Goal: Task Accomplishment & Management: Manage account settings

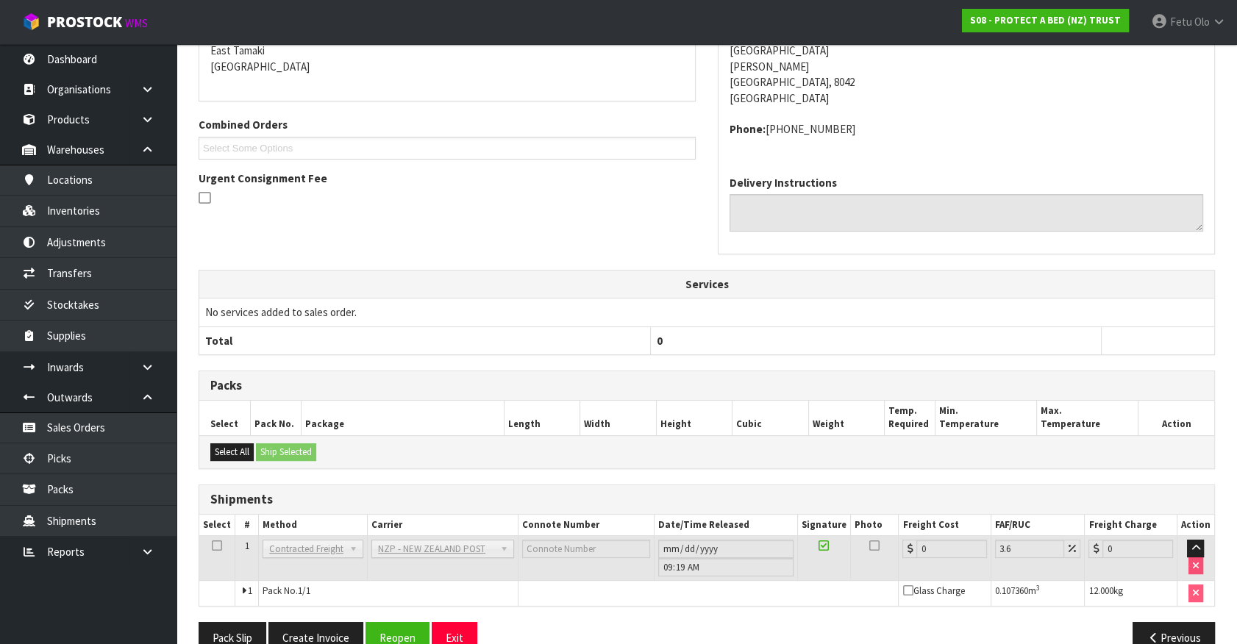
scroll to position [334, 0]
click at [399, 632] on button "Reopen" at bounding box center [398, 638] width 64 height 32
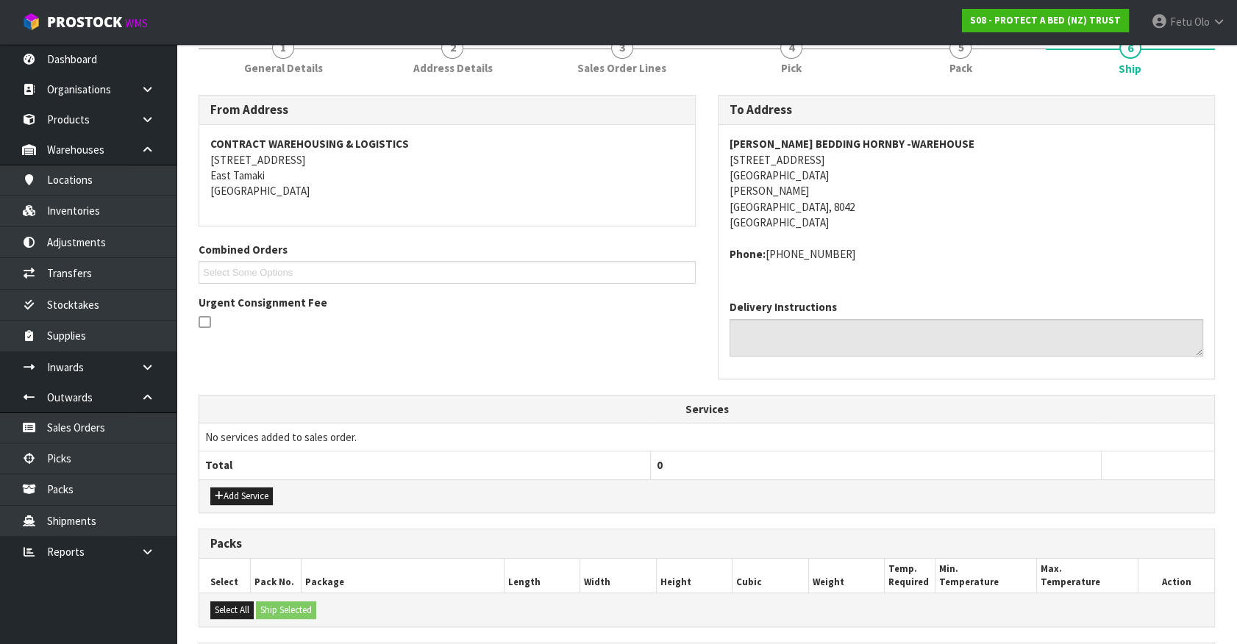
scroll to position [397, 0]
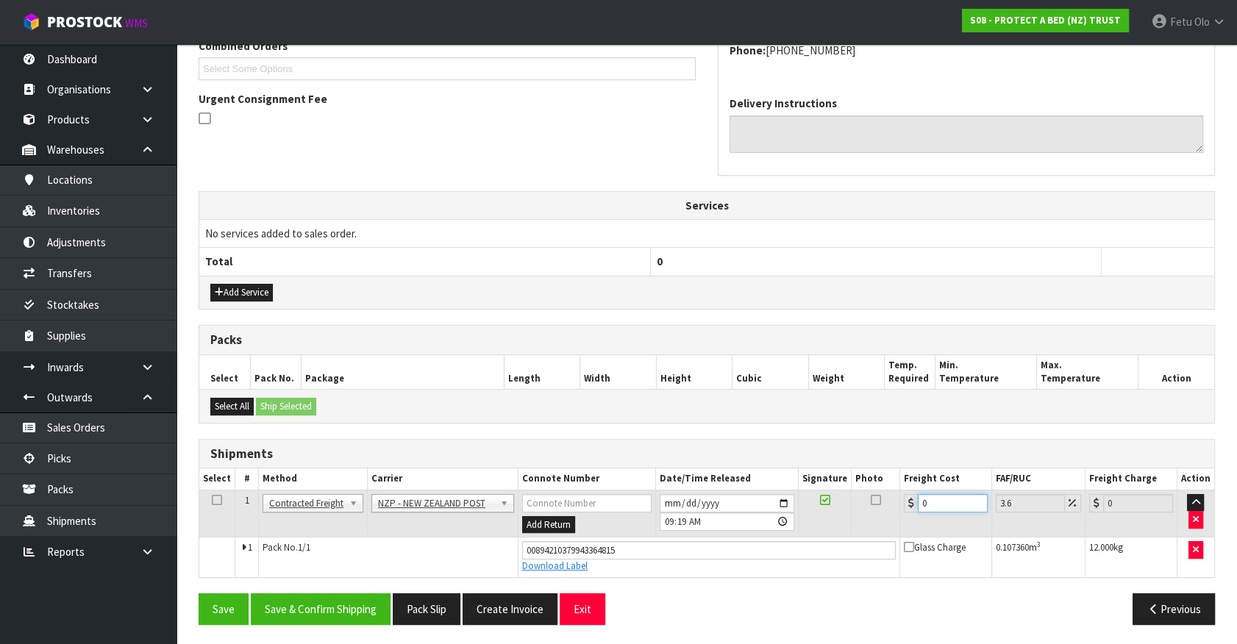
drag, startPoint x: 937, startPoint y: 496, endPoint x: 752, endPoint y: 560, distance: 195.4
click at [764, 568] on tbody "1 Client Local Pickup Customer Local Pickup Company Freight Contracted Freight …" at bounding box center [706, 533] width 1015 height 87
type input "3"
type input "3.11"
type input "31"
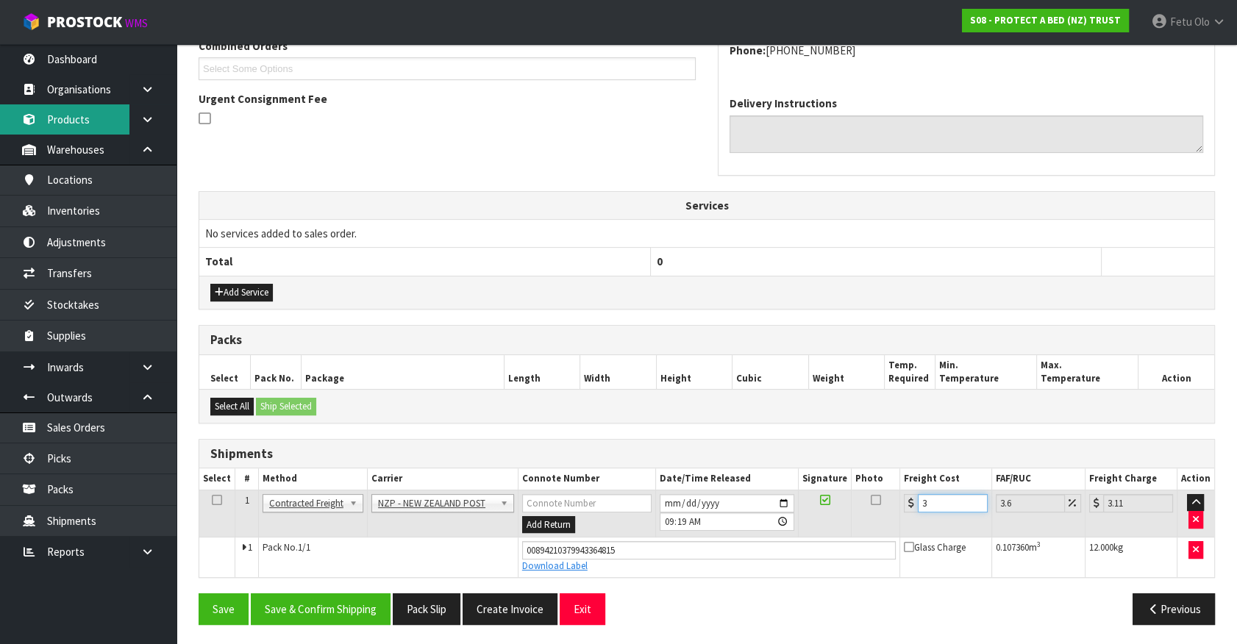
type input "32.12"
type input "313"
type input "324.27"
type input "31"
type input "32.12"
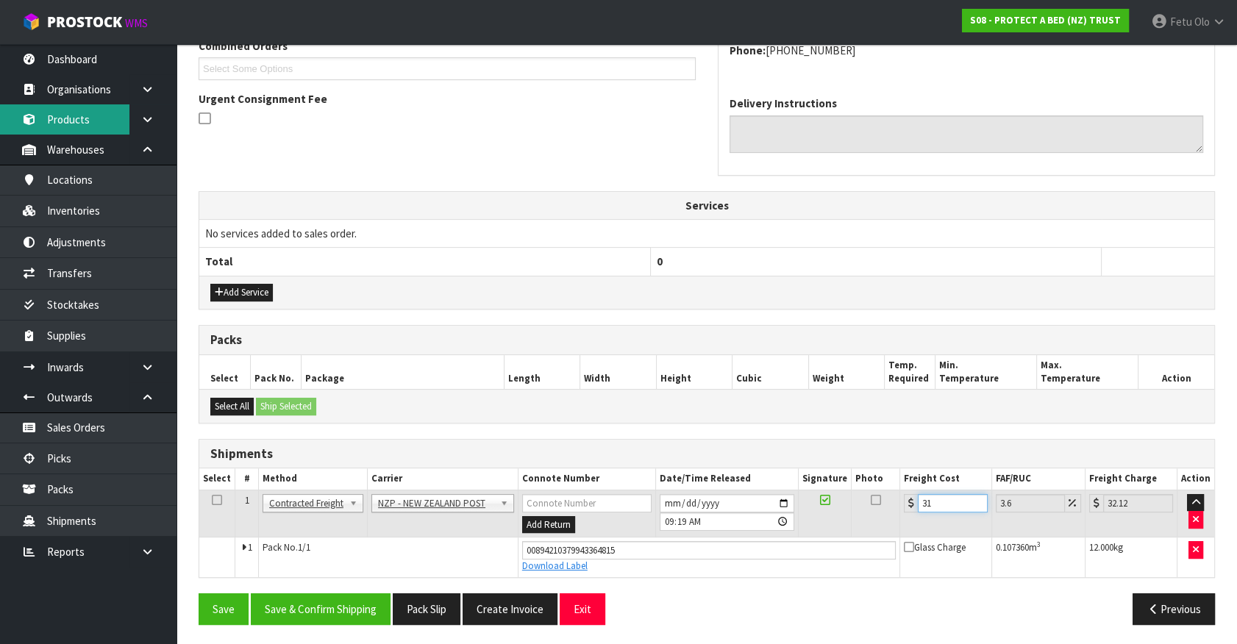
type input "31.6"
type input "32.74"
type input "31.61"
type input "32.75"
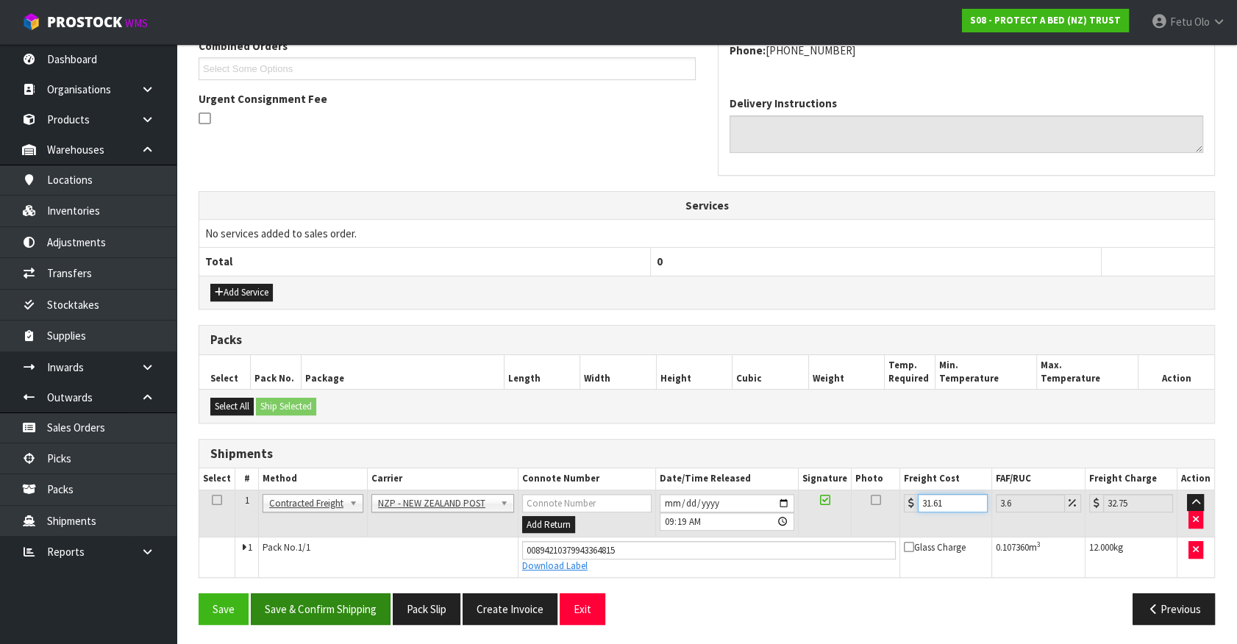
type input "31.61"
click at [328, 618] on button "Save & Confirm Shipping" at bounding box center [321, 610] width 140 height 32
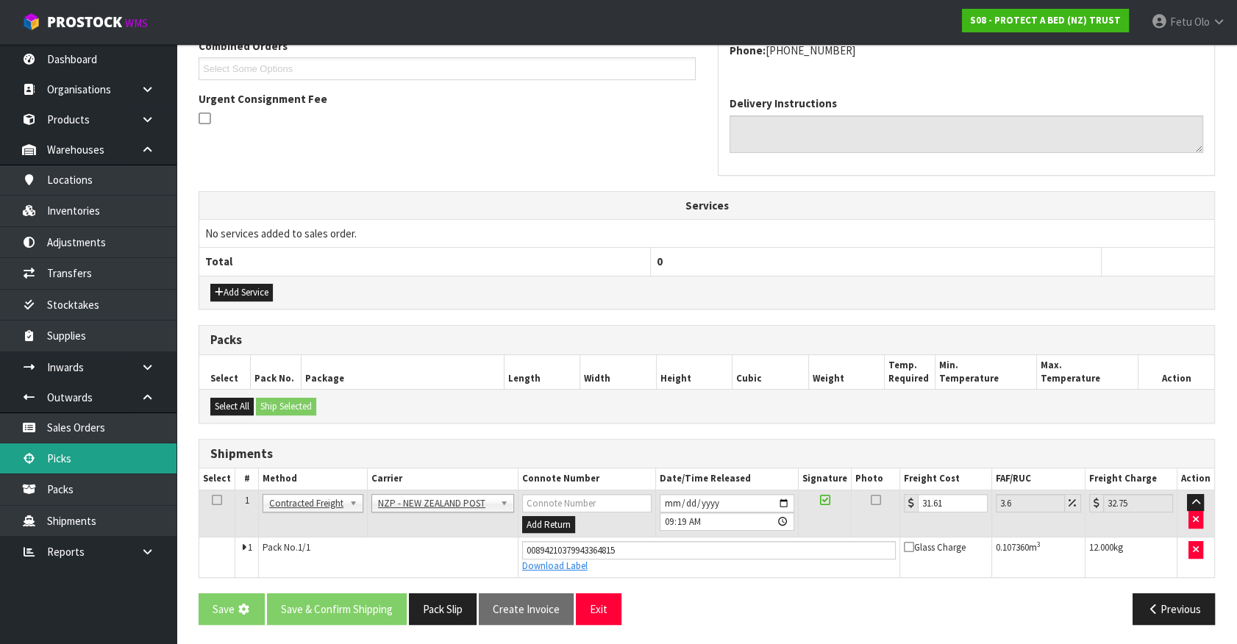
scroll to position [0, 0]
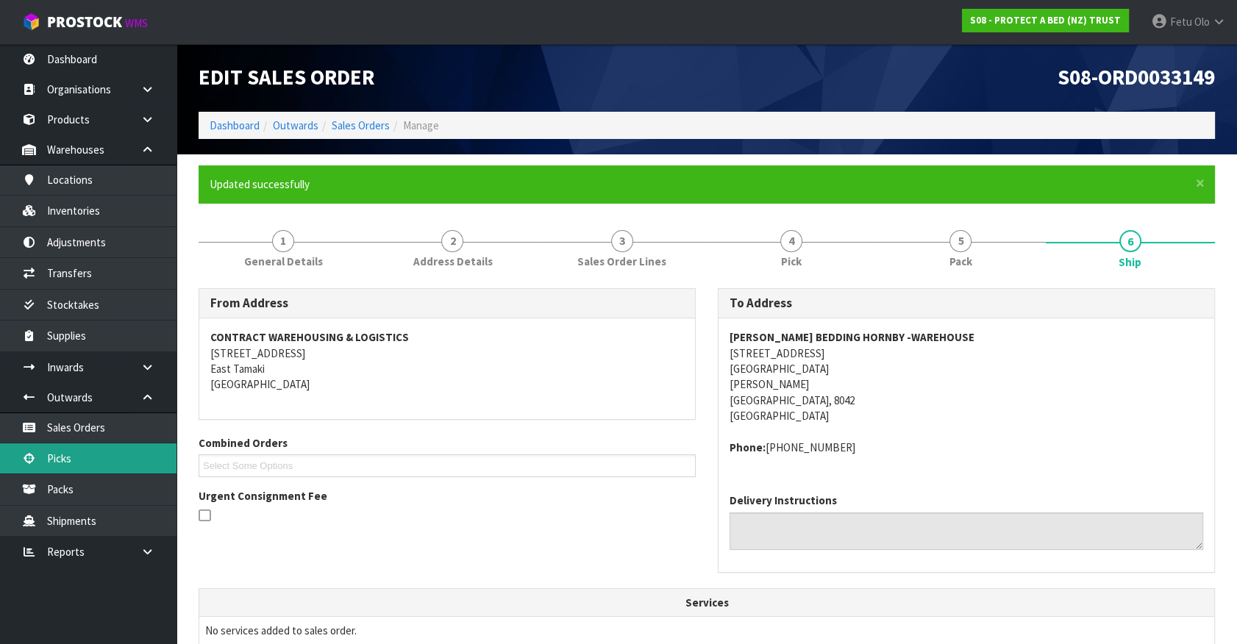
click at [69, 453] on link "Picks" at bounding box center [88, 458] width 177 height 30
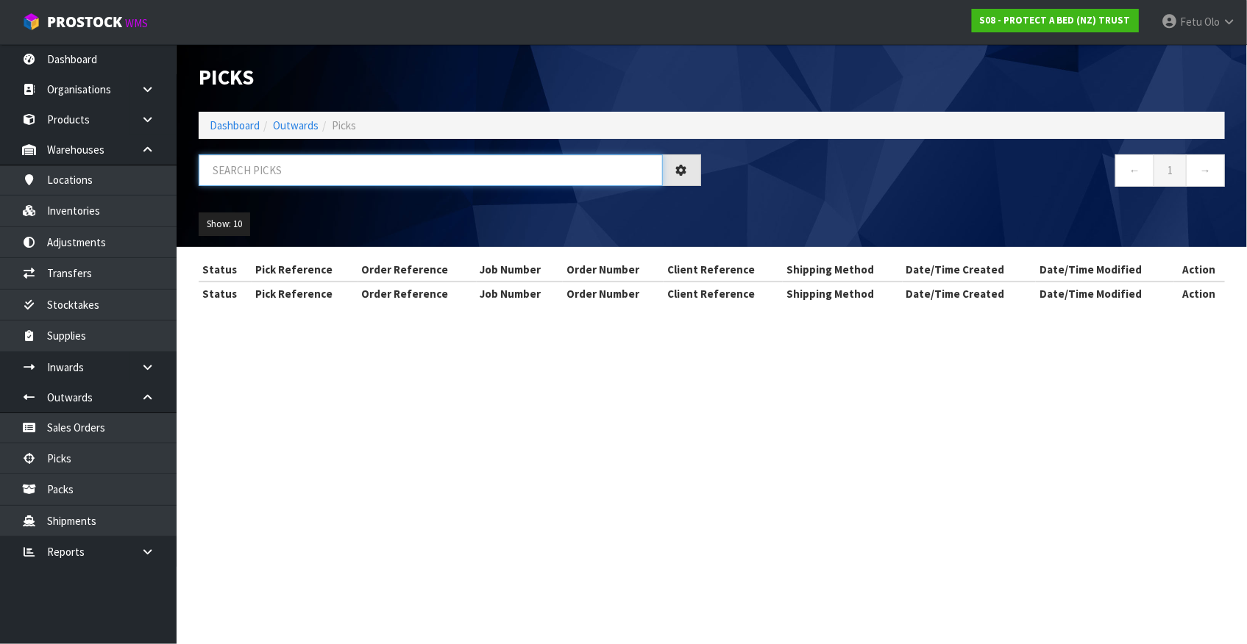
click at [374, 174] on input "text" at bounding box center [431, 170] width 464 height 32
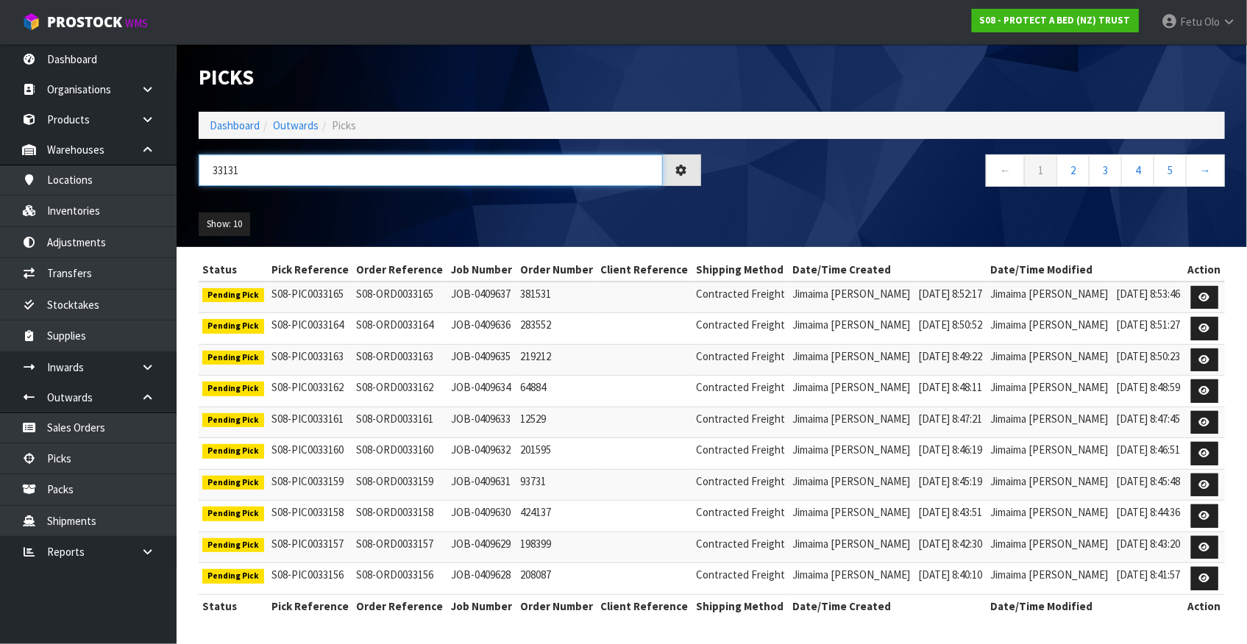
type input "33131"
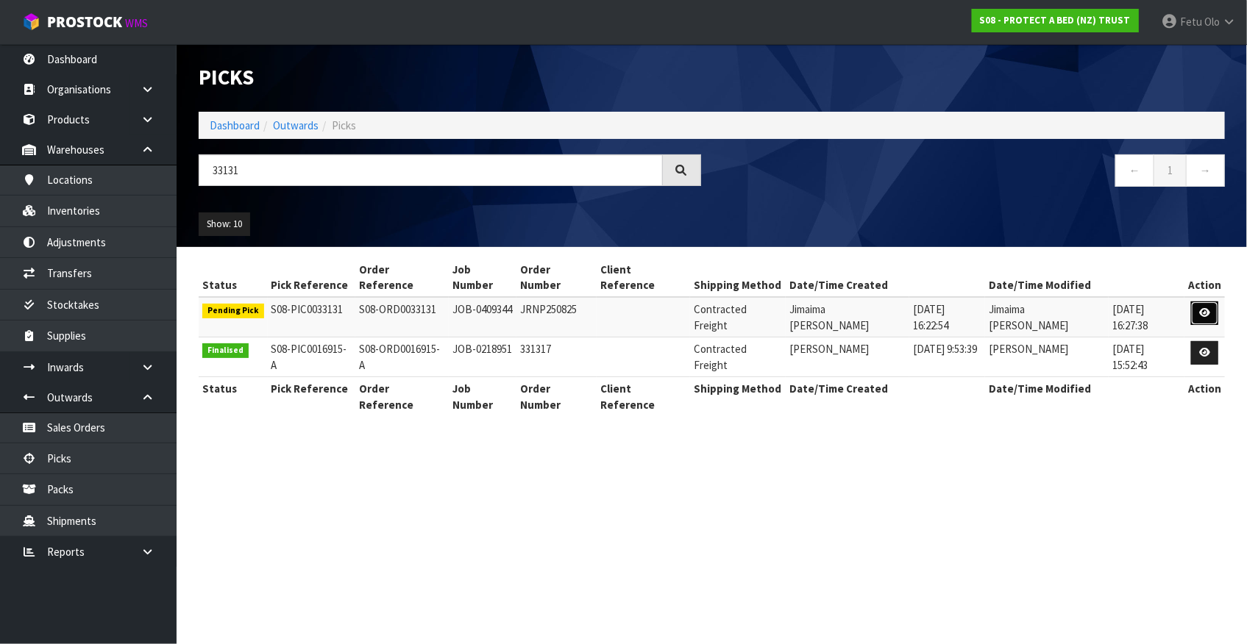
click at [1208, 308] on icon at bounding box center [1204, 313] width 11 height 10
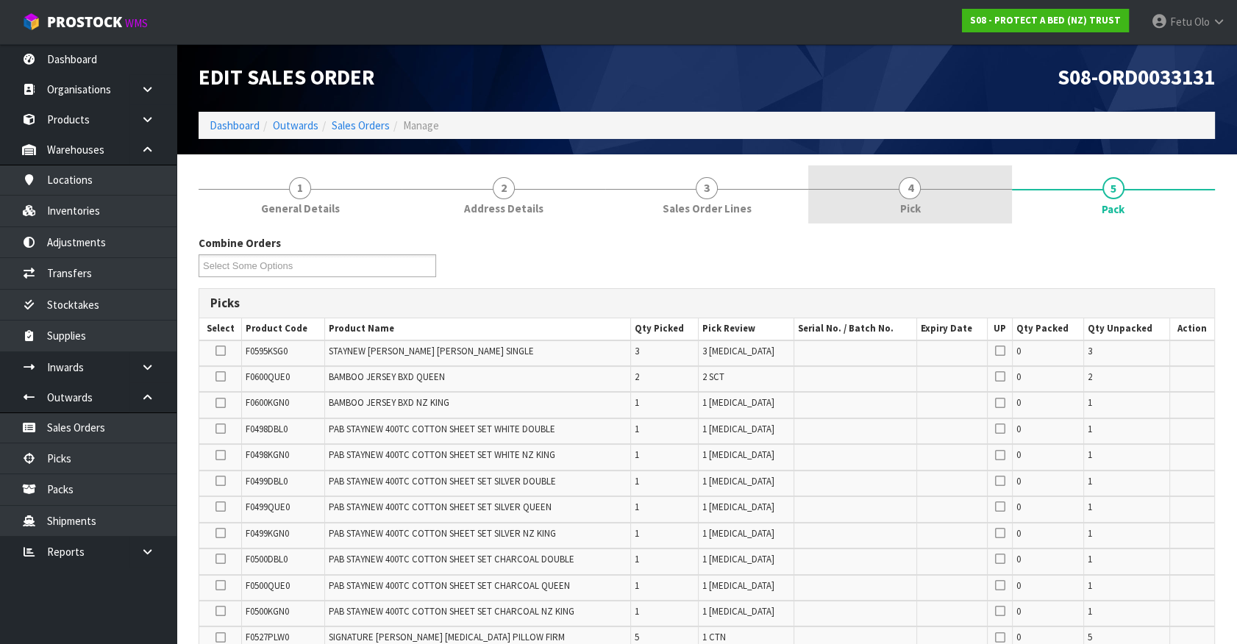
click at [986, 193] on link "4 Pick" at bounding box center [909, 194] width 203 height 58
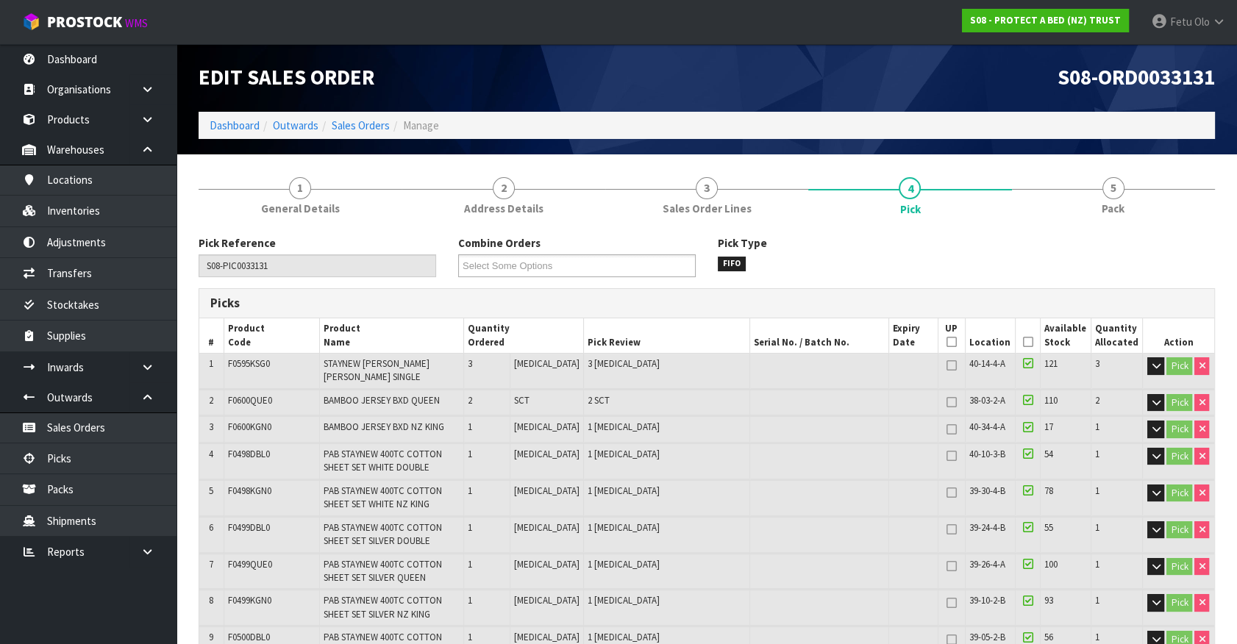
click at [1111, 201] on span "Pack" at bounding box center [1113, 208] width 23 height 15
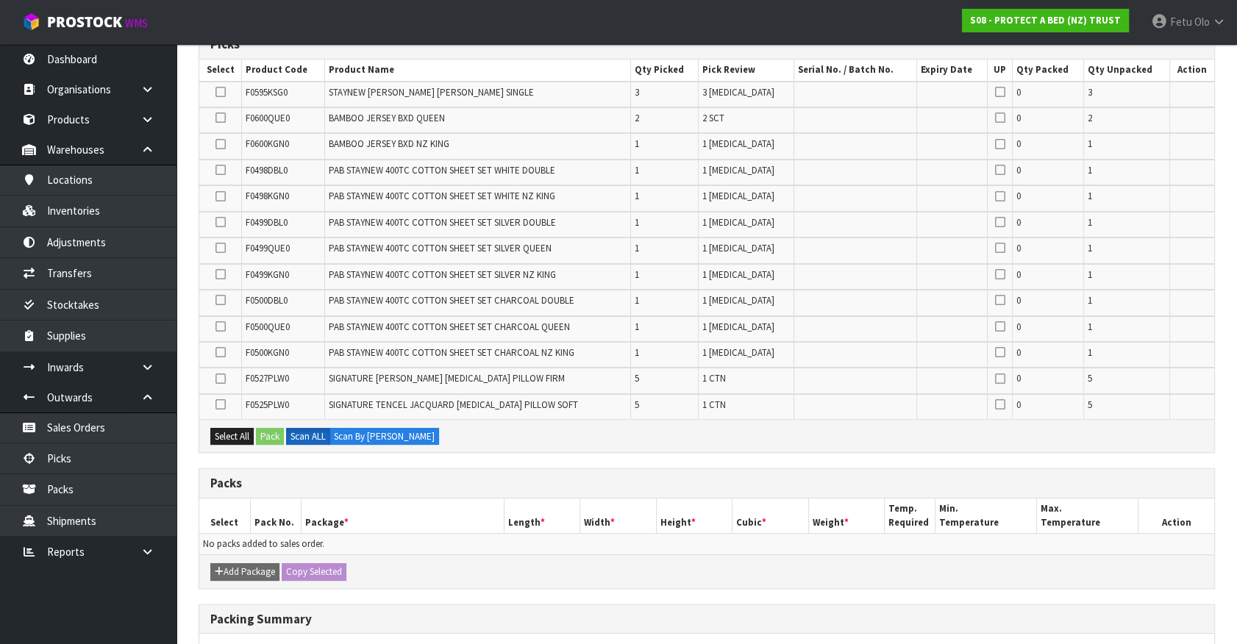
scroll to position [66, 0]
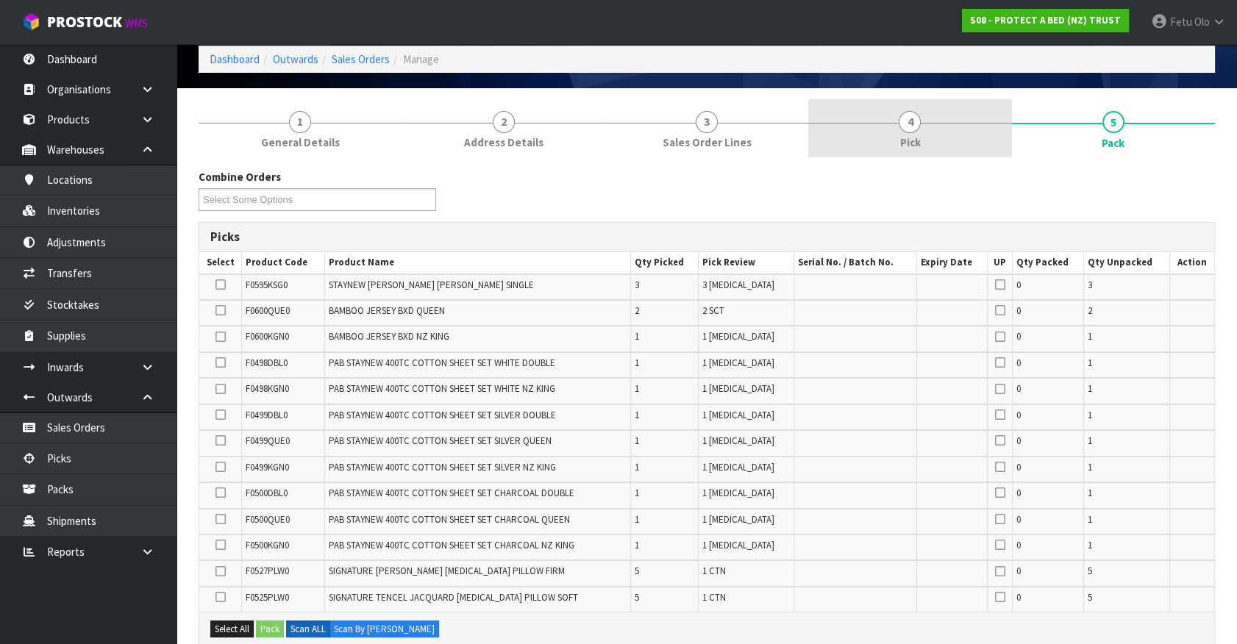
click at [930, 129] on link "4 Pick" at bounding box center [909, 128] width 203 height 58
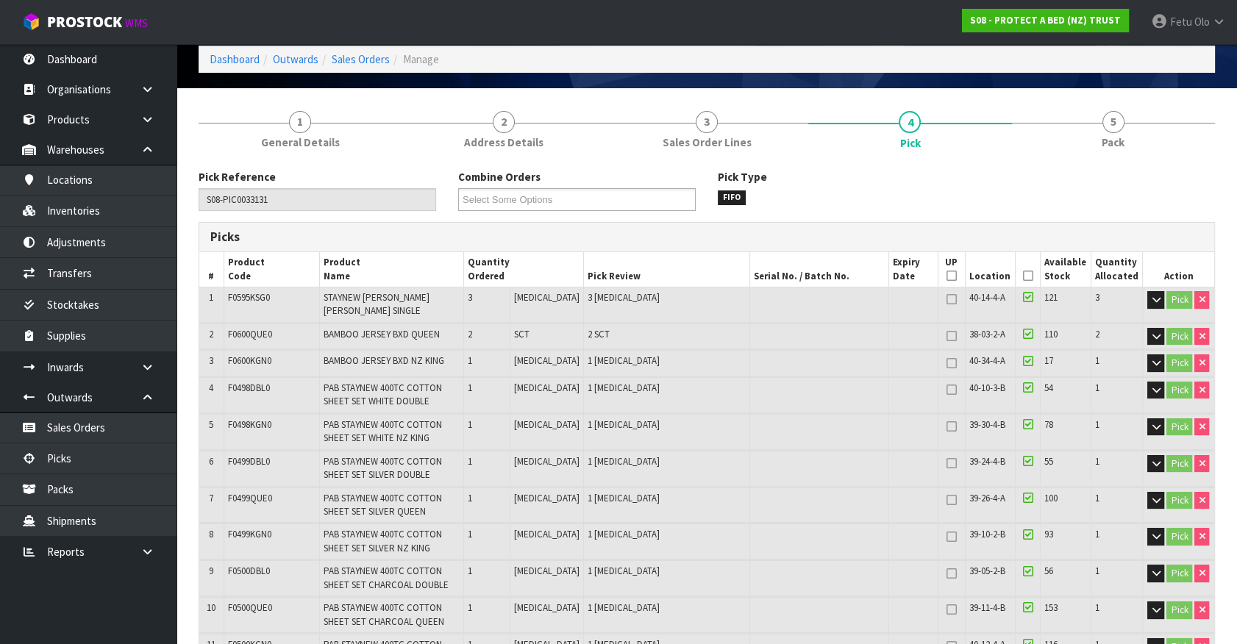
drag, startPoint x: 1022, startPoint y: 277, endPoint x: 1005, endPoint y: 293, distance: 22.4
click at [1023, 277] on icon at bounding box center [1028, 276] width 10 height 1
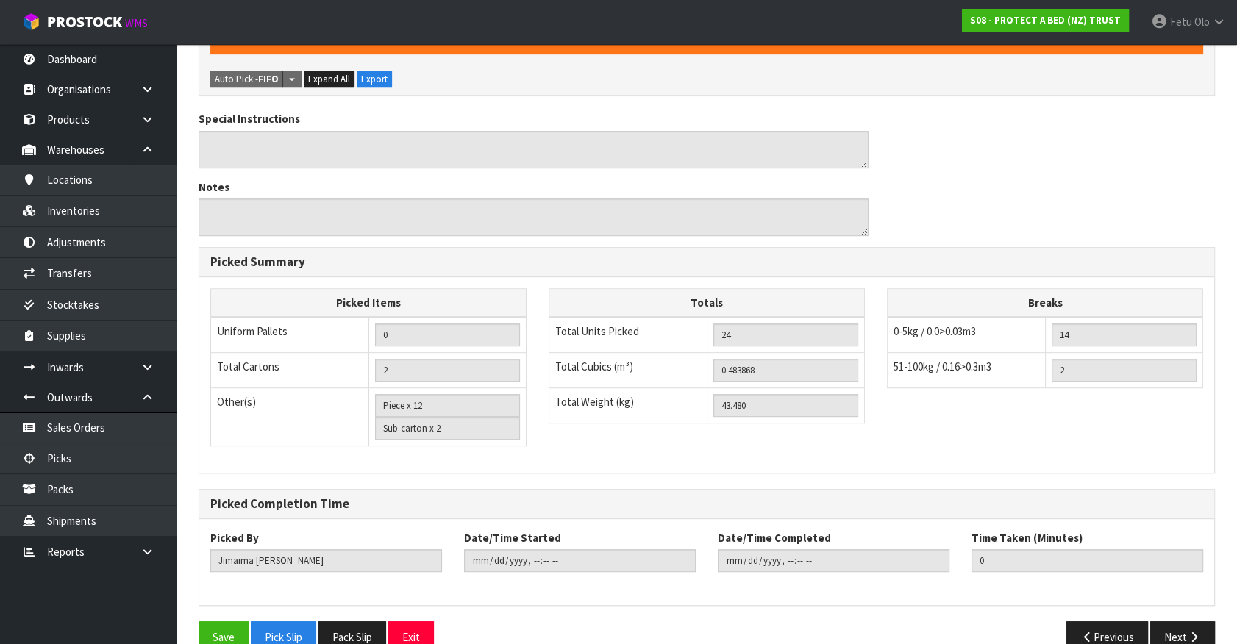
scroll to position [853, 0]
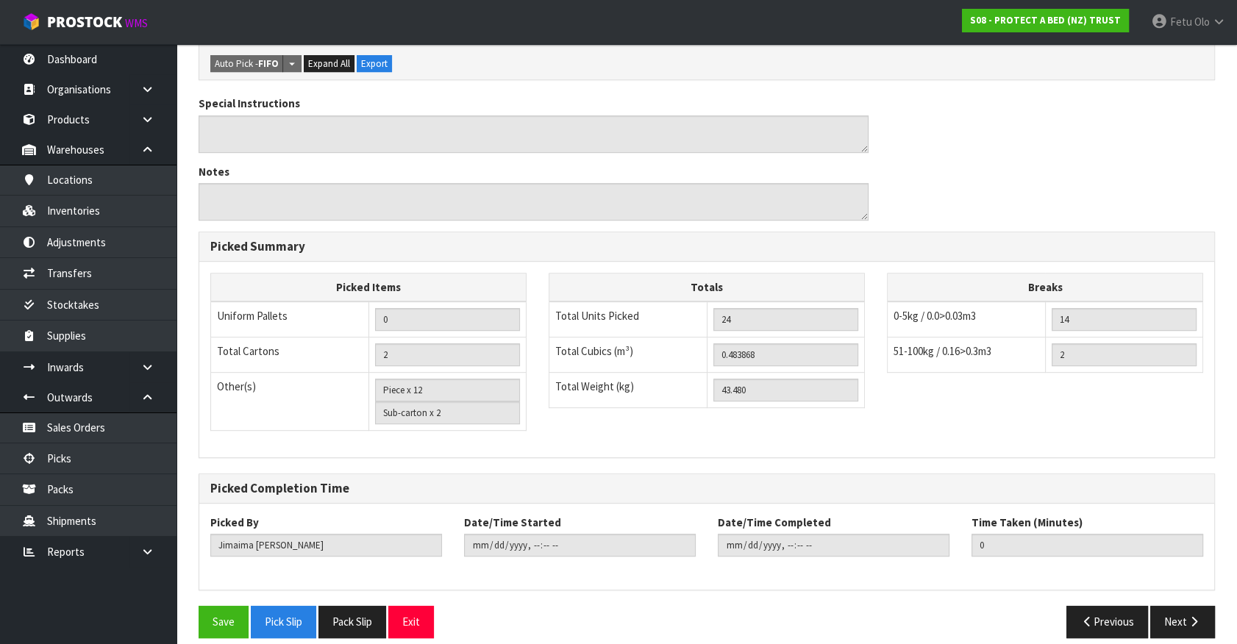
click at [227, 588] on div "Pick Reference S08-PIC0033131 Combine Orders S08-ORD0029474 S08-ORD0031944 S08-…" at bounding box center [707, 15] width 1016 height 1267
click at [235, 624] on div "Save Pick Slip Pack Slip Exit Previous Next" at bounding box center [707, 627] width 1039 height 43
click at [232, 608] on button "Save" at bounding box center [224, 622] width 50 height 32
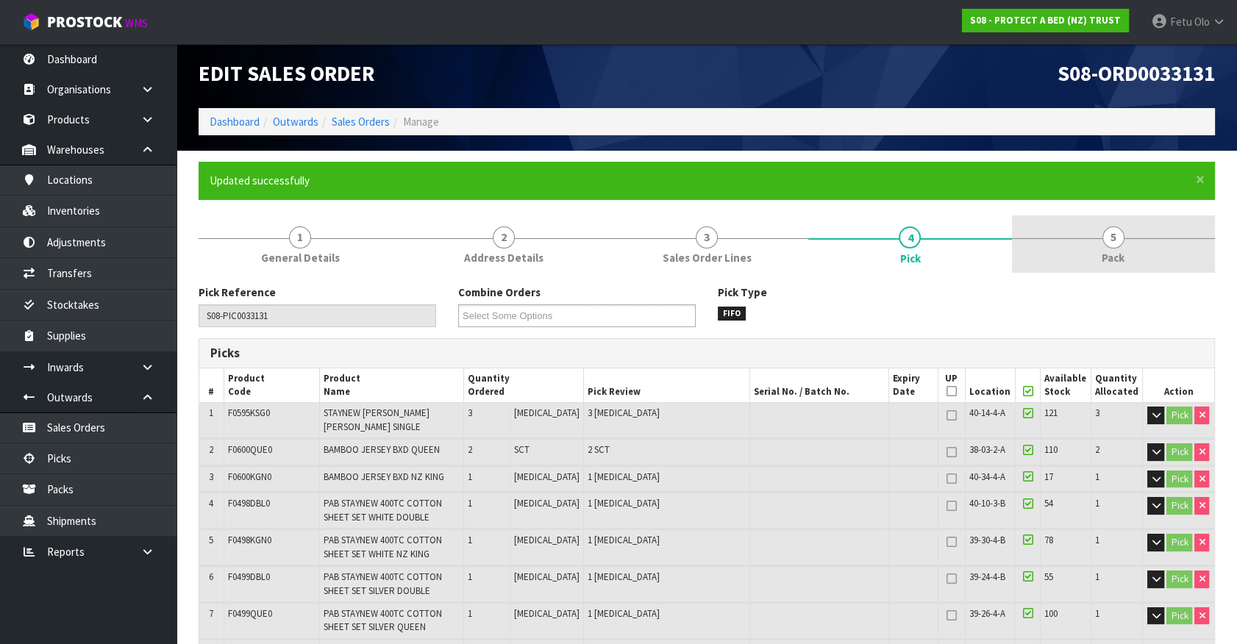
type input "Fetu Olo"
type input "[DATE]T09:55:54"
click at [1159, 250] on link "5 Pack" at bounding box center [1113, 244] width 203 height 58
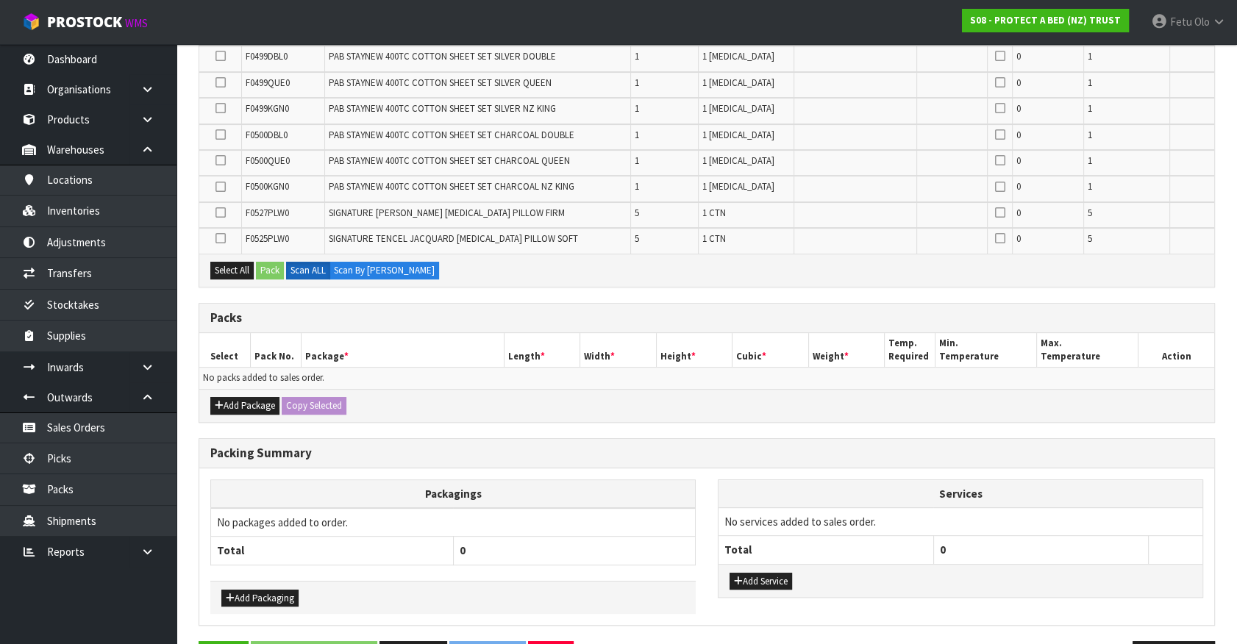
scroll to position [523, 0]
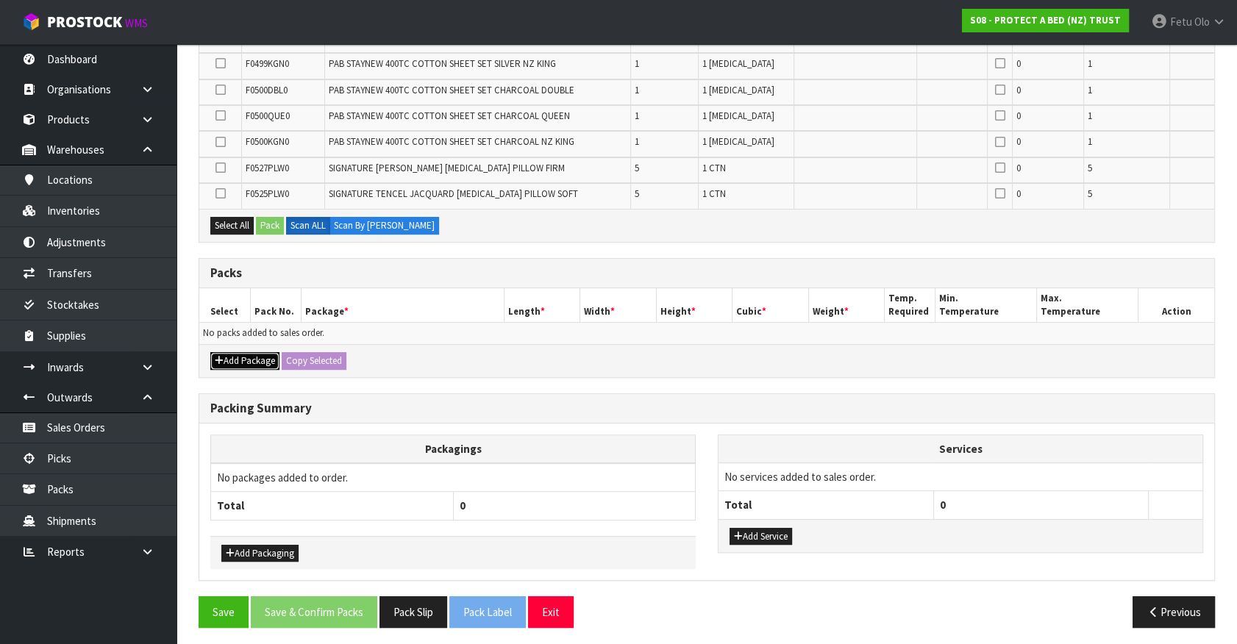
click at [215, 352] on button "Add Package" at bounding box center [244, 361] width 69 height 18
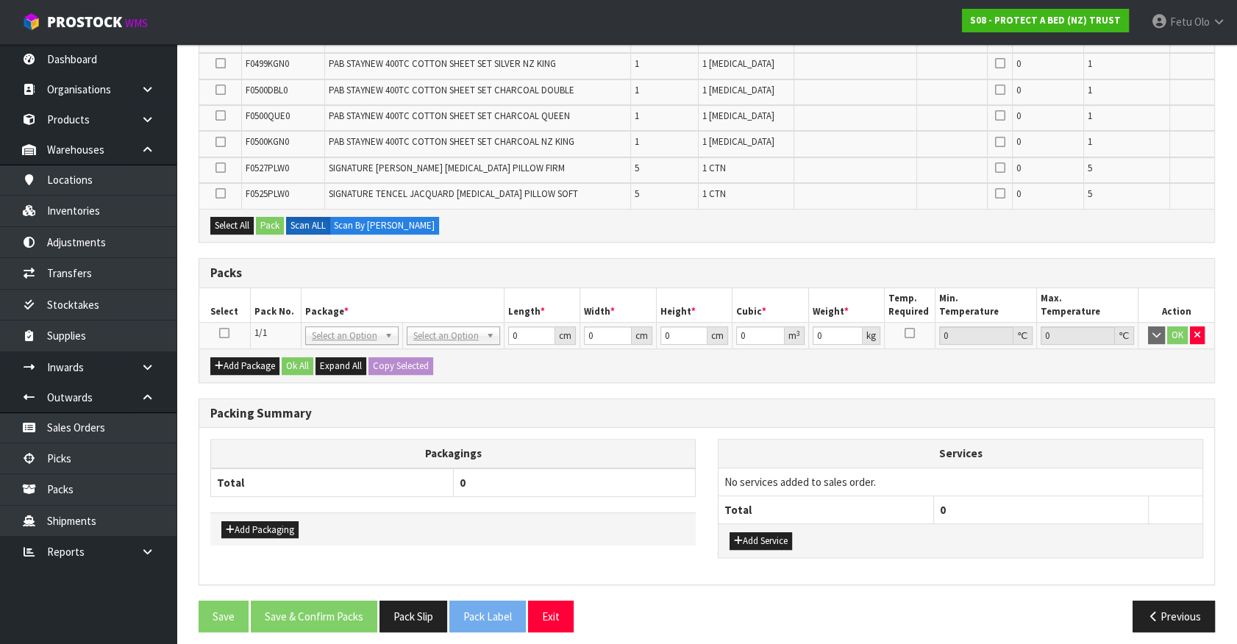
click at [223, 333] on icon at bounding box center [224, 333] width 10 height 1
click at [272, 310] on th "Pack No." at bounding box center [275, 305] width 51 height 35
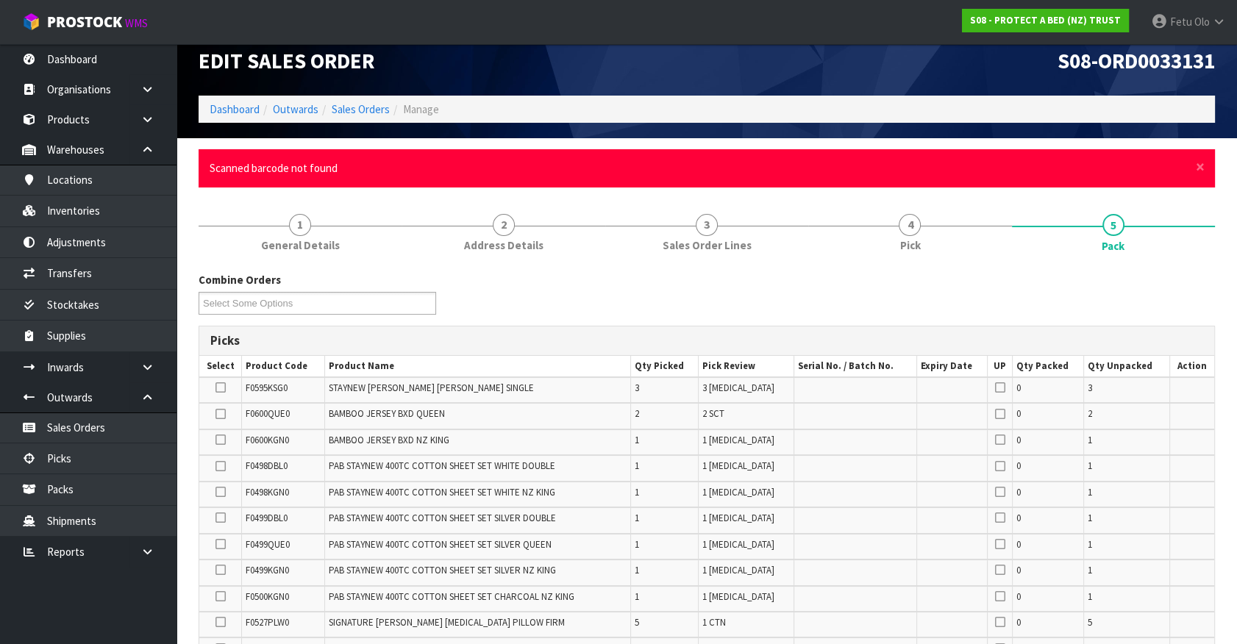
scroll to position [468, 0]
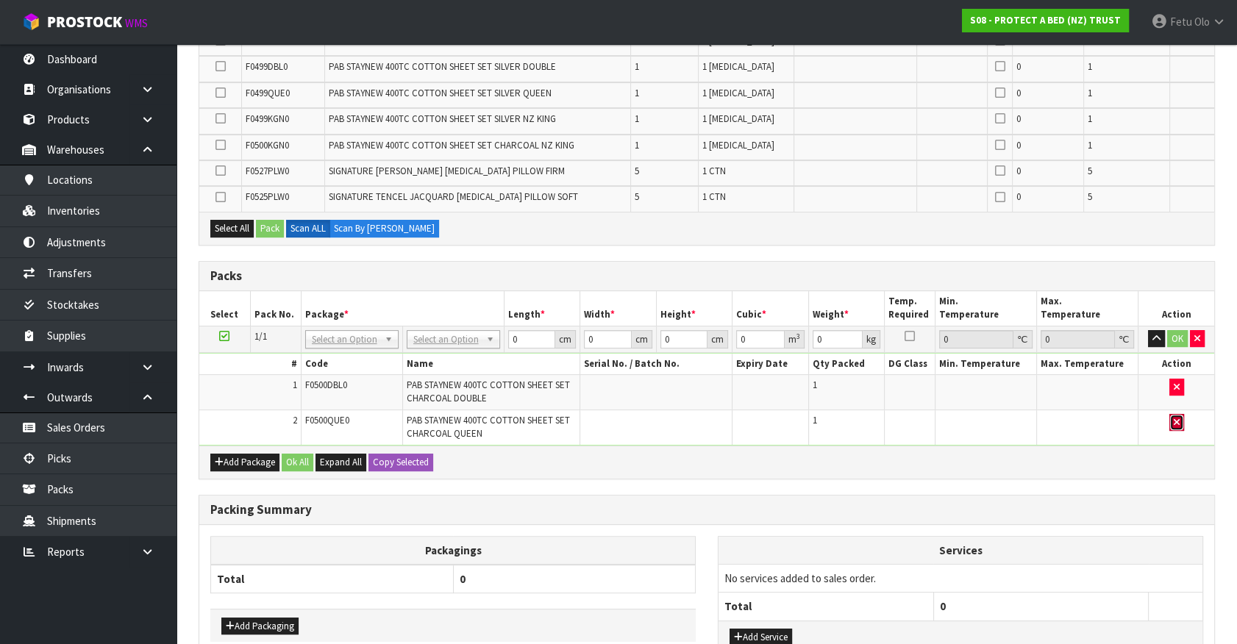
click at [1174, 421] on icon "button" at bounding box center [1177, 423] width 6 height 10
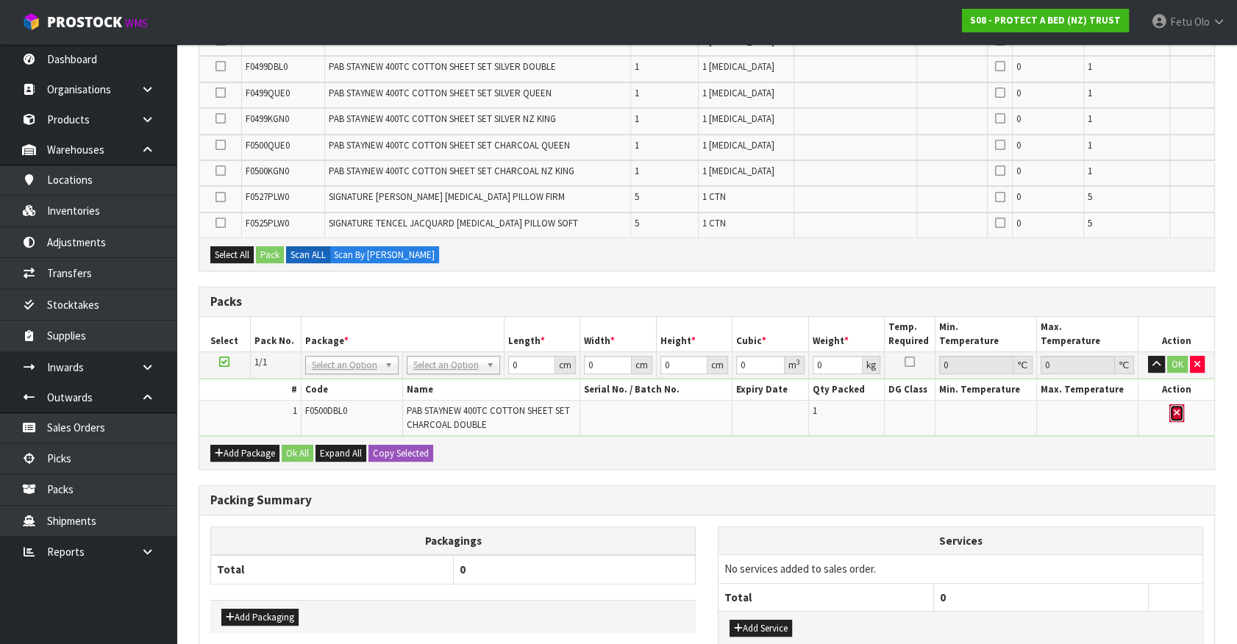
click at [1175, 411] on icon "button" at bounding box center [1177, 413] width 6 height 10
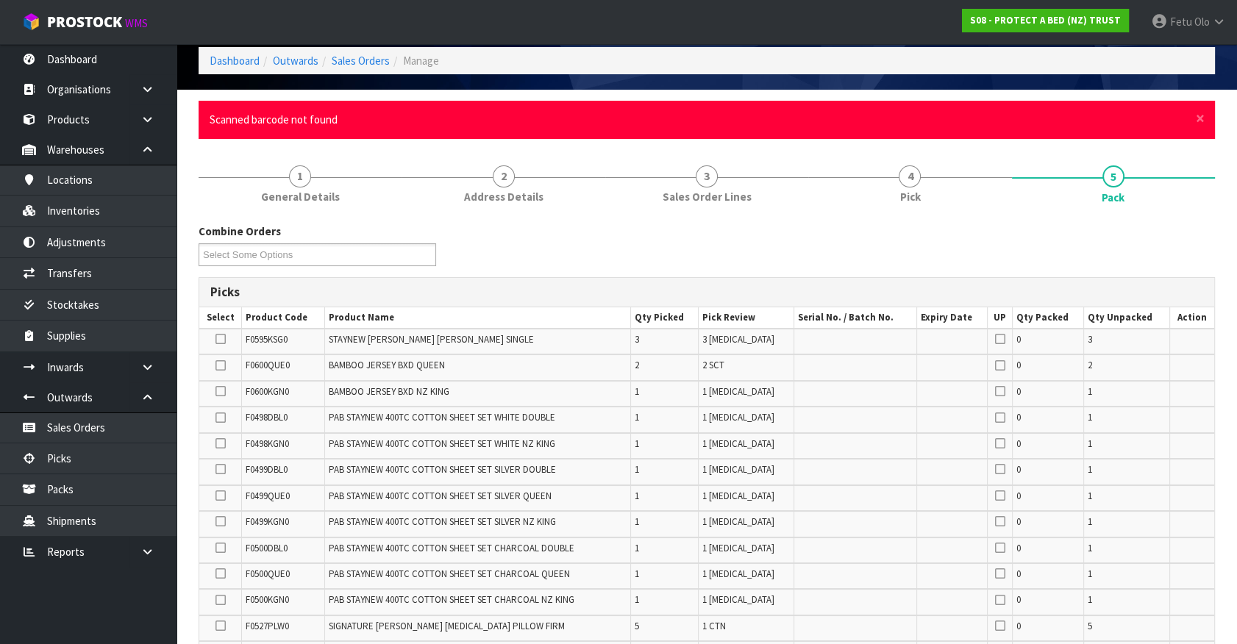
scroll to position [0, 0]
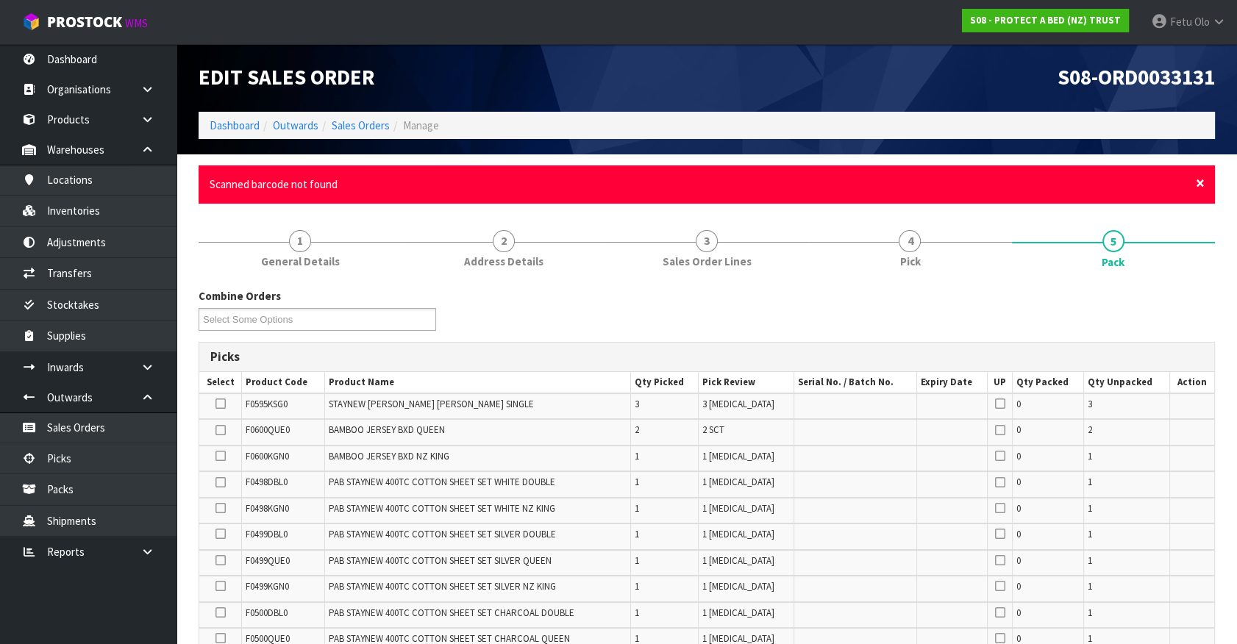
click at [1200, 185] on span "×" at bounding box center [1200, 183] width 9 height 21
click at [1200, 183] on span "×" at bounding box center [1200, 183] width 9 height 21
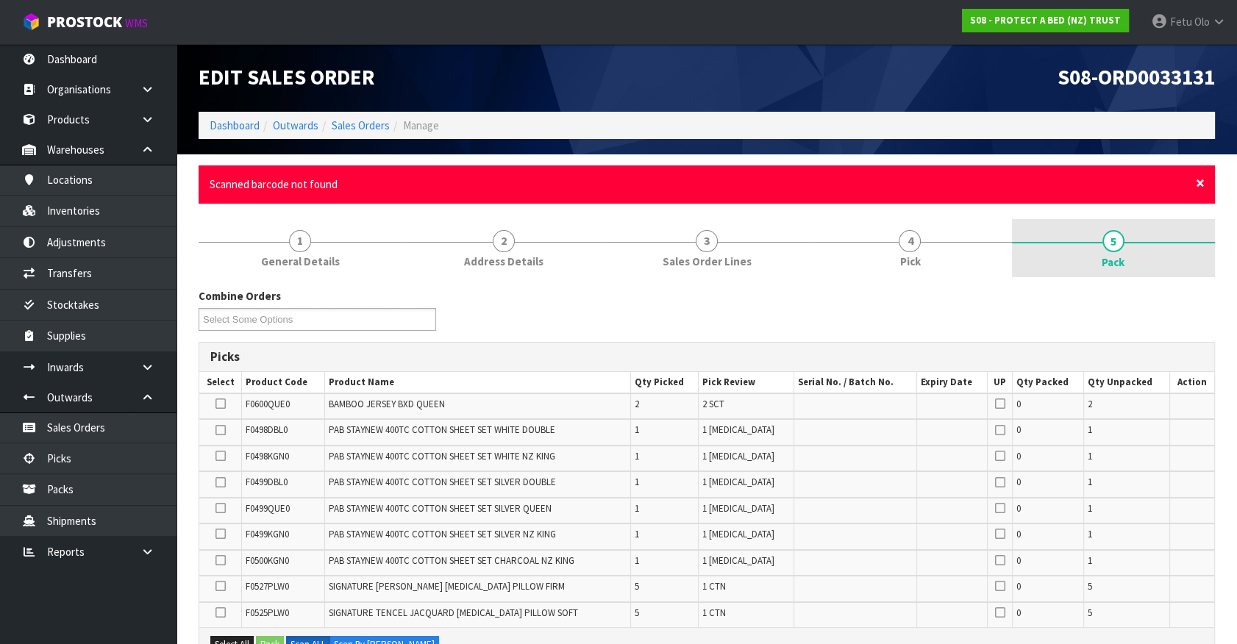
drag, startPoint x: 1200, startPoint y: 182, endPoint x: 1196, endPoint y: 189, distance: 8.6
click at [1200, 182] on span "×" at bounding box center [1200, 183] width 9 height 21
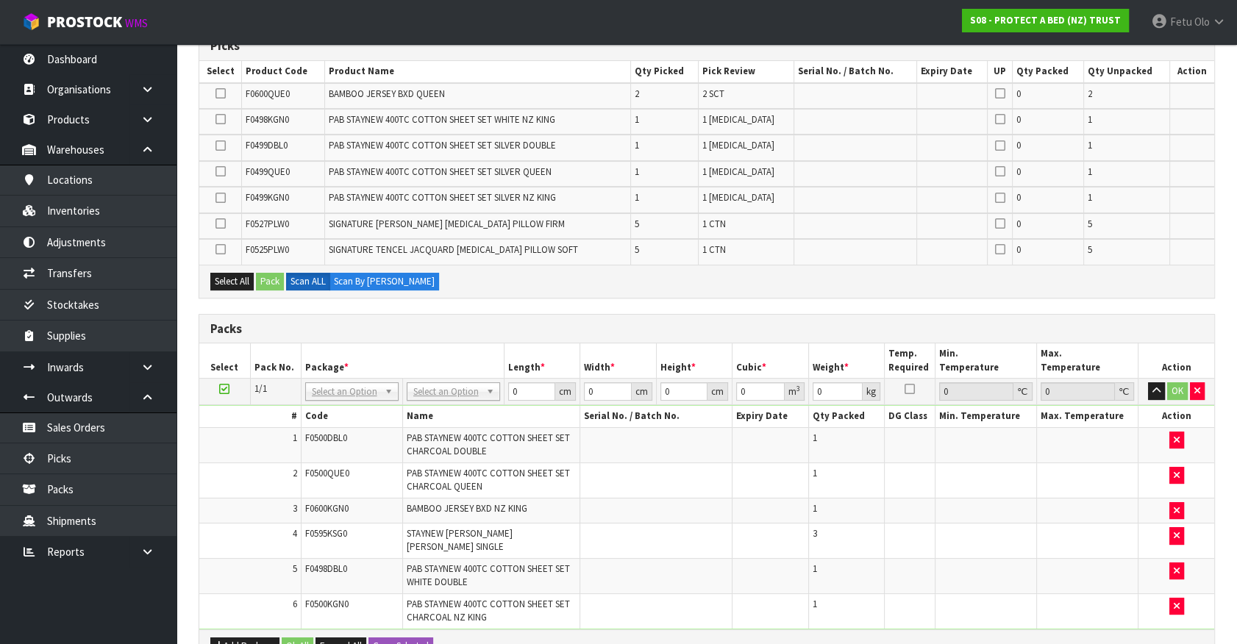
scroll to position [401, 0]
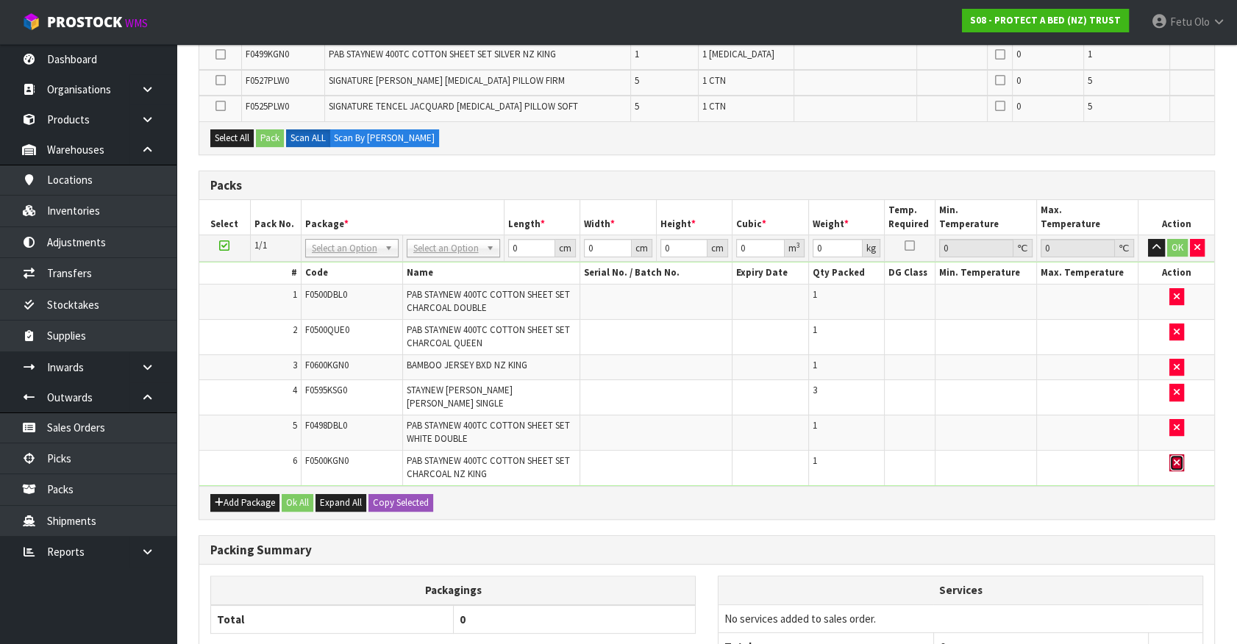
click at [1174, 458] on icon "button" at bounding box center [1177, 463] width 6 height 10
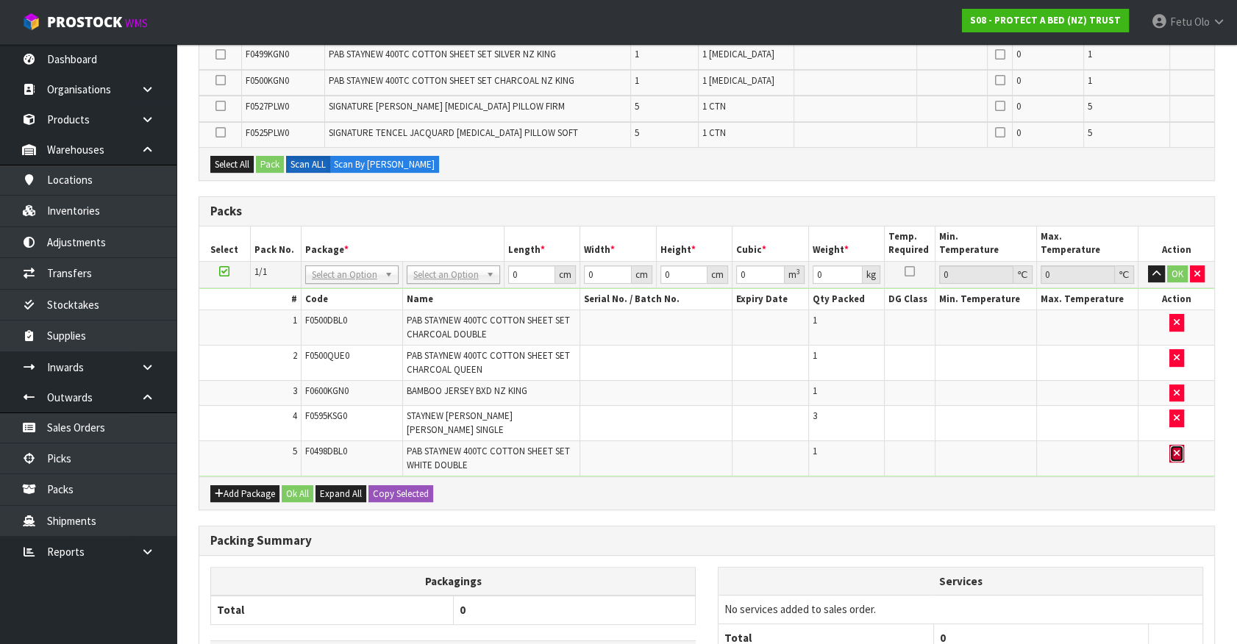
click at [1174, 449] on icon "button" at bounding box center [1177, 454] width 6 height 10
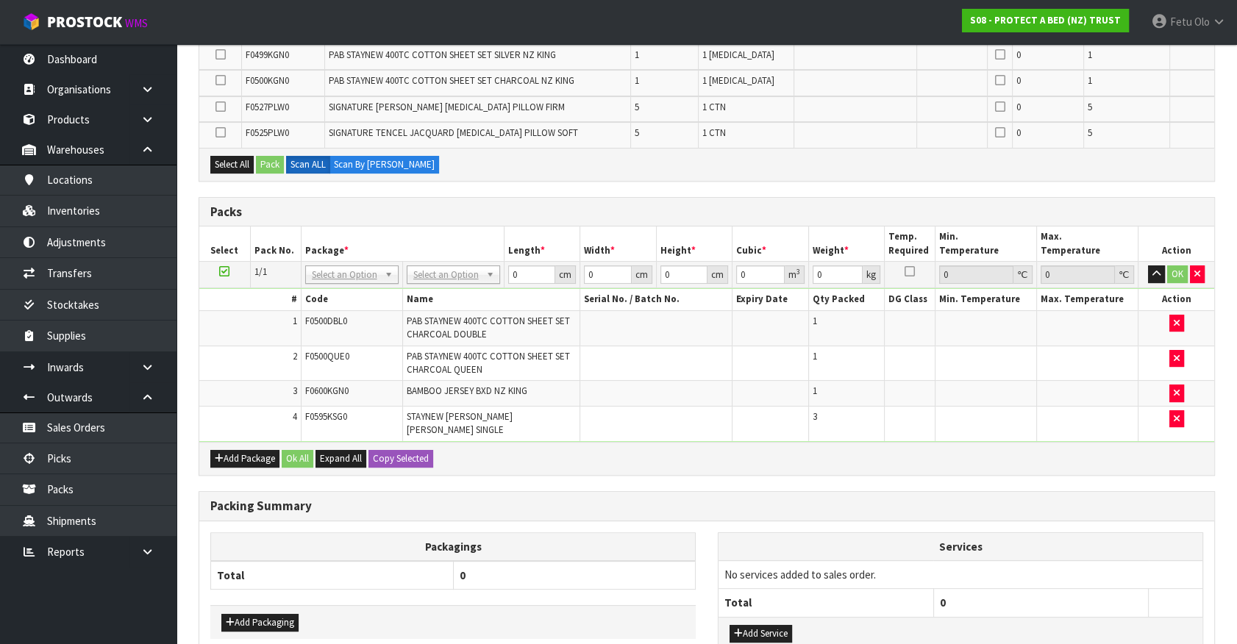
click at [1174, 442] on div "Add Package Ok All Expand All Copy Selected" at bounding box center [706, 458] width 1015 height 33
click at [1175, 420] on button "button" at bounding box center [1176, 419] width 15 height 18
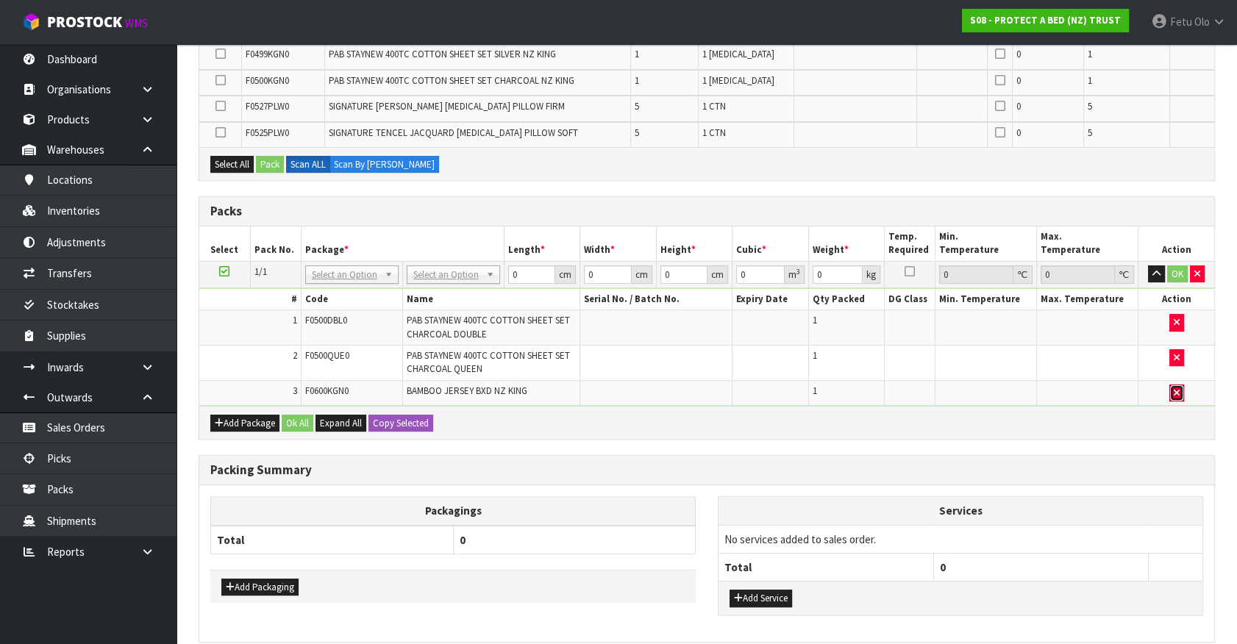
click at [1177, 388] on icon "button" at bounding box center [1177, 393] width 6 height 10
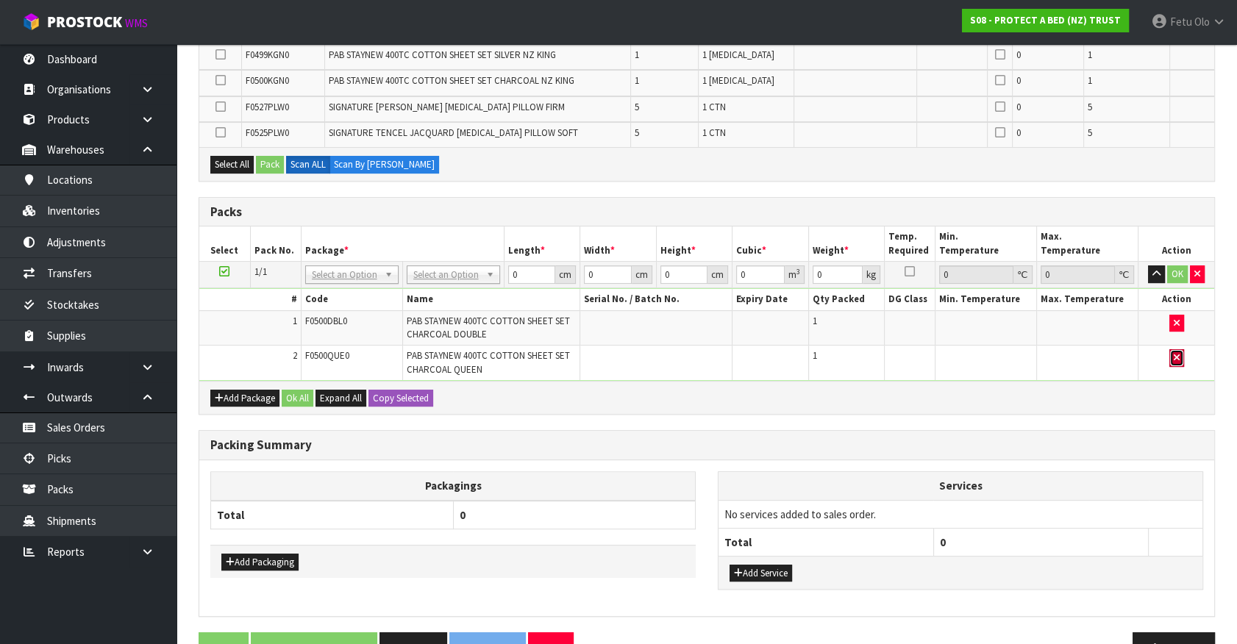
click at [1177, 353] on icon "button" at bounding box center [1177, 358] width 6 height 10
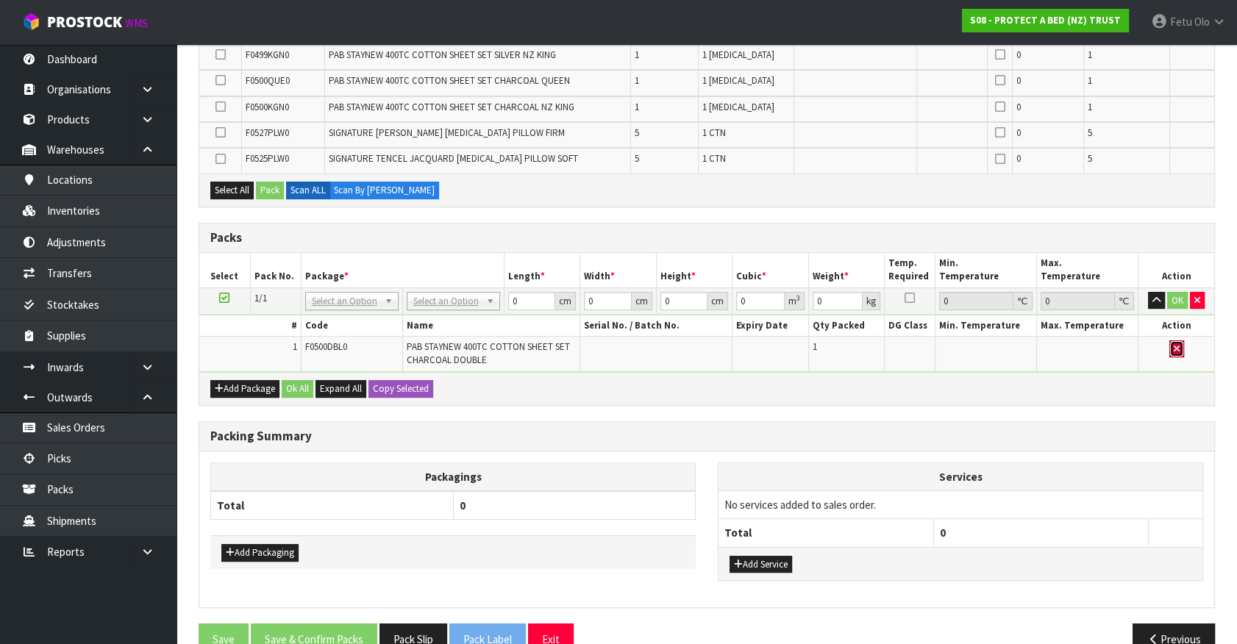
drag, startPoint x: 1173, startPoint y: 347, endPoint x: 811, endPoint y: 633, distance: 461.3
click at [1172, 352] on button "button" at bounding box center [1176, 350] width 15 height 18
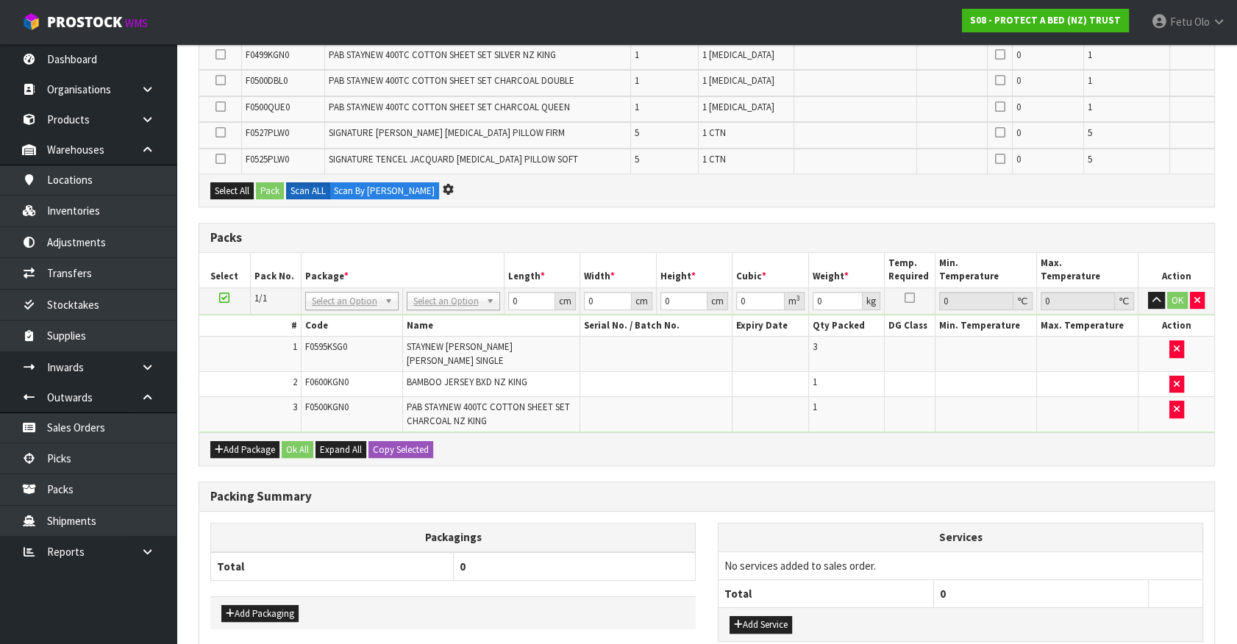
scroll to position [401, 0]
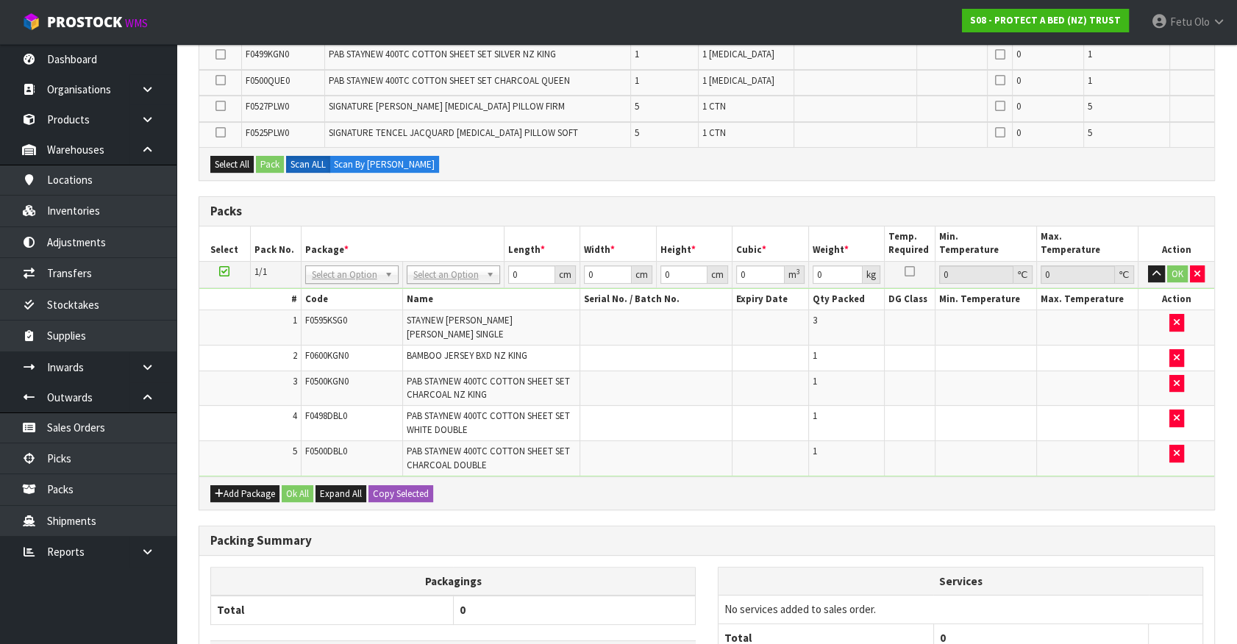
drag, startPoint x: 347, startPoint y: 267, endPoint x: 343, endPoint y: 275, distance: 8.9
click at [327, 297] on input "text" at bounding box center [351, 292] width 86 height 18
type input "011"
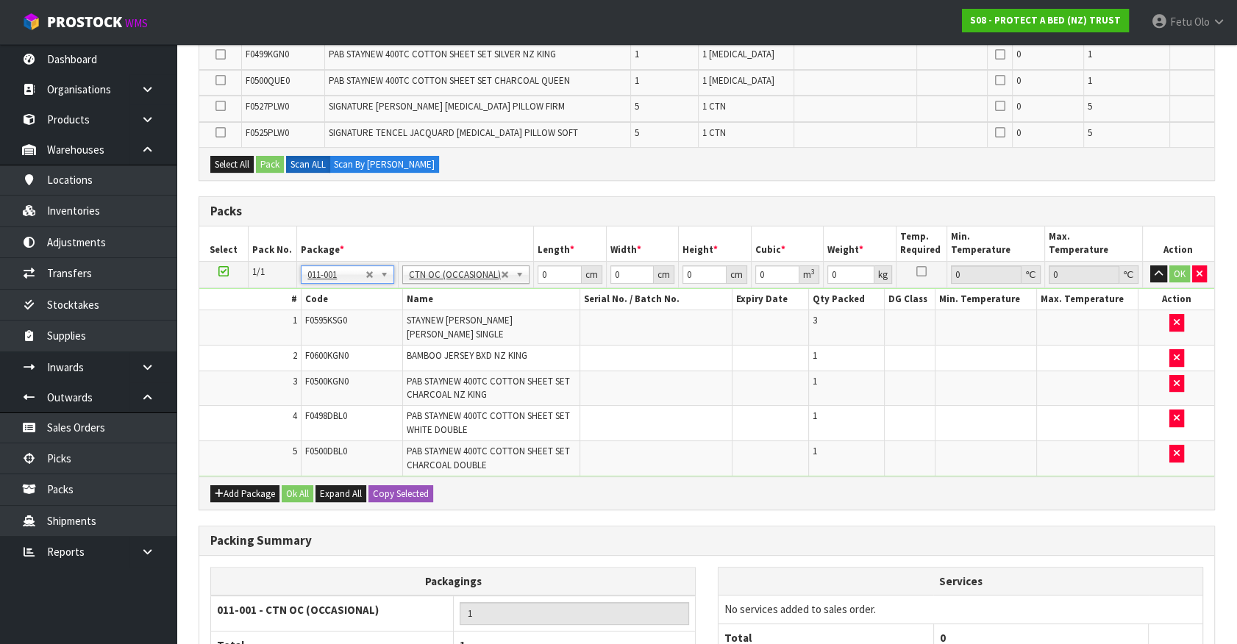
type input "10.14"
drag, startPoint x: 539, startPoint y: 275, endPoint x: 496, endPoint y: 229, distance: 63.0
click at [505, 284] on tr "1/1 NONE 007-001 007-002 007-004 007-009 007-013 007-014 007-015 007-017 007-01…" at bounding box center [706, 274] width 1015 height 26
type input "59"
type input "41"
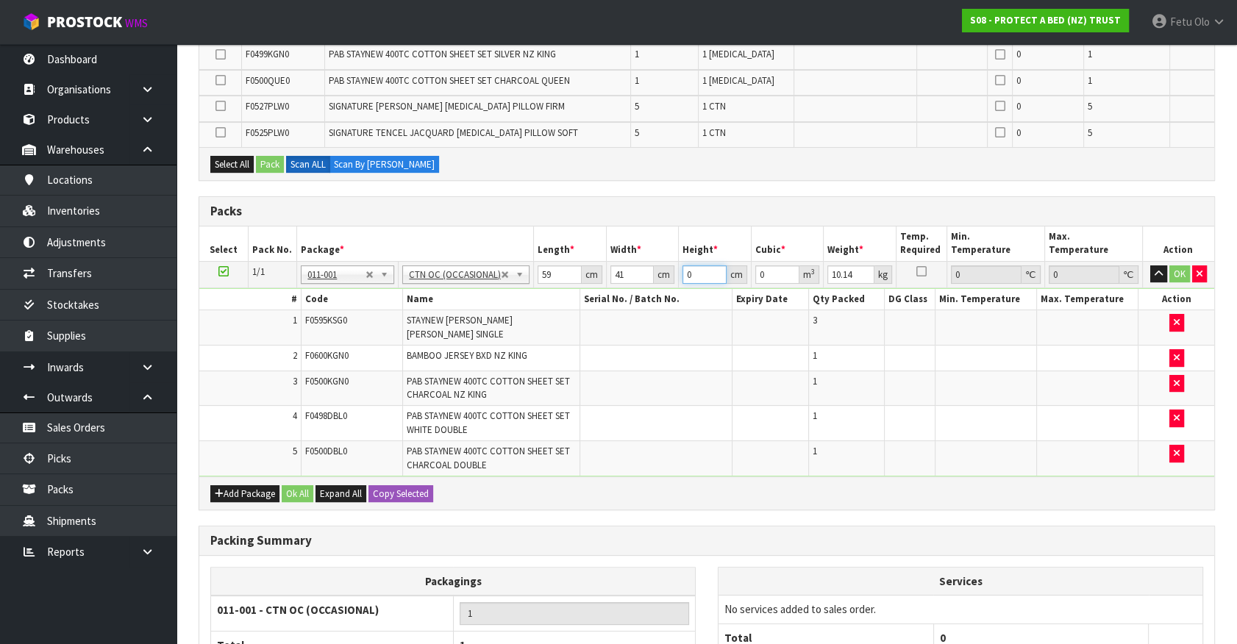
type input "3"
type input "0.007257"
type input "31"
type input "0.074989"
type input "31"
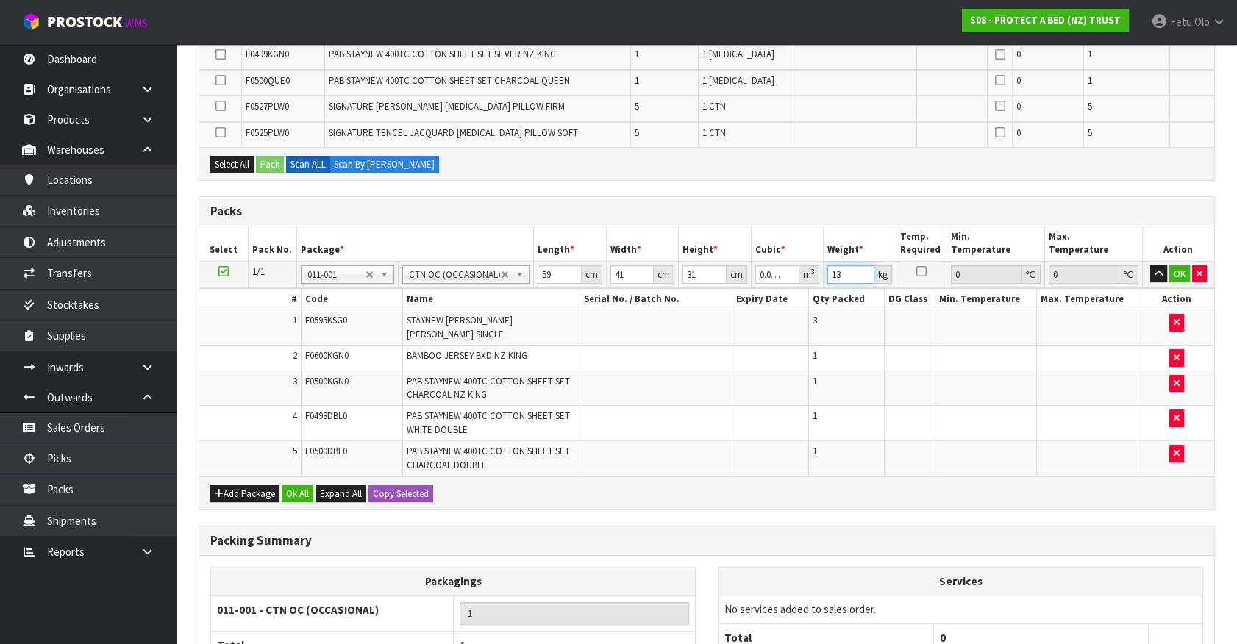
type input "13"
click button "OK" at bounding box center [1179, 275] width 21 height 18
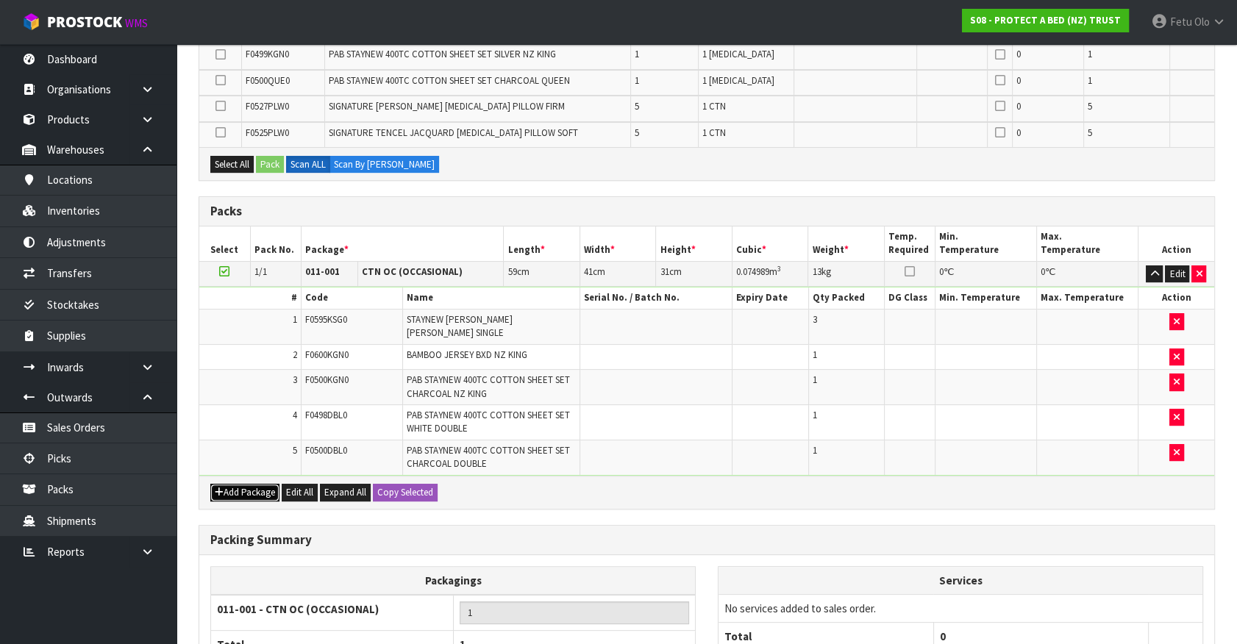
click at [243, 484] on button "Add Package" at bounding box center [244, 493] width 69 height 18
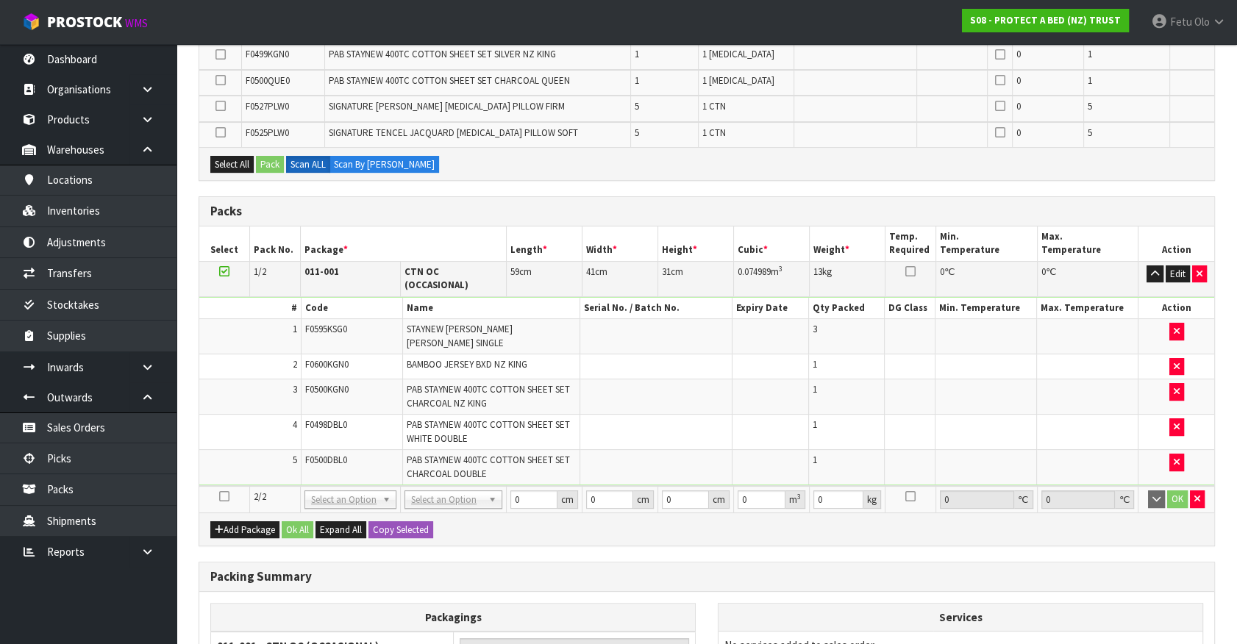
click at [221, 496] on icon at bounding box center [224, 496] width 10 height 1
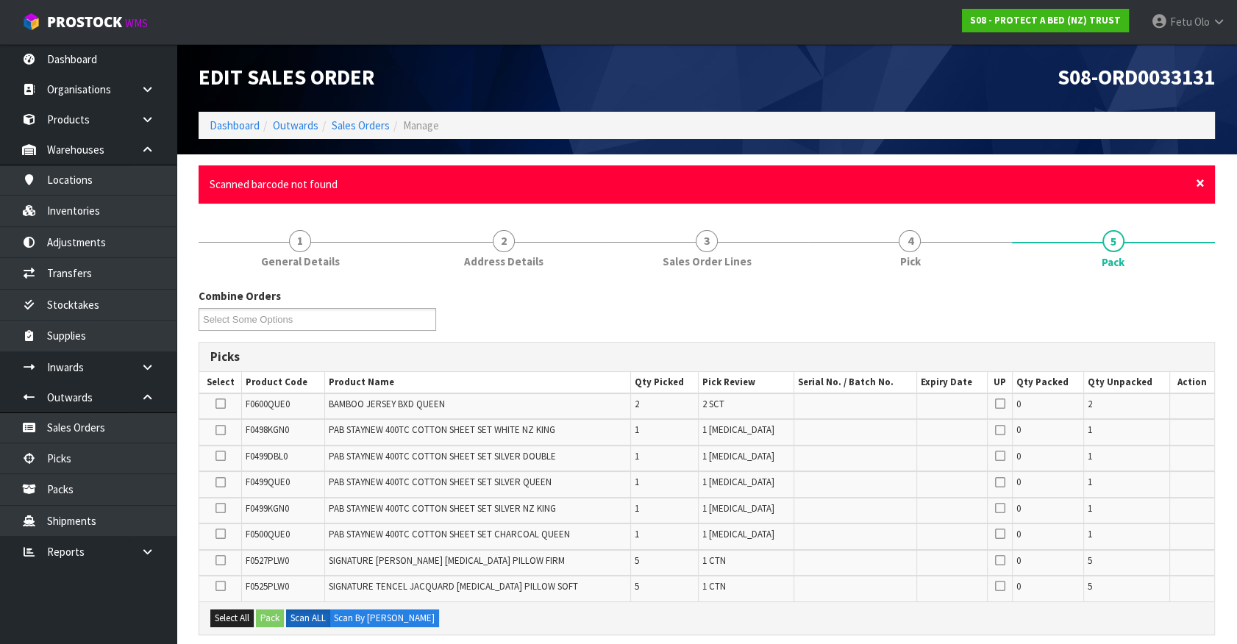
click at [1199, 177] on span "×" at bounding box center [1200, 183] width 9 height 21
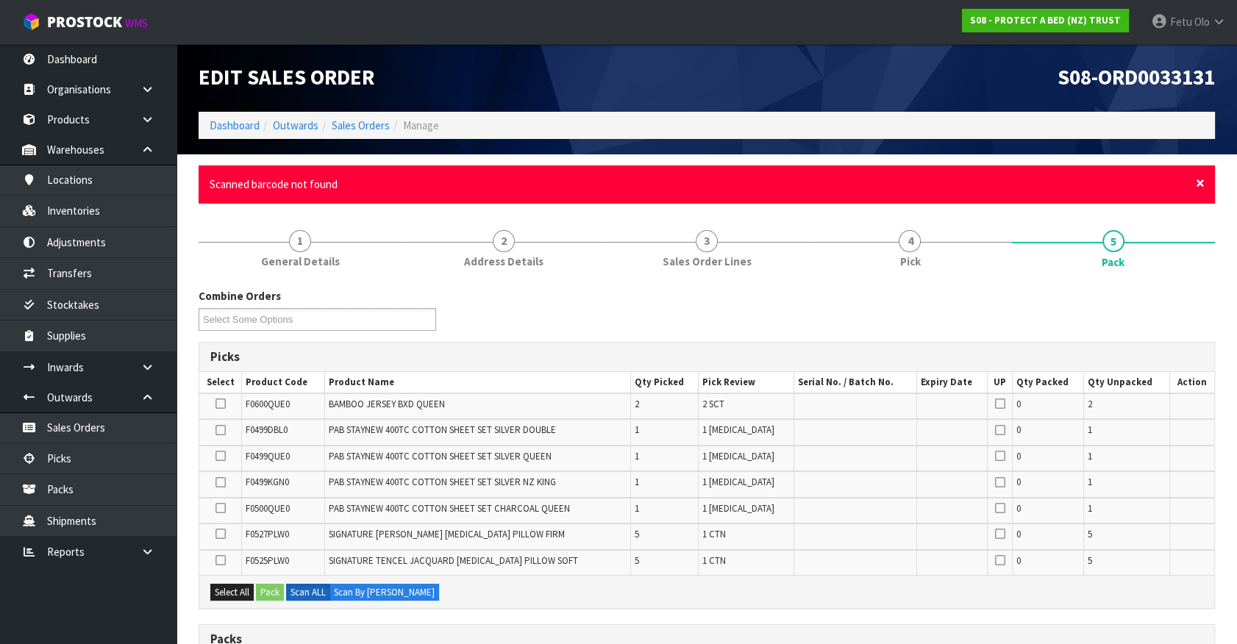
click at [1203, 183] on span "×" at bounding box center [1200, 183] width 9 height 21
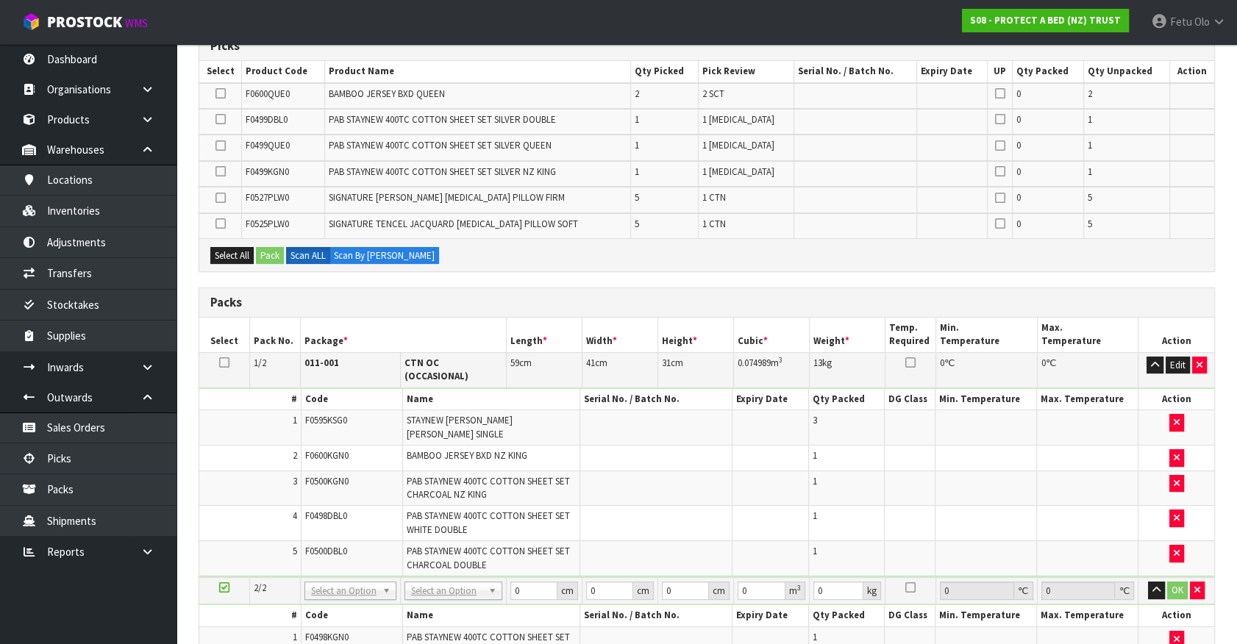
scroll to position [468, 0]
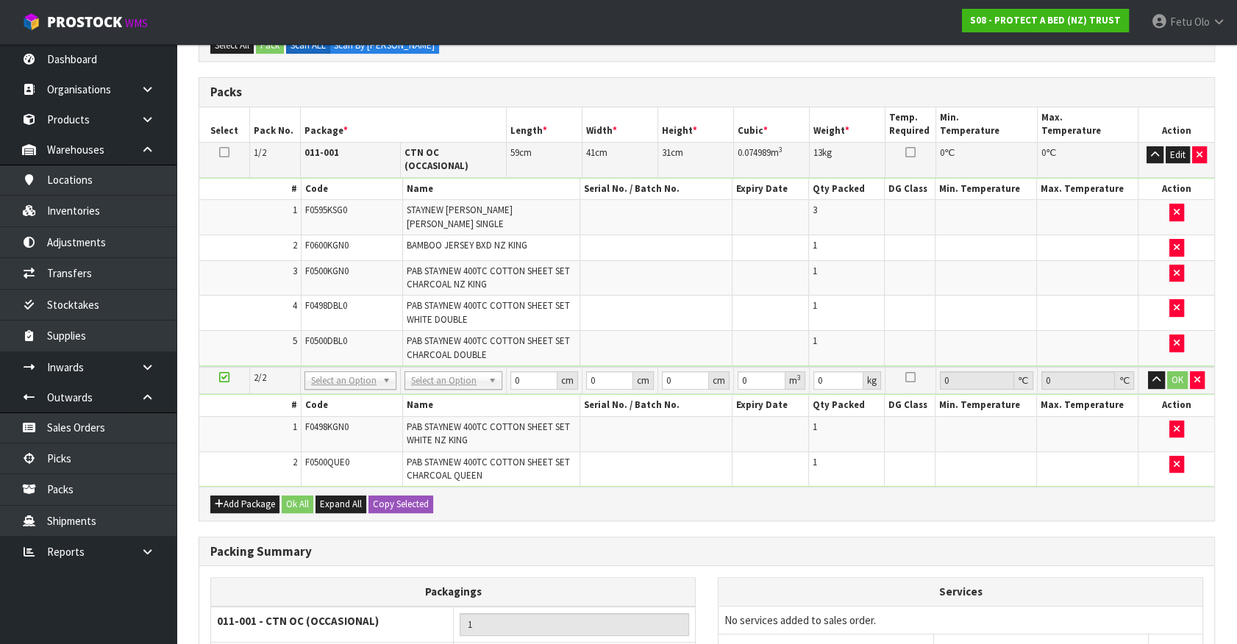
click at [213, 416] on td "1" at bounding box center [249, 433] width 101 height 35
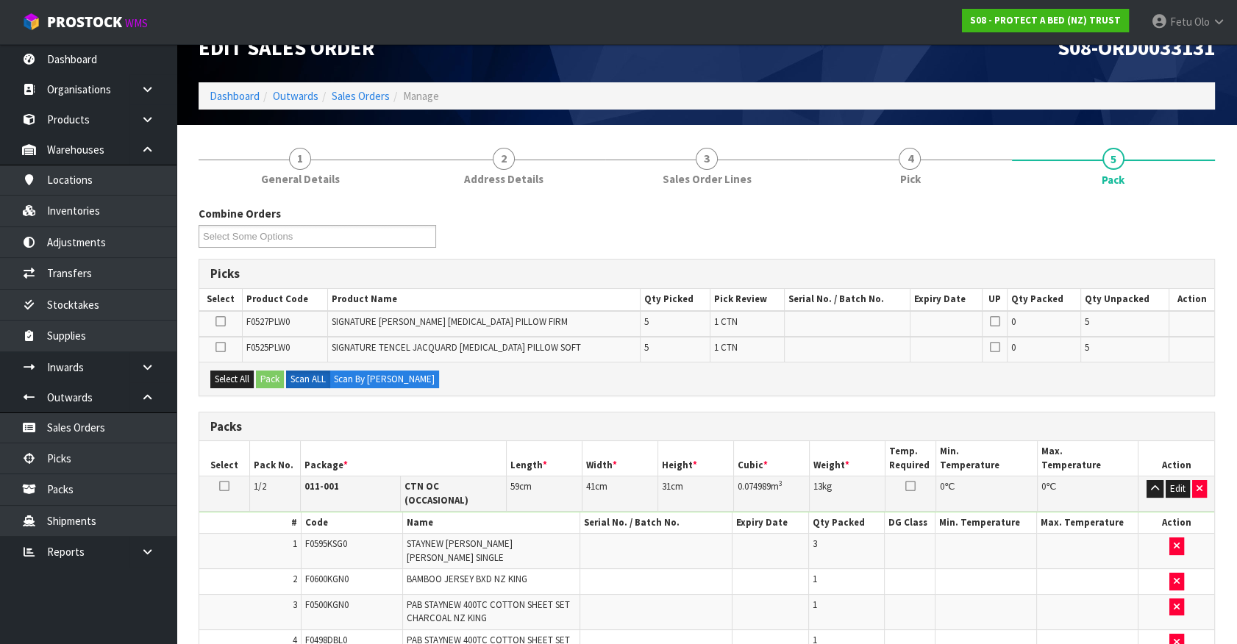
scroll to position [364, 0]
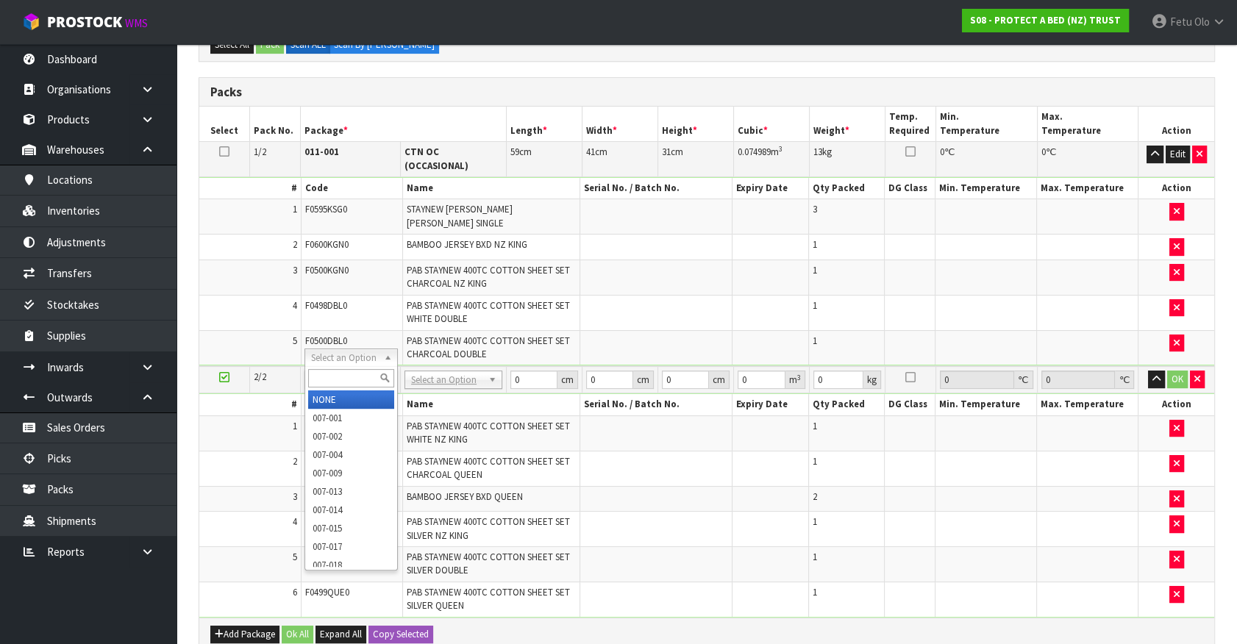
drag, startPoint x: 343, startPoint y: 359, endPoint x: 338, endPoint y: 366, distance: 9.0
click at [336, 367] on div at bounding box center [350, 378] width 91 height 24
click at [335, 373] on input "text" at bounding box center [350, 378] width 85 height 18
type input "011"
type input "2"
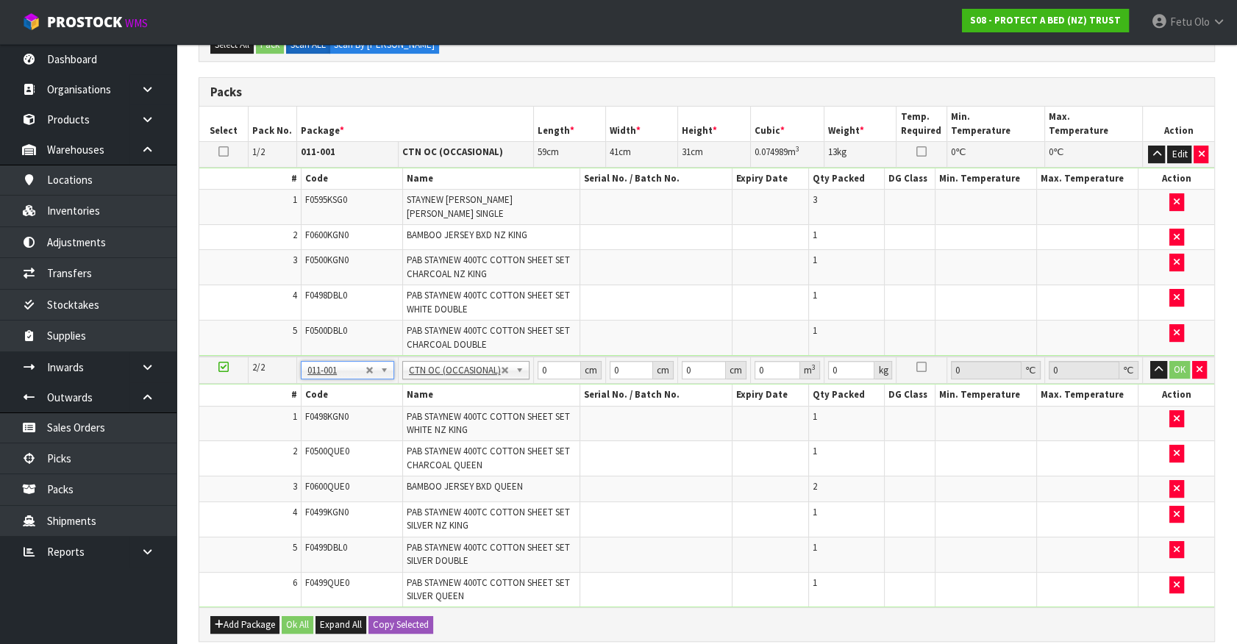
type input "13.34"
drag, startPoint x: 554, startPoint y: 360, endPoint x: 447, endPoint y: 426, distance: 125.5
click at [447, 426] on tbody "2/2 NONE 007-001 007-002 007-004 007-009 007-013 007-014 007-015 007-017 007-01…" at bounding box center [706, 482] width 1015 height 251
type input "61"
type input "42"
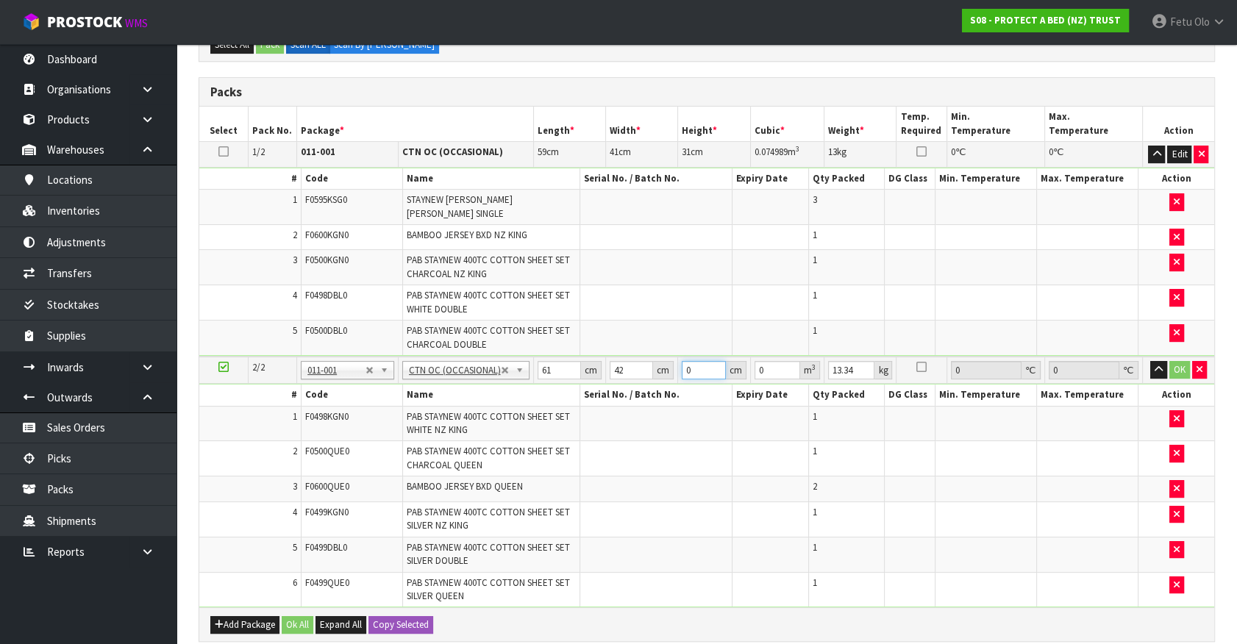
type input "3"
type input "0.007686"
type input "34"
type input "0.087108"
type input "34"
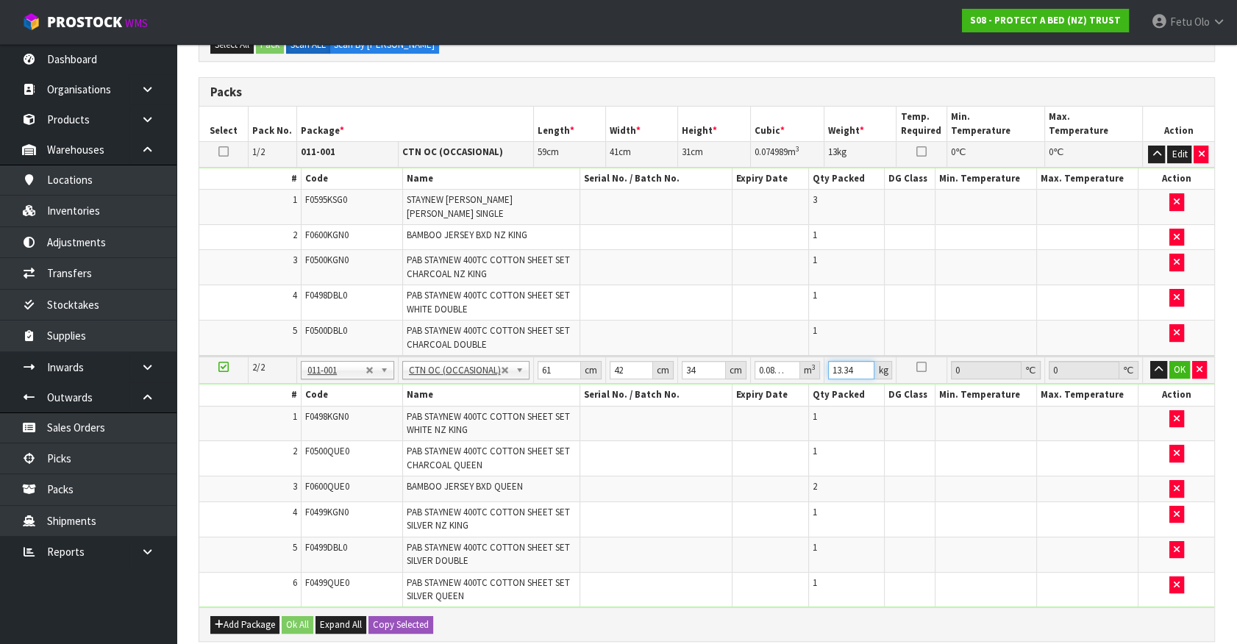
click at [843, 361] on input "13.34" at bounding box center [851, 370] width 47 height 18
type input "15"
click button "OK" at bounding box center [1179, 370] width 21 height 18
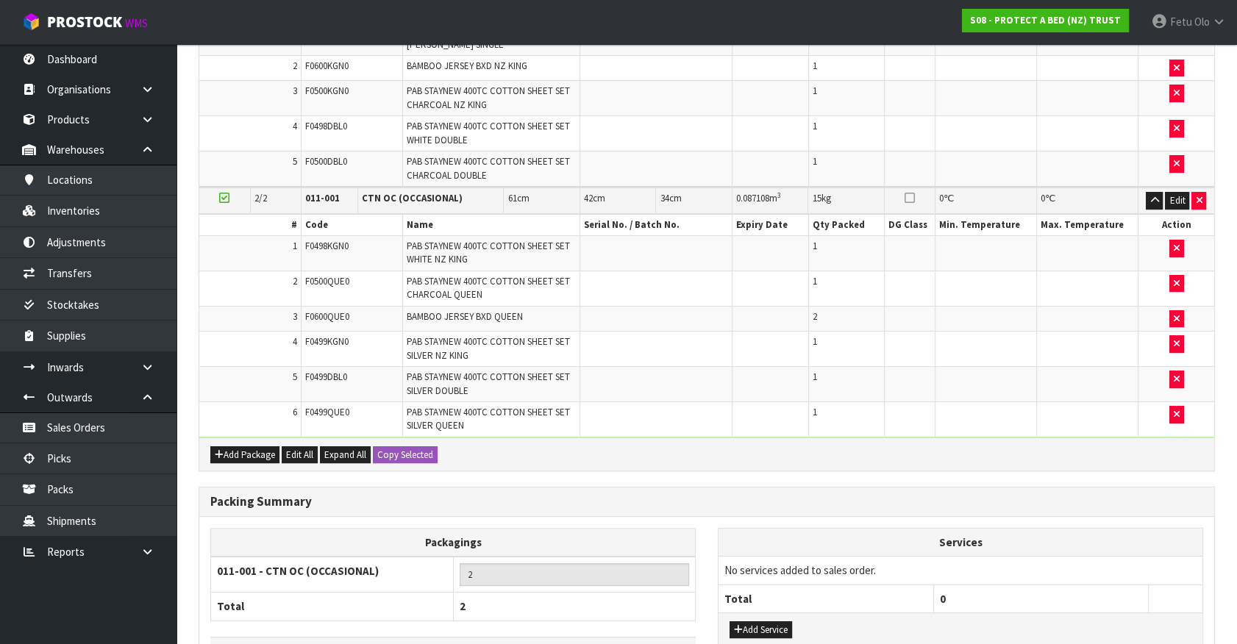
scroll to position [624, 0]
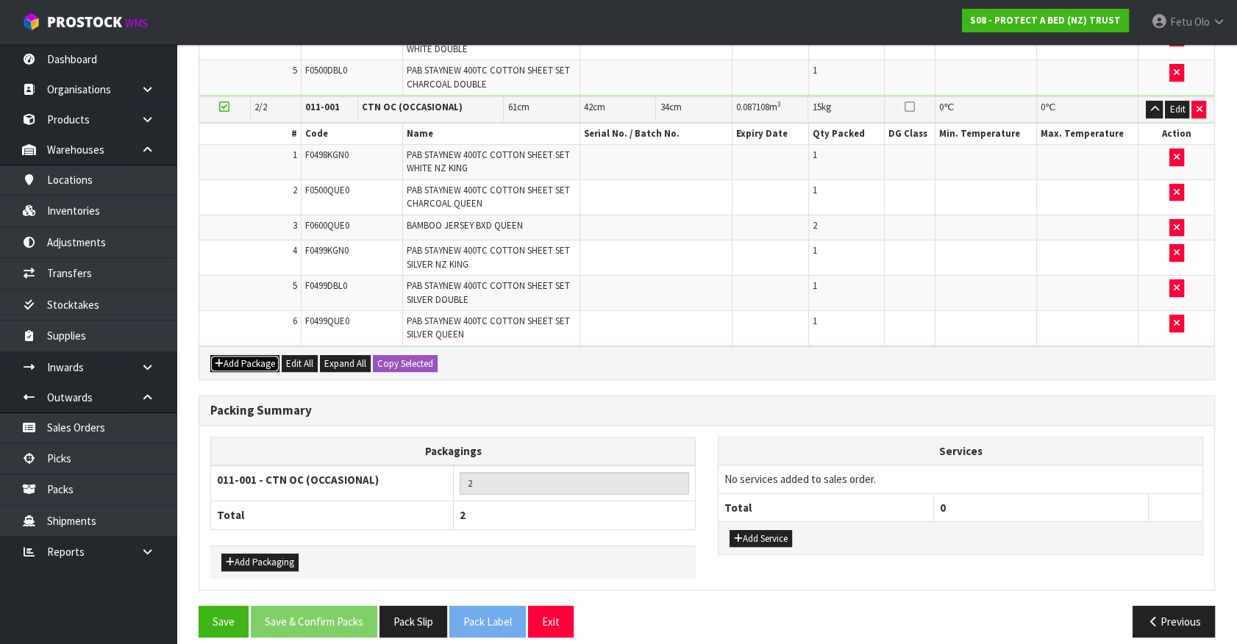
click at [235, 355] on button "Add Package" at bounding box center [244, 364] width 69 height 18
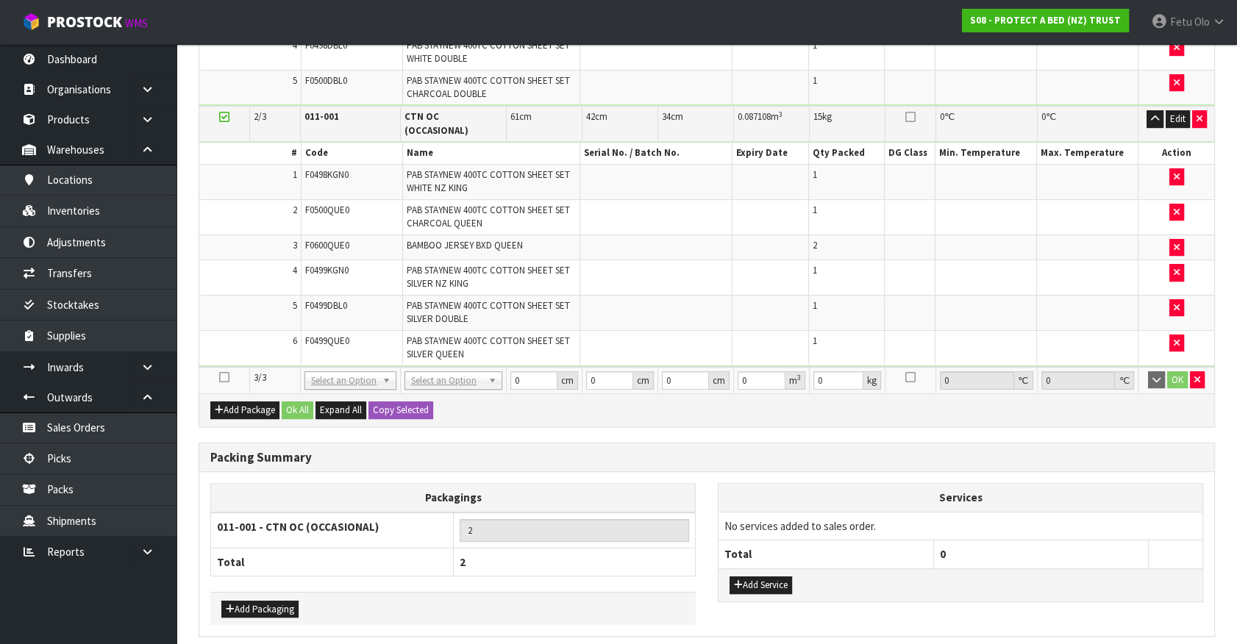
click at [225, 367] on td at bounding box center [224, 380] width 51 height 26
click at [221, 367] on td at bounding box center [224, 380] width 51 height 26
click at [223, 377] on icon at bounding box center [224, 377] width 10 height 1
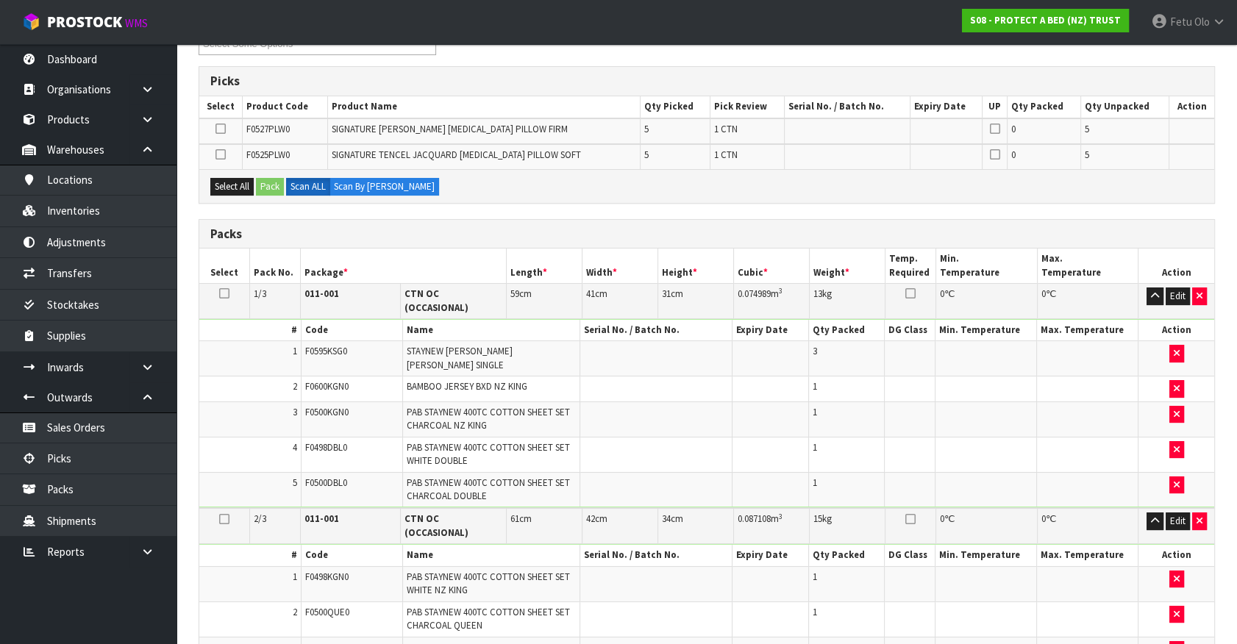
scroll to position [22, 0]
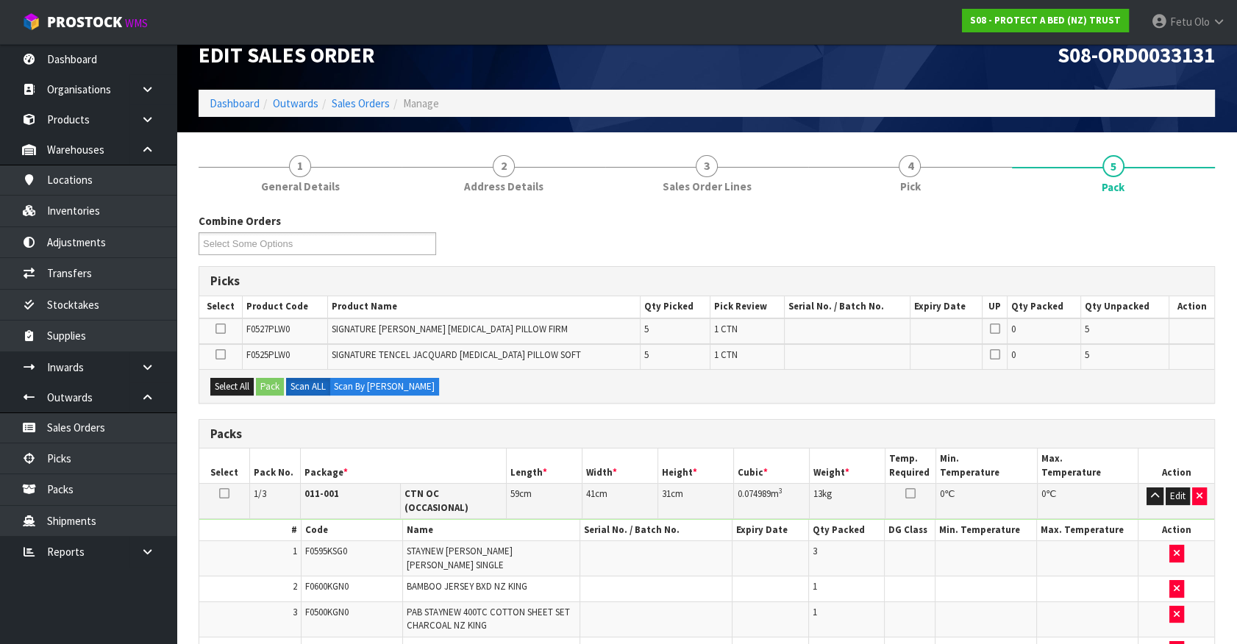
click at [223, 329] on icon at bounding box center [220, 329] width 10 height 1
click at [0, 0] on input "checkbox" at bounding box center [0, 0] width 0 height 0
click at [270, 383] on button "Pack" at bounding box center [270, 387] width 28 height 18
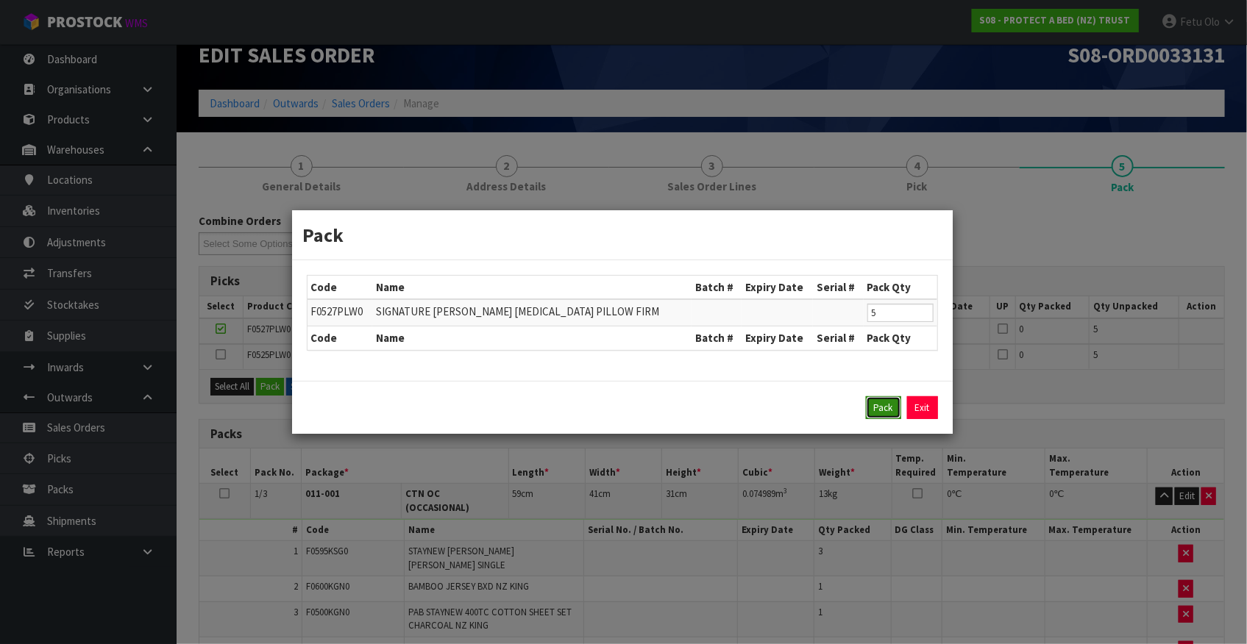
click at [883, 402] on button "Pack" at bounding box center [883, 408] width 35 height 24
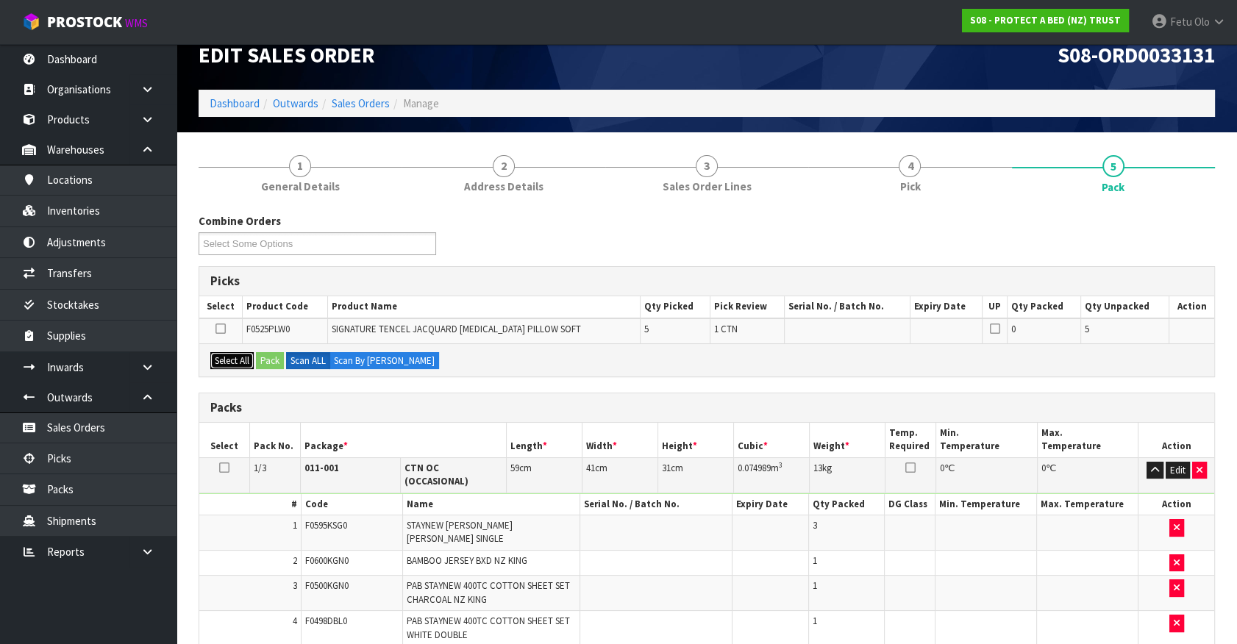
drag, startPoint x: 235, startPoint y: 351, endPoint x: 282, endPoint y: 360, distance: 47.2
click at [254, 355] on button "Select All" at bounding box center [231, 361] width 43 height 18
click at [282, 360] on button "Pack" at bounding box center [270, 361] width 28 height 18
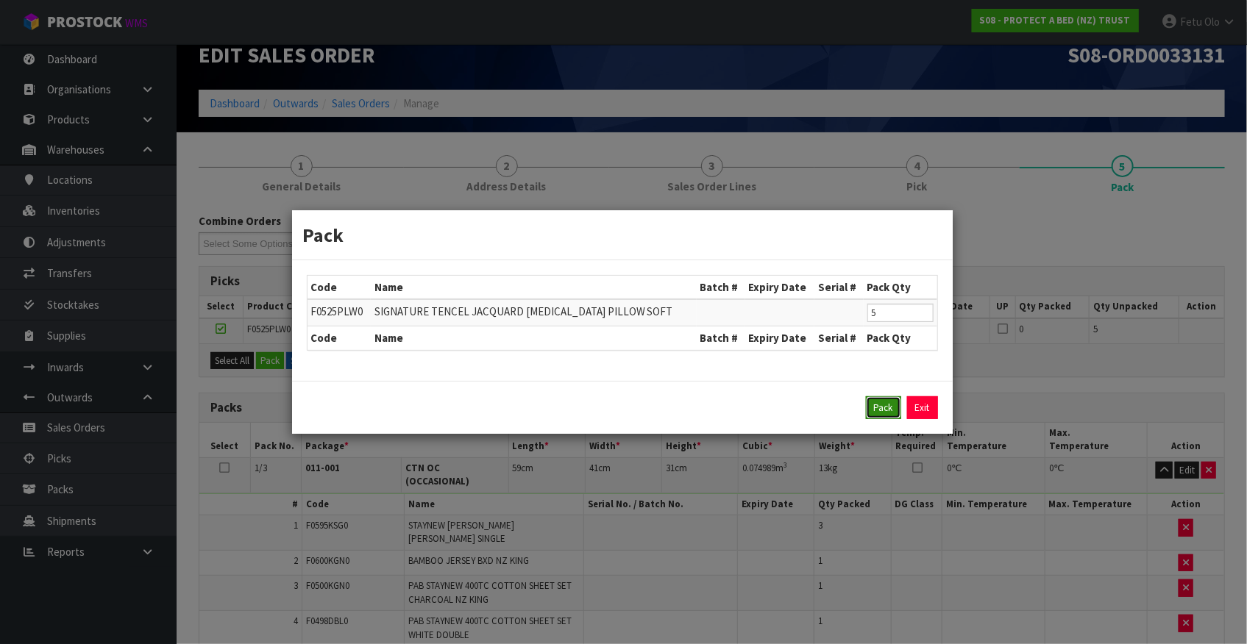
click at [878, 401] on button "Pack" at bounding box center [883, 408] width 35 height 24
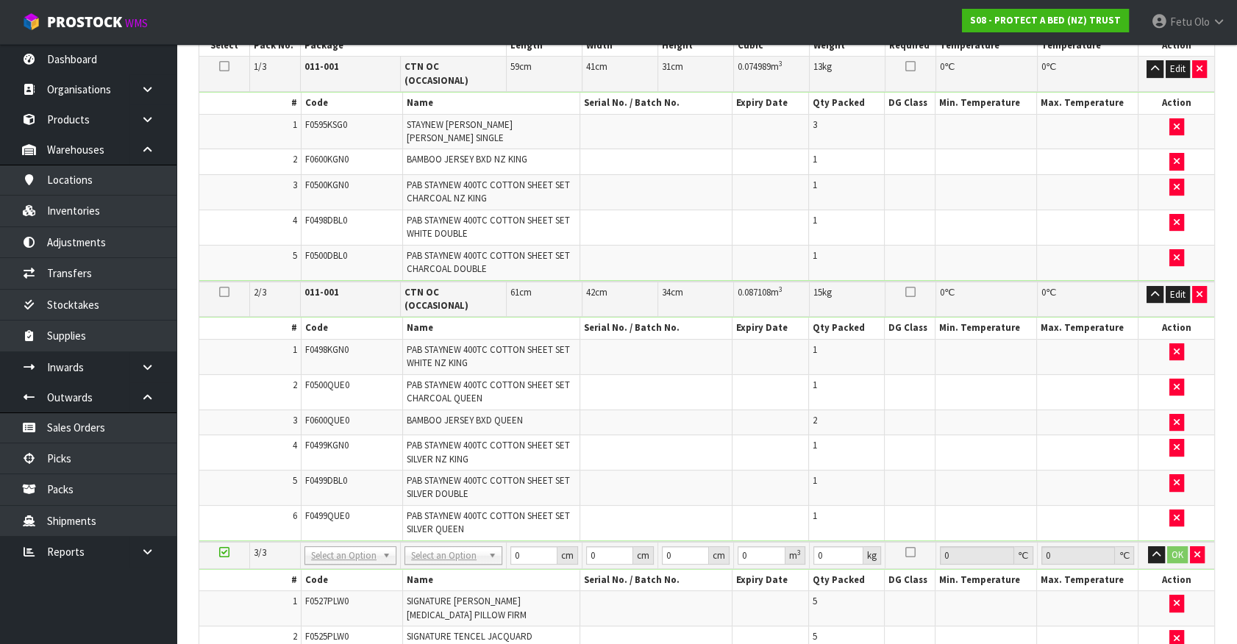
scroll to position [557, 0]
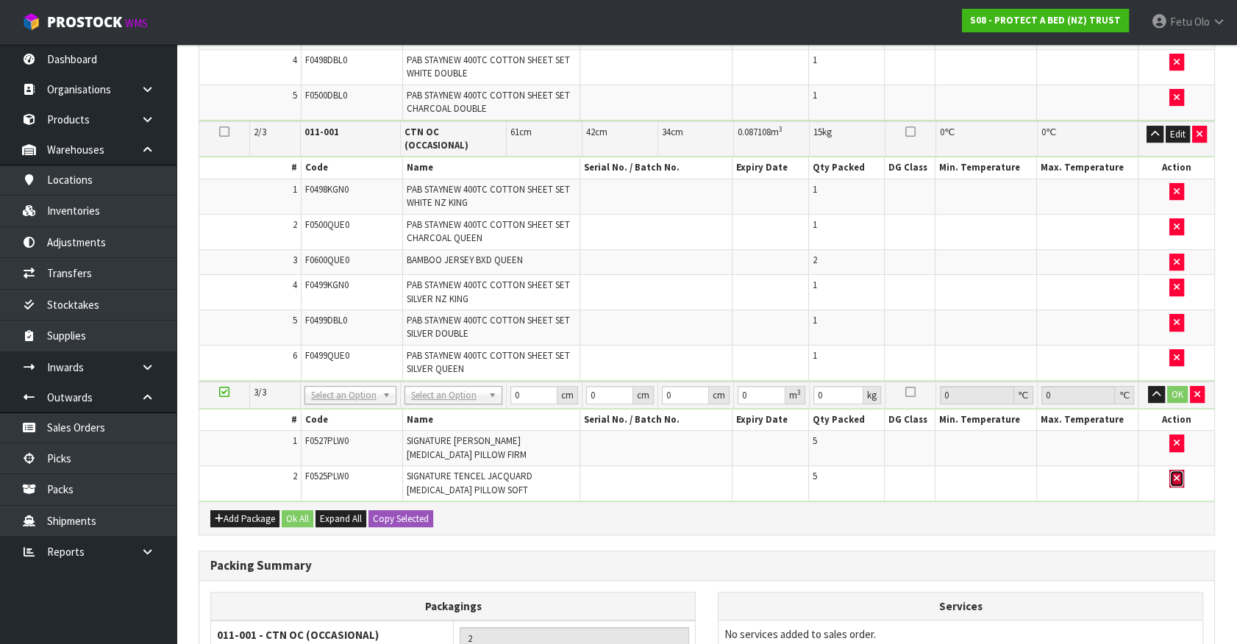
click at [1180, 470] on button "button" at bounding box center [1176, 479] width 15 height 18
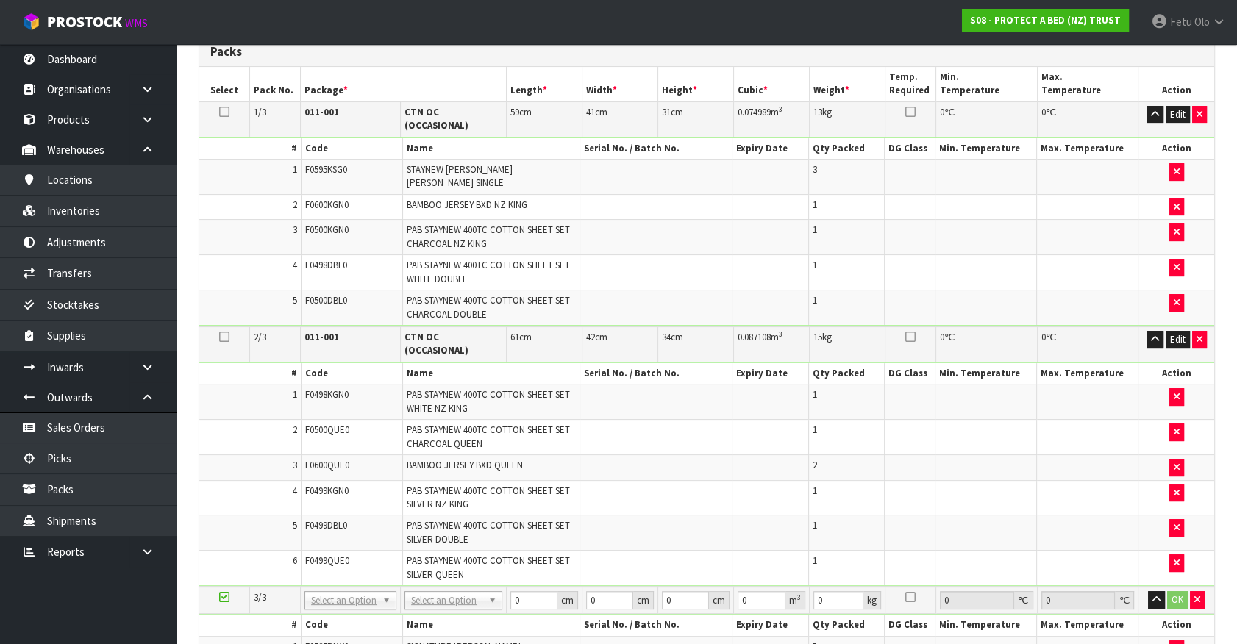
scroll to position [382, 0]
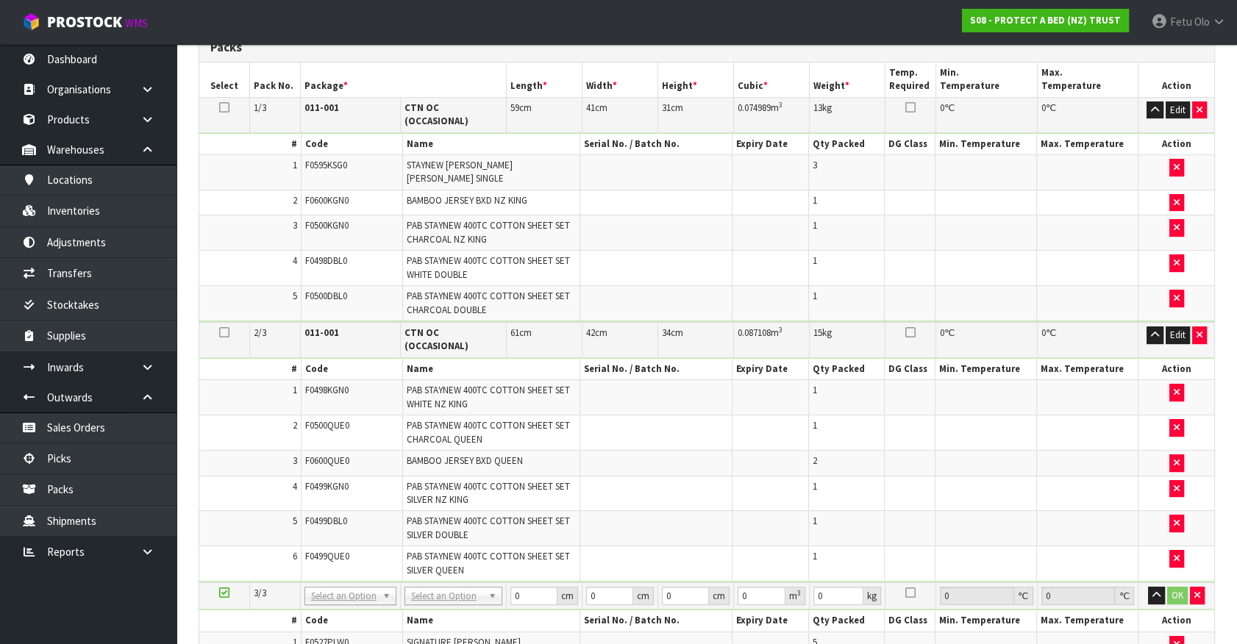
click at [228, 593] on icon at bounding box center [224, 593] width 10 height 1
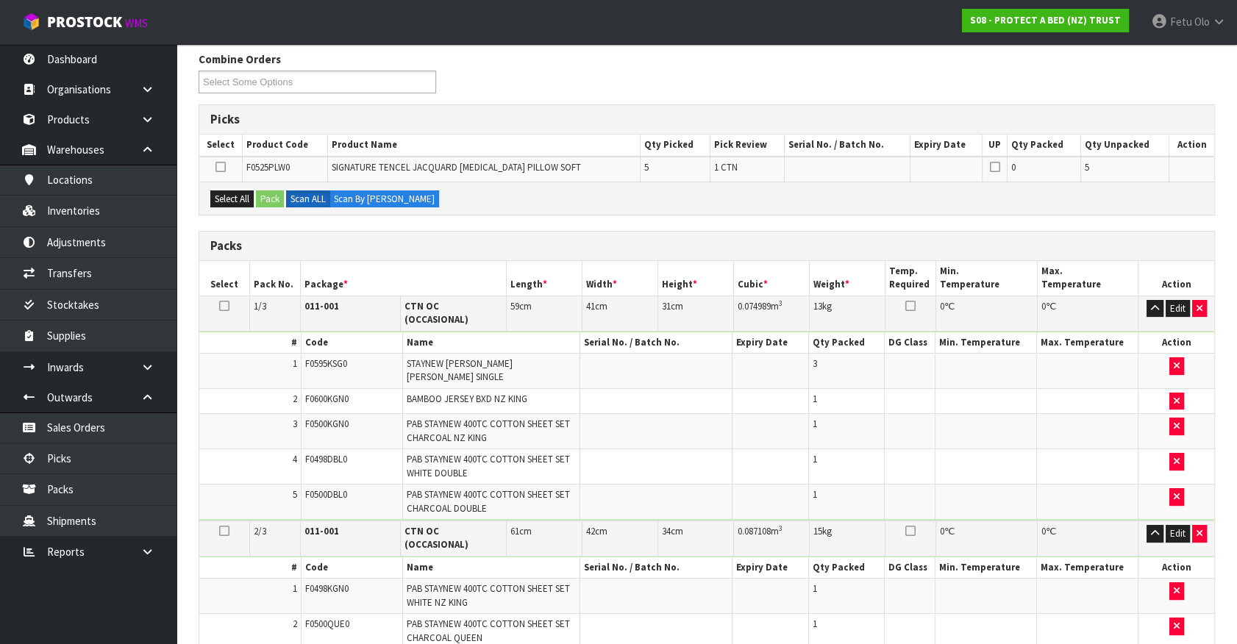
scroll to position [182, 0]
drag, startPoint x: 229, startPoint y: 194, endPoint x: 267, endPoint y: 199, distance: 37.8
click at [233, 196] on button "Select All" at bounding box center [231, 201] width 43 height 18
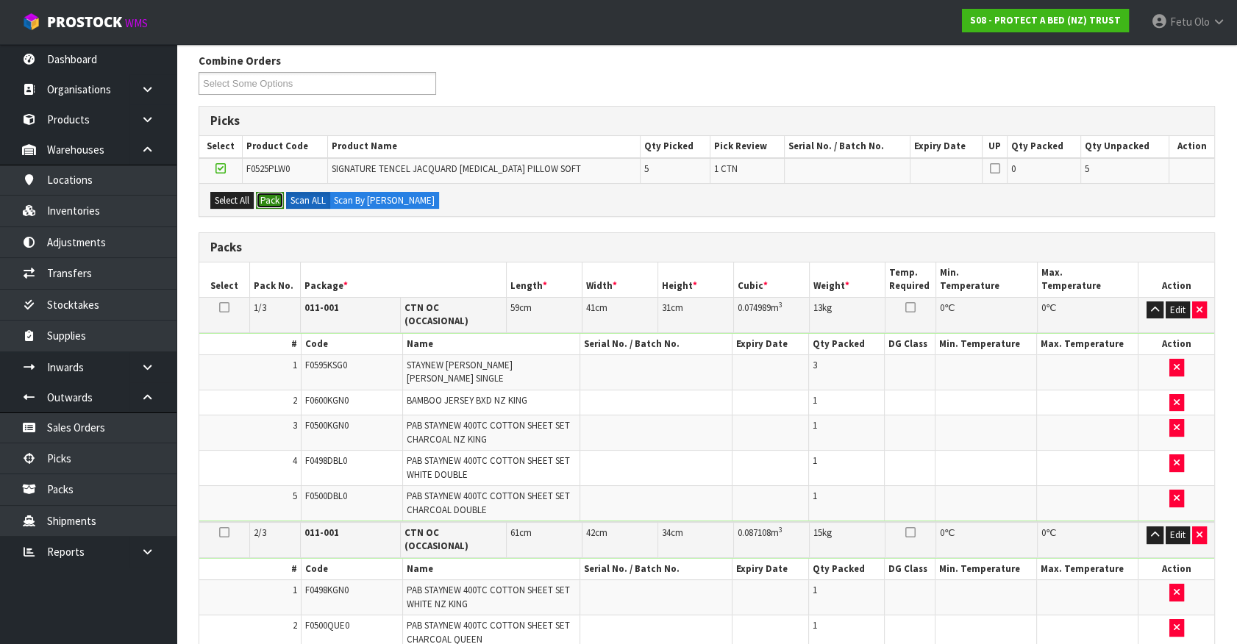
click at [268, 199] on button "Pack" at bounding box center [270, 201] width 28 height 18
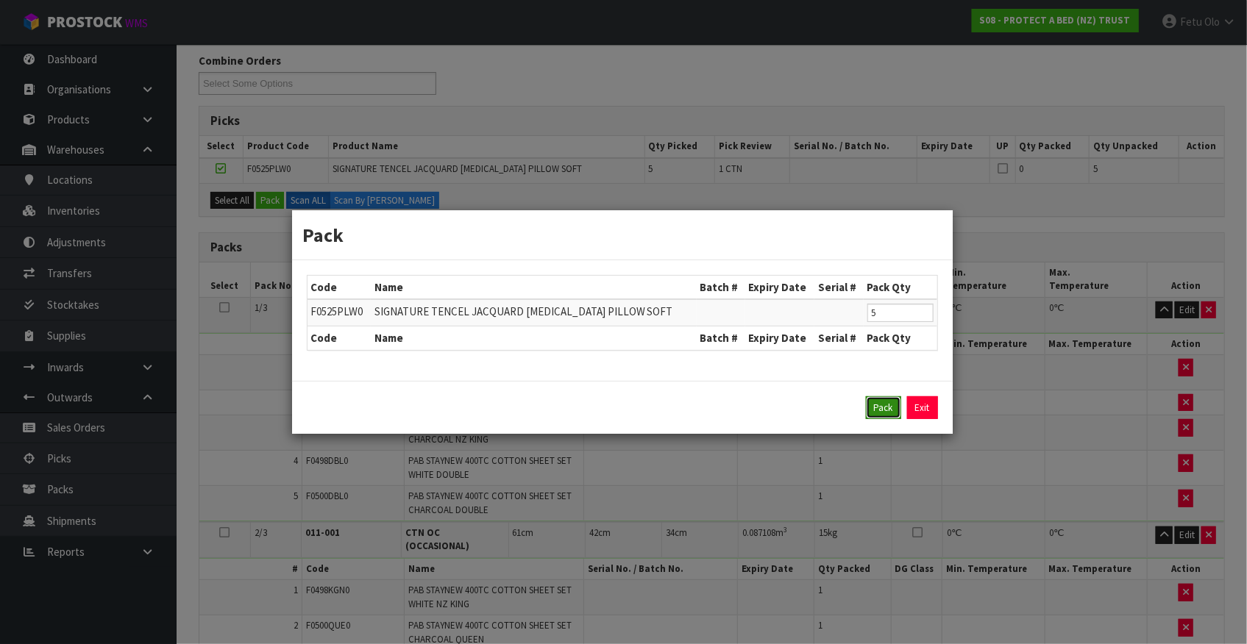
click at [883, 410] on button "Pack" at bounding box center [883, 408] width 35 height 24
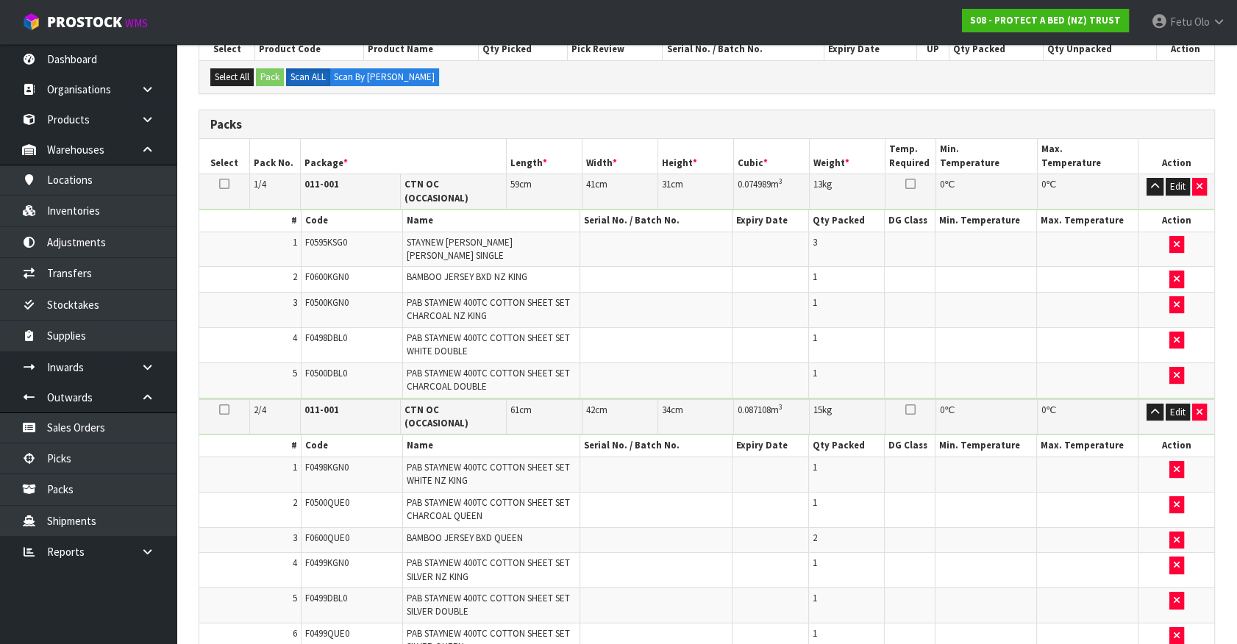
scroll to position [382, 0]
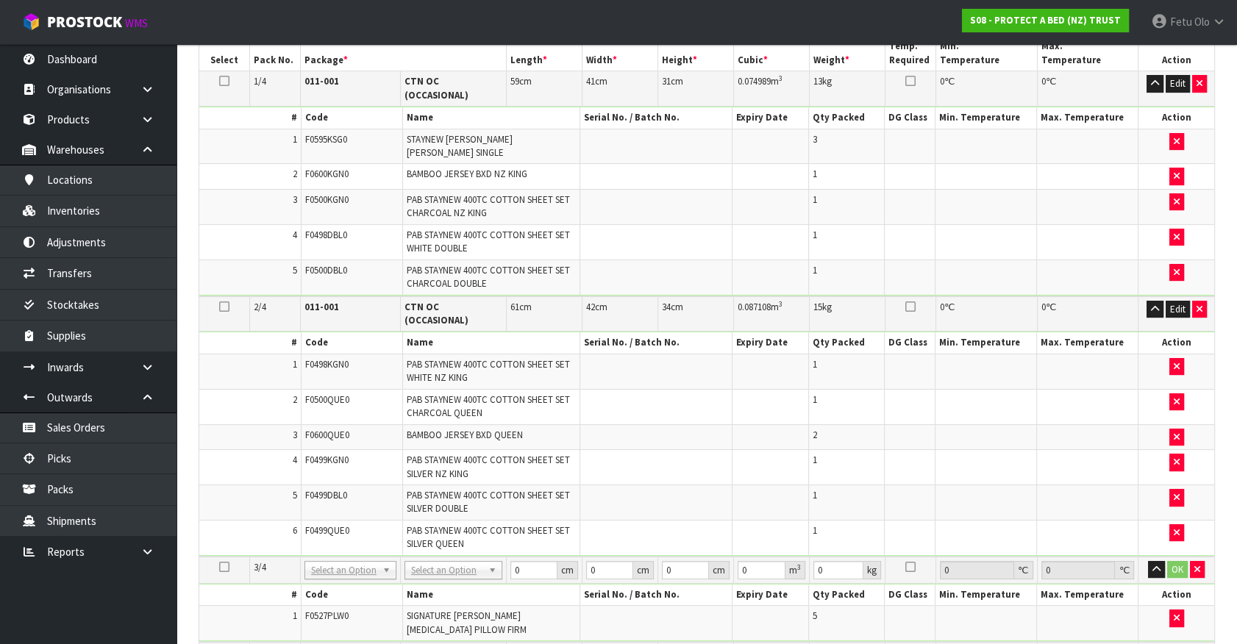
drag, startPoint x: 326, startPoint y: 544, endPoint x: 326, endPoint y: 566, distance: 21.3
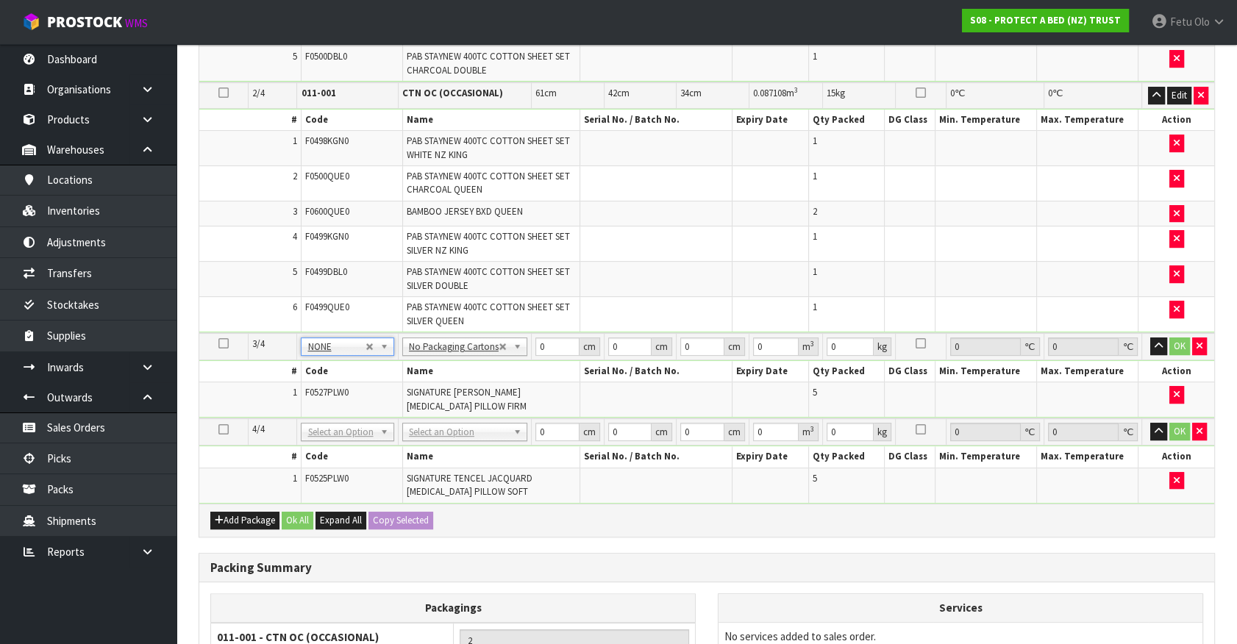
scroll to position [717, 0]
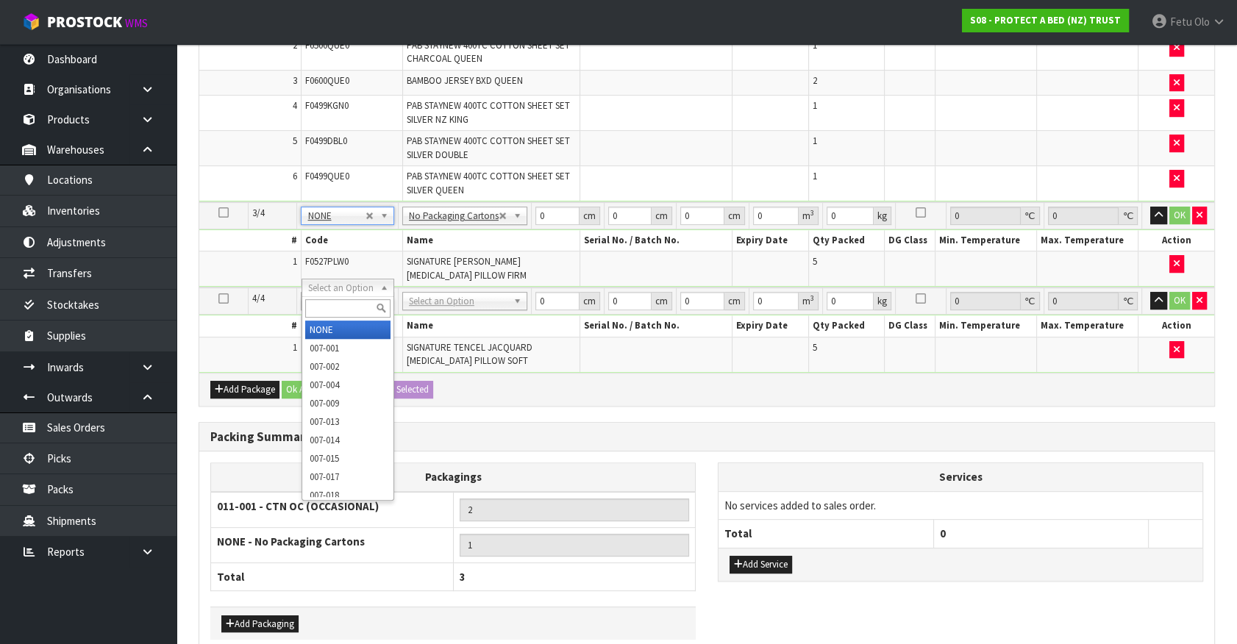
type input "2"
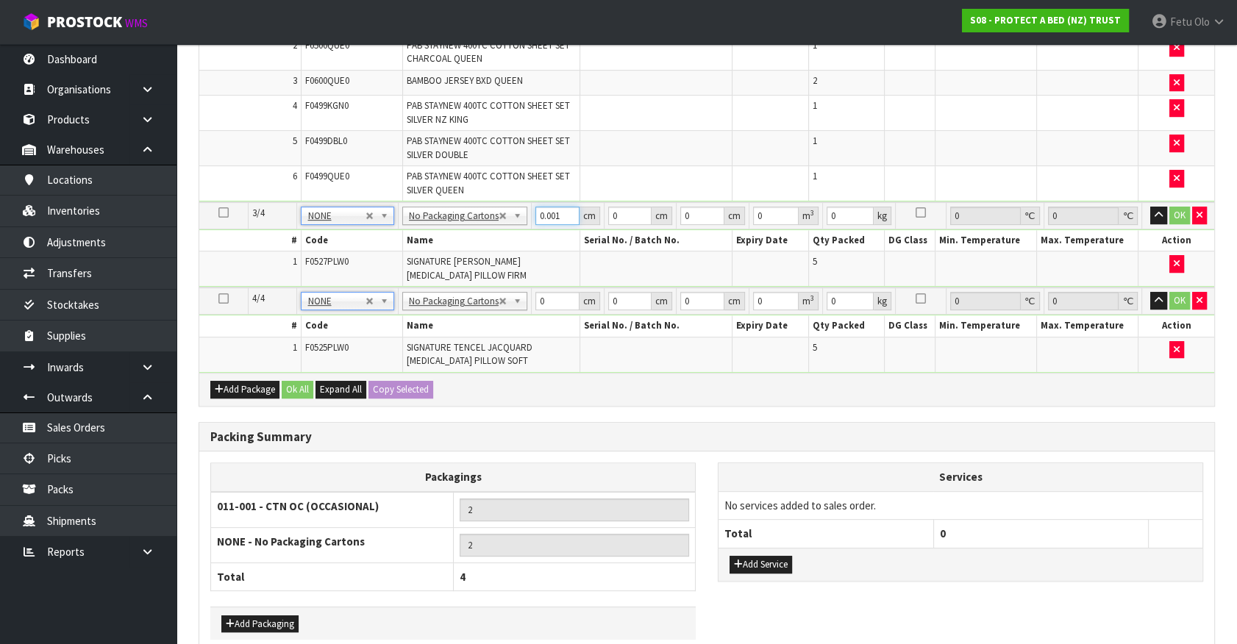
drag, startPoint x: 565, startPoint y: 197, endPoint x: 552, endPoint y: 200, distance: 13.6
click at [558, 207] on input "0.001" at bounding box center [557, 216] width 44 height 18
click at [552, 207] on input "0.001" at bounding box center [557, 216] width 44 height 18
type input "73"
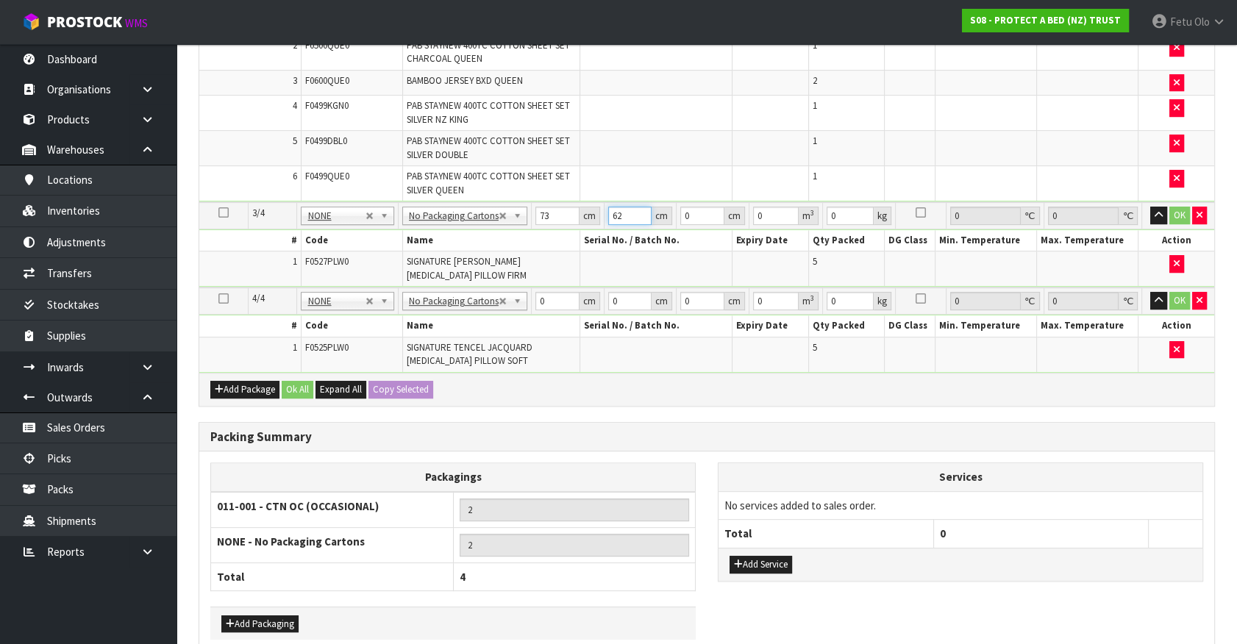
type input "62"
type input "4"
type input "0.018104"
type input "43"
type input "0.194618"
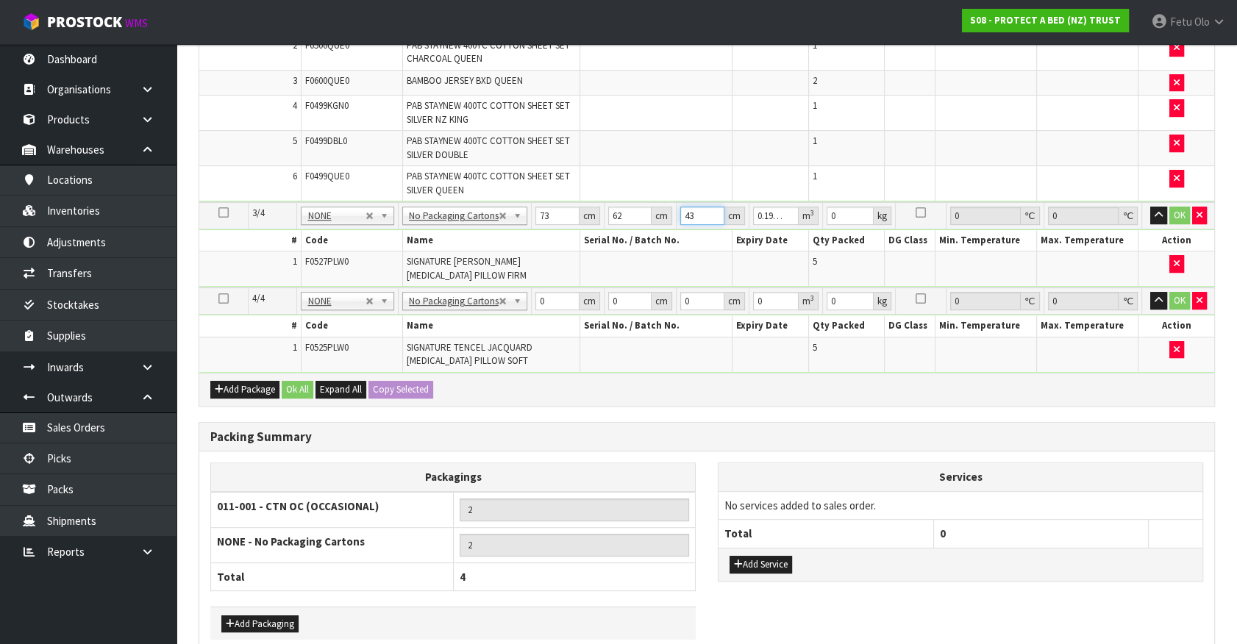
type input "43"
click at [813, 592] on div "Packagings 011-001 - CTN OC (OCCASIONAL) 2 NONE - No Packaging Cartons 2 Total …" at bounding box center [706, 551] width 1015 height 177
click at [813, 591] on div "Packagings 011-001 - CTN OC (OCCASIONAL) 2 NONE - No Packaging Cartons 2 Total …" at bounding box center [706, 551] width 1015 height 177
click at [838, 596] on div "Packagings 011-001 - CTN OC (OCCASIONAL) 2 NONE - No Packaging Cartons 2 Total …" at bounding box center [706, 551] width 1015 height 177
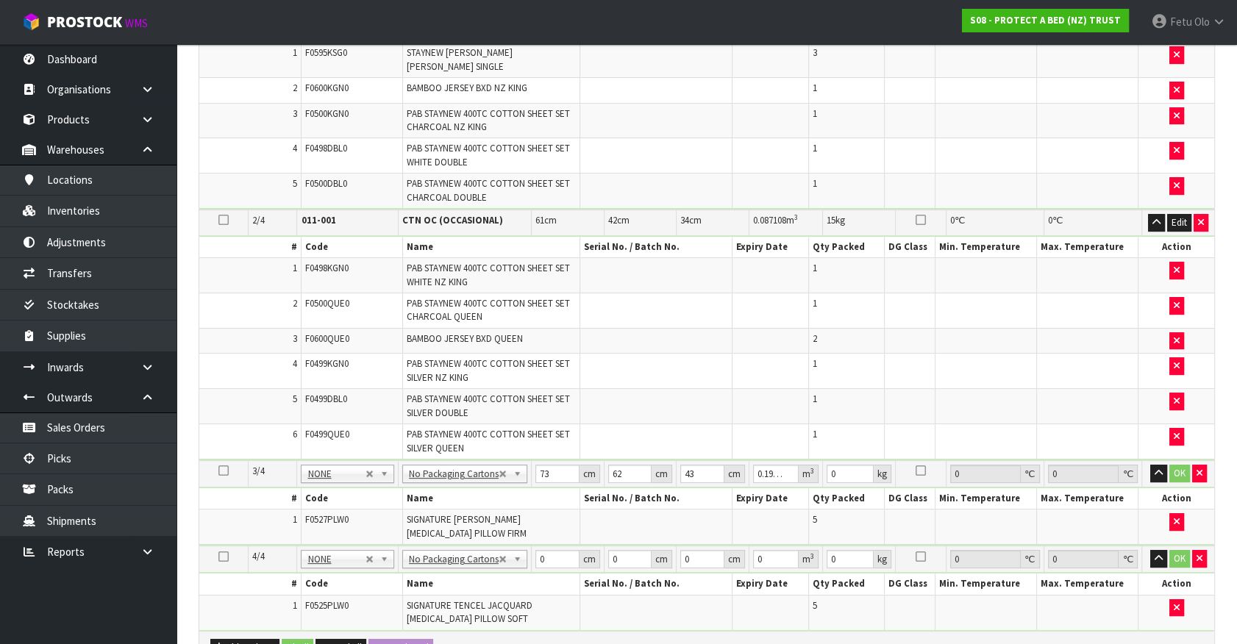
scroll to position [535, 0]
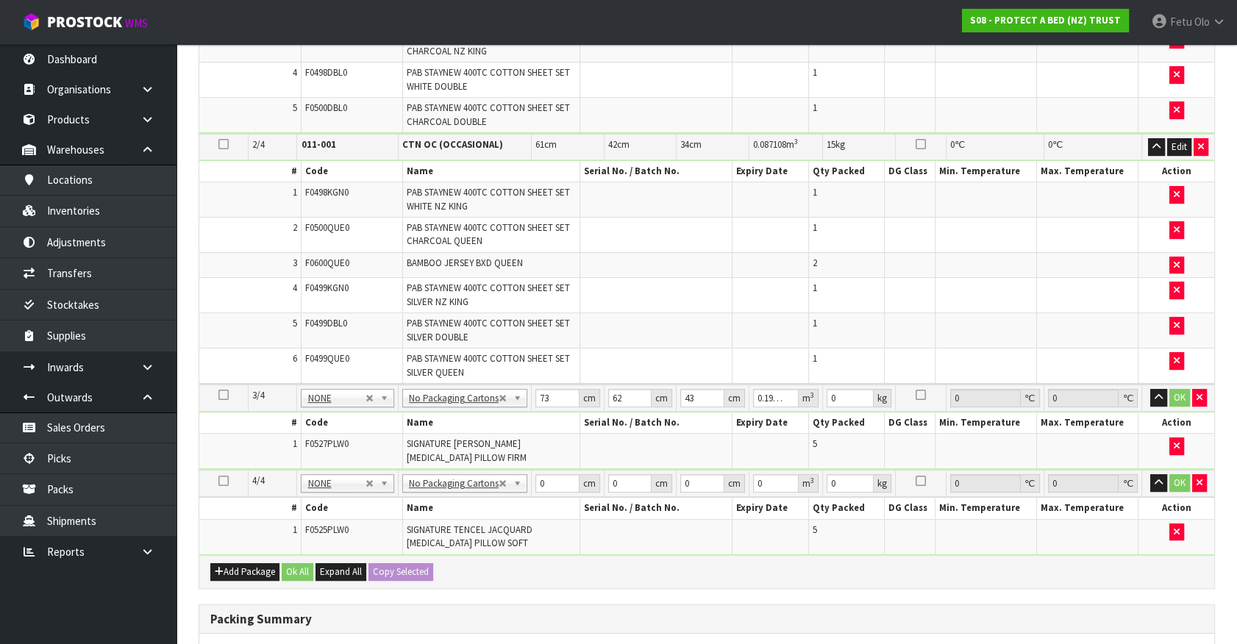
click at [328, 438] on span "F0527PLW0" at bounding box center [326, 444] width 43 height 13
copy span "F0527PLW0"
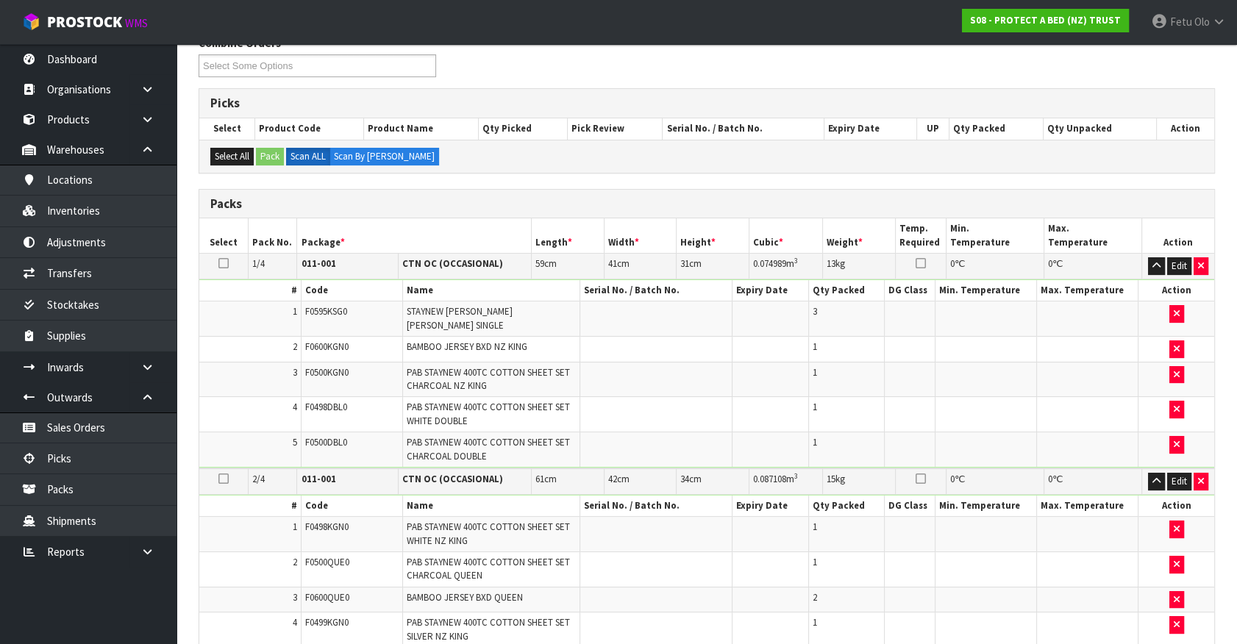
scroll to position [0, 0]
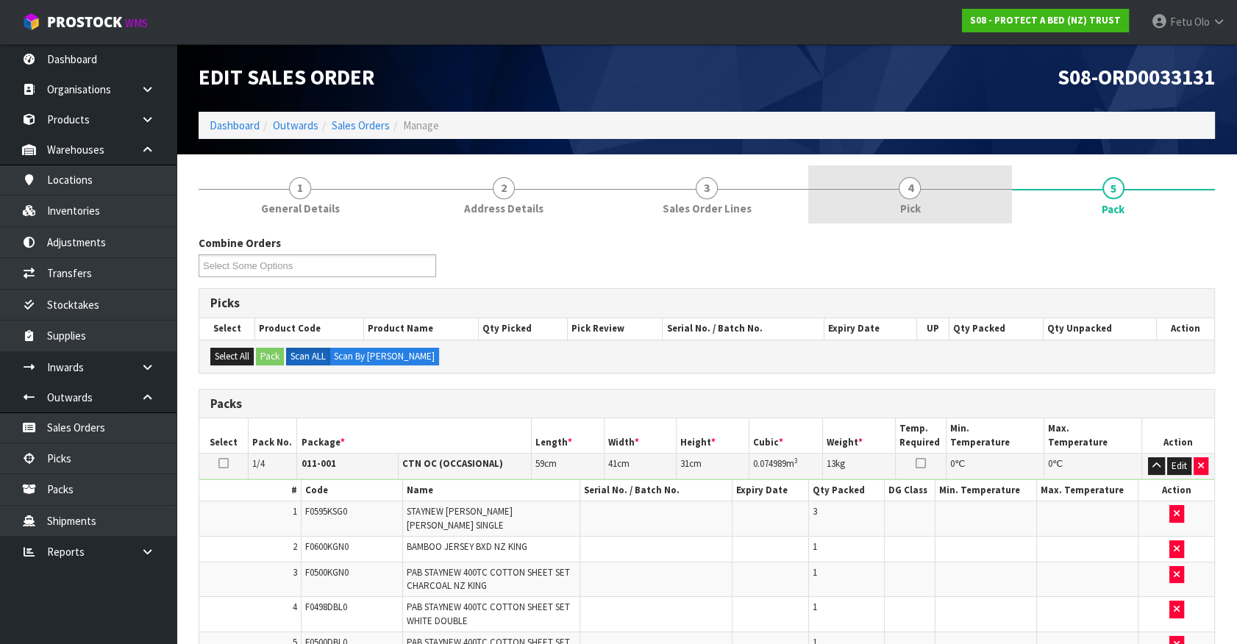
click at [906, 205] on span "Pick" at bounding box center [909, 208] width 21 height 15
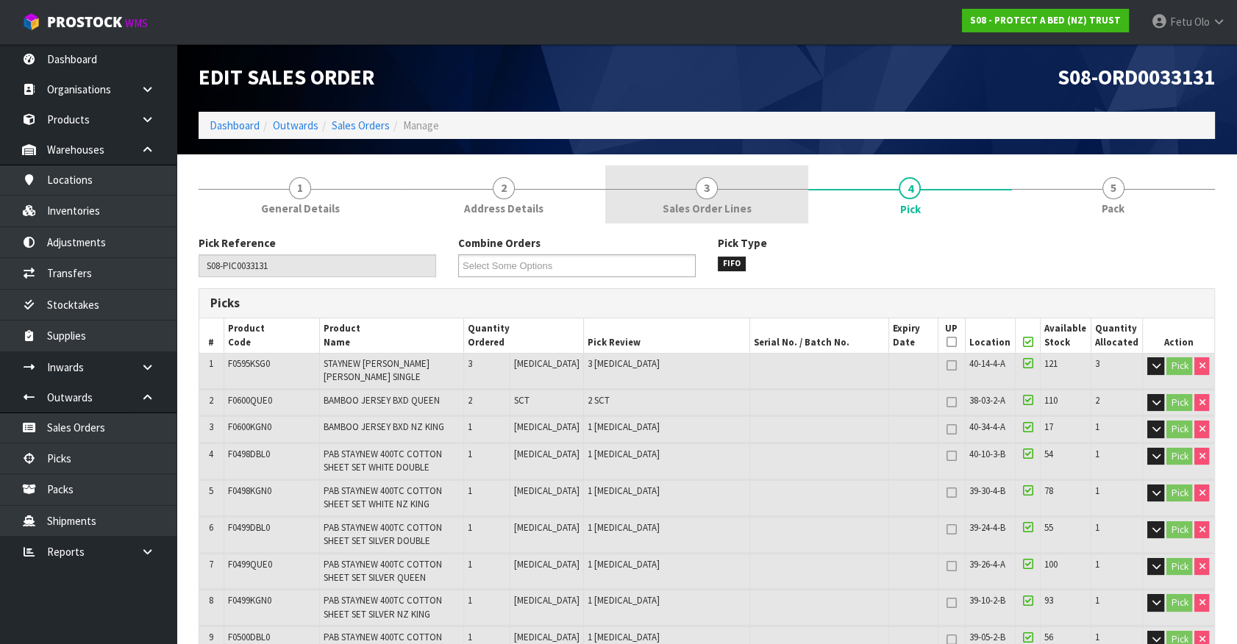
click at [733, 183] on link "3 Sales Order Lines" at bounding box center [706, 194] width 203 height 58
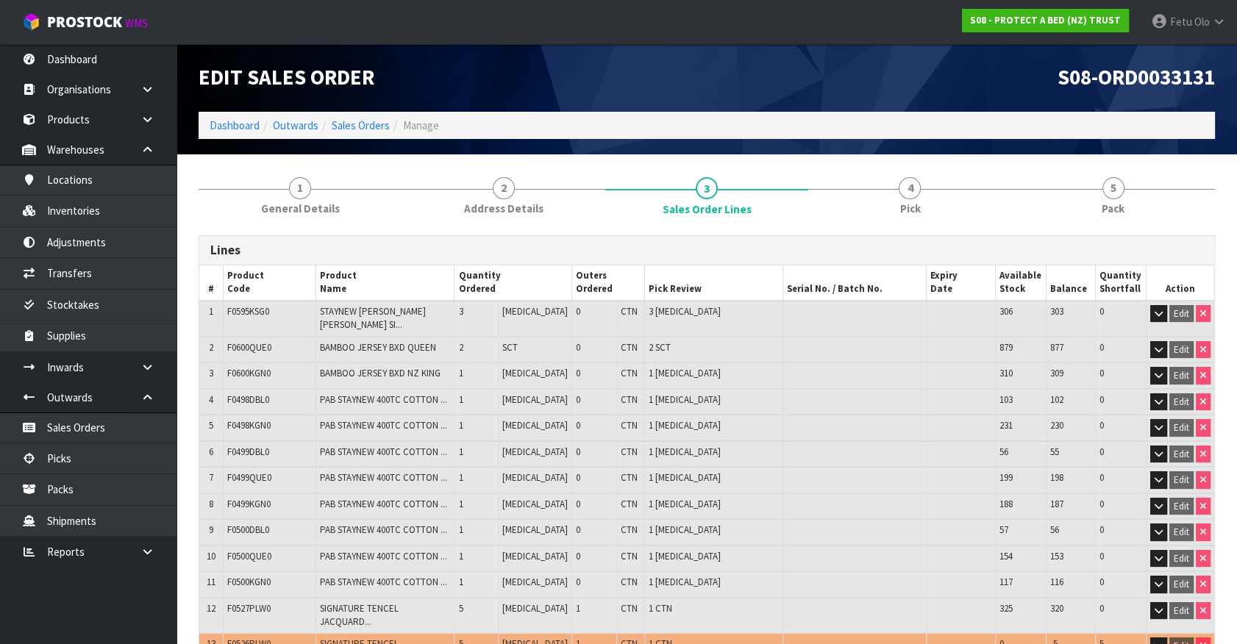
click at [899, 26] on nav "Toggle navigation ProStock WMS S08 - PROTECT A BED (NZ) TRUST Fetu Olo Logout" at bounding box center [618, 22] width 1237 height 45
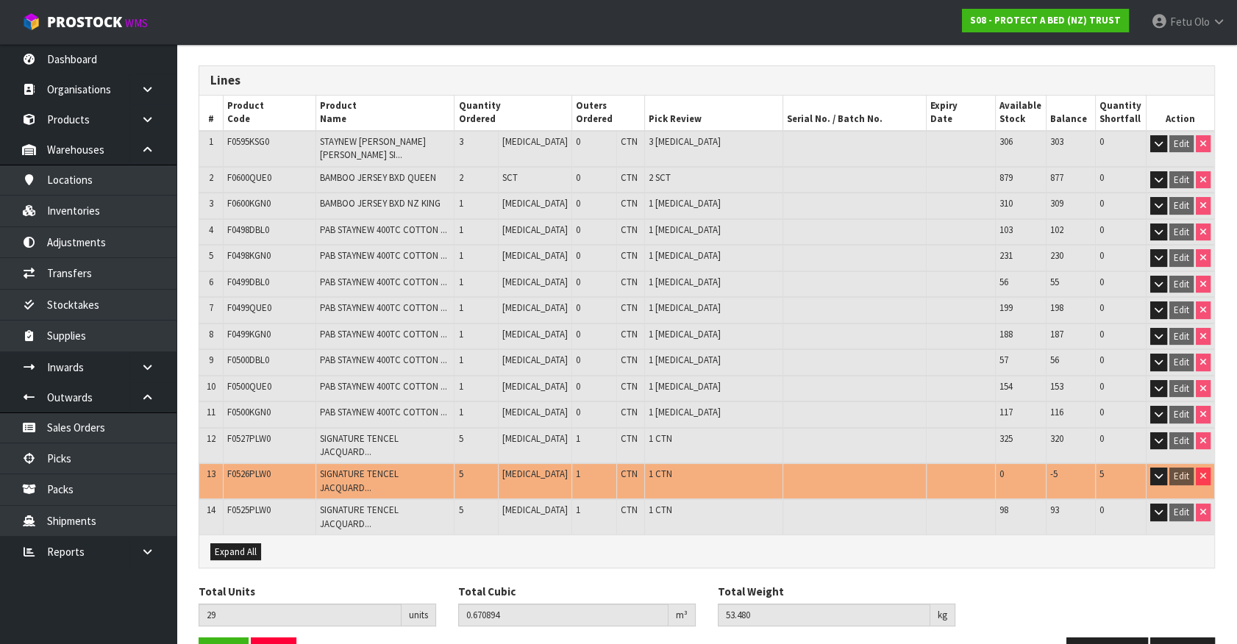
scroll to position [172, 0]
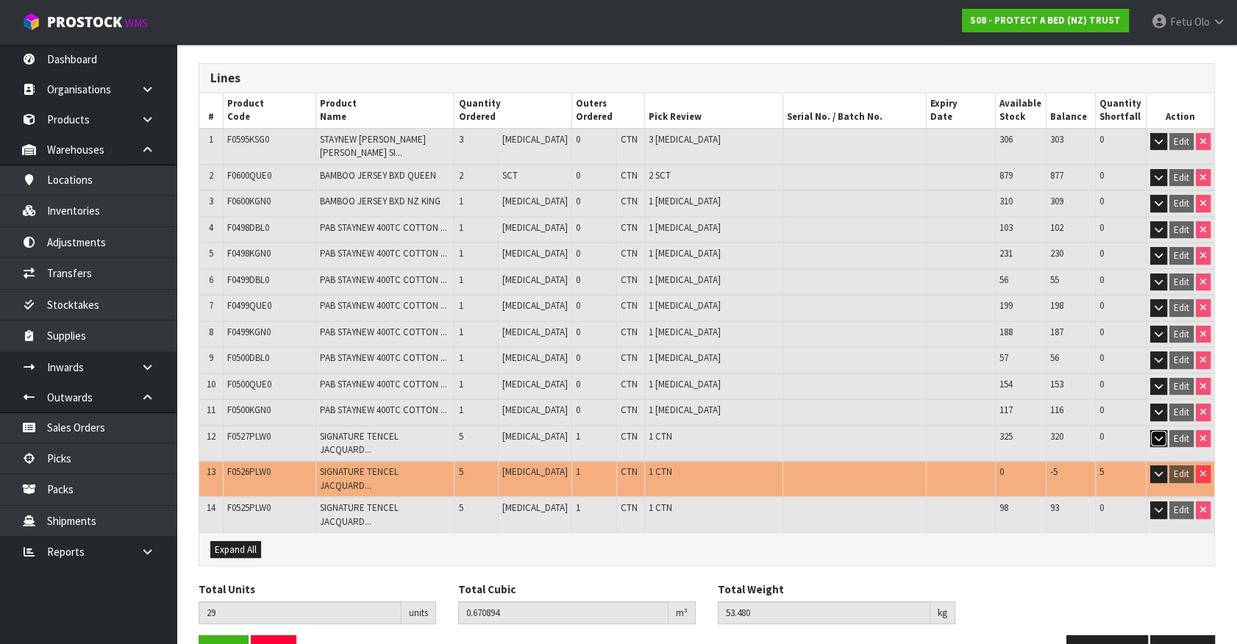
click at [1159, 434] on icon "button" at bounding box center [1159, 439] width 8 height 10
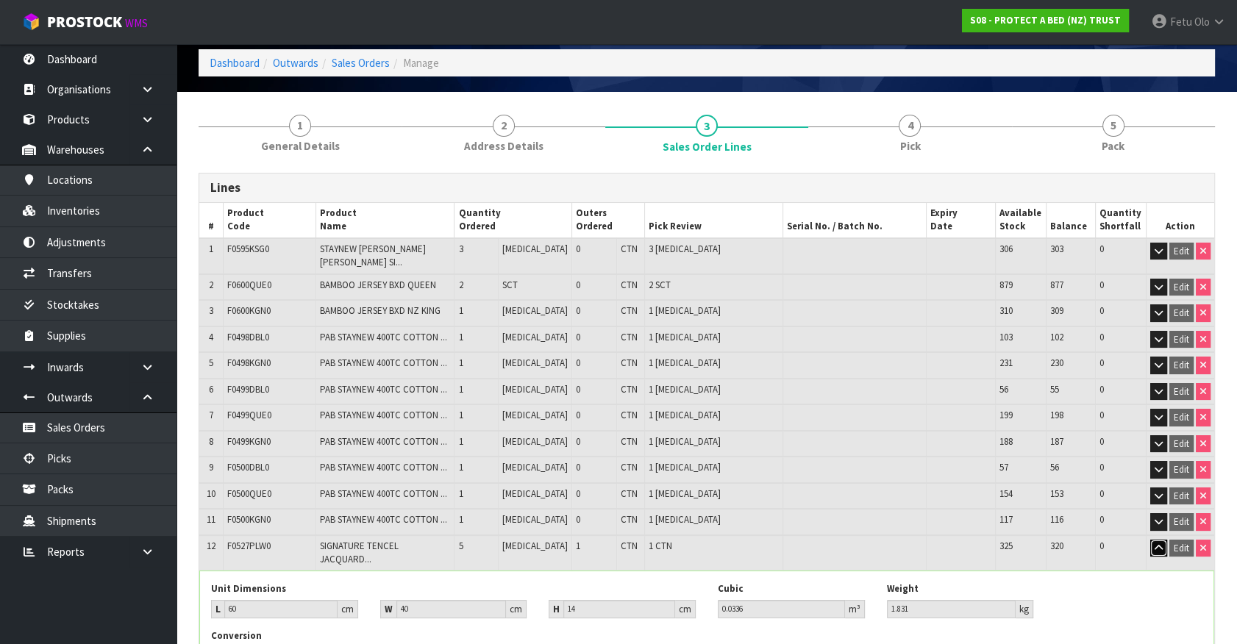
scroll to position [0, 0]
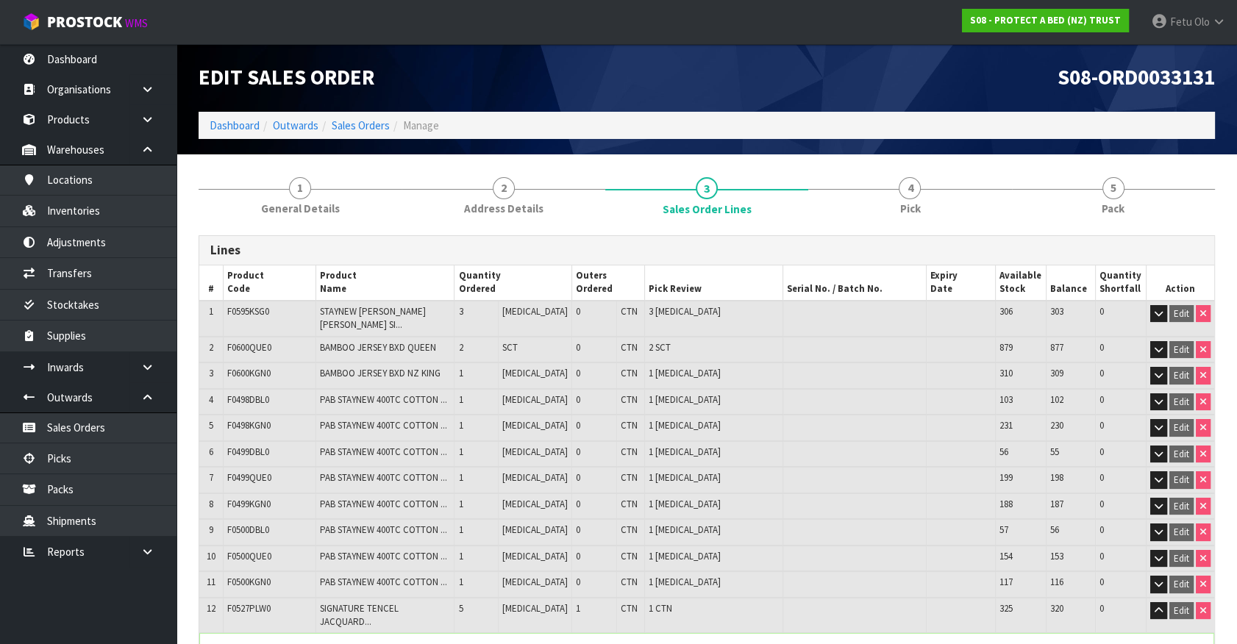
drag, startPoint x: 1109, startPoint y: 206, endPoint x: 1097, endPoint y: 91, distance: 115.3
click at [1109, 206] on span "Pack" at bounding box center [1113, 208] width 23 height 15
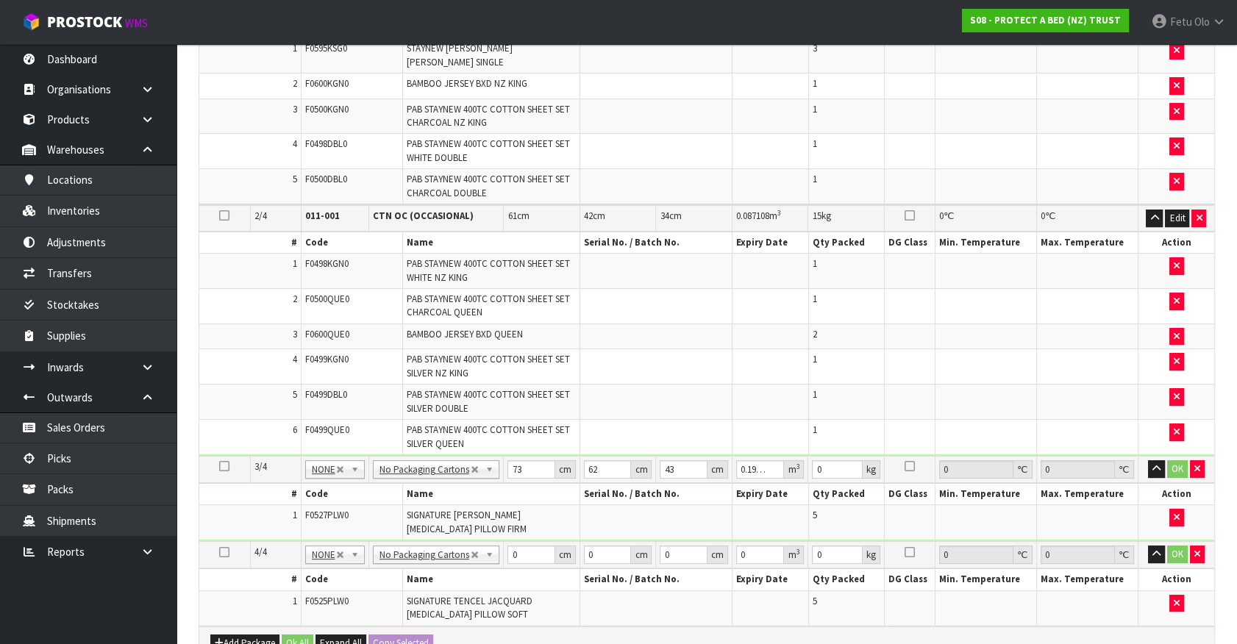
scroll to position [468, 0]
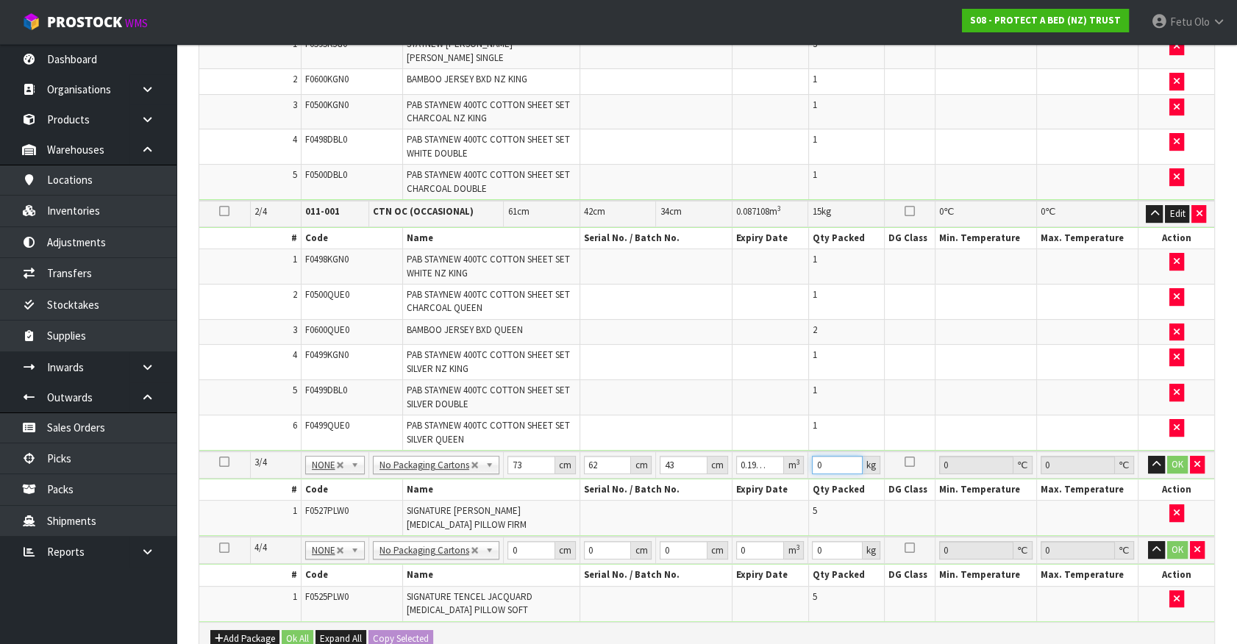
drag, startPoint x: 827, startPoint y: 455, endPoint x: 796, endPoint y: 461, distance: 31.6
click at [796, 461] on tr "3/4 NONE 007-001 007-002 007-004 007-009 007-013 007-014 007-015 007-017 007-01…" at bounding box center [706, 465] width 1015 height 27
type input "12"
click button "OK" at bounding box center [1177, 465] width 21 height 18
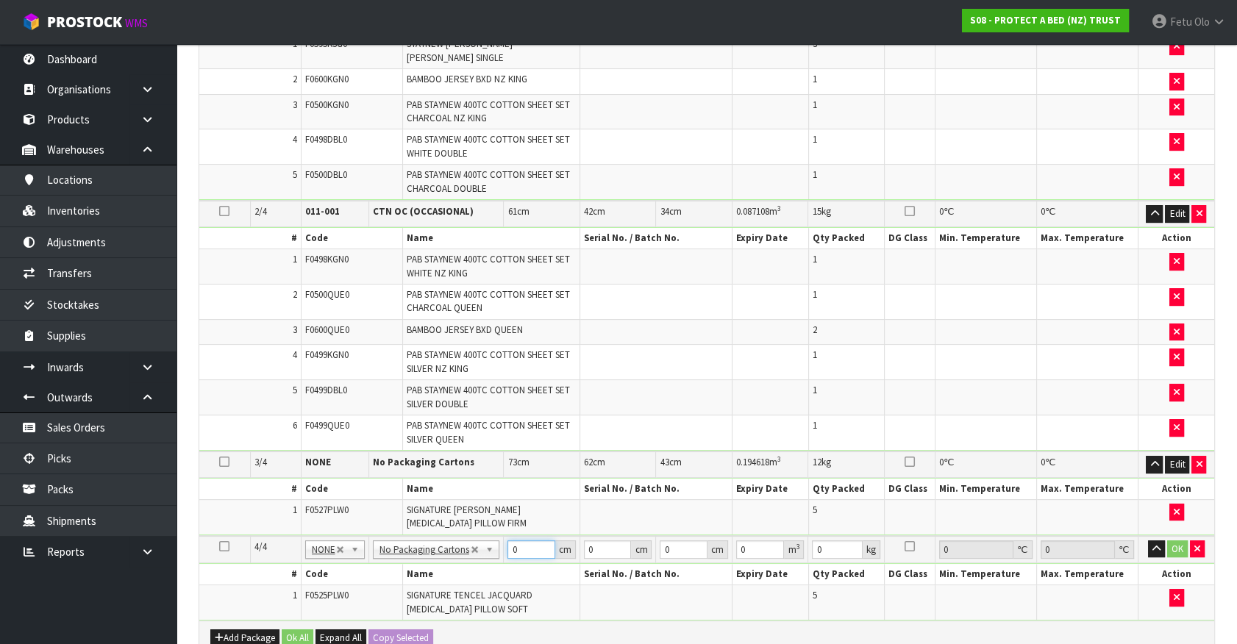
drag, startPoint x: 516, startPoint y: 535, endPoint x: 500, endPoint y: 540, distance: 16.3
click at [500, 540] on tr "4/4 NONE 007-001 007-002 007-004 007-009 007-013 007-014 007-015 007-017 007-01…" at bounding box center [706, 549] width 1015 height 27
type input "73"
type input "63"
click at [539, 541] on input "72.999" at bounding box center [531, 550] width 48 height 18
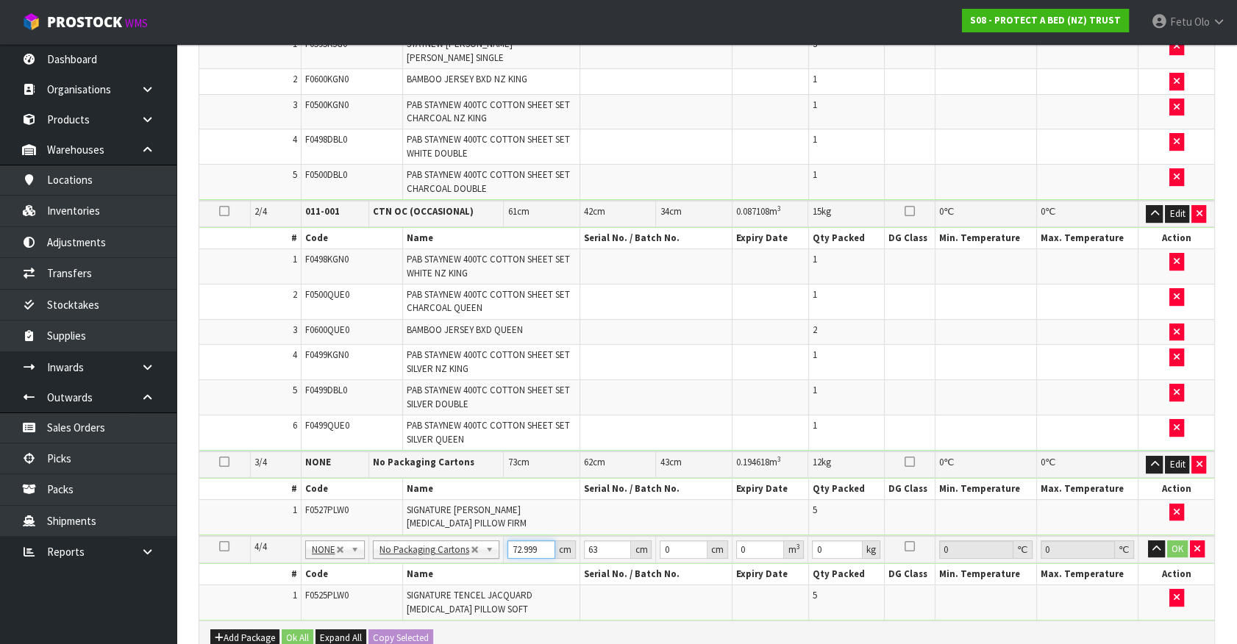
click at [523, 543] on input "72.999" at bounding box center [531, 550] width 48 height 18
type input "73"
type input "62"
type input "4"
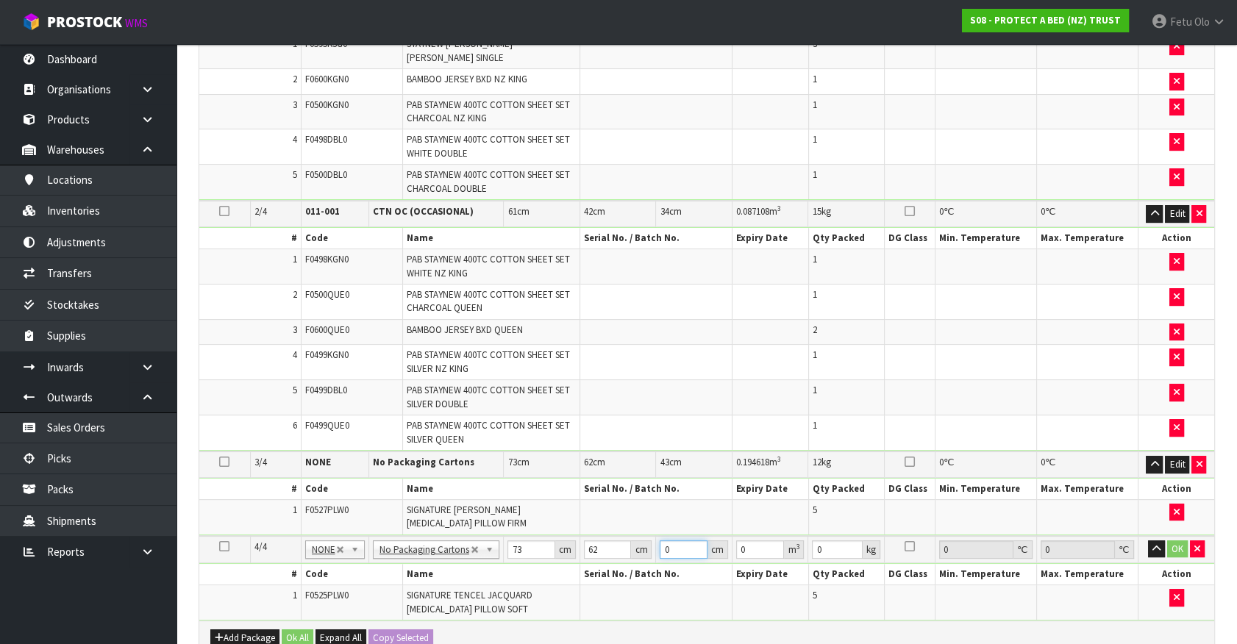
type input "0.018104"
type input "43"
type input "0.194618"
type input "43"
type input "12"
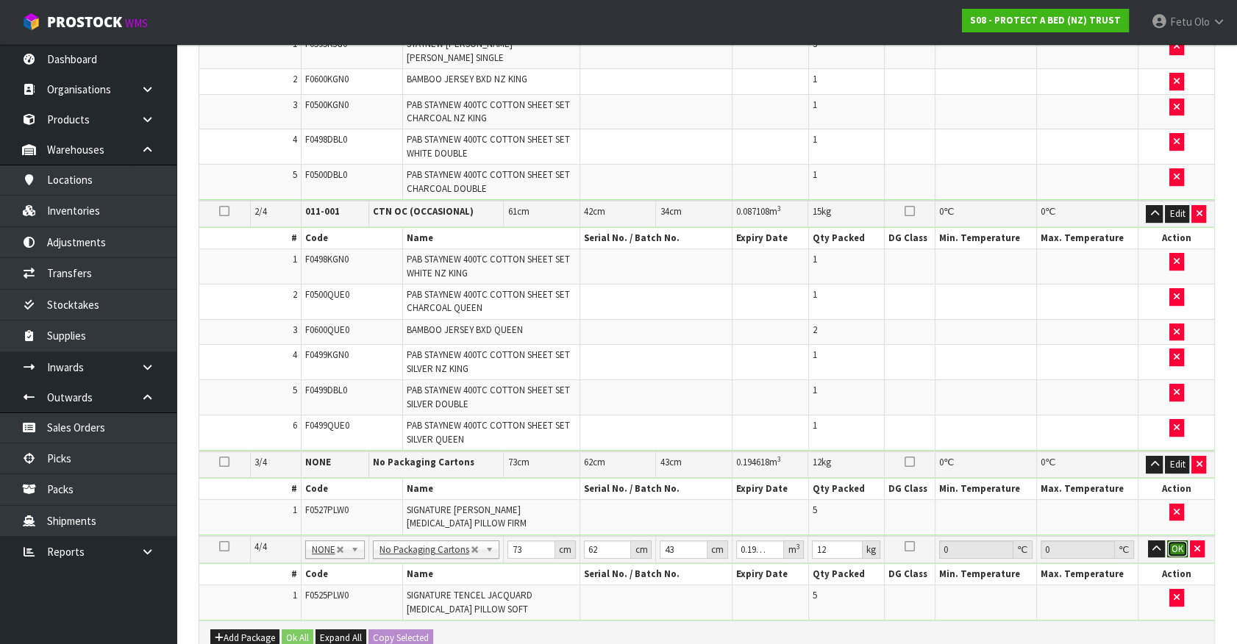
click button "OK" at bounding box center [1177, 550] width 21 height 18
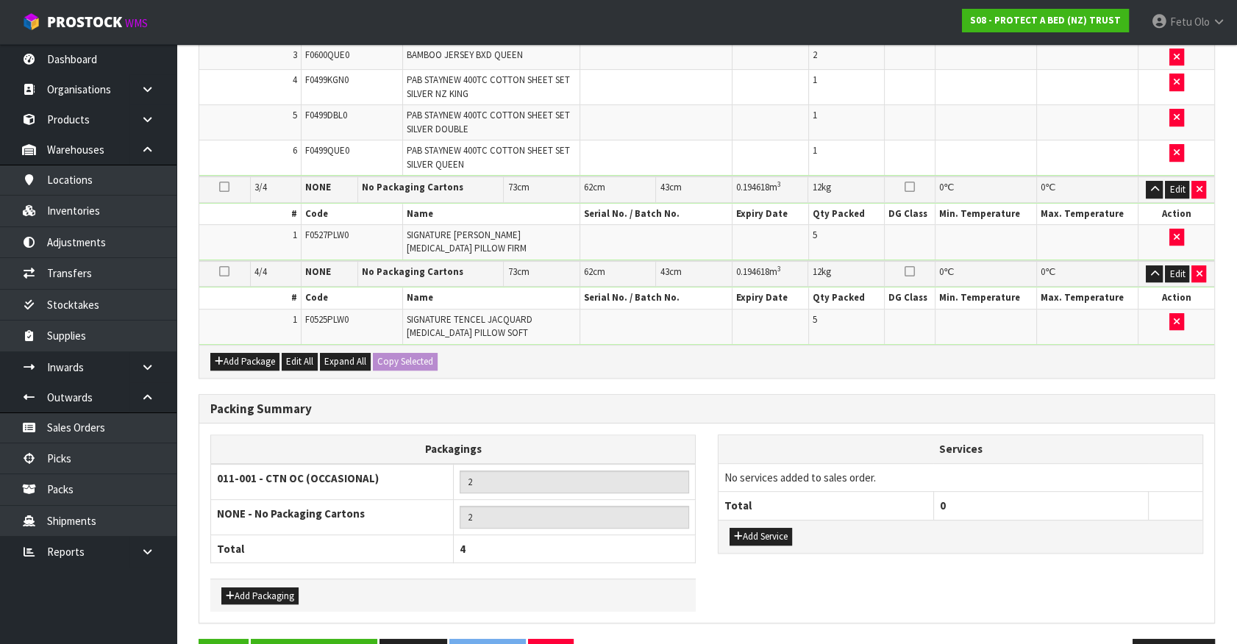
scroll to position [775, 0]
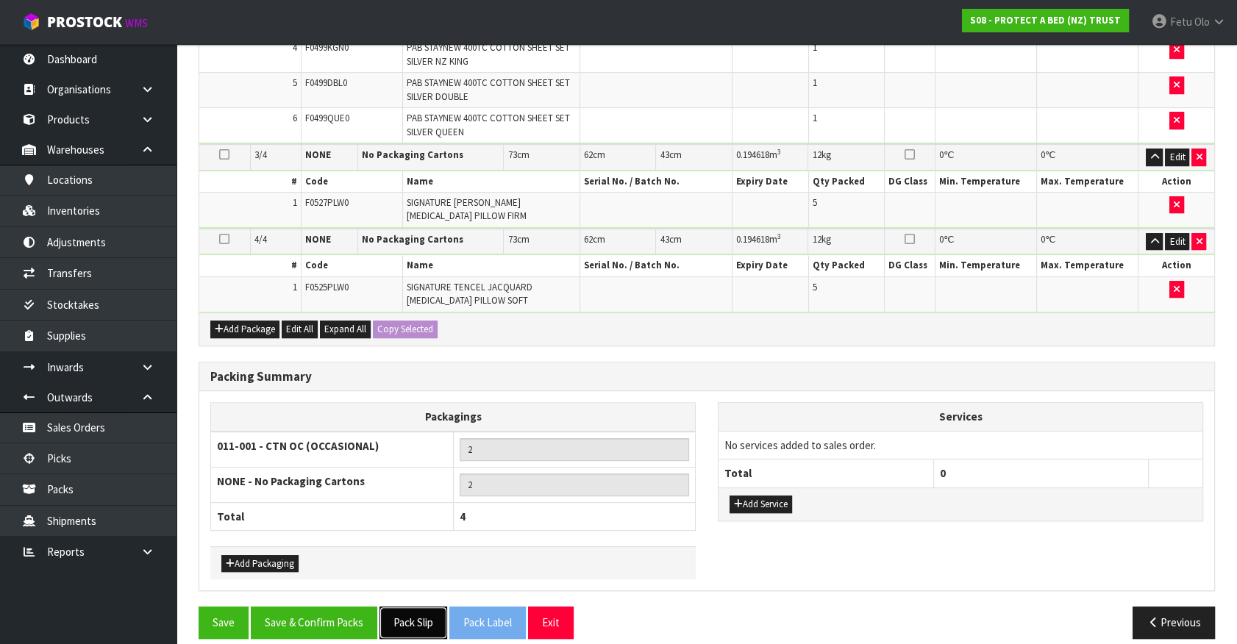
click at [406, 610] on button "Pack Slip" at bounding box center [414, 623] width 68 height 32
click at [319, 607] on button "Save & Confirm Packs" at bounding box center [314, 623] width 127 height 32
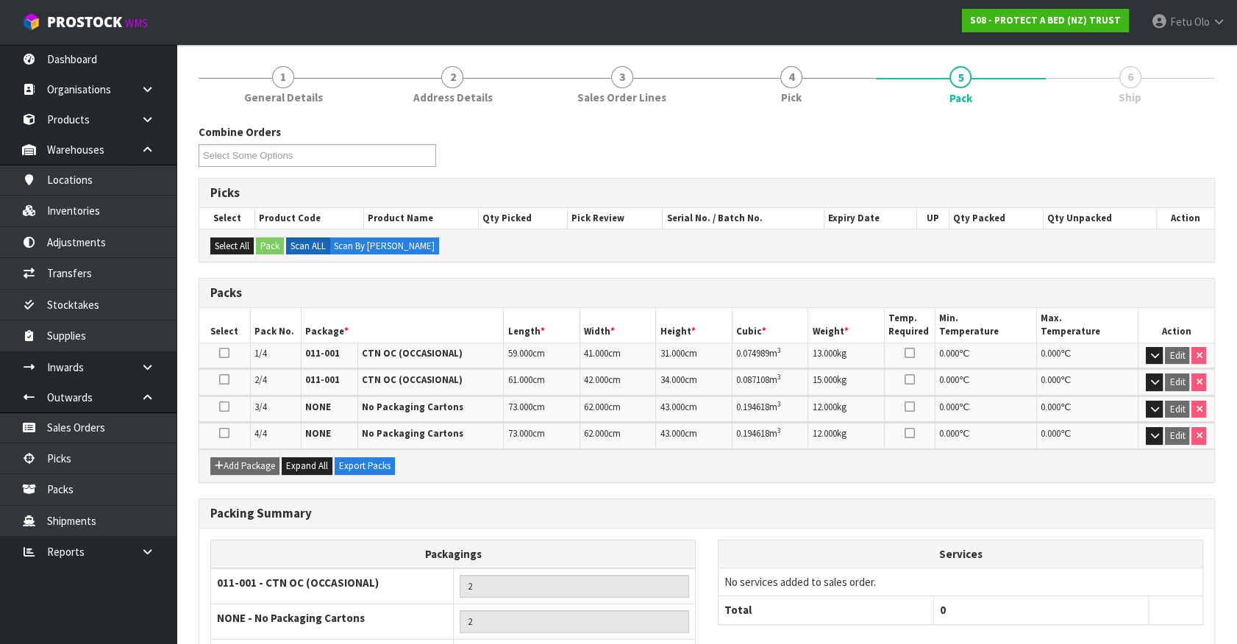
scroll to position [280, 0]
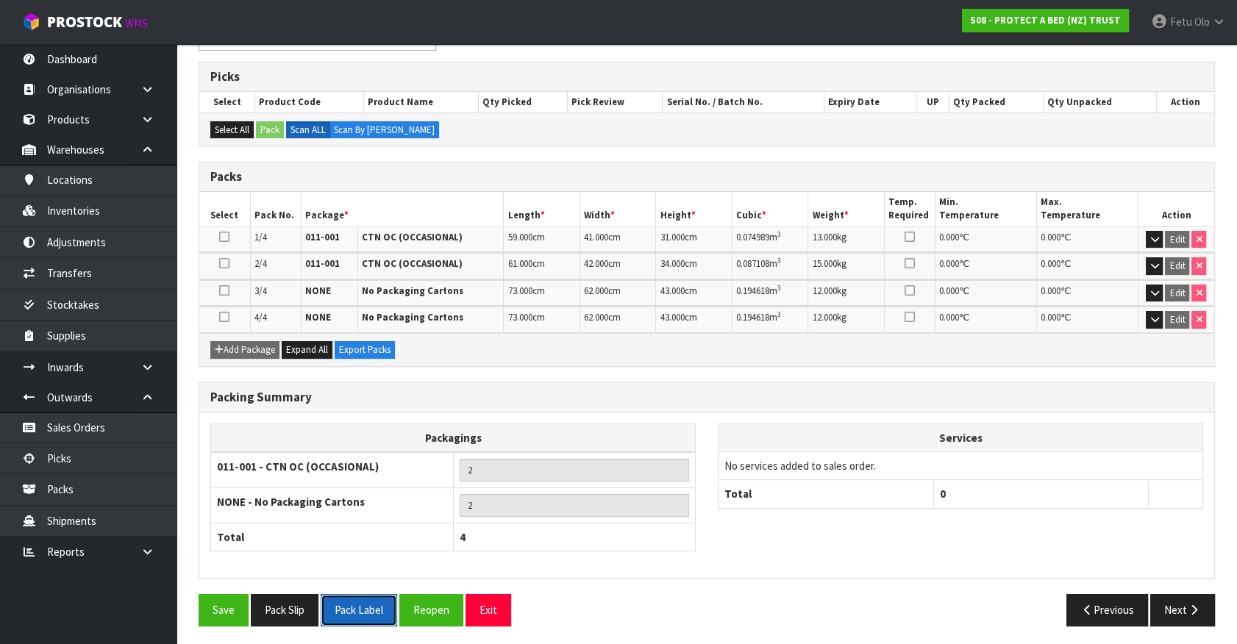
click at [343, 607] on button "Pack Label" at bounding box center [359, 610] width 76 height 32
drag, startPoint x: 1155, startPoint y: 316, endPoint x: 1155, endPoint y: 307, distance: 8.1
click at [1155, 316] on icon "button" at bounding box center [1154, 320] width 8 height 10
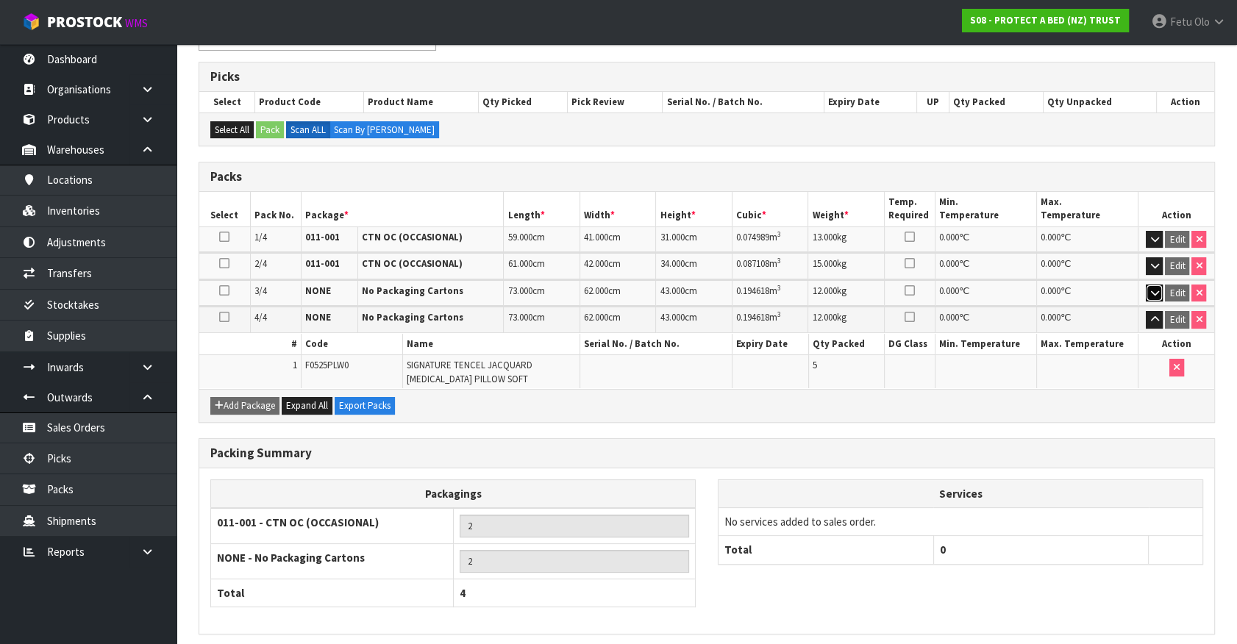
click at [1150, 290] on icon "button" at bounding box center [1154, 293] width 8 height 10
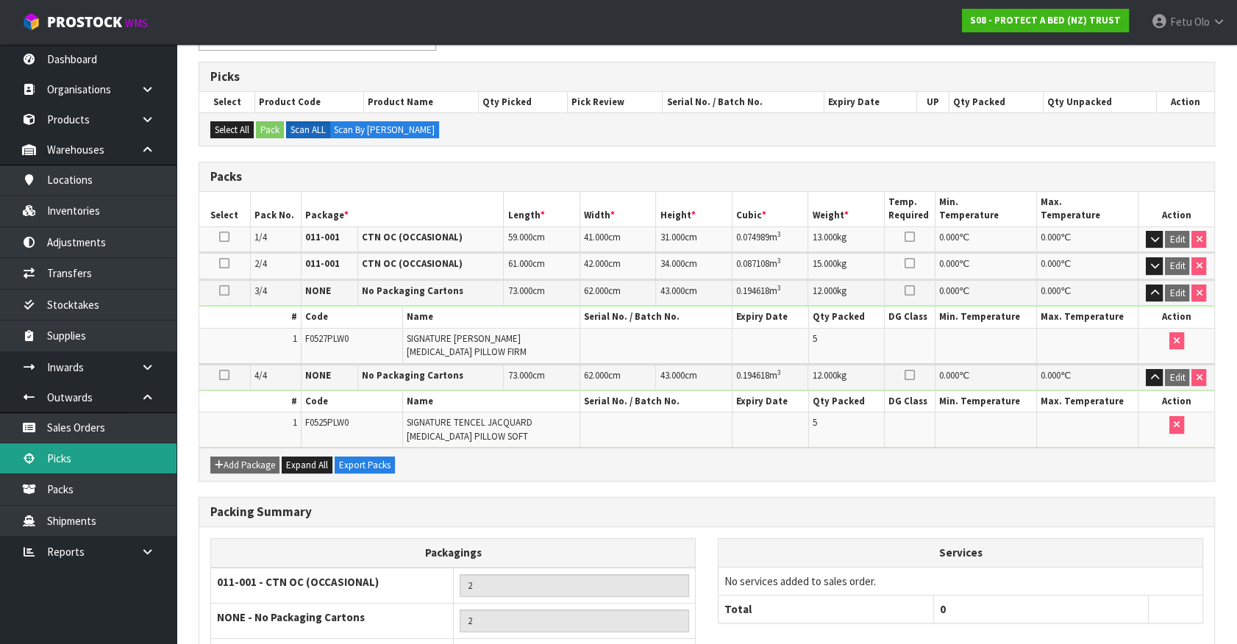
click at [54, 466] on link "Picks" at bounding box center [88, 458] width 177 height 30
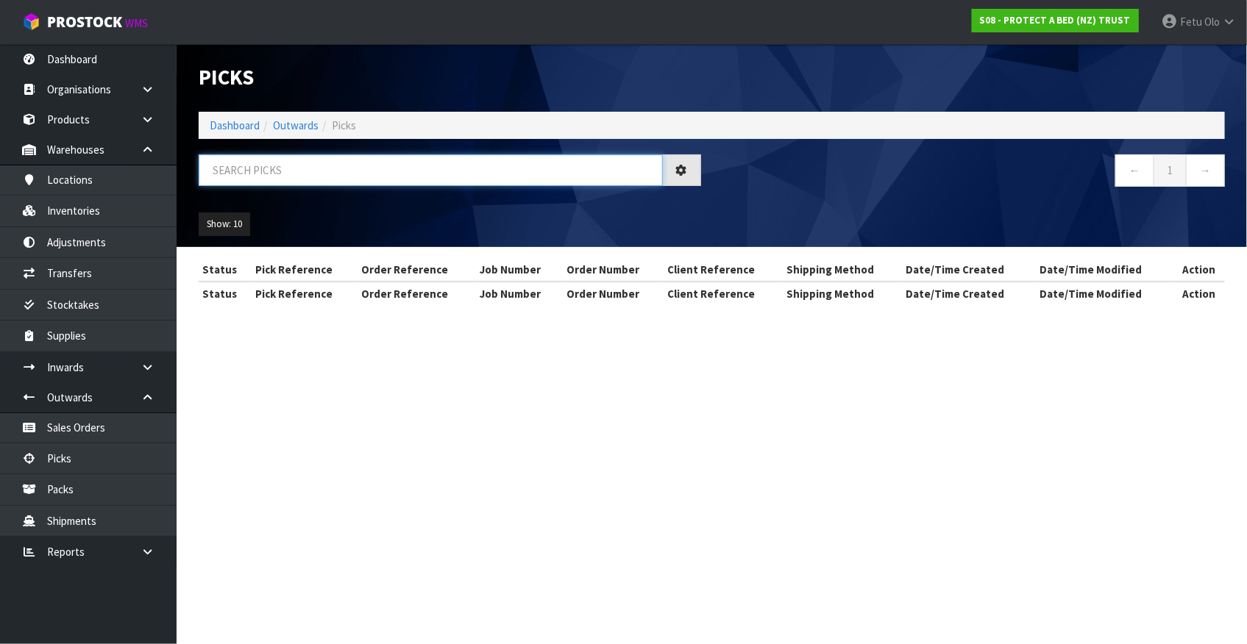
click at [368, 177] on input "text" at bounding box center [431, 170] width 464 height 32
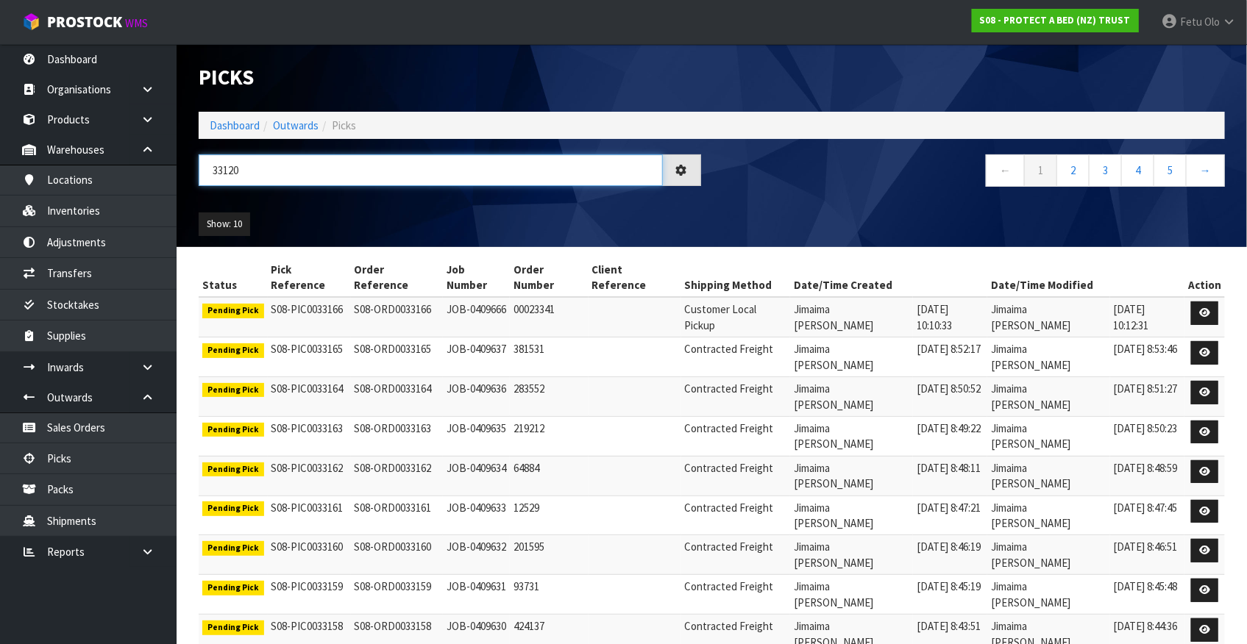
type input "33120"
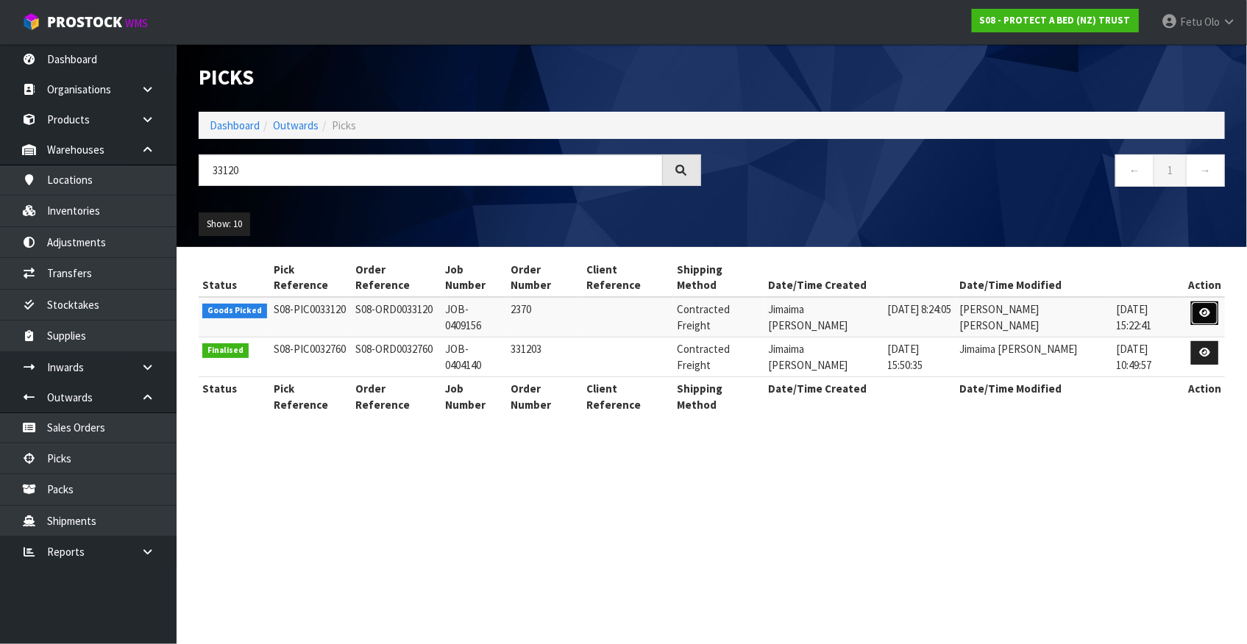
click at [1197, 302] on link at bounding box center [1204, 314] width 27 height 24
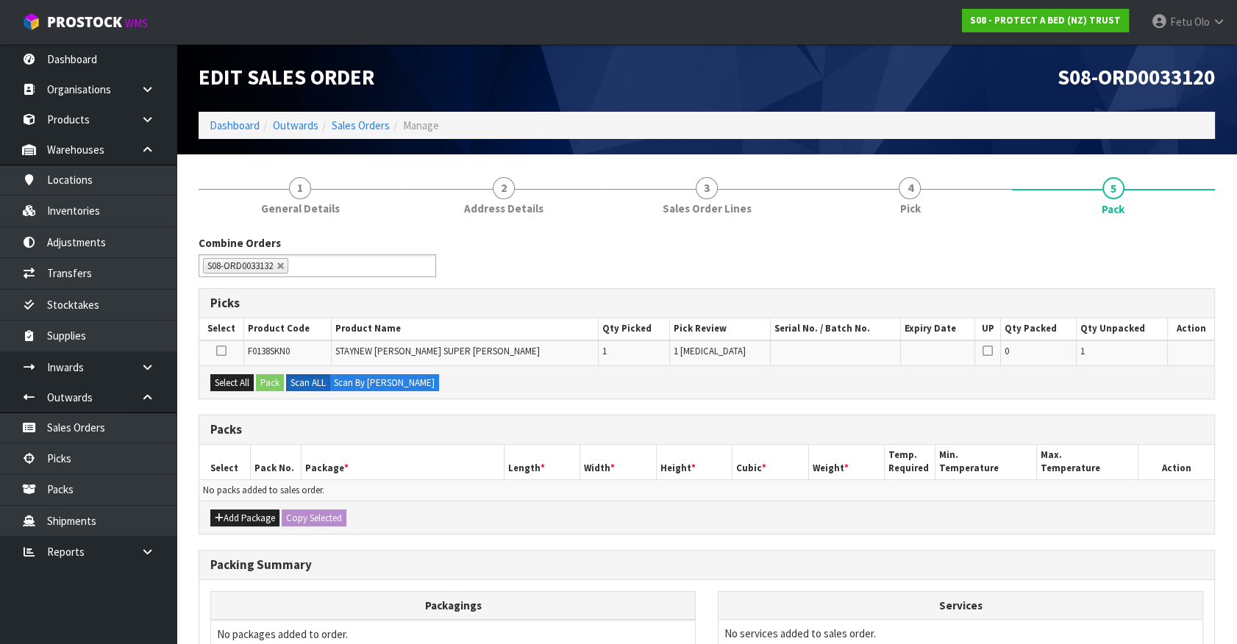
click at [452, 516] on div "Add Package Copy Selected" at bounding box center [706, 517] width 1015 height 33
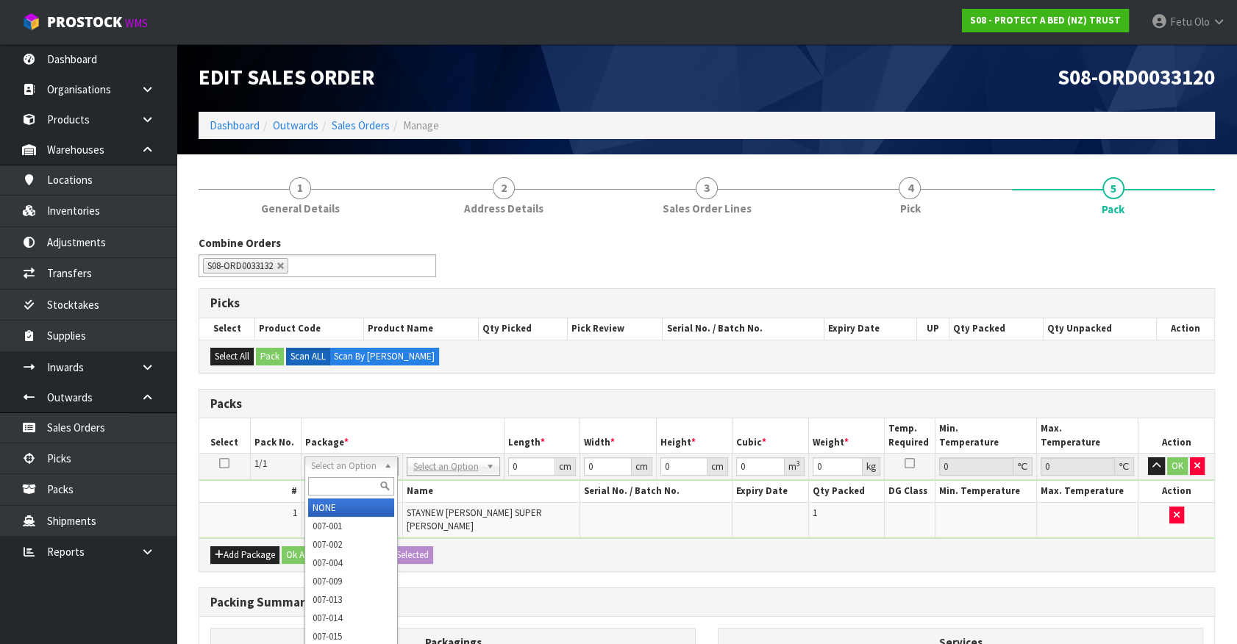
click at [348, 483] on input "text" at bounding box center [351, 486] width 86 height 18
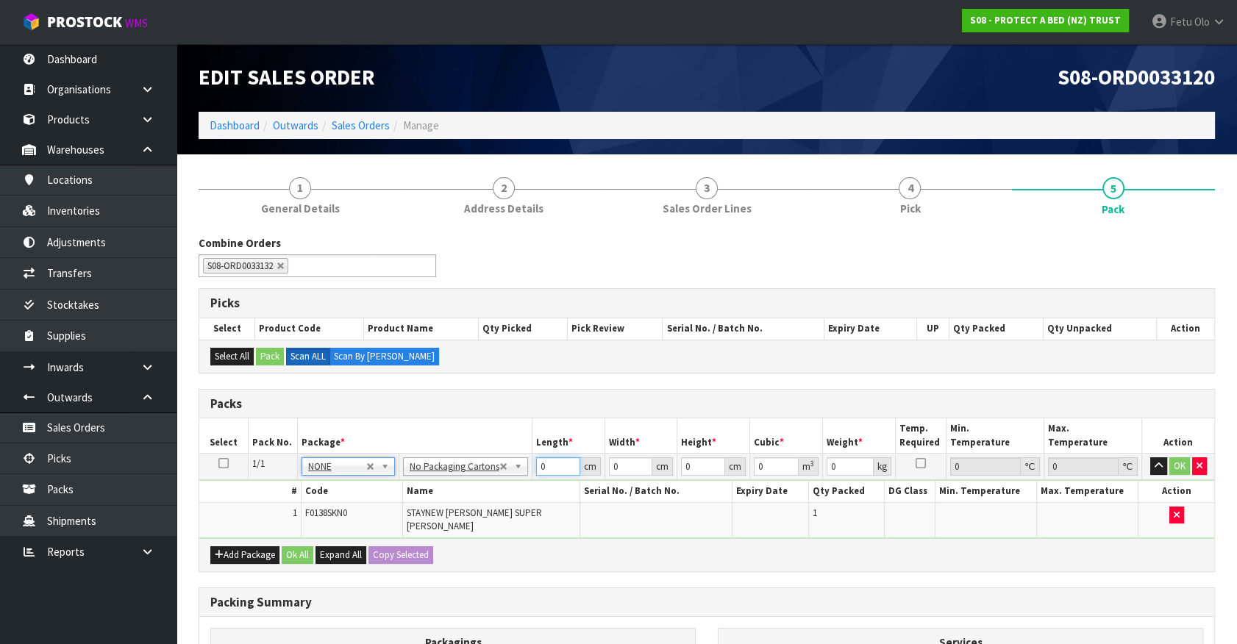
drag, startPoint x: 544, startPoint y: 464, endPoint x: 491, endPoint y: 502, distance: 64.9
click at [491, 502] on tbody "1/1 NONE 007-001 007-002 007-004 007-009 007-013 007-014 007-015 007-017 007-01…" at bounding box center [706, 496] width 1015 height 85
type input "10"
type input "1"
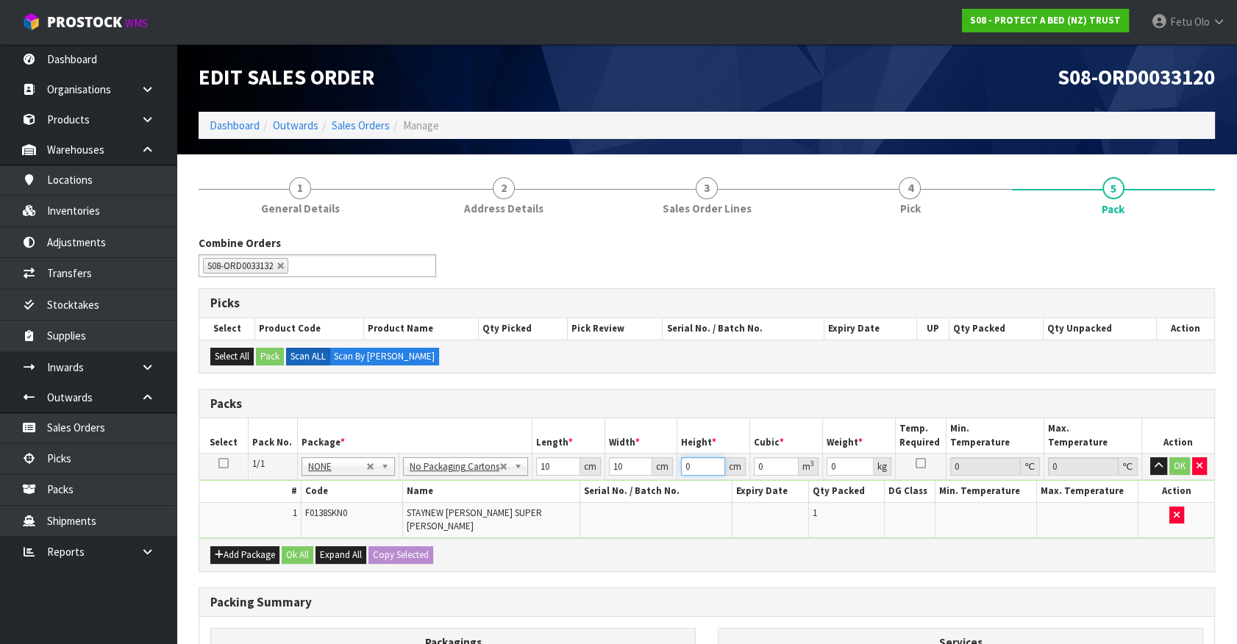
type input "0.0001"
type input "10"
type input "0.001"
type input "10"
type input "2"
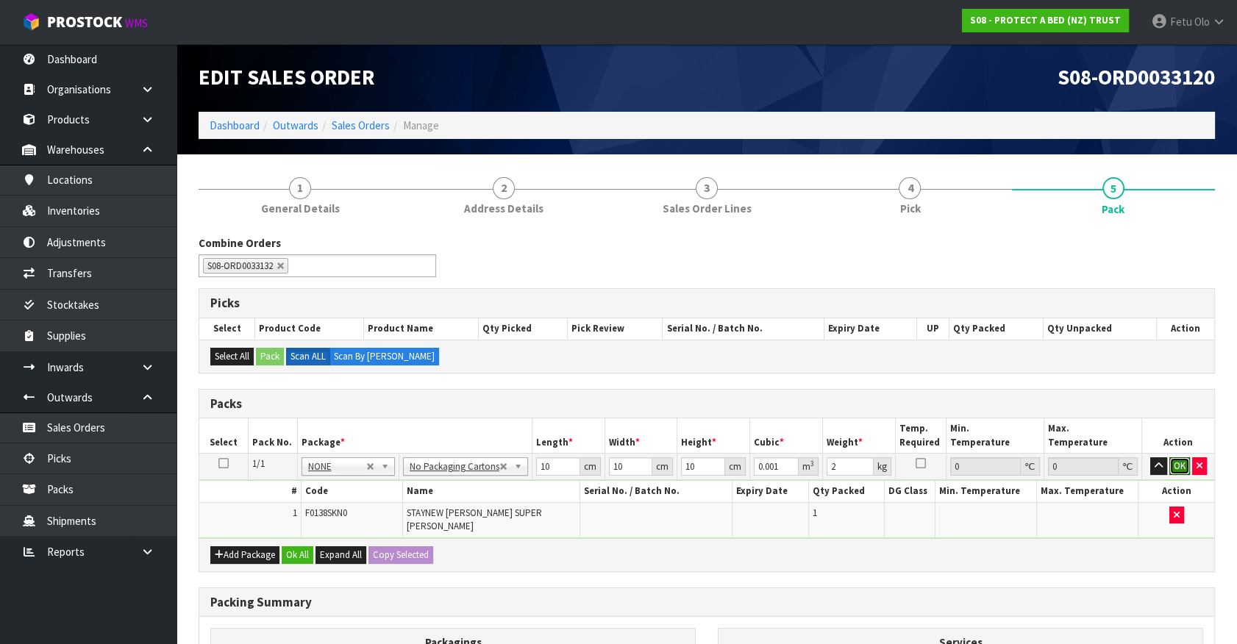
click button "OK" at bounding box center [1179, 466] width 21 height 18
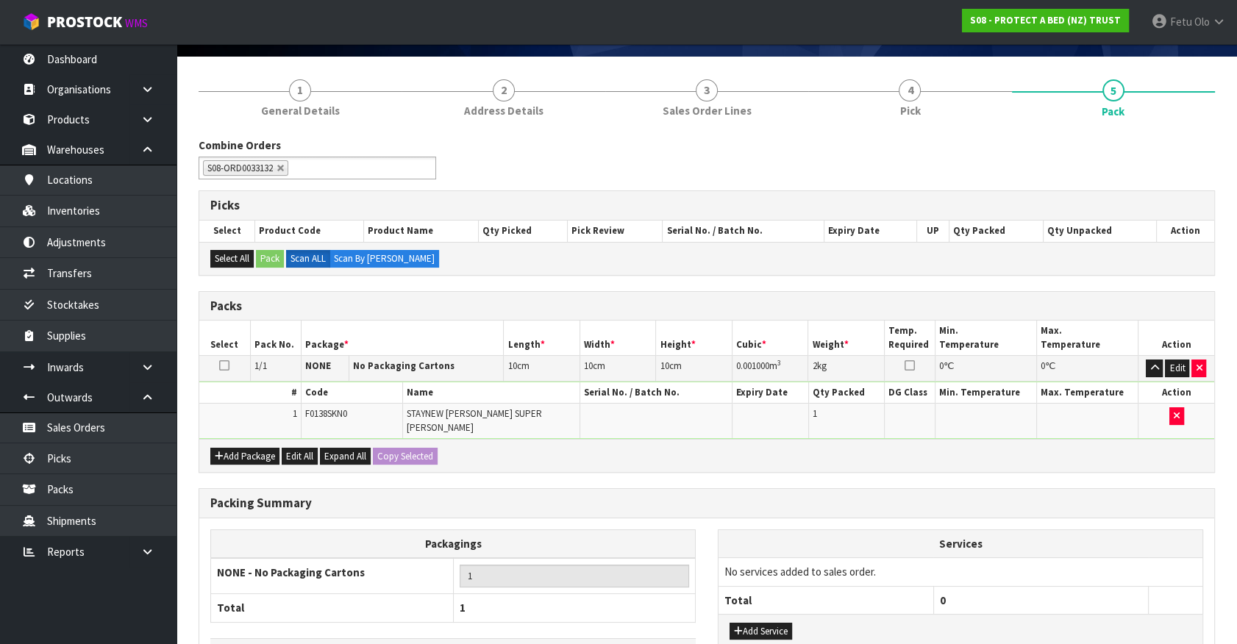
scroll to position [192, 0]
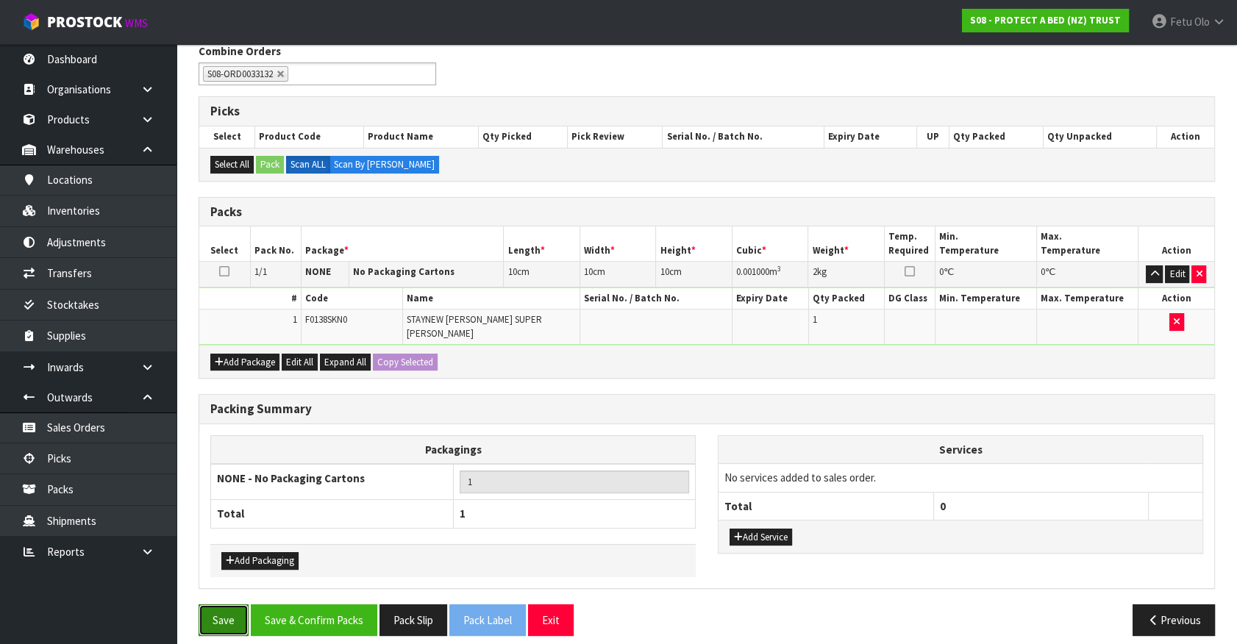
click at [210, 612] on button "Save" at bounding box center [224, 621] width 50 height 32
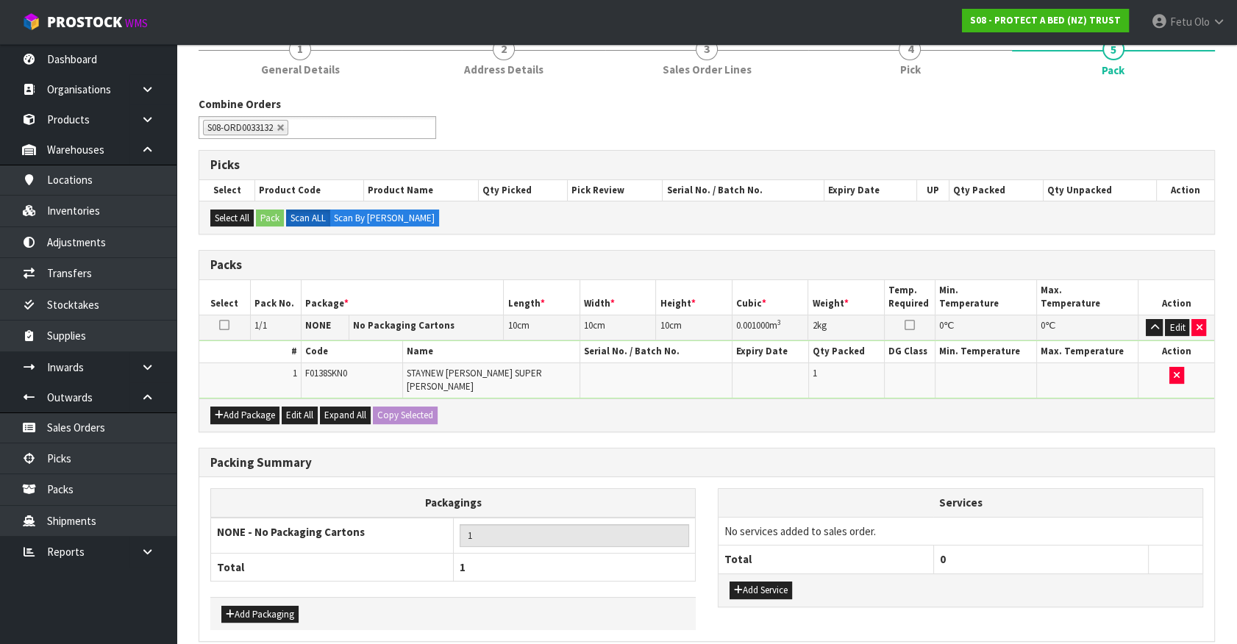
scroll to position [0, 0]
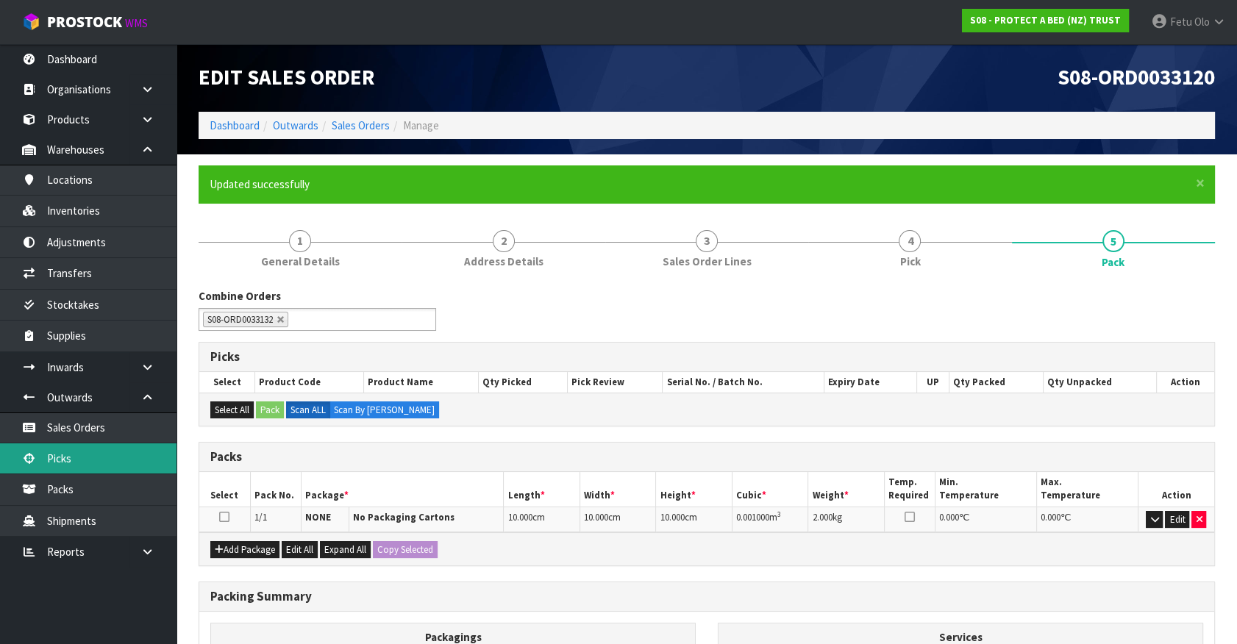
click at [80, 458] on link "Picks" at bounding box center [88, 458] width 177 height 30
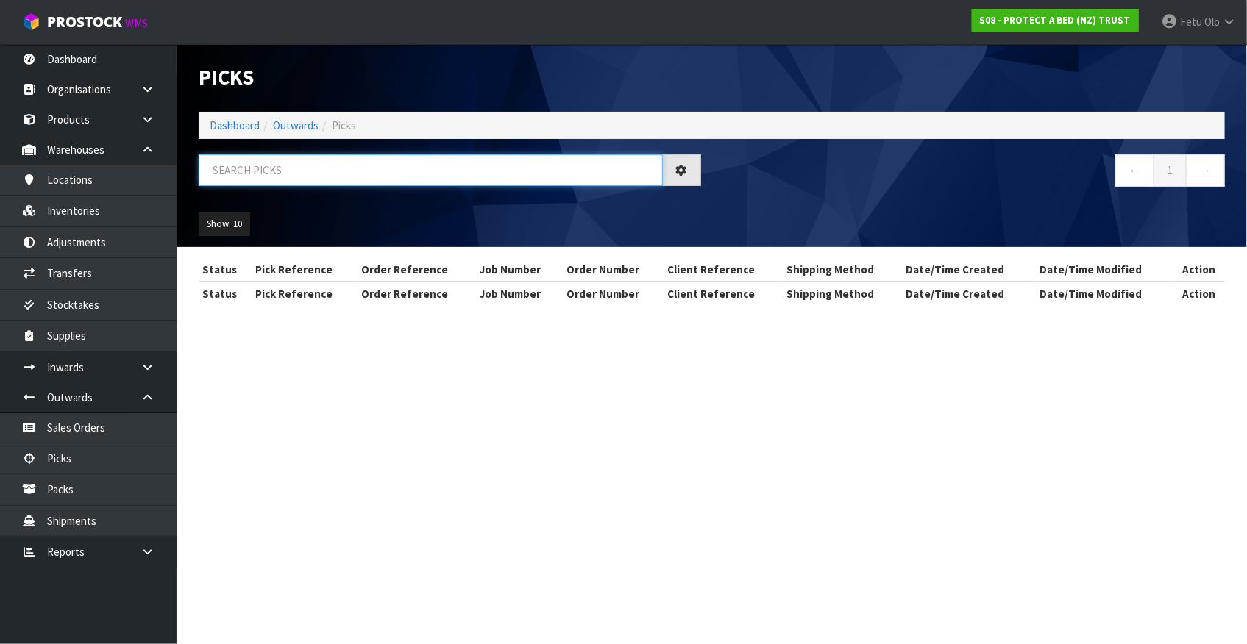
click at [349, 174] on input "text" at bounding box center [431, 170] width 464 height 32
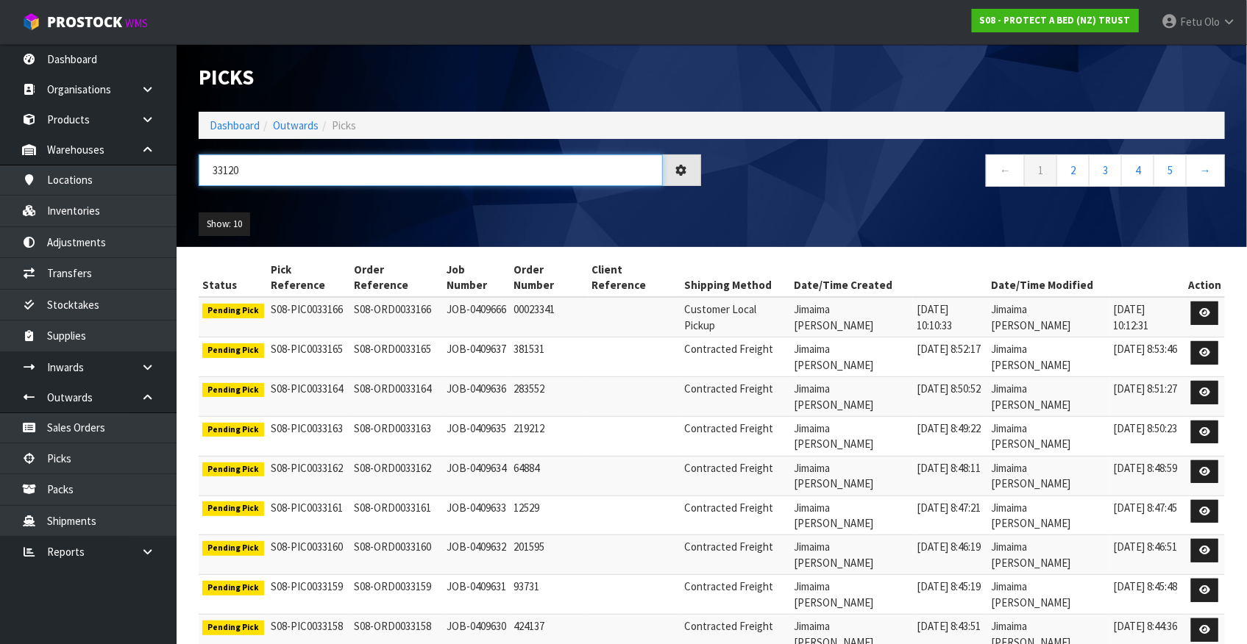
type input "33120"
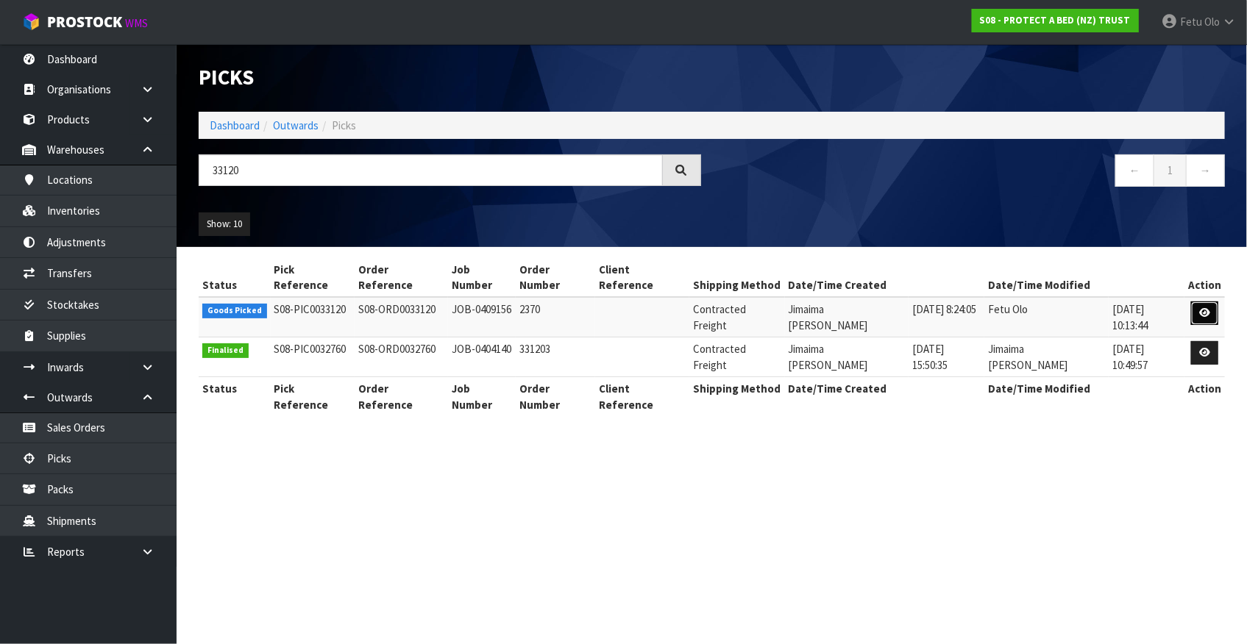
click at [1208, 302] on link at bounding box center [1204, 314] width 27 height 24
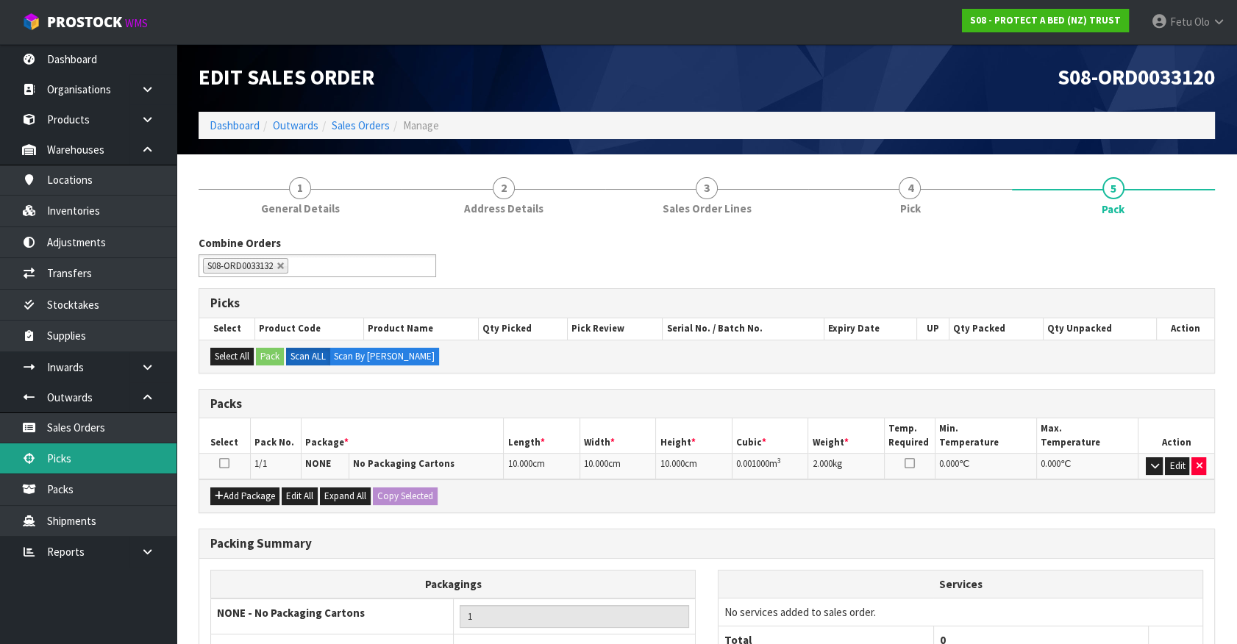
click at [68, 449] on link "Picks" at bounding box center [88, 458] width 177 height 30
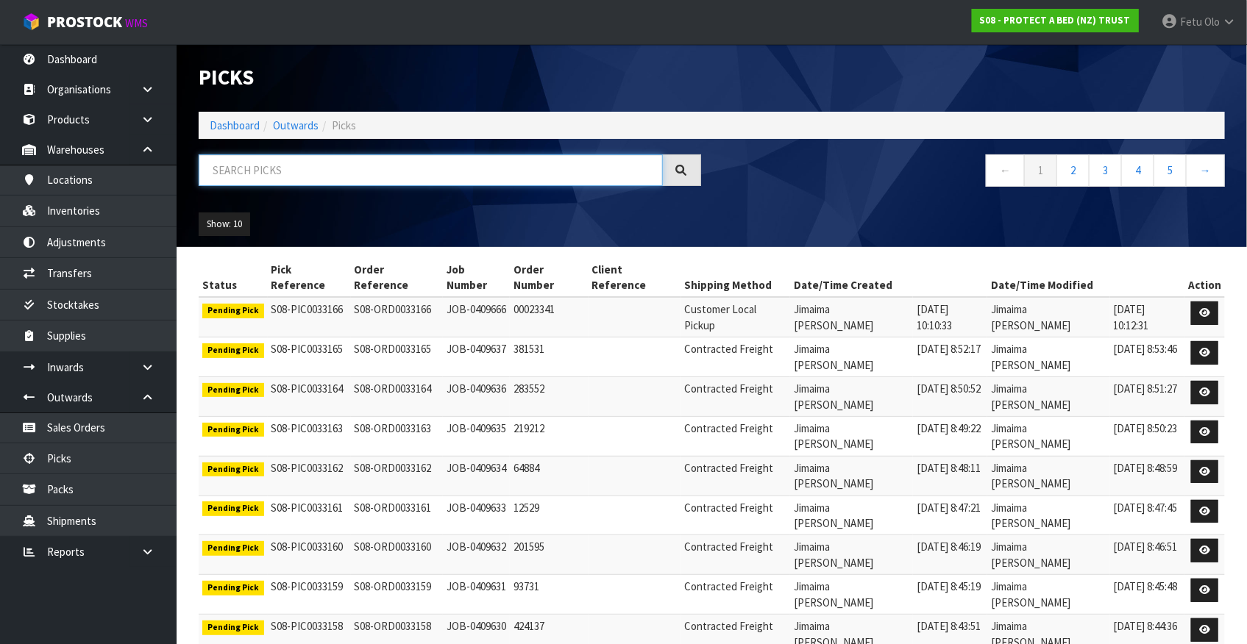
click at [249, 155] on input "text" at bounding box center [431, 170] width 464 height 32
type input "33120"
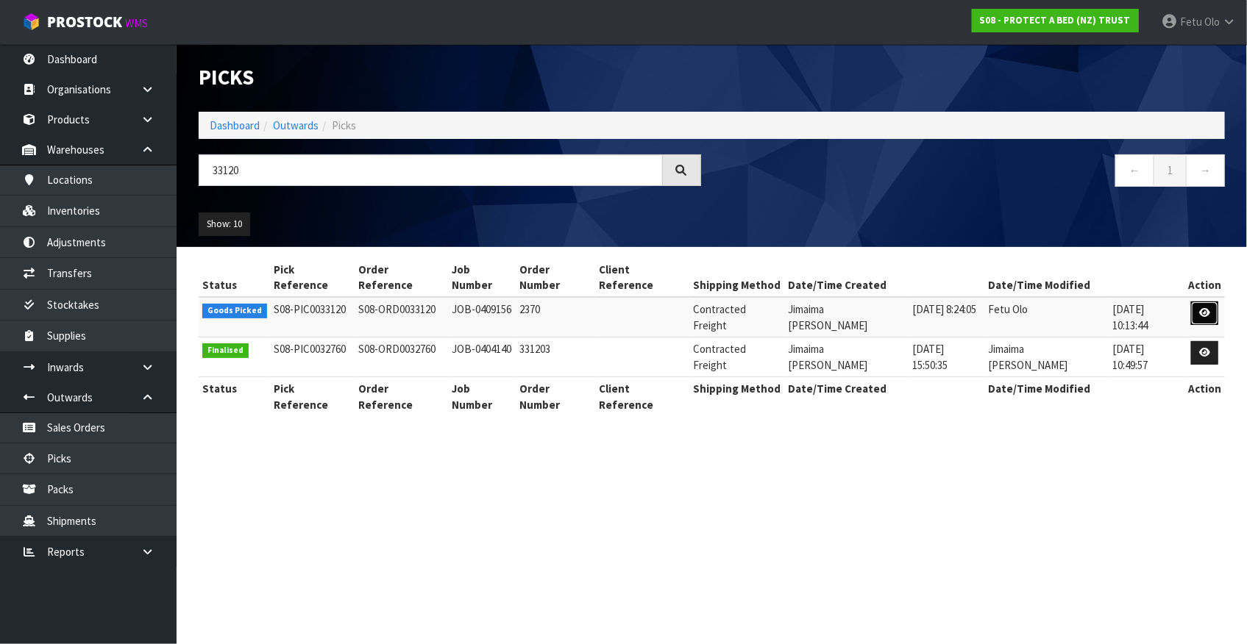
click at [1194, 302] on link at bounding box center [1204, 314] width 27 height 24
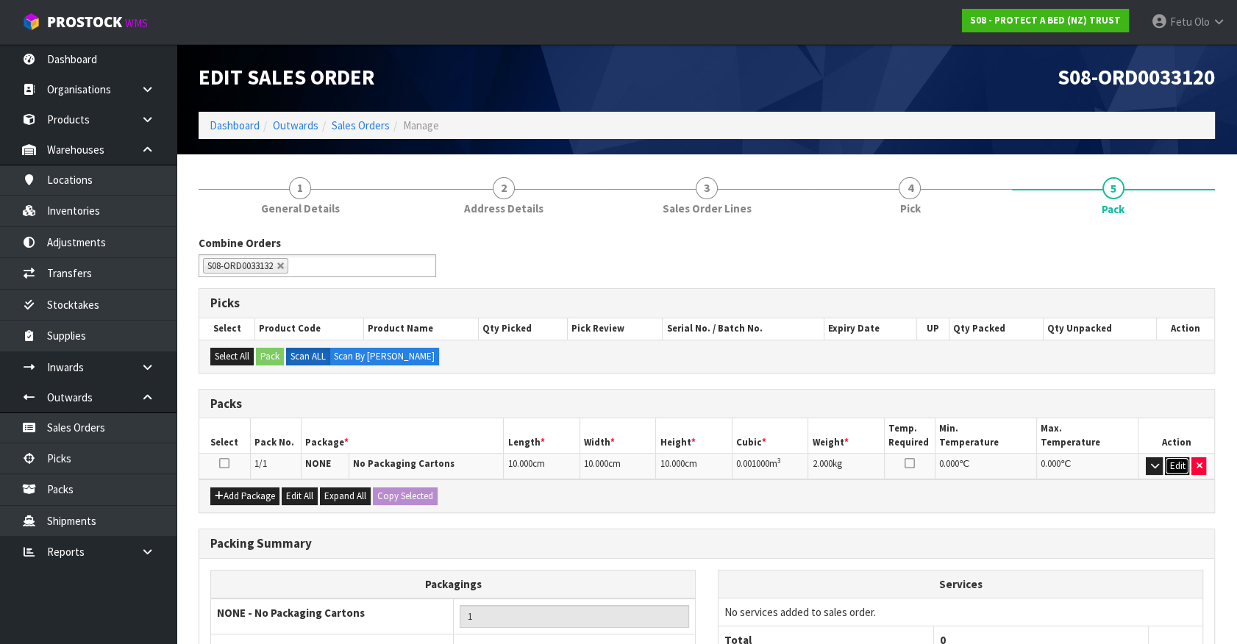
click at [1171, 461] on button "Edit" at bounding box center [1177, 466] width 24 height 18
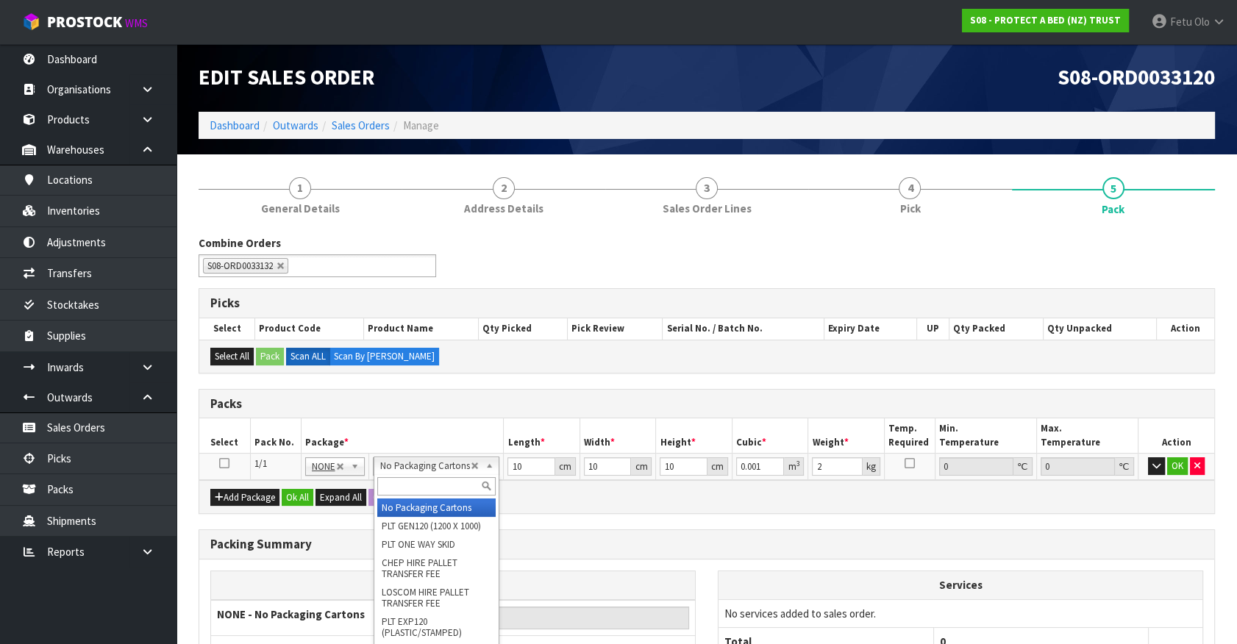
drag, startPoint x: 357, startPoint y: 476, endPoint x: 346, endPoint y: 475, distance: 10.3
click at [356, 476] on td "NONE 007-001 007-002 007-004 007-009 007-013 007-014 007-015 007-017 007-018 00…" at bounding box center [335, 467] width 68 height 26
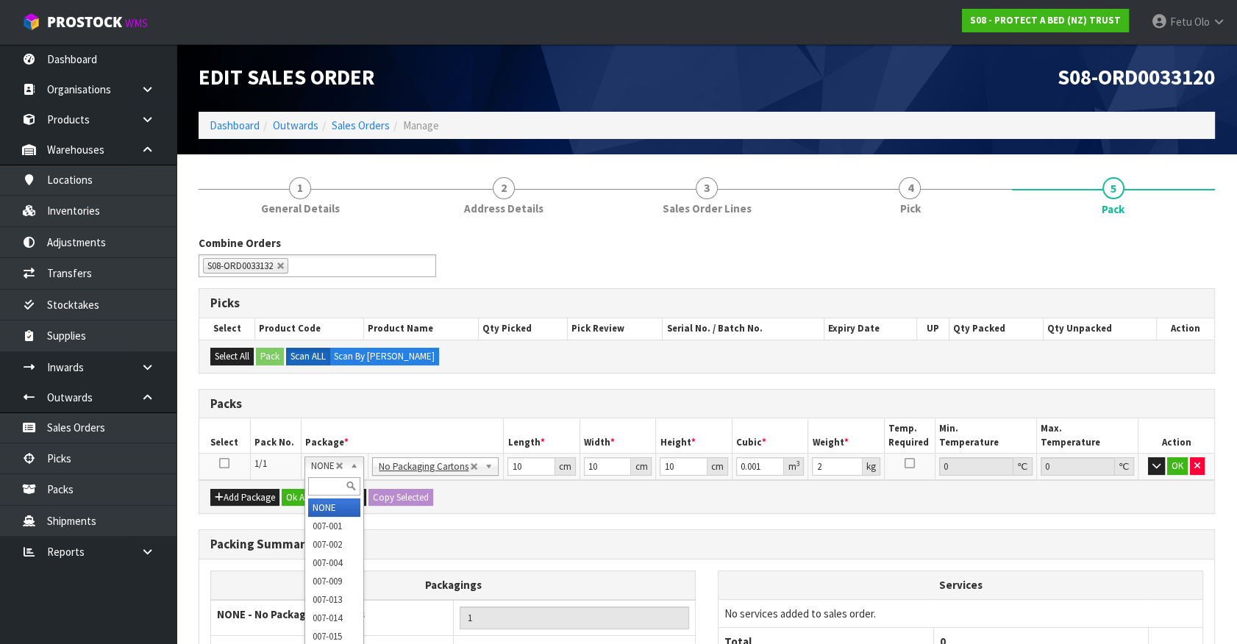
click at [323, 478] on input "text" at bounding box center [334, 486] width 52 height 18
type input "011"
type input "0"
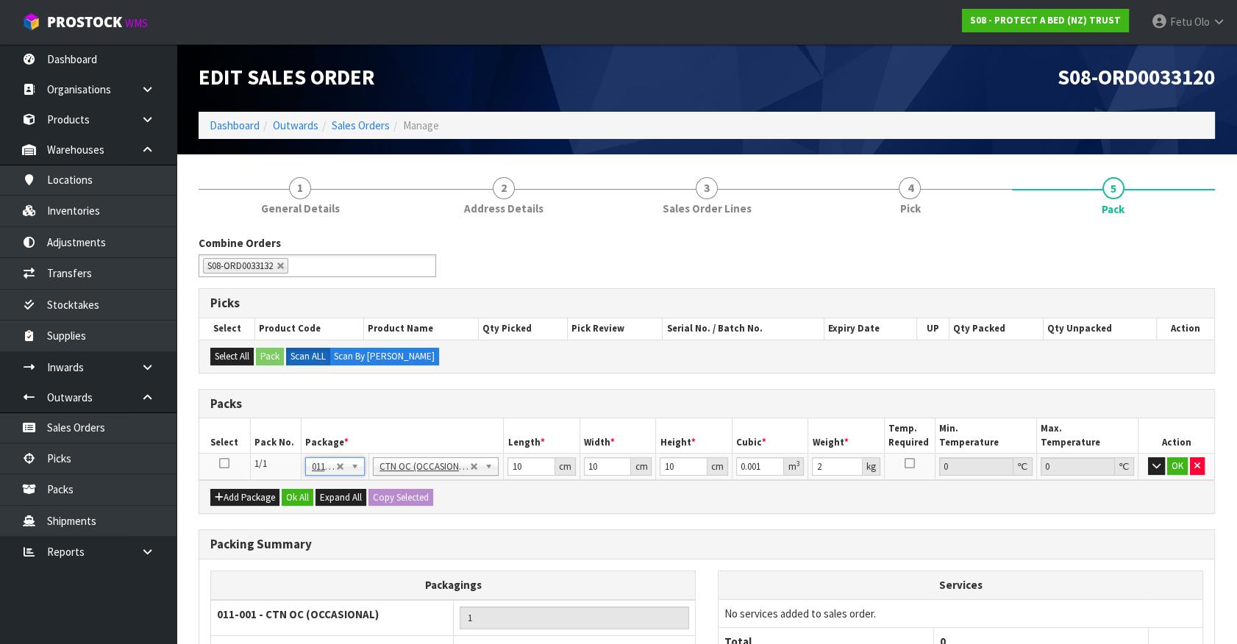
type input "0"
type input "0.98"
click at [497, 513] on div "Combine Orders S08-ORD0029474 S08-ORD0031944 S08-ORD0032699 S08-ORD0032700 S08-…" at bounding box center [707, 508] width 1016 height 547
click at [493, 398] on h3 "Packs" at bounding box center [706, 404] width 993 height 14
drag, startPoint x: 532, startPoint y: 460, endPoint x: 265, endPoint y: 538, distance: 277.9
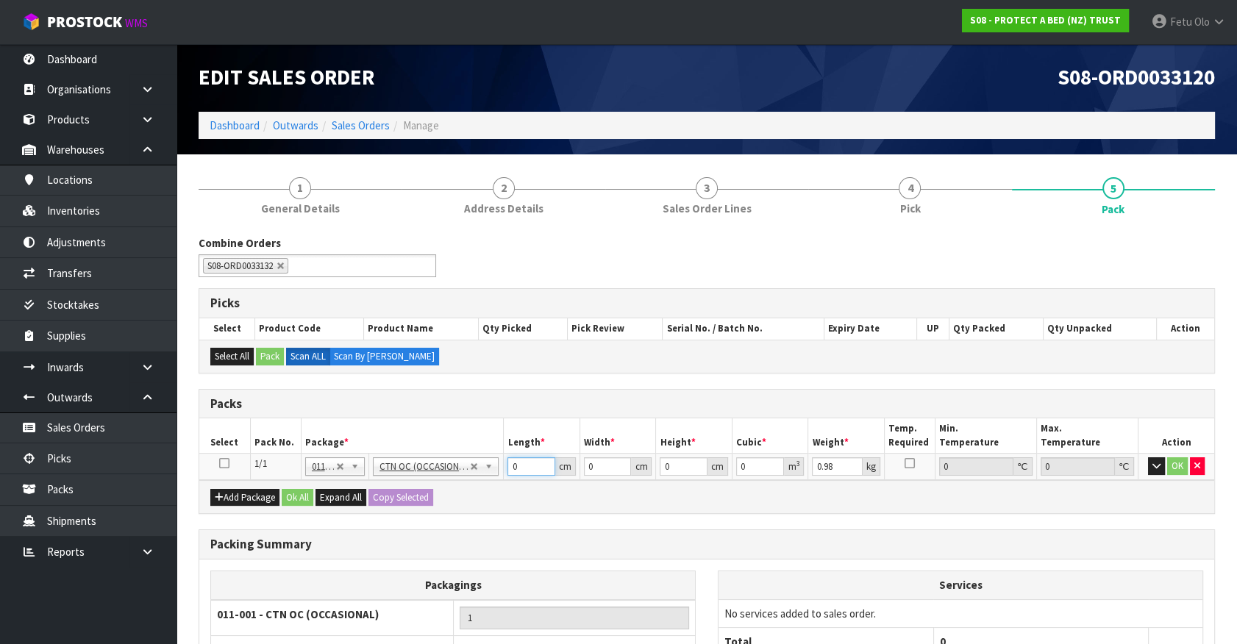
click at [305, 529] on div "Combine Orders S08-ORD0029474 S08-ORD0031944 S08-ORD0032699 S08-ORD0032700 S08-…" at bounding box center [707, 508] width 1016 height 547
type input "57"
type input "40"
type input "3"
type input "0.00684"
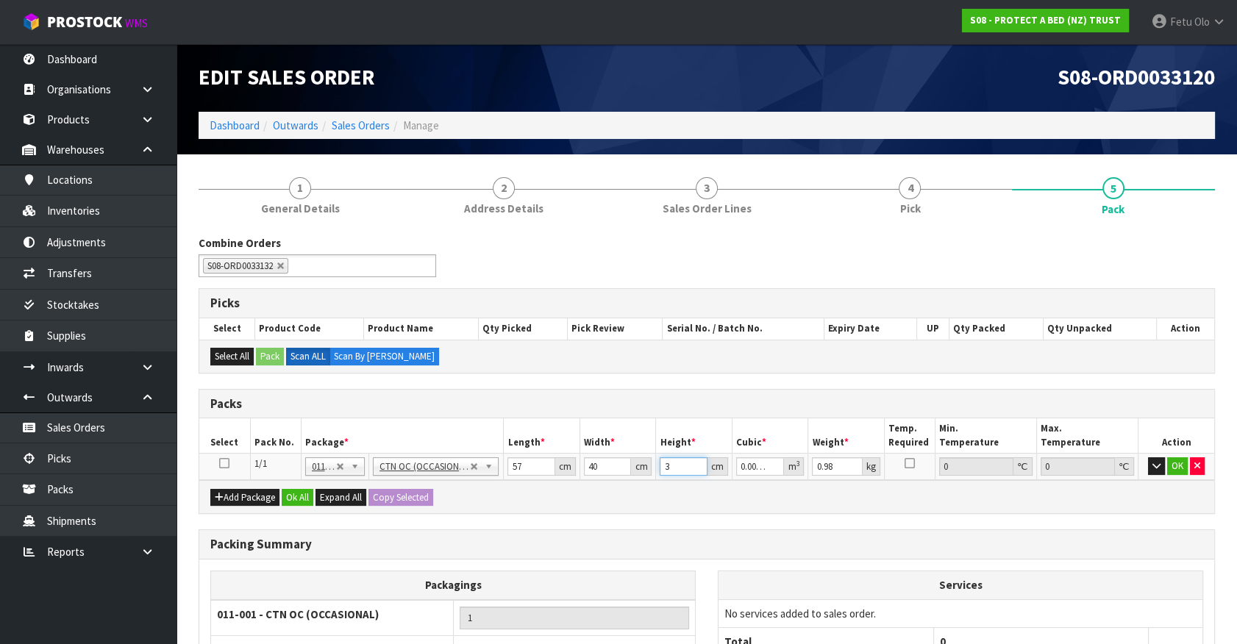
type input "31"
type input "0.07068"
type input "31"
type input "10"
click button "OK" at bounding box center [1177, 466] width 21 height 18
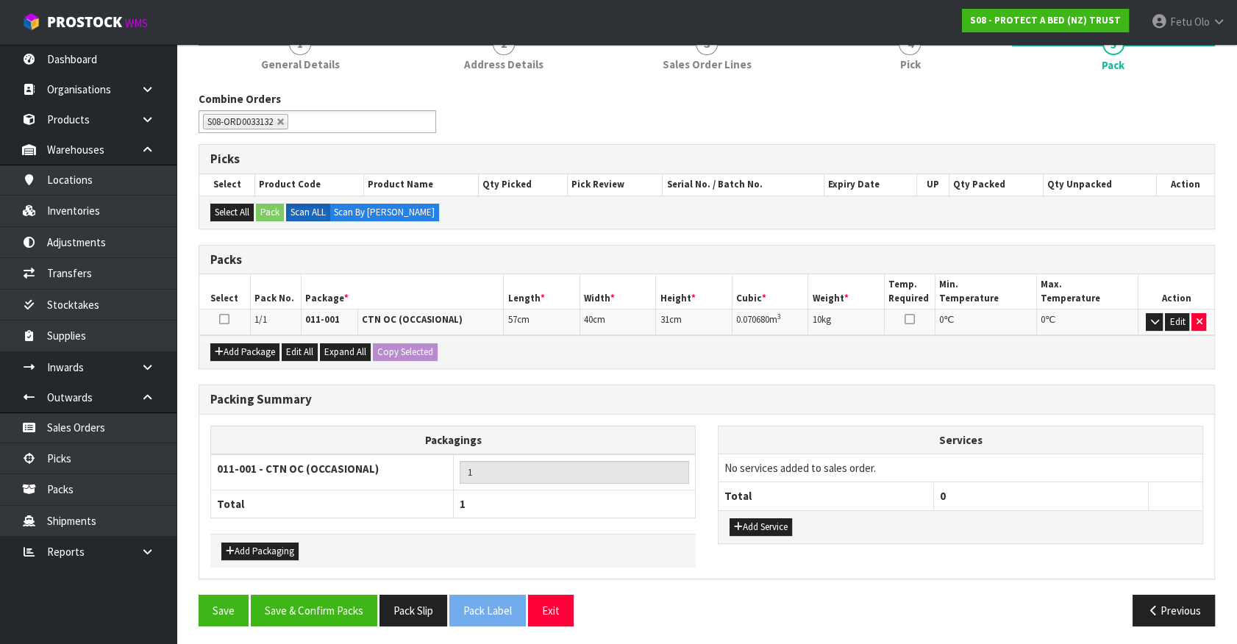
scroll to position [145, 0]
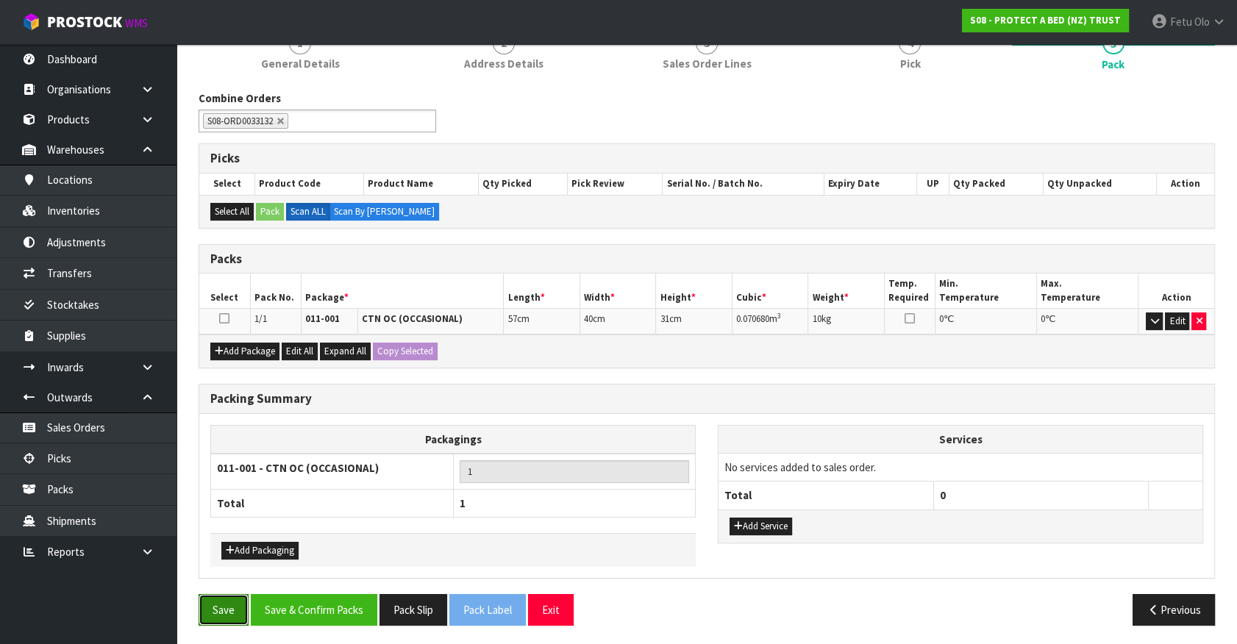
click at [225, 610] on button "Save" at bounding box center [224, 610] width 50 height 32
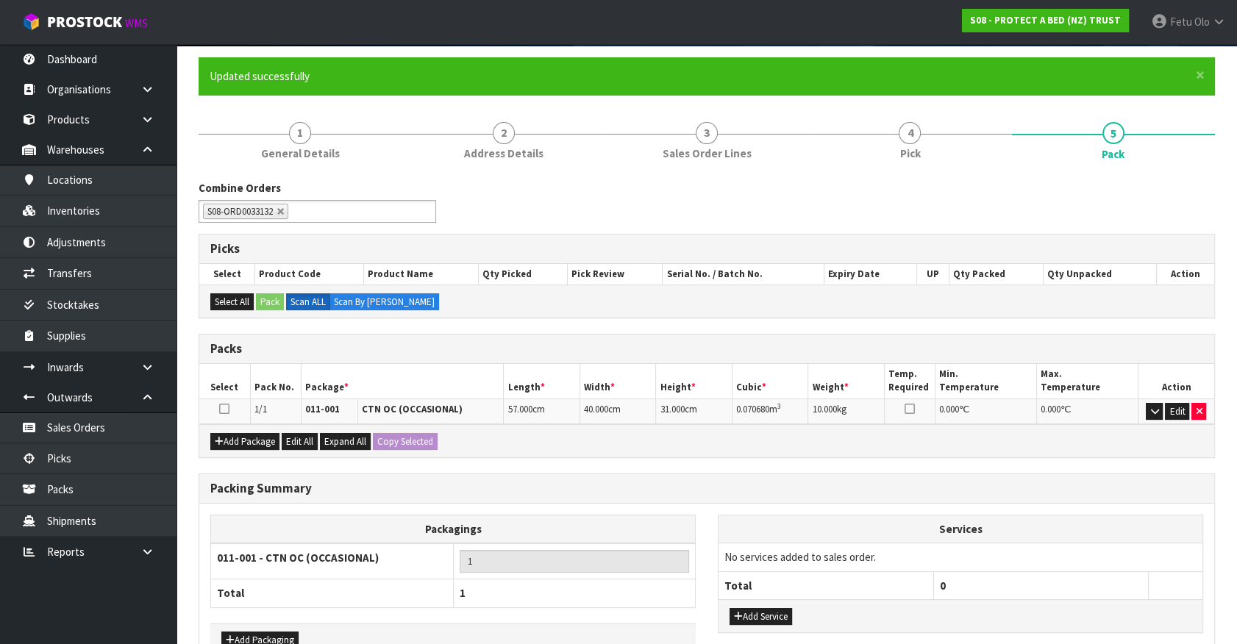
scroll to position [199, 0]
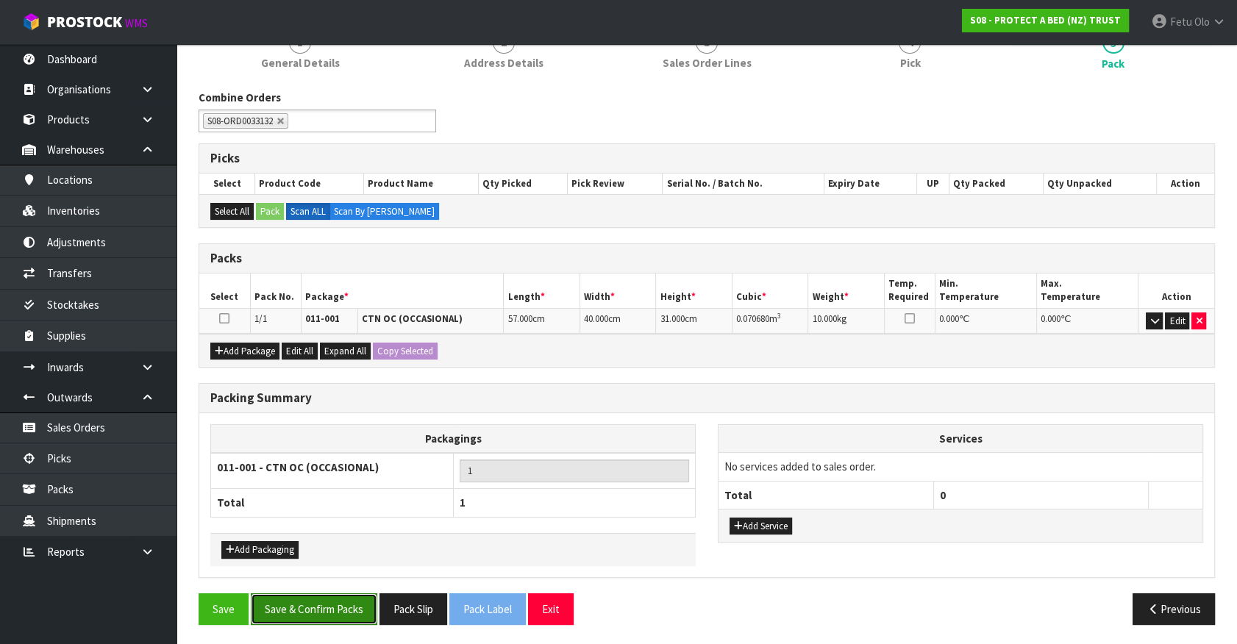
click at [318, 605] on button "Save & Confirm Packs" at bounding box center [314, 610] width 127 height 32
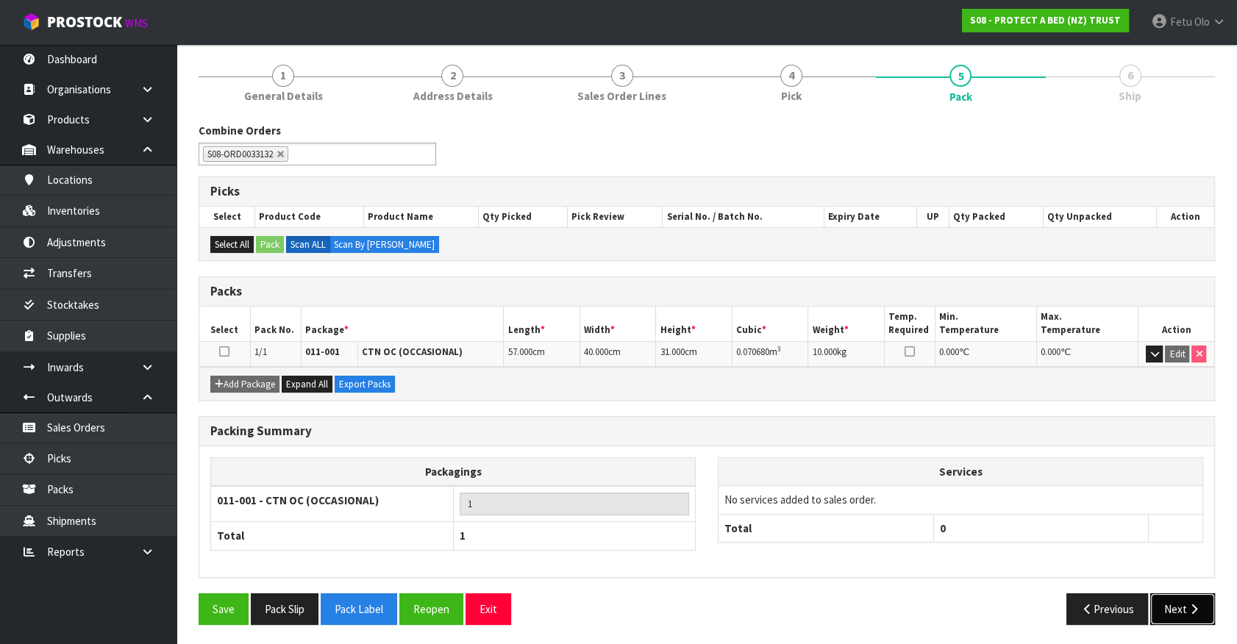
click at [1183, 605] on button "Next" at bounding box center [1182, 610] width 65 height 32
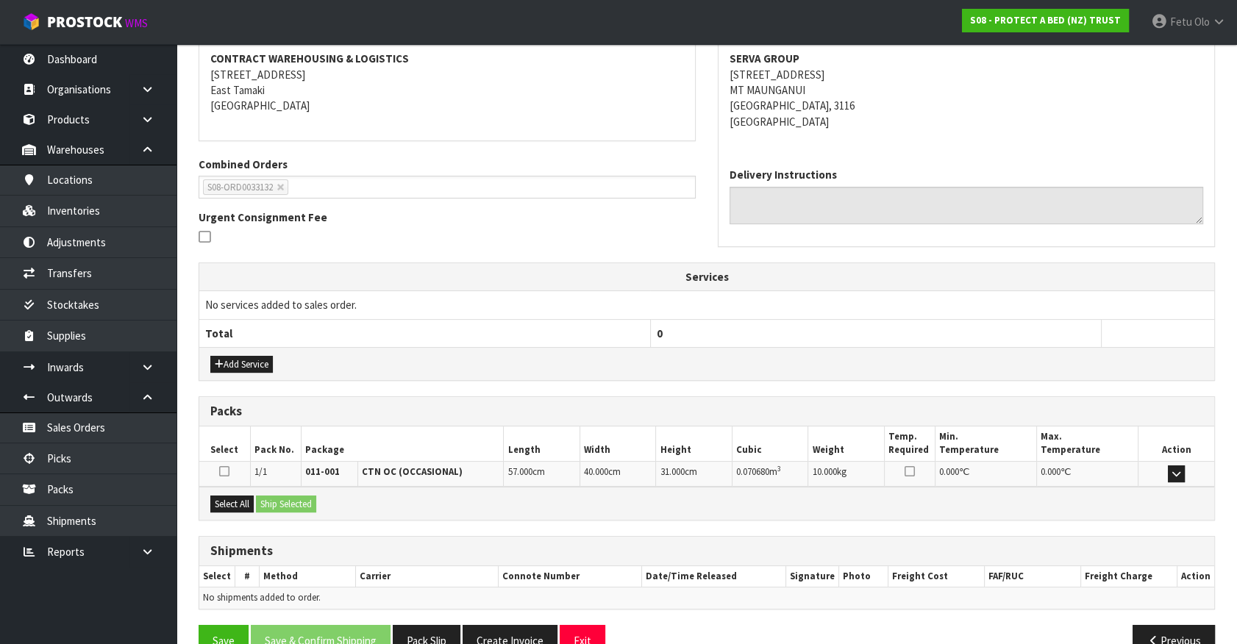
scroll to position [310, 0]
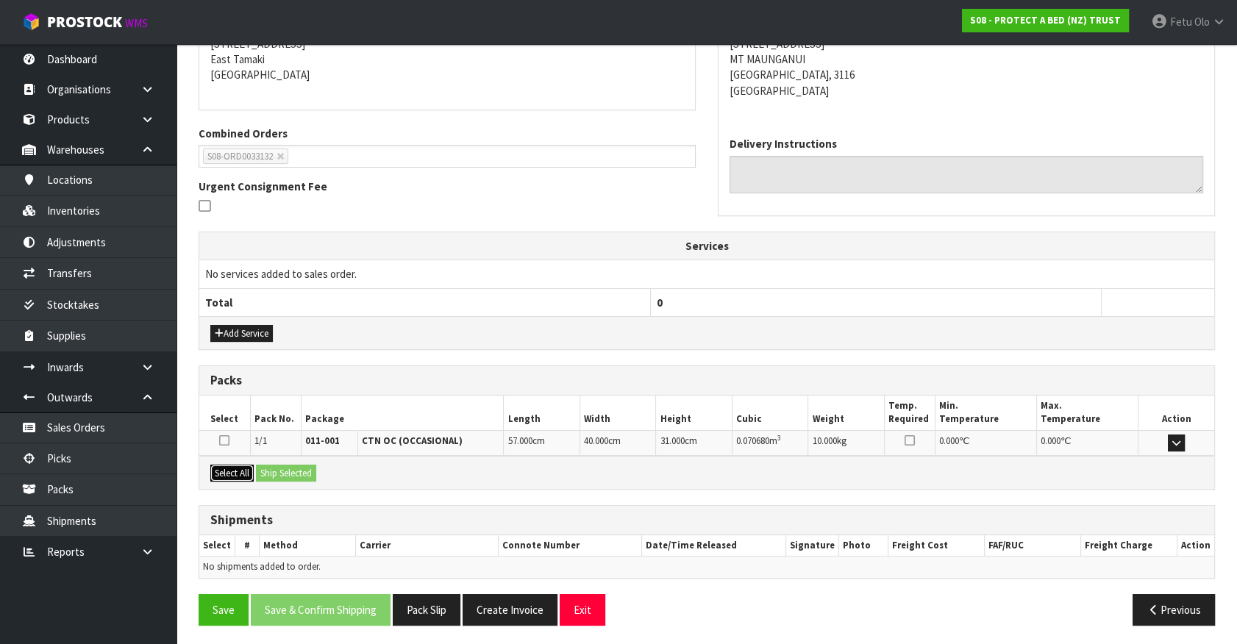
click at [226, 471] on button "Select All" at bounding box center [231, 474] width 43 height 18
click at [245, 471] on button "Select All" at bounding box center [231, 474] width 43 height 18
click at [259, 468] on button "Ship Selected" at bounding box center [286, 474] width 60 height 18
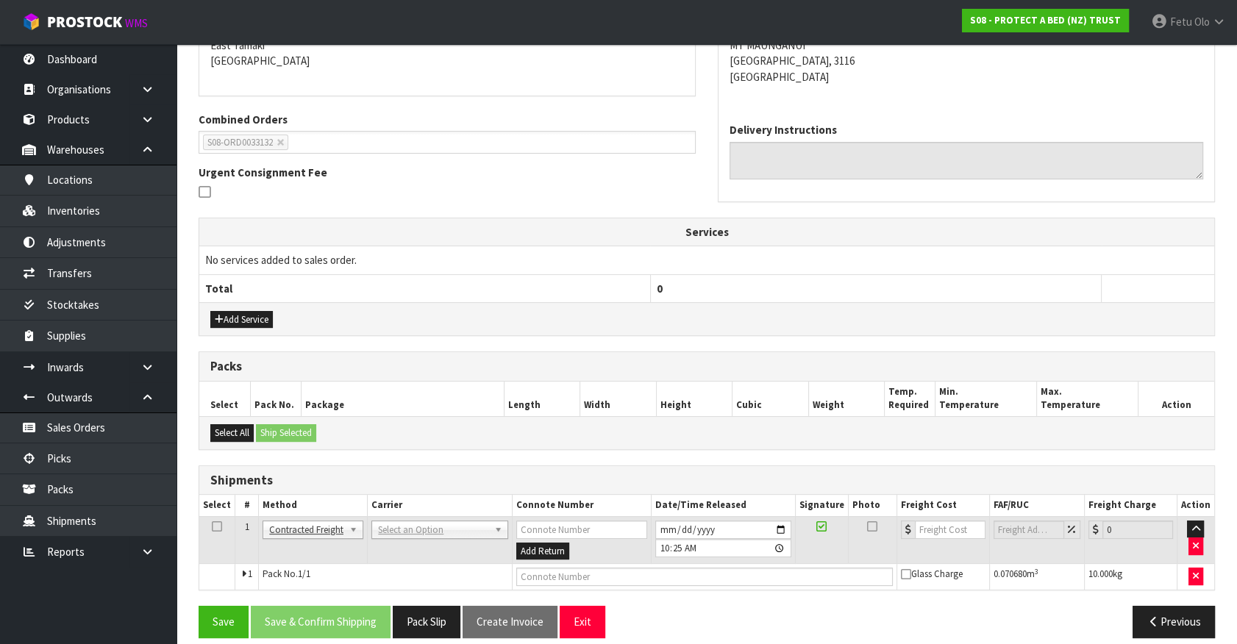
scroll to position [336, 0]
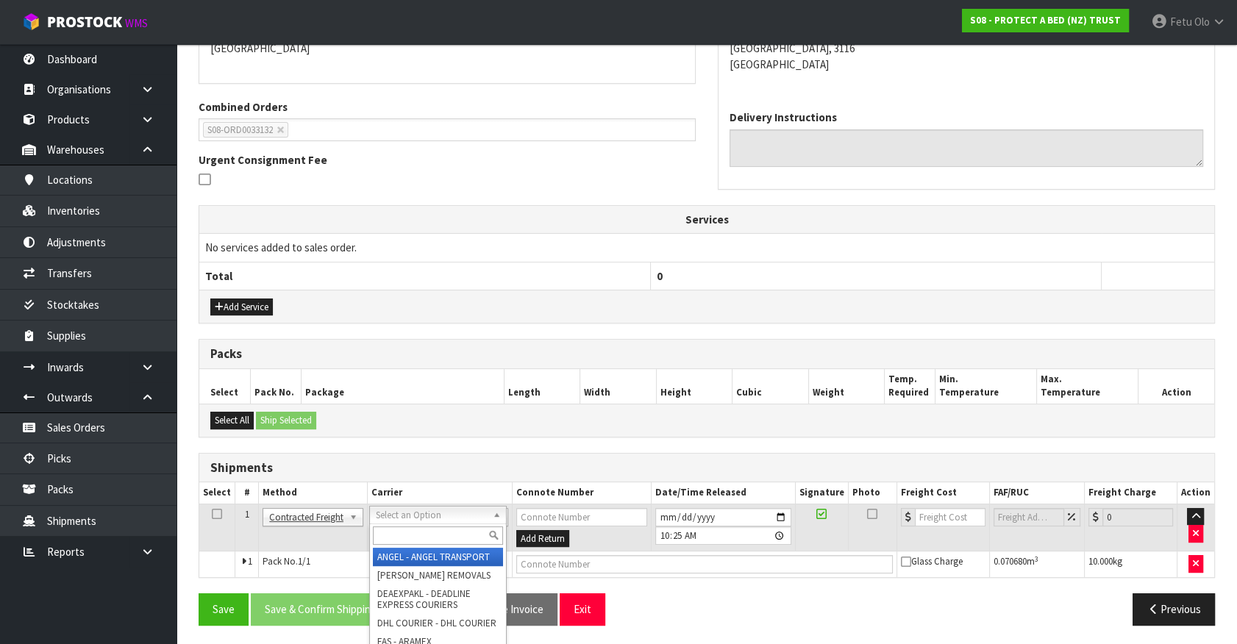
click at [426, 529] on input "text" at bounding box center [438, 536] width 130 height 18
type input "nzp"
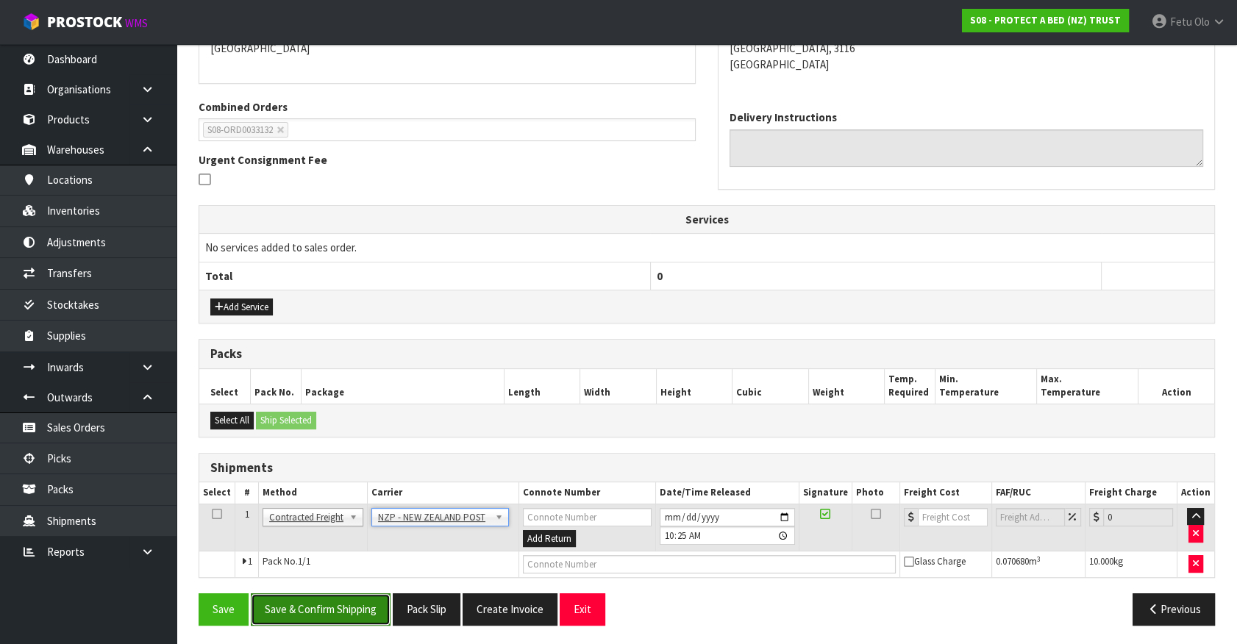
click at [358, 614] on button "Save & Confirm Shipping" at bounding box center [321, 610] width 140 height 32
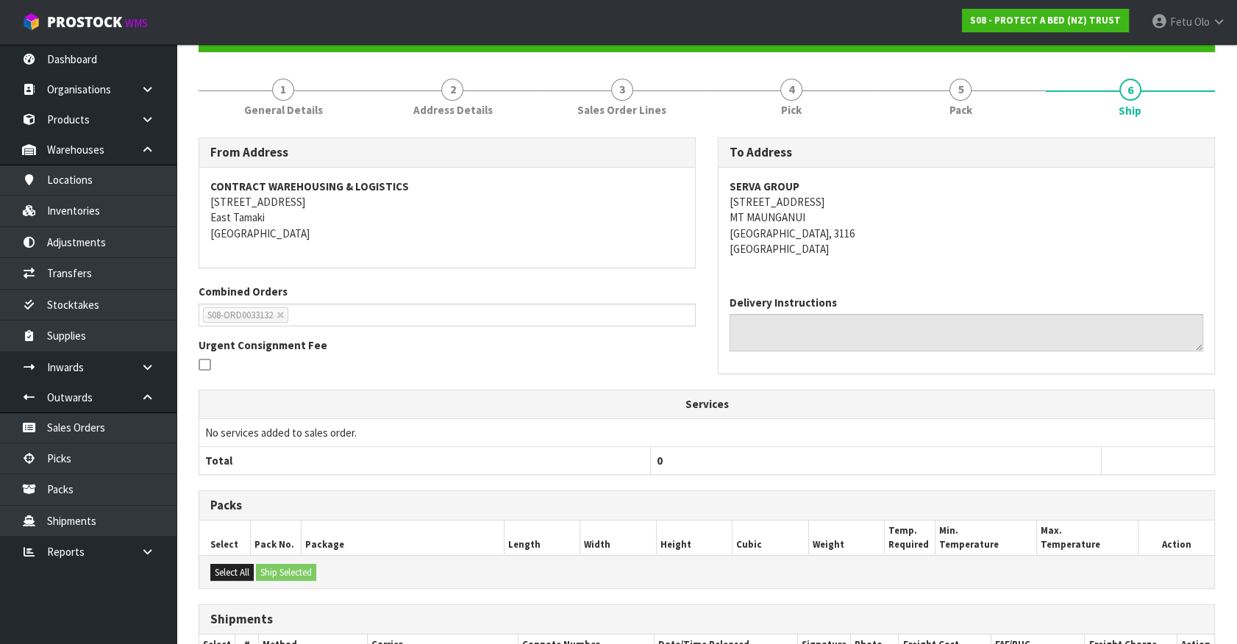
scroll to position [316, 0]
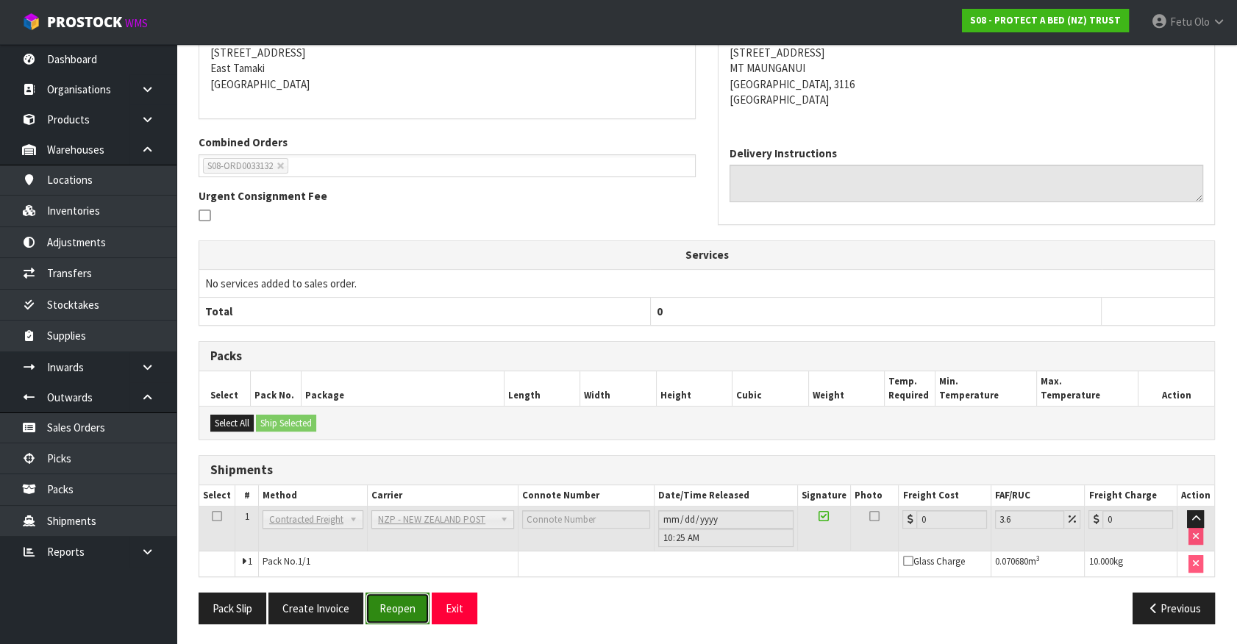
click at [379, 607] on button "Reopen" at bounding box center [398, 609] width 64 height 32
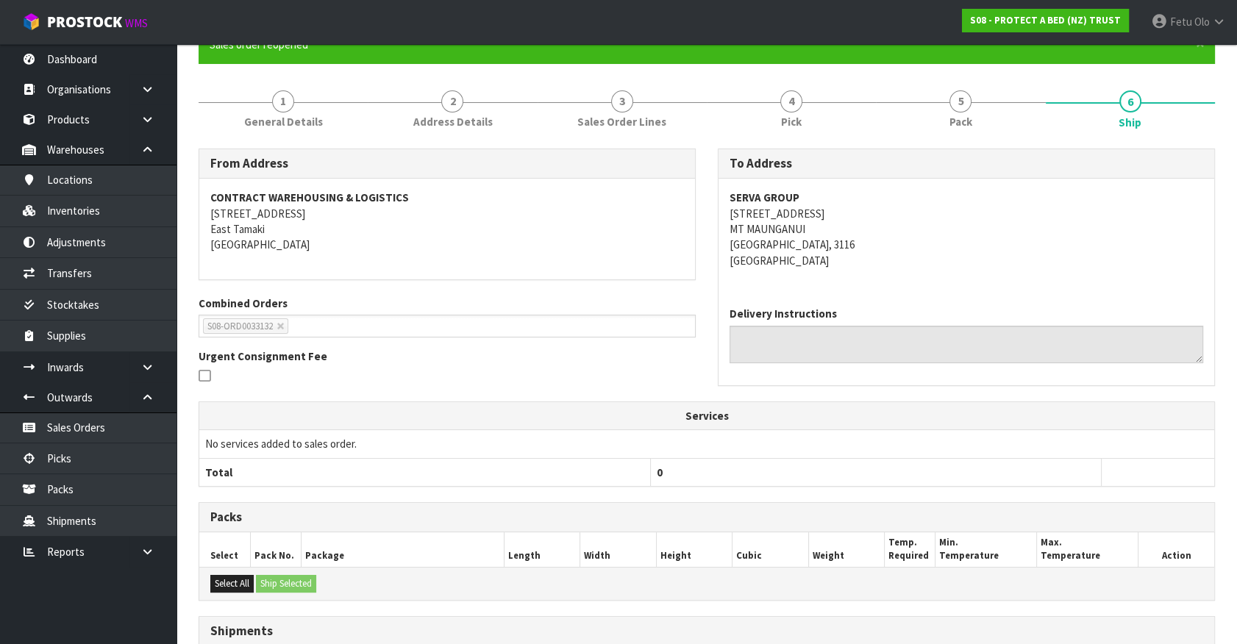
scroll to position [300, 0]
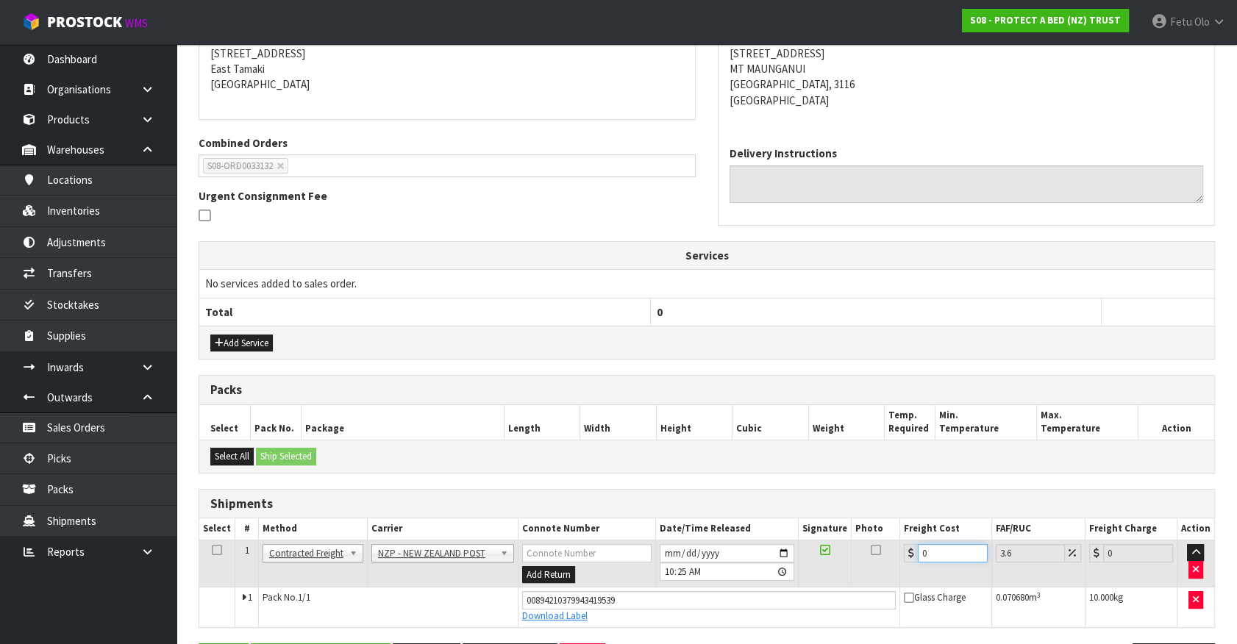
click at [802, 566] on tr "1 Client Local Pickup Customer Local Pickup Company Freight Contracted Freight …" at bounding box center [706, 564] width 1015 height 48
type input "1"
type input "1.04"
type input "12"
type input "12.43"
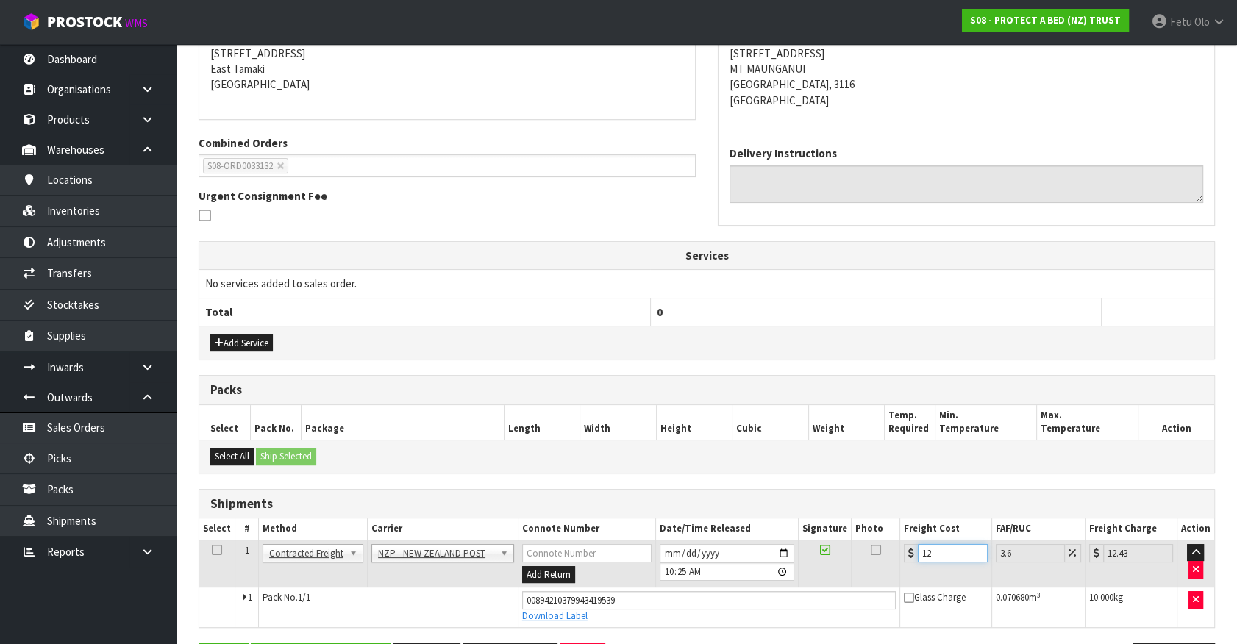
type input "12.5"
type input "12.95"
type input "12.51"
type input "12.96"
type input "12.51"
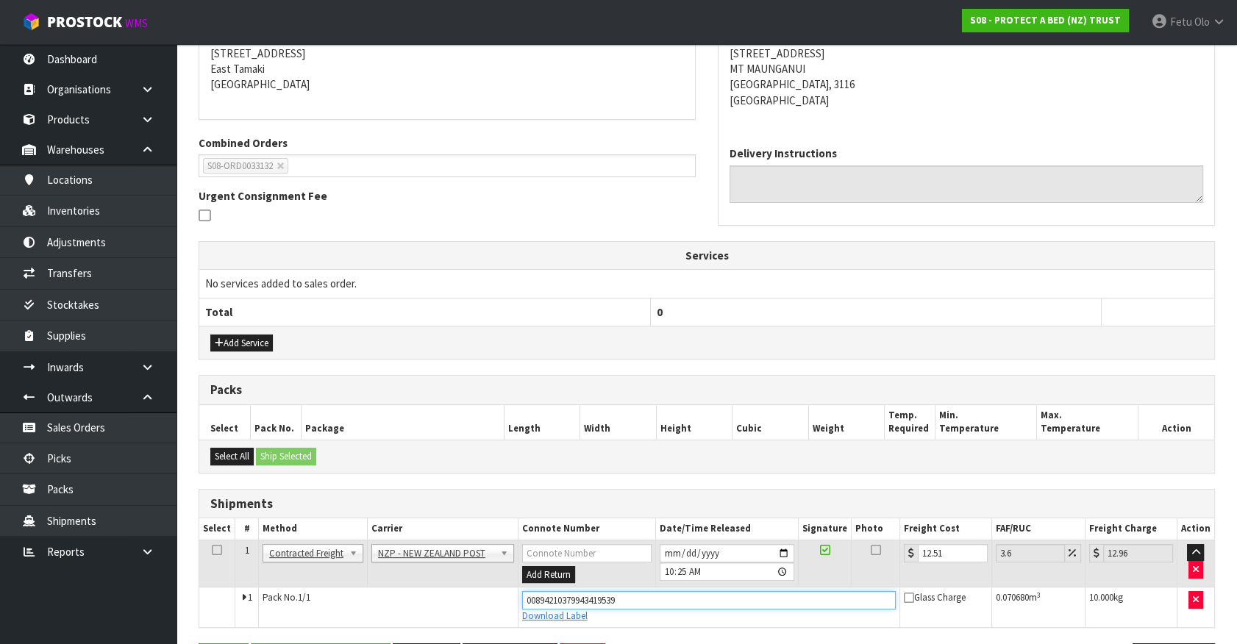
drag, startPoint x: 485, startPoint y: 610, endPoint x: 457, endPoint y: 613, distance: 28.0
click at [457, 613] on tr "1 Pack No. 1/1 00894210379943419539 Download Label Glass Charge 0.070680 m 3 10…" at bounding box center [706, 608] width 1015 height 40
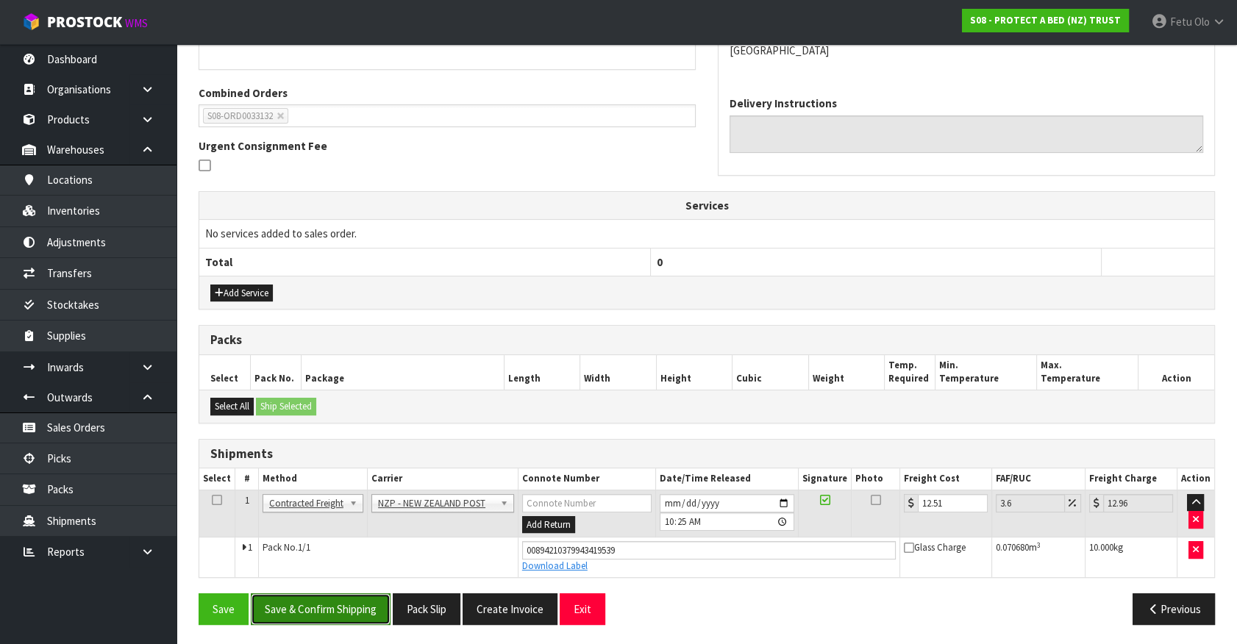
click at [366, 599] on button "Save & Confirm Shipping" at bounding box center [321, 610] width 140 height 32
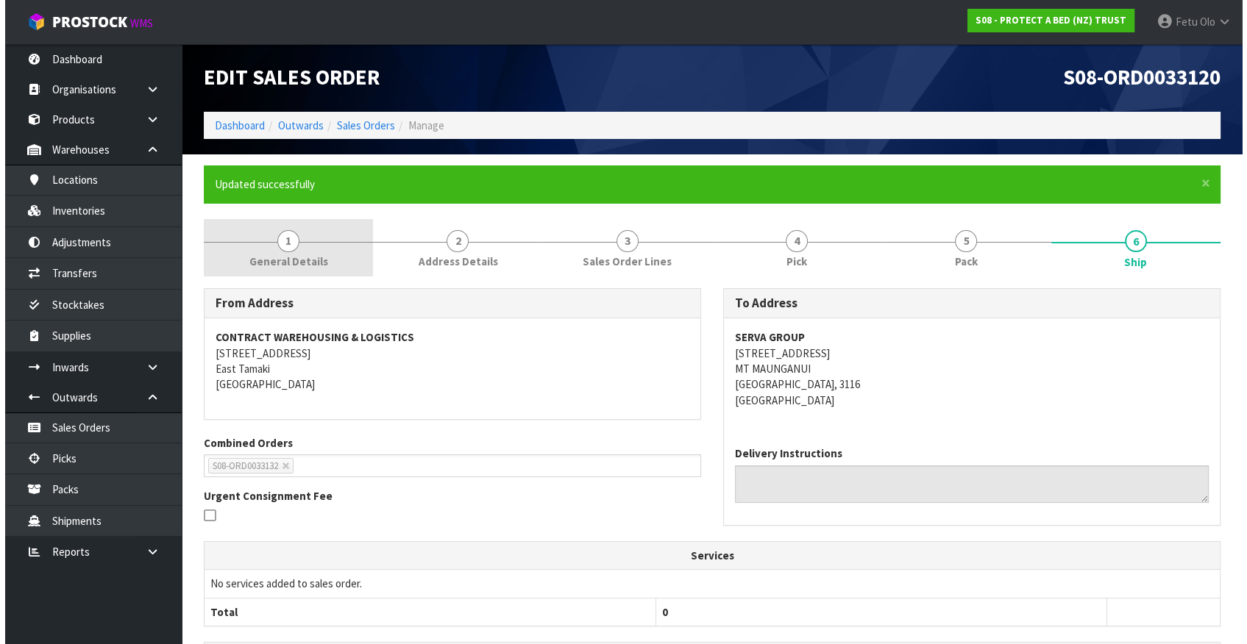
scroll to position [0, 0]
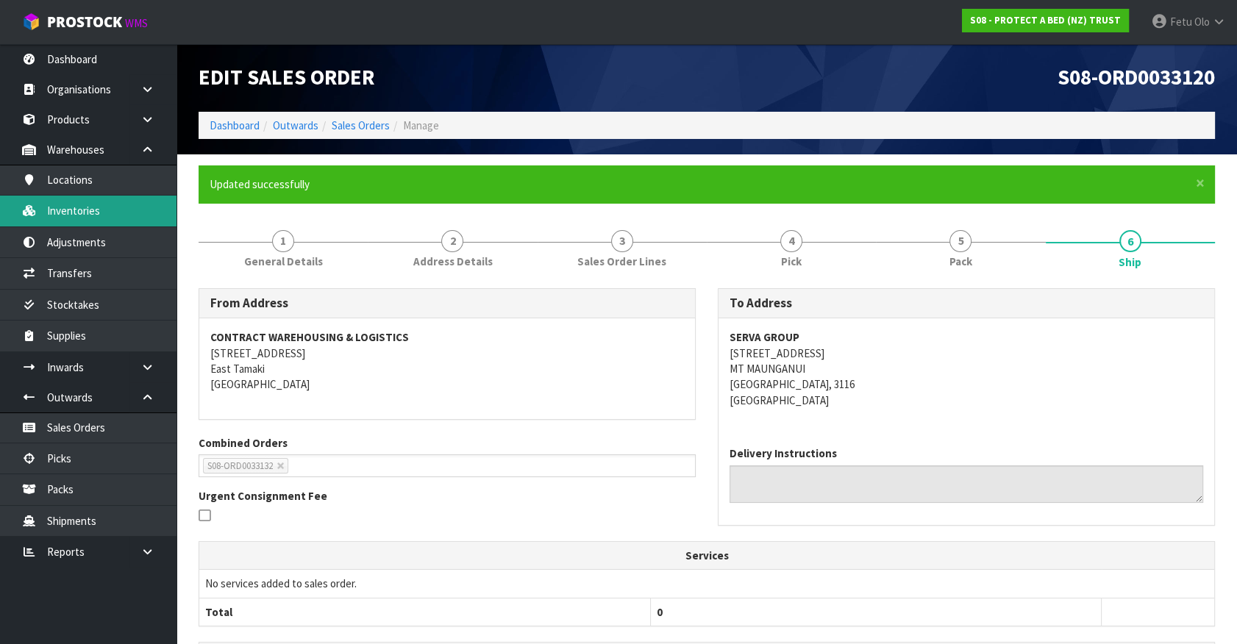
click at [96, 213] on link "Inventories" at bounding box center [88, 211] width 177 height 30
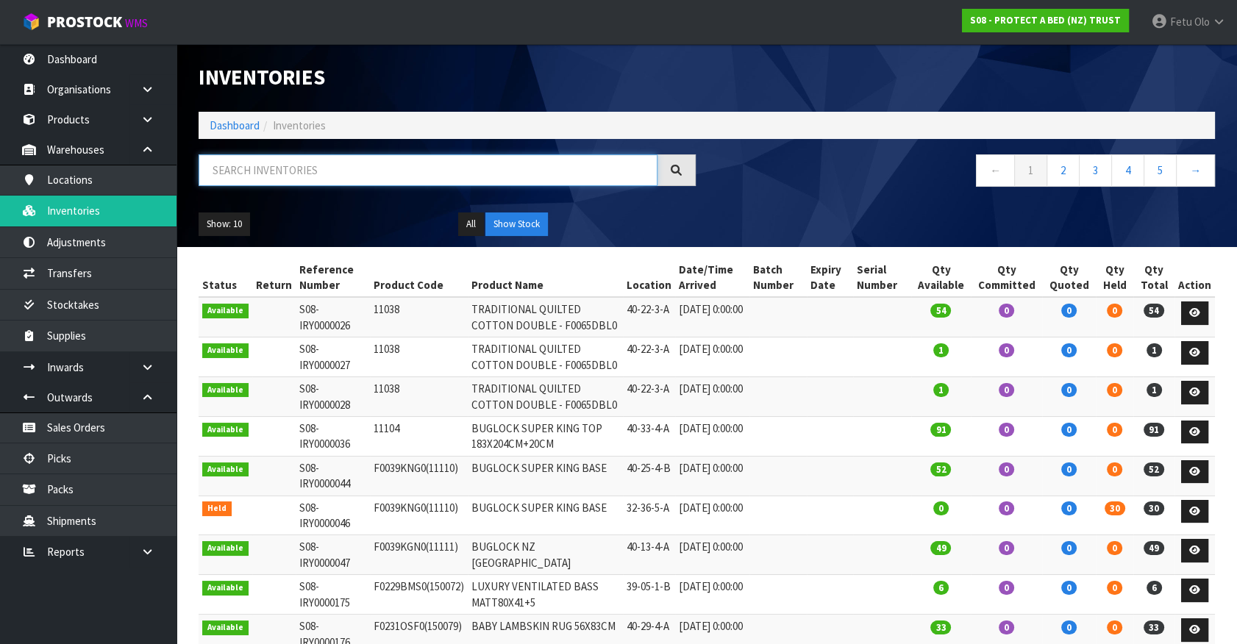
click at [265, 169] on input "text" at bounding box center [428, 170] width 459 height 32
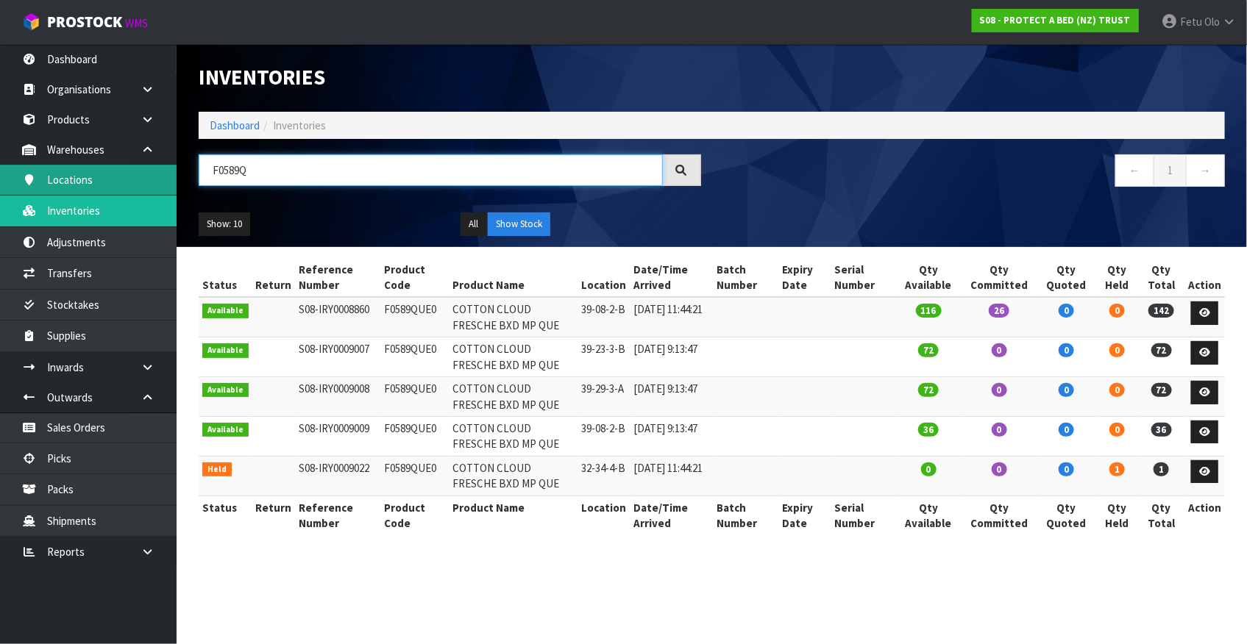
drag, startPoint x: 250, startPoint y: 172, endPoint x: 113, endPoint y: 190, distance: 138.7
click at [113, 190] on body "Toggle navigation ProStock WMS S08 - PROTECT A BED (NZ) TRUST Fetu Olo Logout D…" at bounding box center [623, 322] width 1247 height 644
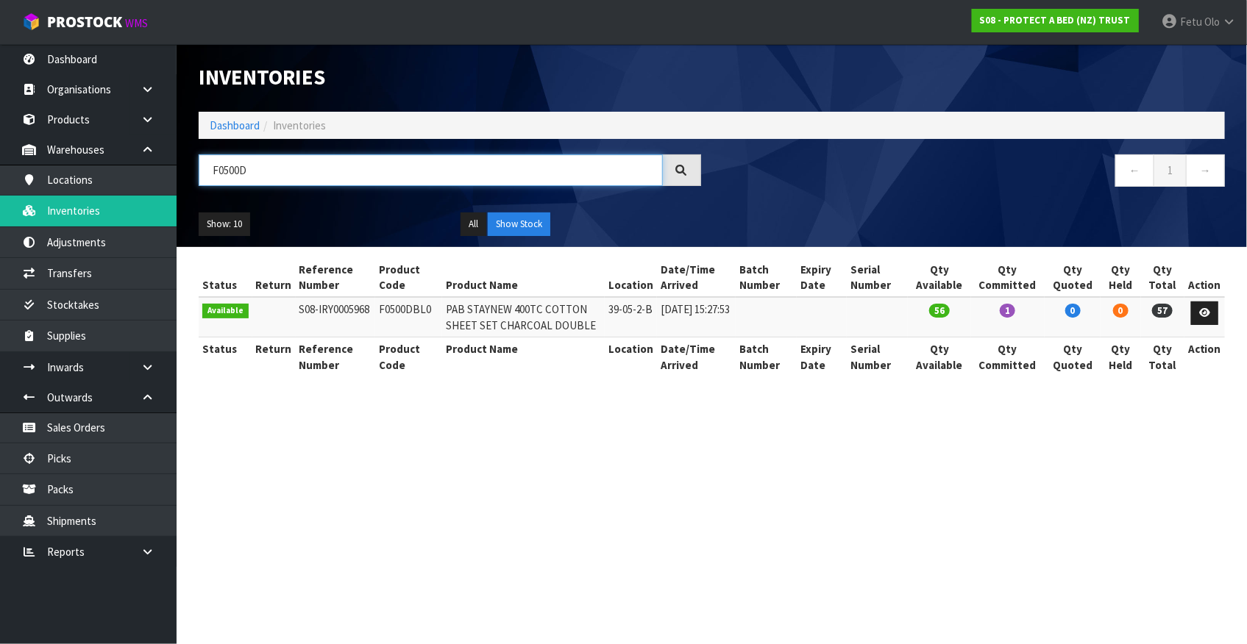
type input "F0500D"
click at [363, 376] on th "Reference Number" at bounding box center [336, 357] width 80 height 39
click at [958, 587] on section "Inventories Dashboard Inventories F0500D ← 1 → Show: 10 5 10 25 50 All Show Sto…" at bounding box center [623, 322] width 1247 height 644
click at [1091, 555] on section "Inventories Dashboard Inventories F0500D ← 1 → Show: 10 5 10 25 50 All Show Sto…" at bounding box center [623, 322] width 1247 height 644
click at [759, 491] on section "Inventories Dashboard Inventories F0500D ← 1 → Show: 10 5 10 25 50 All Show Sto…" at bounding box center [623, 322] width 1247 height 644
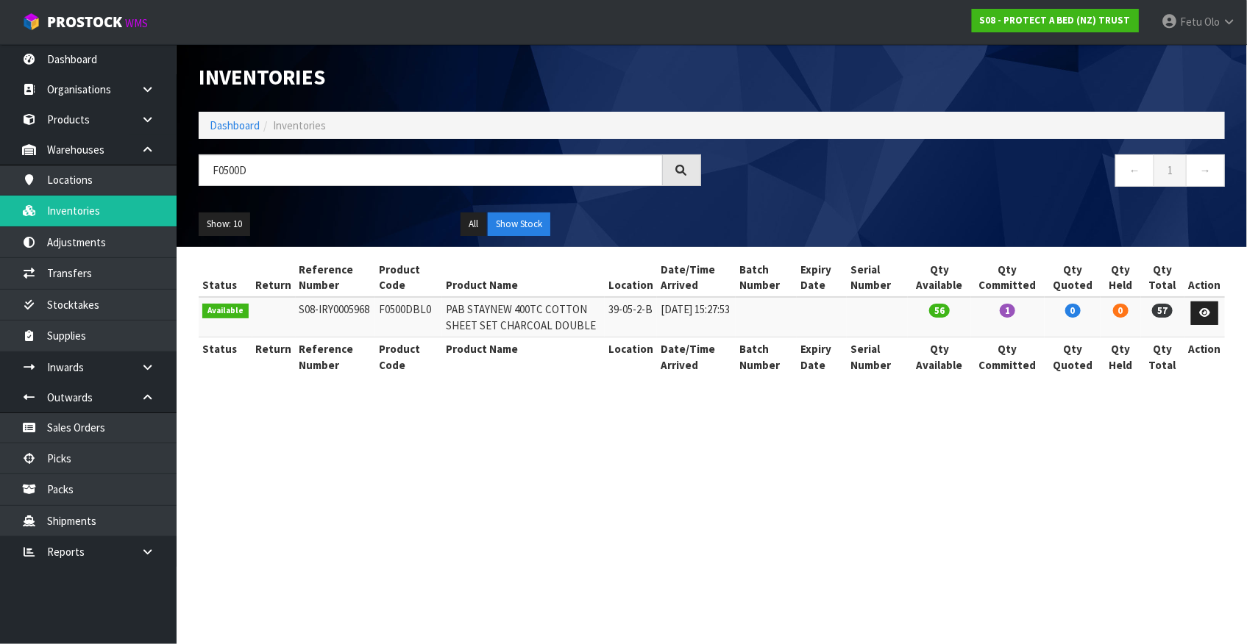
click at [783, 506] on section "Inventories Dashboard Inventories F0500D ← 1 → Show: 10 5 10 25 50 All Show Sto…" at bounding box center [623, 322] width 1247 height 644
click at [1081, 550] on section "Inventories Dashboard Inventories F0500D ← 1 → Show: 10 5 10 25 50 All Show Sto…" at bounding box center [623, 322] width 1247 height 644
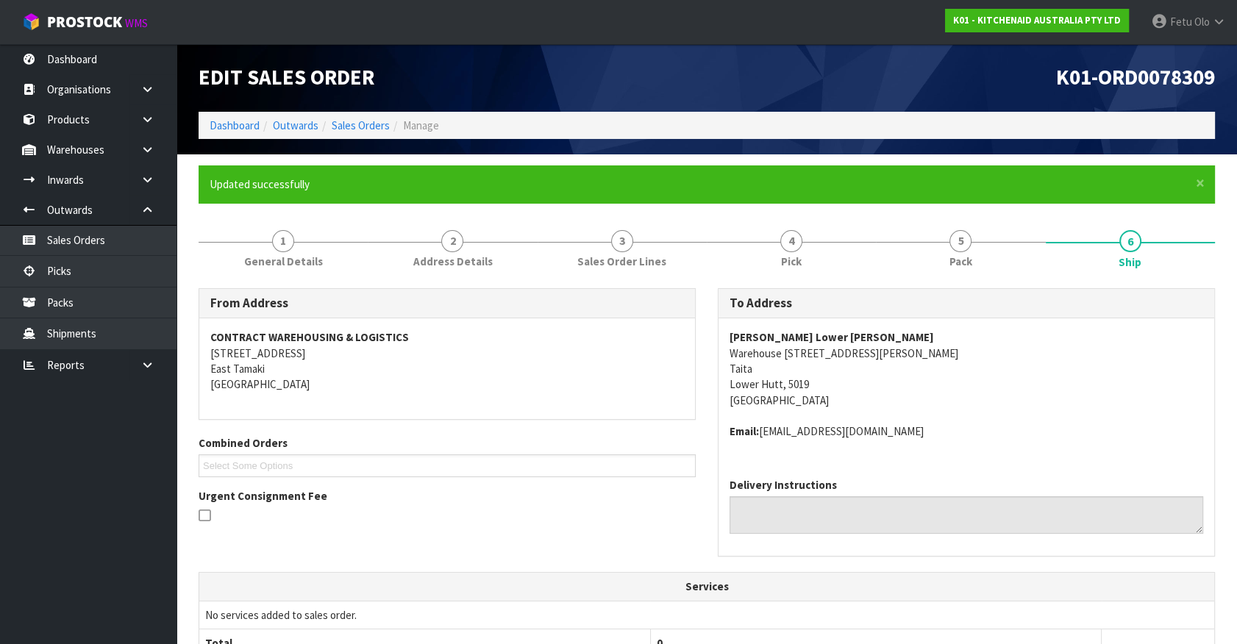
scroll to position [441, 0]
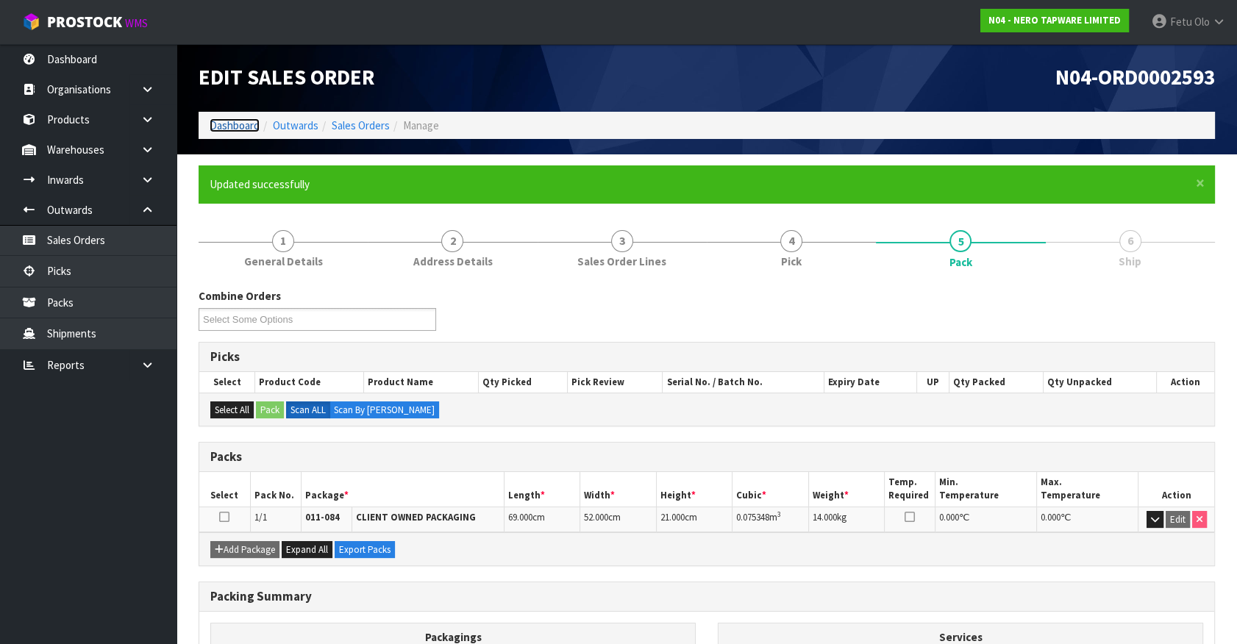
click at [245, 123] on link "Dashboard" at bounding box center [235, 125] width 50 height 14
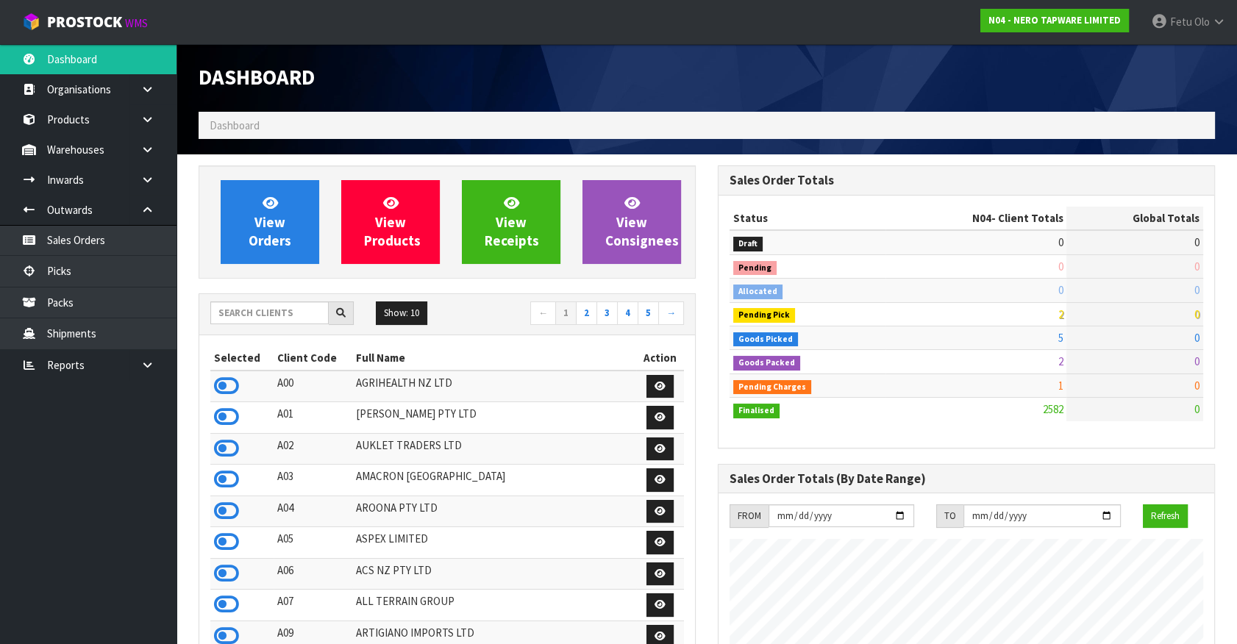
scroll to position [1191, 519]
click at [271, 318] on input "text" at bounding box center [269, 313] width 118 height 23
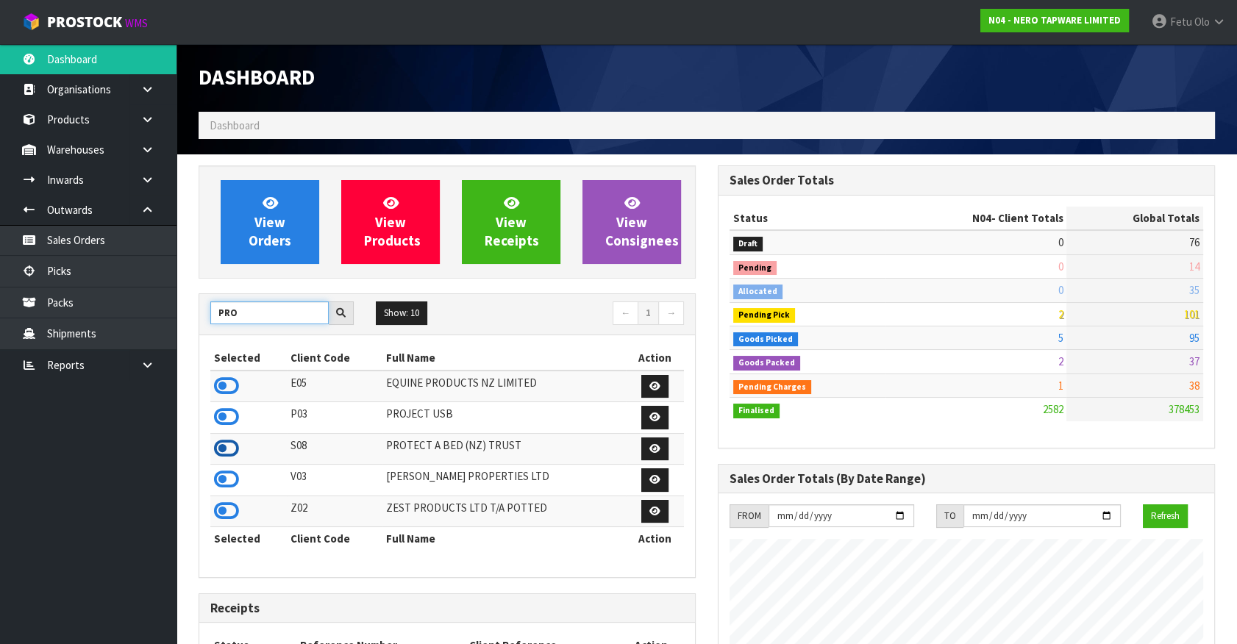
type input "PRO"
click at [235, 444] on icon at bounding box center [226, 449] width 25 height 22
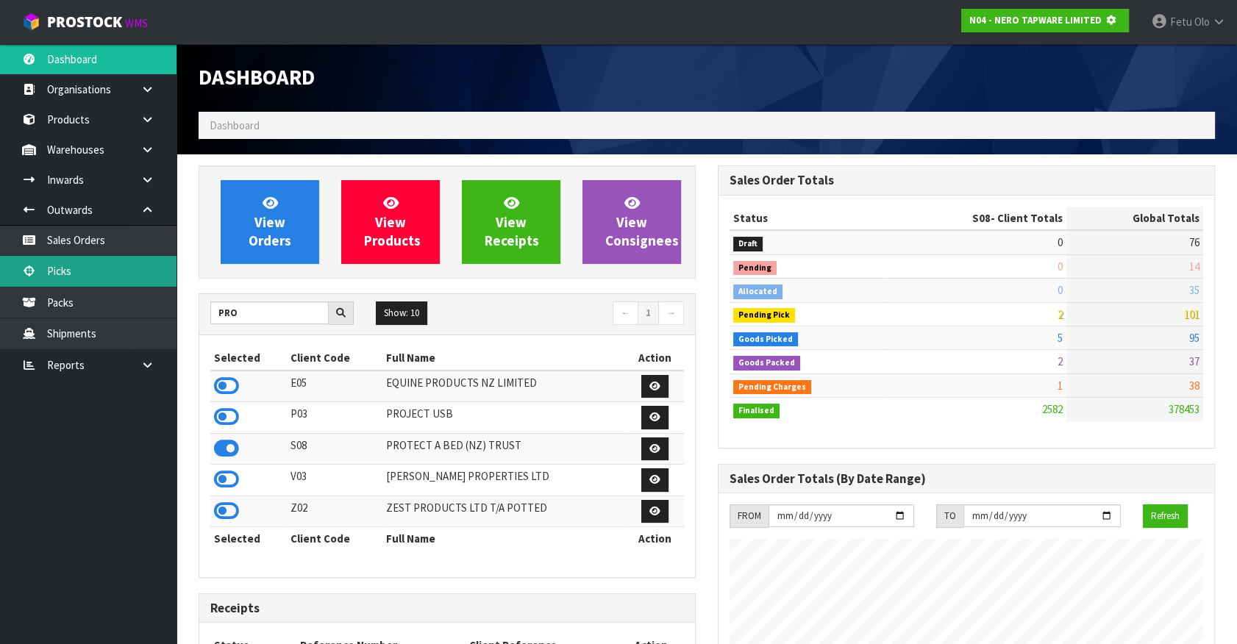
scroll to position [734566, 734962]
click at [77, 265] on link "Picks" at bounding box center [88, 271] width 177 height 30
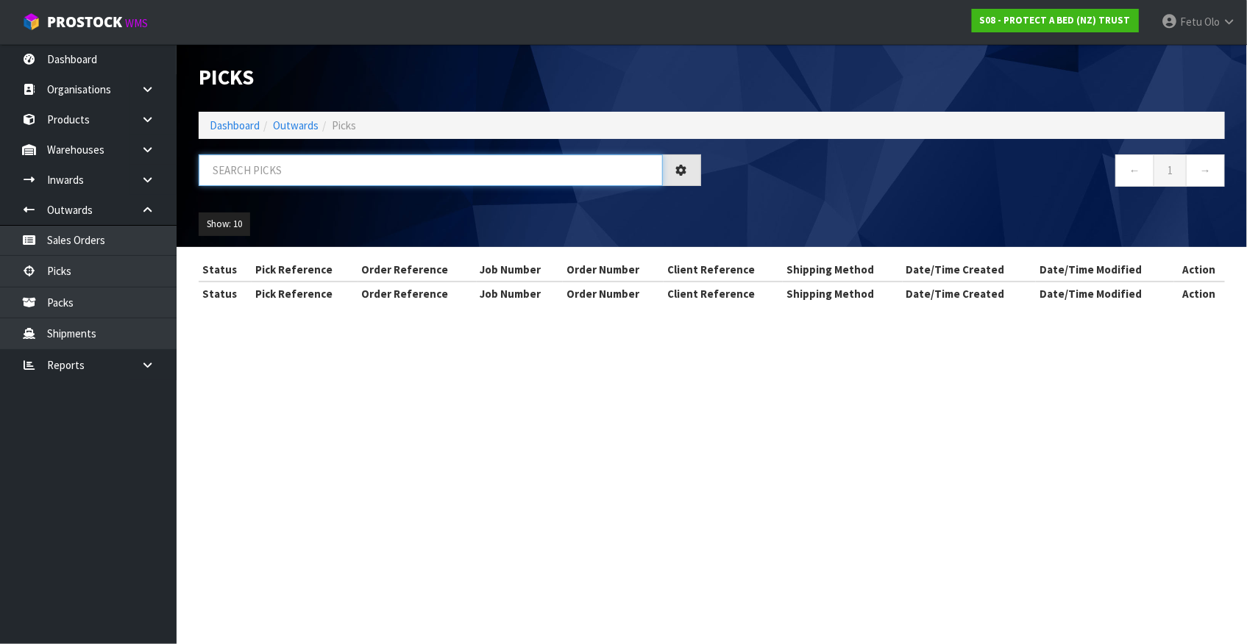
click at [266, 165] on input "text" at bounding box center [431, 170] width 464 height 32
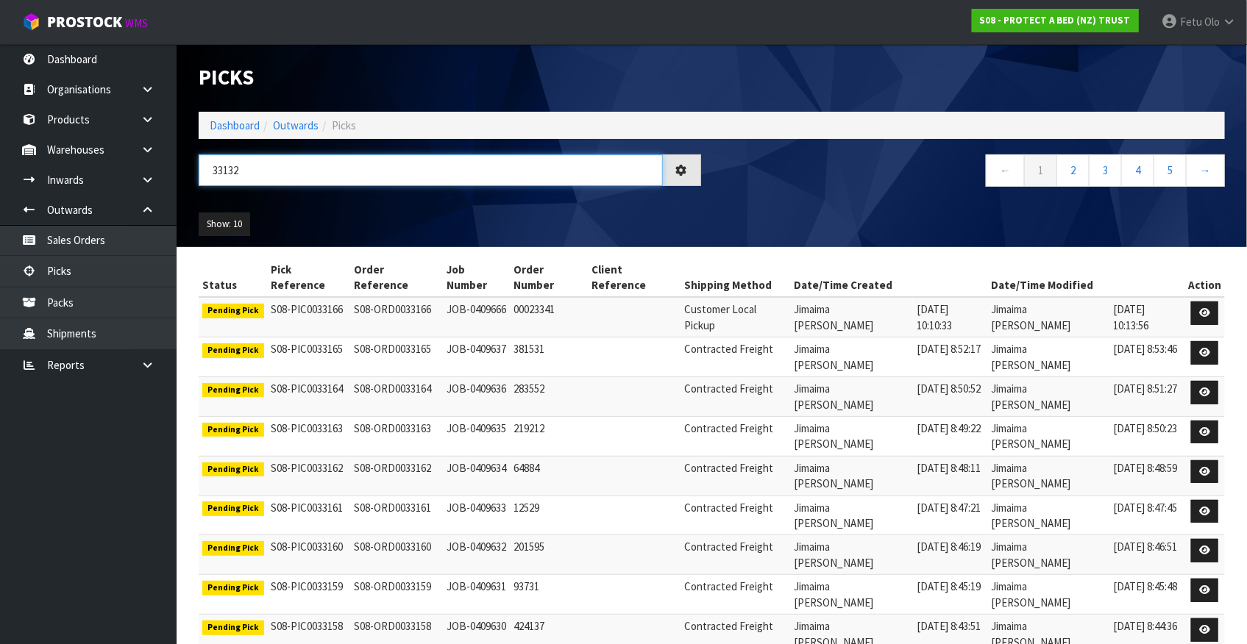
type input "33132"
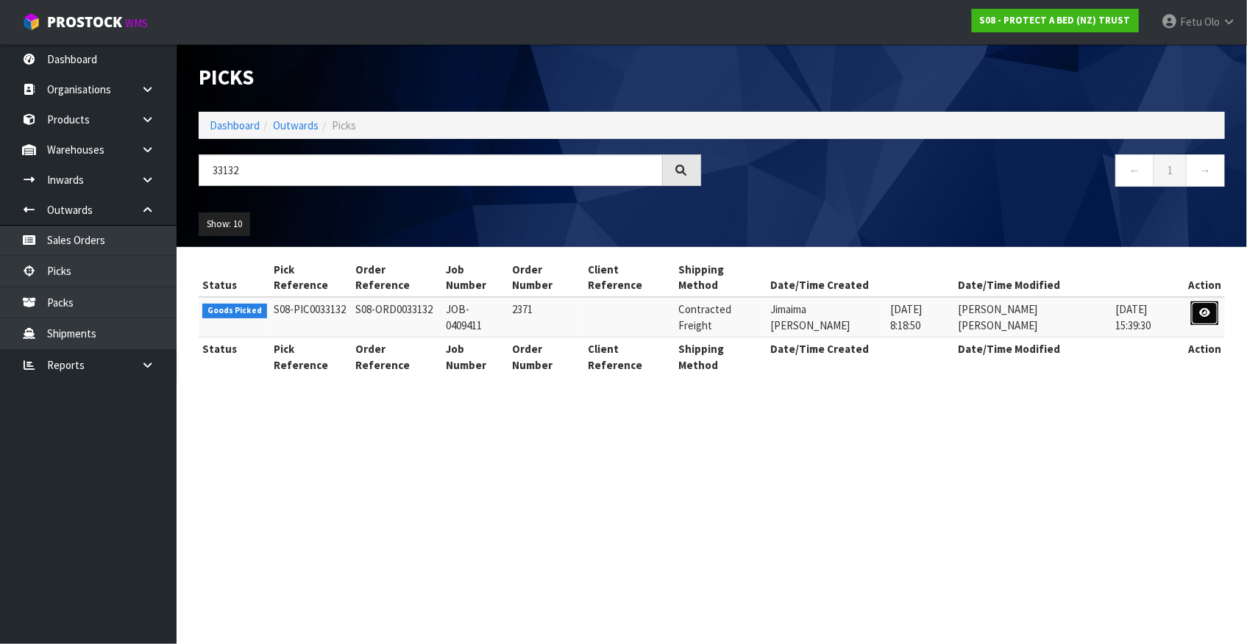
click at [1207, 308] on icon at bounding box center [1204, 313] width 11 height 10
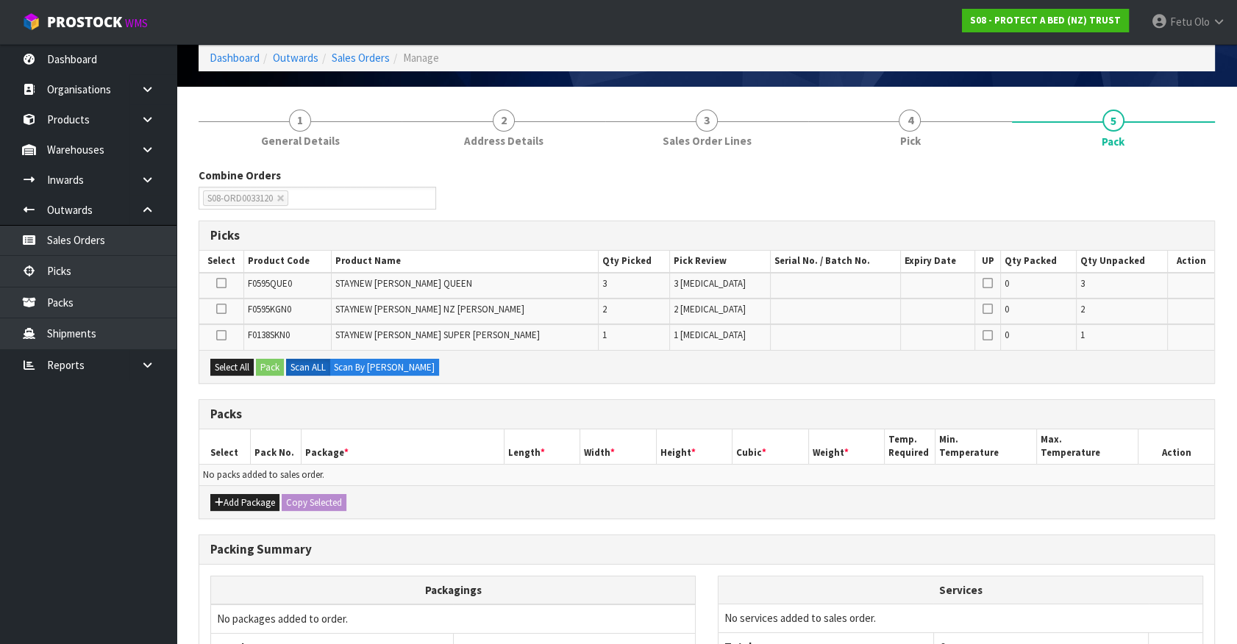
scroll to position [105, 0]
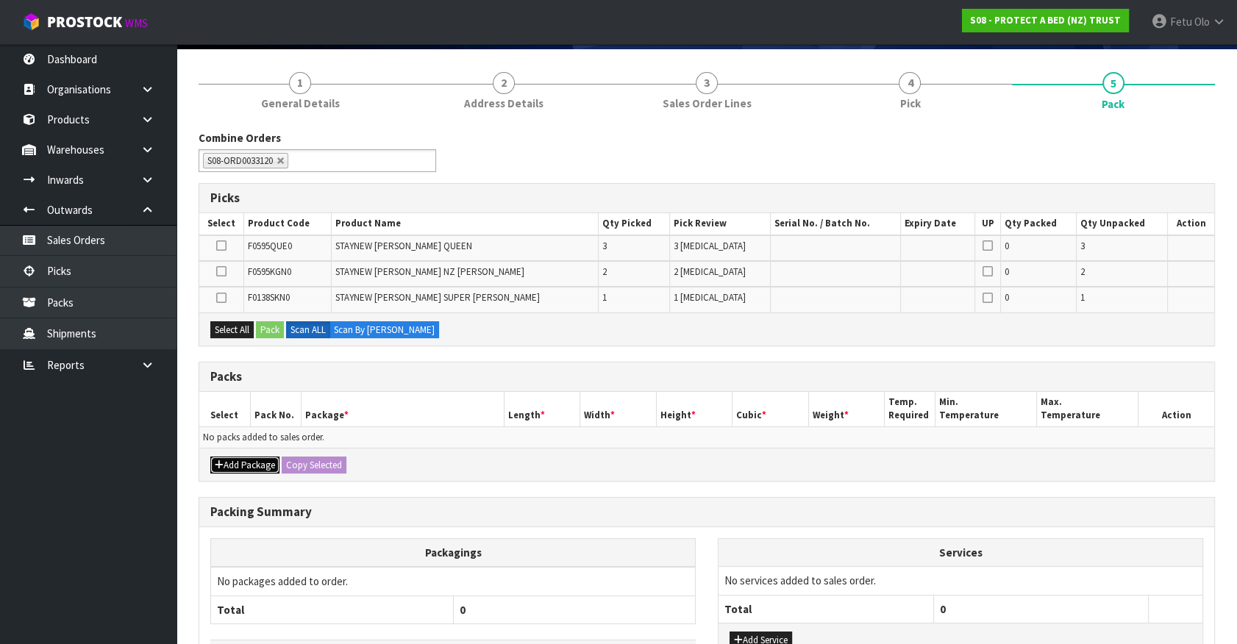
click at [221, 460] on icon "button" at bounding box center [219, 465] width 9 height 10
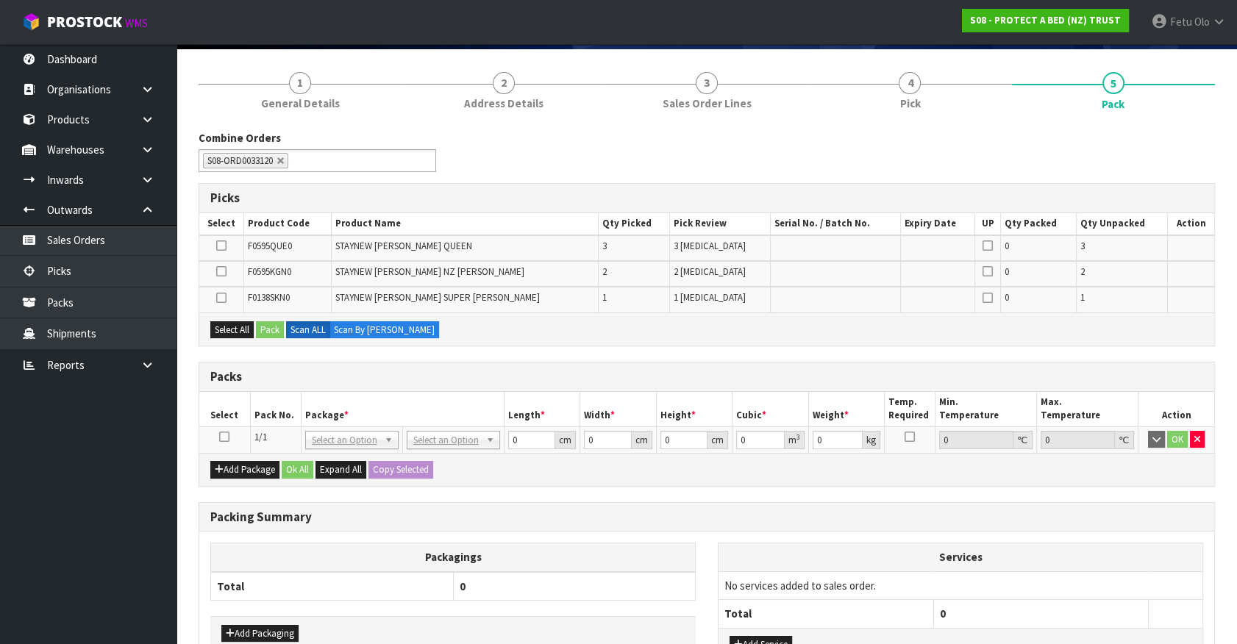
click at [222, 437] on icon at bounding box center [224, 437] width 10 height 1
click at [349, 427] on td "NONE 007-001 007-002 007-004 007-009 007-013 007-014 007-015 007-017 007-018 00…" at bounding box center [351, 440] width 101 height 26
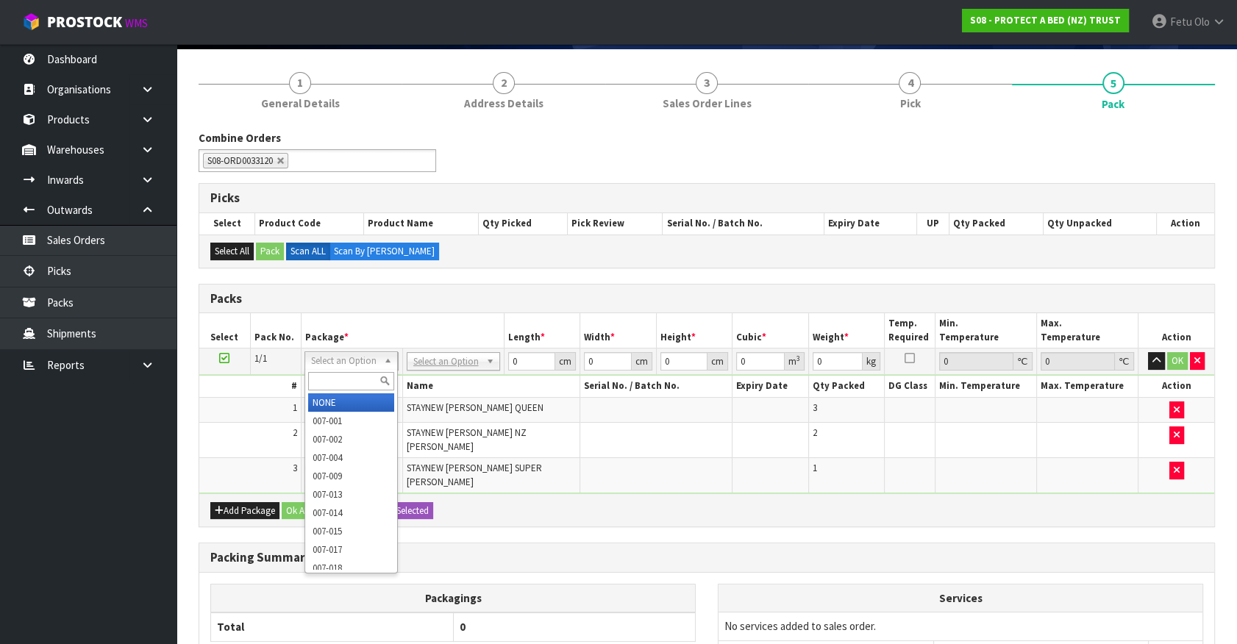
click at [352, 391] on div at bounding box center [351, 381] width 92 height 24
click at [352, 377] on input "text" at bounding box center [351, 381] width 86 height 18
type input "011"
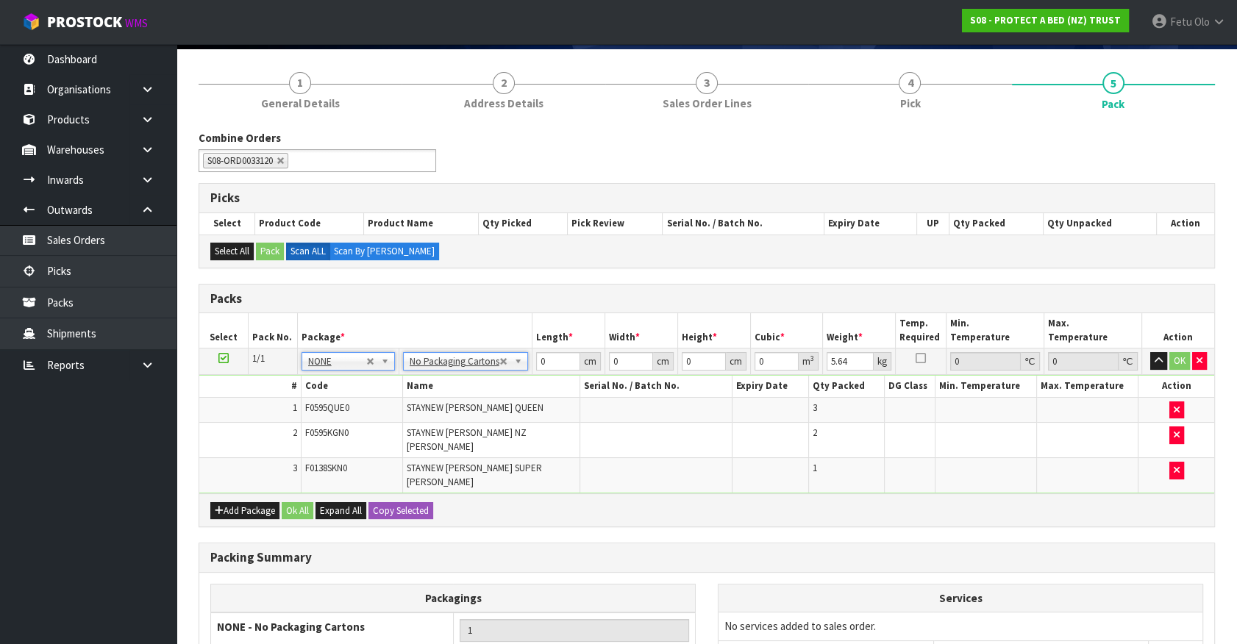
type input "0"
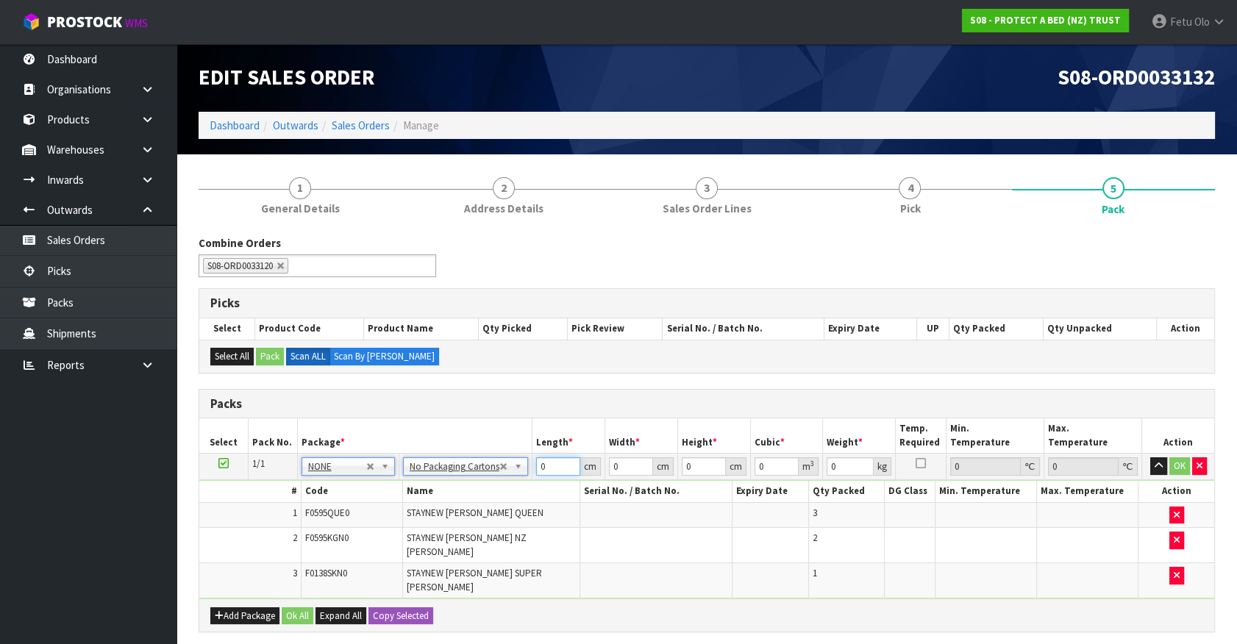
drag, startPoint x: 544, startPoint y: 468, endPoint x: 498, endPoint y: 480, distance: 47.8
click at [498, 480] on tbody "1/1 NONE 007-001 007-002 007-004 007-009 007-013 007-014 007-015 007-017 007-01…" at bounding box center [706, 526] width 1015 height 145
type input "57"
type input "40"
type input "3"
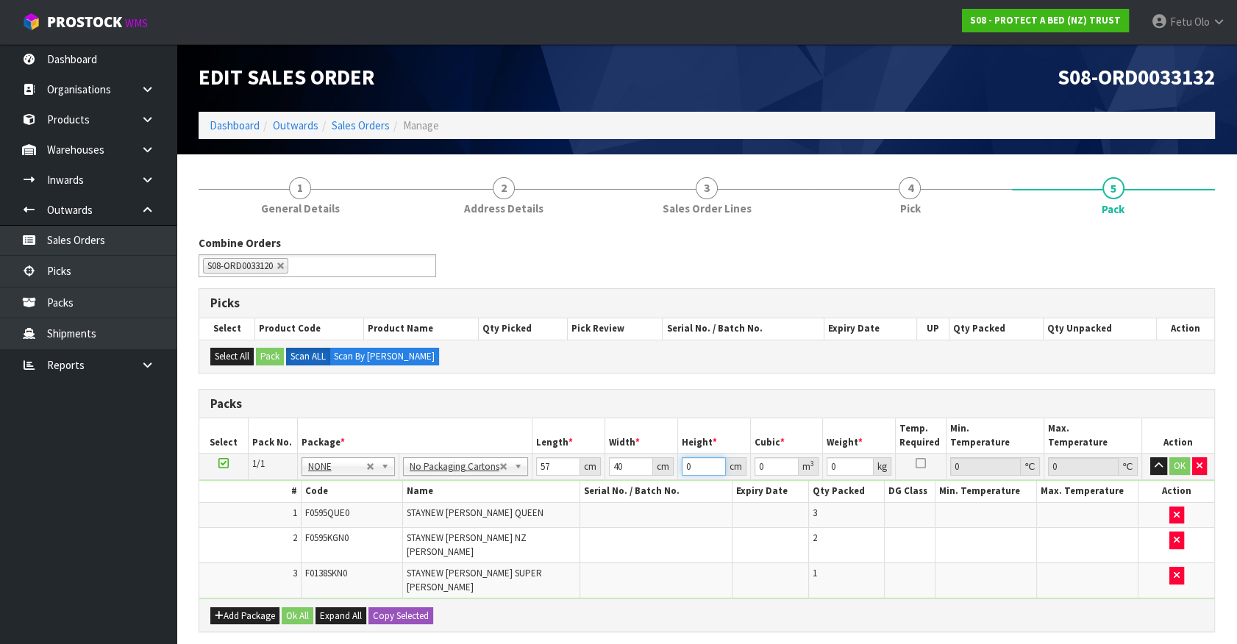
type input "0.00684"
type input "31"
type input "0.07068"
type input "31"
type input "10"
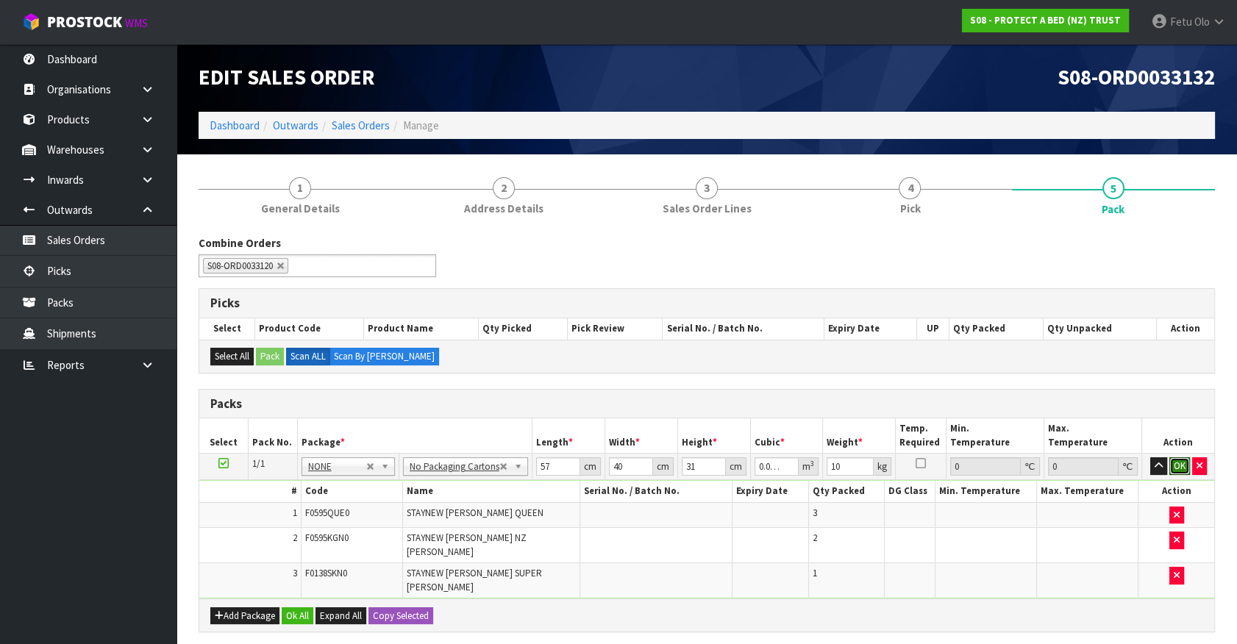
click button "OK" at bounding box center [1179, 466] width 21 height 18
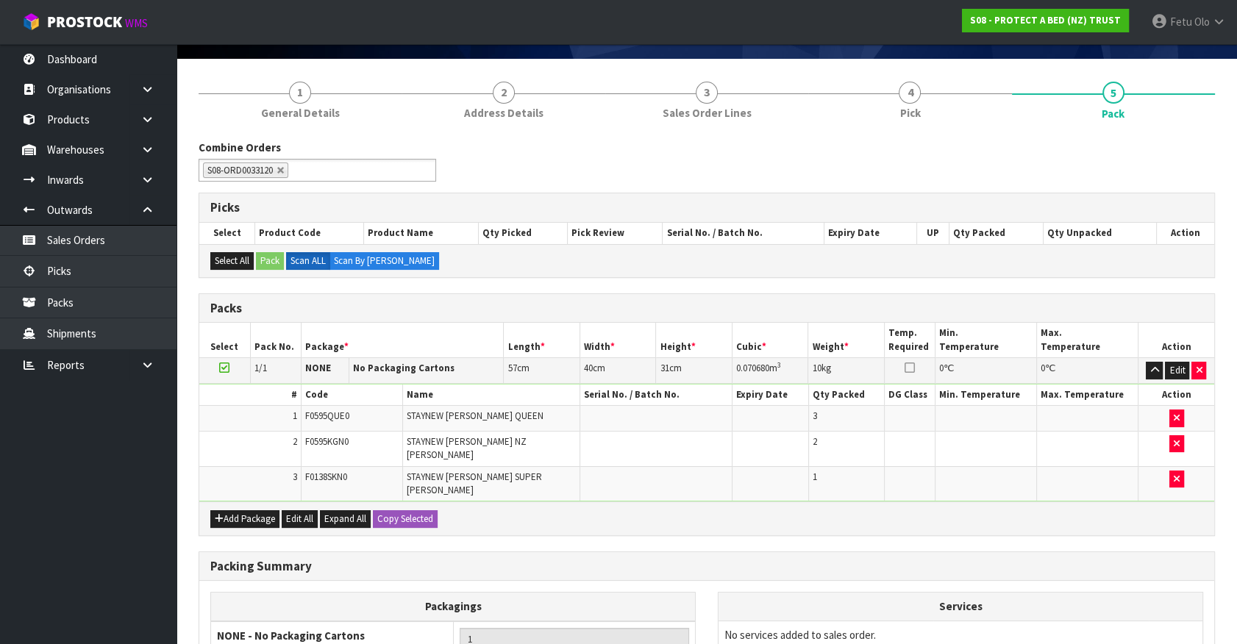
scroll to position [243, 0]
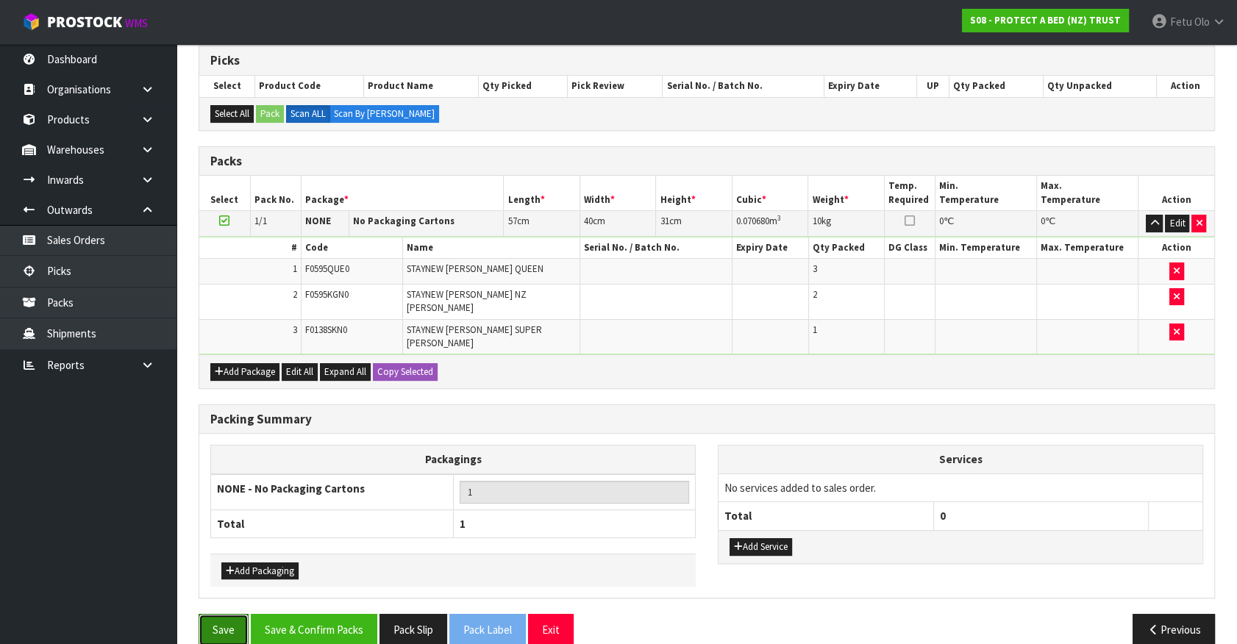
click at [229, 614] on button "Save" at bounding box center [224, 630] width 50 height 32
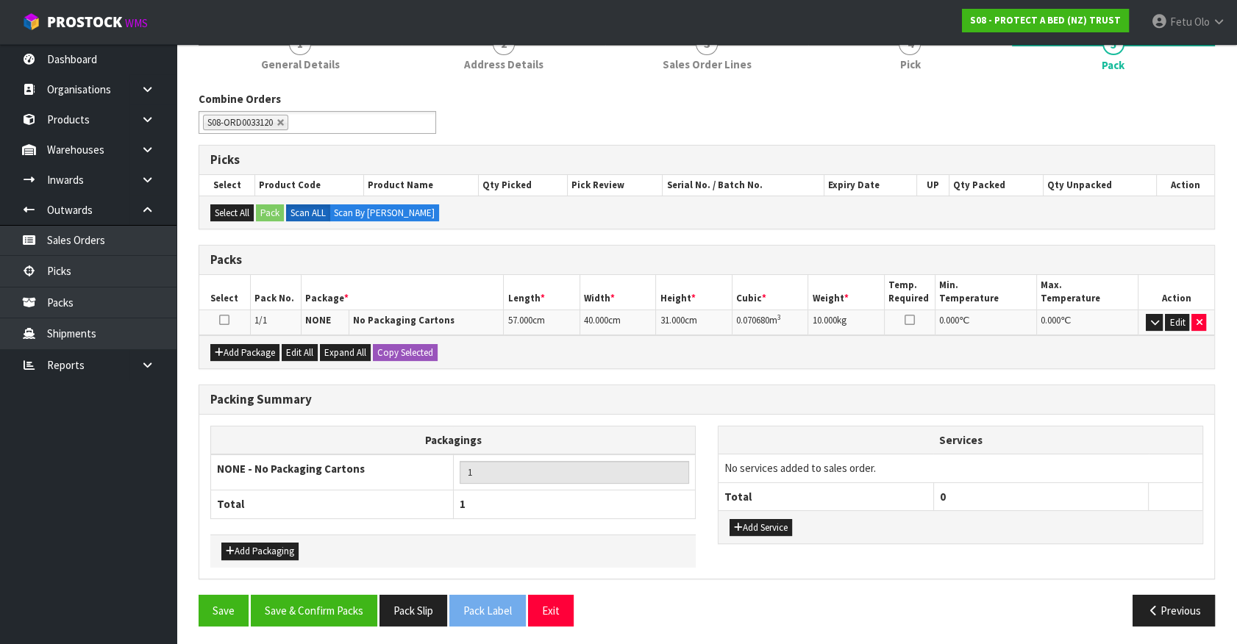
scroll to position [199, 0]
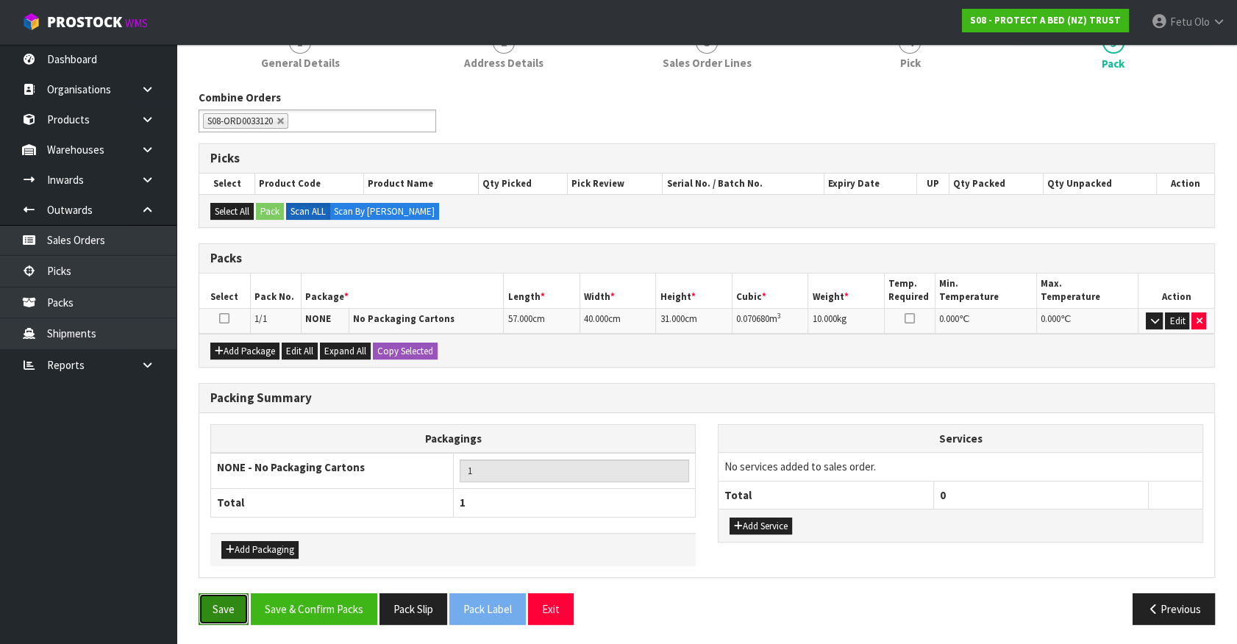
click at [215, 605] on button "Save" at bounding box center [224, 610] width 50 height 32
click at [325, 603] on button "Save & Confirm Packs" at bounding box center [314, 610] width 127 height 32
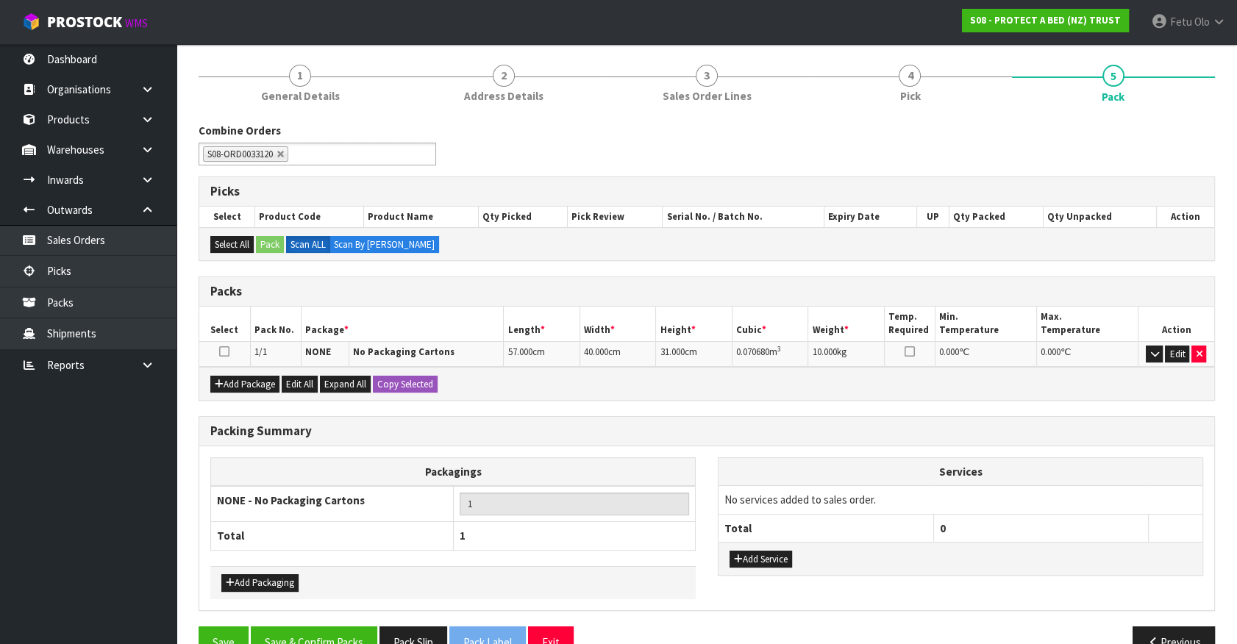
scroll to position [165, 0]
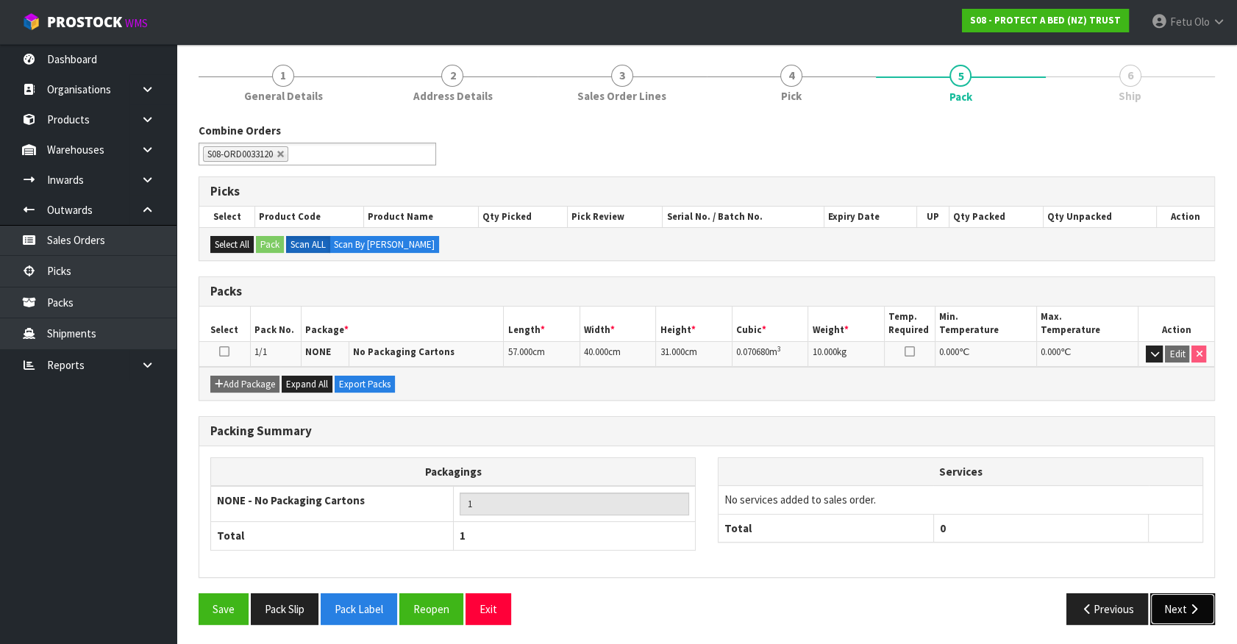
click at [1202, 611] on button "Next" at bounding box center [1182, 610] width 65 height 32
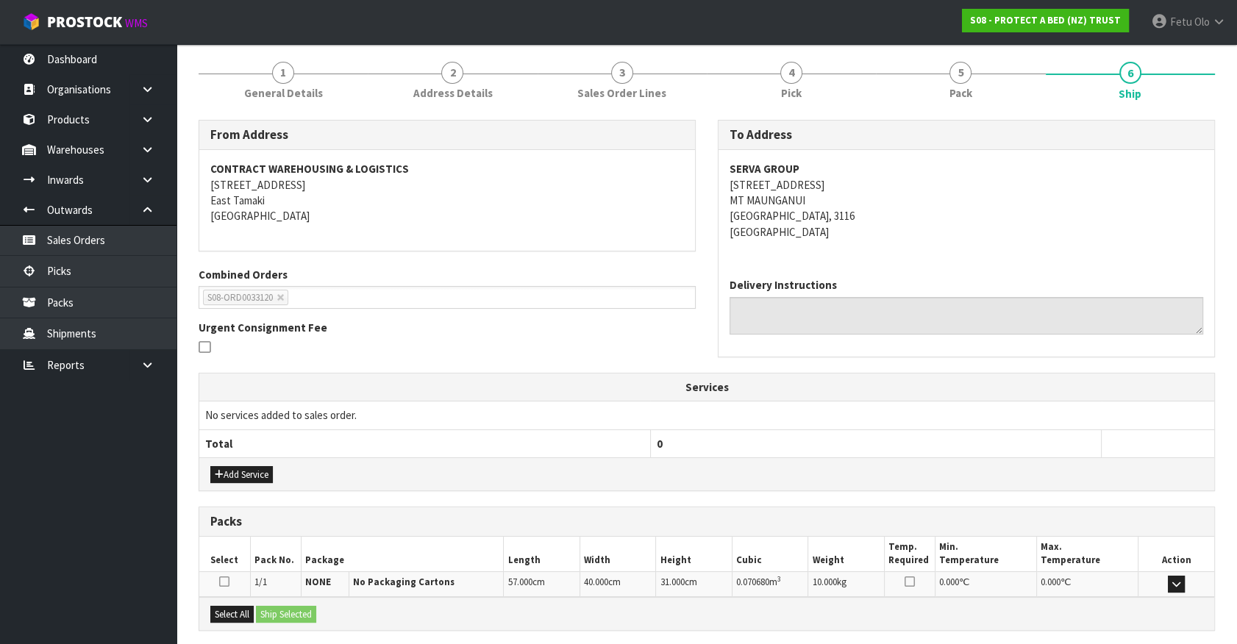
scroll to position [310, 0]
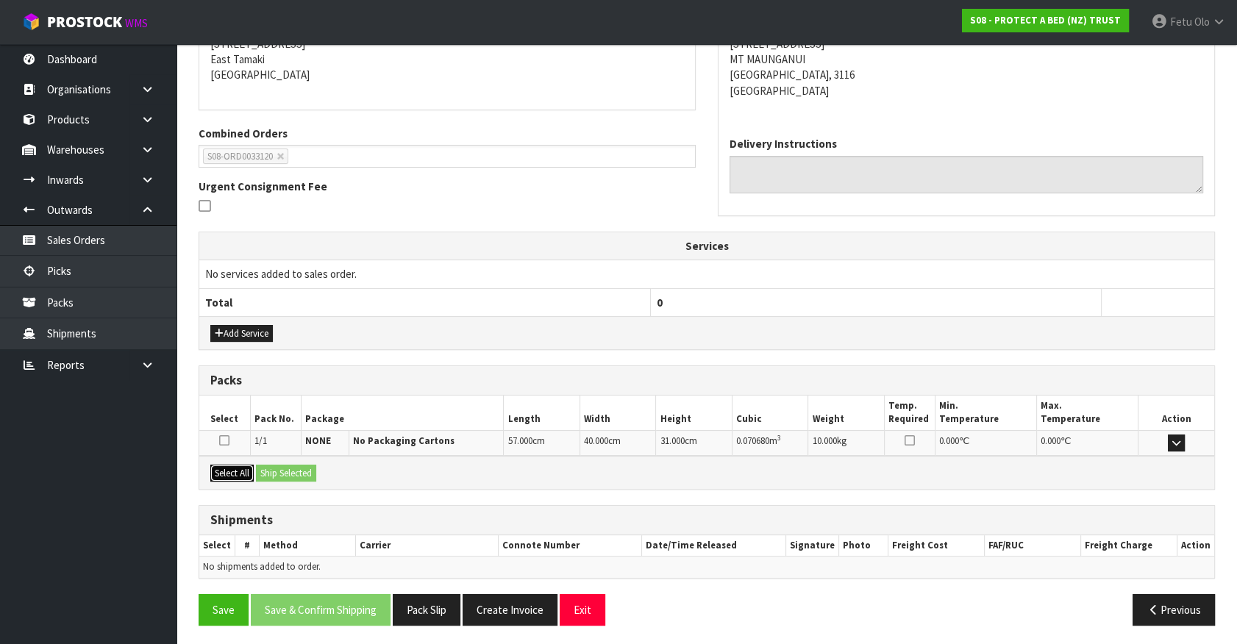
click at [221, 465] on button "Select All" at bounding box center [231, 474] width 43 height 18
click at [269, 465] on button "Ship Selected" at bounding box center [286, 474] width 60 height 18
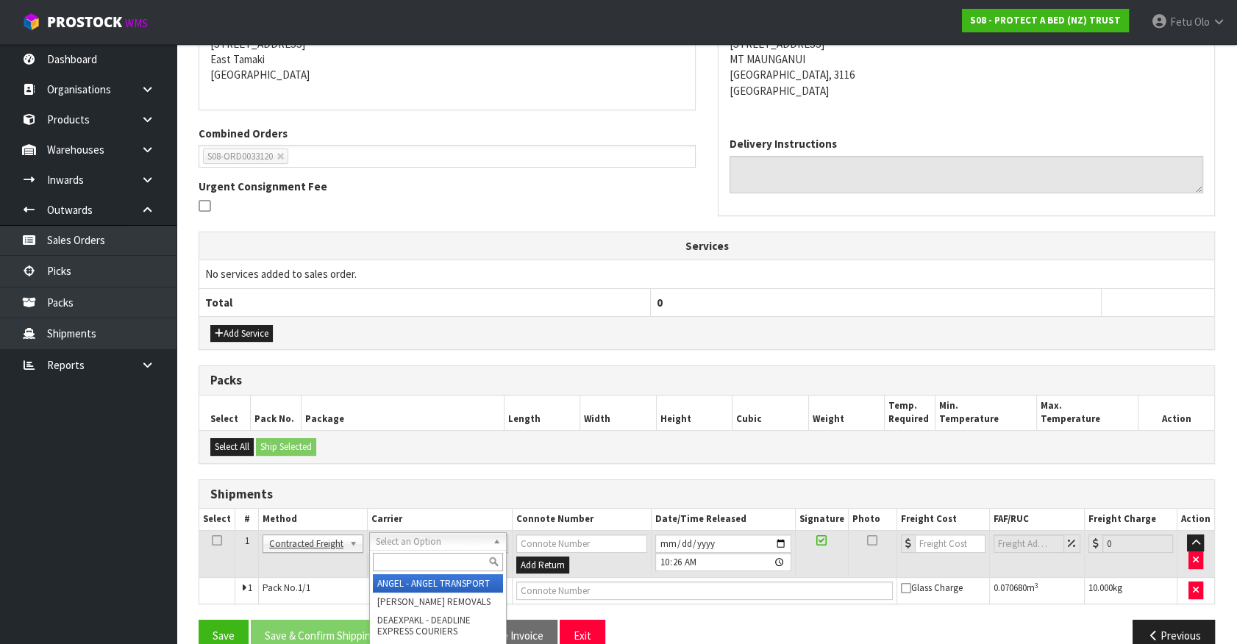
click at [425, 561] on input "text" at bounding box center [438, 562] width 130 height 18
type input "nZp"
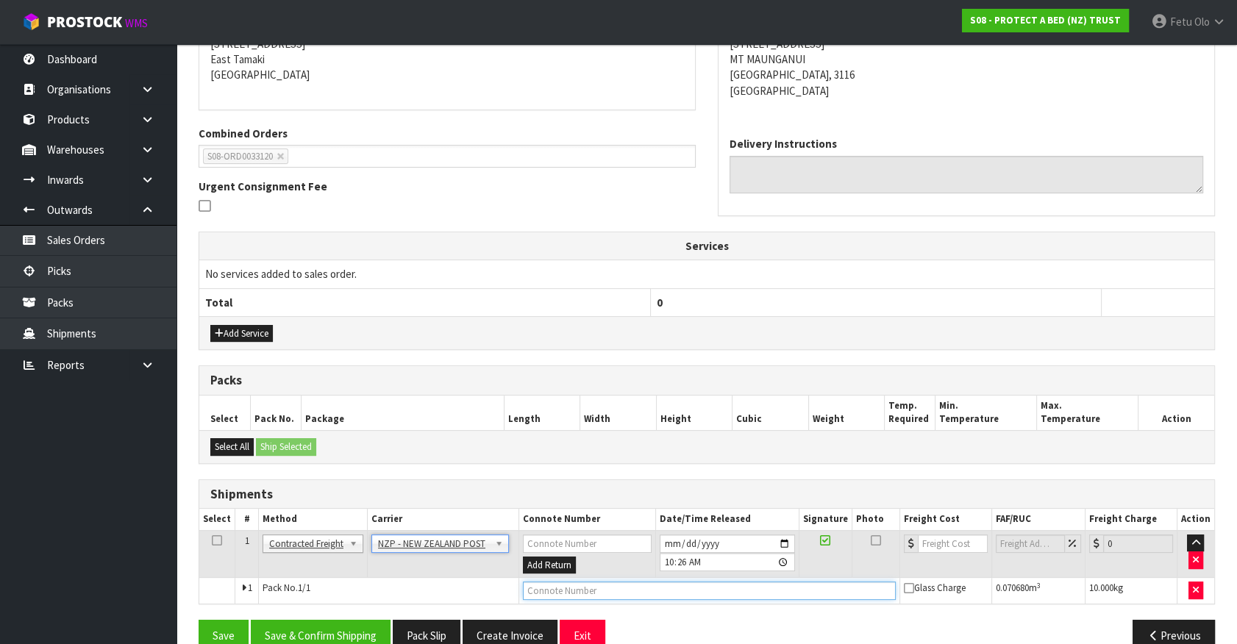
click at [573, 588] on input "text" at bounding box center [710, 591] width 374 height 18
paste input "00894210379943419539"
type input "00894210379943419539"
click at [349, 628] on button "Save & Confirm Shipping" at bounding box center [321, 636] width 140 height 32
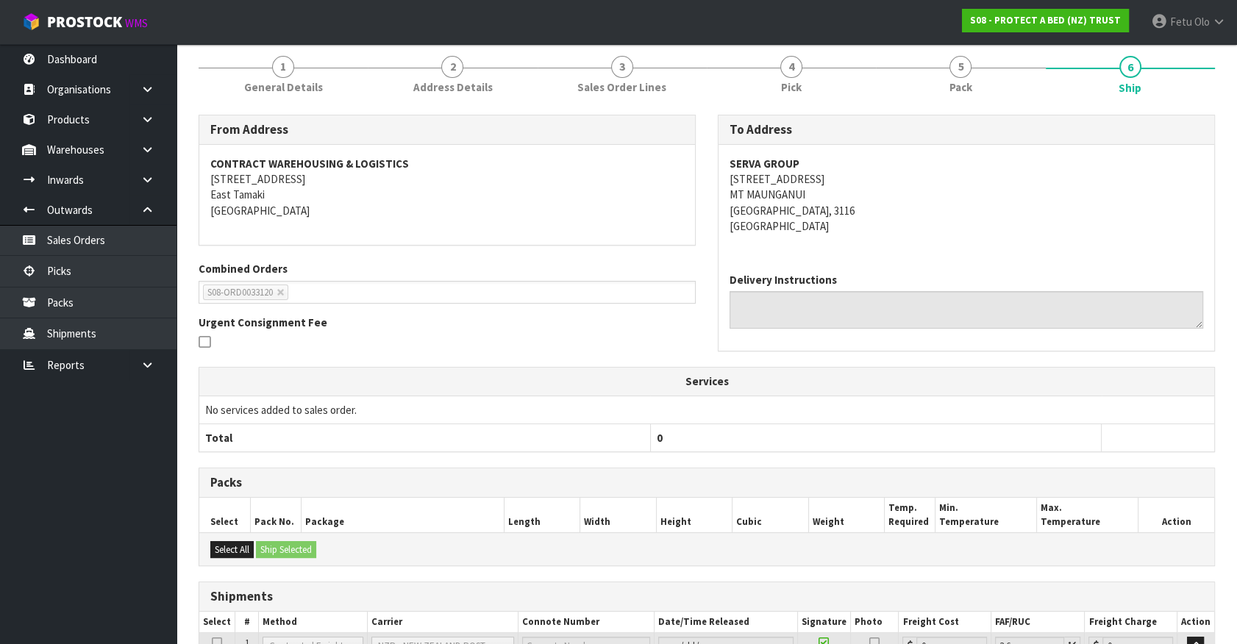
scroll to position [316, 0]
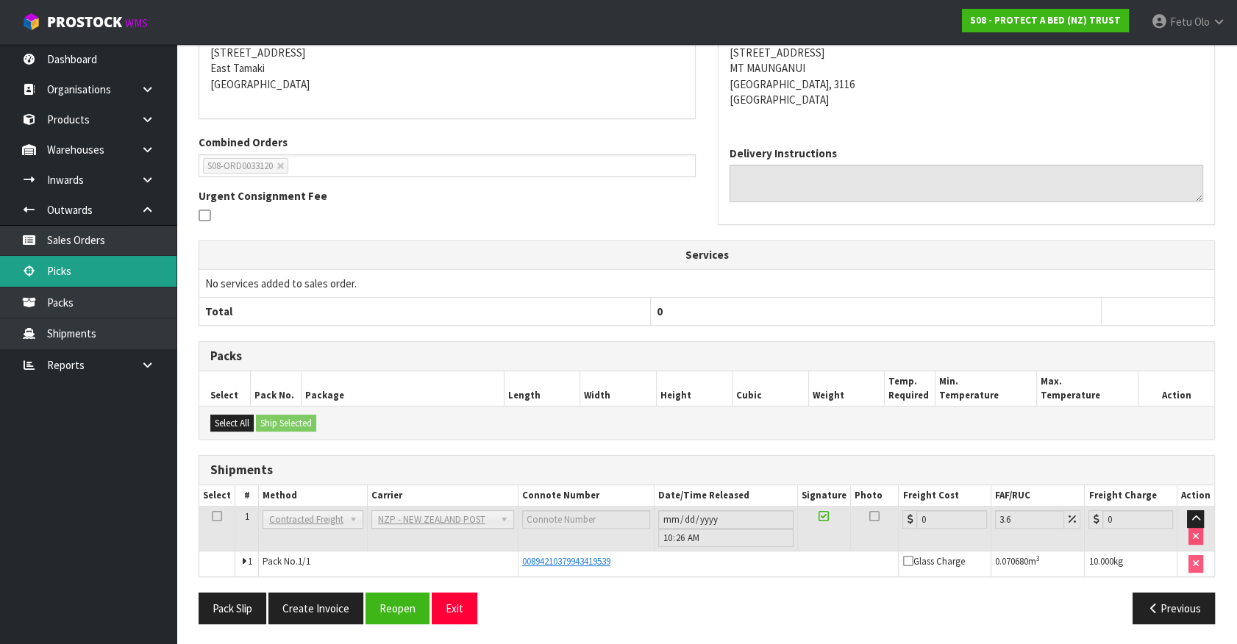
click at [79, 277] on link "Picks" at bounding box center [88, 271] width 177 height 30
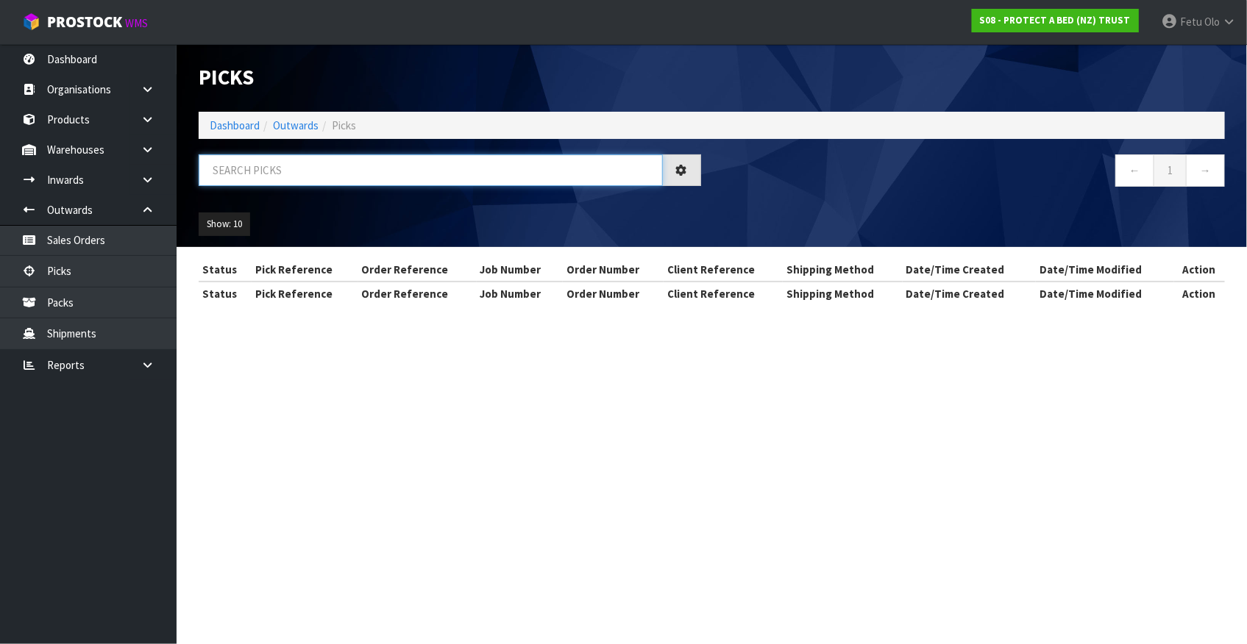
click at [282, 168] on input "text" at bounding box center [431, 170] width 464 height 32
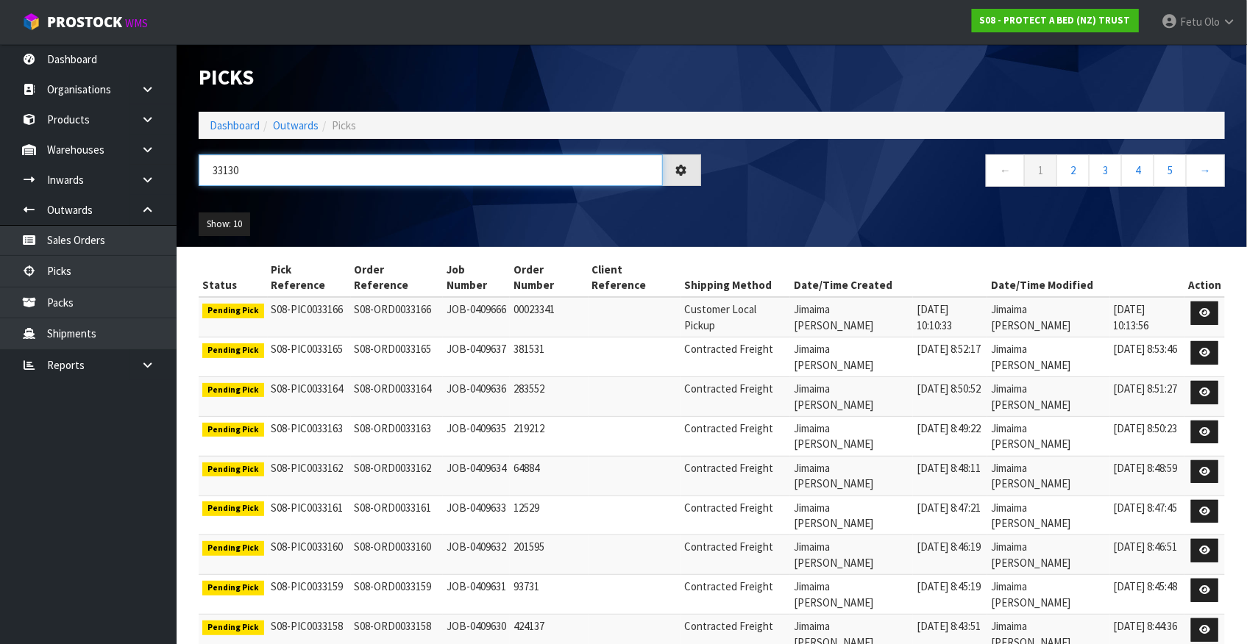
type input "33130"
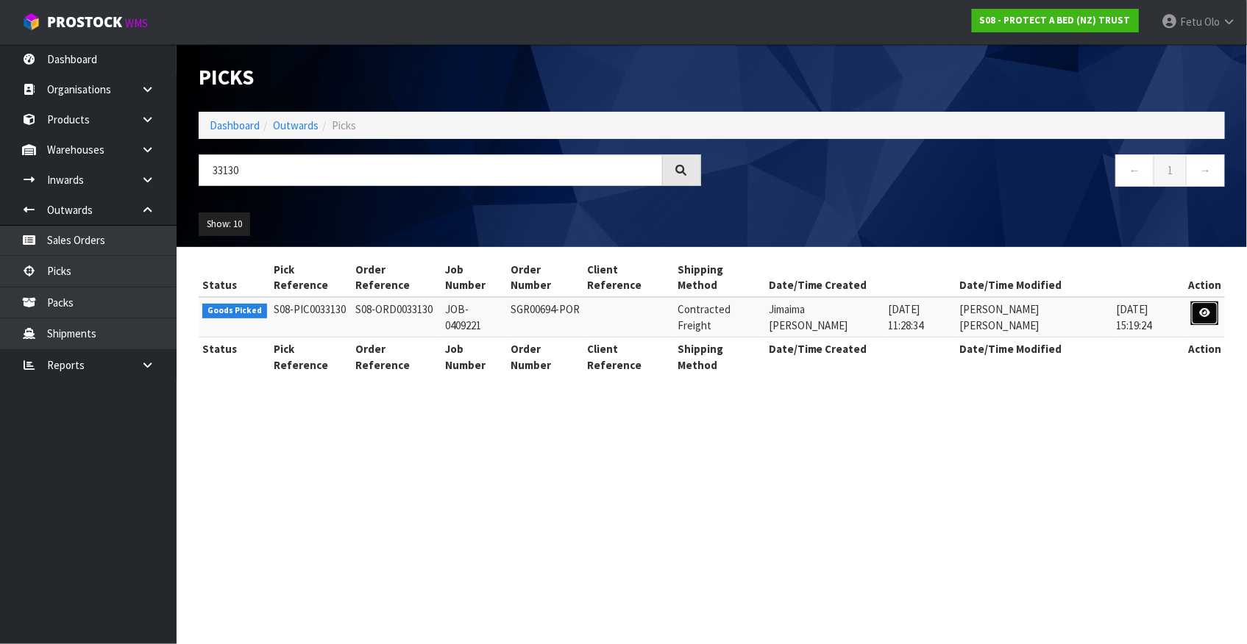
click at [1212, 302] on link at bounding box center [1204, 314] width 27 height 24
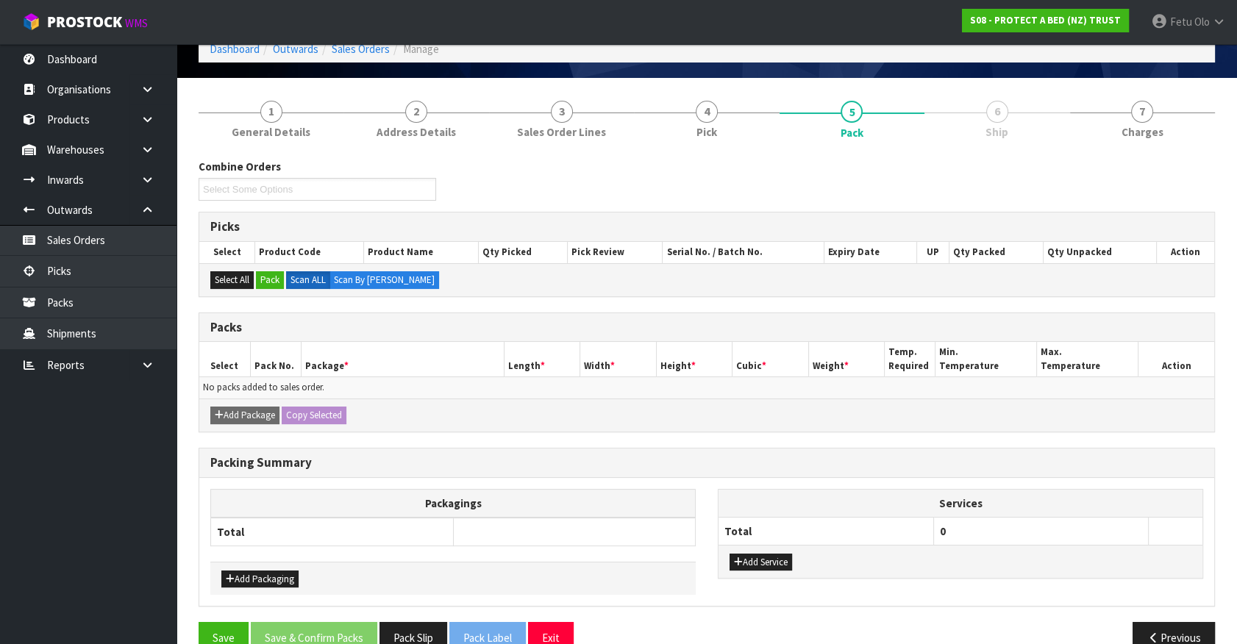
scroll to position [105, 0]
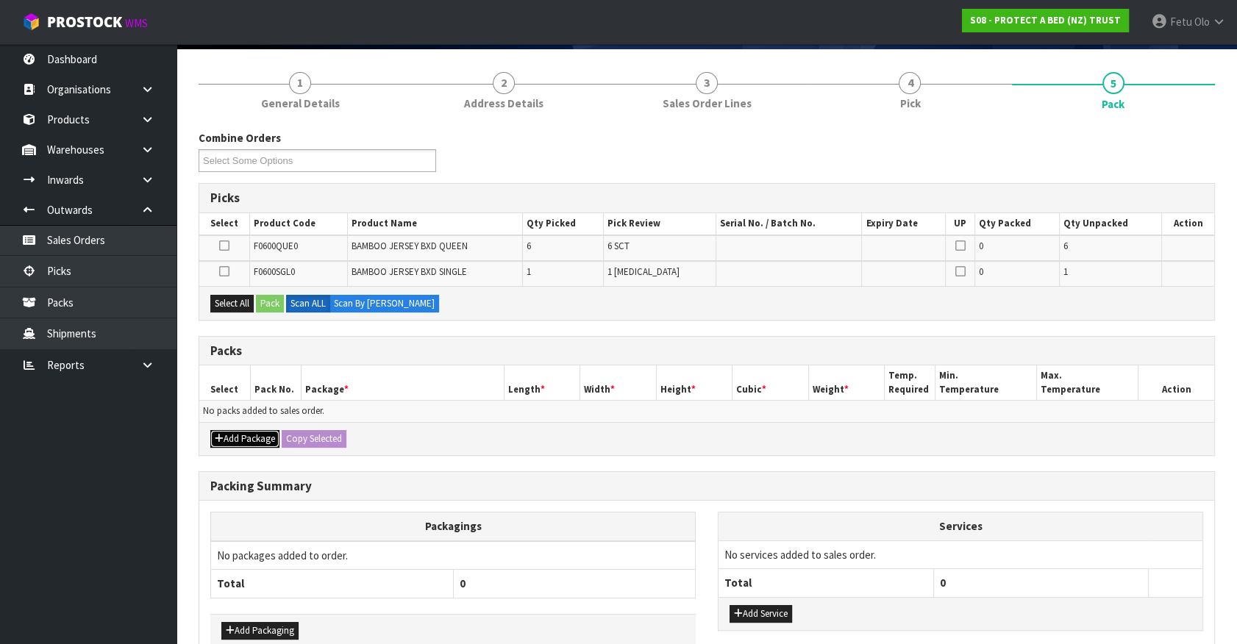
click at [227, 433] on button "Add Package" at bounding box center [244, 439] width 69 height 18
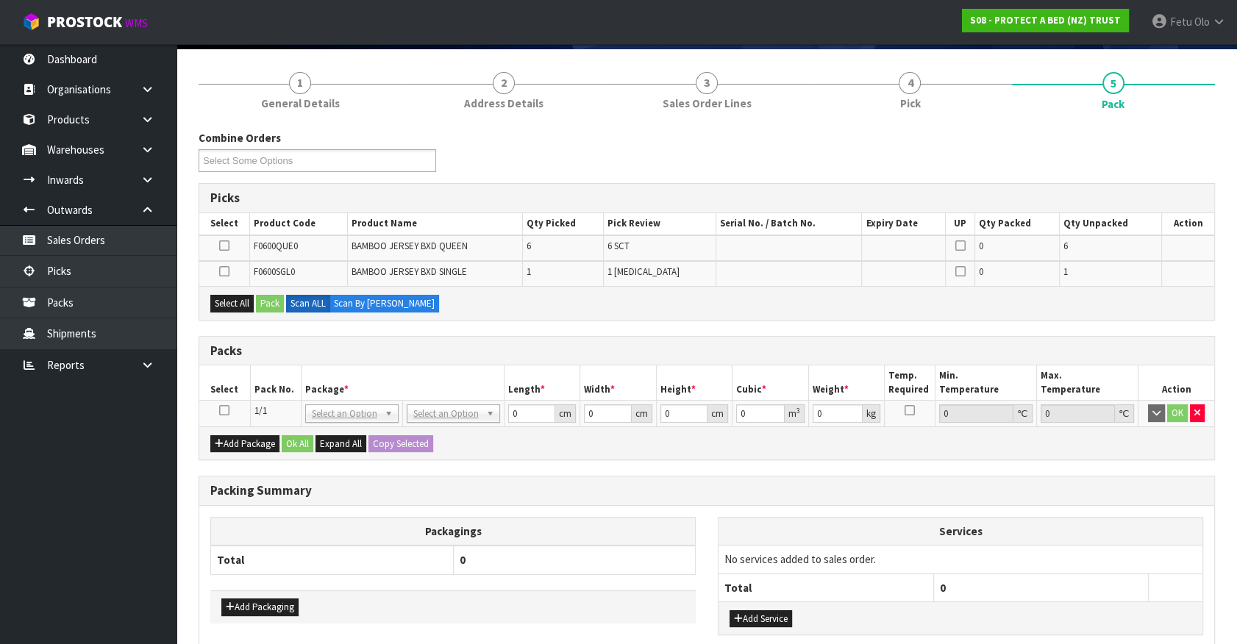
click at [226, 410] on icon at bounding box center [224, 410] width 10 height 1
click at [368, 374] on th "Package *" at bounding box center [402, 383] width 203 height 35
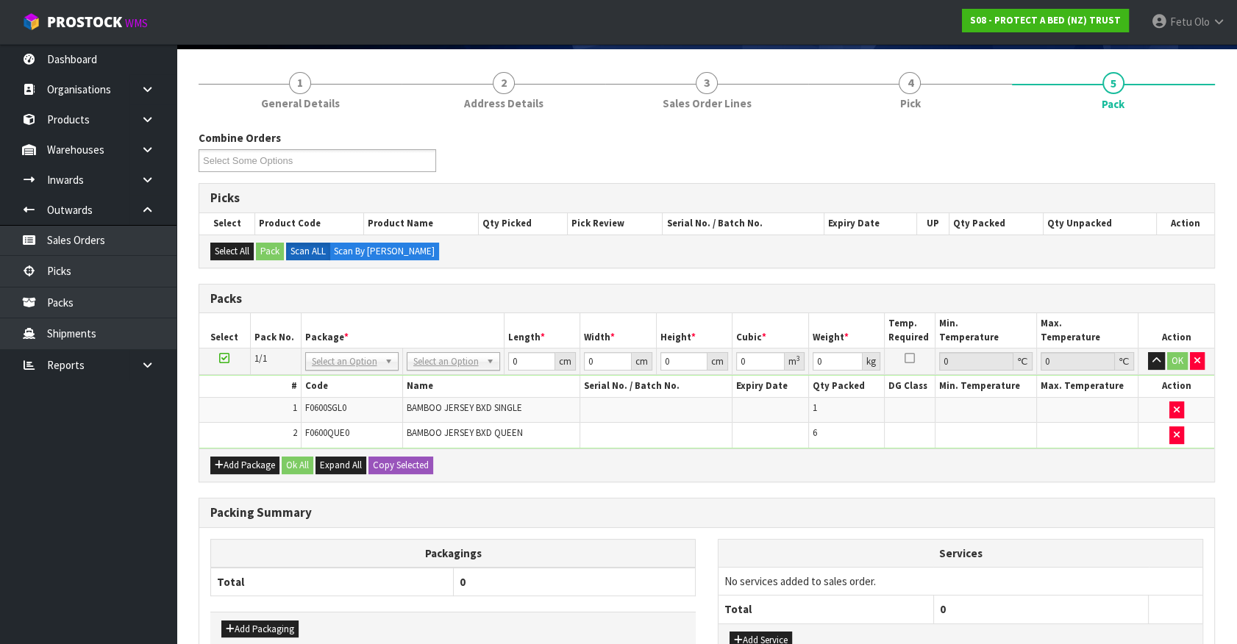
click at [1063, 539] on div "Services No services added to sales order. Total 0 Add Service" at bounding box center [960, 598] width 485 height 118
click at [1074, 573] on td "No services added to sales order." at bounding box center [961, 581] width 484 height 28
click at [1047, 507] on h3 "Packing Summary" at bounding box center [706, 513] width 993 height 14
drag, startPoint x: 344, startPoint y: 360, endPoint x: 332, endPoint y: 377, distance: 20.6
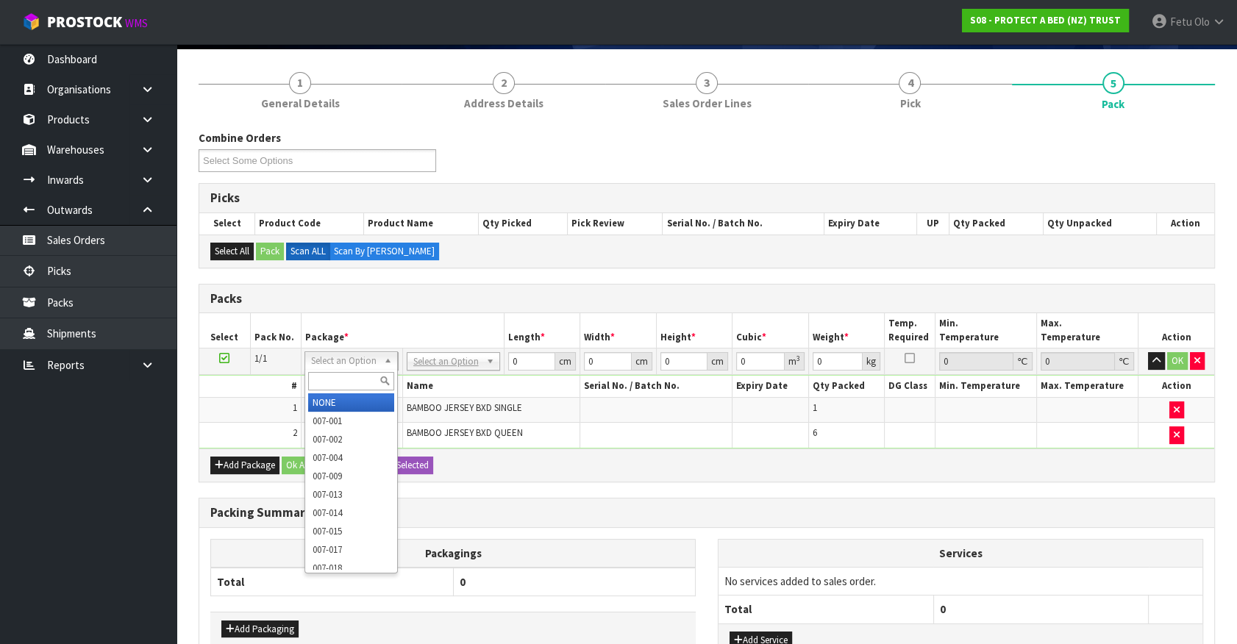
click at [330, 382] on input "text" at bounding box center [351, 381] width 86 height 18
type input "011"
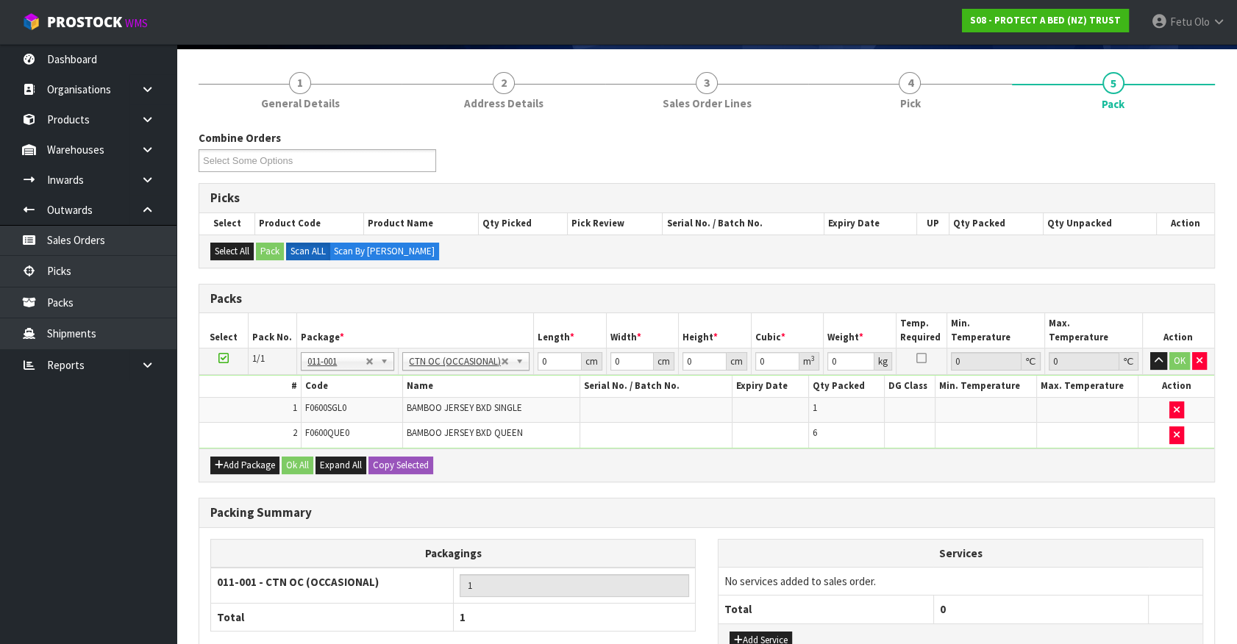
type input "6.18"
drag, startPoint x: 546, startPoint y: 360, endPoint x: 480, endPoint y: 388, distance: 72.5
click at [480, 388] on tbody "1/1 NONE 007-001 007-002 007-004 007-009 007-013 007-014 007-015 007-017 007-01…" at bounding box center [706, 399] width 1015 height 100
type input "59"
type input "41"
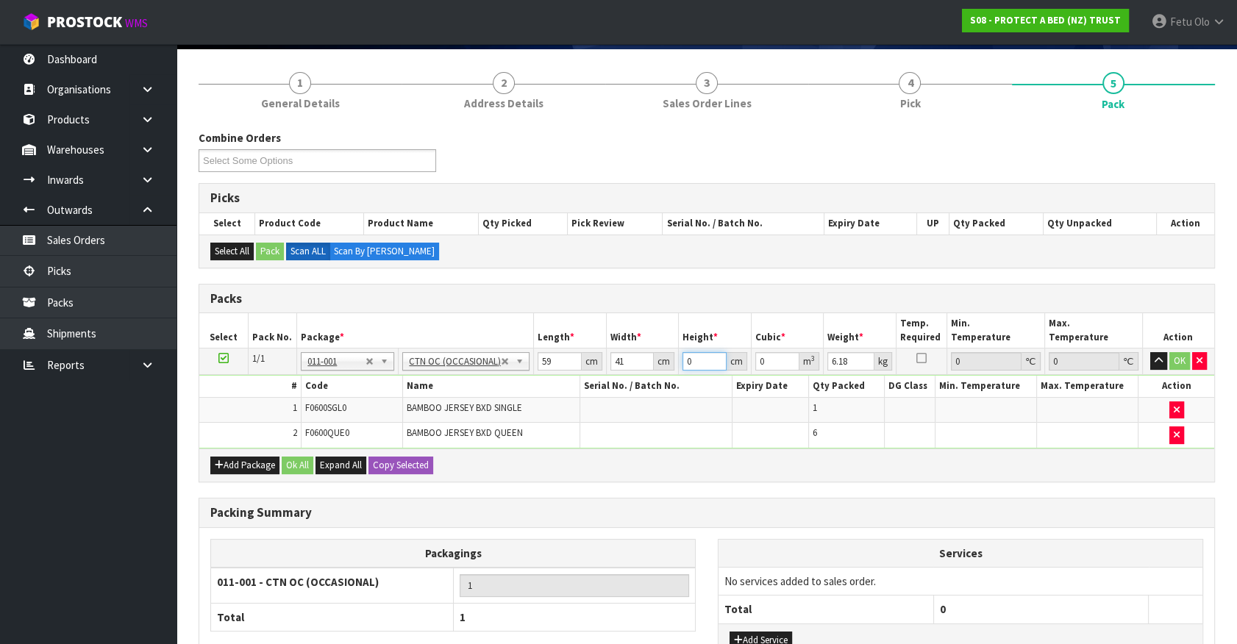
type input "3"
type input "0.007257"
type input "32"
type input "0.077408"
type input "32"
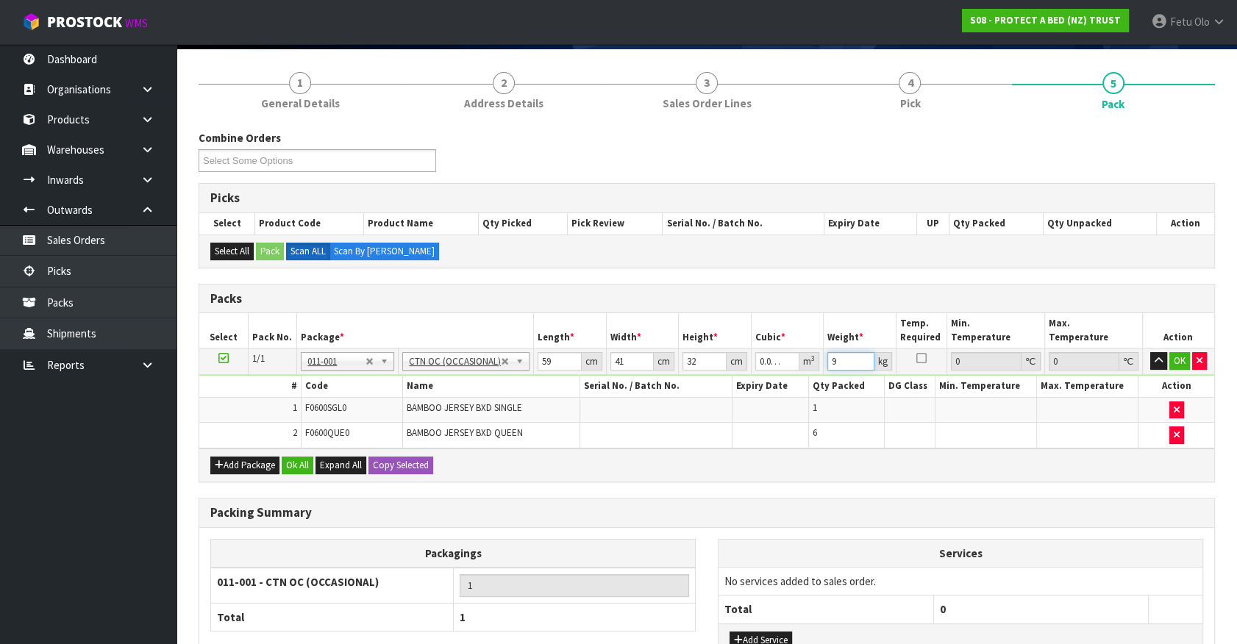
type input "9"
click button "OK" at bounding box center [1179, 361] width 21 height 18
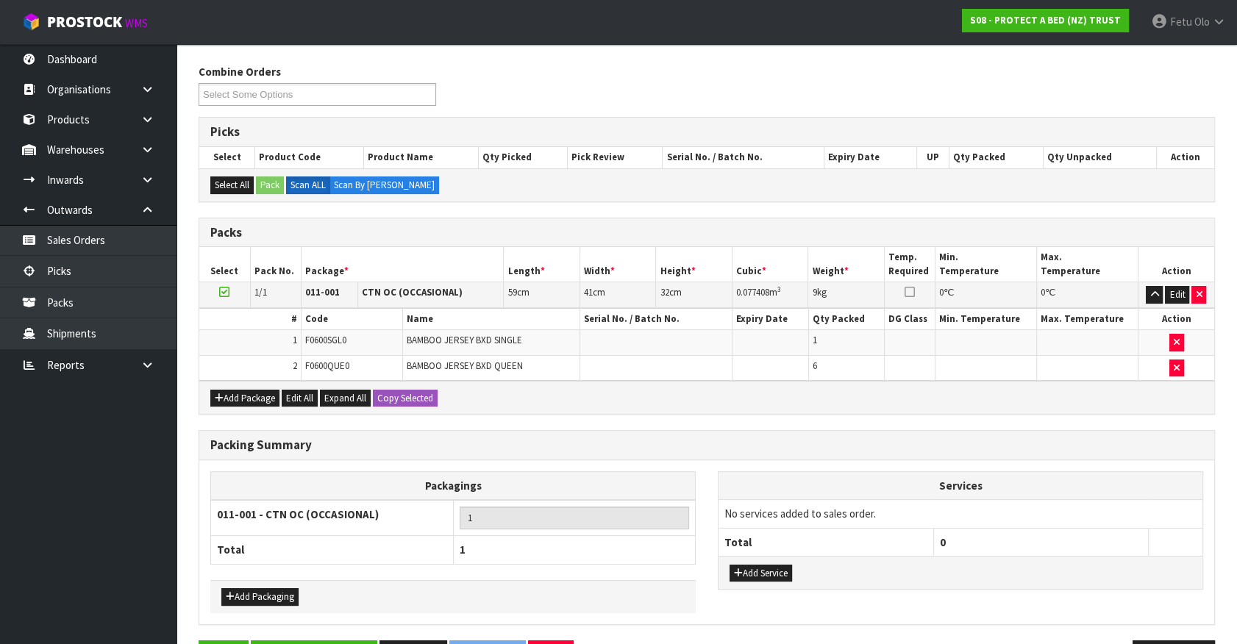
scroll to position [217, 0]
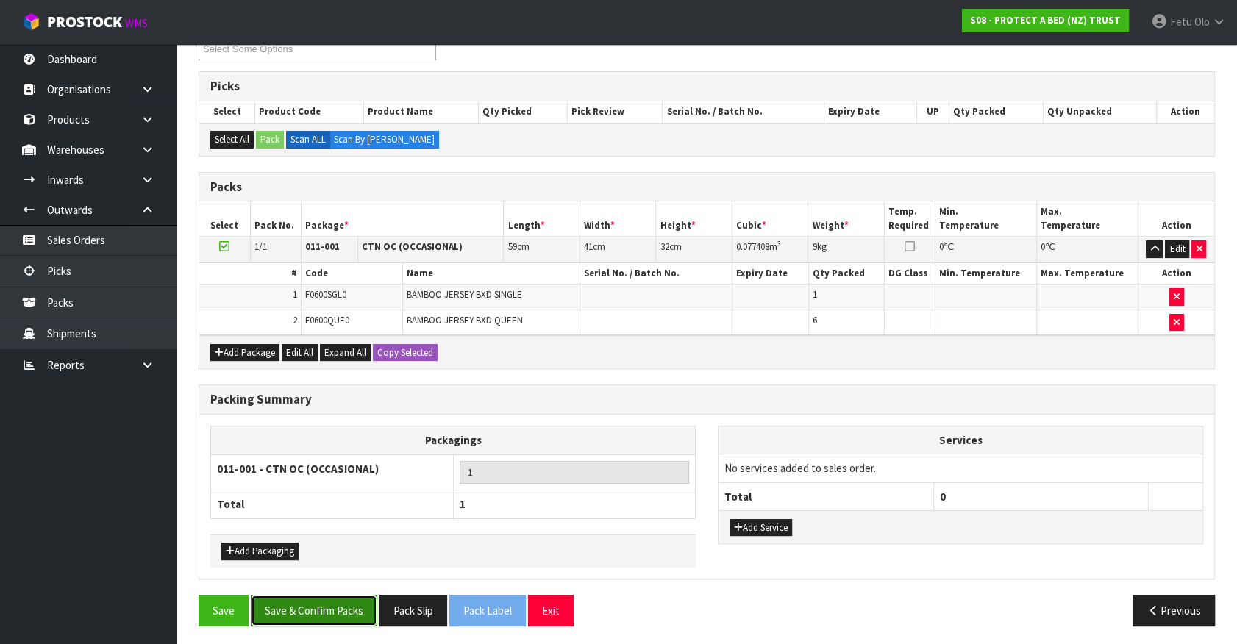
click at [323, 611] on button "Save & Confirm Packs" at bounding box center [314, 611] width 127 height 32
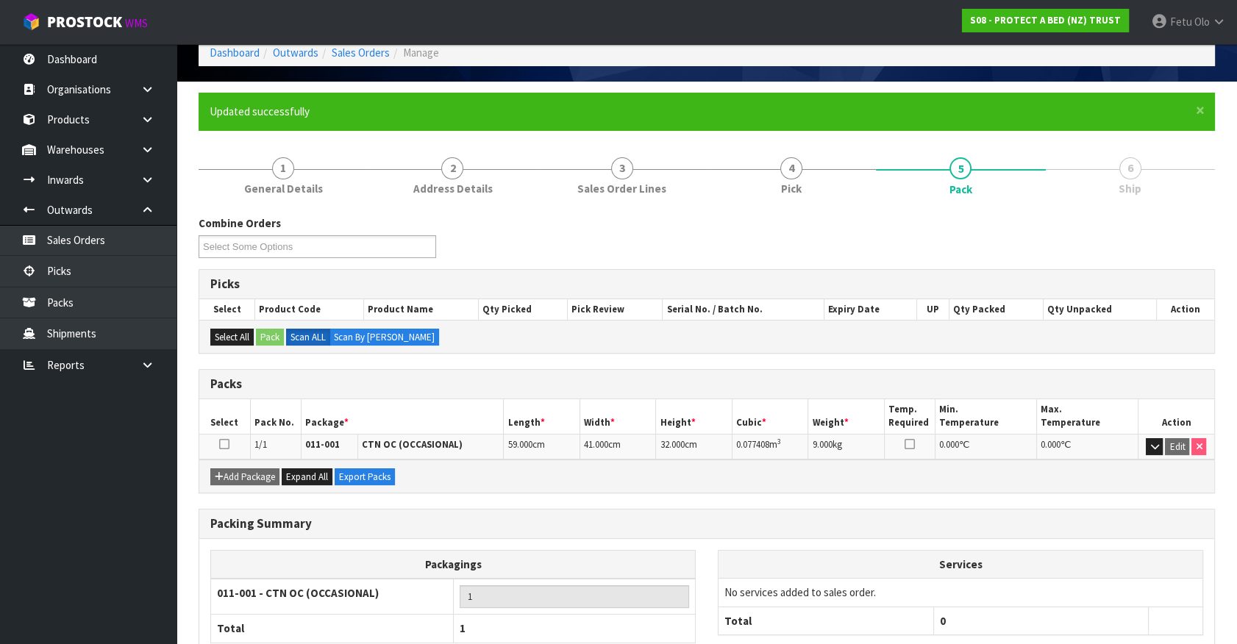
scroll to position [165, 0]
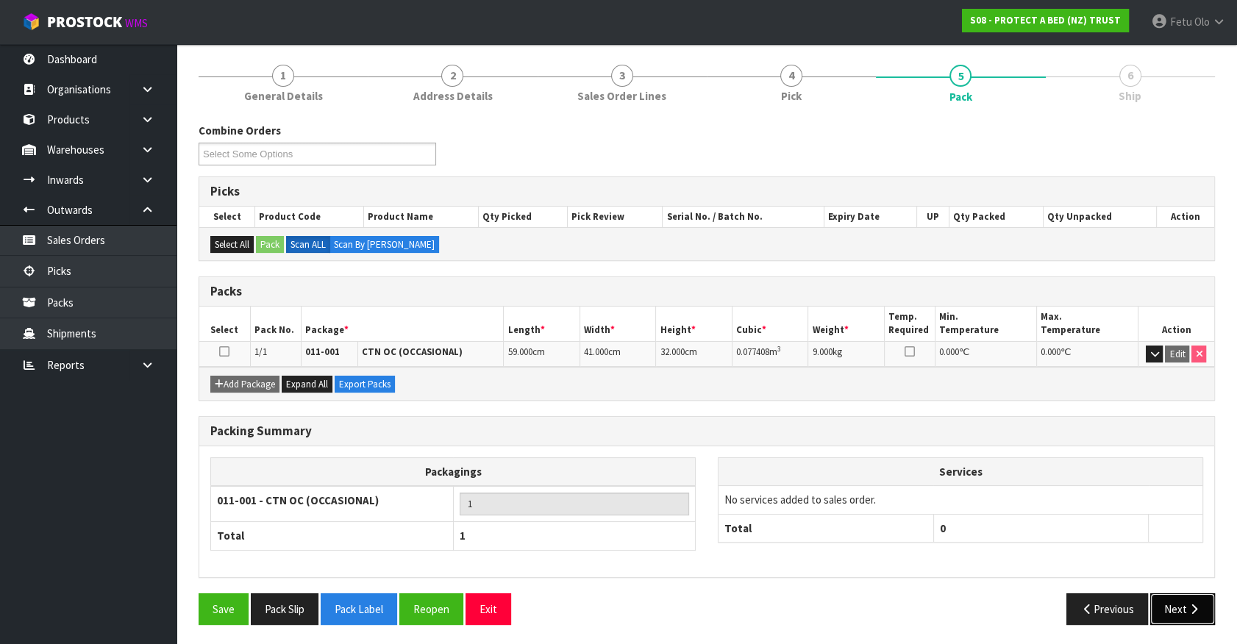
click at [1169, 605] on button "Next" at bounding box center [1182, 610] width 65 height 32
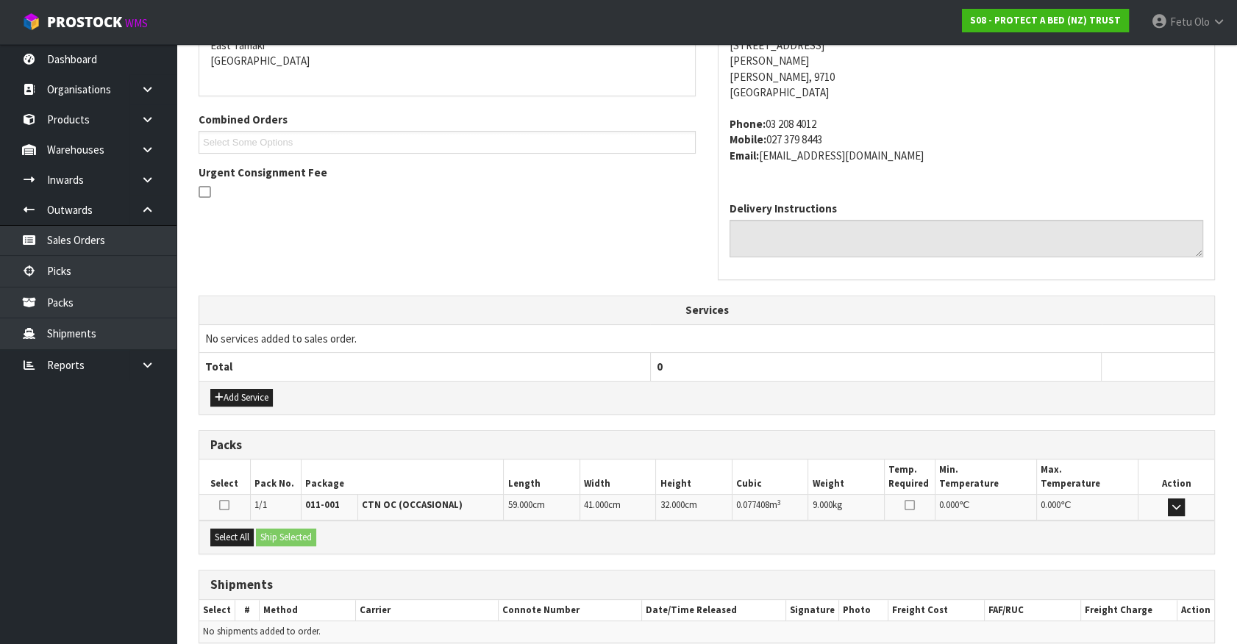
scroll to position [389, 0]
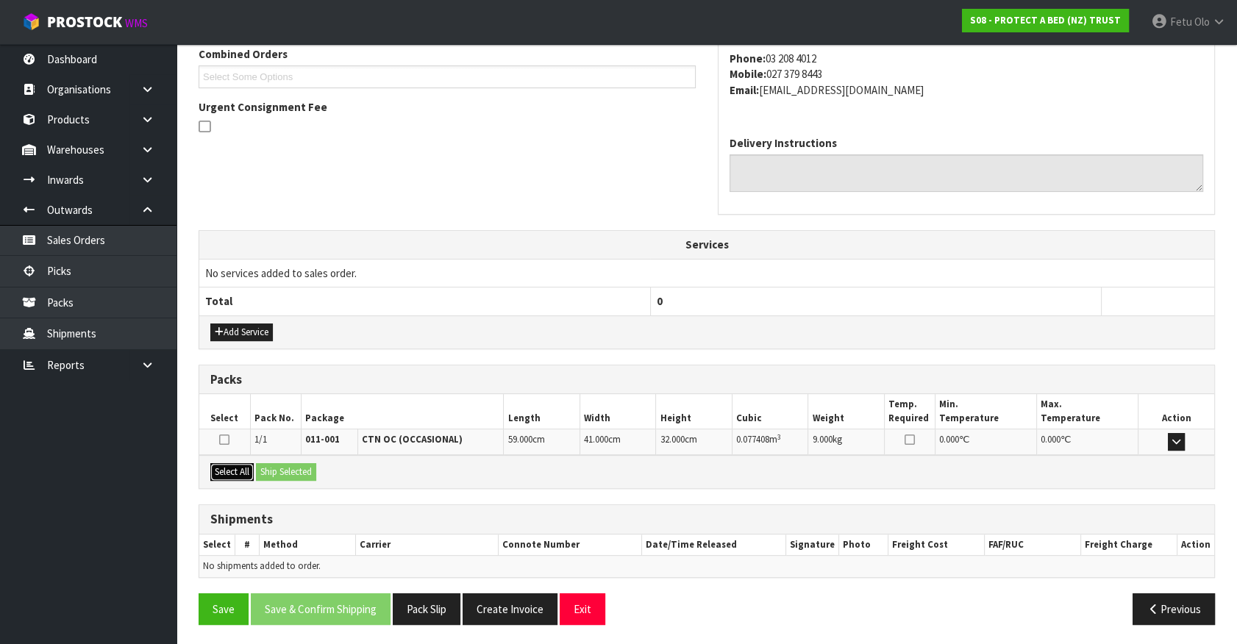
drag, startPoint x: 235, startPoint y: 466, endPoint x: 251, endPoint y: 466, distance: 16.2
click at [240, 466] on button "Select All" at bounding box center [231, 472] width 43 height 18
click at [279, 463] on button "Ship Selected" at bounding box center [286, 472] width 60 height 18
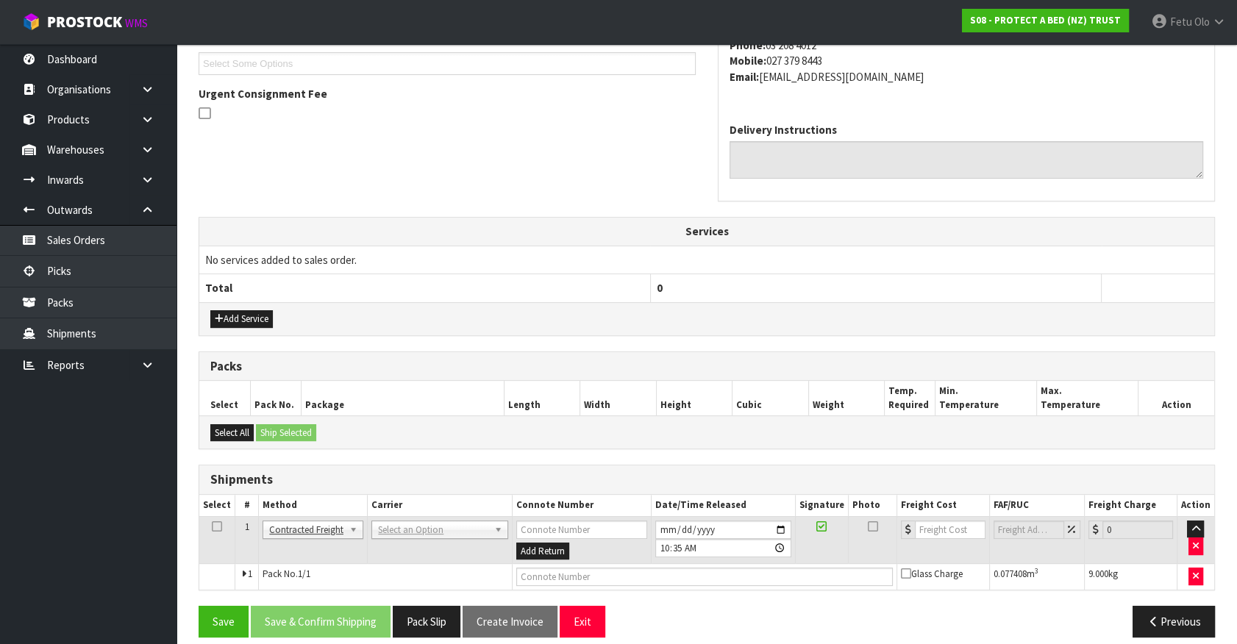
scroll to position [415, 0]
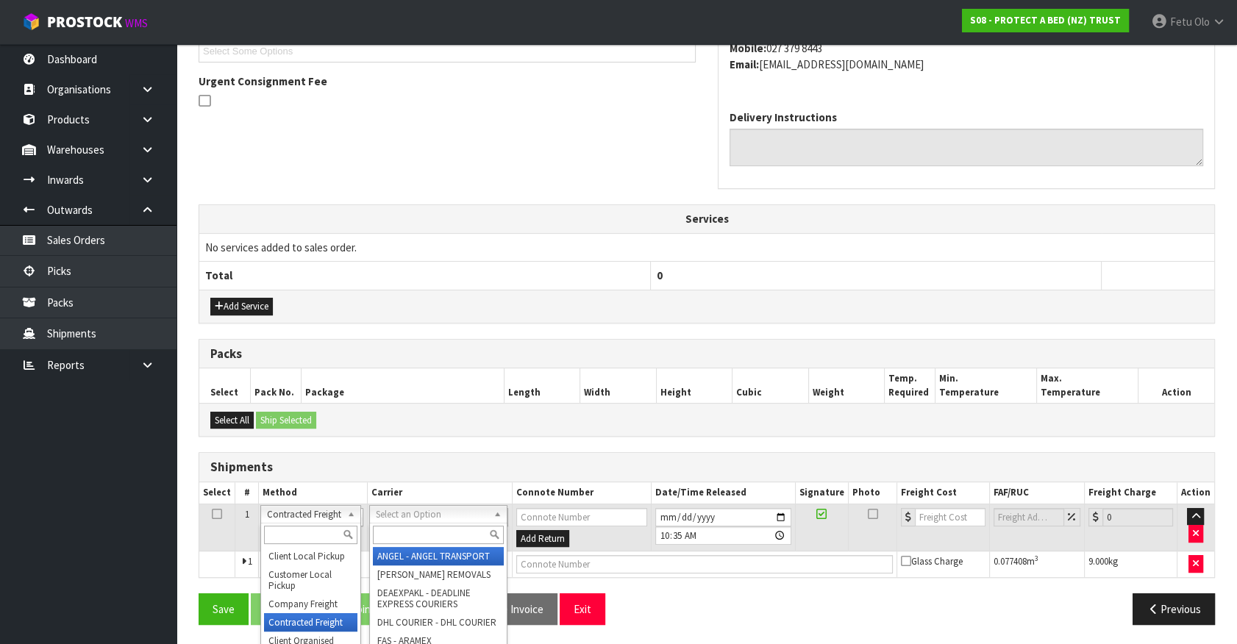
click at [427, 527] on input "text" at bounding box center [438, 535] width 130 height 18
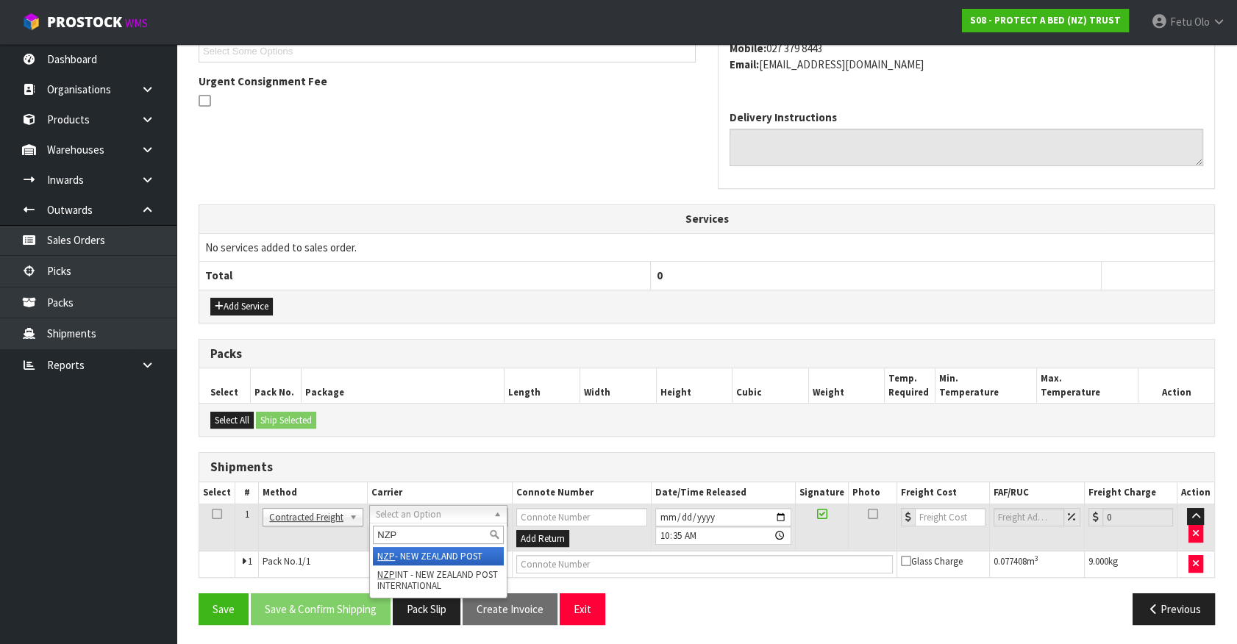
type input "NZP"
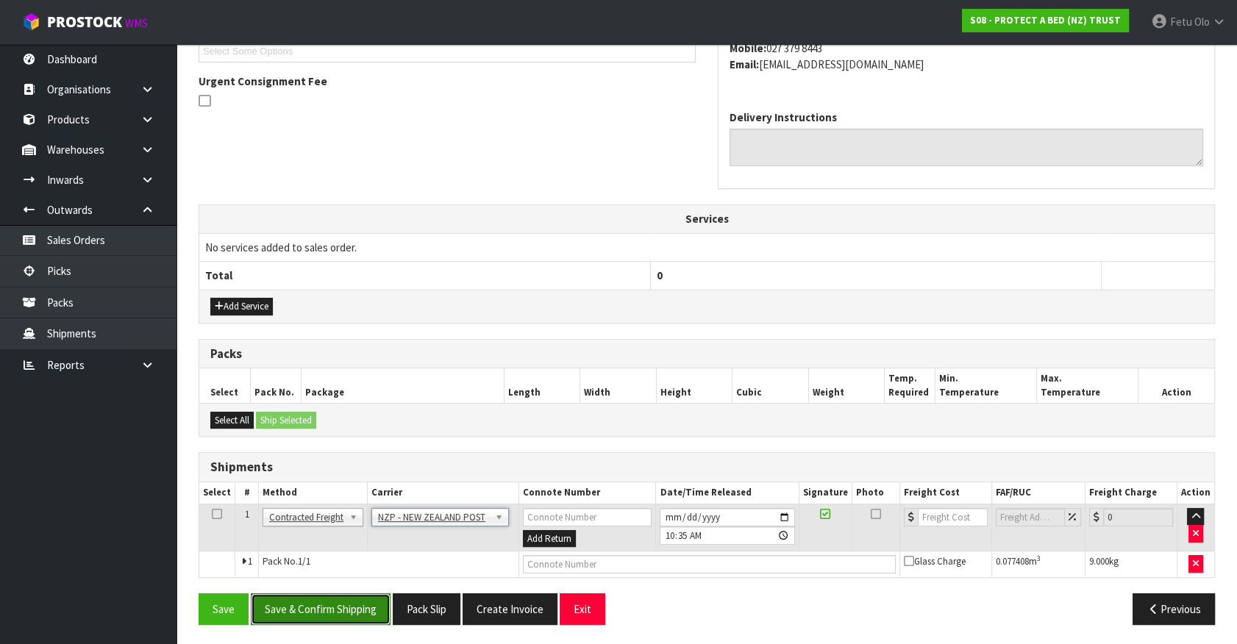
click at [334, 607] on button "Save & Confirm Shipping" at bounding box center [321, 610] width 140 height 32
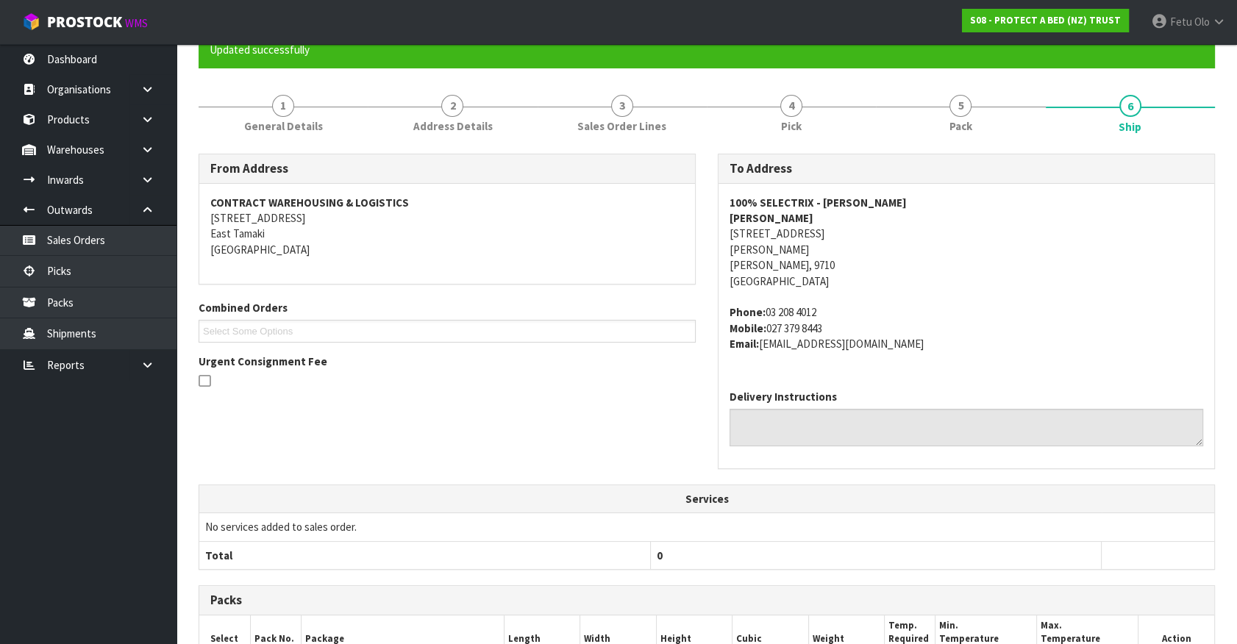
scroll to position [394, 0]
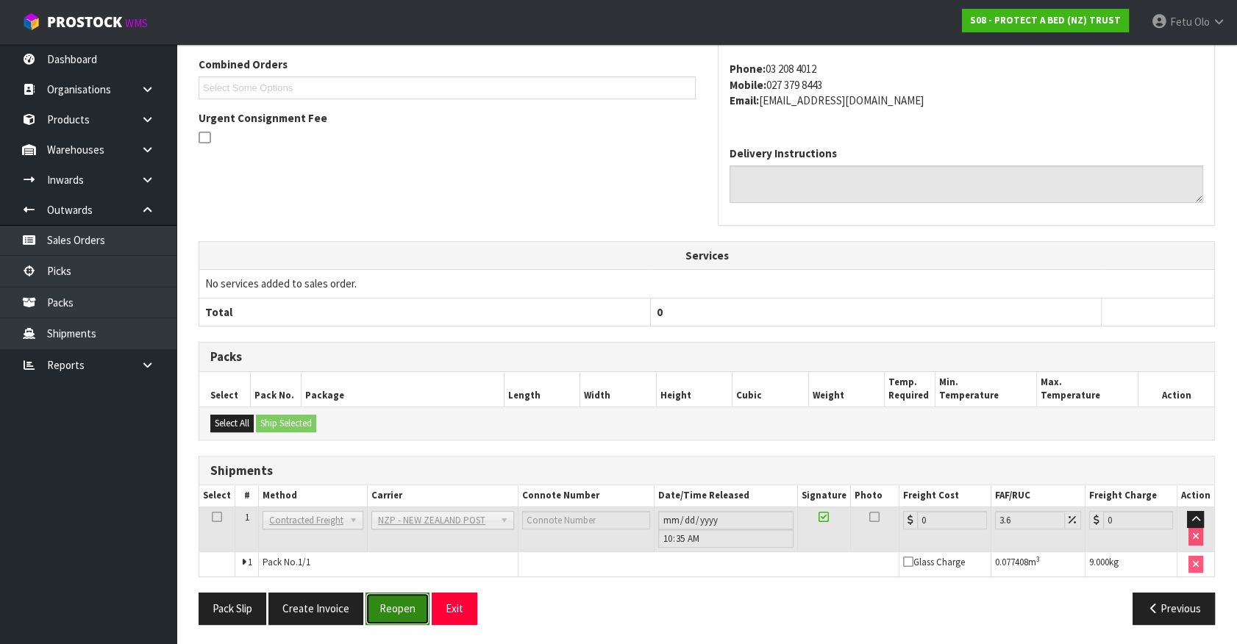
click at [381, 614] on button "Reopen" at bounding box center [398, 609] width 64 height 32
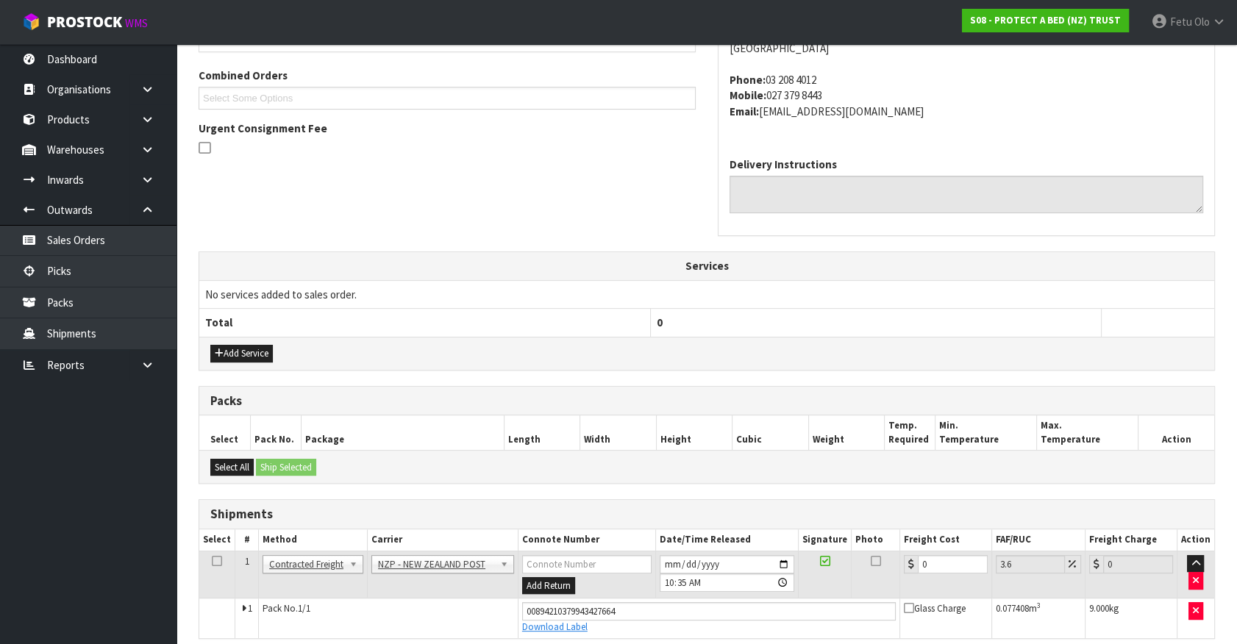
scroll to position [428, 0]
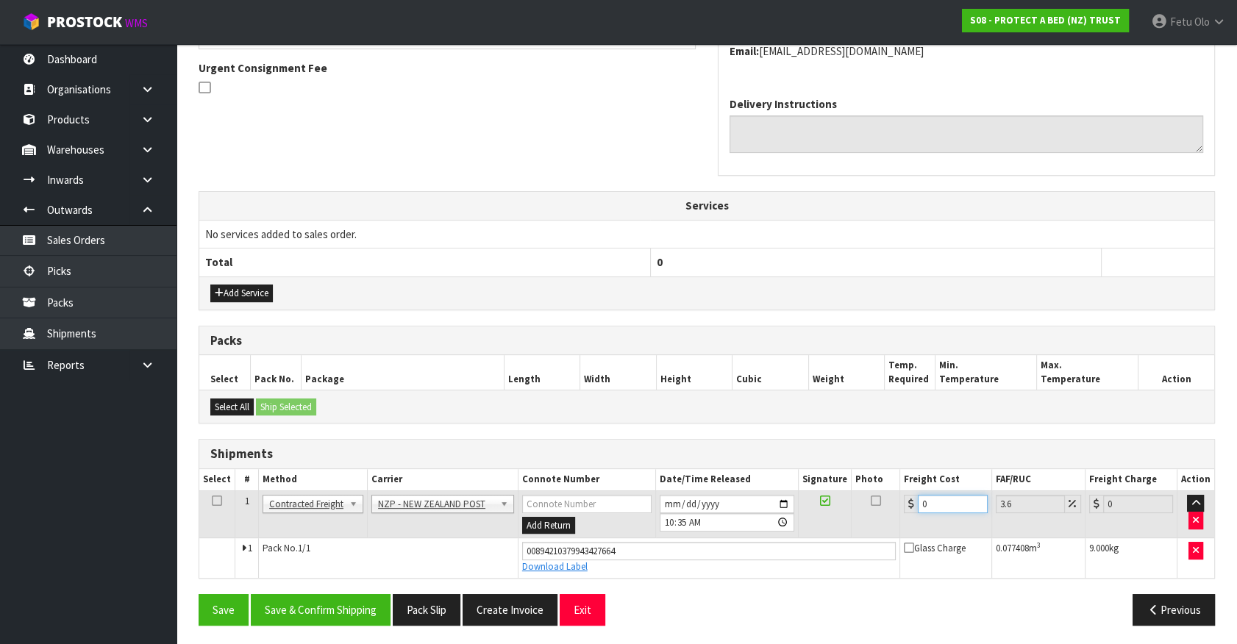
drag, startPoint x: 950, startPoint y: 506, endPoint x: 668, endPoint y: 561, distance: 287.0
click at [668, 561] on tbody "1 Client Local Pickup Customer Local Pickup Company Freight Contracted Freight …" at bounding box center [706, 534] width 1015 height 87
type input "2"
type input "2.07"
type input "21"
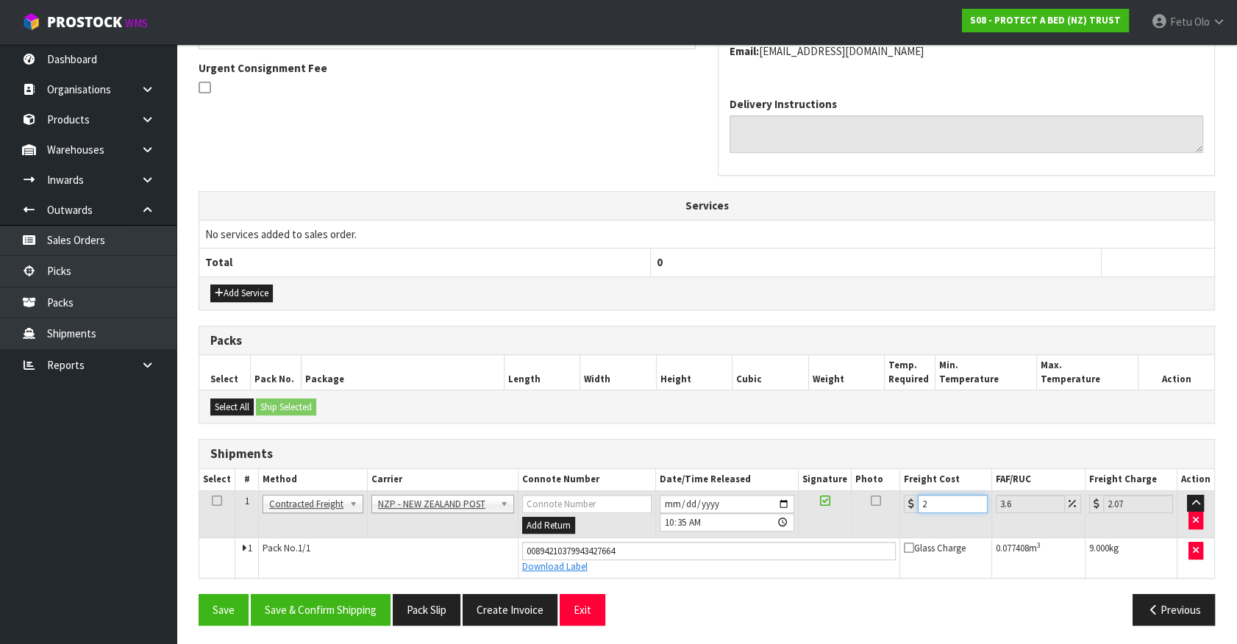
type input "21.76"
type input "21.6"
type input "22.38"
type input "21.61"
type input "22.39"
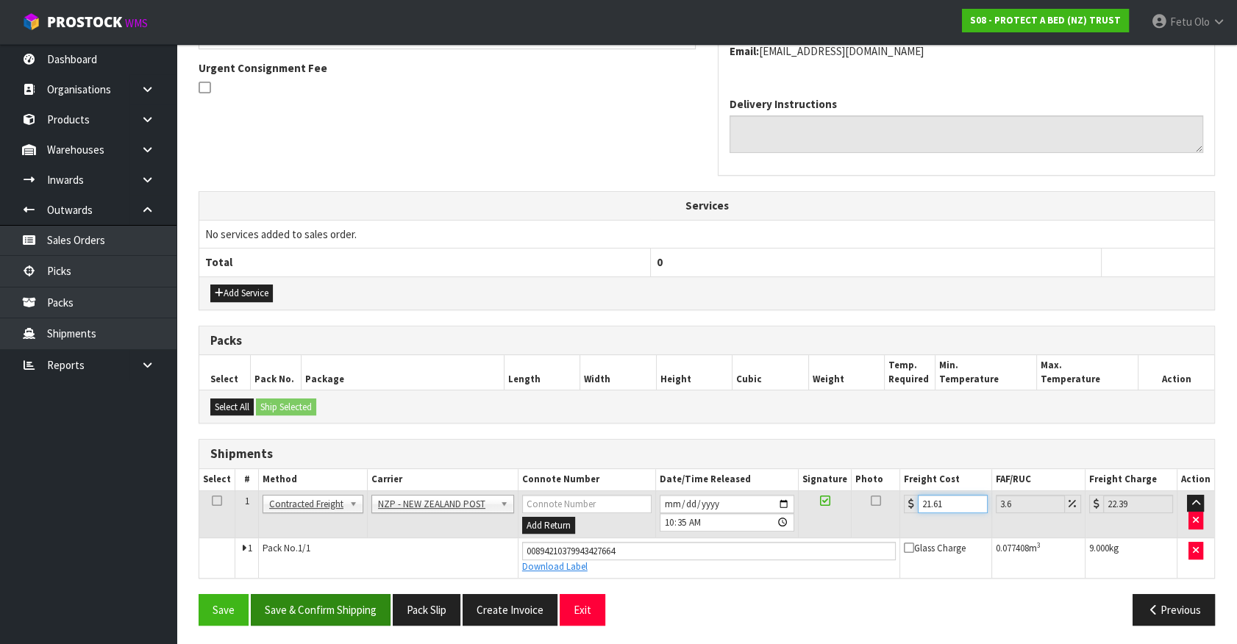
type input "21.61"
click at [365, 603] on button "Save & Confirm Shipping" at bounding box center [321, 610] width 140 height 32
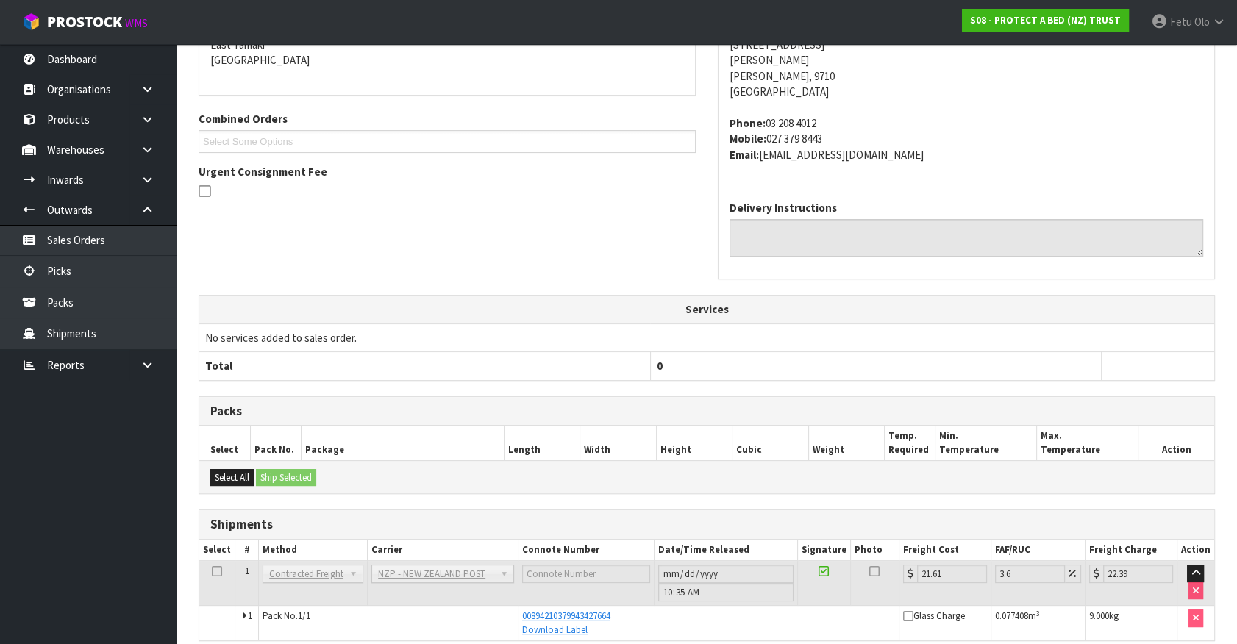
scroll to position [388, 0]
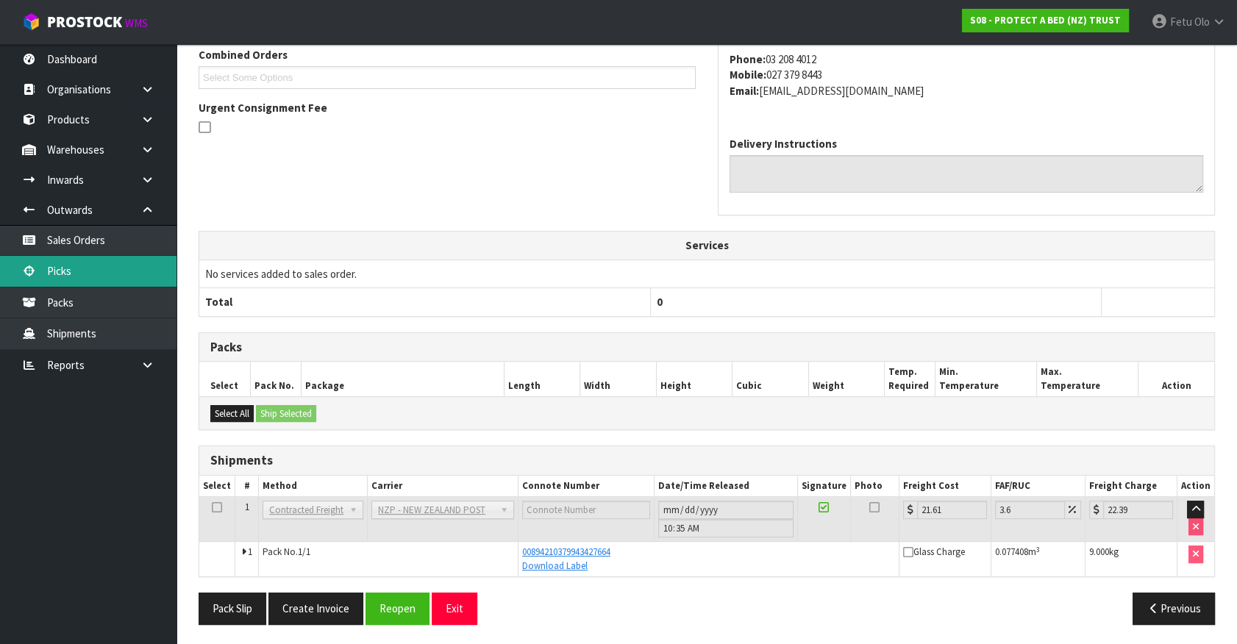
click at [70, 276] on link "Picks" at bounding box center [88, 271] width 177 height 30
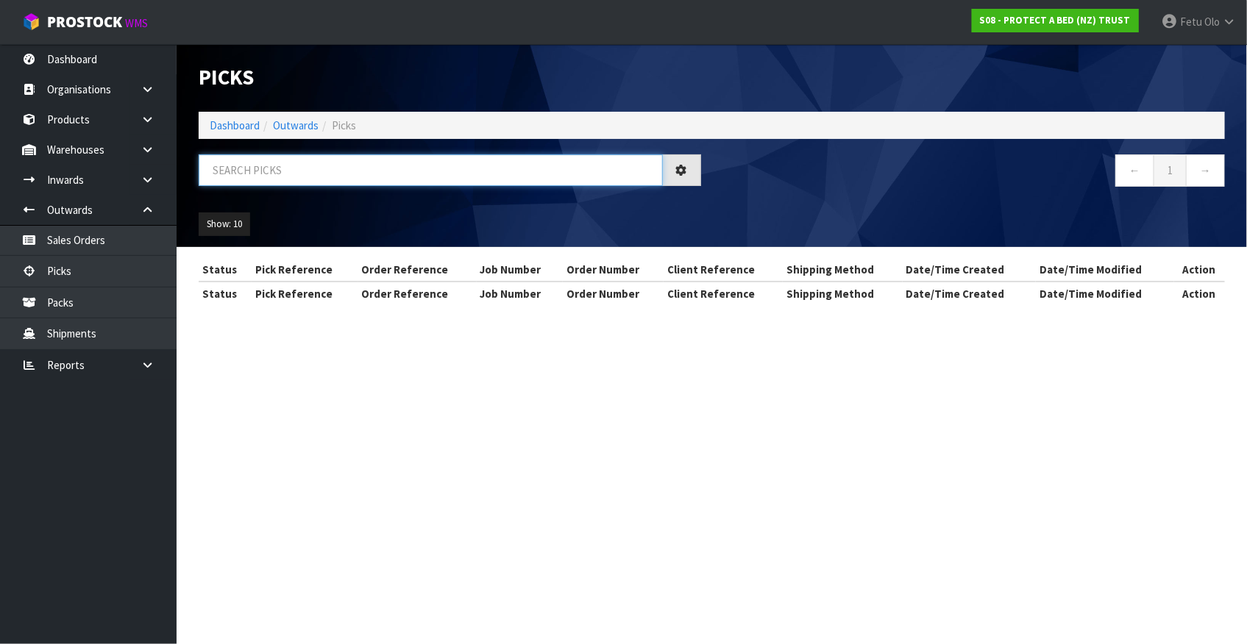
click at [314, 168] on input "text" at bounding box center [431, 170] width 464 height 32
click at [313, 168] on input "text" at bounding box center [431, 170] width 464 height 32
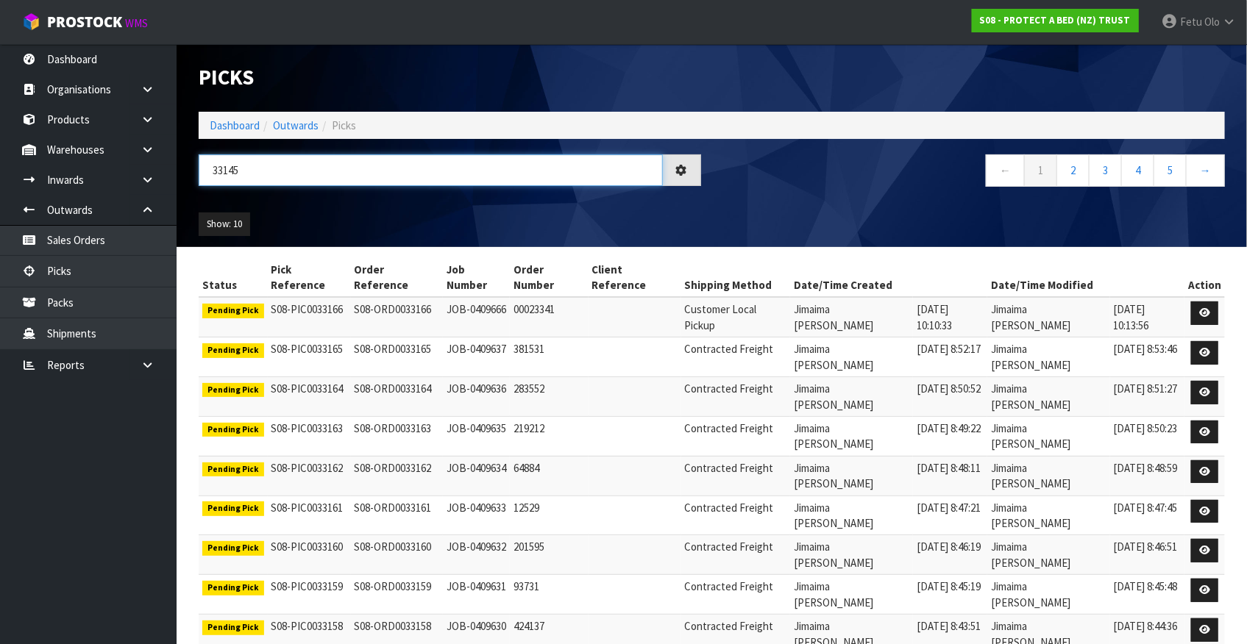
type input "33145"
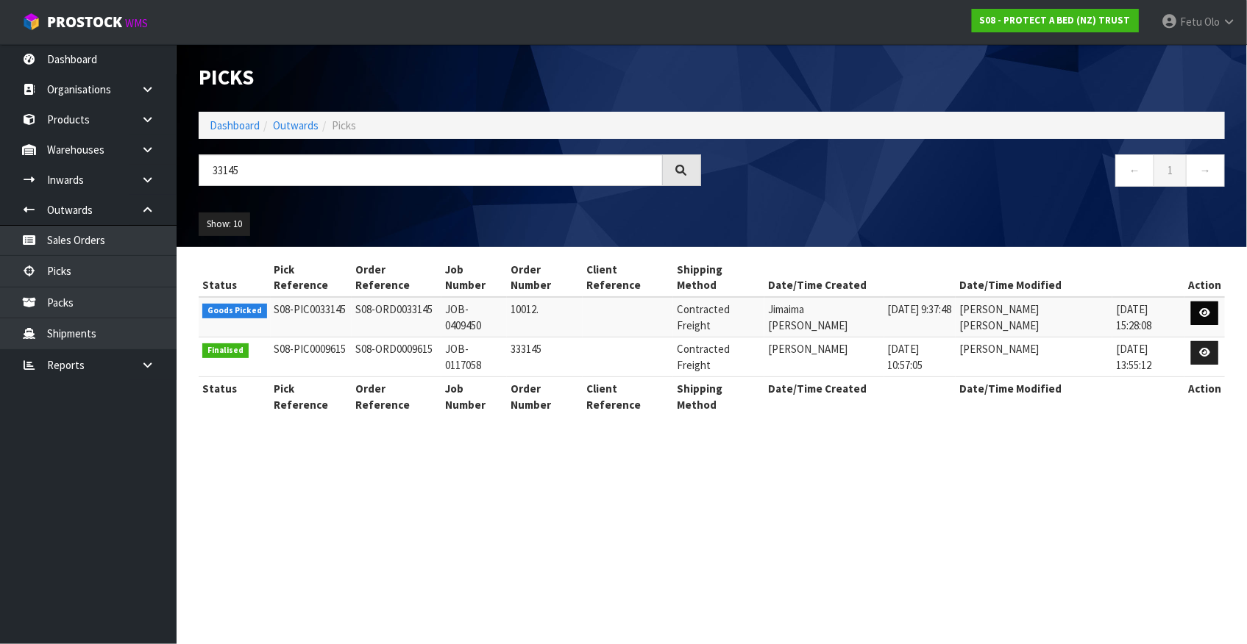
drag, startPoint x: 1184, startPoint y: 290, endPoint x: 1191, endPoint y: 293, distance: 8.2
click at [1184, 297] on td at bounding box center [1204, 317] width 40 height 40
click at [1221, 297] on td at bounding box center [1204, 317] width 40 height 40
click at [1201, 302] on link at bounding box center [1204, 314] width 27 height 24
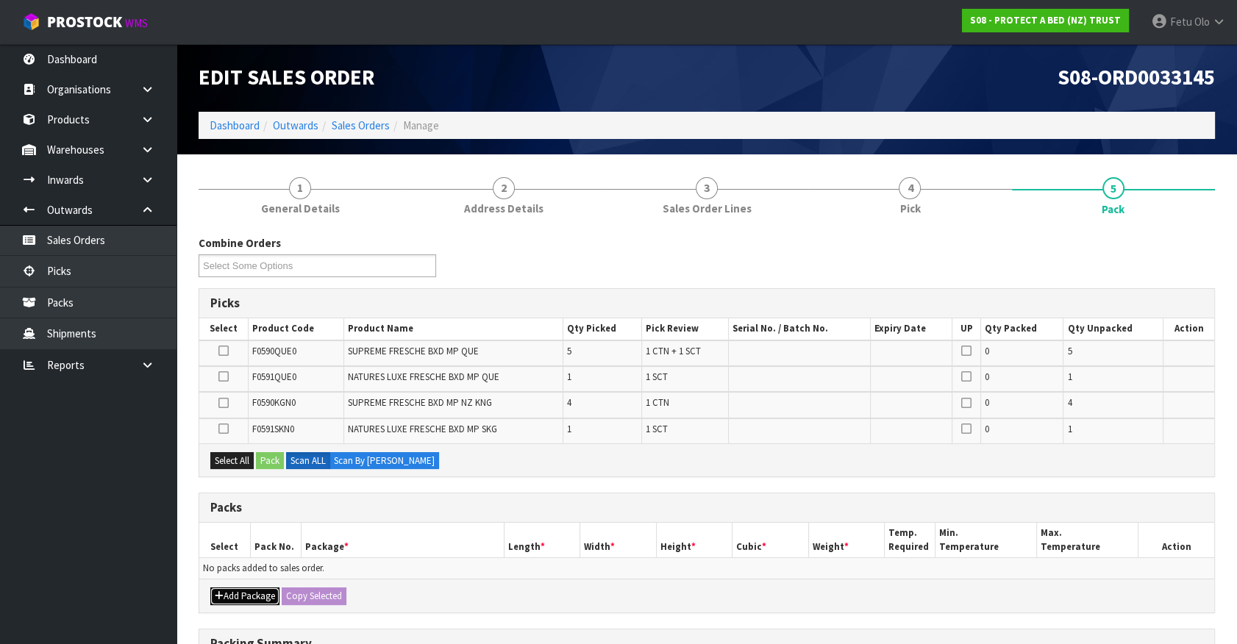
click at [235, 592] on button "Add Package" at bounding box center [244, 597] width 69 height 18
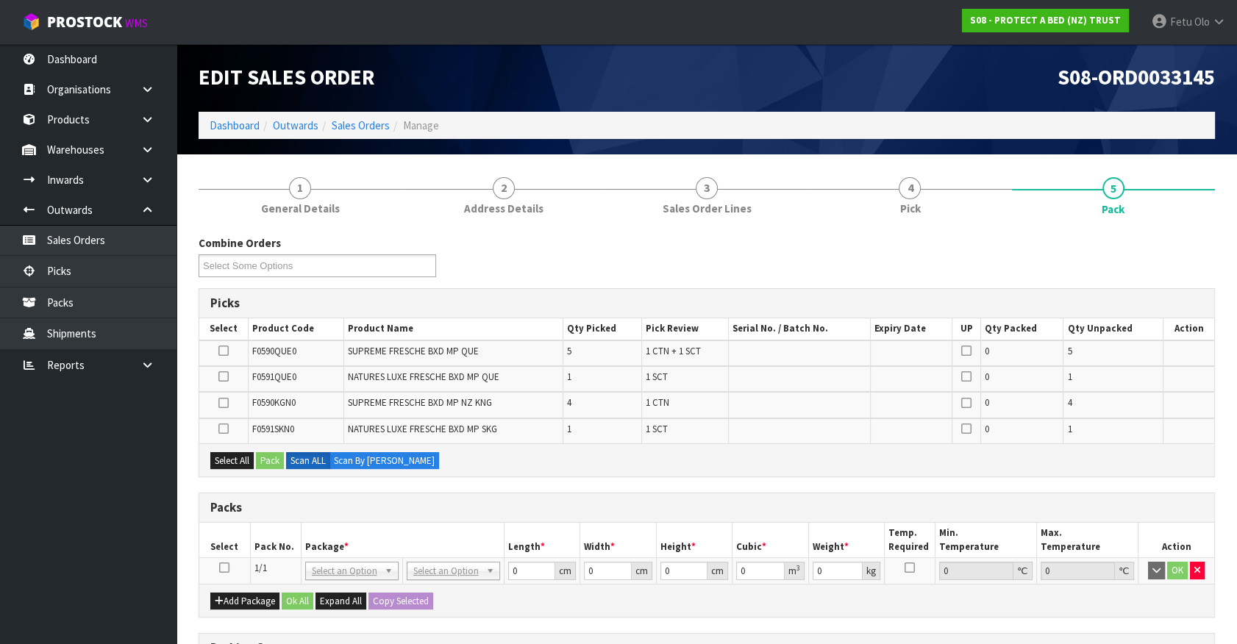
click at [227, 568] on icon at bounding box center [224, 568] width 10 height 1
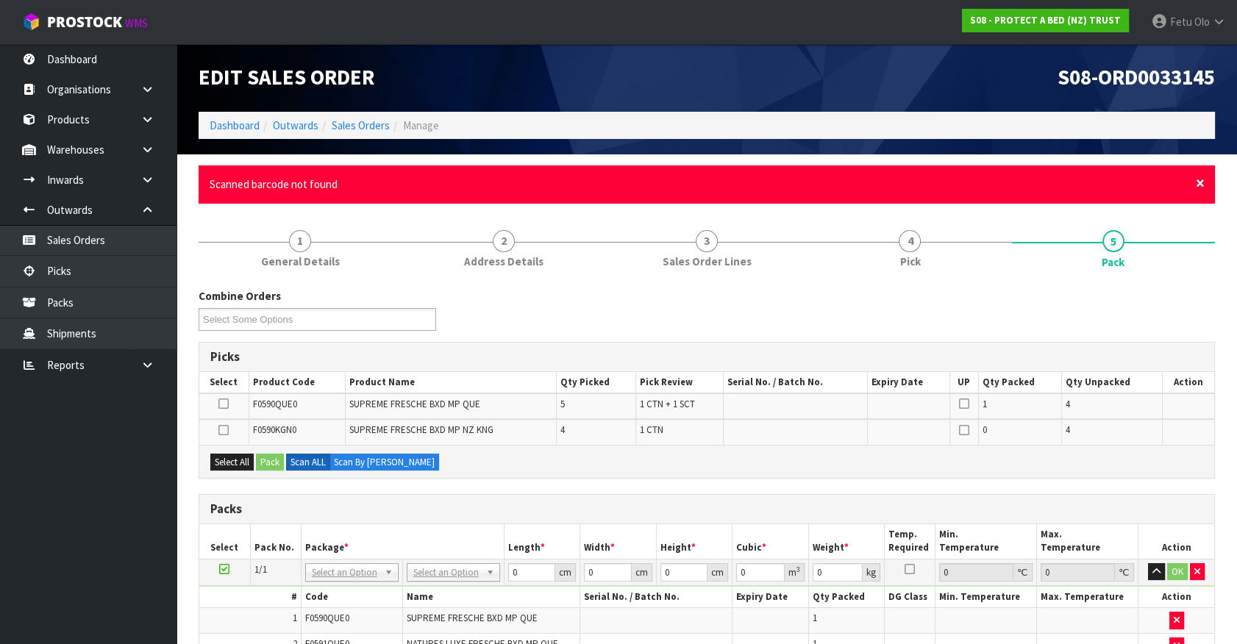
click at [1202, 181] on span "×" at bounding box center [1200, 183] width 9 height 21
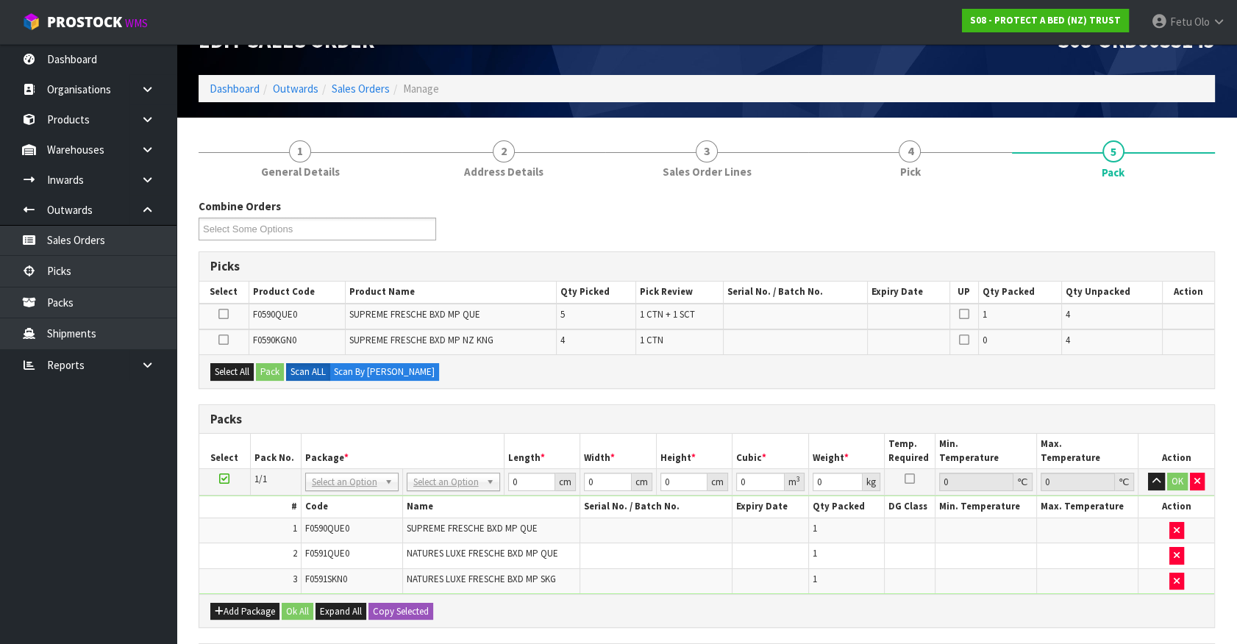
scroll to position [66, 0]
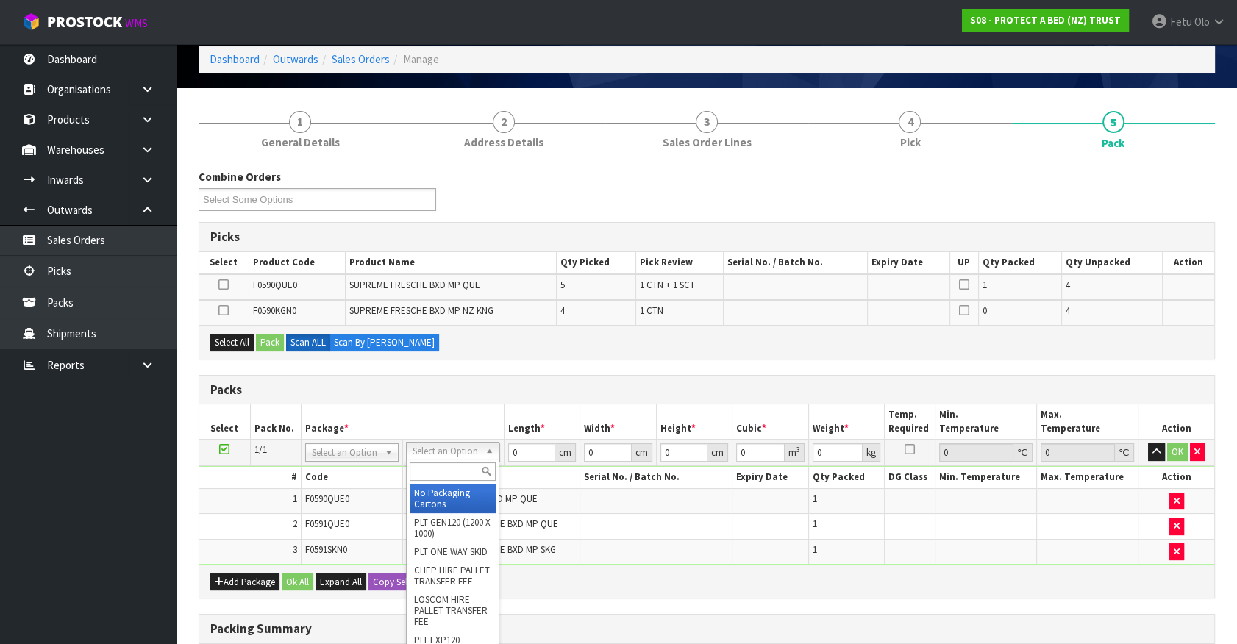
drag, startPoint x: 380, startPoint y: 449, endPoint x: 350, endPoint y: 470, distance: 36.5
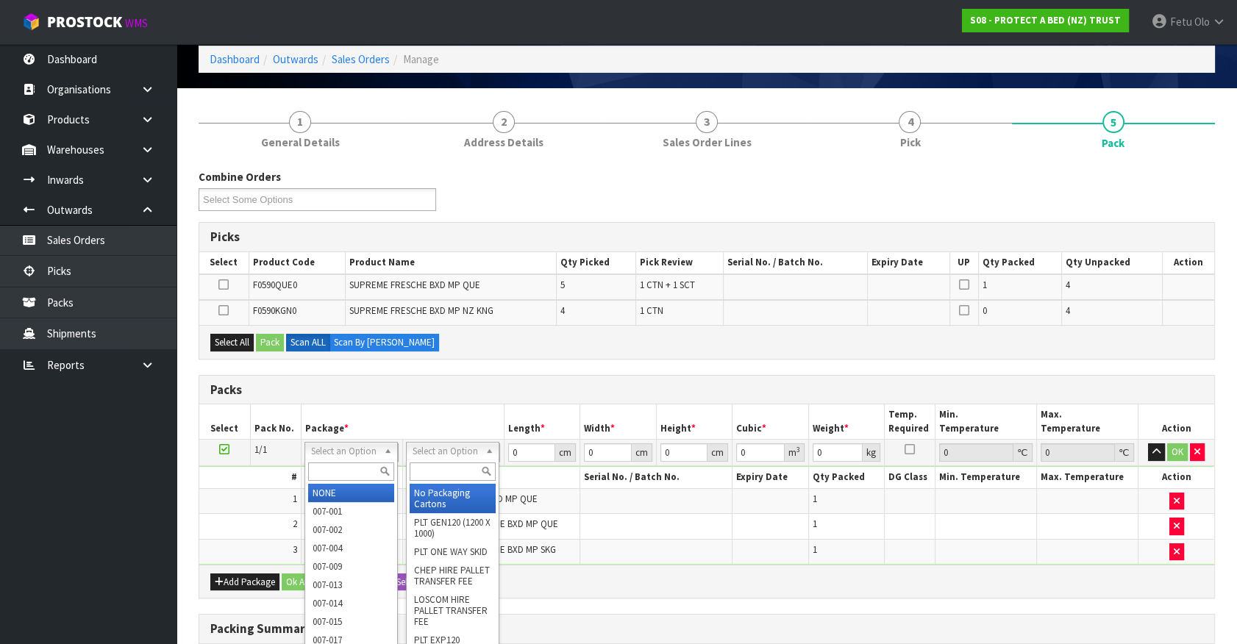
click at [349, 470] on input "text" at bounding box center [351, 472] width 86 height 18
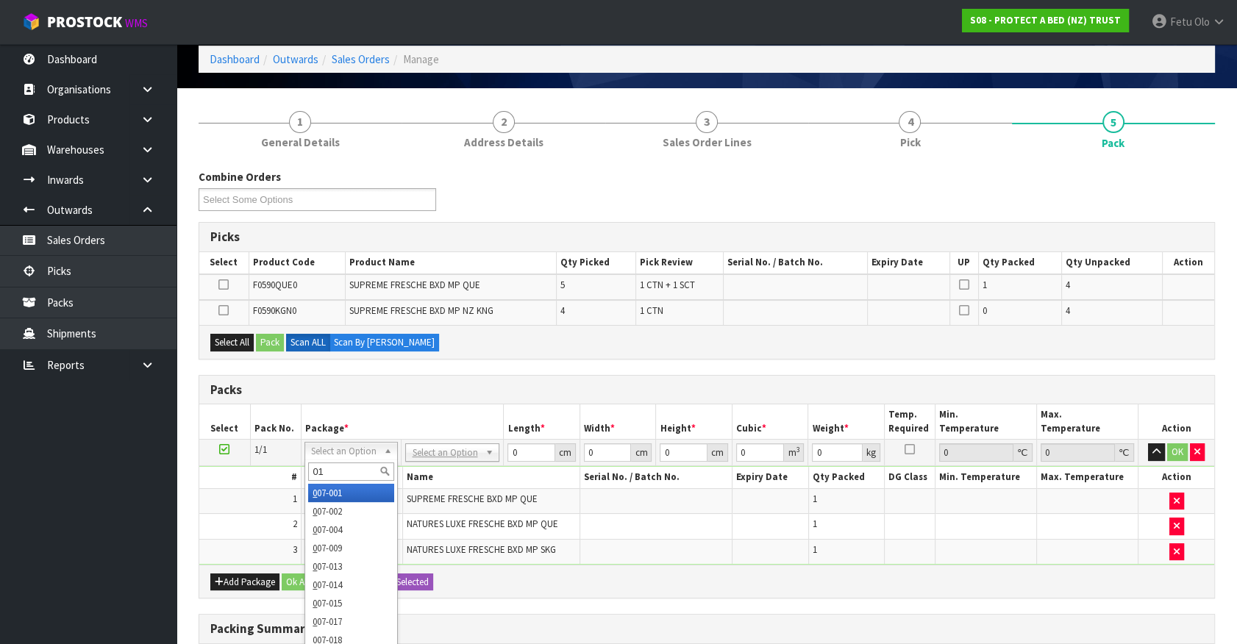
type input "011"
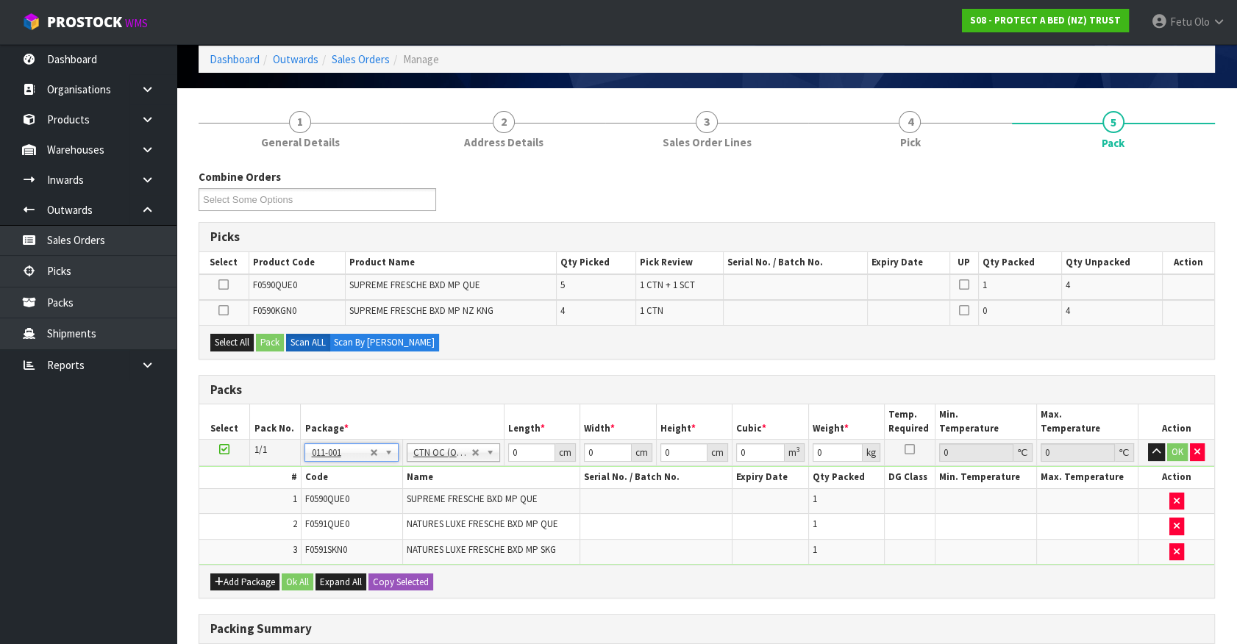
type input "5.6"
drag, startPoint x: 513, startPoint y: 455, endPoint x: 434, endPoint y: 465, distance: 80.0
click at [434, 465] on tbody "1/1 NONE 007-001 007-002 007-004 007-009 007-013 007-014 007-015 007-017 007-01…" at bounding box center [706, 502] width 1015 height 125
type input "40"
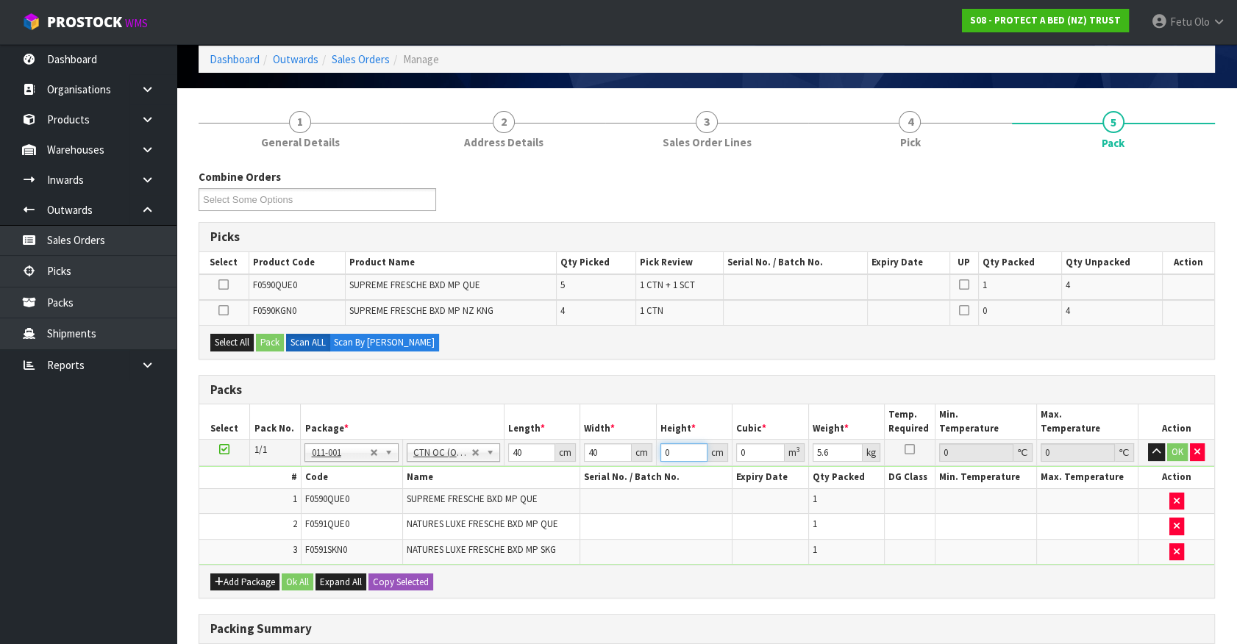
type input "4"
type input "0.0064"
type input "40"
type input "0.064"
type input "40"
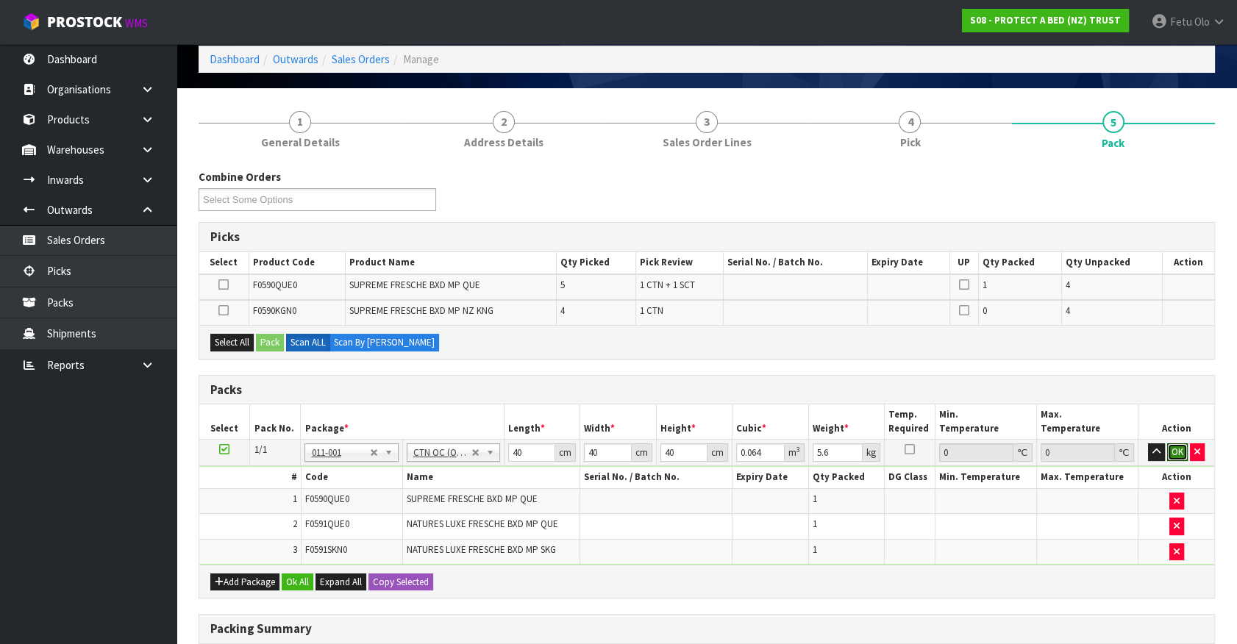
click button "OK" at bounding box center [1177, 452] width 21 height 18
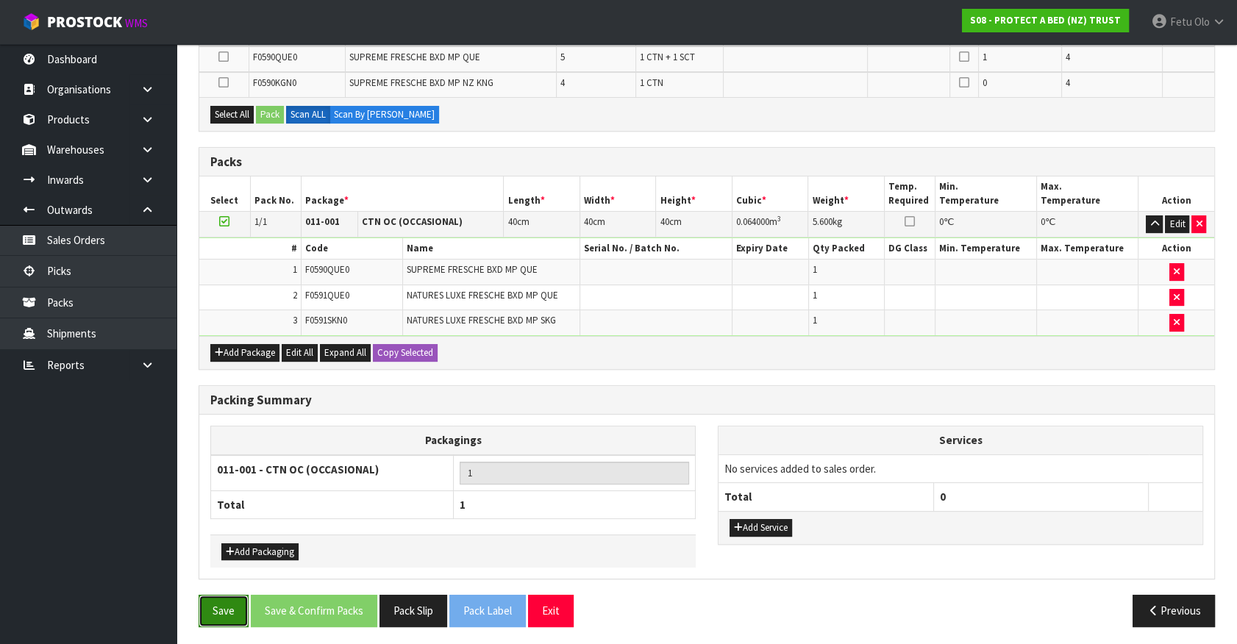
click at [221, 596] on button "Save" at bounding box center [224, 611] width 50 height 32
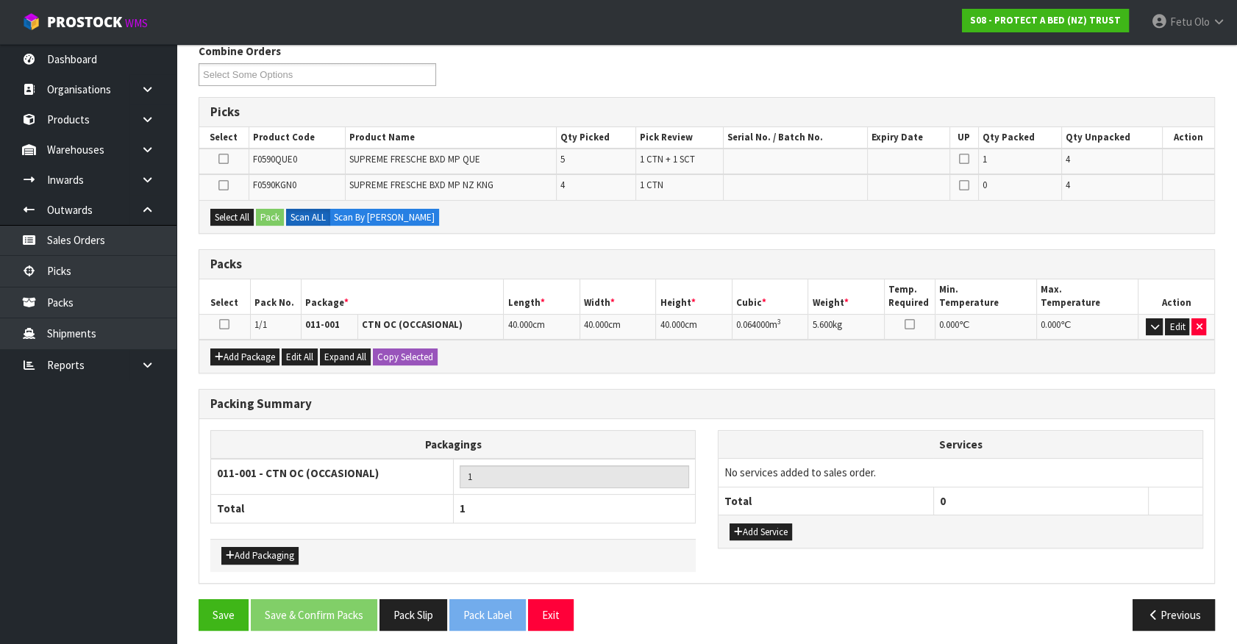
scroll to position [250, 0]
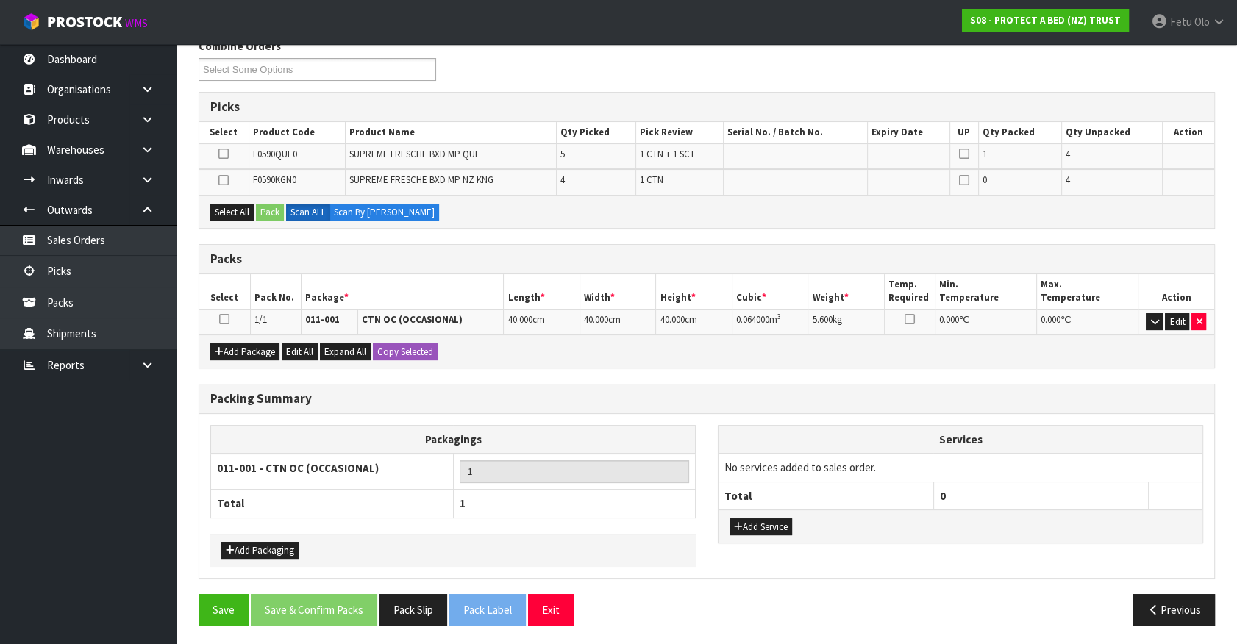
click at [222, 154] on icon at bounding box center [223, 154] width 10 height 1
click at [0, 0] on input "checkbox" at bounding box center [0, 0] width 0 height 0
click at [268, 213] on button "Pack" at bounding box center [270, 213] width 28 height 18
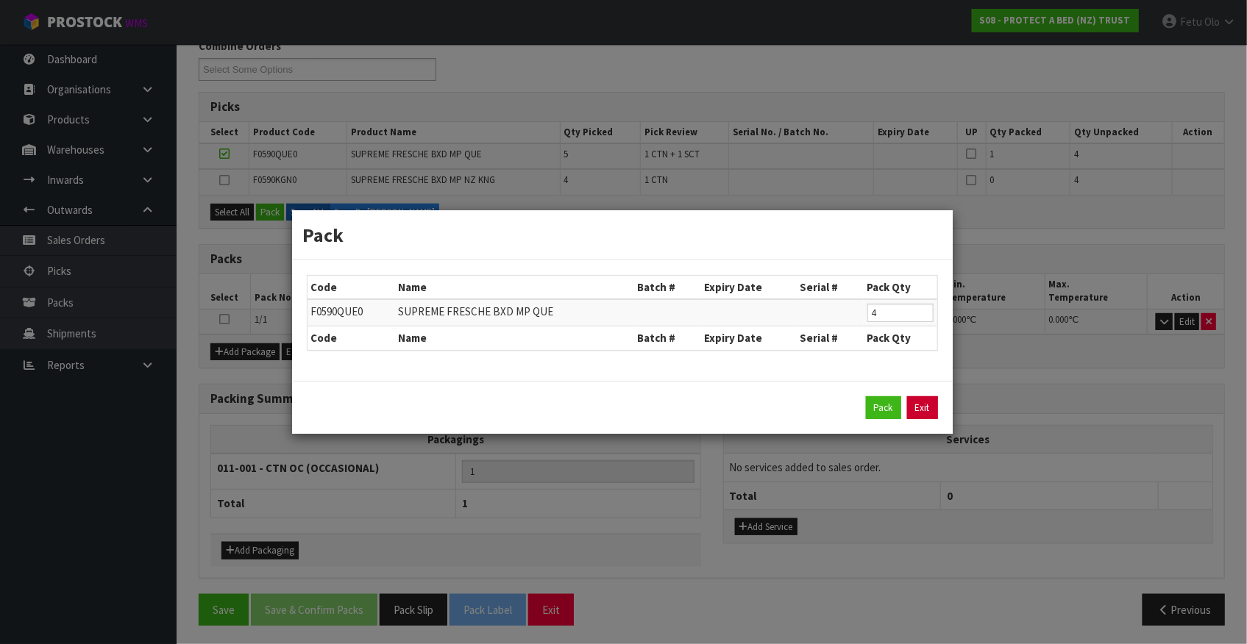
click at [922, 409] on link "Exit" at bounding box center [922, 408] width 31 height 24
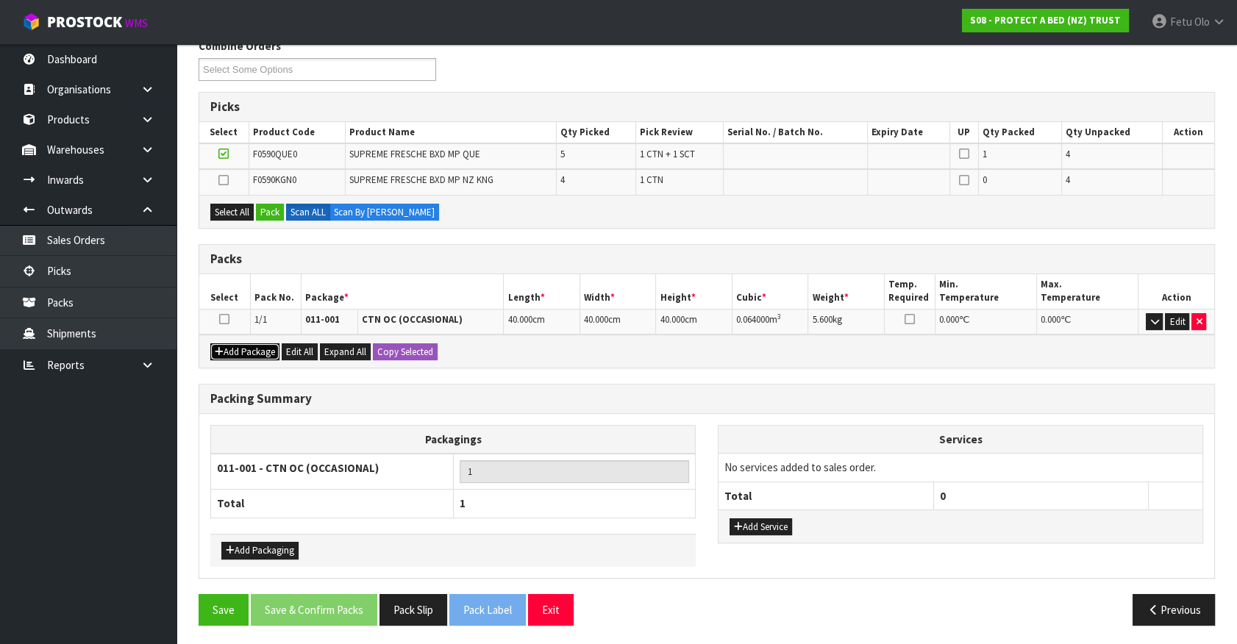
click at [235, 351] on button "Add Package" at bounding box center [244, 352] width 69 height 18
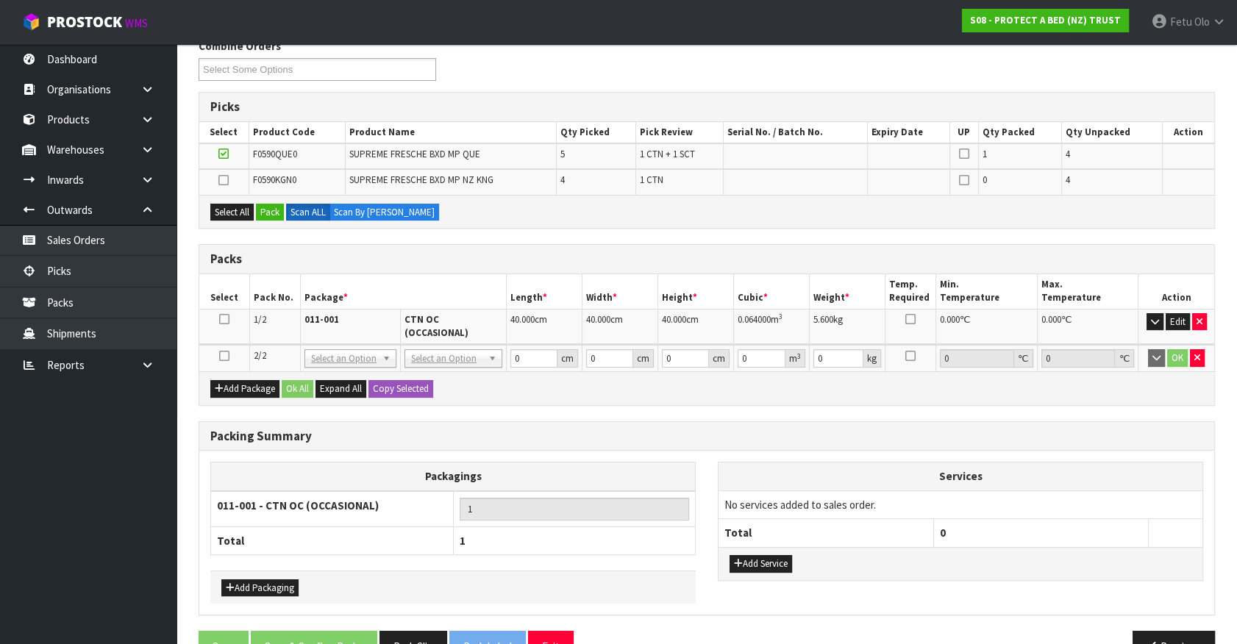
click at [221, 356] on icon at bounding box center [224, 356] width 10 height 1
click at [115, 492] on ul "Dashboard Organisations Clients Consignees Carriers Products Categories Serial …" at bounding box center [88, 344] width 177 height 600
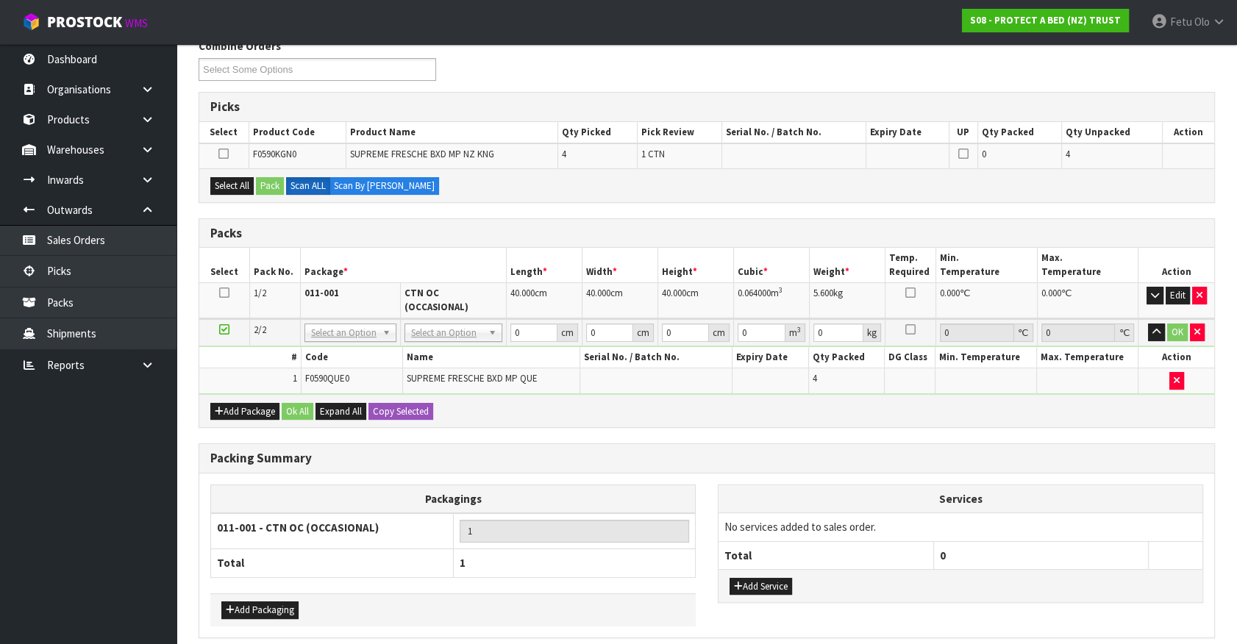
click at [224, 329] on icon at bounding box center [224, 329] width 10 height 1
click at [123, 518] on ul "Dashboard Organisations Clients Consignees Carriers Products Categories Serial …" at bounding box center [88, 344] width 177 height 600
click at [1166, 291] on button "Edit" at bounding box center [1178, 296] width 24 height 18
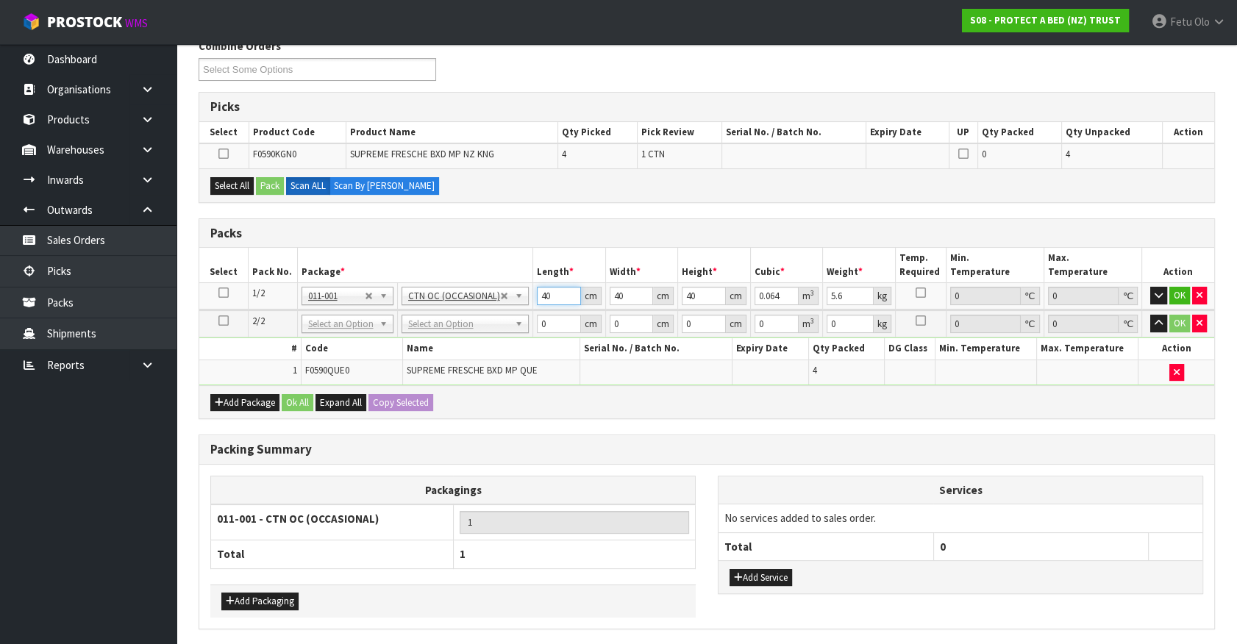
drag, startPoint x: 482, startPoint y: 301, endPoint x: 274, endPoint y: 54, distance: 323.0
click at [402, 272] on table "Select Pack No. Package * Length * Width * Height * Cubic * Weight * Temp. Requ…" at bounding box center [706, 317] width 1015 height 138
type input "3"
type input "0.0048"
type input "39"
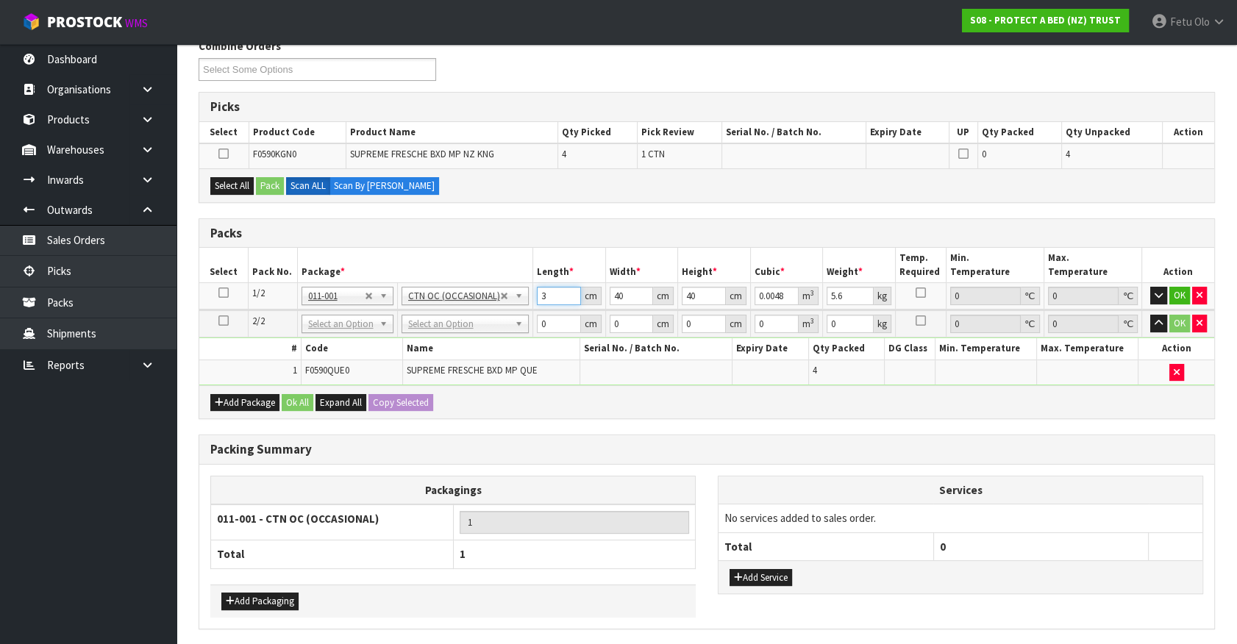
type input "0.0624"
type input "39"
type input "3"
type input "0.00468"
type input "36"
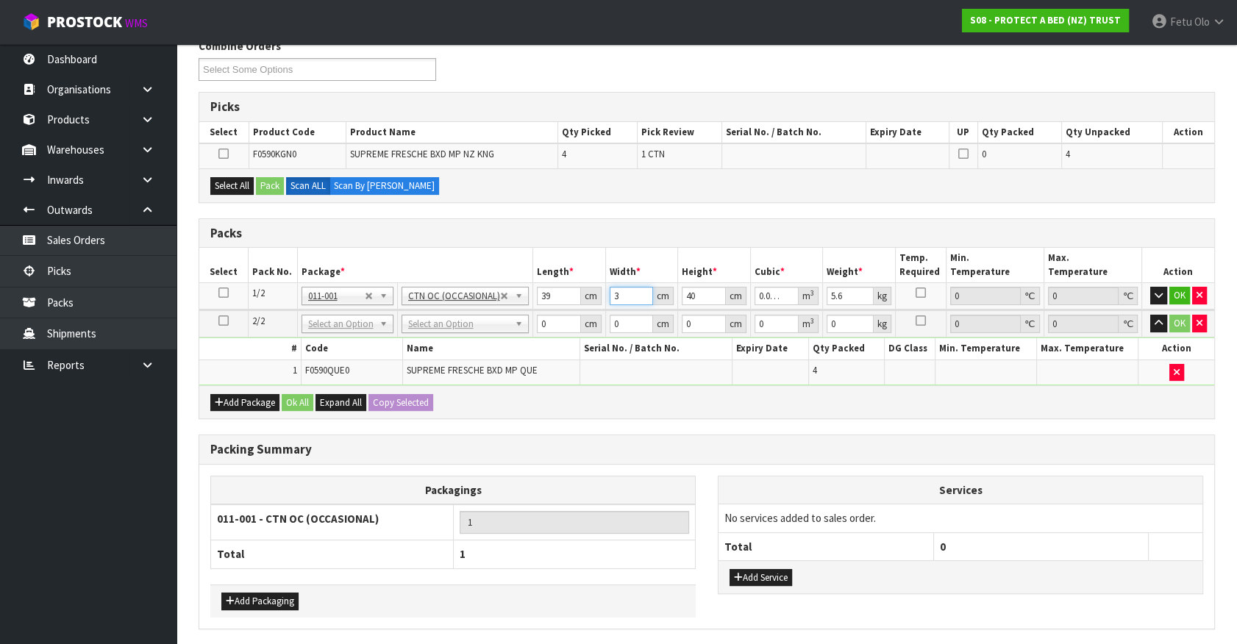
type input "0.05616"
type input "36"
type input "4"
type input "0.005616"
type input "49"
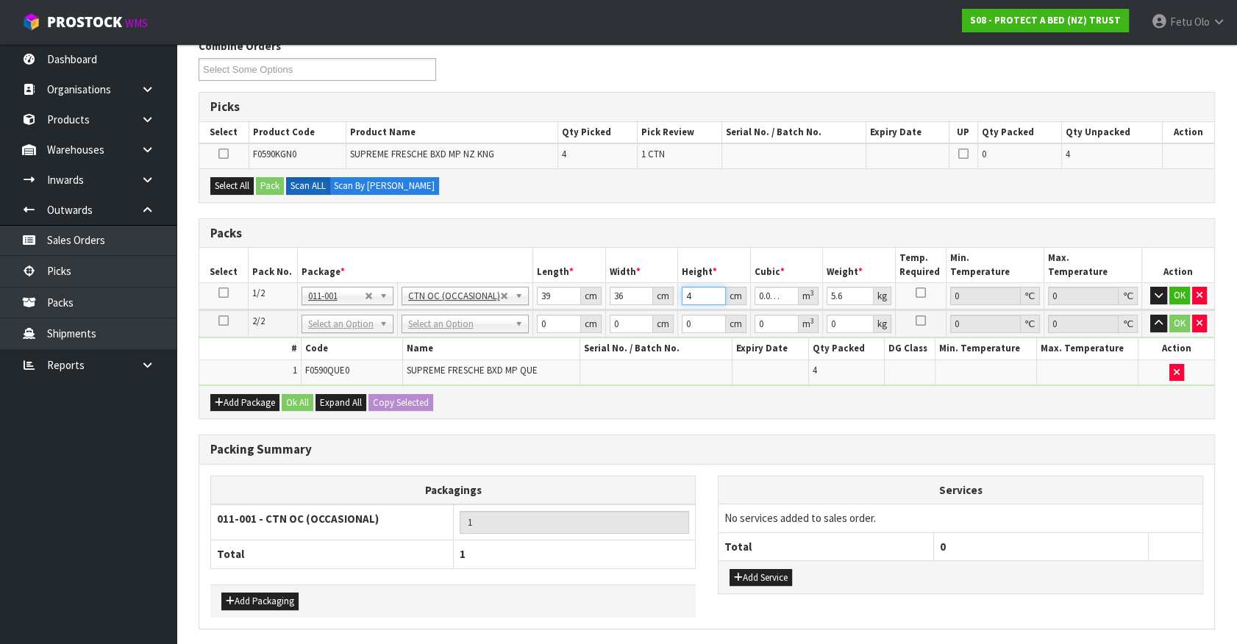
type input "0.068796"
type input "49"
type input "7"
click button "OK" at bounding box center [1179, 296] width 21 height 18
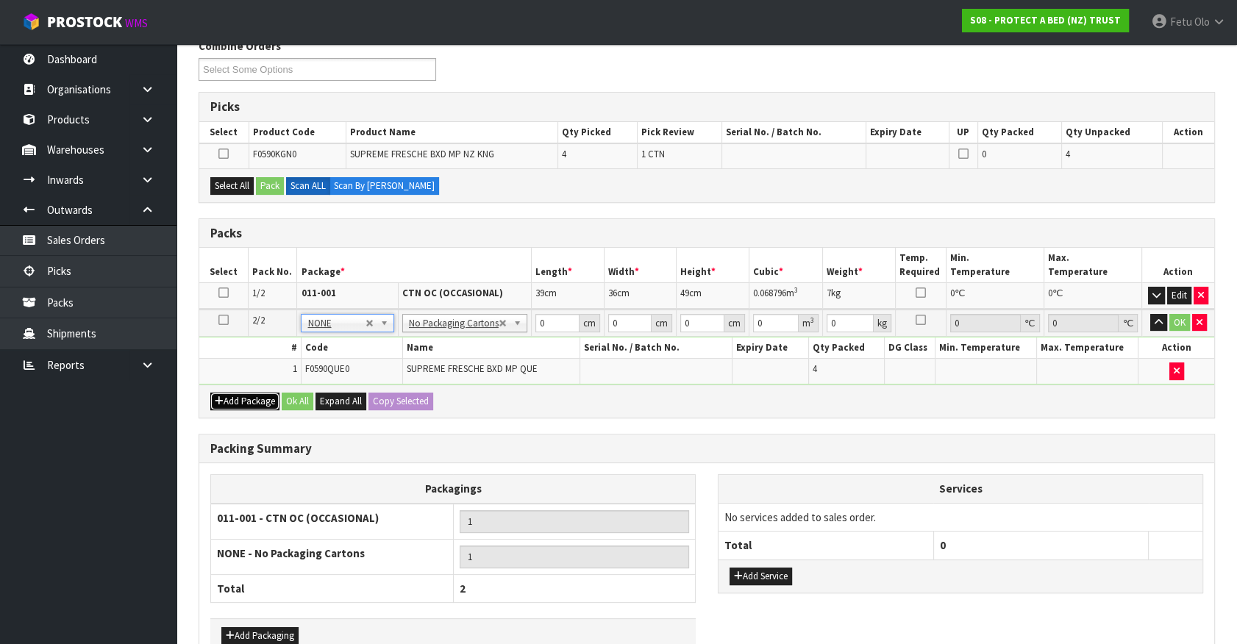
click at [224, 399] on button "Add Package" at bounding box center [244, 402] width 69 height 18
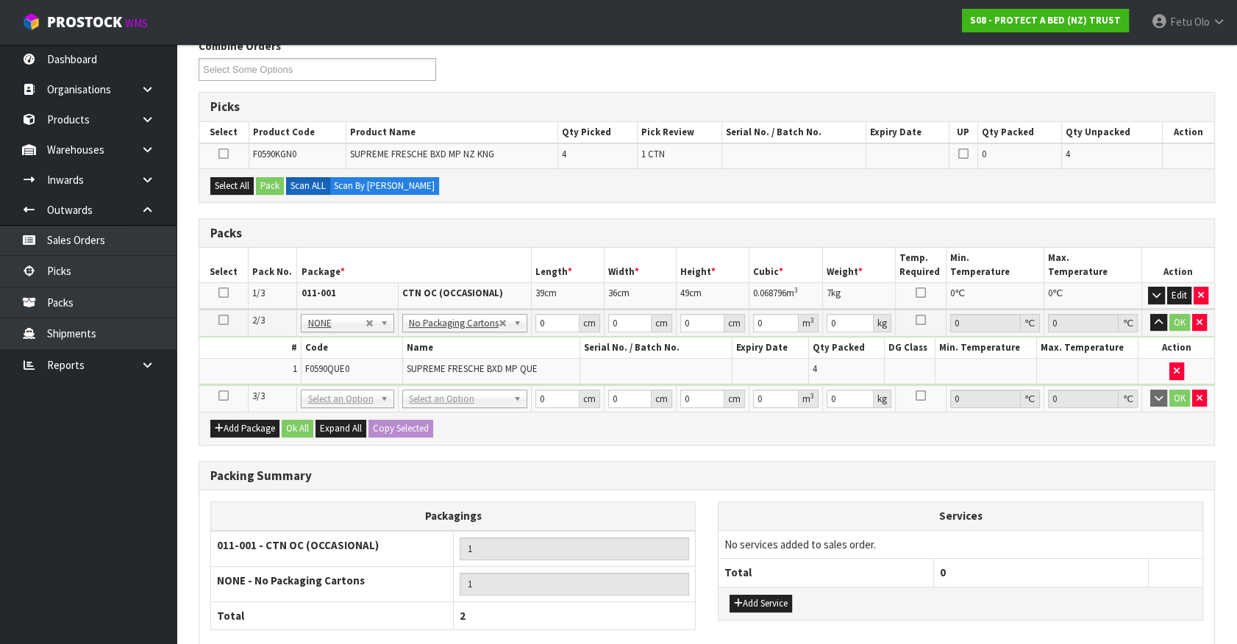
click at [222, 396] on icon at bounding box center [223, 396] width 10 height 1
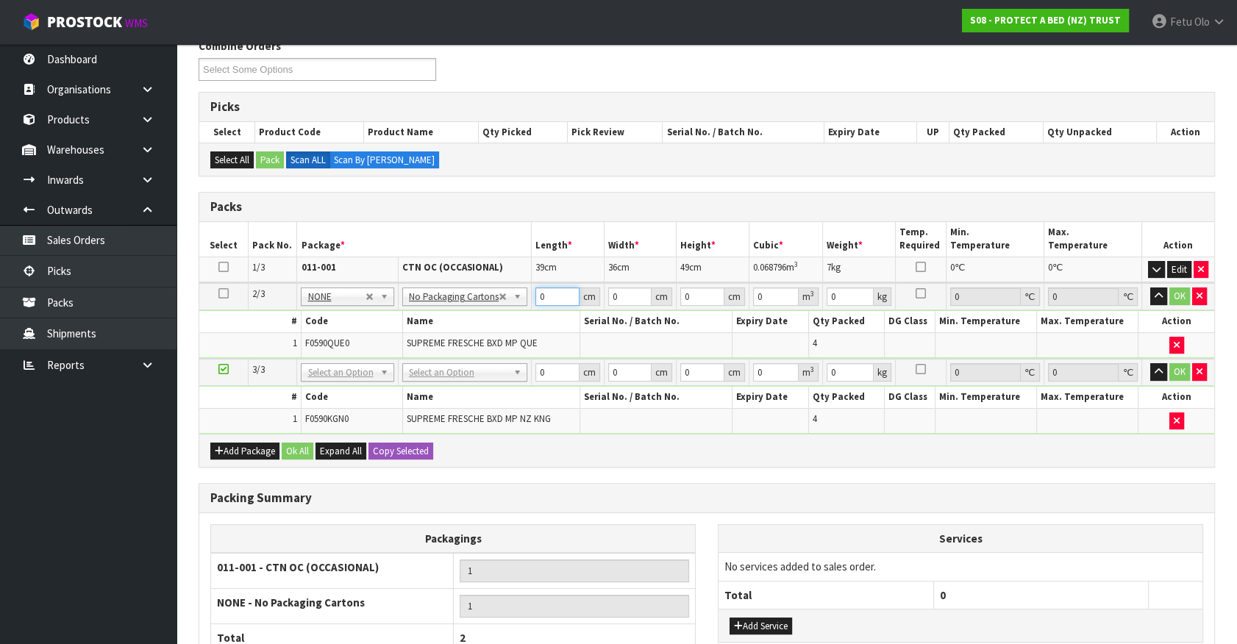
drag, startPoint x: 549, startPoint y: 291, endPoint x: 408, endPoint y: 356, distance: 155.3
click at [408, 356] on table "Select Pack No. Package * Length * Width * Height * Cubic * Weight * Temp. Requ…" at bounding box center [706, 328] width 1015 height 212
type input "59"
type input "41"
type input "3"
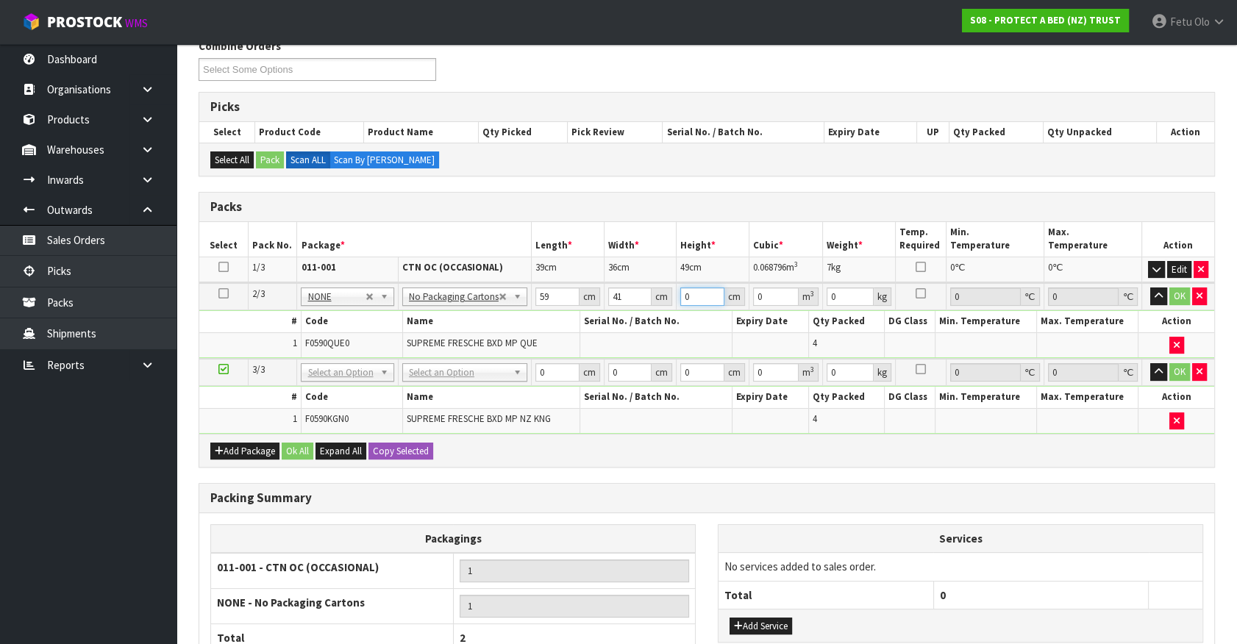
type input "0.007257"
type input "32"
type input "0.077408"
type input "32"
type input "12"
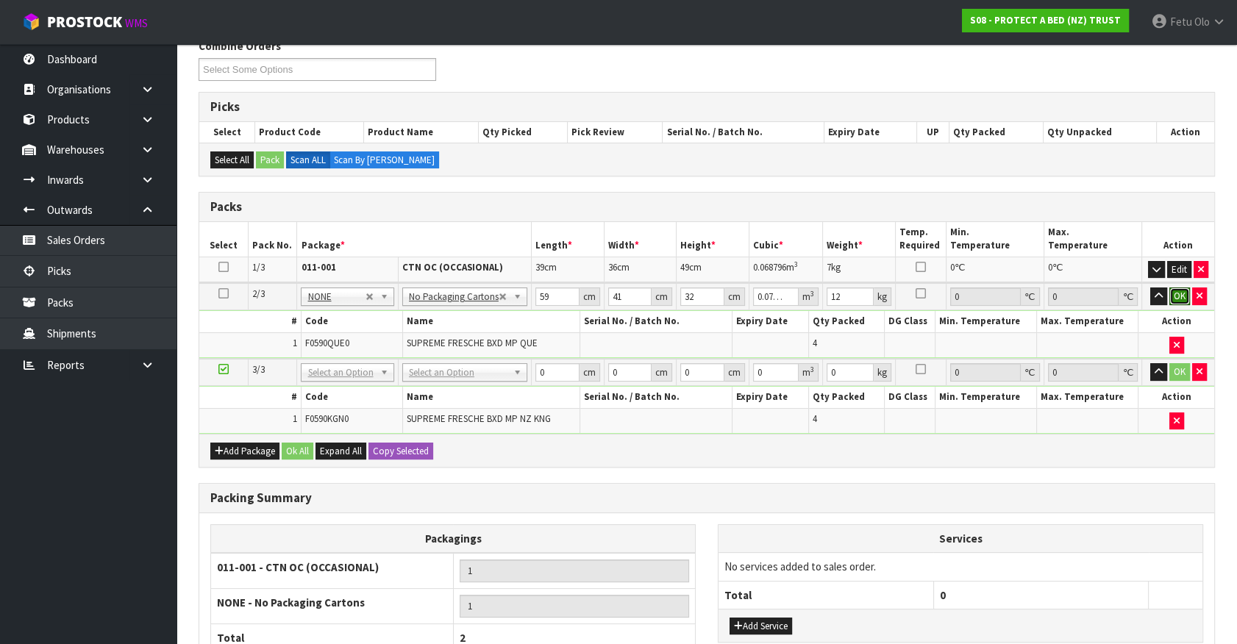
click button "OK" at bounding box center [1179, 297] width 21 height 18
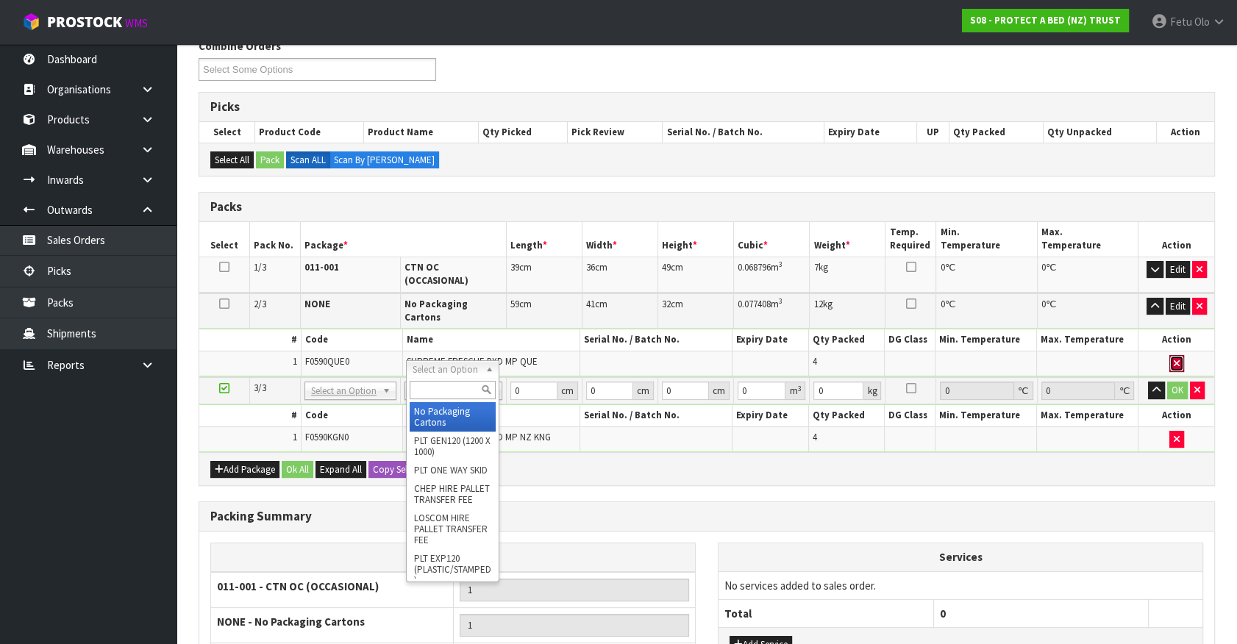
drag, startPoint x: 459, startPoint y: 370, endPoint x: 444, endPoint y: 408, distance: 41.0
drag, startPoint x: 444, startPoint y: 408, endPoint x: 511, endPoint y: 390, distance: 69.4
type input "2"
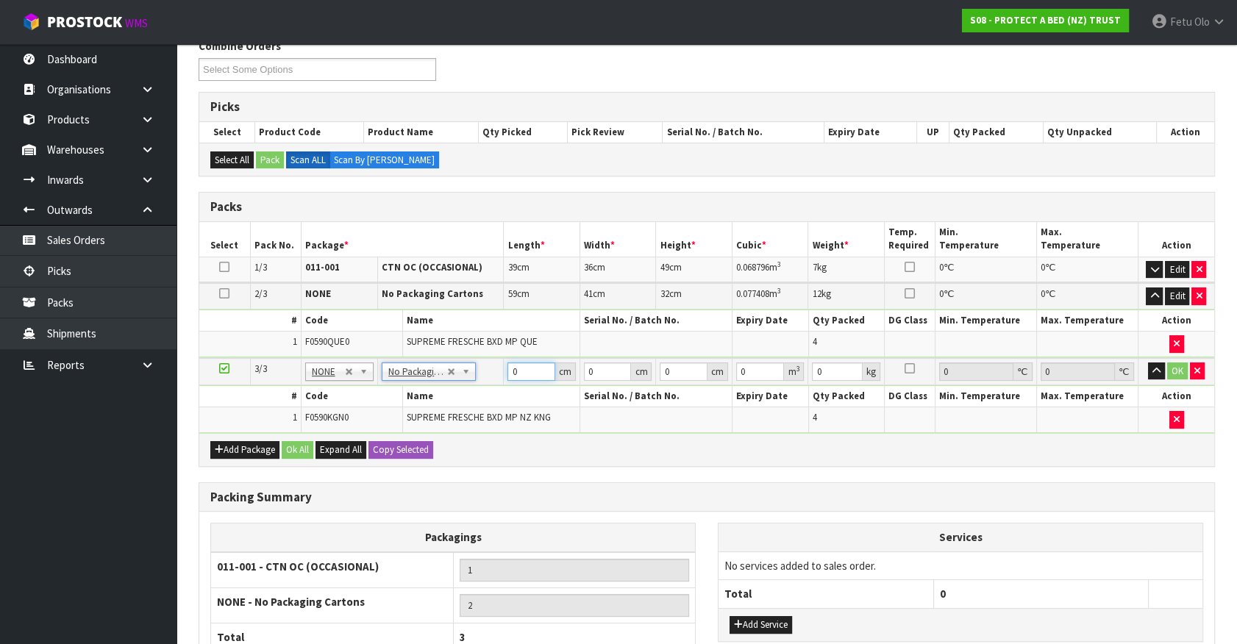
drag, startPoint x: 520, startPoint y: 371, endPoint x: 474, endPoint y: 385, distance: 48.6
click at [474, 385] on tbody "3/3 NONE 007-001 007-002 007-004 007-009 007-013 007-014 007-015 007-017 007-01…" at bounding box center [706, 395] width 1015 height 75
type input "596"
type input "41"
type input "3"
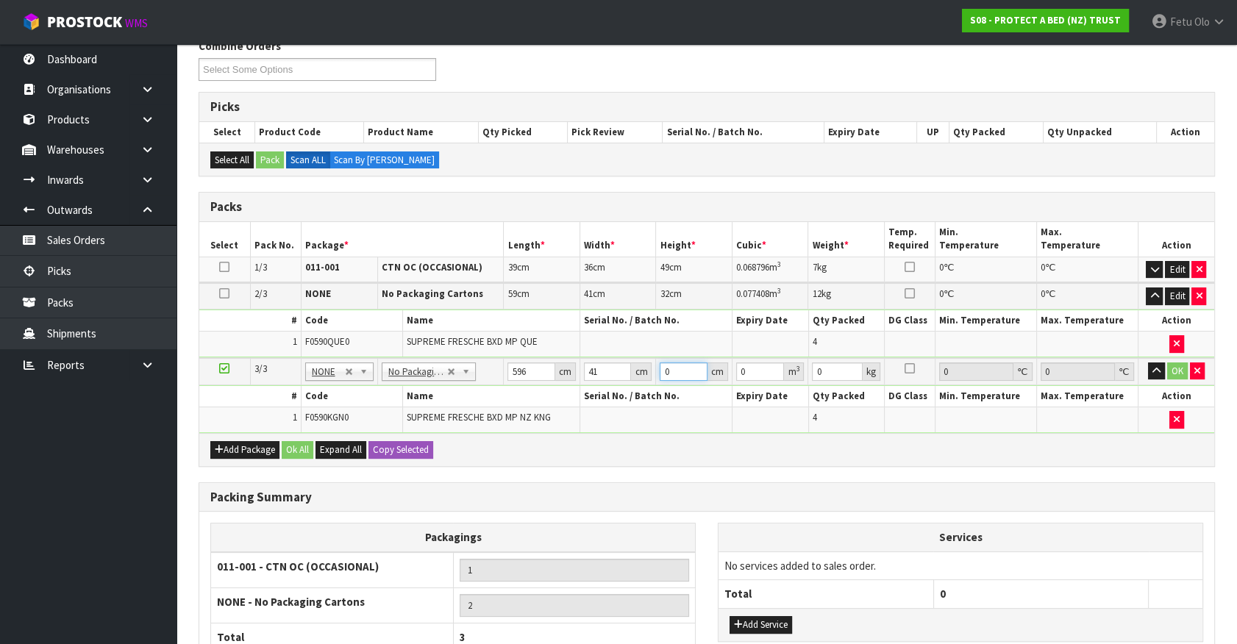
type input "0.073308"
type input "32"
type input "0.781952"
type input "32"
click at [515, 367] on input "596" at bounding box center [531, 372] width 48 height 18
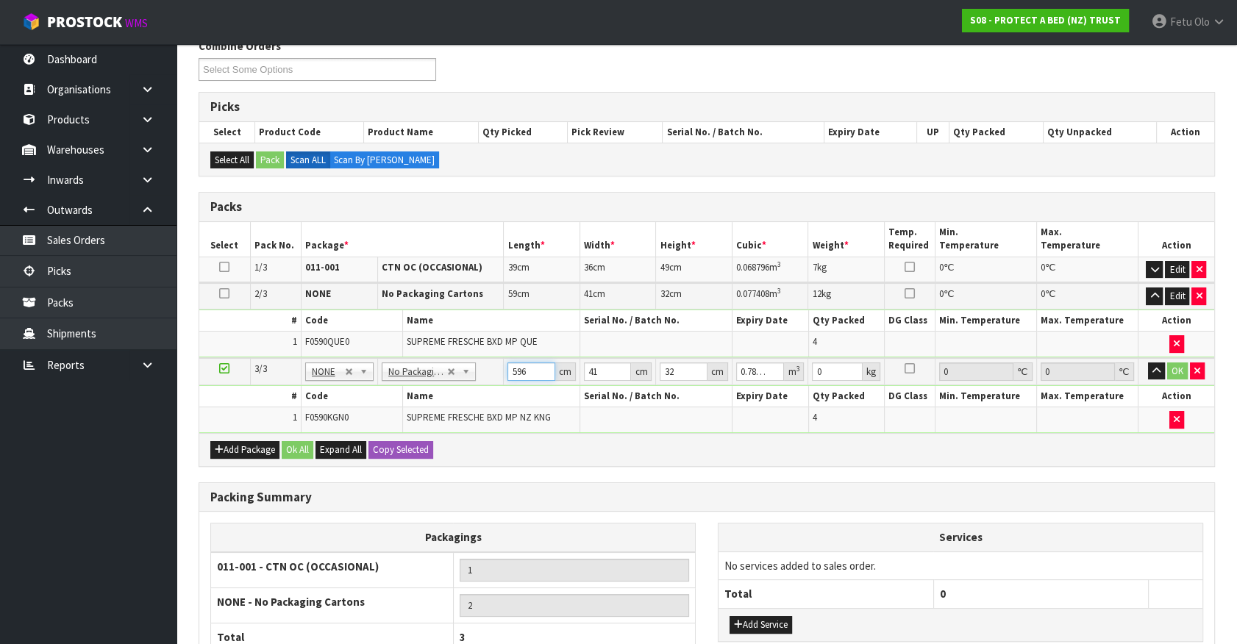
click at [515, 367] on input "596" at bounding box center [531, 372] width 48 height 18
type input "5"
type input "0.00656"
type input "59"
type input "0.077408"
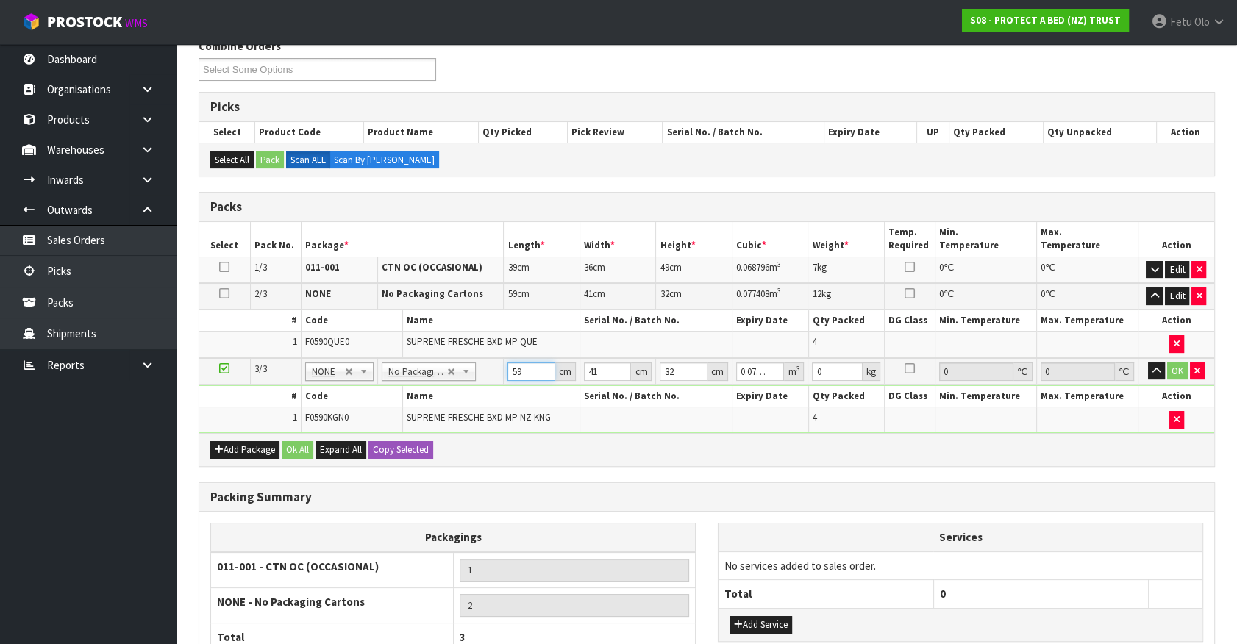
type input "59"
type input "4"
type input "0.007552"
type input "41"
type input "0.077408"
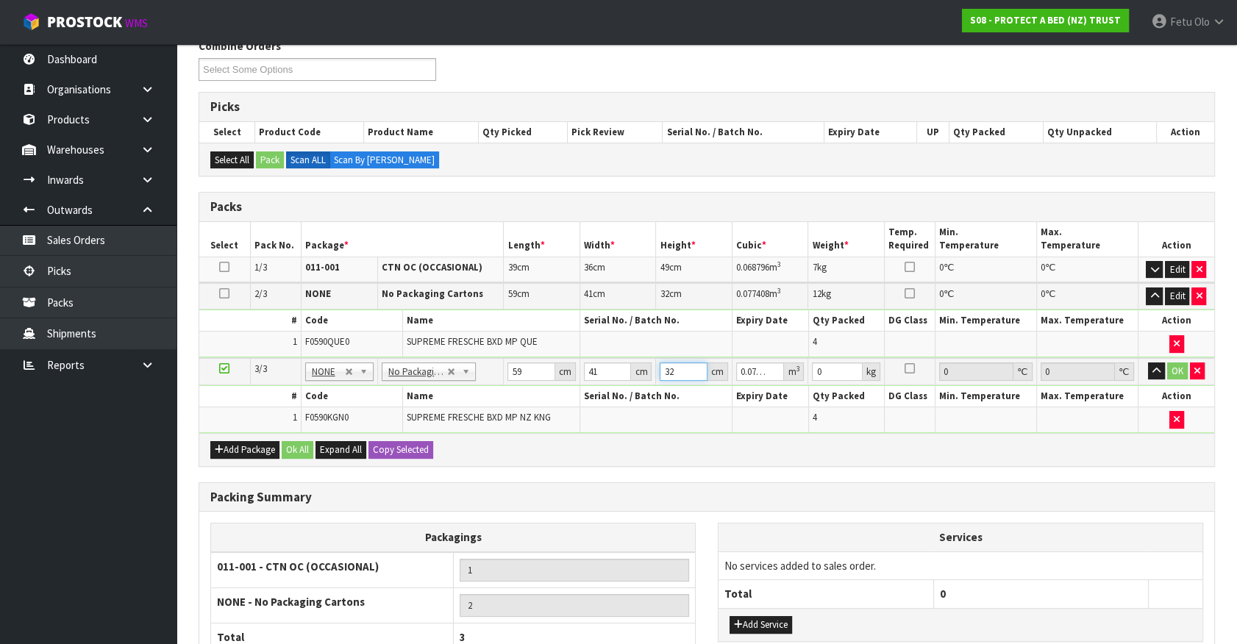
type input "3"
type input "0.007257"
type input "32"
type input "0.077408"
type input "12"
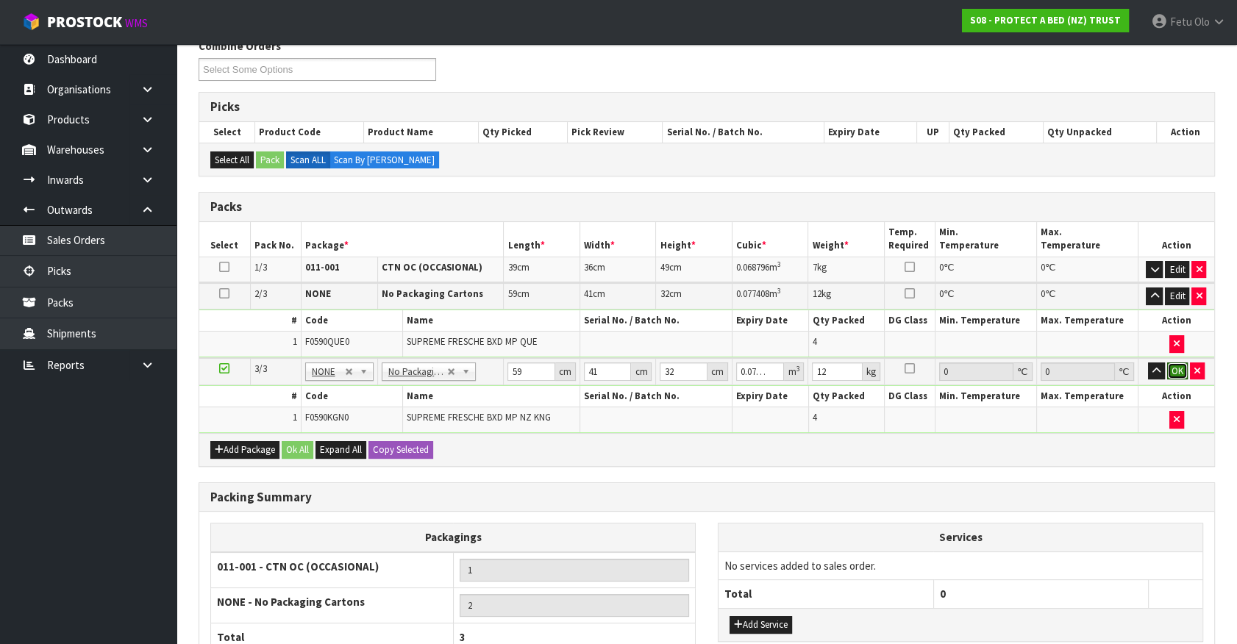
click button "OK" at bounding box center [1177, 372] width 21 height 18
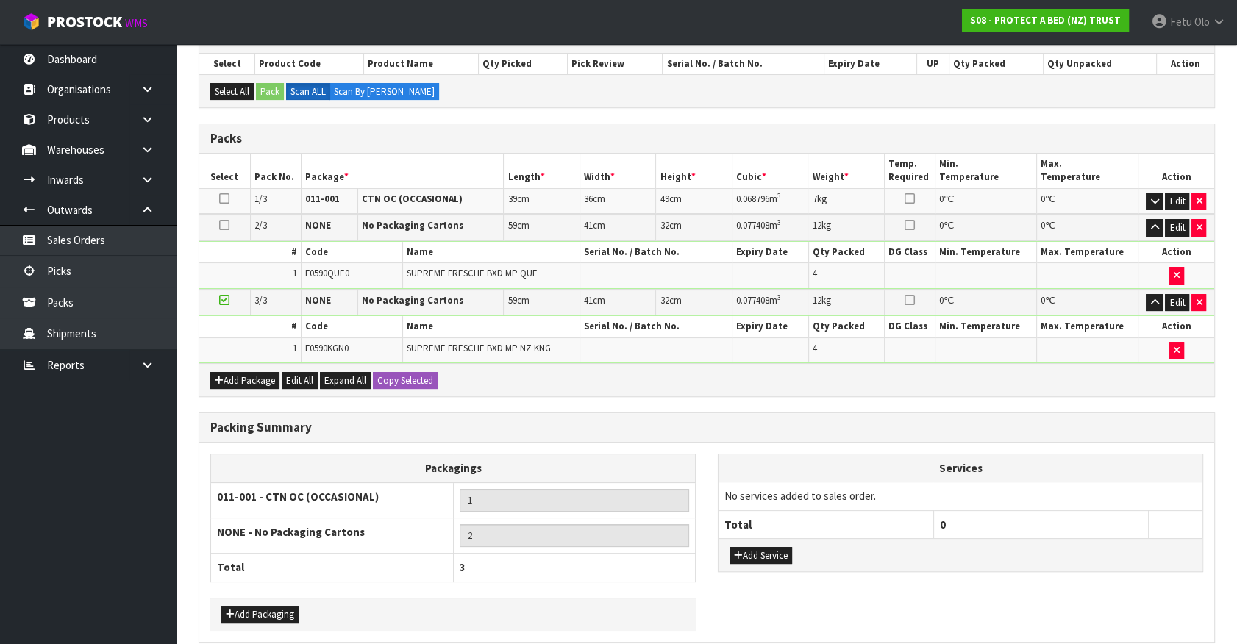
scroll to position [382, 0]
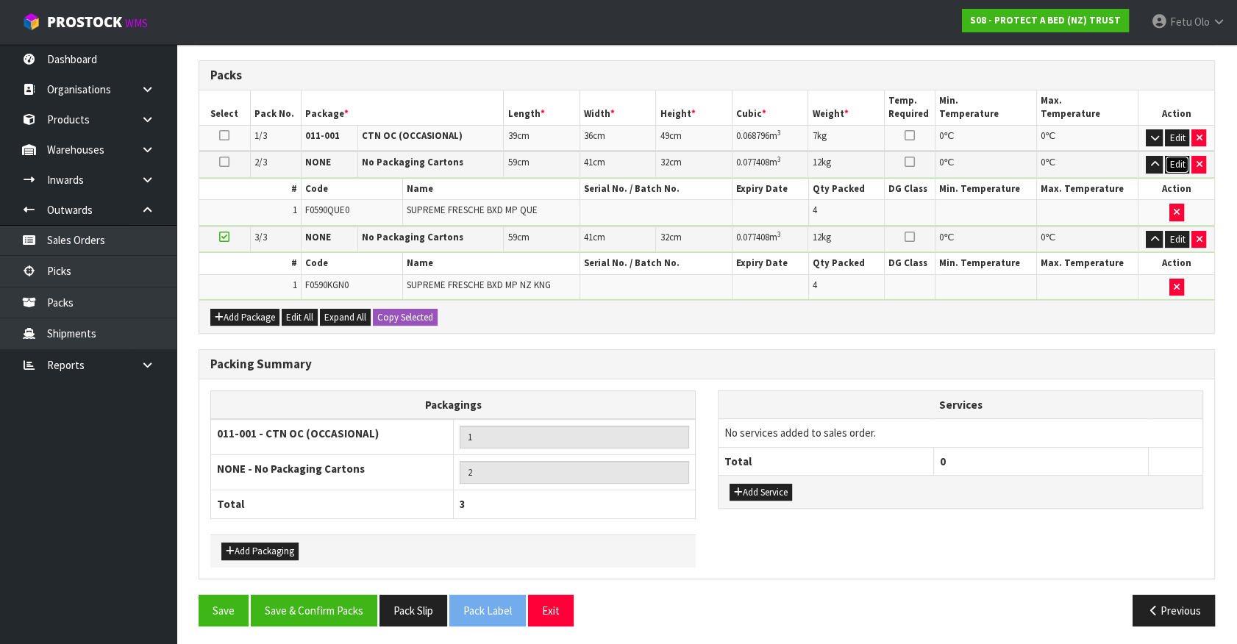
click at [1170, 163] on button "Edit" at bounding box center [1177, 165] width 24 height 18
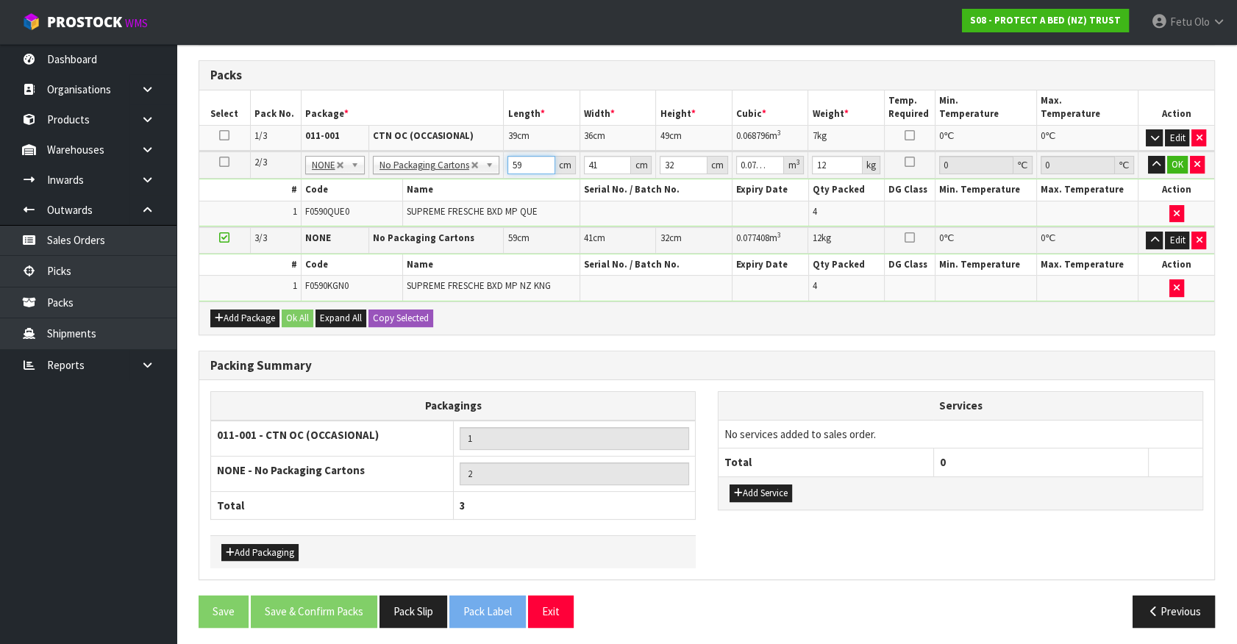
drag, startPoint x: 521, startPoint y: 163, endPoint x: 426, endPoint y: 188, distance: 98.6
click at [426, 188] on tbody "2/3 NONE 007-001 007-002 007-004 007-009 007-013 007-014 007-015 007-017 007-01…" at bounding box center [706, 190] width 1015 height 76
type input "5"
type input "0.00656"
type input "59"
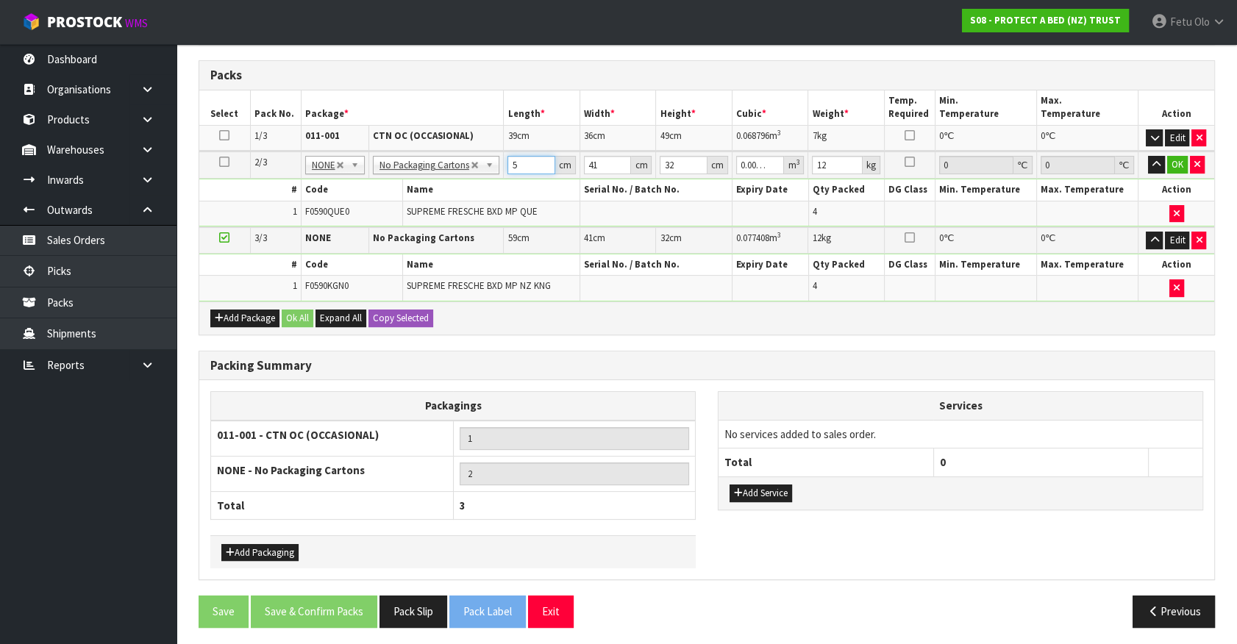
type input "0.077408"
type input "4"
type input "0.007552"
type input "41"
type input "0.077408"
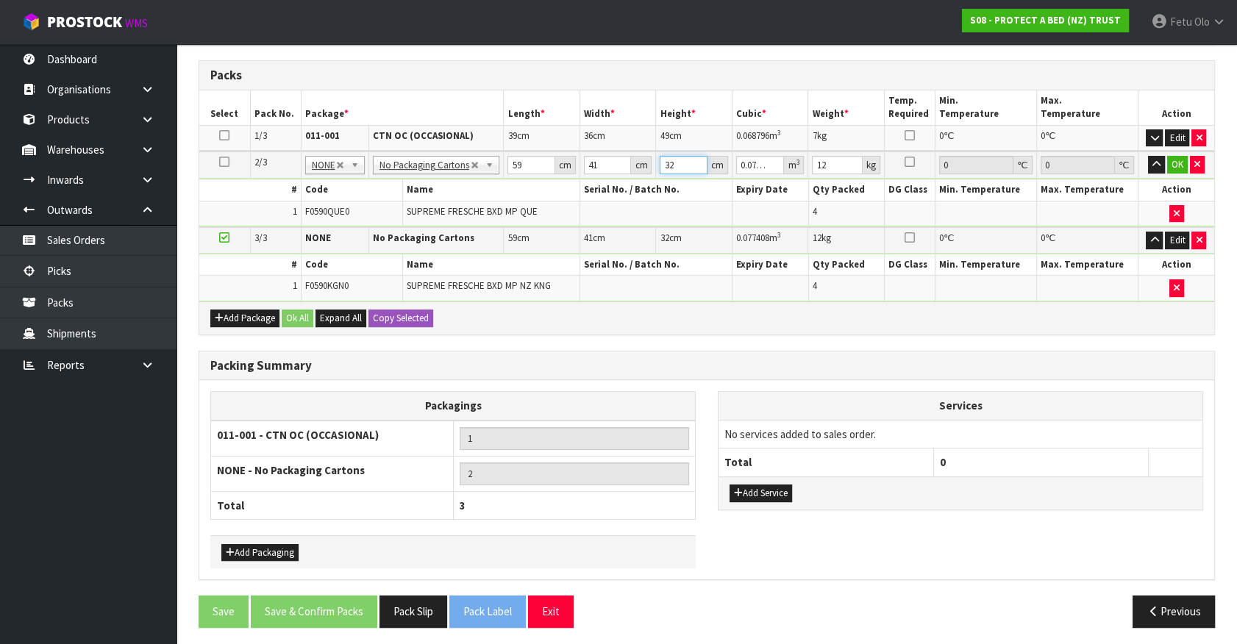
type input "3"
type input "0.007257"
type input "31"
type input "0.074989"
type input "31"
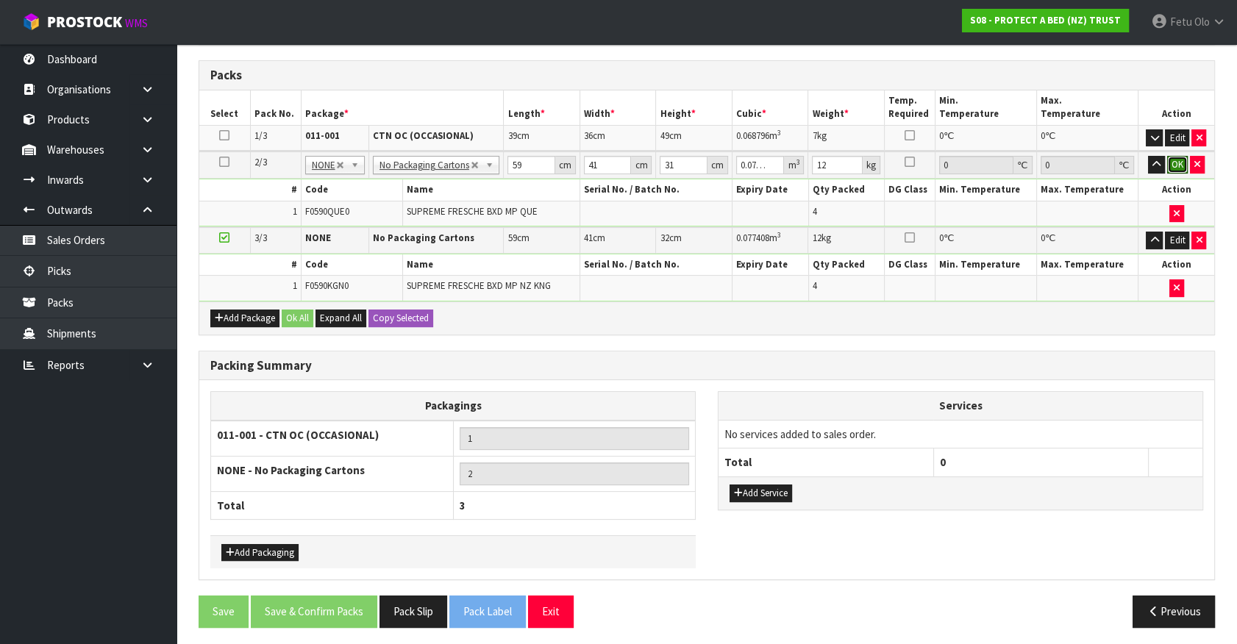
click button "OK" at bounding box center [1177, 165] width 21 height 18
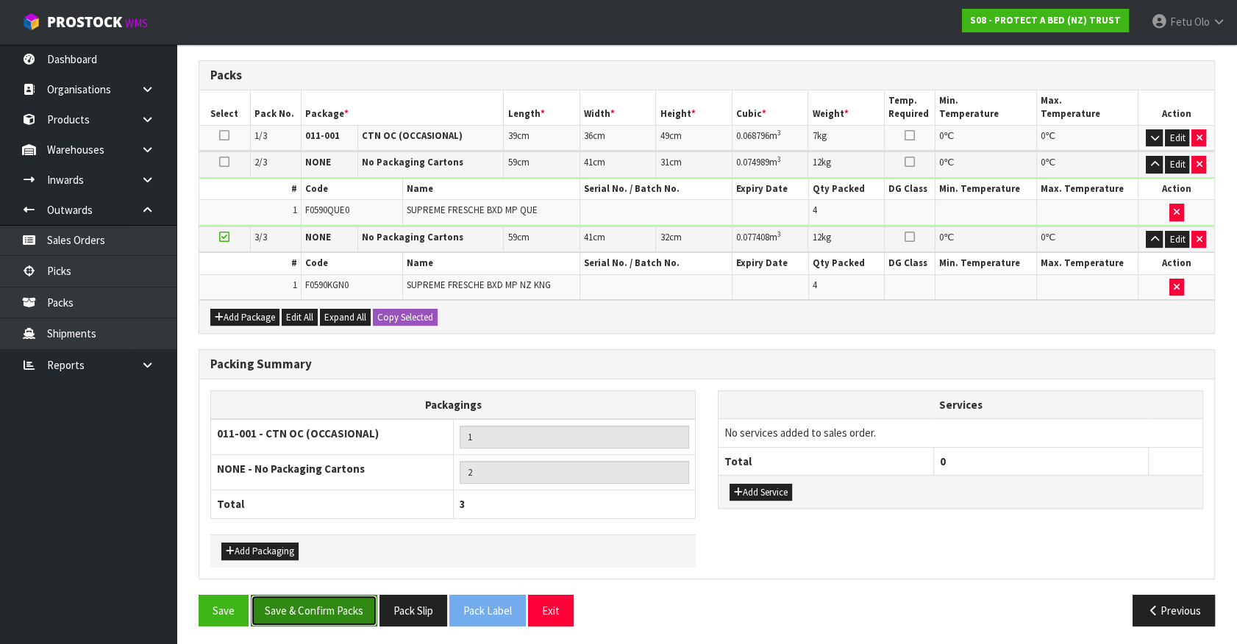
click at [327, 615] on button "Save & Confirm Packs" at bounding box center [314, 611] width 127 height 32
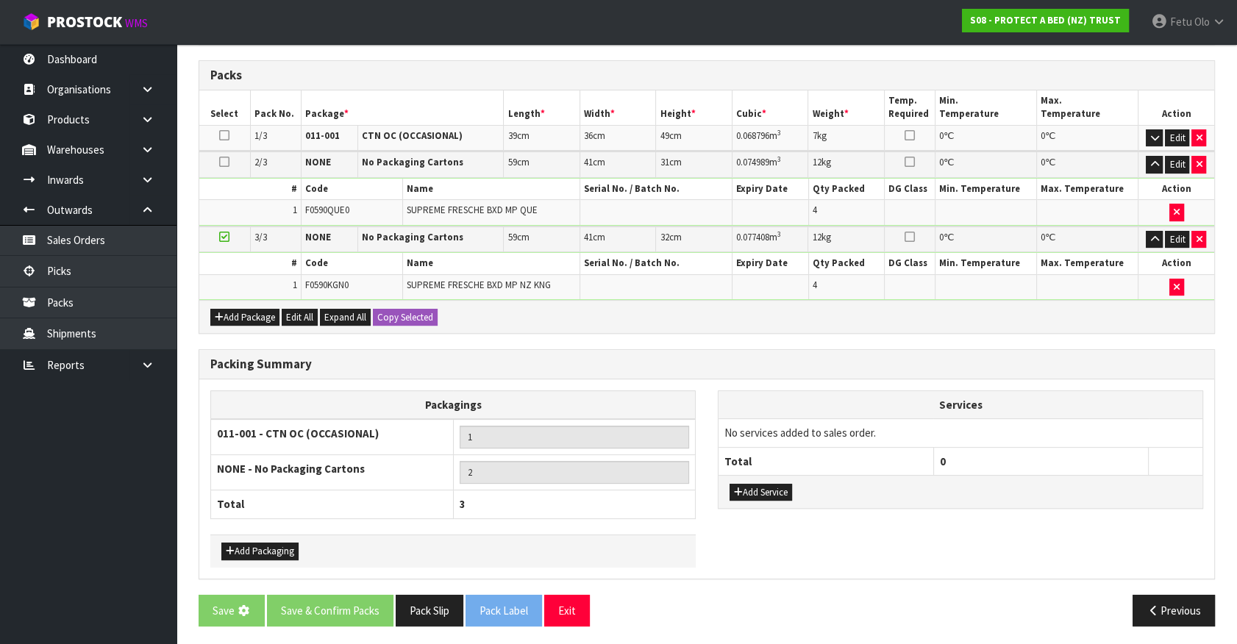
scroll to position [0, 0]
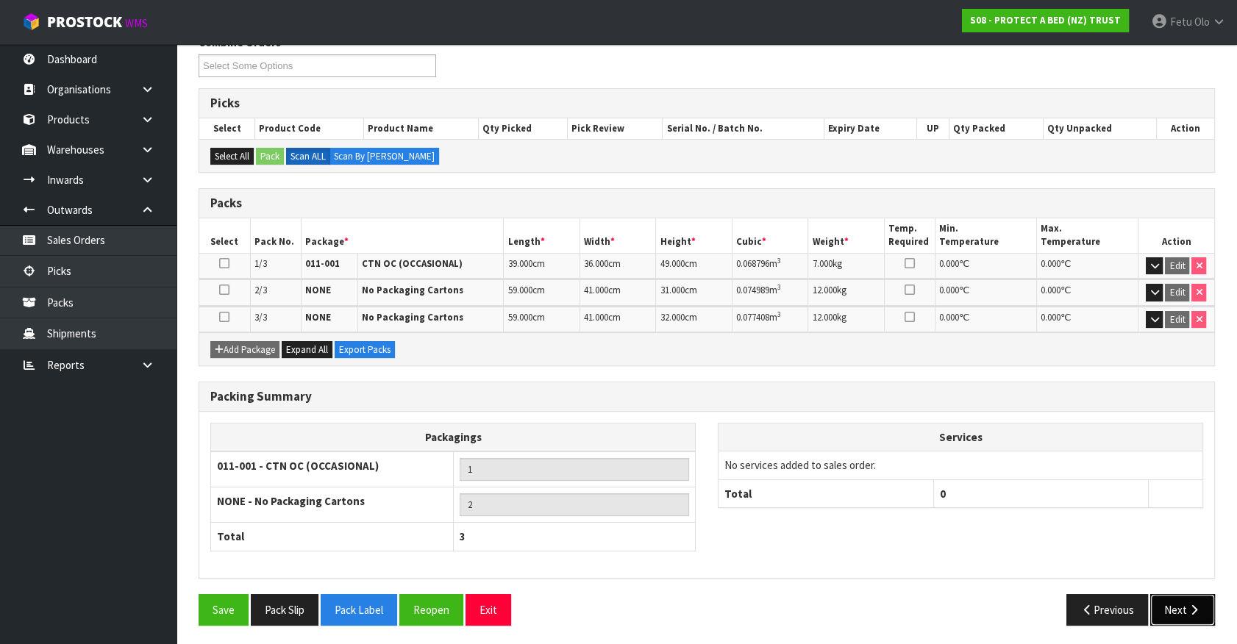
click at [1199, 605] on icon "button" at bounding box center [1194, 610] width 14 height 11
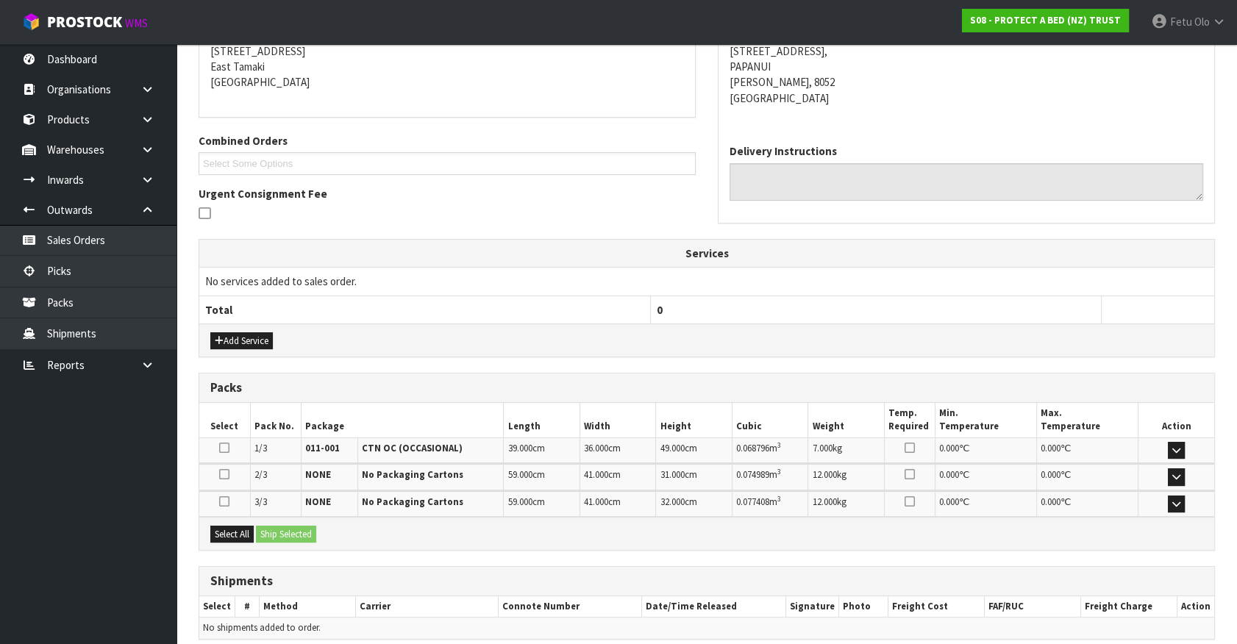
scroll to position [363, 0]
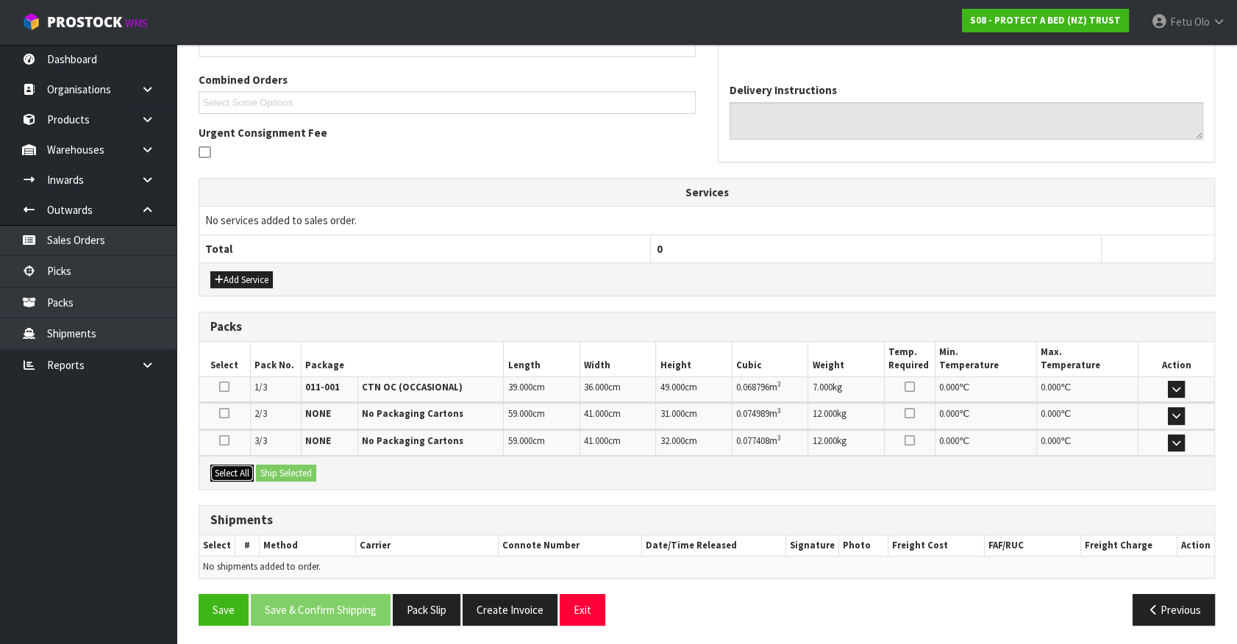
drag, startPoint x: 229, startPoint y: 469, endPoint x: 246, endPoint y: 469, distance: 17.7
click at [238, 469] on button "Select All" at bounding box center [231, 474] width 43 height 18
click at [272, 469] on button "Ship Selected" at bounding box center [286, 474] width 60 height 18
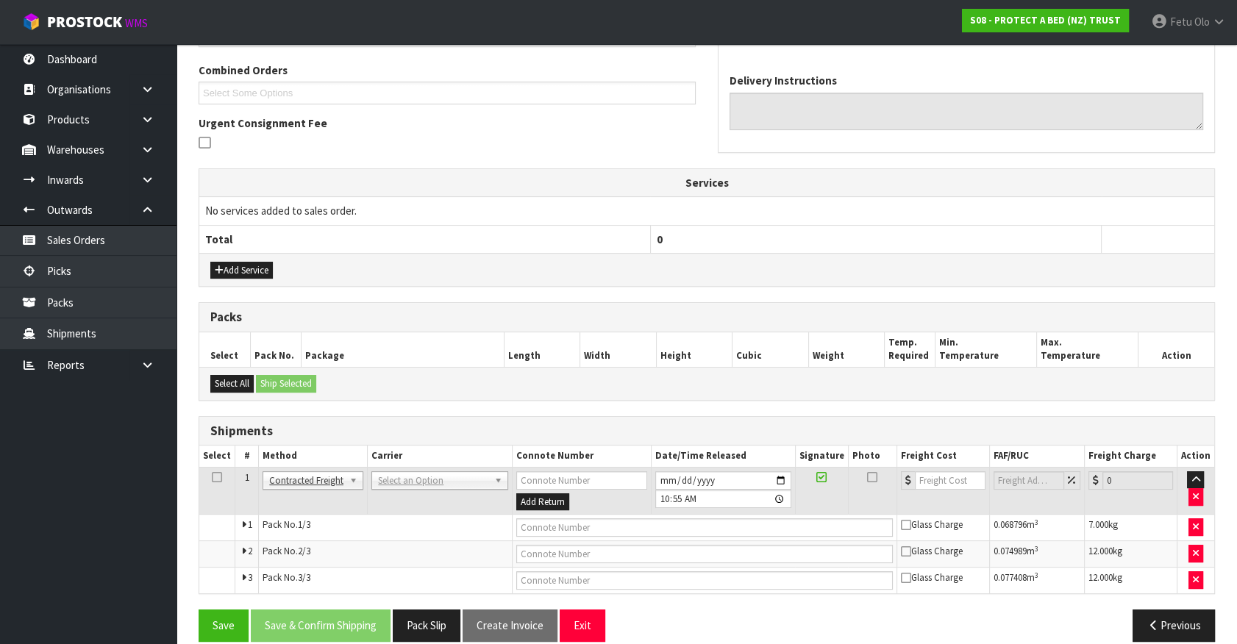
scroll to position [389, 0]
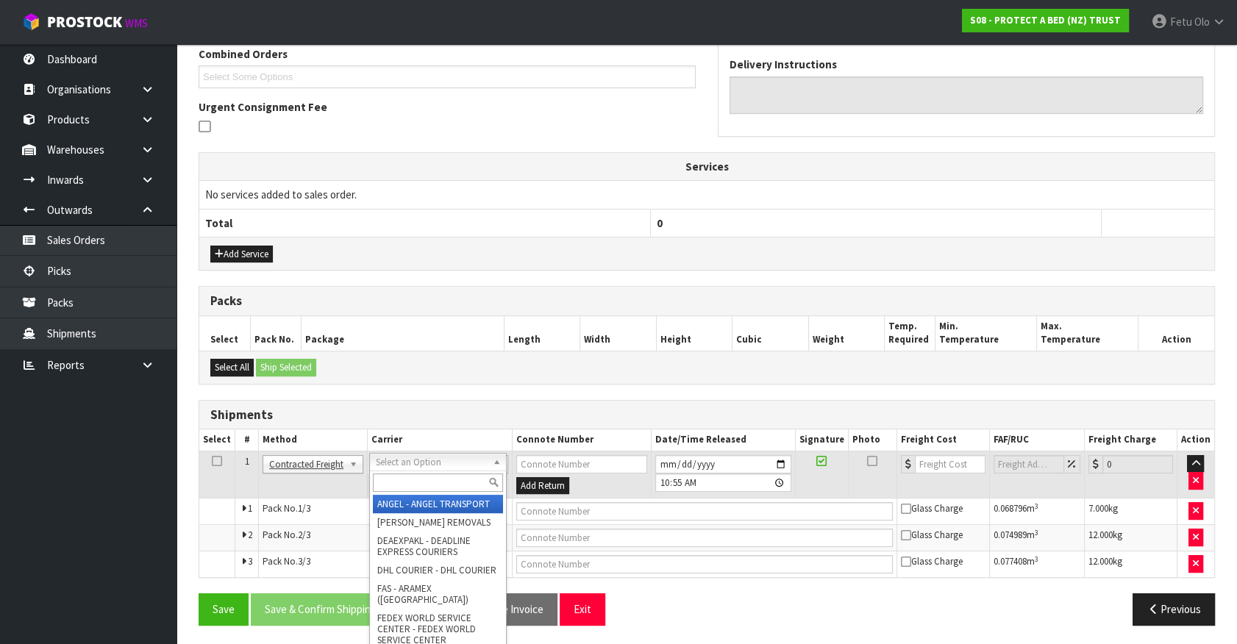
click at [405, 481] on input "text" at bounding box center [438, 483] width 130 height 18
type input "NZP"
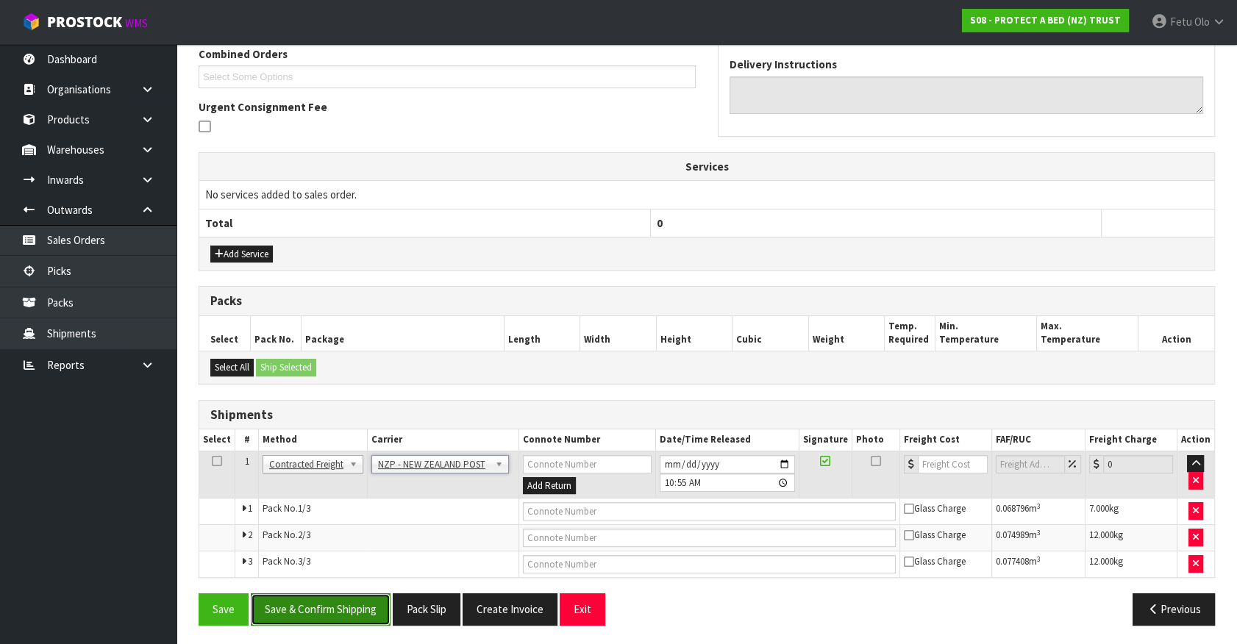
drag, startPoint x: 318, startPoint y: 613, endPoint x: 271, endPoint y: 596, distance: 50.7
click at [313, 611] on button "Save & Confirm Shipping" at bounding box center [321, 610] width 140 height 32
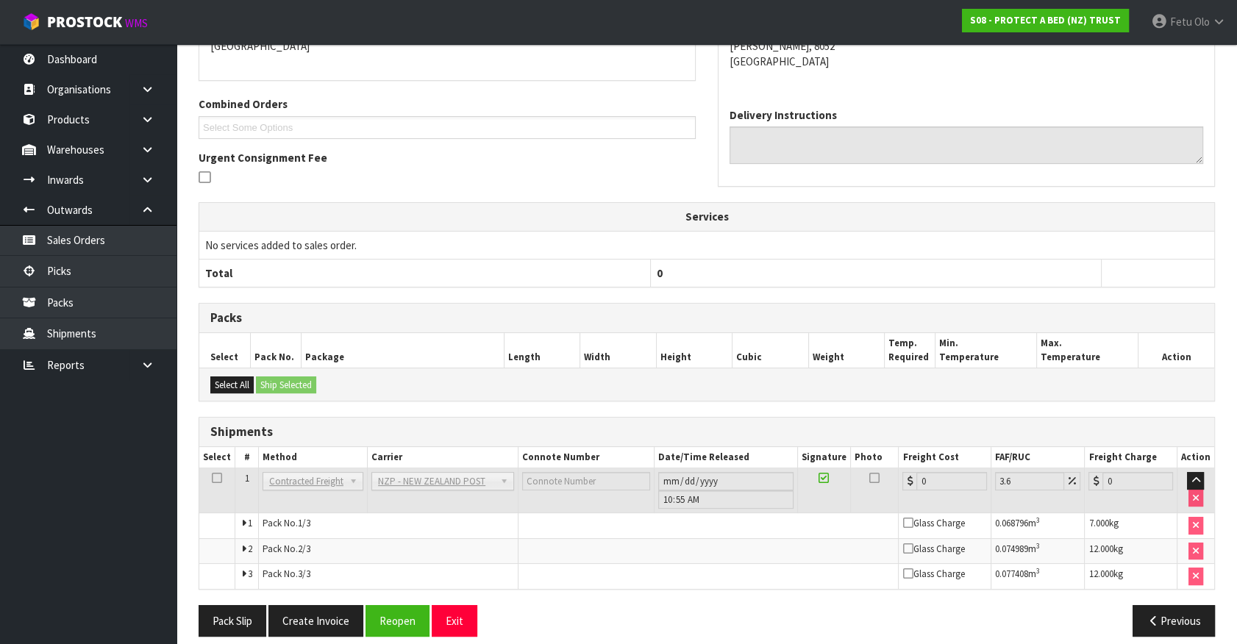
scroll to position [366, 0]
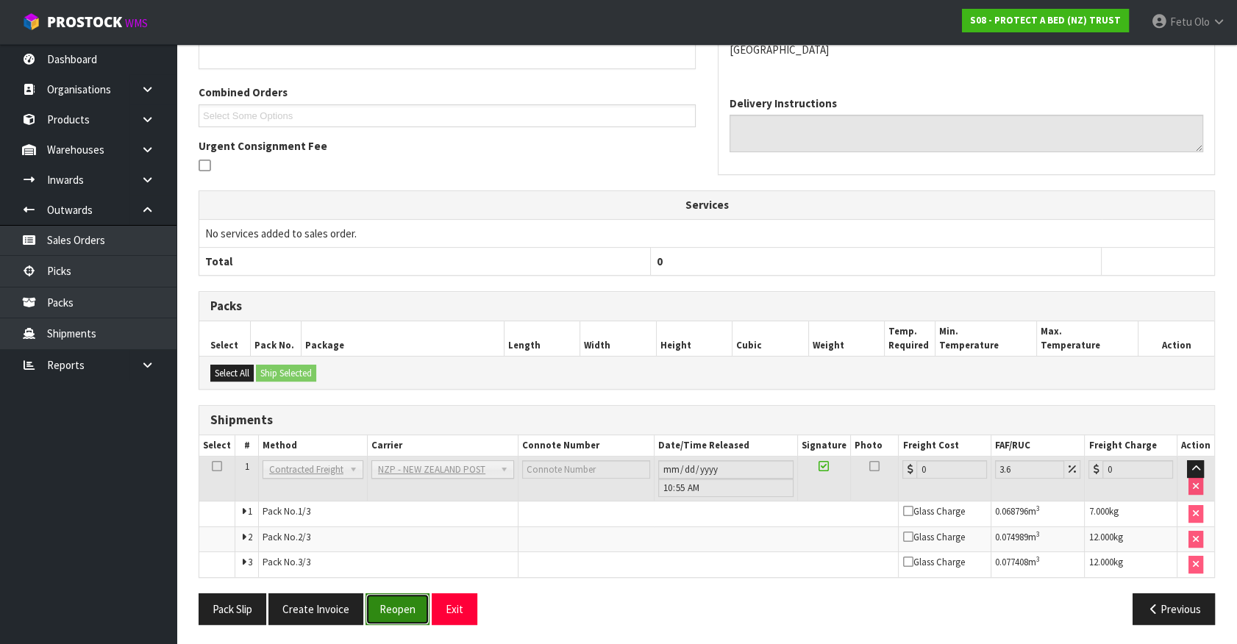
click at [374, 602] on button "Reopen" at bounding box center [398, 610] width 64 height 32
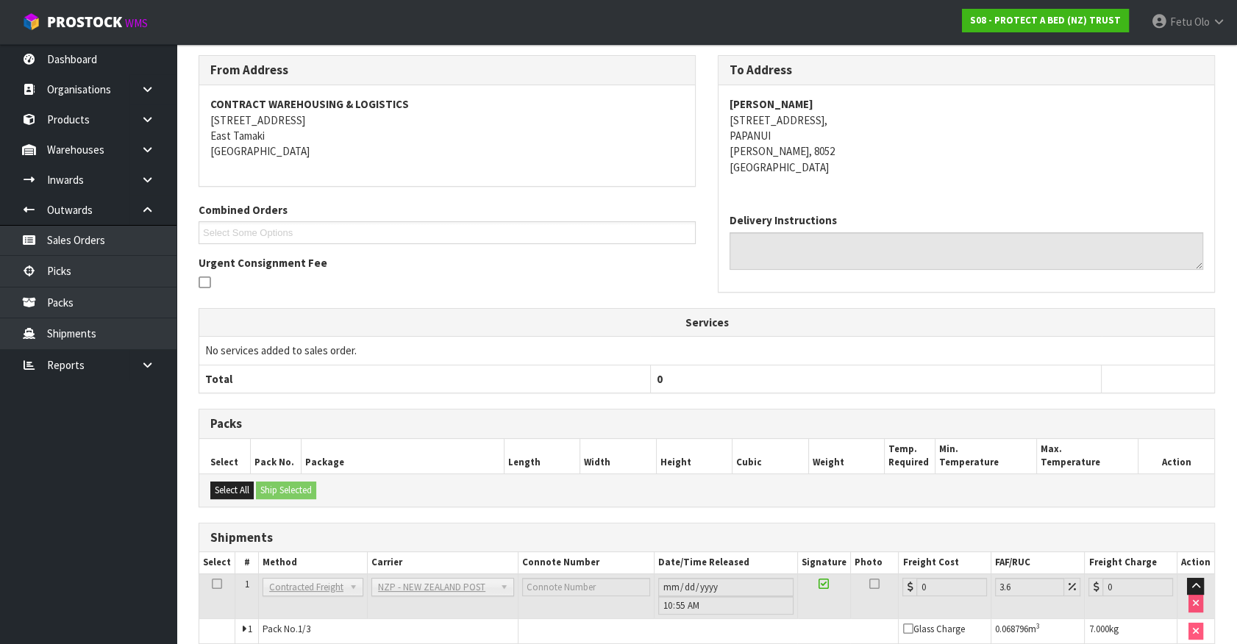
scroll to position [350, 0]
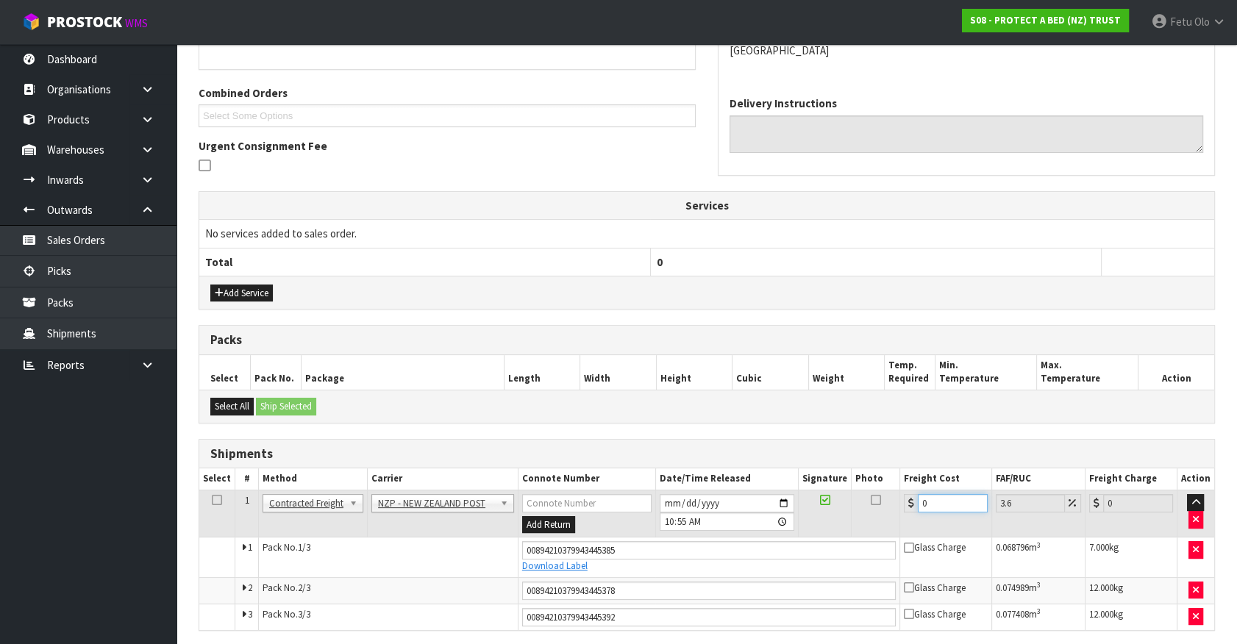
drag, startPoint x: 812, startPoint y: 539, endPoint x: 754, endPoint y: 559, distance: 61.4
click at [755, 558] on tbody "1 Client Local Pickup Customer Local Pickup Company Freight Contracted Freight …" at bounding box center [706, 560] width 1015 height 140
type input "5"
type input "5.18"
type input "59"
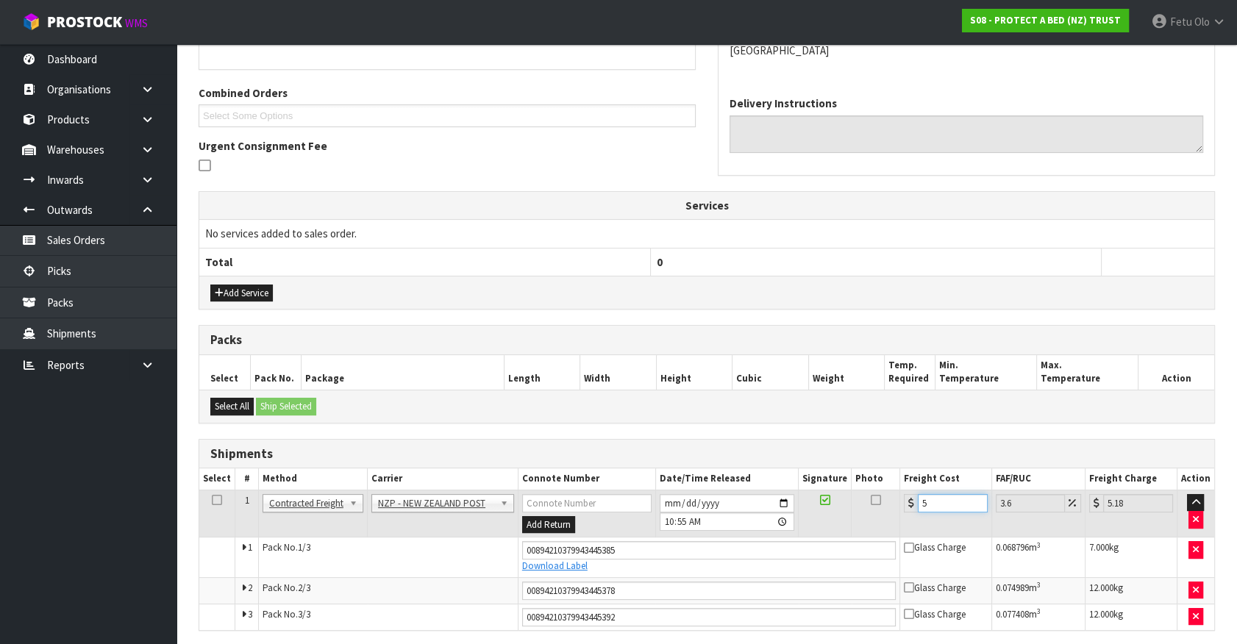
type input "61.12"
type input "59.8"
type input "61.95"
type input "59.82"
type input "61.97"
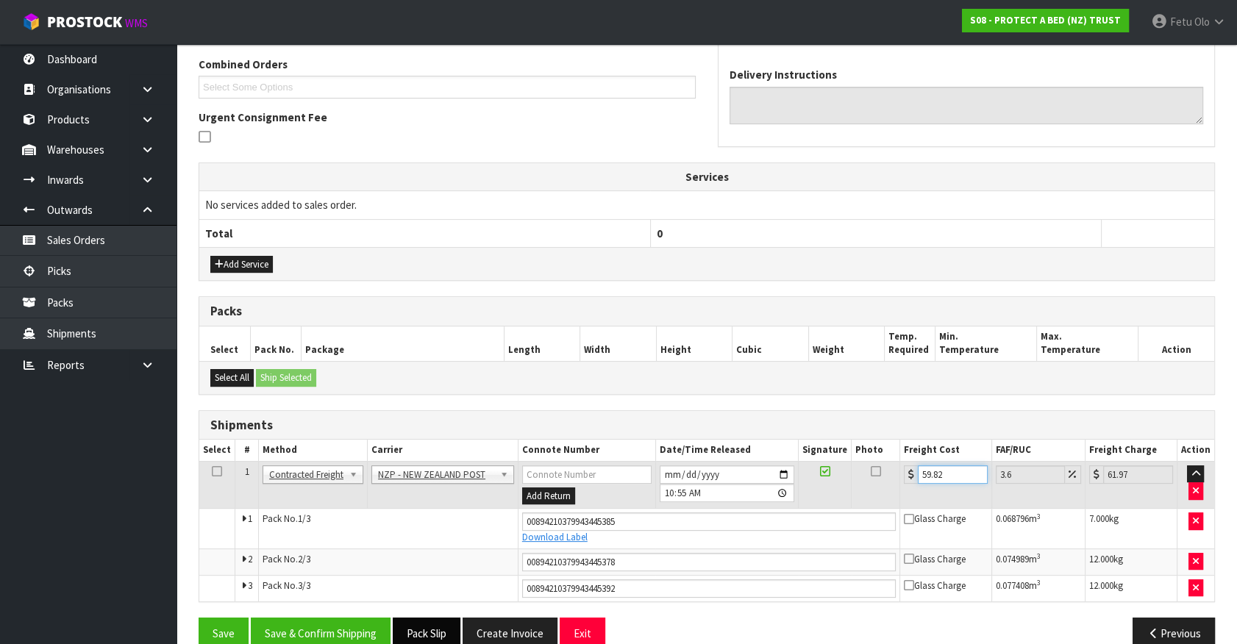
scroll to position [403, 0]
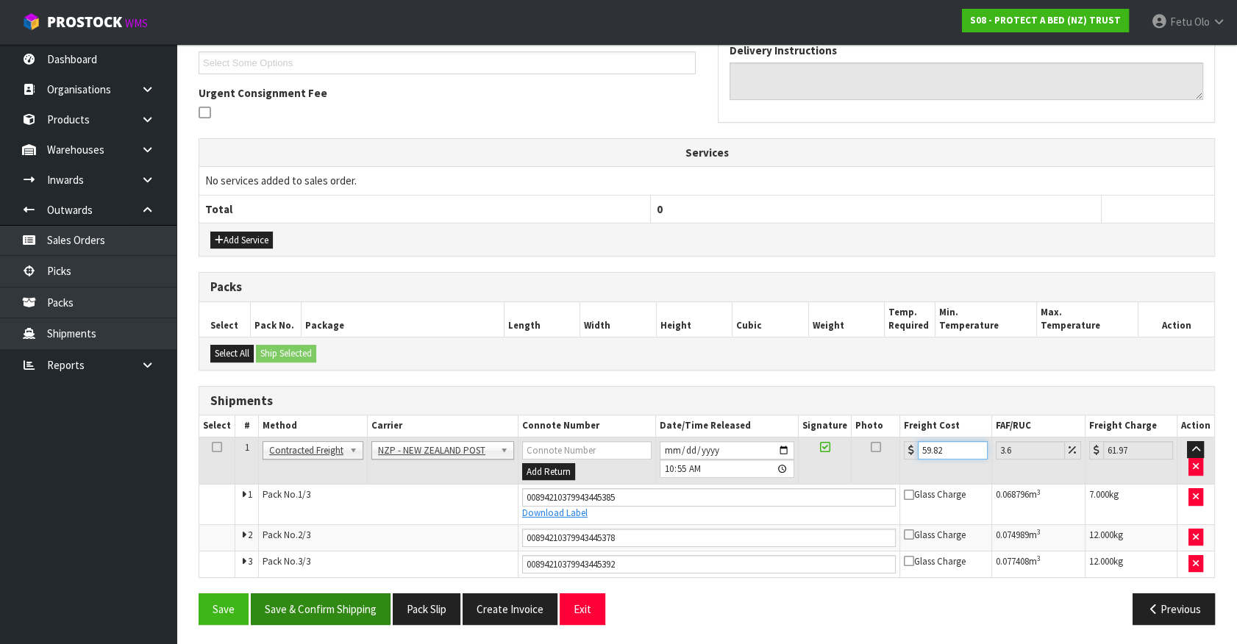
type input "59.82"
click at [319, 613] on button "Save & Confirm Shipping" at bounding box center [321, 610] width 140 height 32
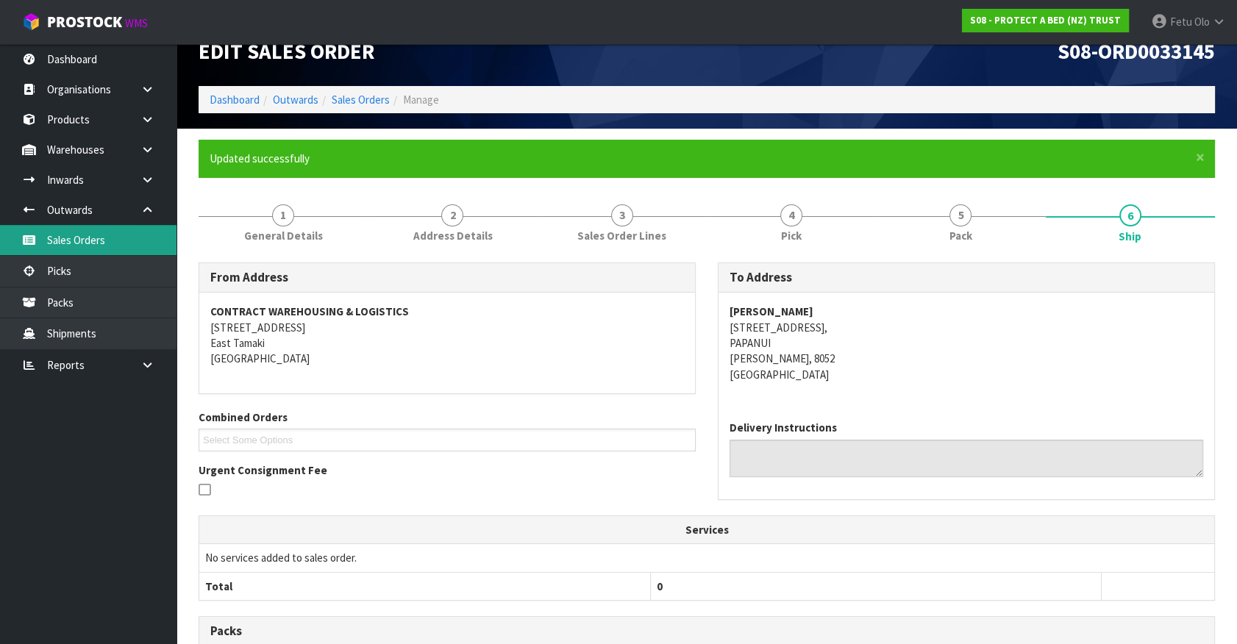
scroll to position [0, 0]
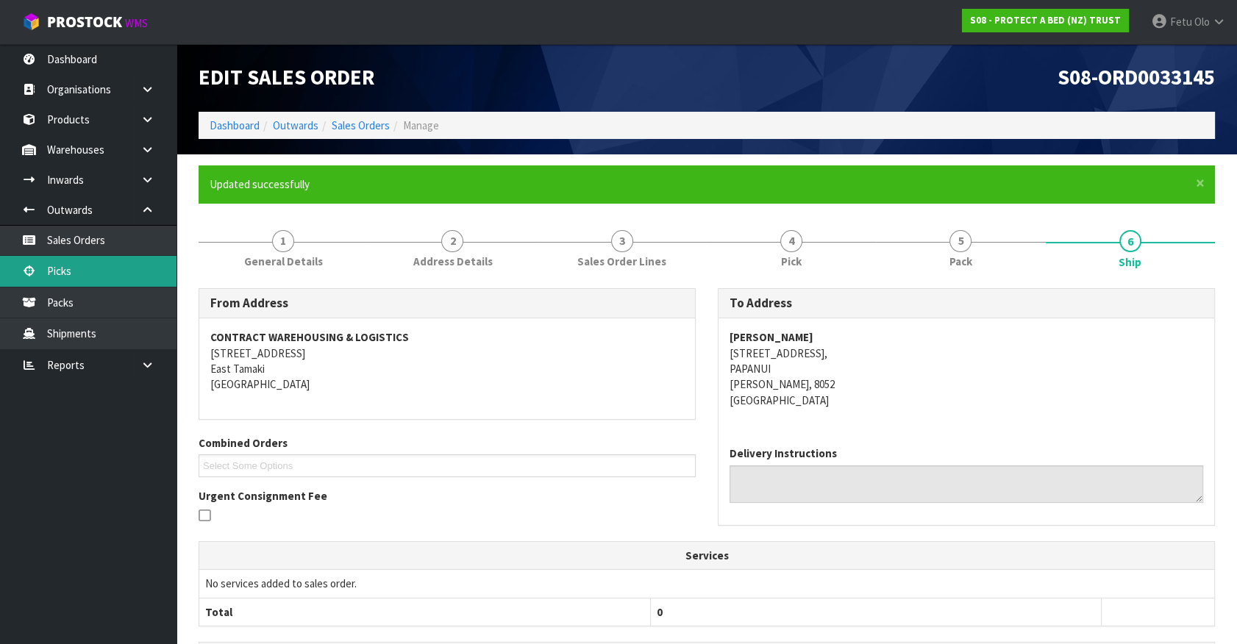
click at [102, 279] on link "Picks" at bounding box center [88, 271] width 177 height 30
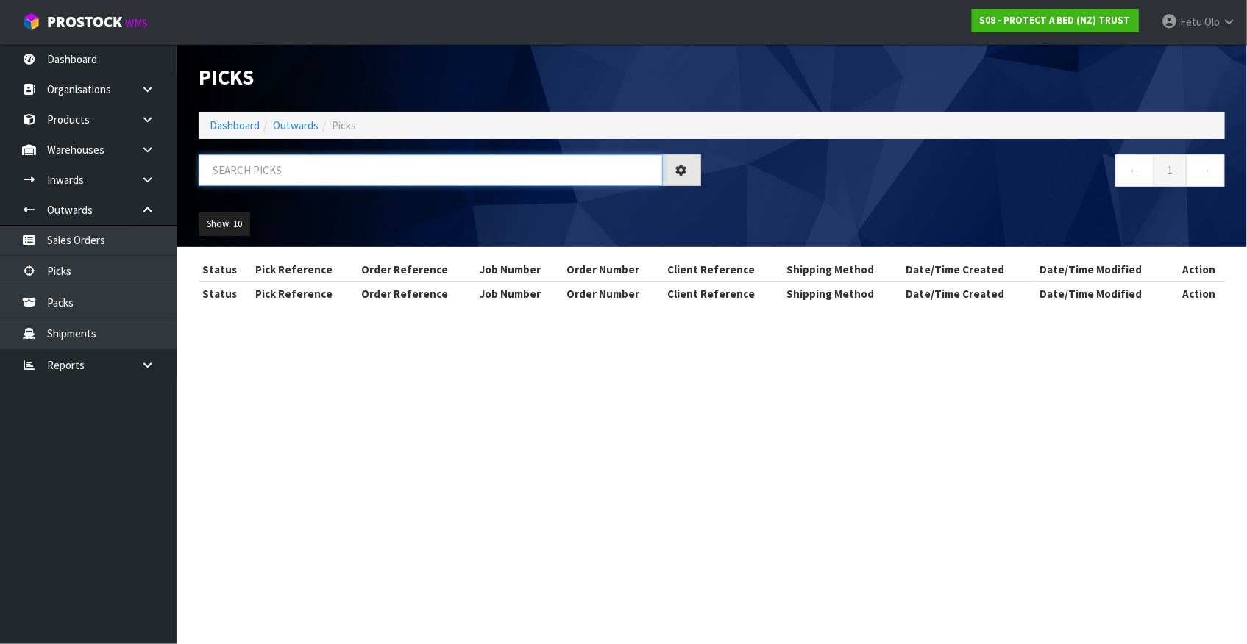
click at [275, 164] on input "text" at bounding box center [431, 170] width 464 height 32
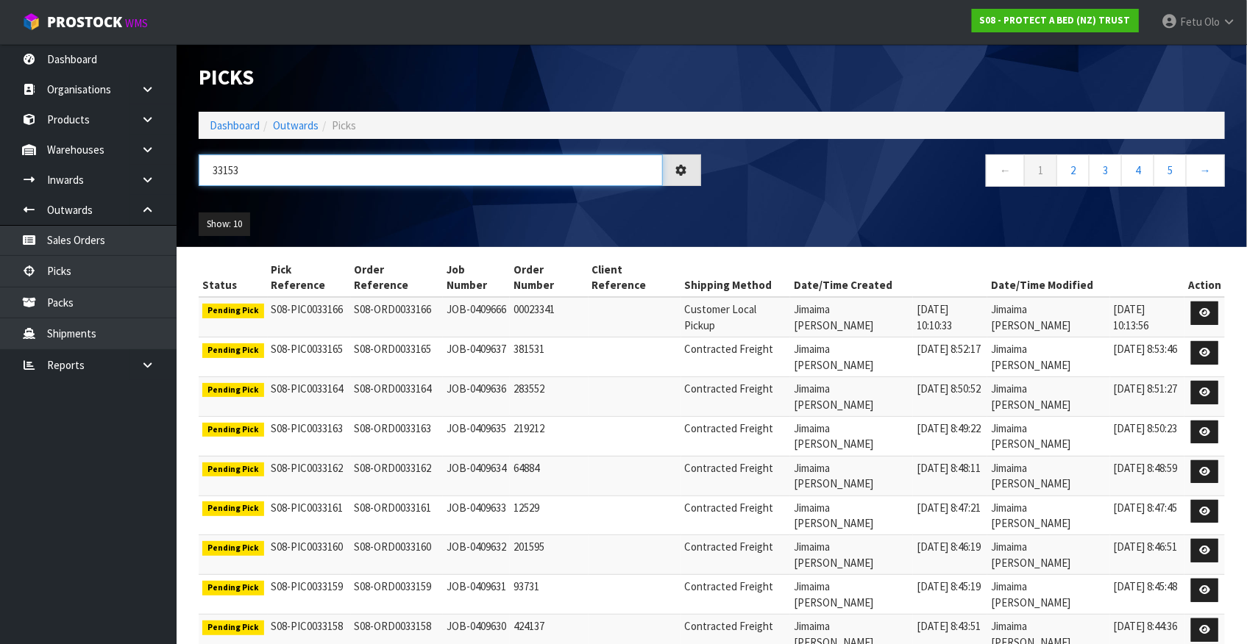
type input "33153"
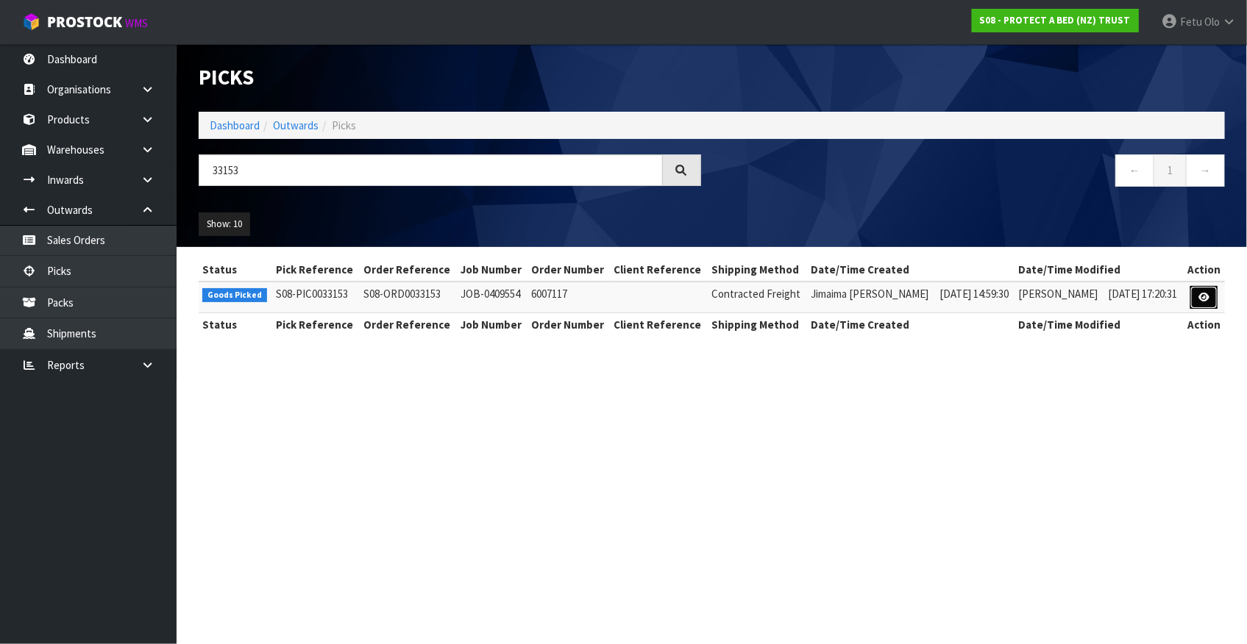
click at [1207, 297] on icon at bounding box center [1203, 298] width 11 height 10
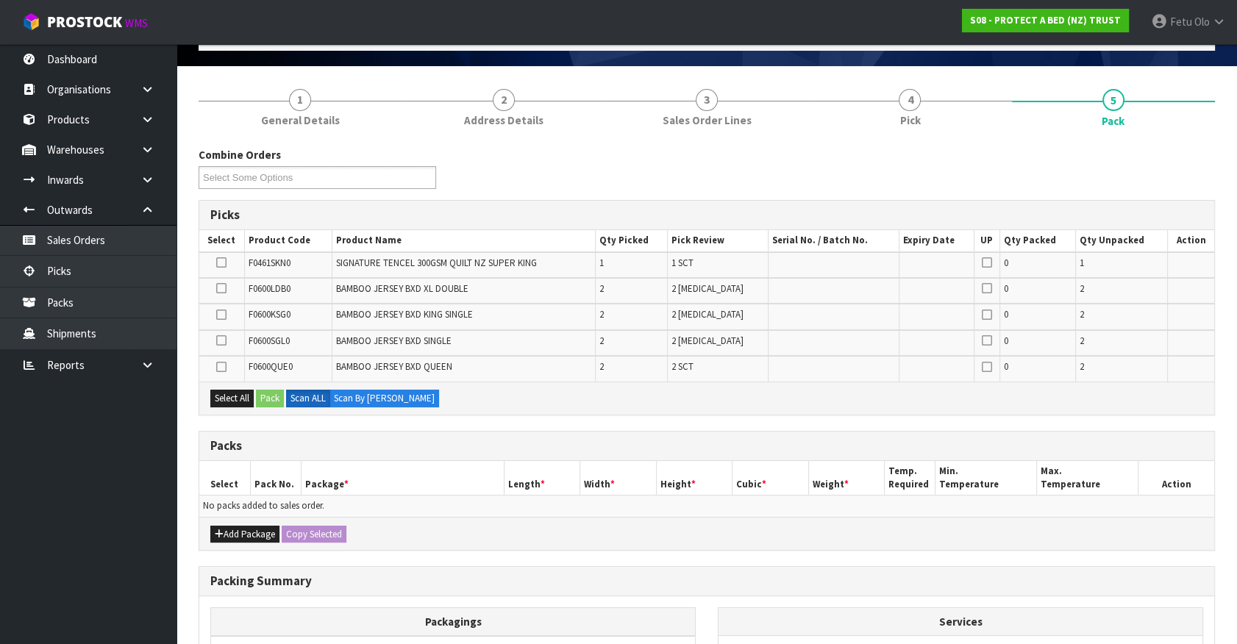
scroll to position [105, 0]
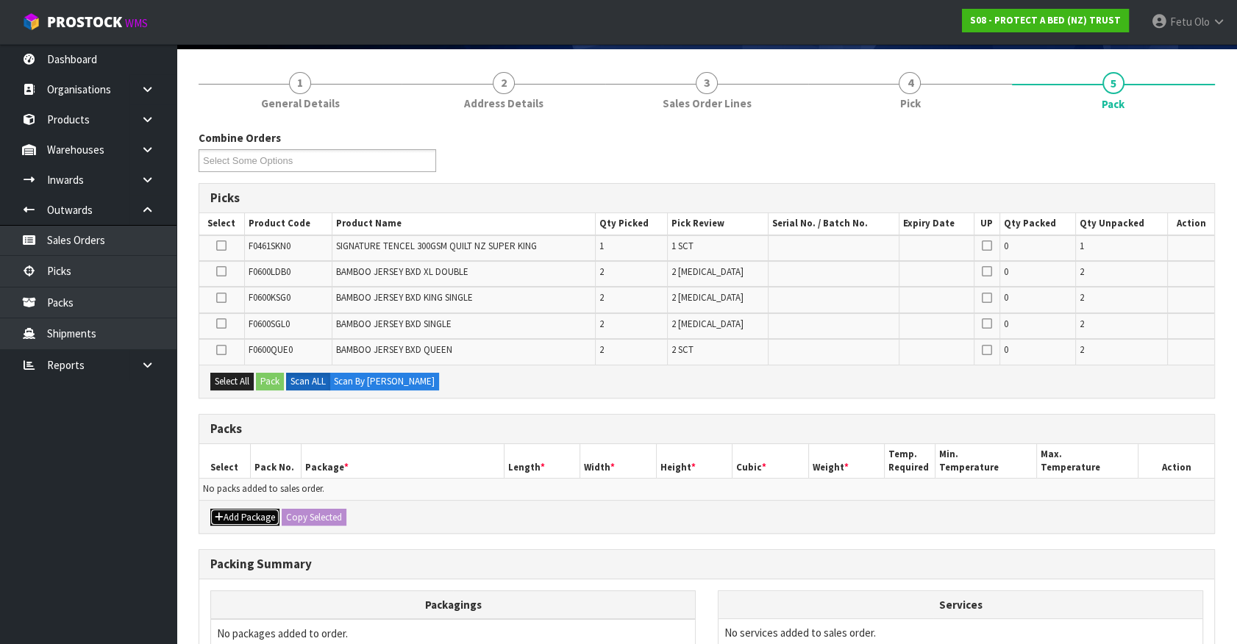
click at [239, 510] on button "Add Package" at bounding box center [244, 518] width 69 height 18
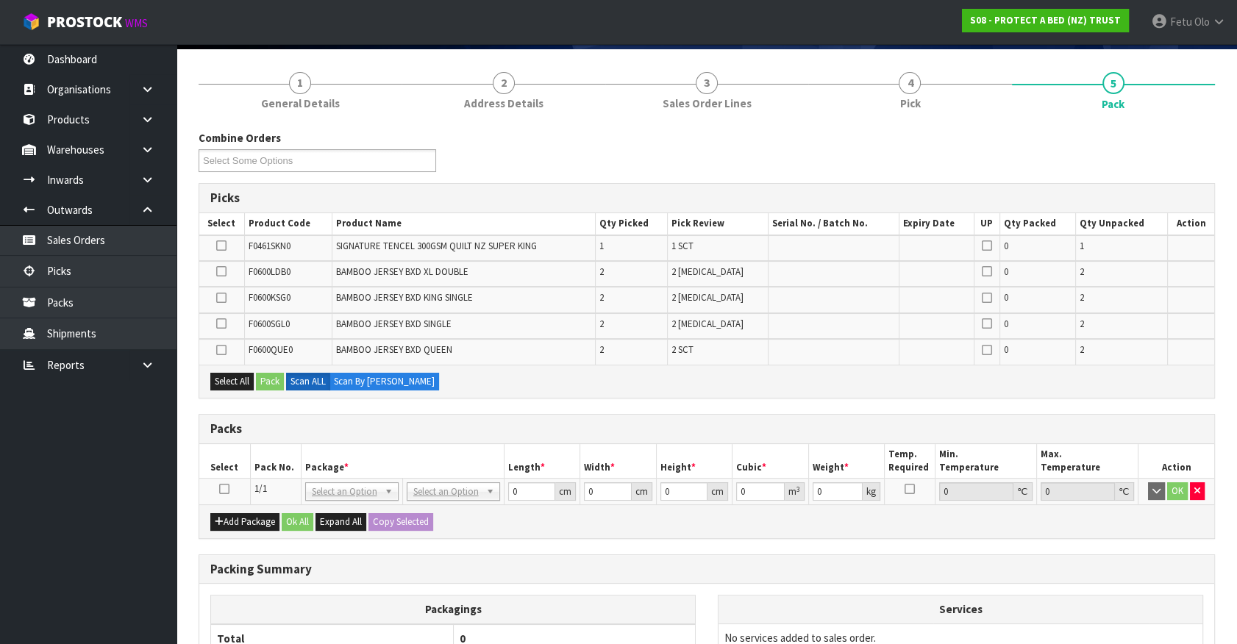
drag, startPoint x: 225, startPoint y: 485, endPoint x: 230, endPoint y: 478, distance: 9.0
click at [226, 489] on icon at bounding box center [224, 489] width 10 height 1
click at [279, 456] on th "Pack No." at bounding box center [275, 461] width 51 height 35
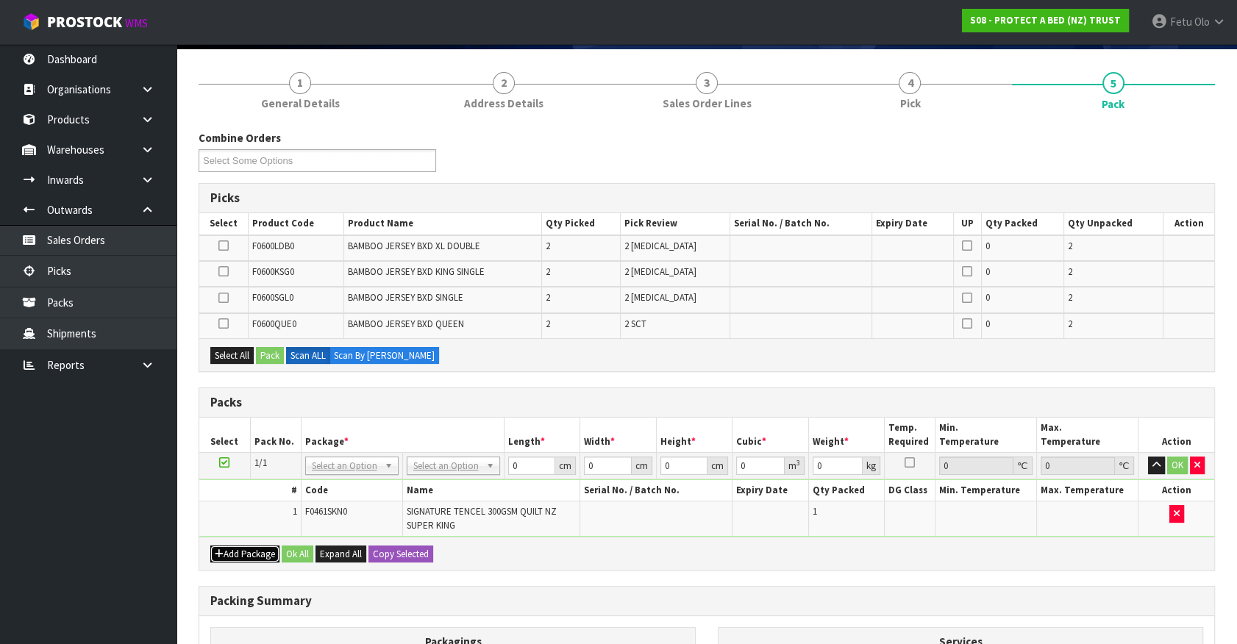
click at [230, 549] on button "Add Package" at bounding box center [244, 555] width 69 height 18
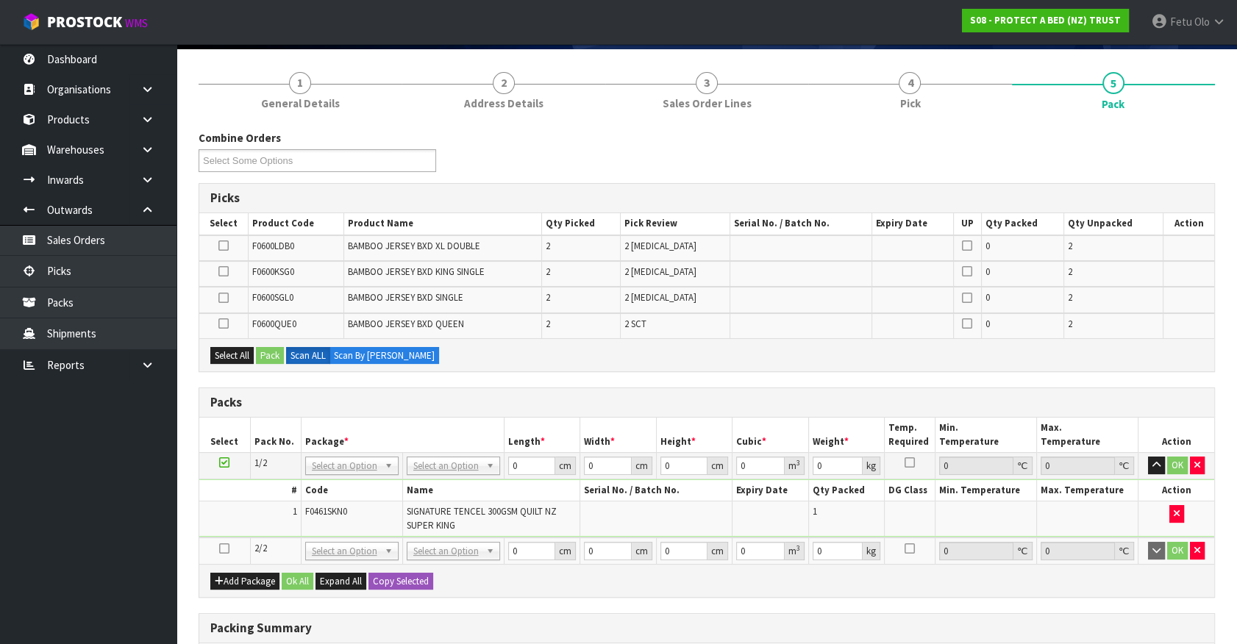
click at [215, 548] on td at bounding box center [224, 551] width 51 height 26
click at [221, 549] on icon at bounding box center [224, 549] width 10 height 1
click at [131, 588] on ul "Dashboard Organisations Clients Consignees Carriers Products Categories Serial …" at bounding box center [88, 344] width 177 height 600
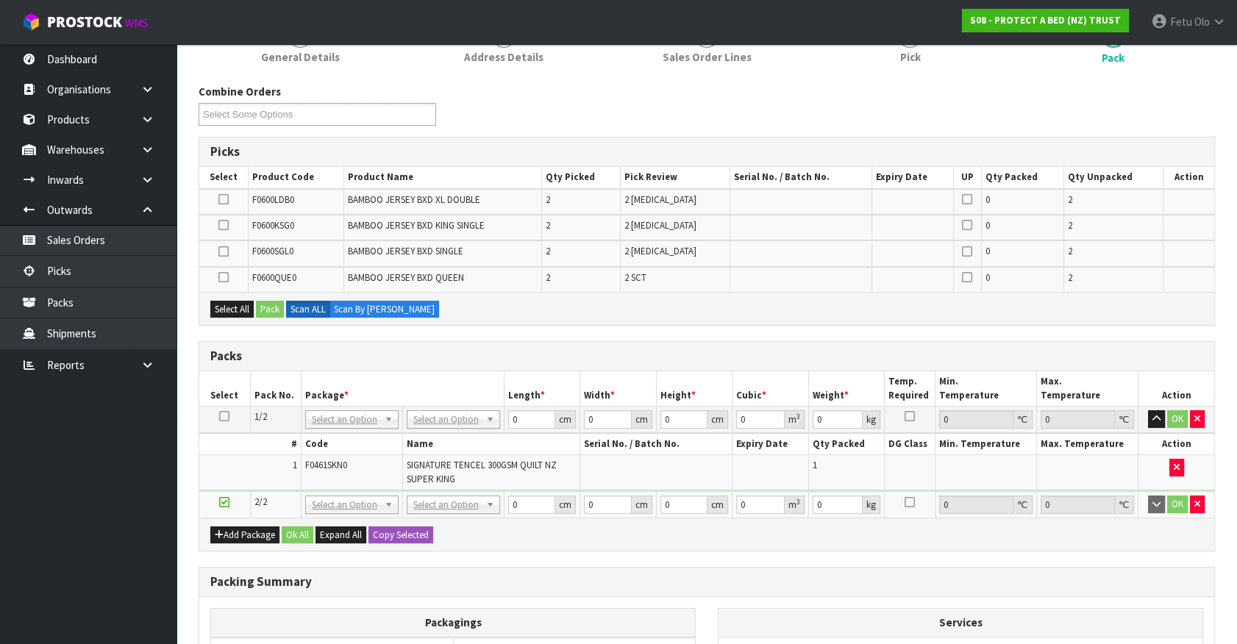
scroll to position [172, 0]
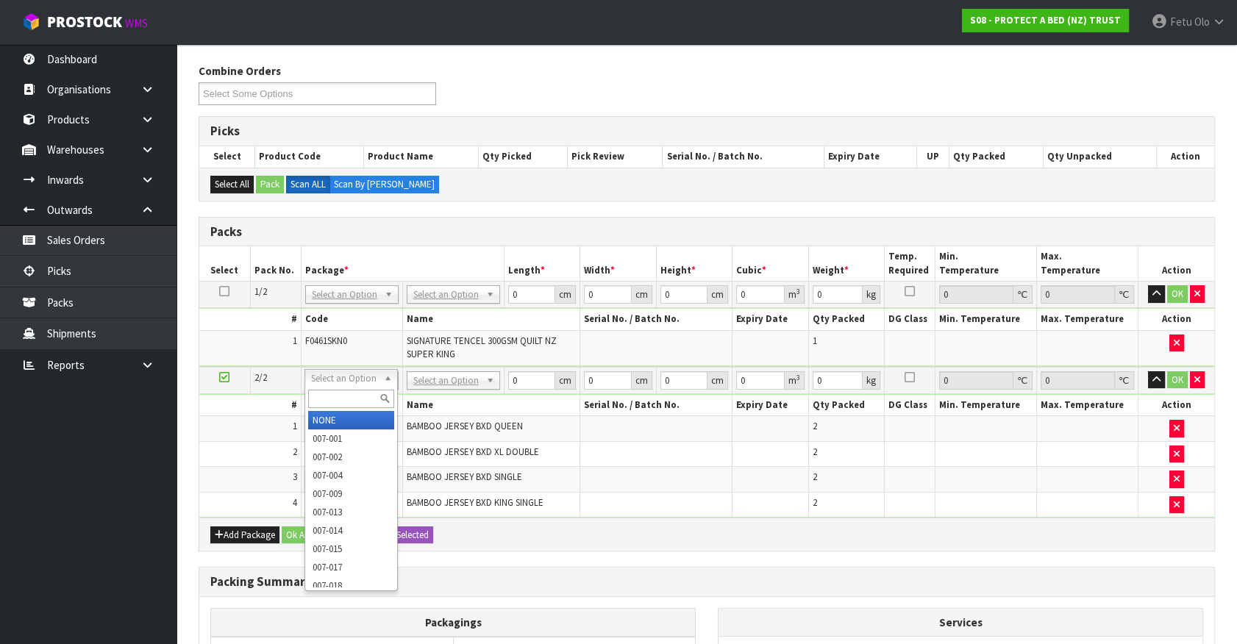
click at [326, 400] on input "text" at bounding box center [351, 399] width 86 height 18
type input "011"
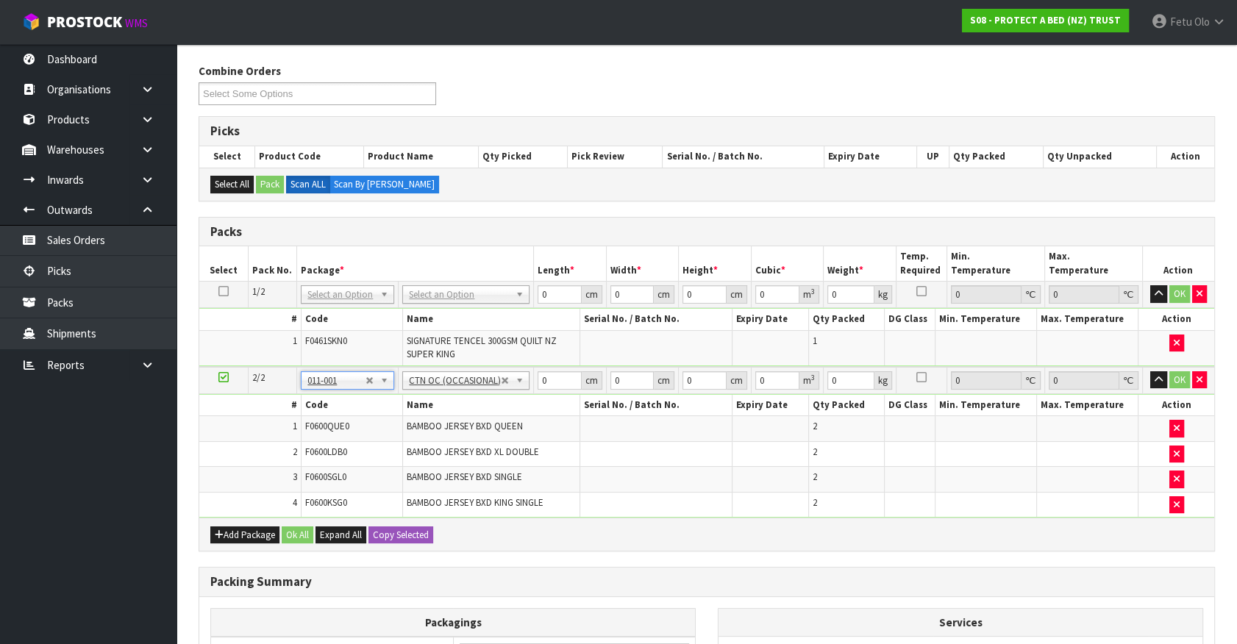
type input "6.36"
drag, startPoint x: 551, startPoint y: 382, endPoint x: 446, endPoint y: 410, distance: 108.8
click at [446, 410] on tbody "2/2 NONE 007-001 007-002 007-004 007-009 007-013 007-014 007-015 007-017 007-01…" at bounding box center [706, 442] width 1015 height 151
type input "59"
type input "40"
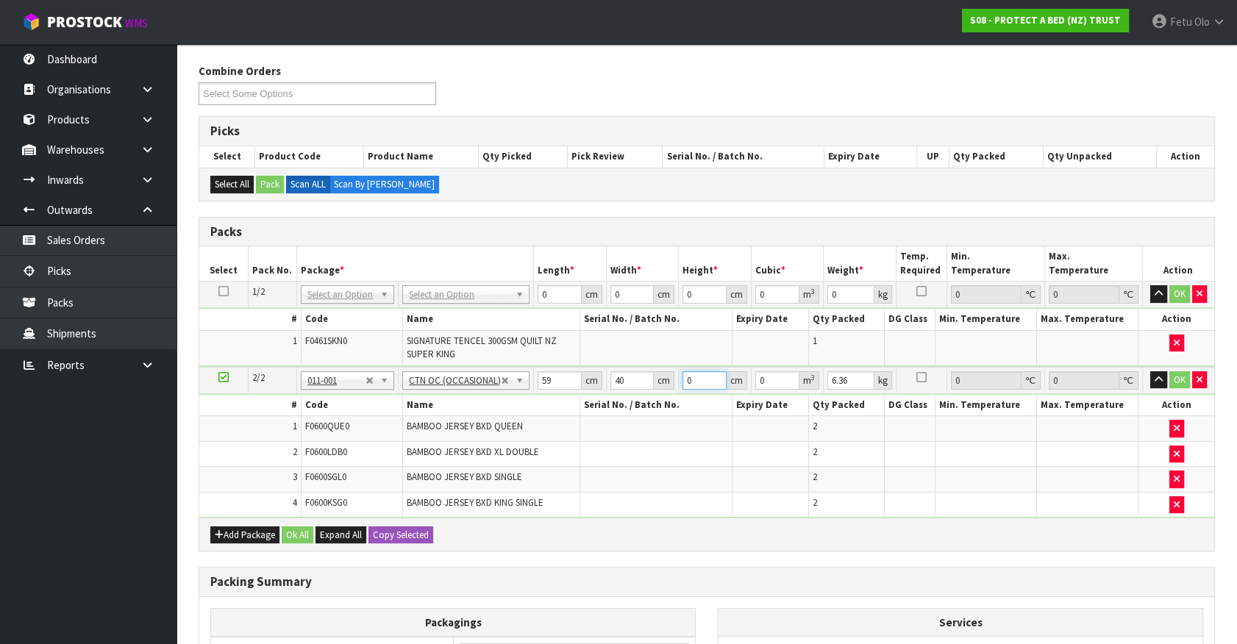
type input "3"
type input "0.00708"
type input "32"
type input "0.07552"
type input "32"
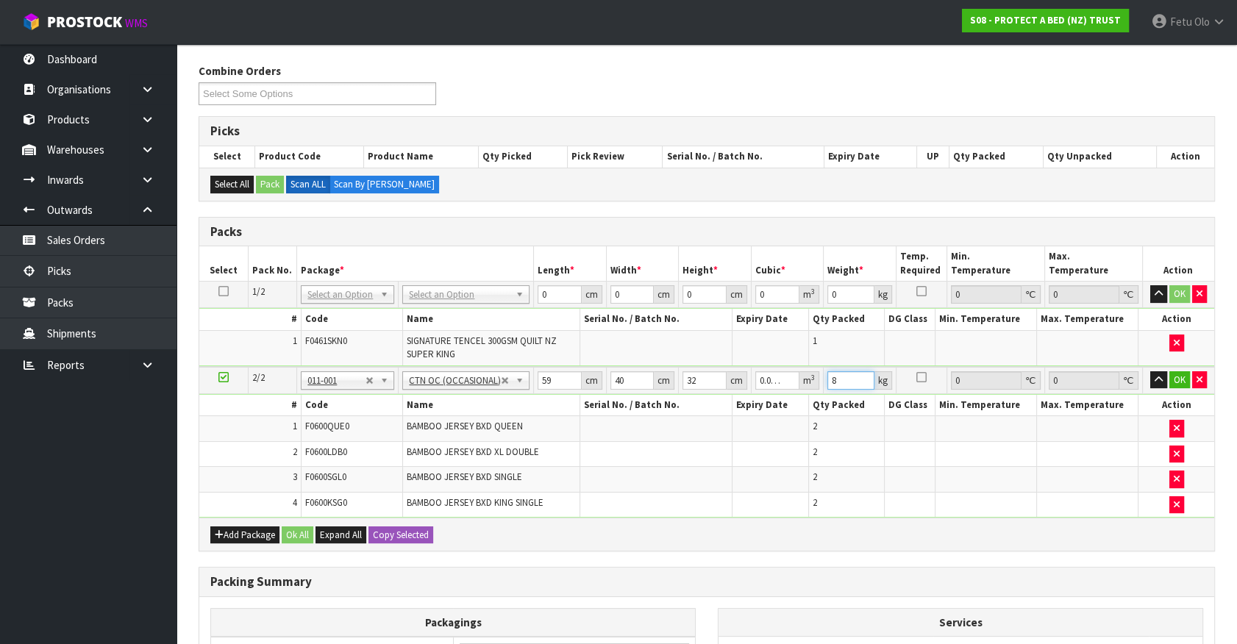
type input "8"
click at [837, 395] on th "Qty Packed" at bounding box center [846, 405] width 76 height 21
drag, startPoint x: 836, startPoint y: 382, endPoint x: 803, endPoint y: 392, distance: 34.0
click at [803, 392] on tbody "2/2 NONE 007-001 007-002 007-004 007-009 007-013 007-014 007-015 007-017 007-01…" at bounding box center [706, 442] width 1015 height 151
type input "9"
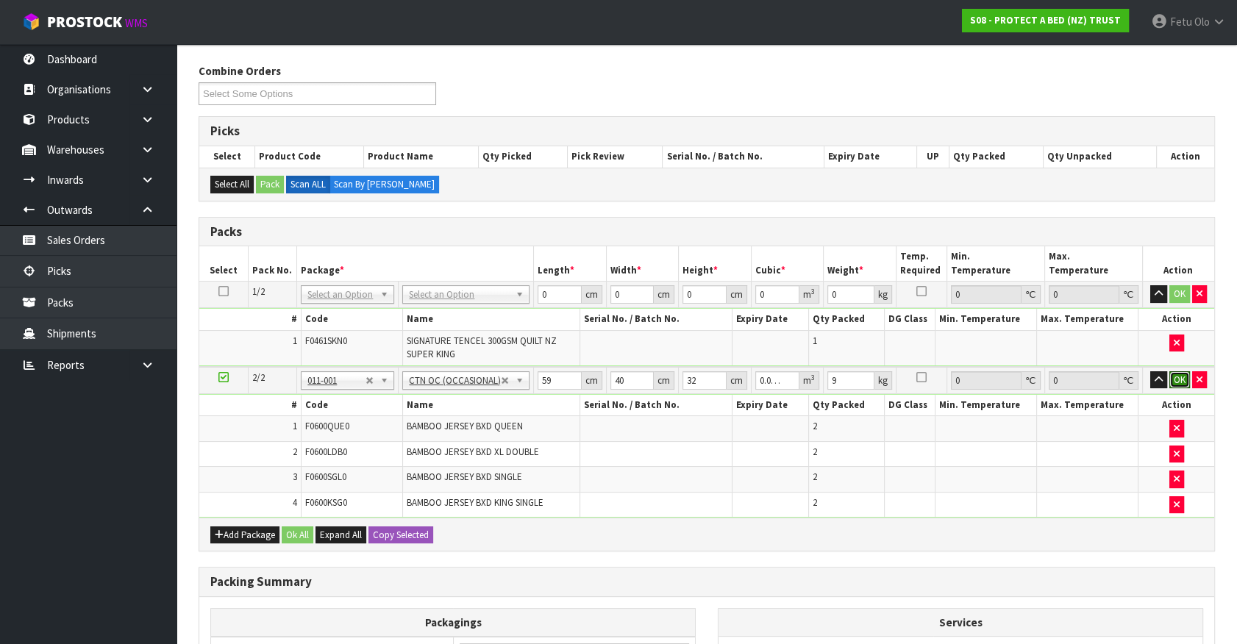
click button "OK" at bounding box center [1179, 380] width 21 height 18
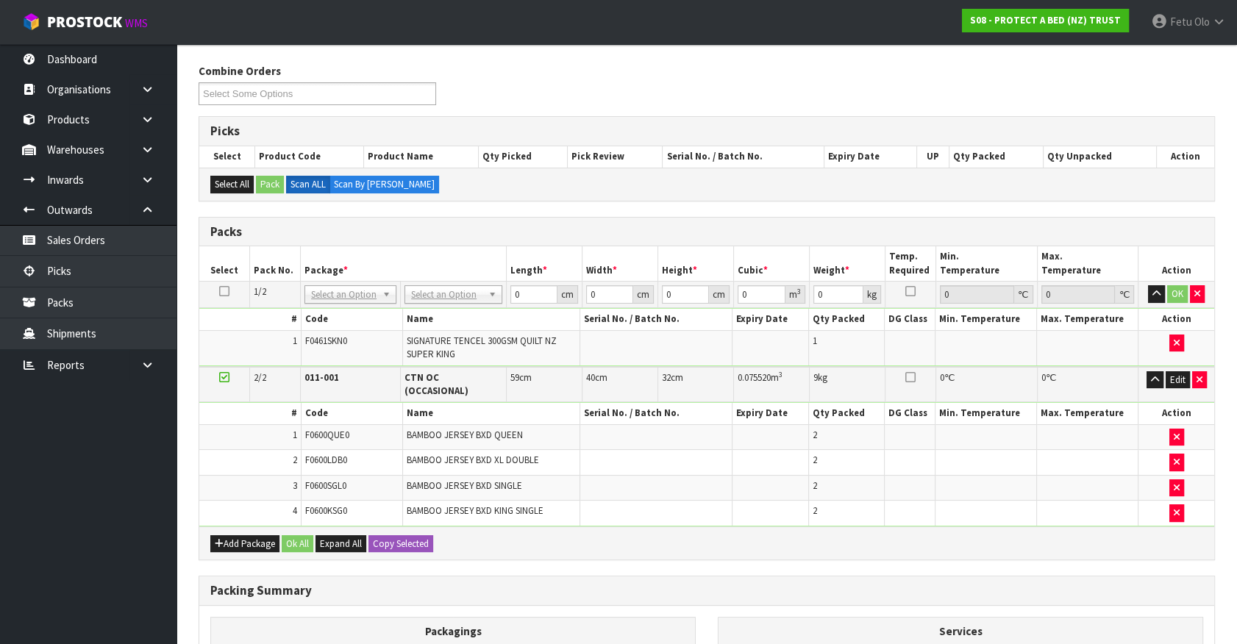
click at [220, 377] on icon at bounding box center [224, 377] width 10 height 1
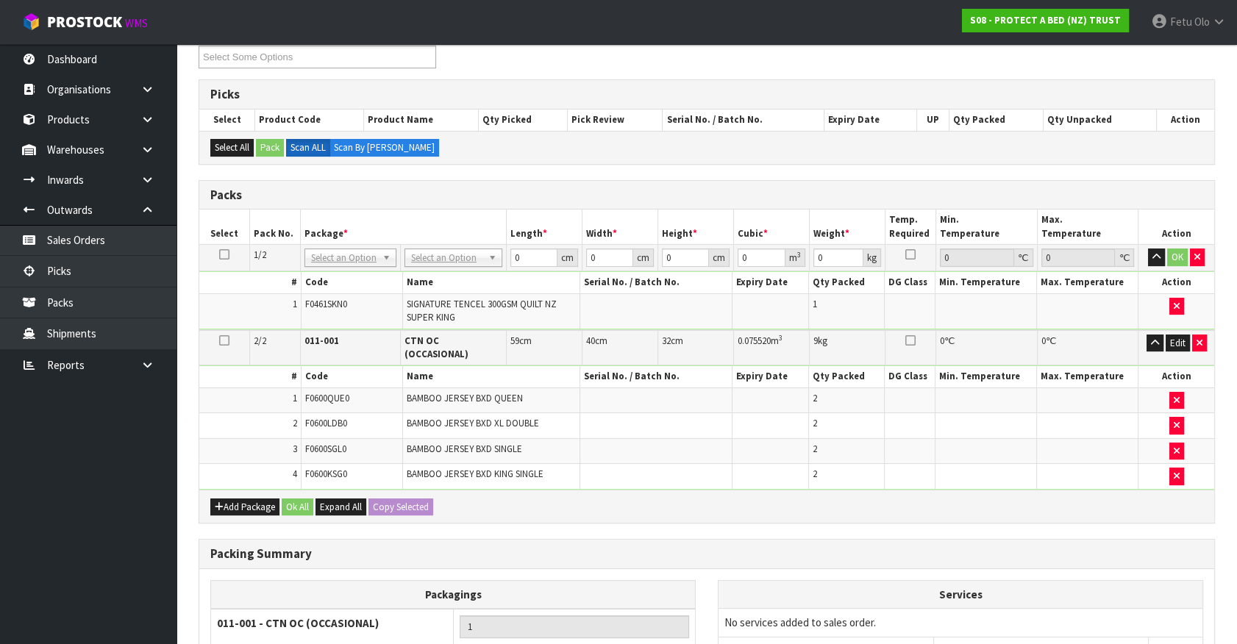
scroll to position [85, 0]
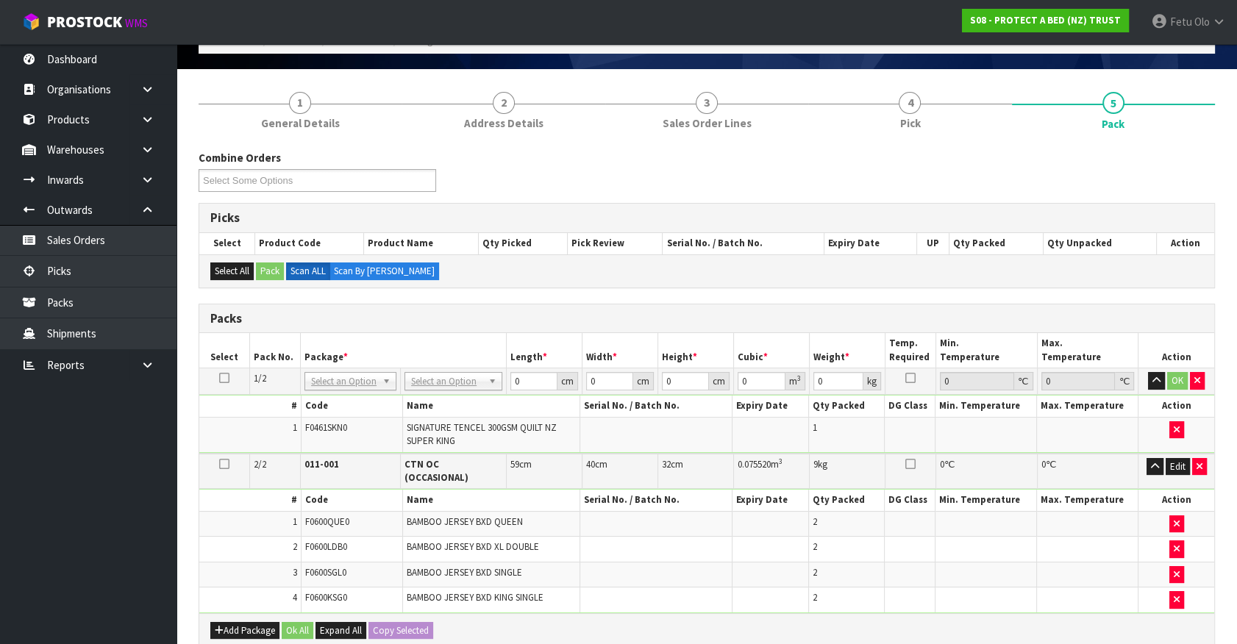
click at [989, 563] on td at bounding box center [986, 575] width 101 height 26
drag, startPoint x: 324, startPoint y: 380, endPoint x: 324, endPoint y: 395, distance: 15.4
click at [324, 395] on input "text" at bounding box center [350, 401] width 85 height 18
drag, startPoint x: 455, startPoint y: 384, endPoint x: 449, endPoint y: 390, distance: 8.3
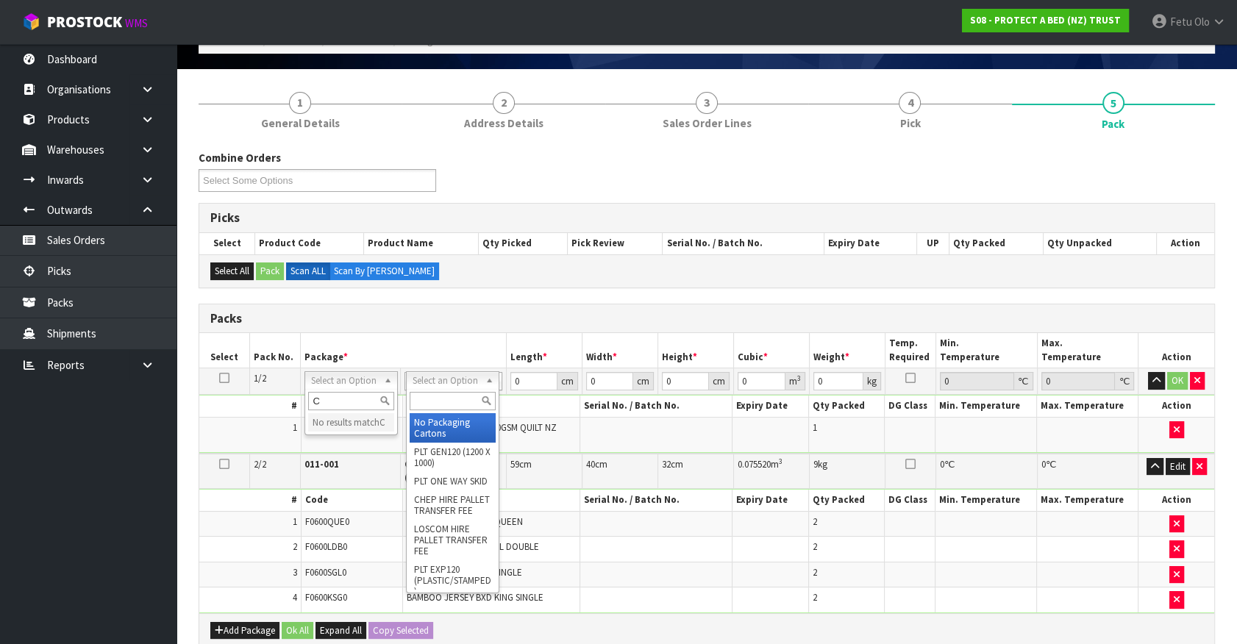
type input "C"
click at [436, 397] on input "text" at bounding box center [453, 401] width 87 height 18
type input "CTN7"
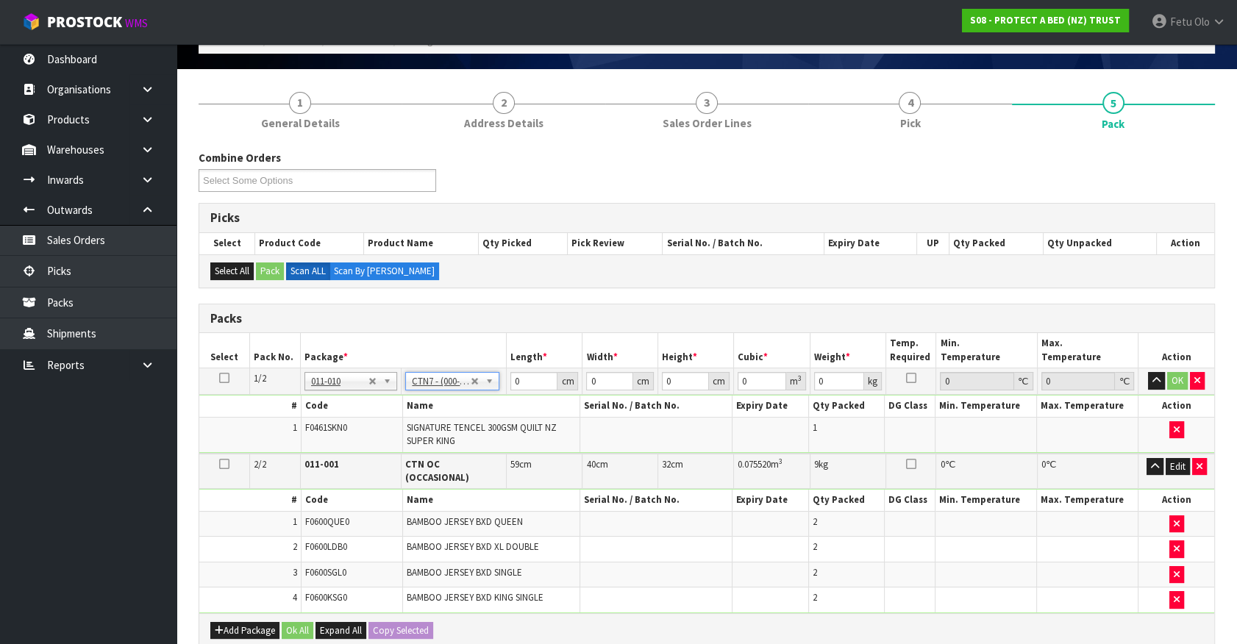
type input "45.5"
type input "35"
type input "0.072459"
type input "4.35"
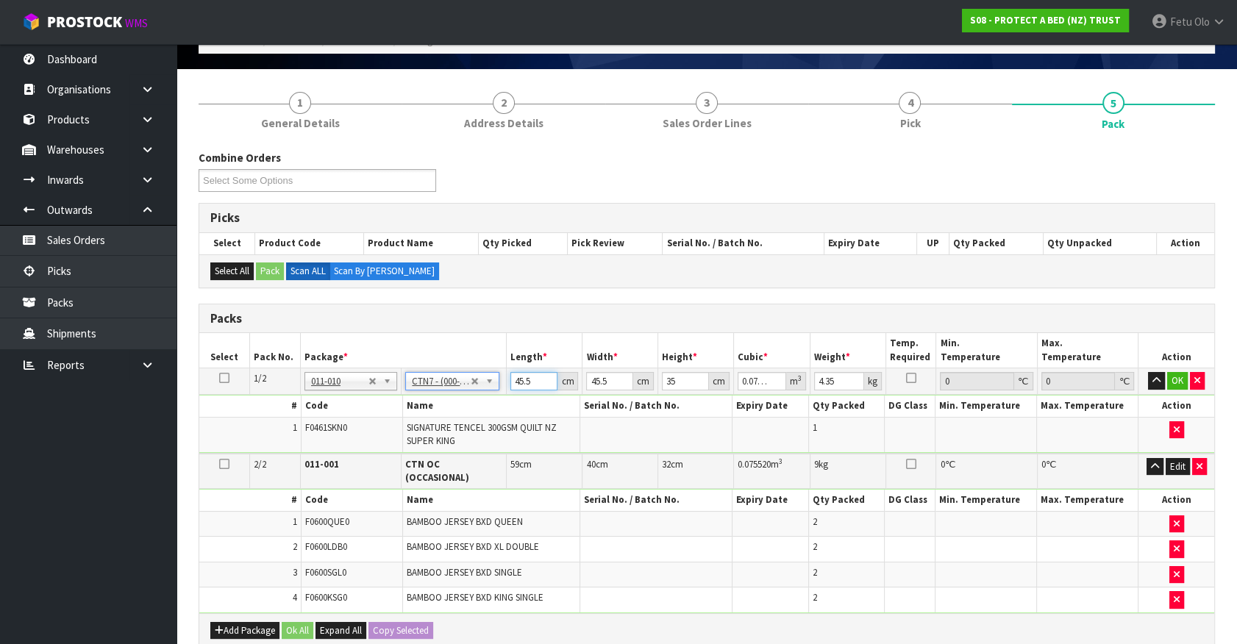
drag, startPoint x: 528, startPoint y: 380, endPoint x: 465, endPoint y: 400, distance: 66.5
click at [465, 400] on tbody "1/2 NONE 007-001 007-002 007-004 007-009 007-013 007-014 007-015 007-017 007-01…" at bounding box center [706, 410] width 1015 height 85
type input "4"
type input "0.00637"
type input "47"
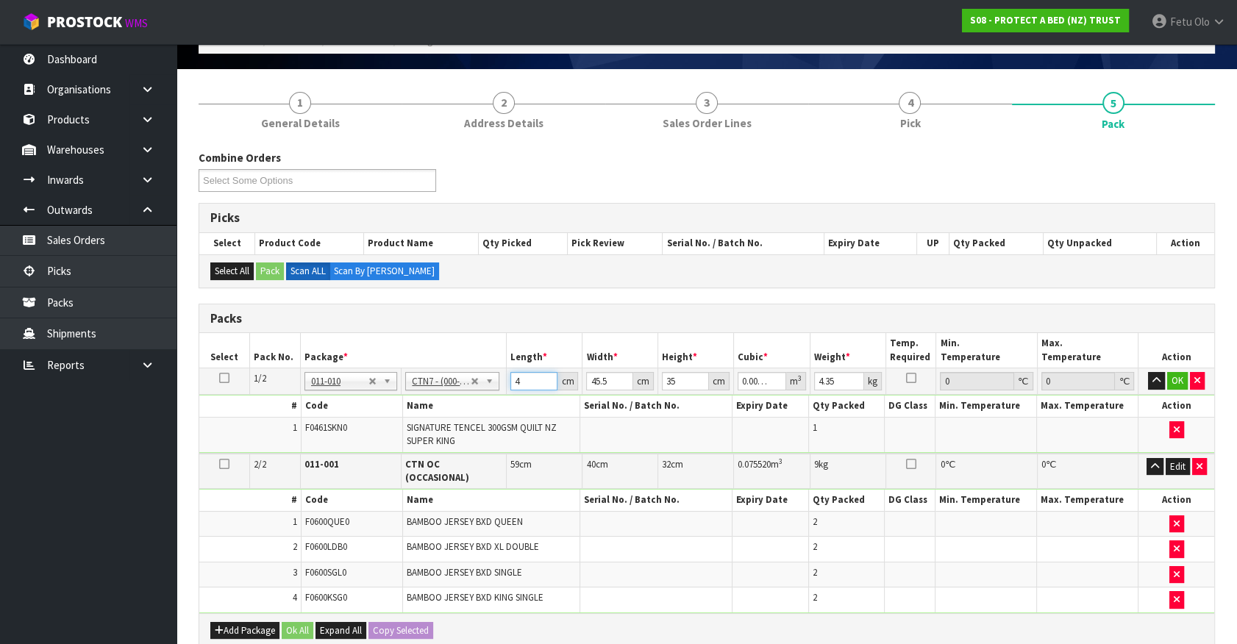
type input "0.074847"
type input "47"
type input "4"
type input "0.00658"
type input "46"
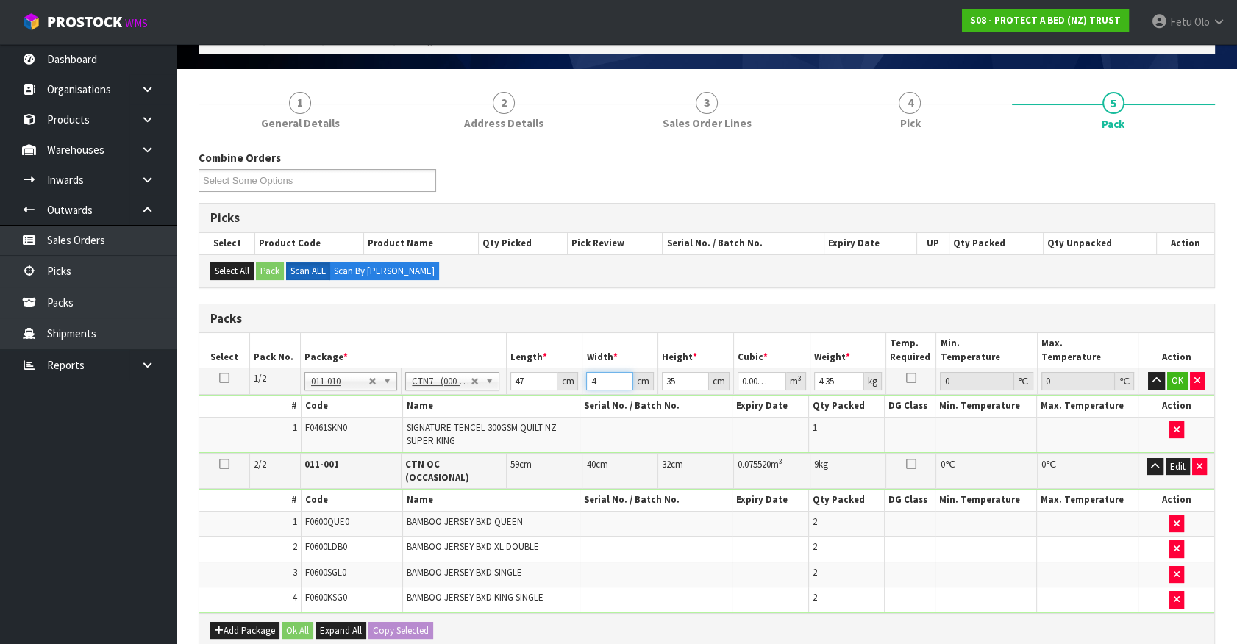
type input "0.07567"
type input "46"
type input "2"
type input "0.004324"
type input "289"
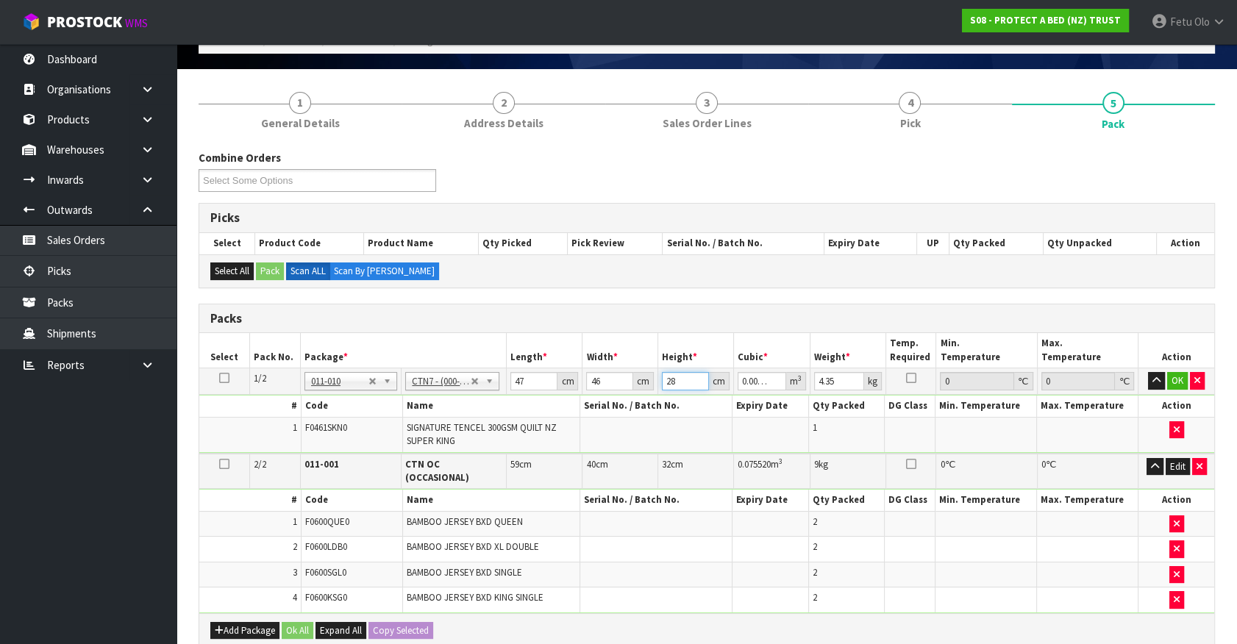
type input "0.624818"
type input "28"
type input "0.060536"
type input "28"
type input "6"
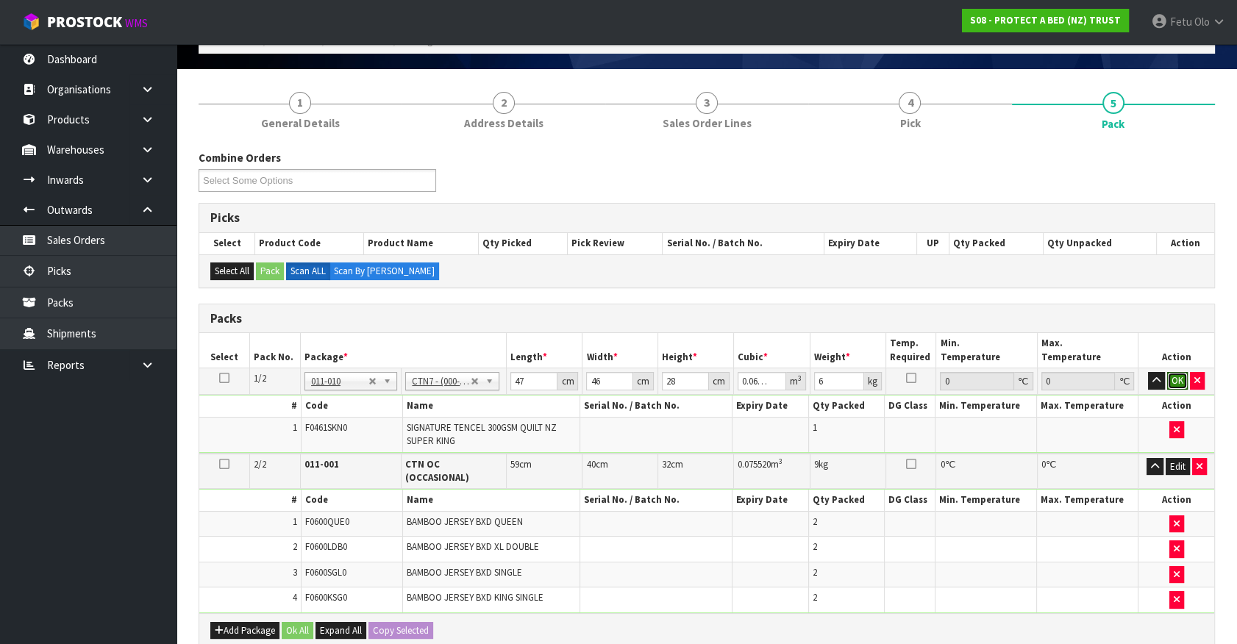
click button "OK" at bounding box center [1177, 381] width 21 height 18
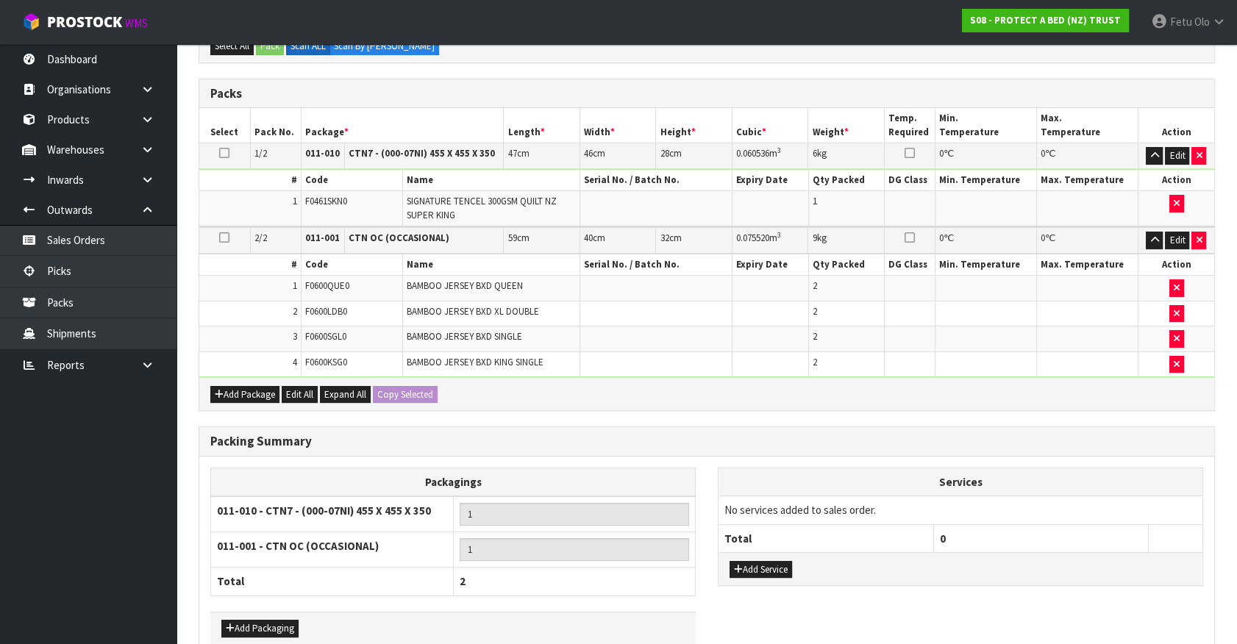
scroll to position [387, 0]
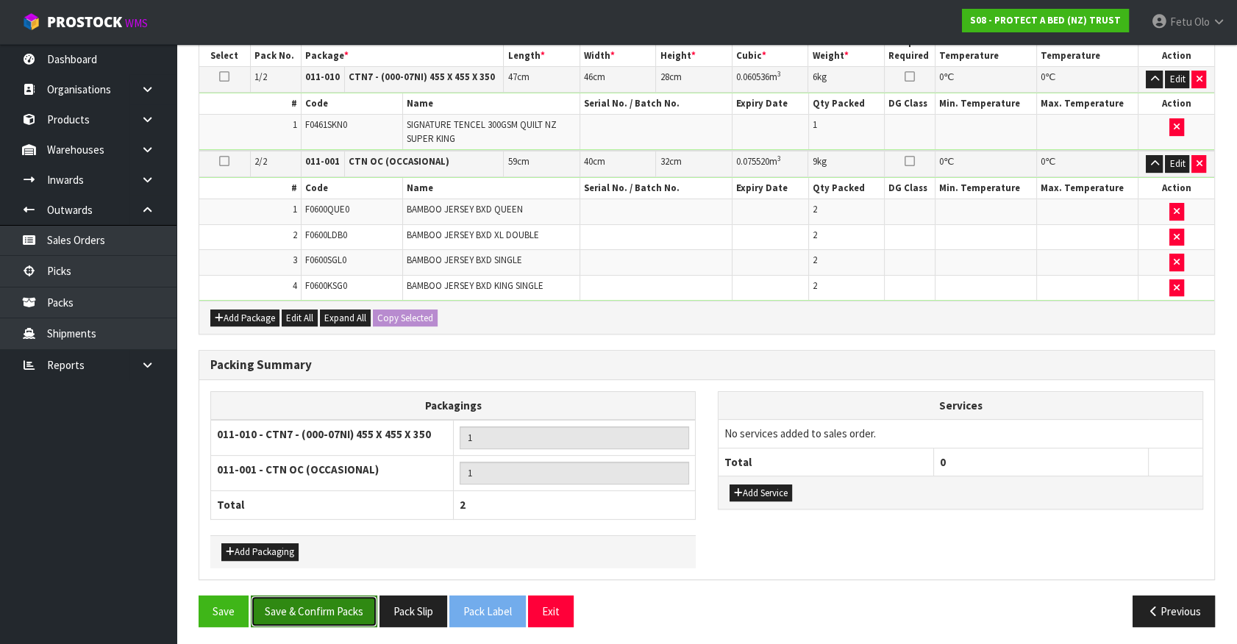
click at [327, 608] on button "Save & Confirm Packs" at bounding box center [314, 612] width 127 height 32
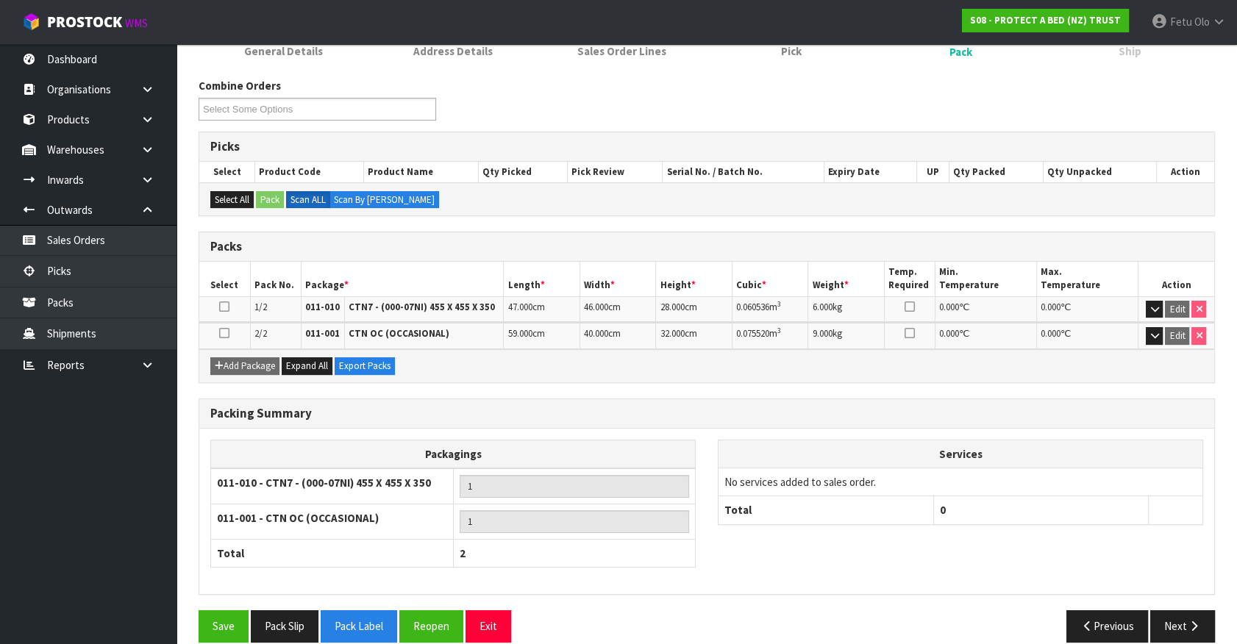
scroll to position [227, 0]
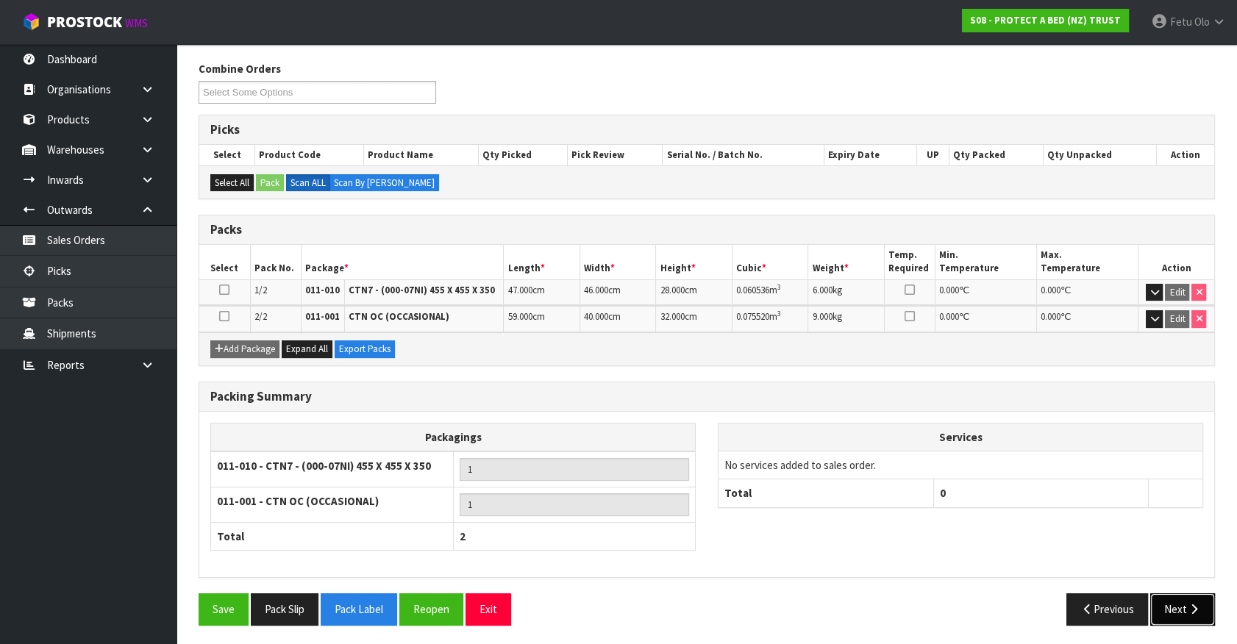
click at [1180, 605] on button "Next" at bounding box center [1182, 610] width 65 height 32
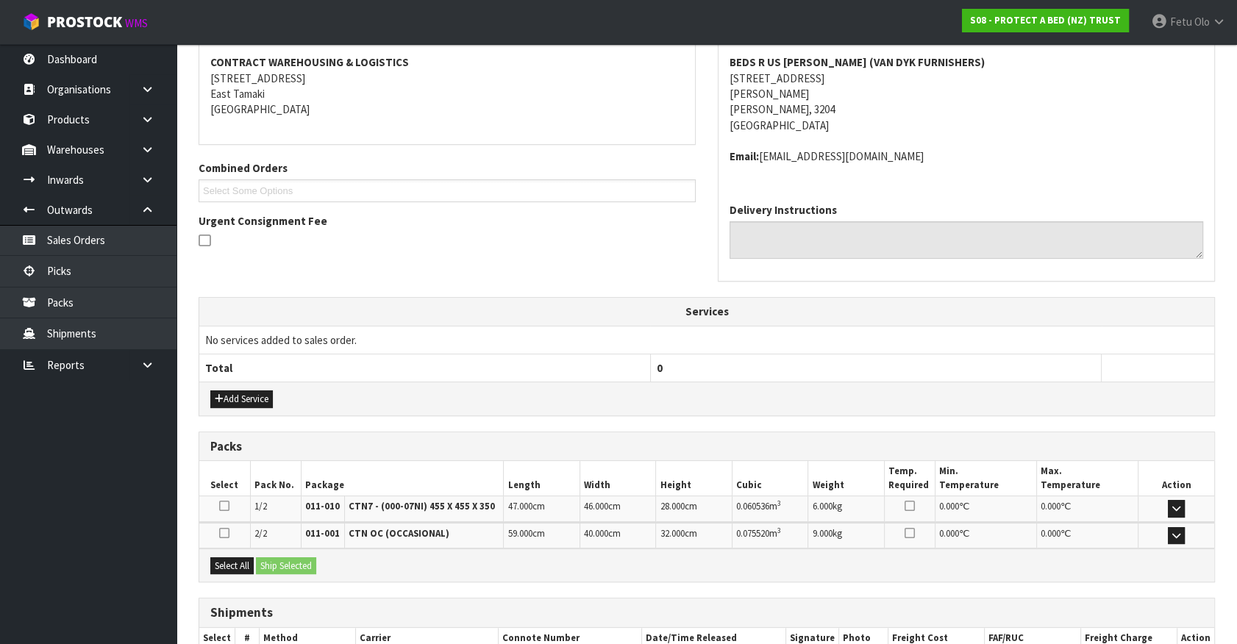
scroll to position [368, 0]
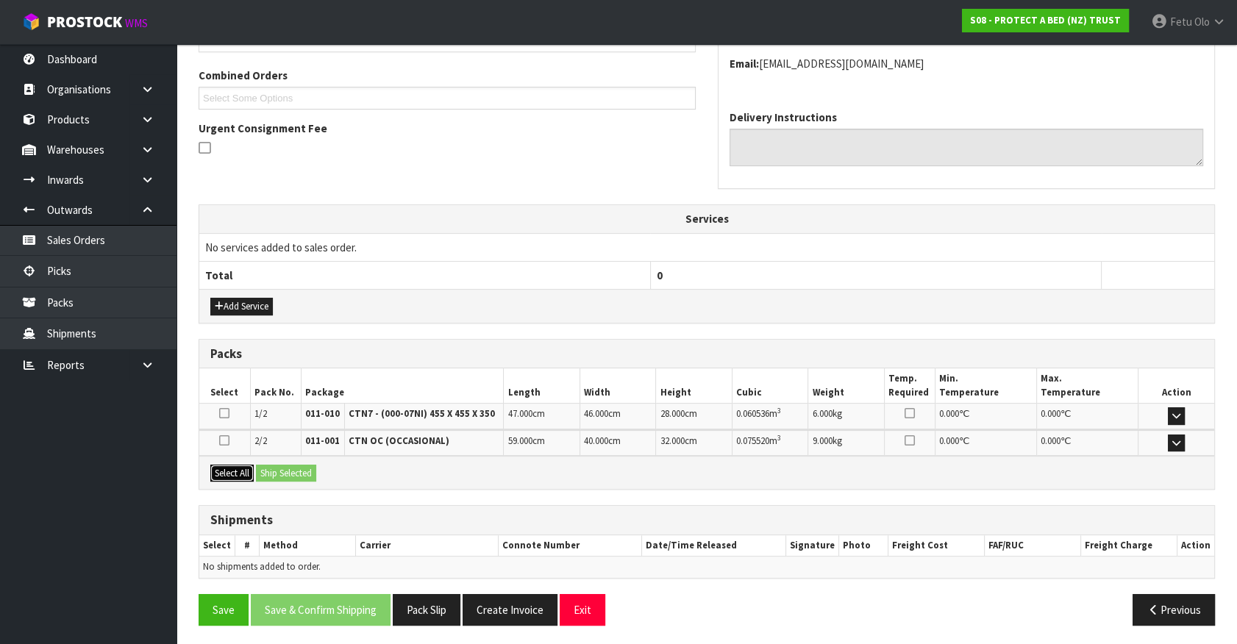
click at [238, 474] on button "Select All" at bounding box center [231, 474] width 43 height 18
click at [256, 471] on div "Select All Ship Selected" at bounding box center [706, 472] width 1015 height 33
click at [293, 465] on button "Ship Selected" at bounding box center [286, 474] width 60 height 18
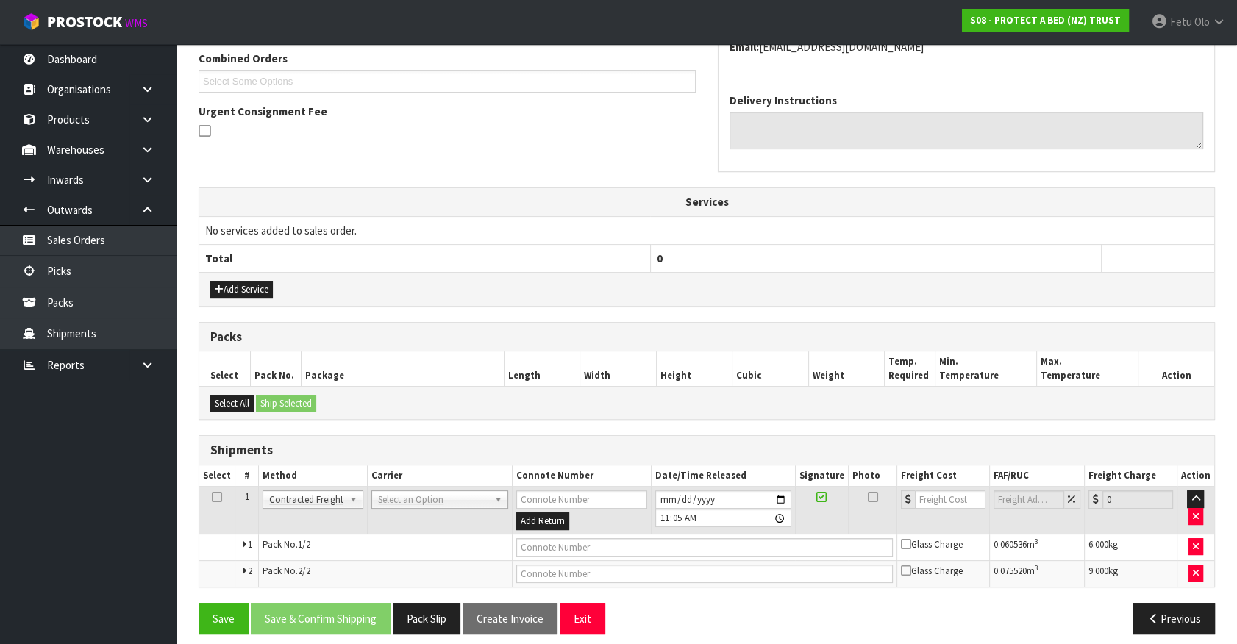
scroll to position [394, 0]
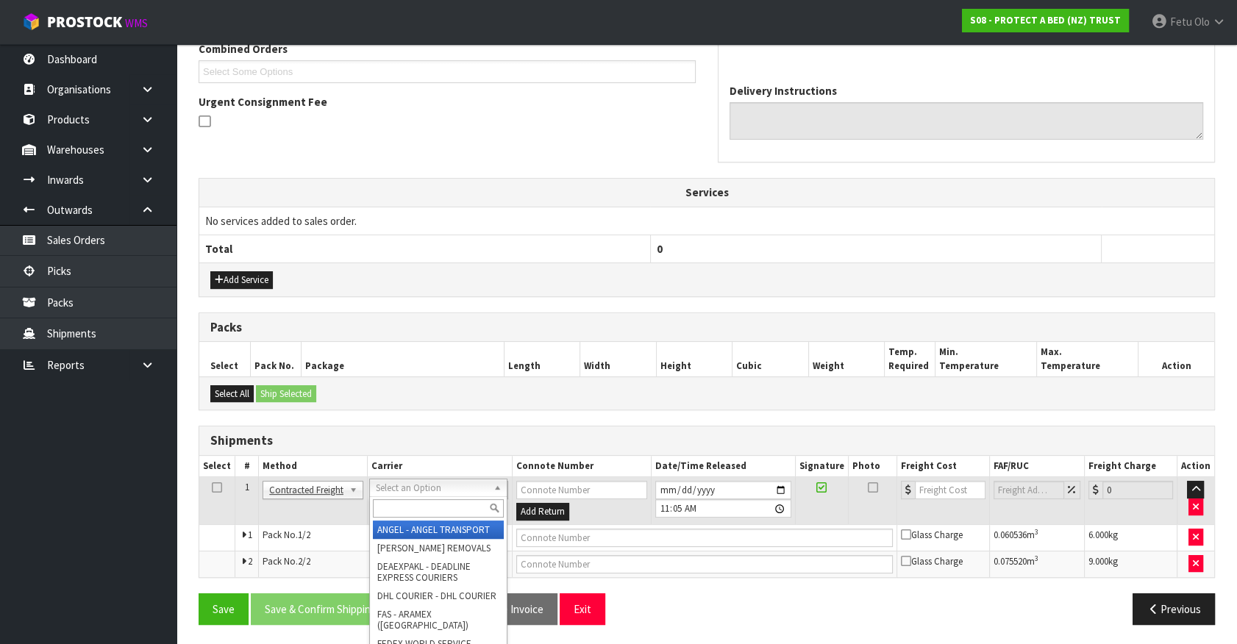
click at [416, 496] on div at bounding box center [438, 508] width 136 height 24
click at [415, 507] on input "text" at bounding box center [438, 508] width 130 height 18
type input "NZP"
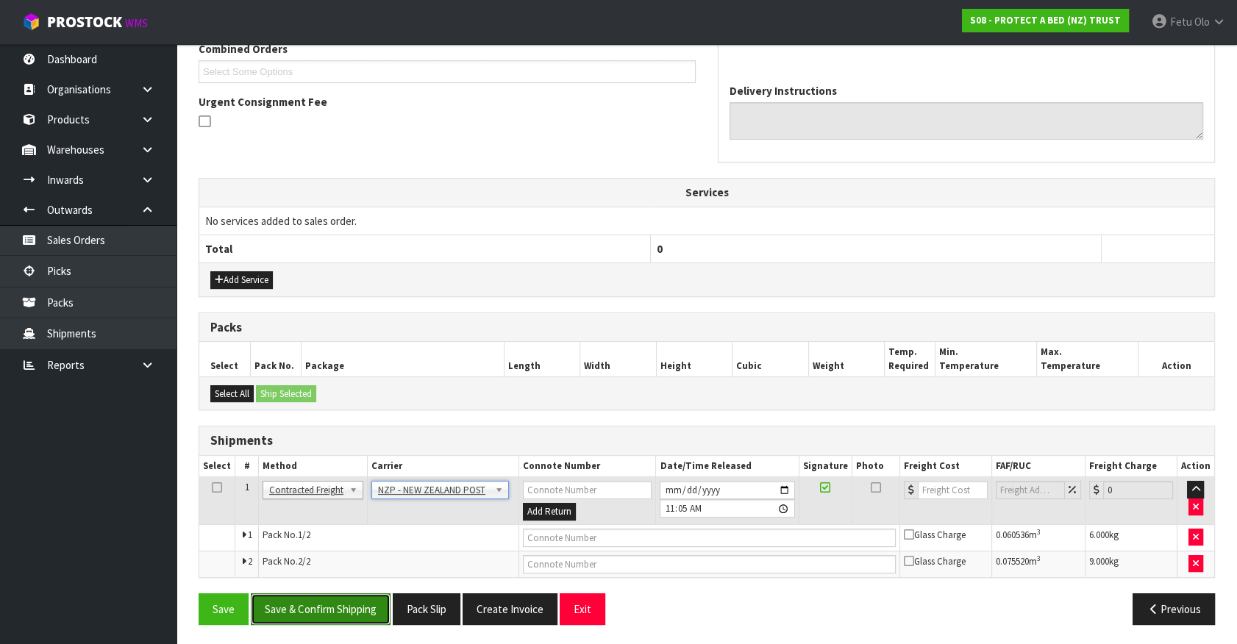
click at [365, 605] on button "Save & Confirm Shipping" at bounding box center [321, 610] width 140 height 32
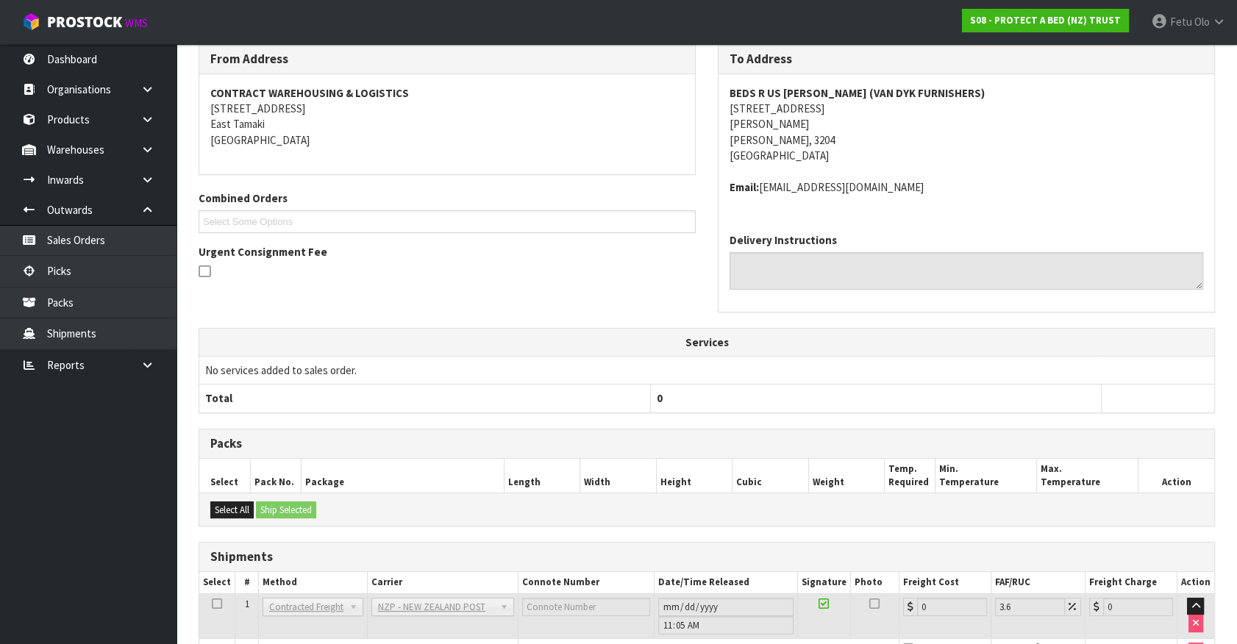
scroll to position [372, 0]
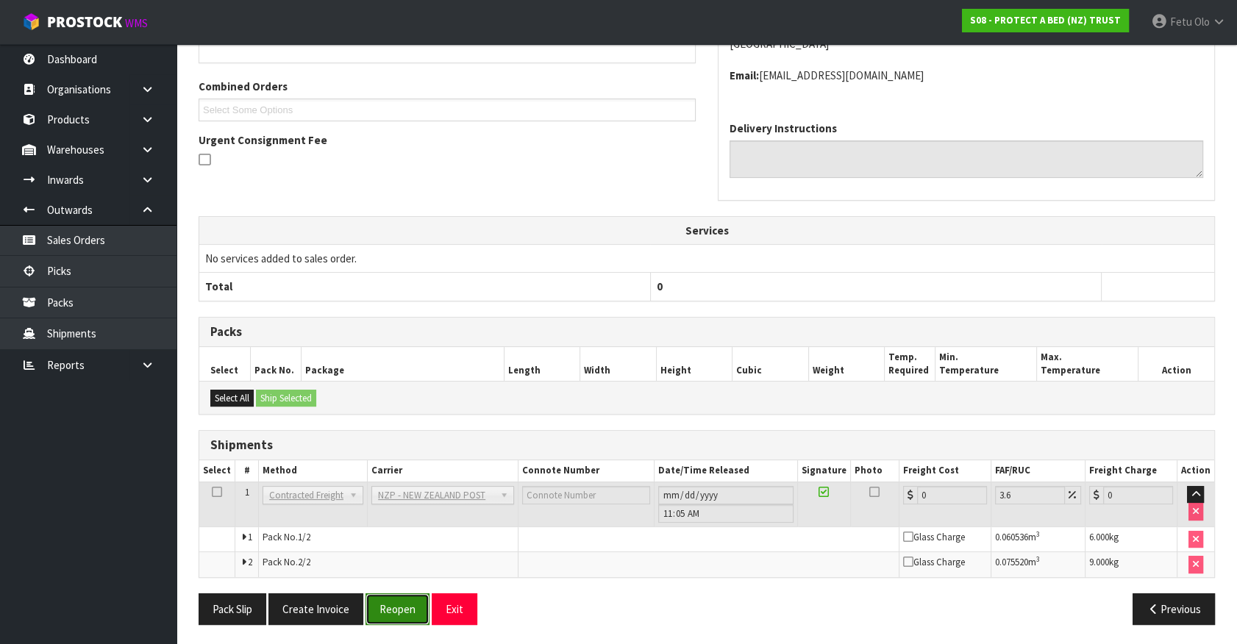
click at [391, 602] on button "Reopen" at bounding box center [398, 610] width 64 height 32
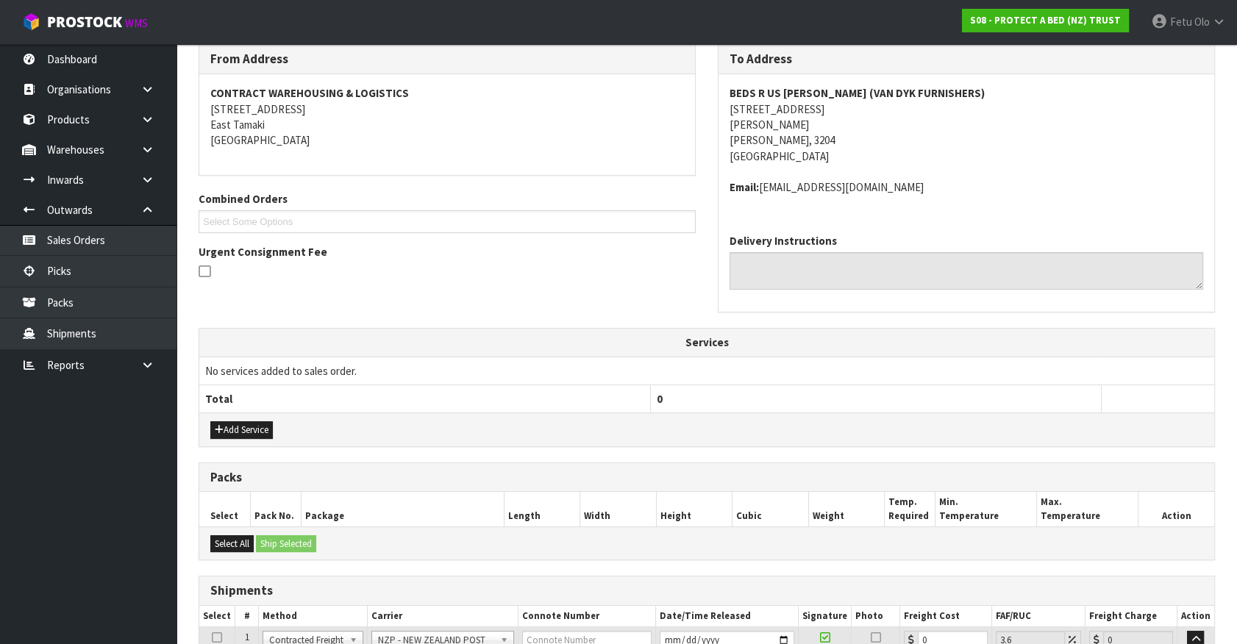
scroll to position [356, 0]
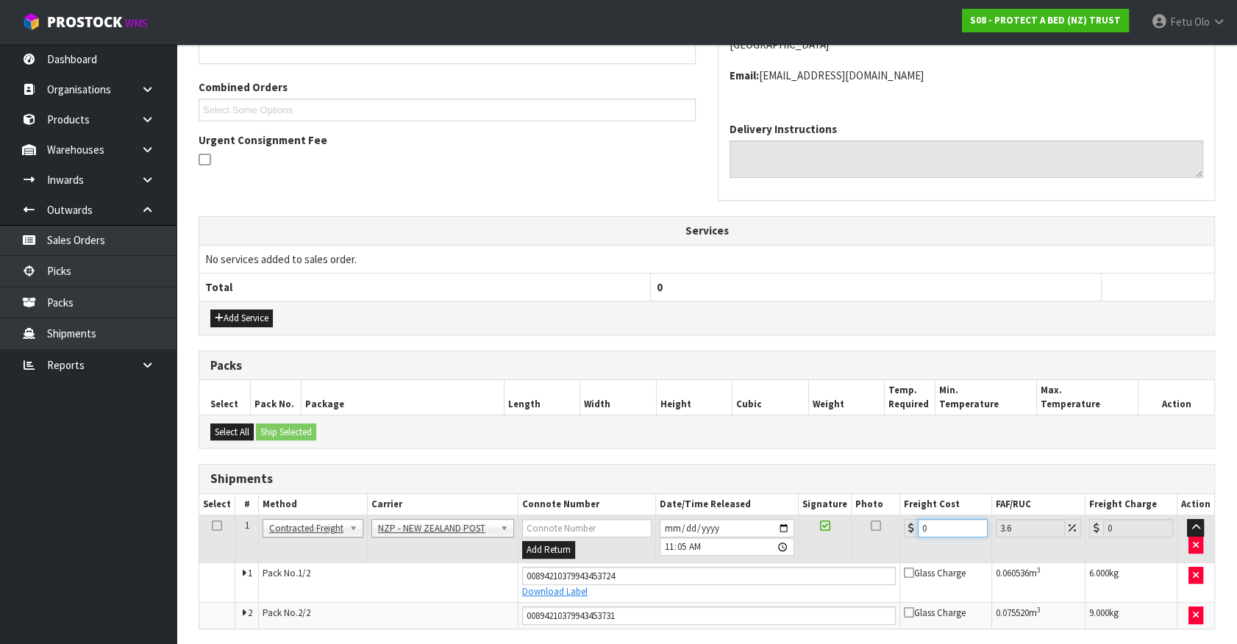
drag, startPoint x: 763, startPoint y: 515, endPoint x: 749, endPoint y: 515, distance: 13.2
click at [749, 516] on tr "1 Client Local Pickup Customer Local Pickup Company Freight Contracted Freight …" at bounding box center [706, 540] width 1015 height 48
type input "1"
type input "1.04"
type input "15"
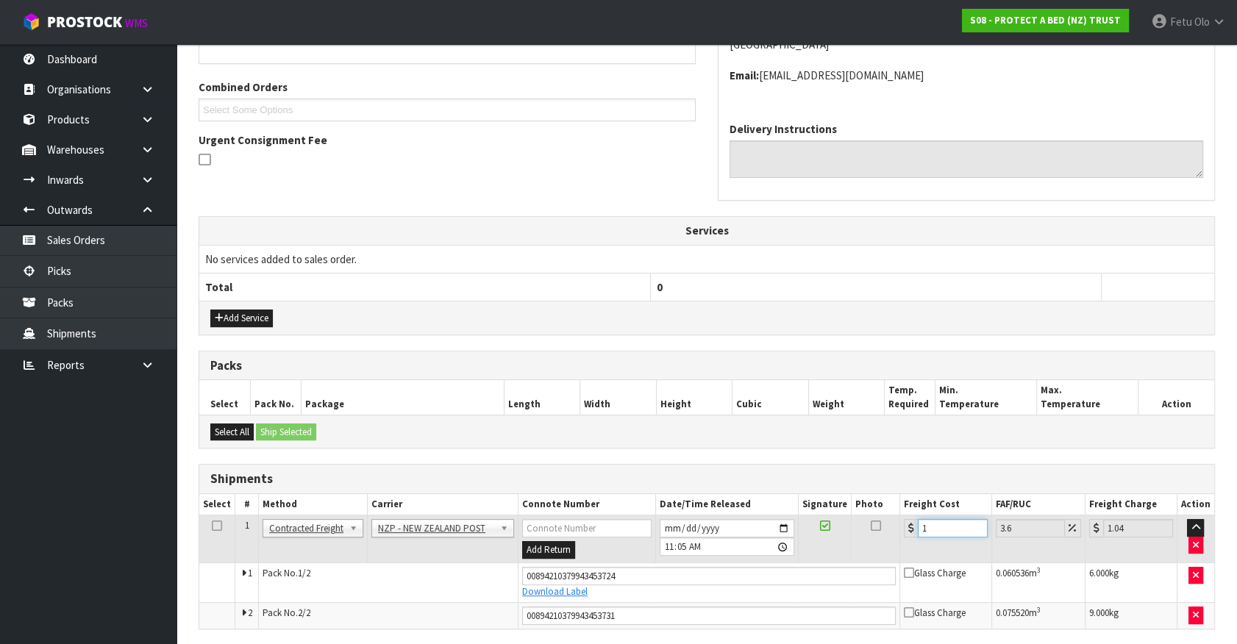
type input "15.54"
type input "15.02"
type input "15.56"
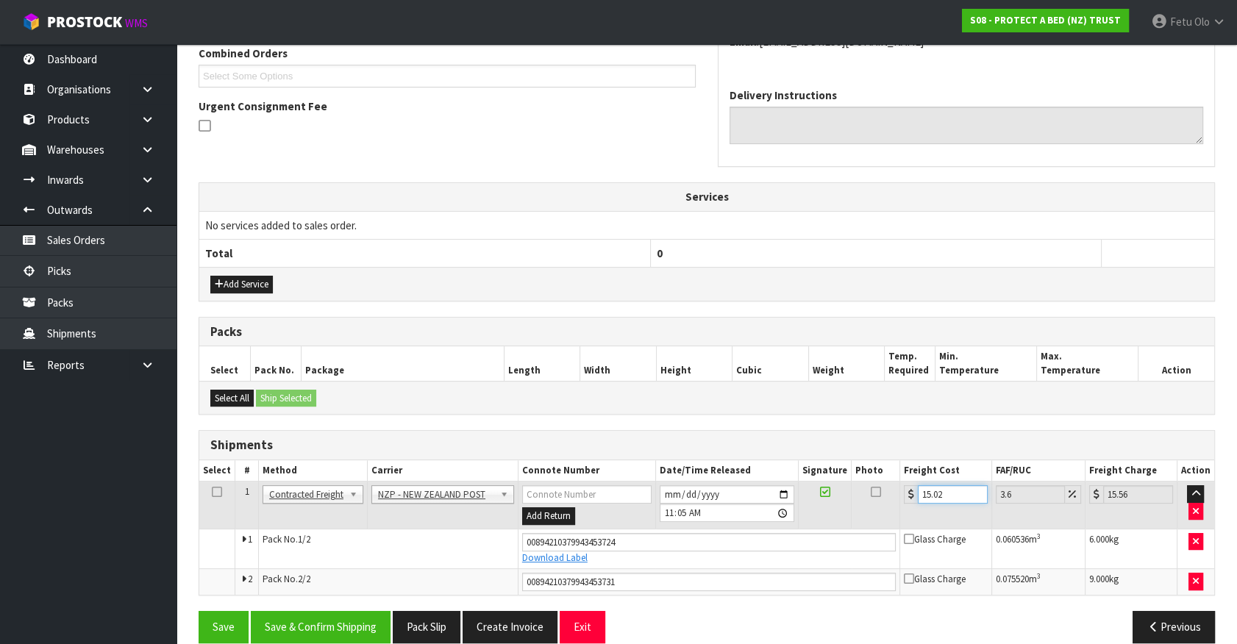
scroll to position [407, 0]
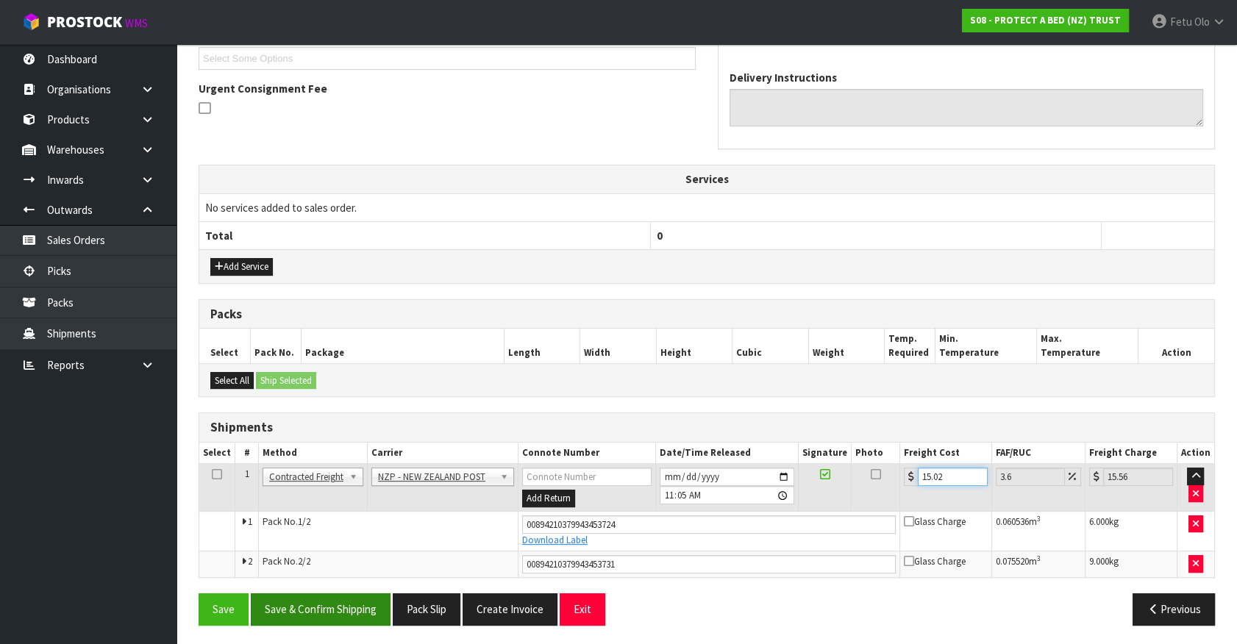
type input "15.02"
click at [313, 603] on button "Save & Confirm Shipping" at bounding box center [321, 610] width 140 height 32
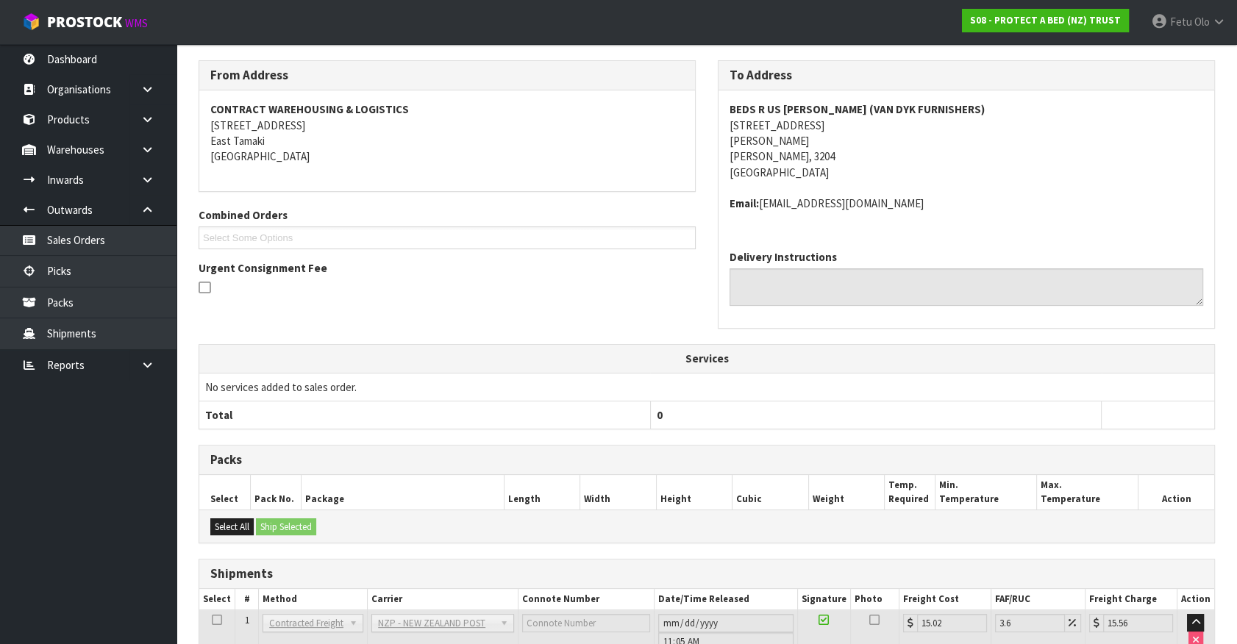
scroll to position [366, 0]
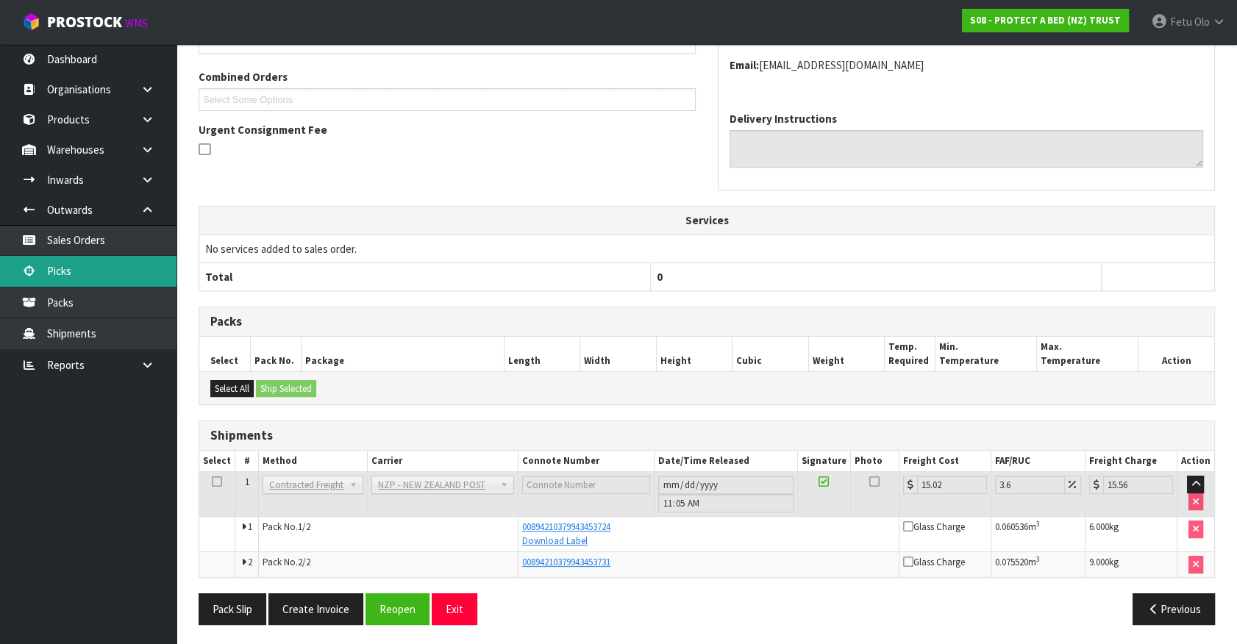
click at [87, 271] on link "Picks" at bounding box center [88, 271] width 177 height 30
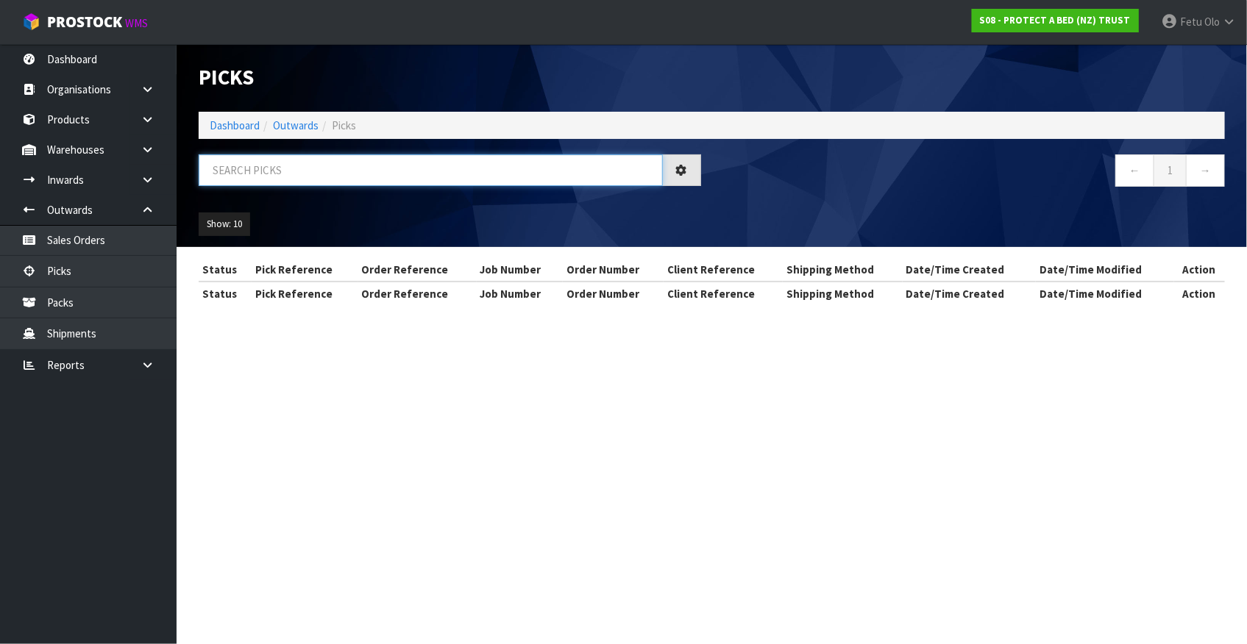
click at [351, 173] on input "text" at bounding box center [431, 170] width 464 height 32
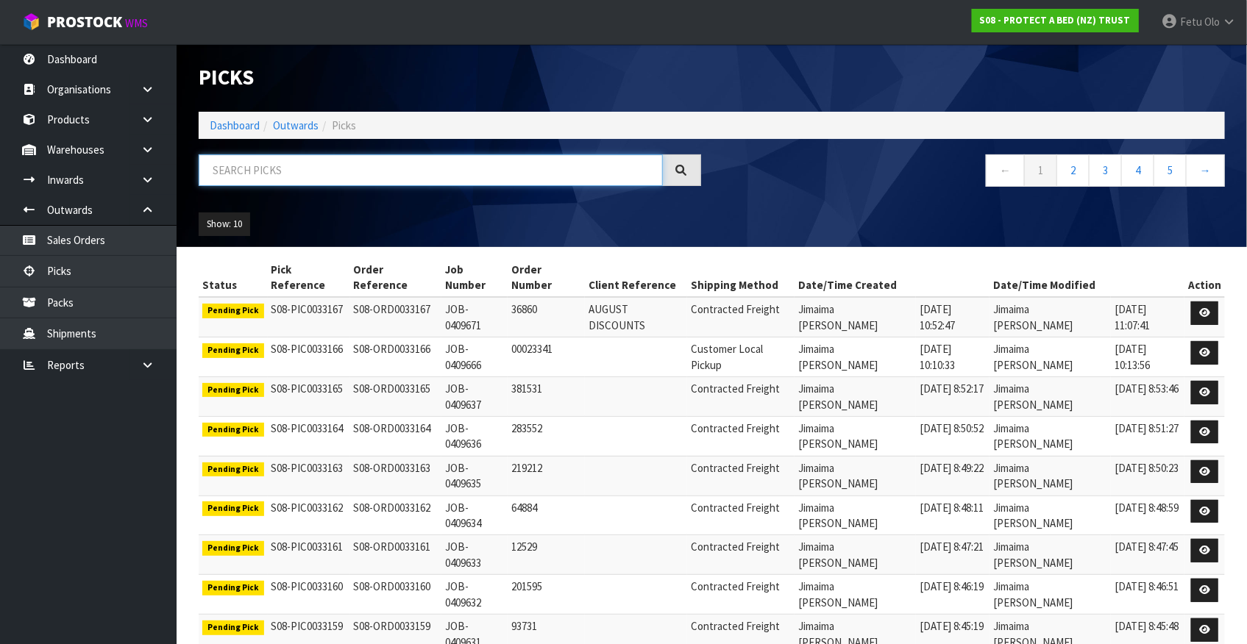
click at [351, 173] on input "text" at bounding box center [431, 170] width 464 height 32
type input "33150"
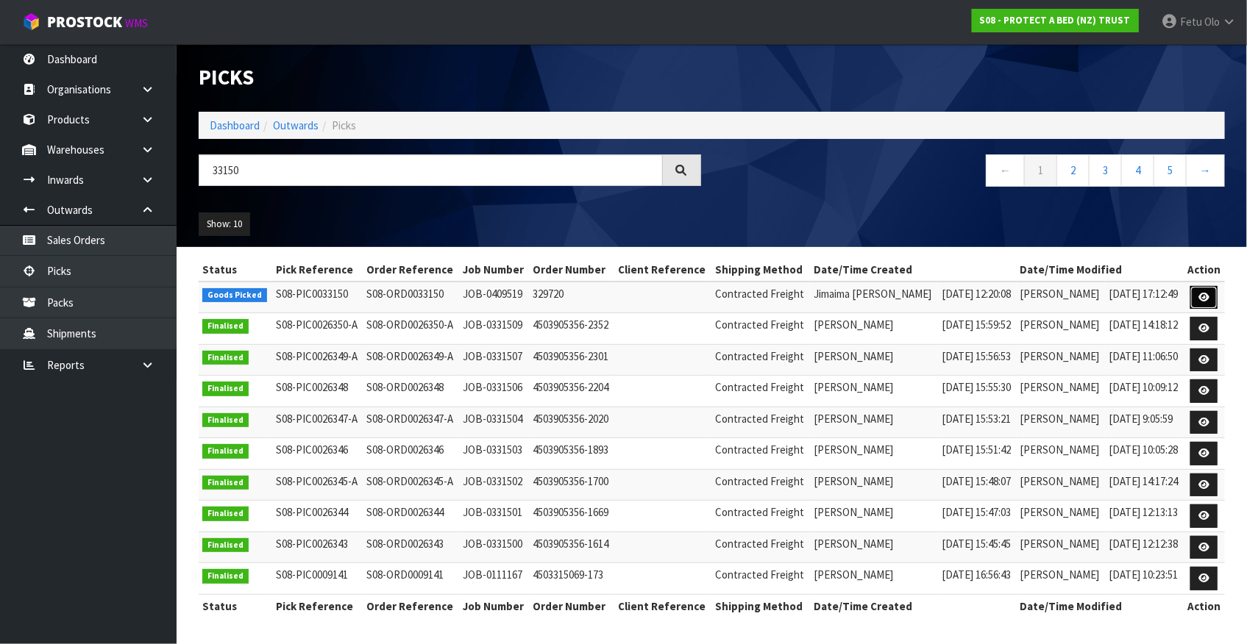
click at [1207, 301] on icon at bounding box center [1203, 298] width 11 height 10
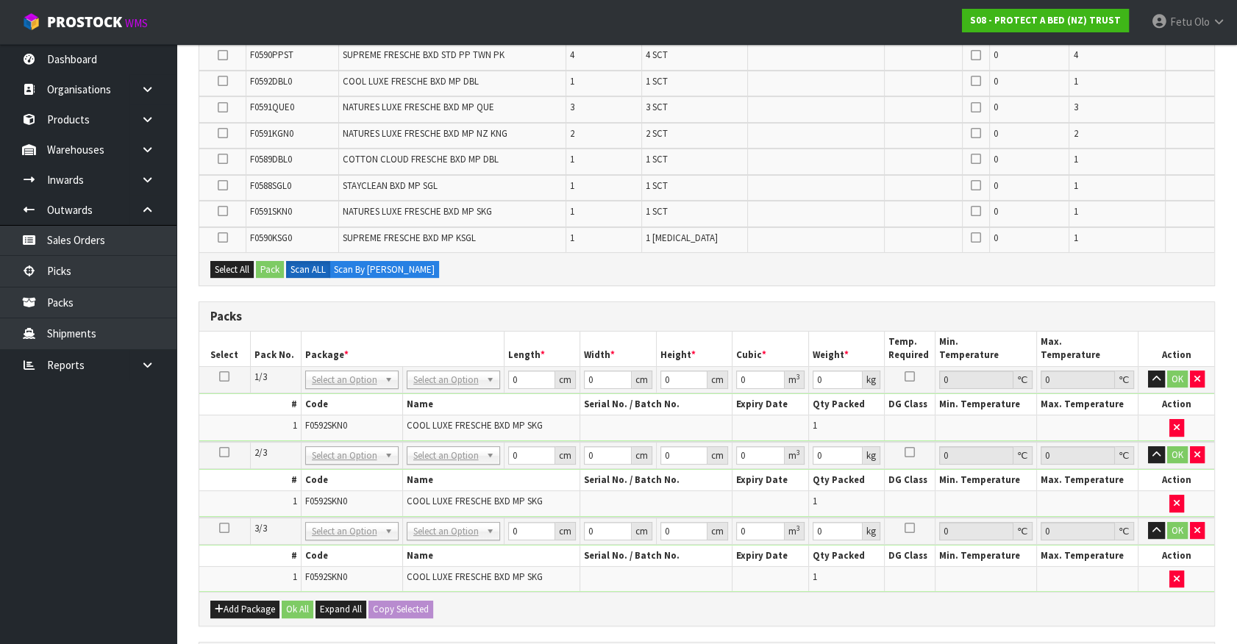
scroll to position [401, 0]
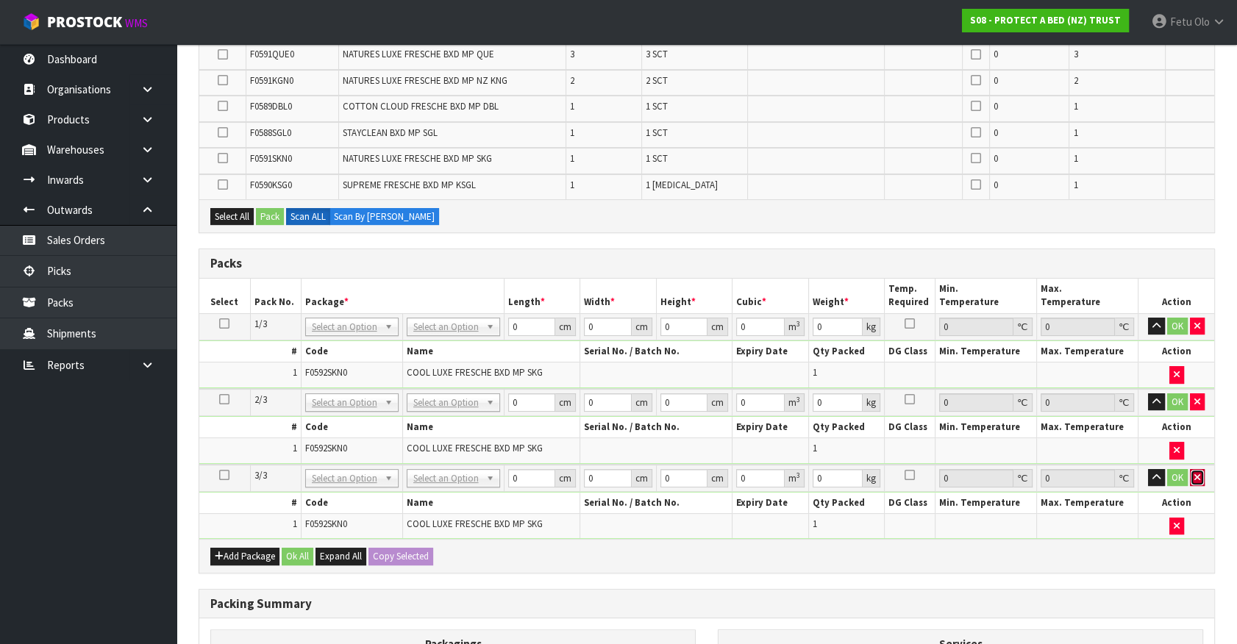
click at [1190, 470] on button "button" at bounding box center [1197, 478] width 15 height 18
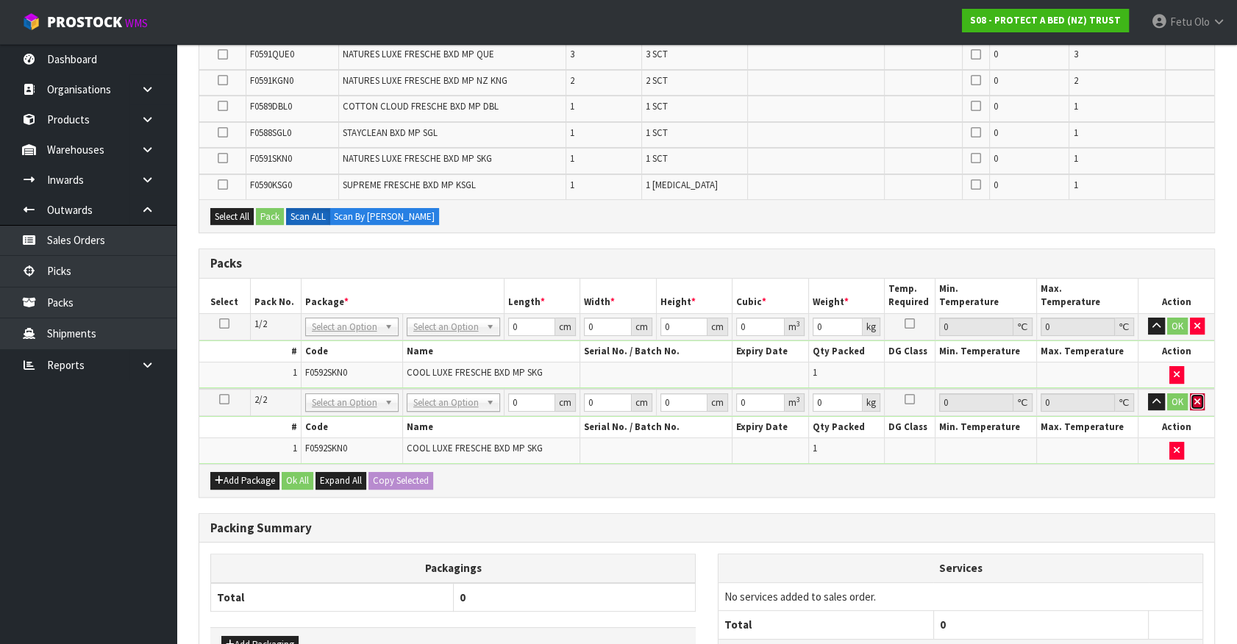
click at [1196, 397] on icon "button" at bounding box center [1197, 402] width 6 height 10
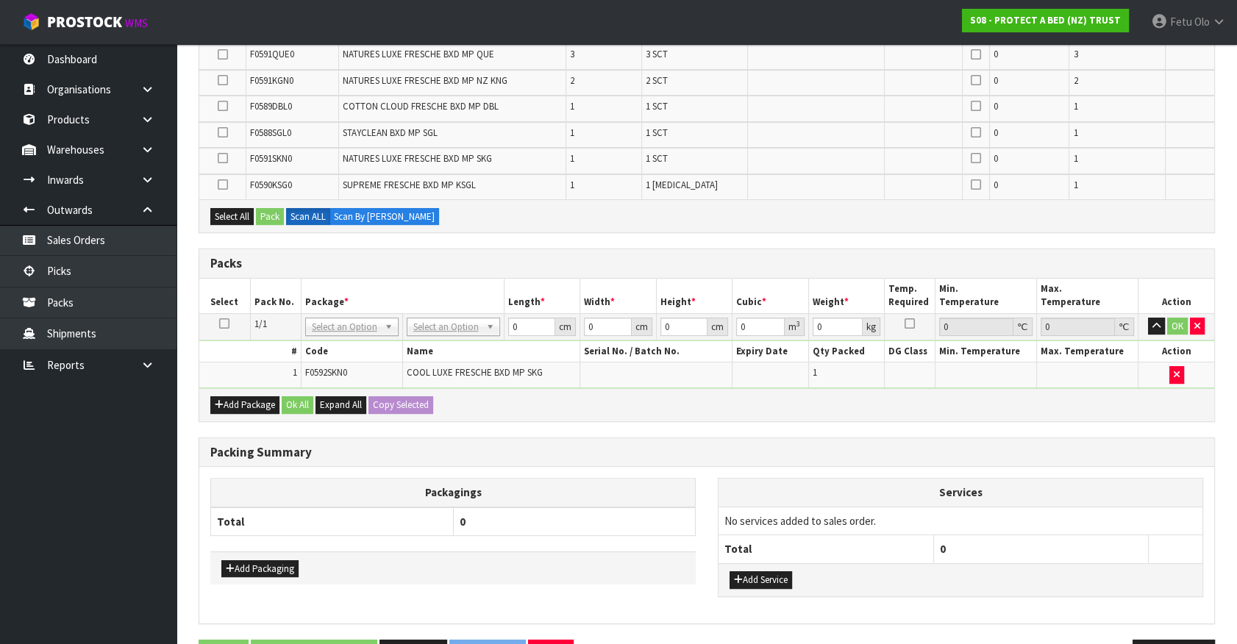
drag, startPoint x: 221, startPoint y: 324, endPoint x: 437, endPoint y: 360, distance: 218.5
click at [221, 324] on icon at bounding box center [224, 324] width 10 height 1
click at [1172, 366] on button "button" at bounding box center [1176, 375] width 15 height 18
click at [218, 411] on div "Add Package Ok All Expand All Copy Selected" at bounding box center [706, 404] width 1015 height 33
click at [228, 402] on button "Add Package" at bounding box center [244, 405] width 69 height 18
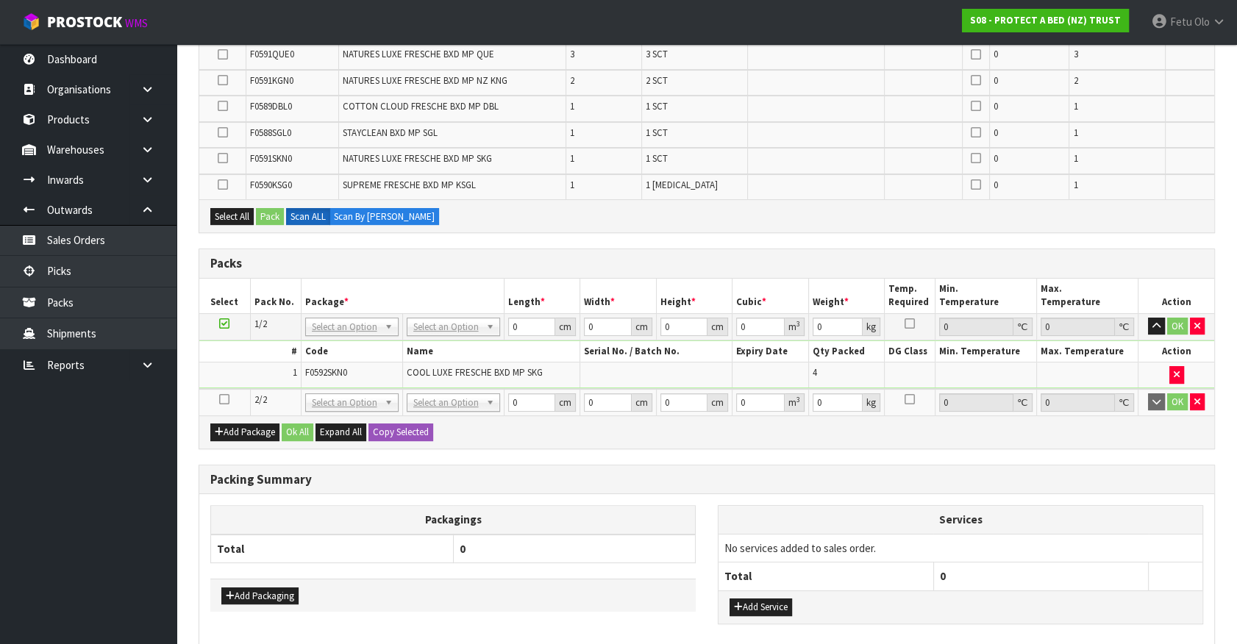
click at [225, 399] on icon at bounding box center [224, 399] width 10 height 1
click at [129, 471] on ul "Dashboard Organisations Clients Consignees Carriers Products Categories Serial …" at bounding box center [88, 344] width 177 height 600
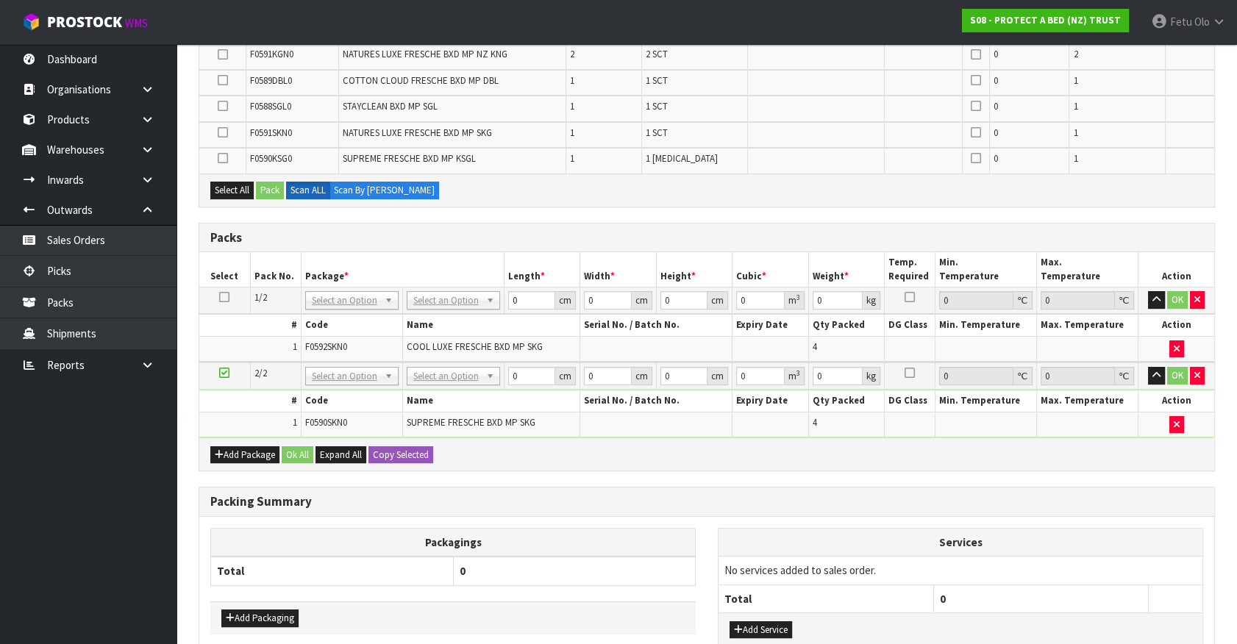
scroll to position [375, 0]
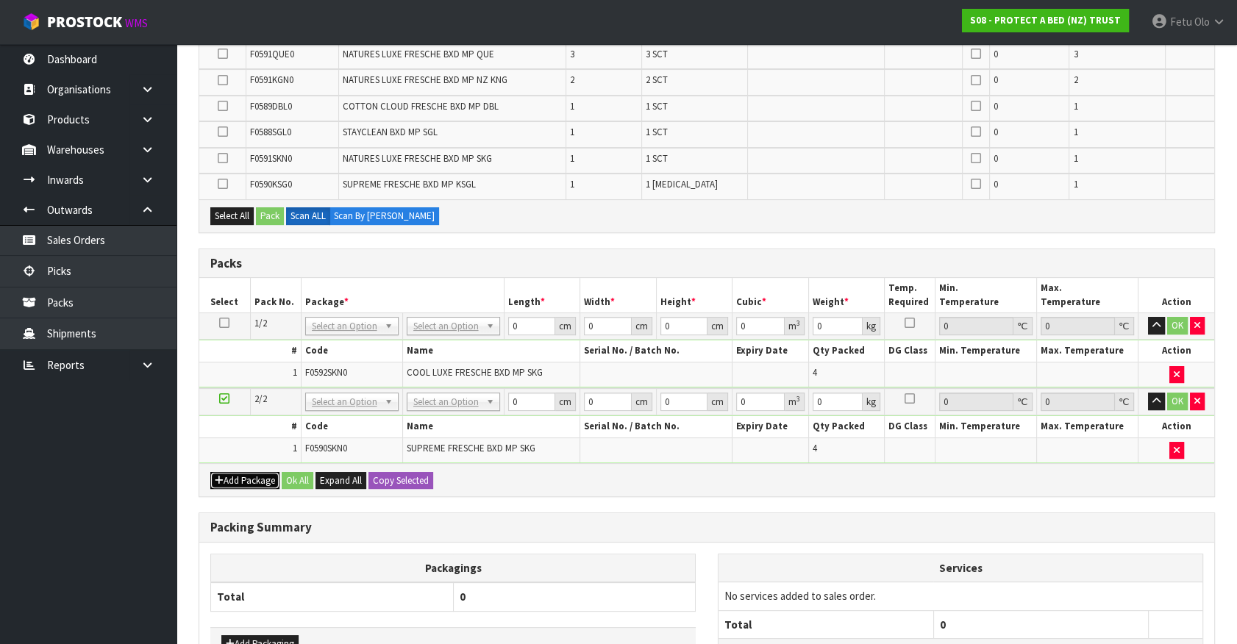
click at [228, 477] on button "Add Package" at bounding box center [244, 481] width 69 height 18
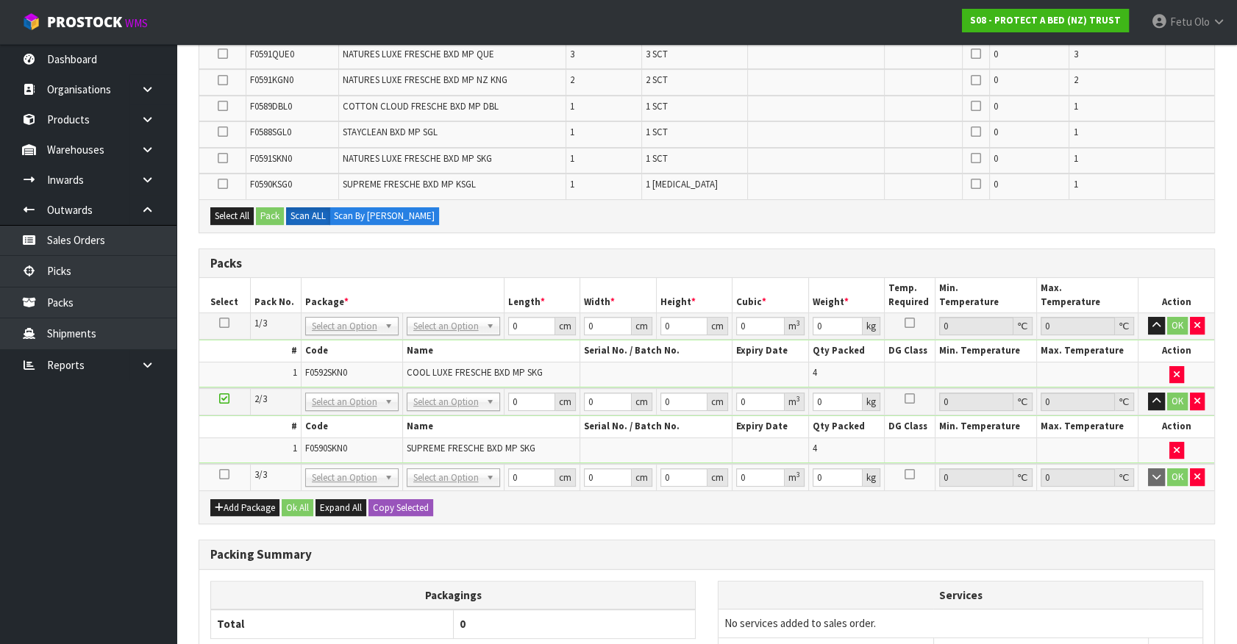
click at [225, 475] on icon at bounding box center [224, 474] width 10 height 1
click at [60, 540] on ul "Dashboard Organisations Clients Consignees Carriers Products Categories Serial …" at bounding box center [88, 344] width 177 height 600
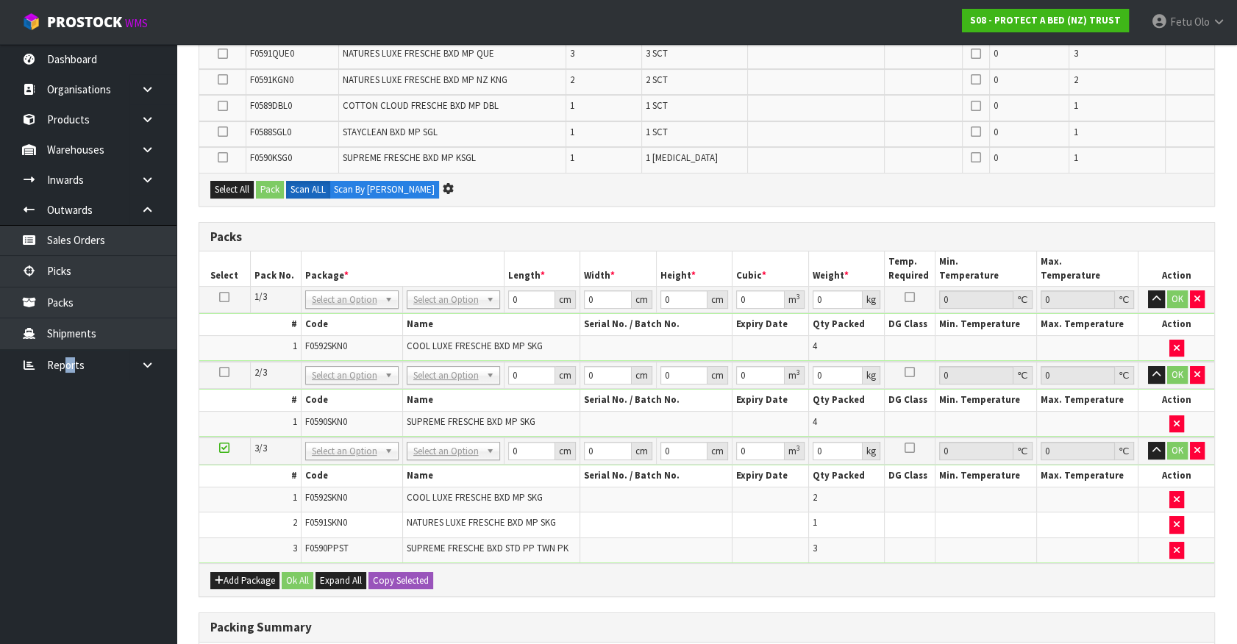
scroll to position [324, 0]
click at [234, 577] on button "Add Package" at bounding box center [244, 580] width 69 height 18
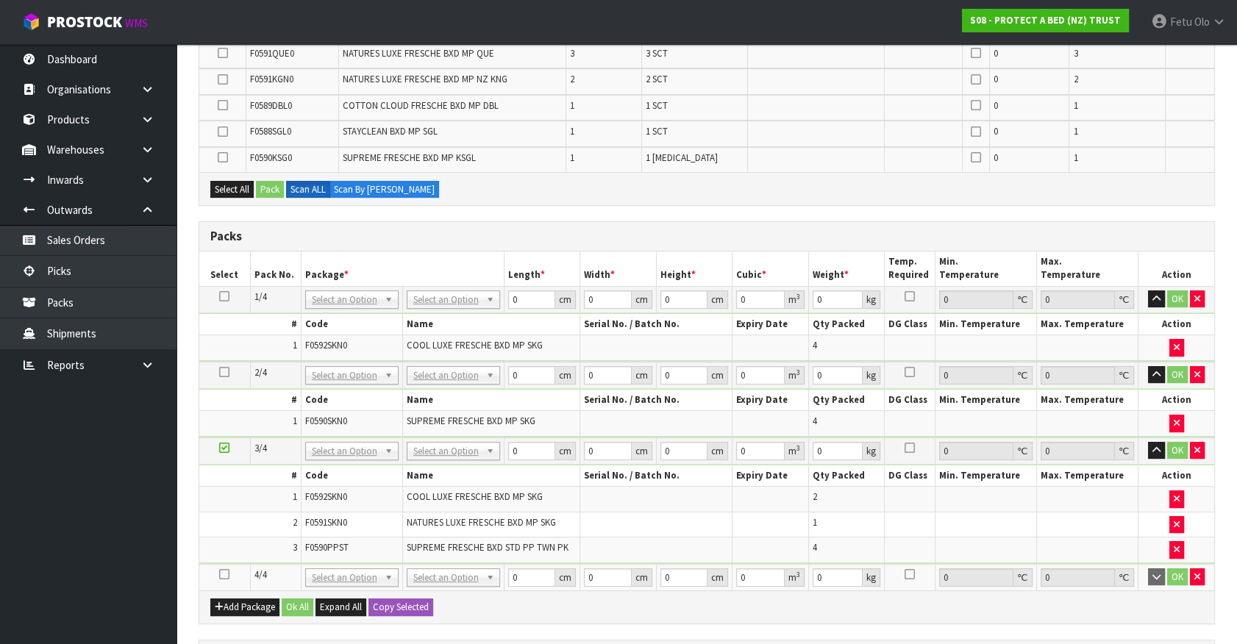
click at [222, 574] on icon at bounding box center [224, 574] width 10 height 1
click at [105, 591] on ul "Dashboard Organisations Clients Consignees Carriers Products Categories Serial …" at bounding box center [88, 344] width 177 height 600
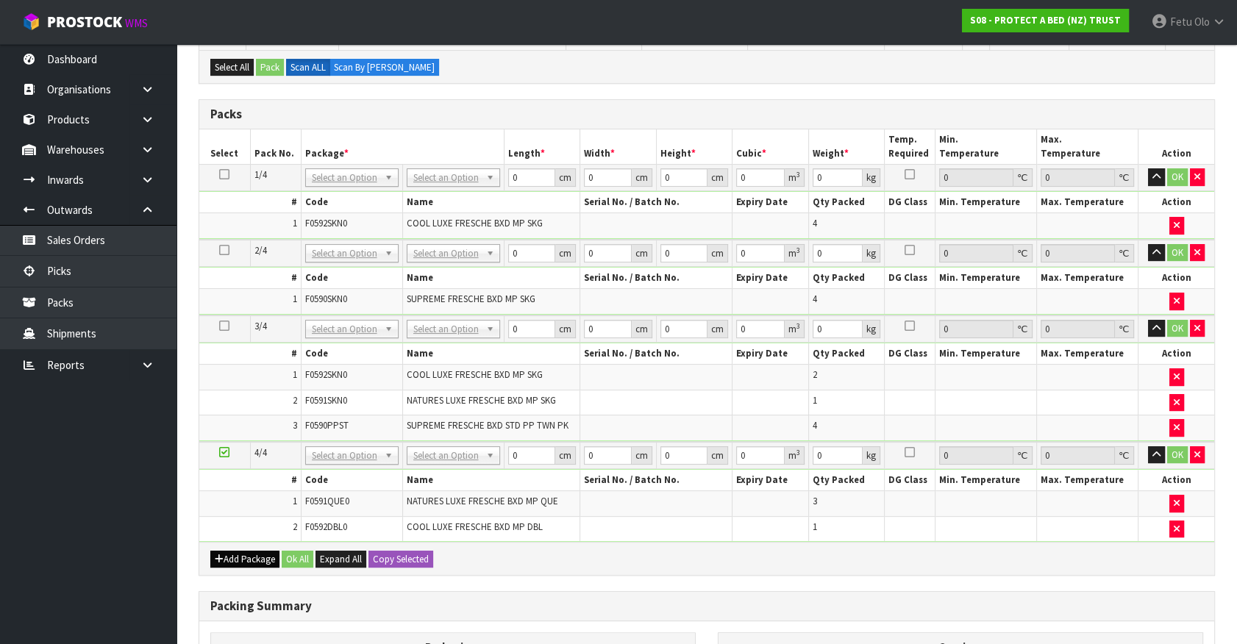
scroll to position [457, 0]
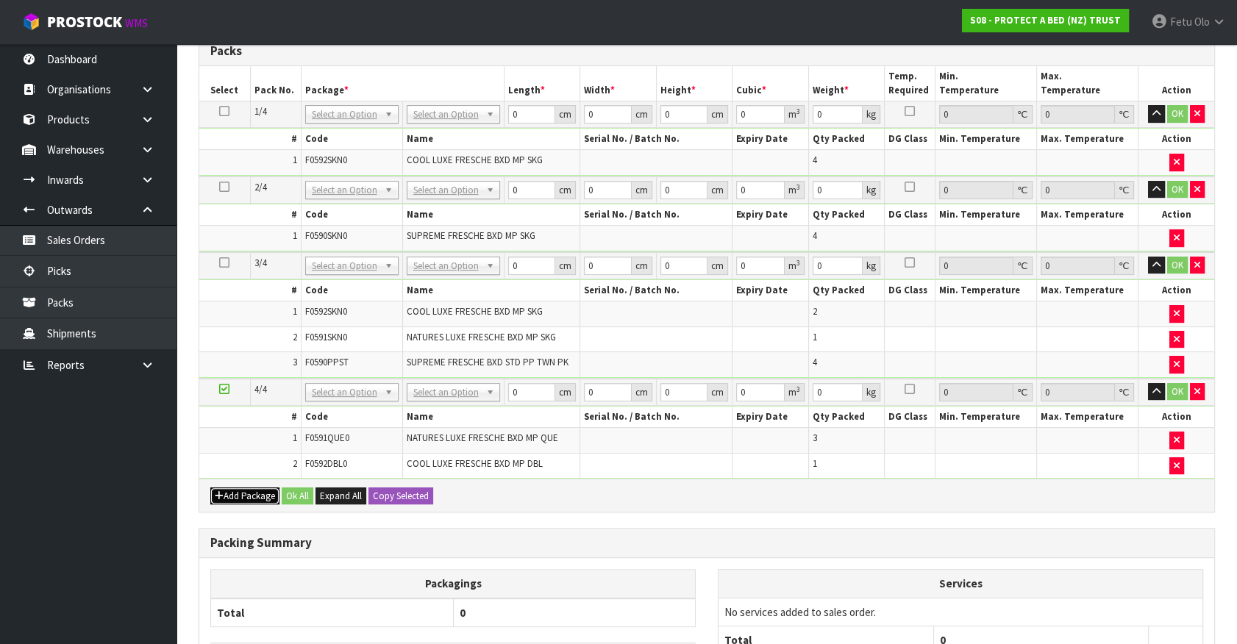
click at [241, 494] on button "Add Package" at bounding box center [244, 497] width 69 height 18
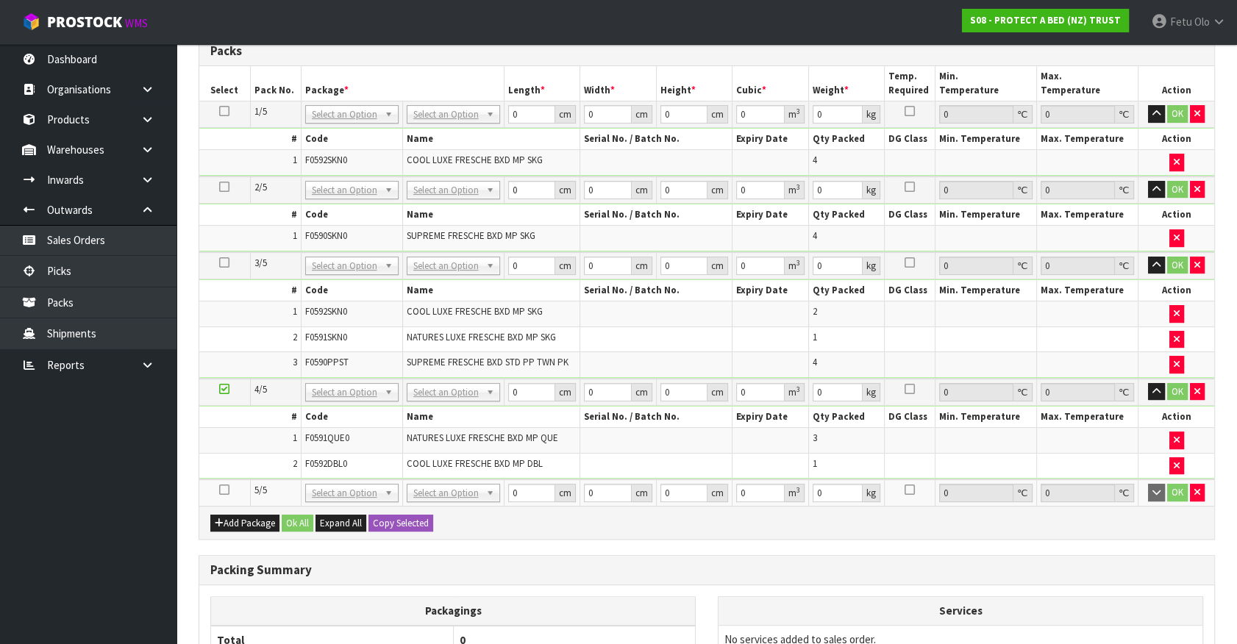
click at [228, 490] on icon at bounding box center [224, 490] width 10 height 1
click at [167, 500] on ul "Dashboard Organisations Clients Consignees Carriers Products Categories Serial …" at bounding box center [88, 344] width 177 height 600
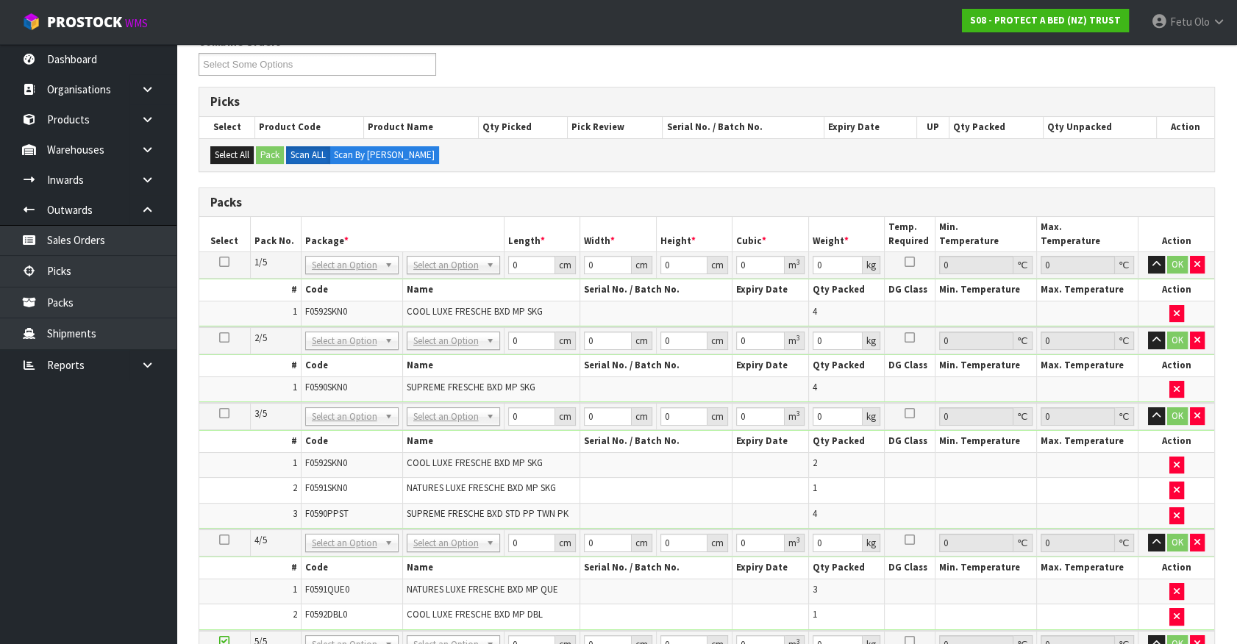
scroll to position [200, 0]
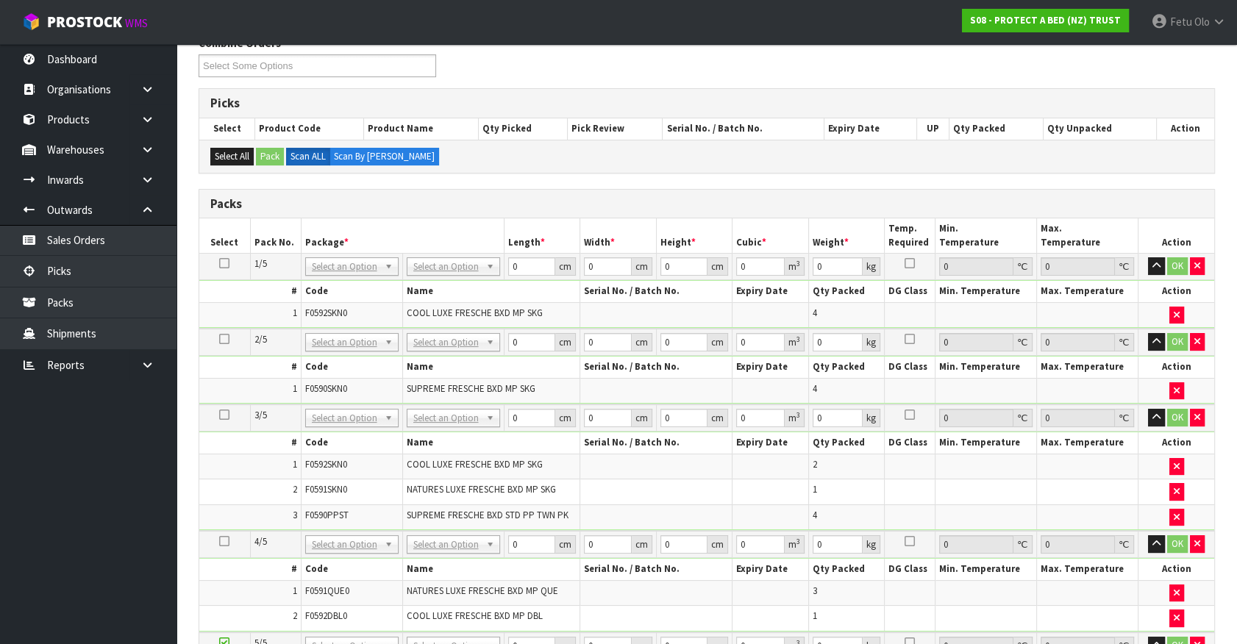
click at [224, 263] on icon at bounding box center [224, 263] width 10 height 1
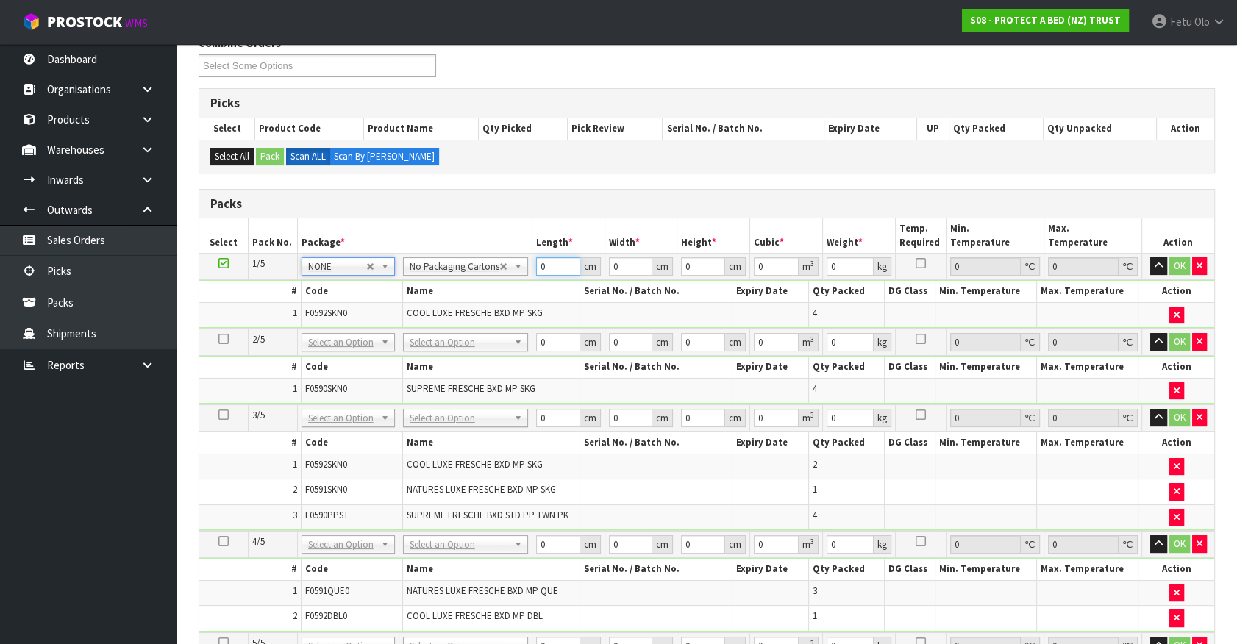
drag, startPoint x: 529, startPoint y: 272, endPoint x: 420, endPoint y: 316, distance: 117.5
click at [420, 316] on tbody "1/5 NONE 007-001 007-002 007-004 007-009 007-013 007-014 007-015 007-017 007-01…" at bounding box center [706, 291] width 1015 height 75
type input "61"
type input "42"
type input "3"
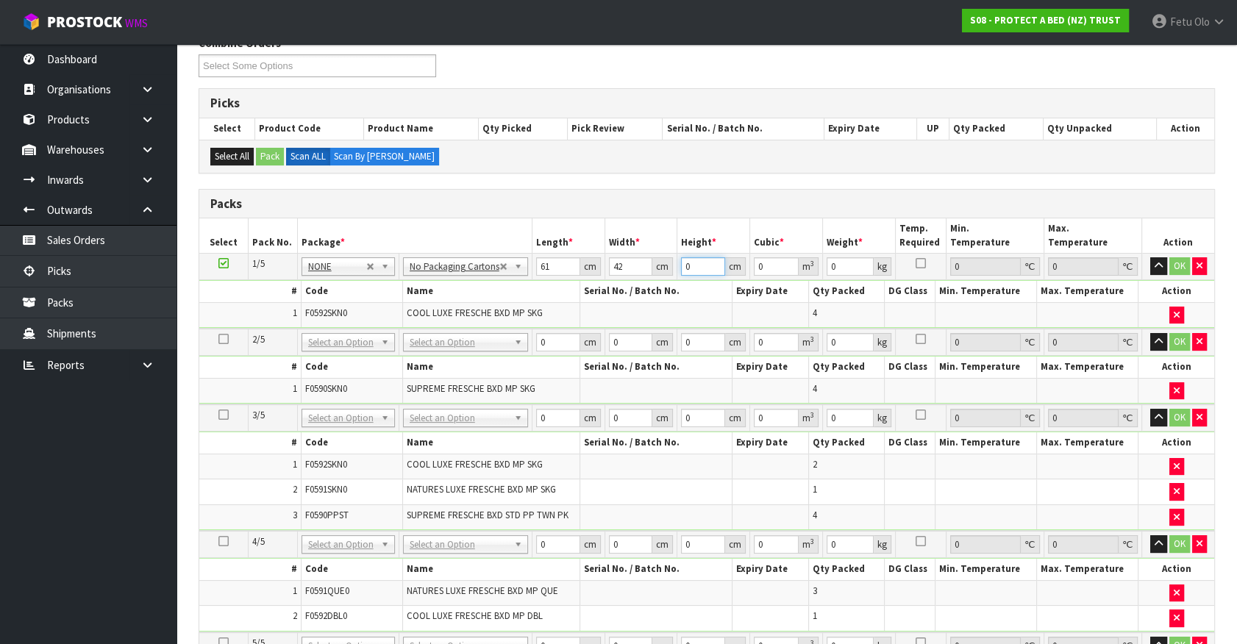
type input "0.007686"
type input "34"
type input "0.087108"
type input "34"
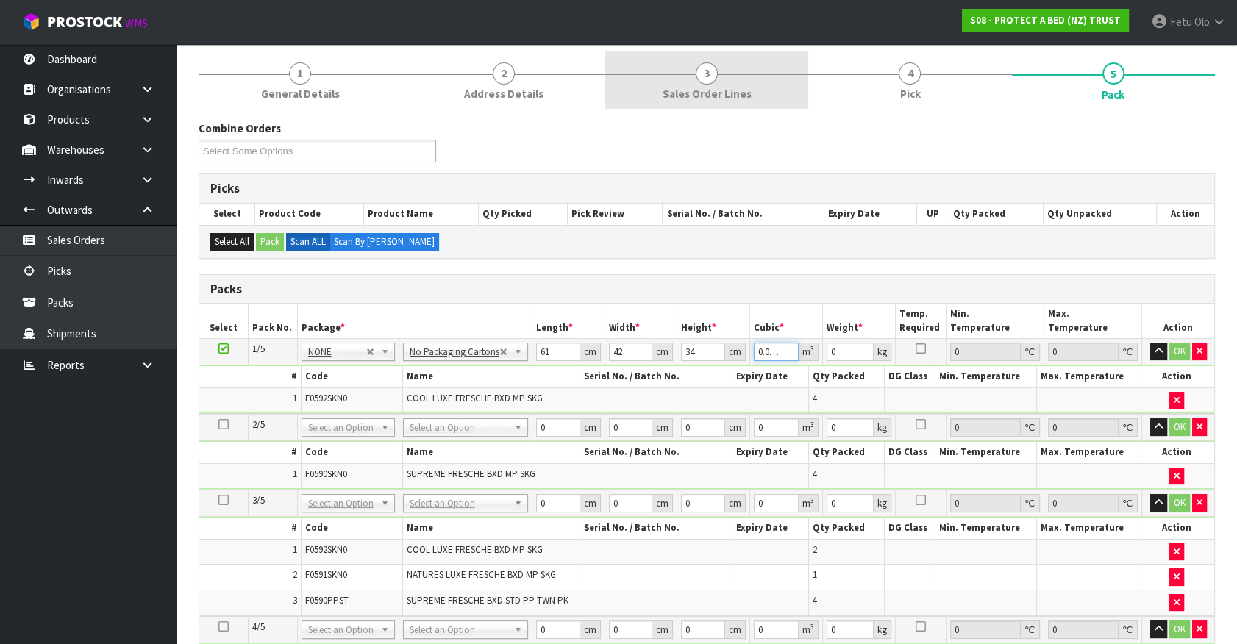
scroll to position [66, 0]
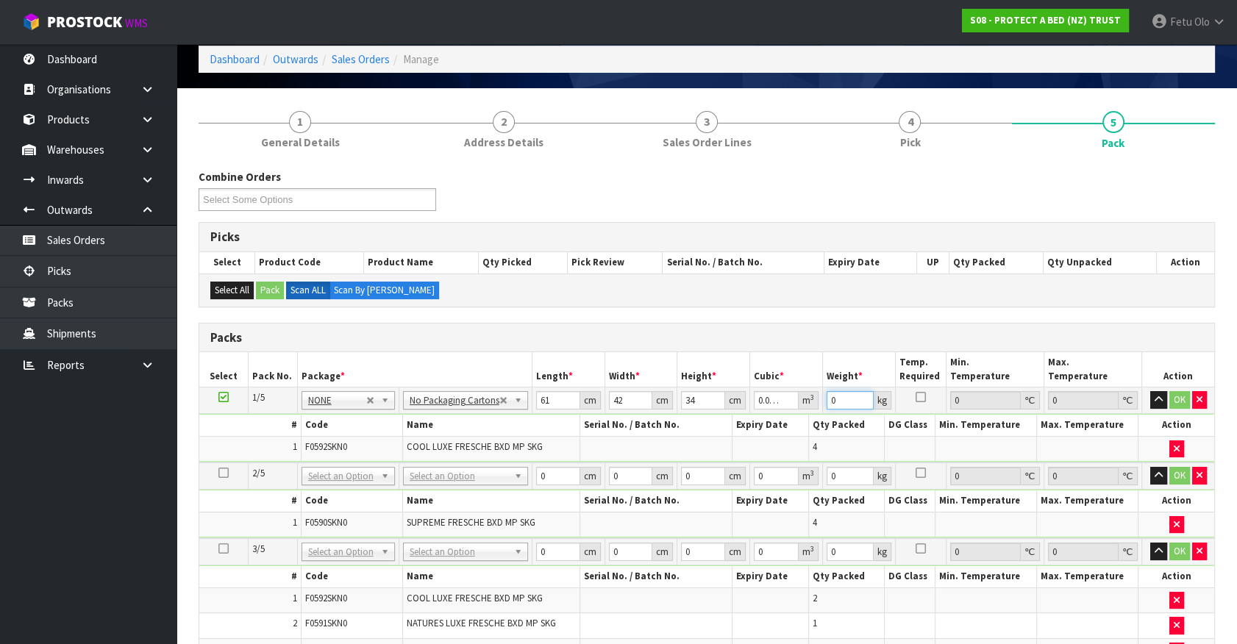
drag, startPoint x: 847, startPoint y: 394, endPoint x: 758, endPoint y: 456, distance: 108.3
click at [758, 456] on tbody "1/5 NONE 007-001 007-002 007-004 007-009 007-013 007-014 007-015 007-017 007-01…" at bounding box center [706, 425] width 1015 height 75
type input "8"
click button "OK" at bounding box center [1179, 400] width 21 height 18
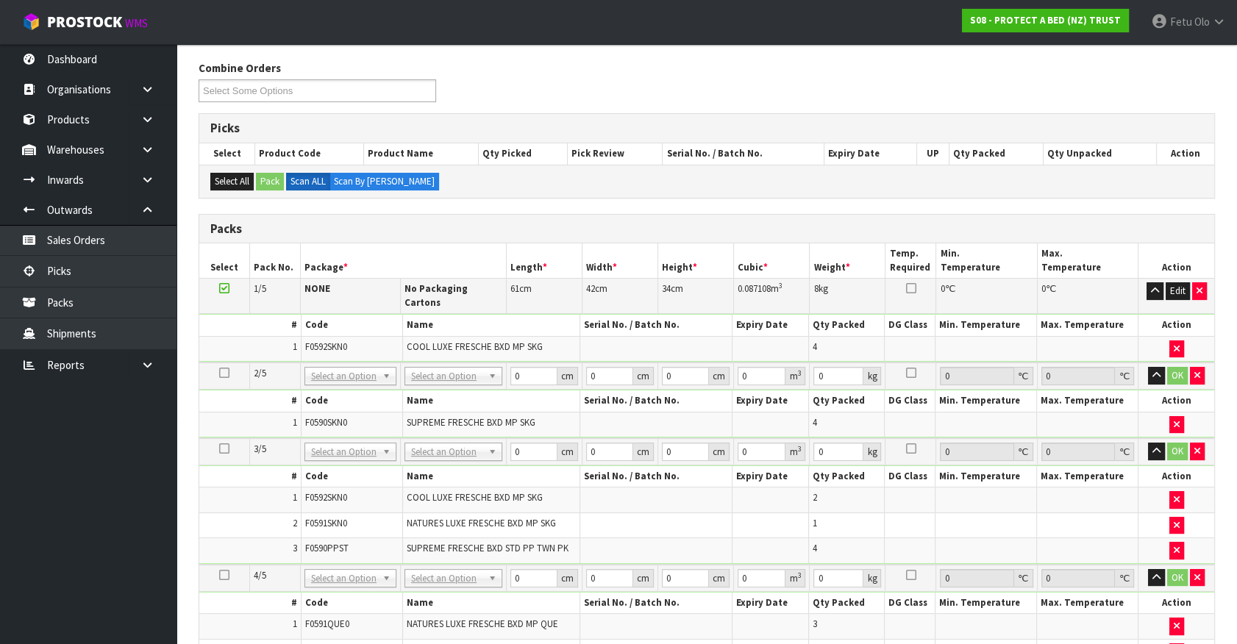
scroll to position [334, 0]
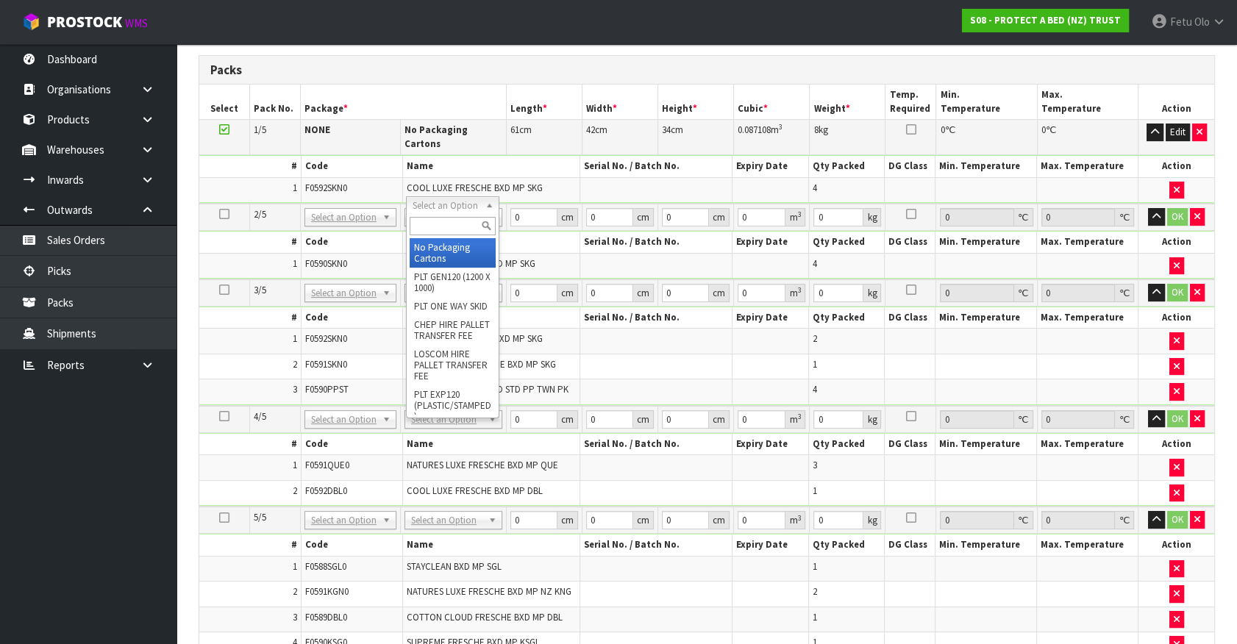
type input "2"
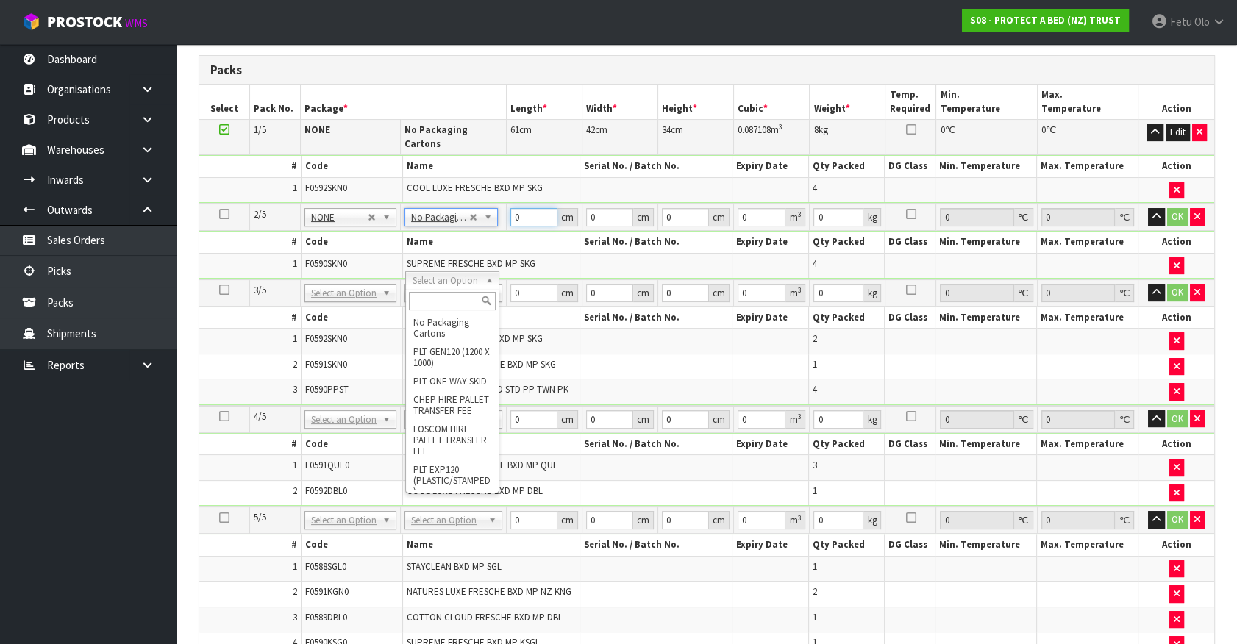
click at [518, 208] on input "0" at bounding box center [533, 217] width 47 height 18
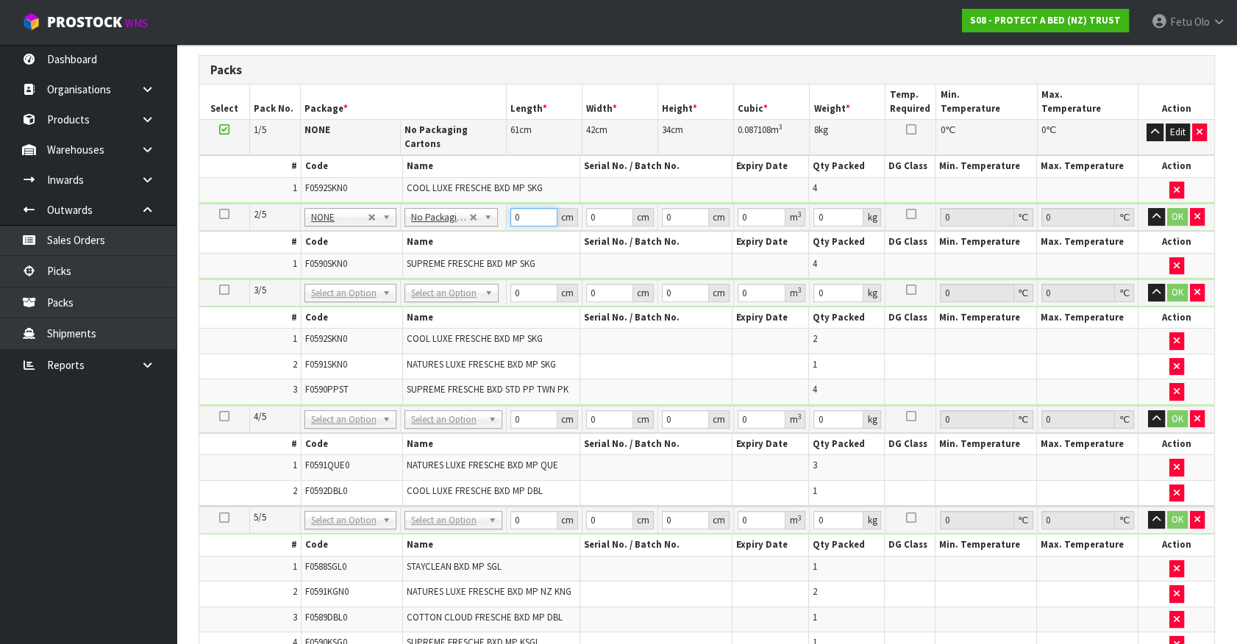
click at [511, 208] on input "0" at bounding box center [533, 217] width 47 height 18
type input "61"
type input "42"
type input "3"
type input "0.007686"
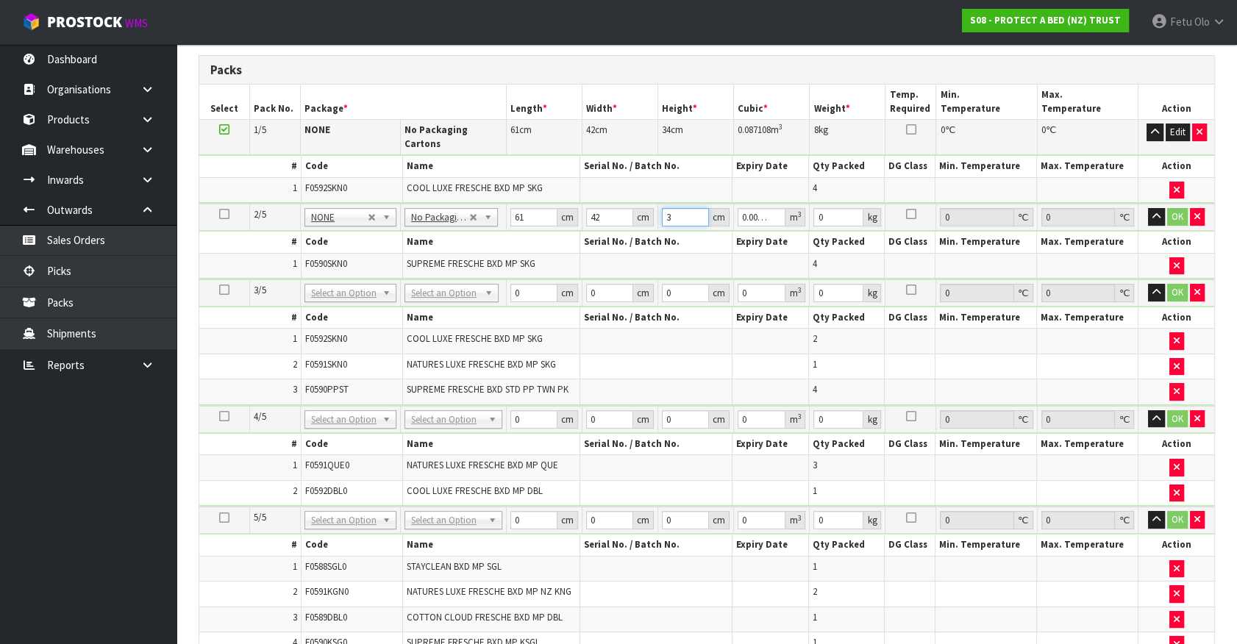
type input "34"
type input "0.087108"
type input "34"
type input "8"
click button "OK" at bounding box center [1177, 217] width 21 height 18
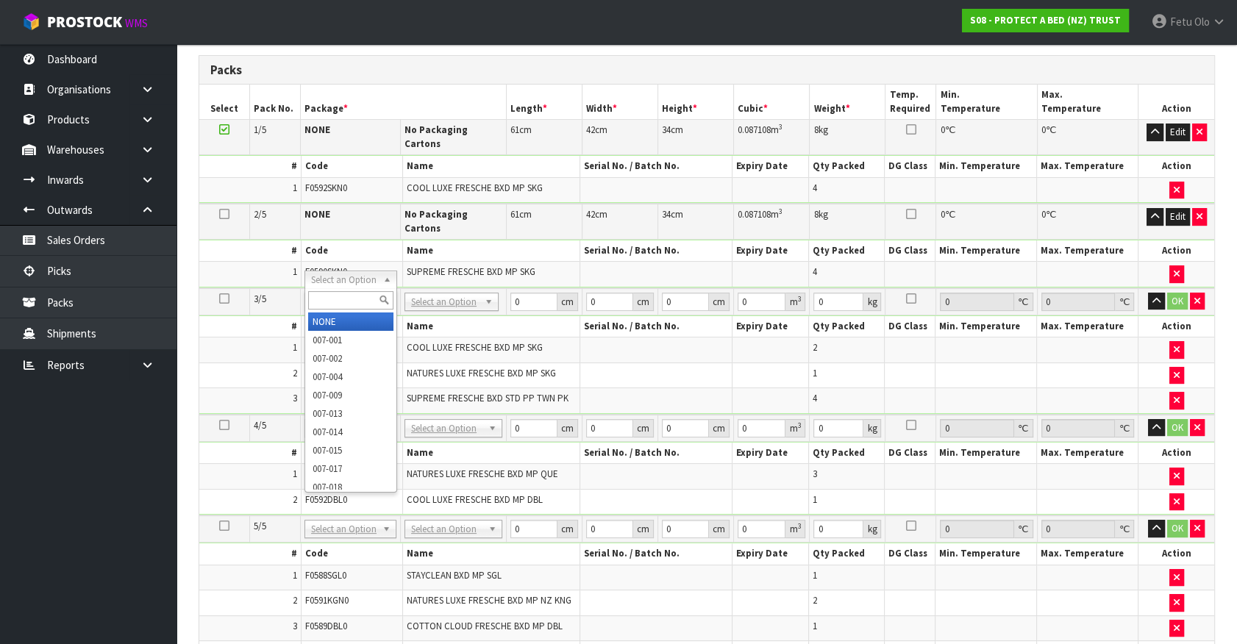
drag, startPoint x: 338, startPoint y: 285, endPoint x: 328, endPoint y: 307, distance: 24.3
drag, startPoint x: 328, startPoint y: 307, endPoint x: 328, endPoint y: 294, distance: 12.5
click at [328, 302] on input "text" at bounding box center [350, 300] width 85 height 18
type input "011"
type input "8.2"
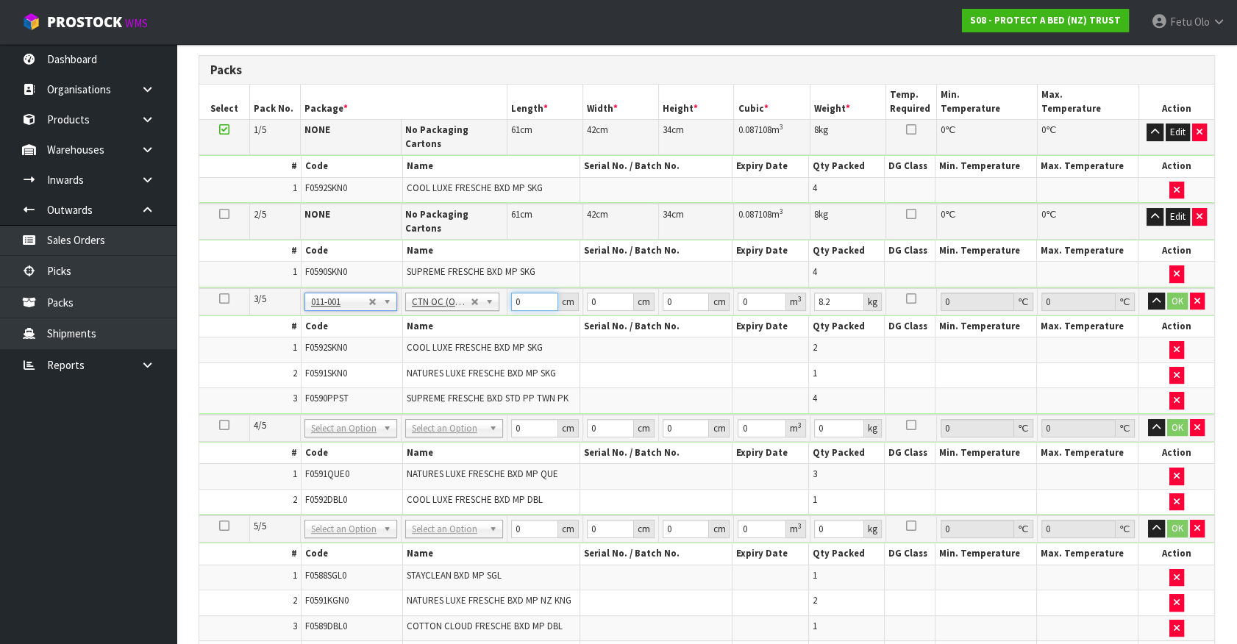
drag, startPoint x: 520, startPoint y: 283, endPoint x: 479, endPoint y: 301, distance: 44.8
click at [480, 300] on tbody "3/5 NONE 007-001 007-002 007-004 007-009 007-013 007-014 007-015 007-017 007-01…" at bounding box center [706, 351] width 1015 height 127
type input "61"
type input "42"
type input "3"
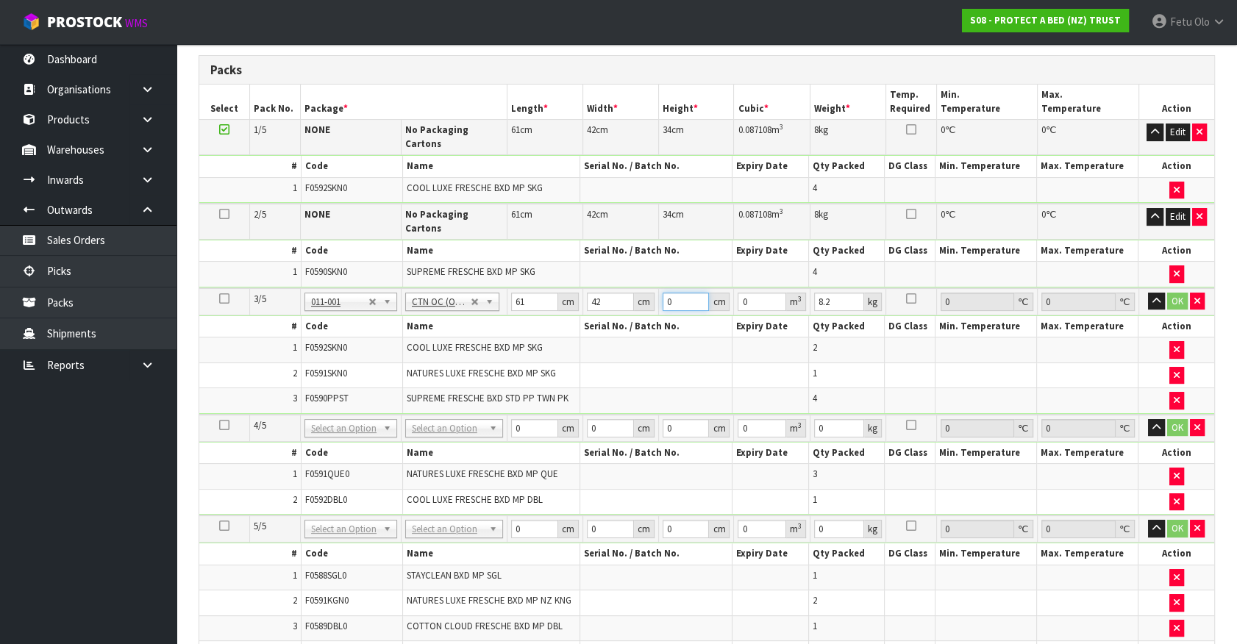
type input "0.007686"
click at [1177, 293] on button "OK" at bounding box center [1177, 302] width 21 height 18
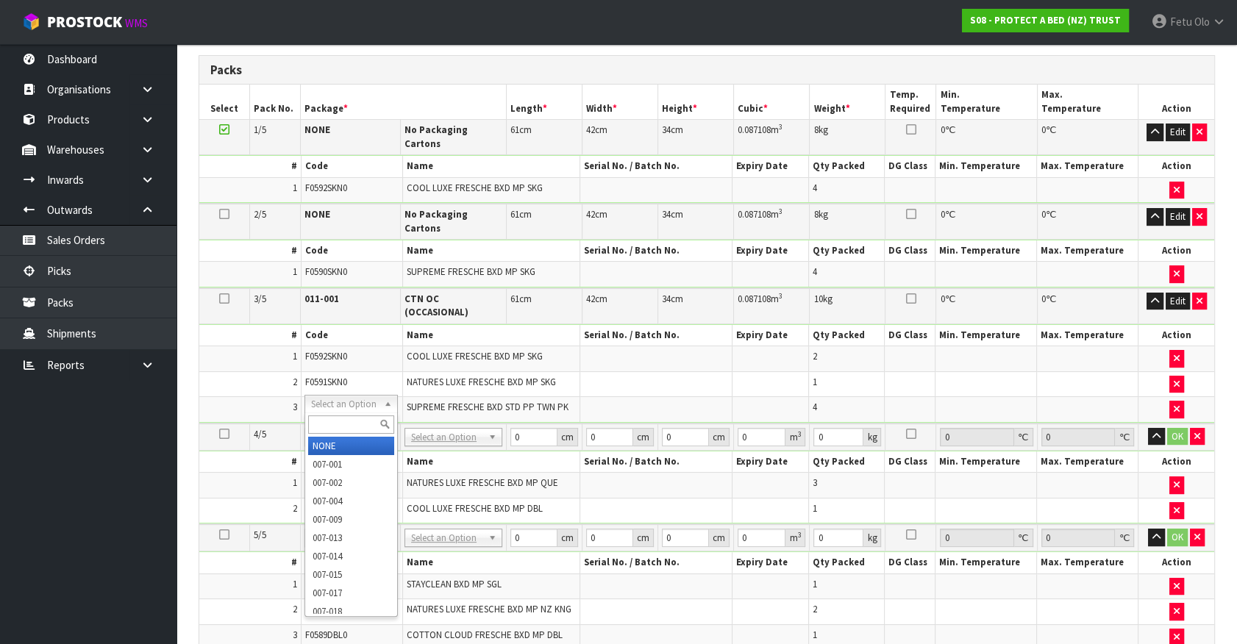
click at [326, 426] on input "text" at bounding box center [350, 425] width 85 height 18
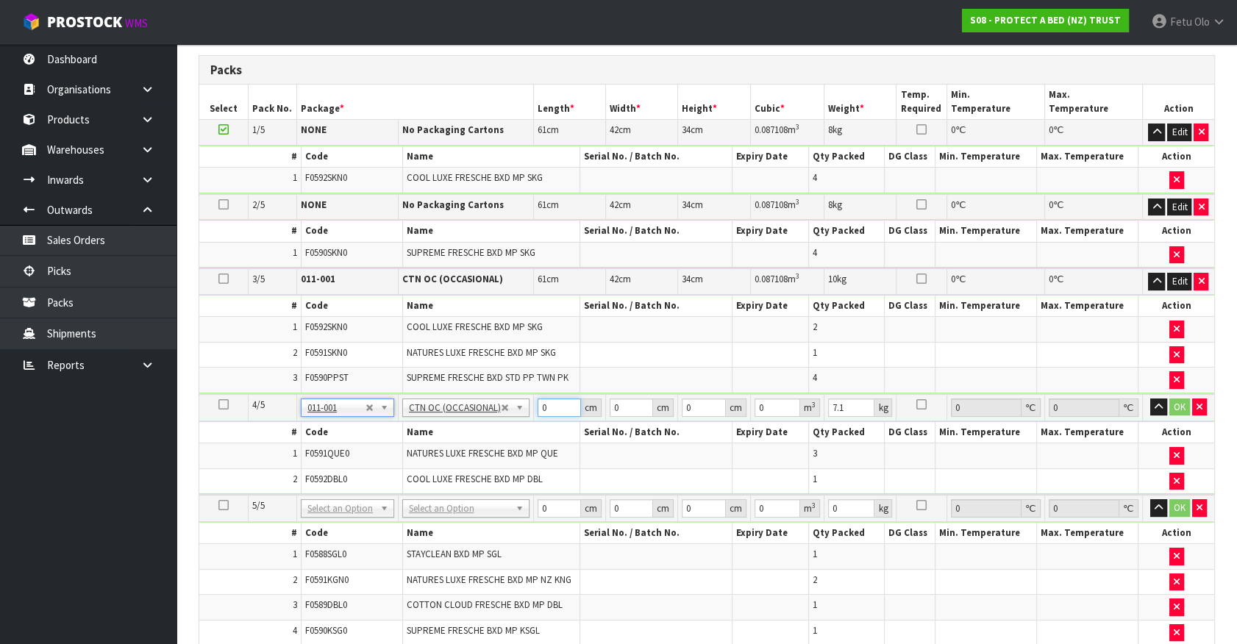
drag, startPoint x: 545, startPoint y: 403, endPoint x: 469, endPoint y: 441, distance: 85.5
click at [469, 441] on tbody "4/5 NONE 007-001 007-002 007-004 007-009 007-013 007-014 007-015 007-017 007-01…" at bounding box center [706, 444] width 1015 height 101
click button "OK" at bounding box center [1179, 408] width 21 height 18
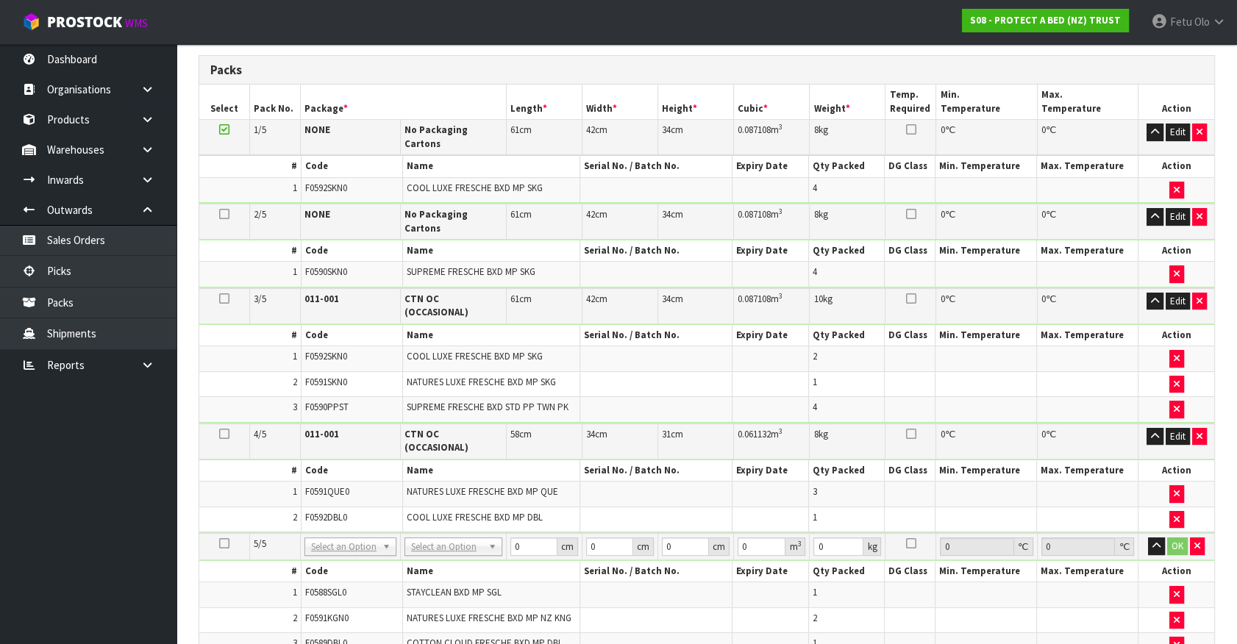
drag, startPoint x: 366, startPoint y: 506, endPoint x: 355, endPoint y: 519, distance: 16.8
click at [353, 521] on input "text" at bounding box center [350, 524] width 85 height 18
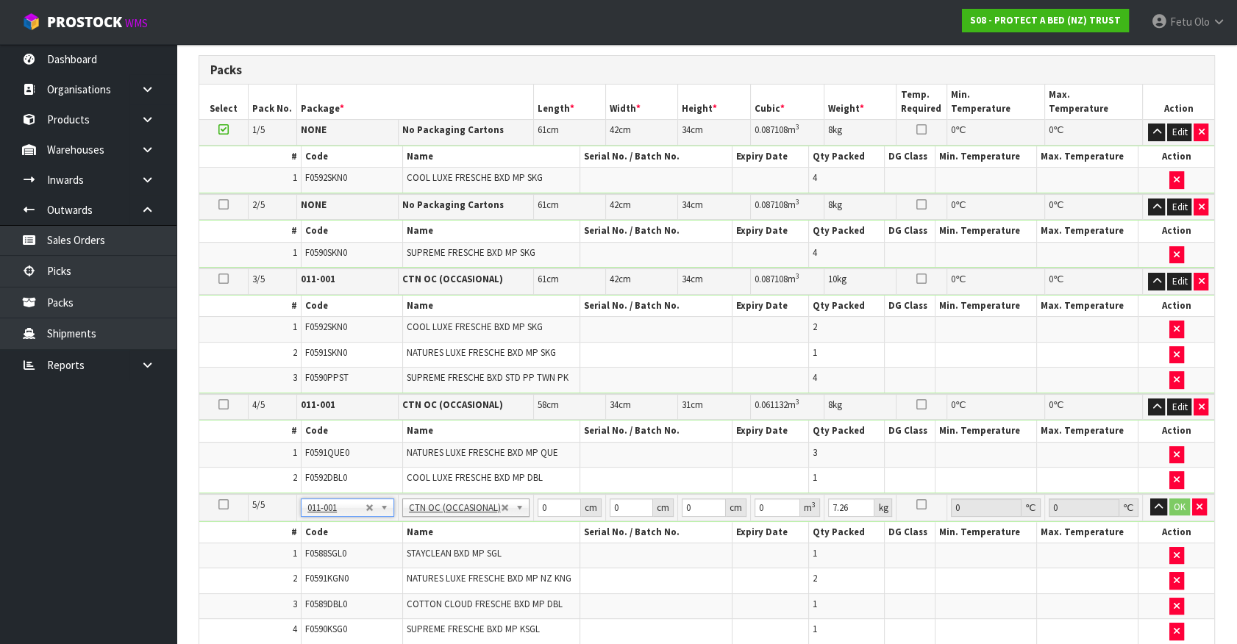
drag, startPoint x: 858, startPoint y: 610, endPoint x: 495, endPoint y: 567, distance: 365.8
click at [858, 610] on td "1" at bounding box center [846, 607] width 76 height 26
click at [941, 619] on td at bounding box center [986, 631] width 101 height 25
drag, startPoint x: 548, startPoint y: 505, endPoint x: 382, endPoint y: 523, distance: 166.4
click at [388, 530] on tbody "5/5 NONE 007-001 007-002 007-004 007-009 007-013 007-014 007-015 007-017 007-01…" at bounding box center [706, 569] width 1015 height 151
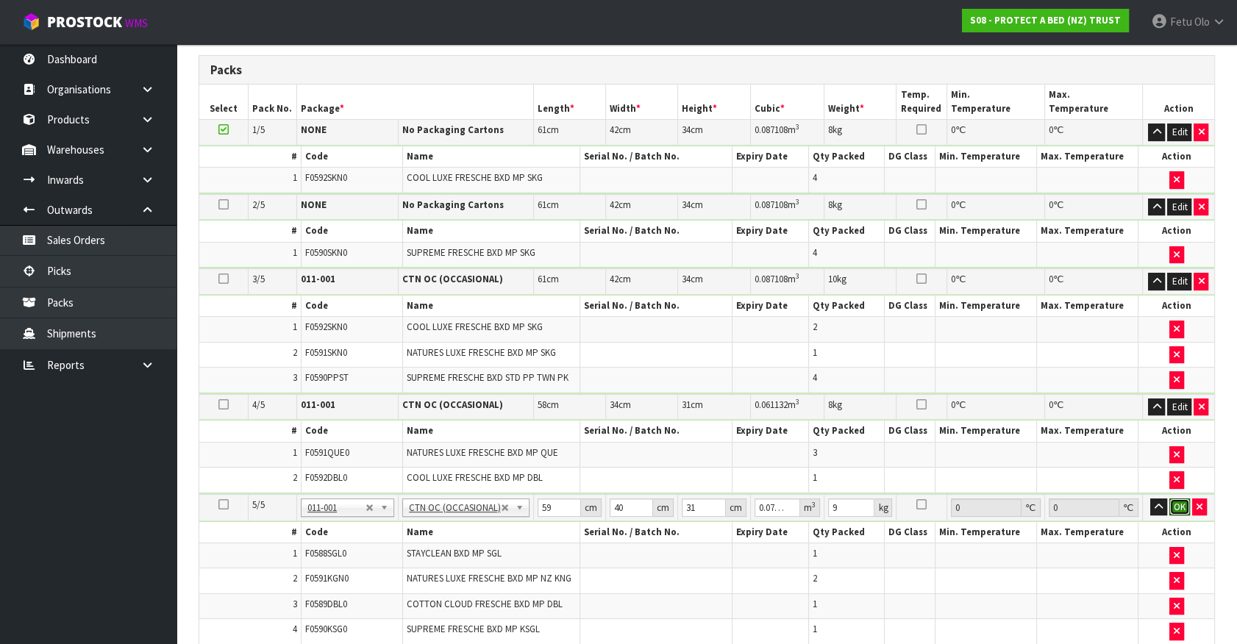
click button "OK" at bounding box center [1179, 508] width 21 height 18
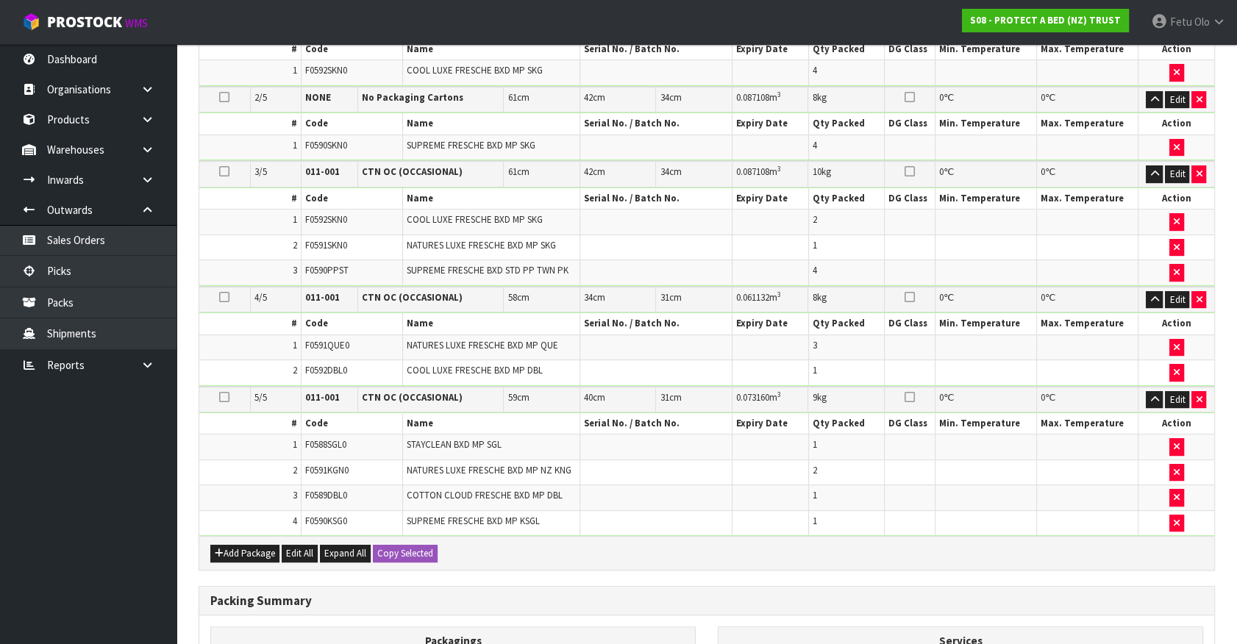
scroll to position [674, 0]
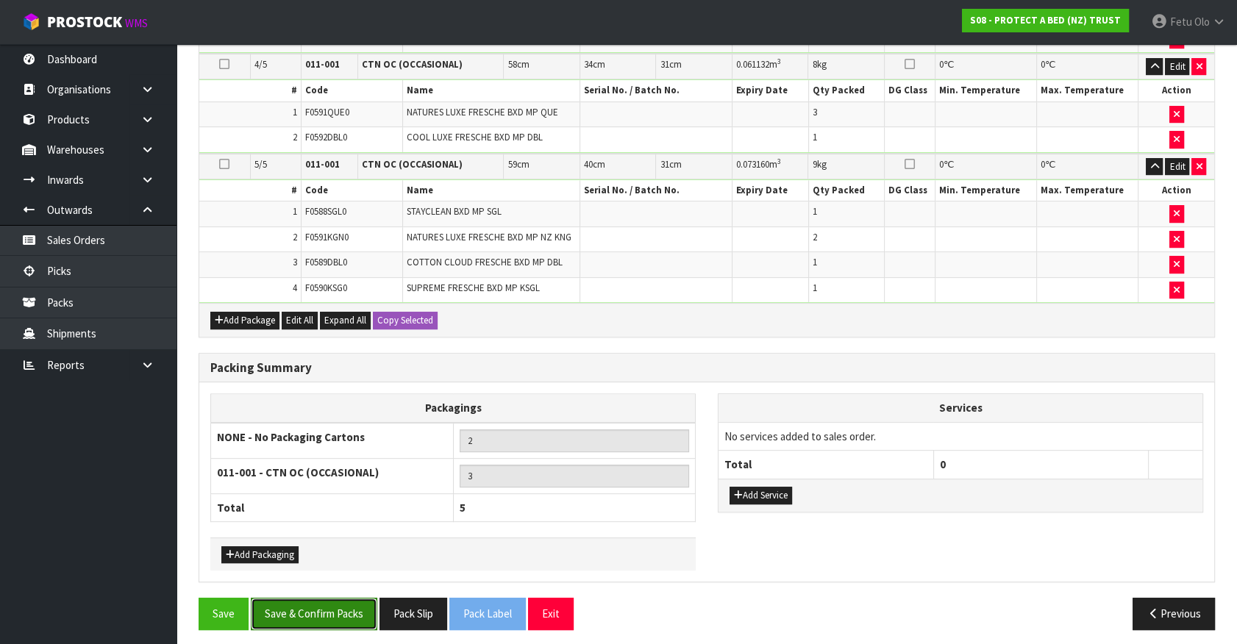
click at [357, 599] on button "Save & Confirm Packs" at bounding box center [314, 614] width 127 height 32
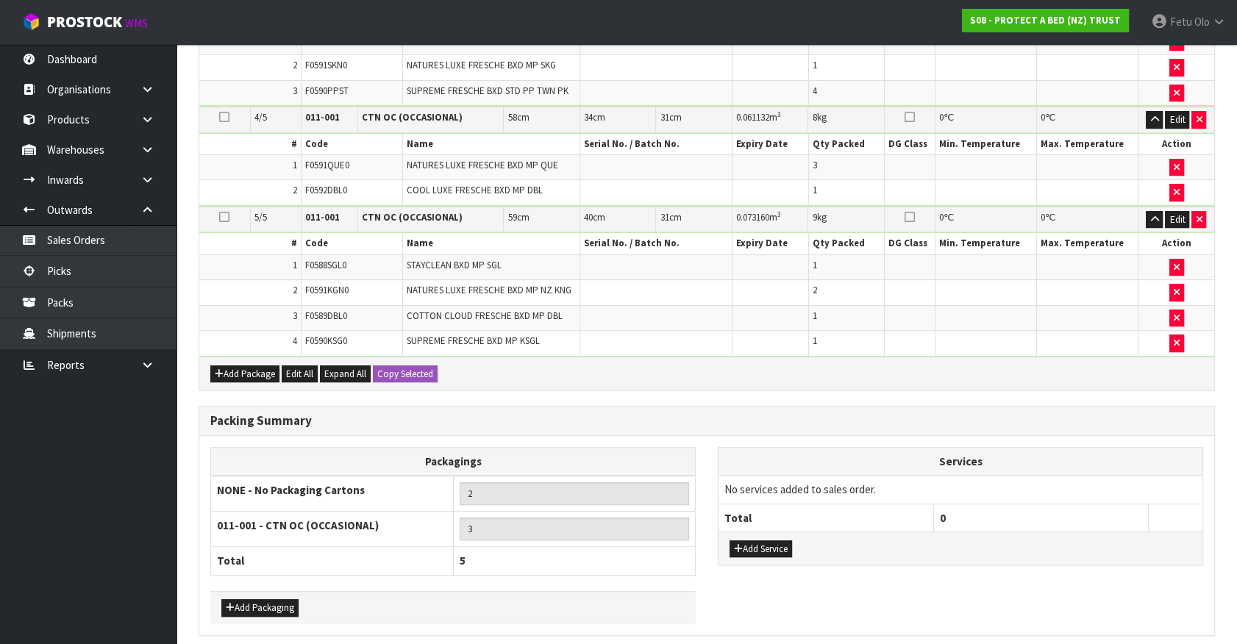
scroll to position [0, 0]
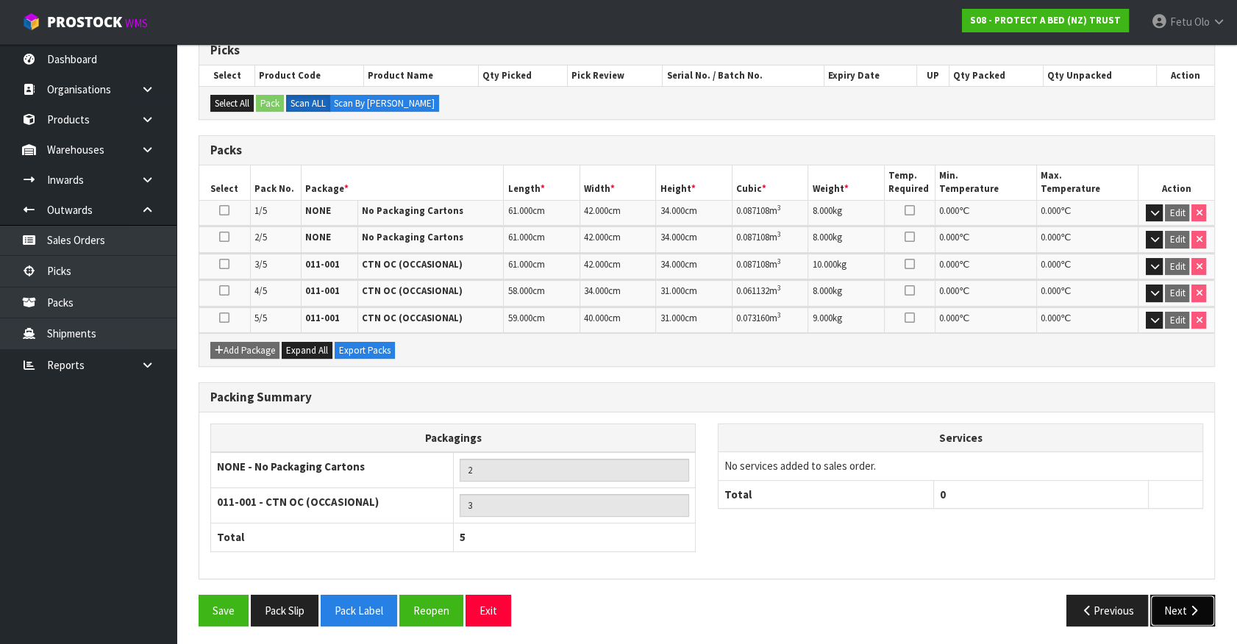
click at [1175, 608] on button "Next" at bounding box center [1182, 611] width 65 height 32
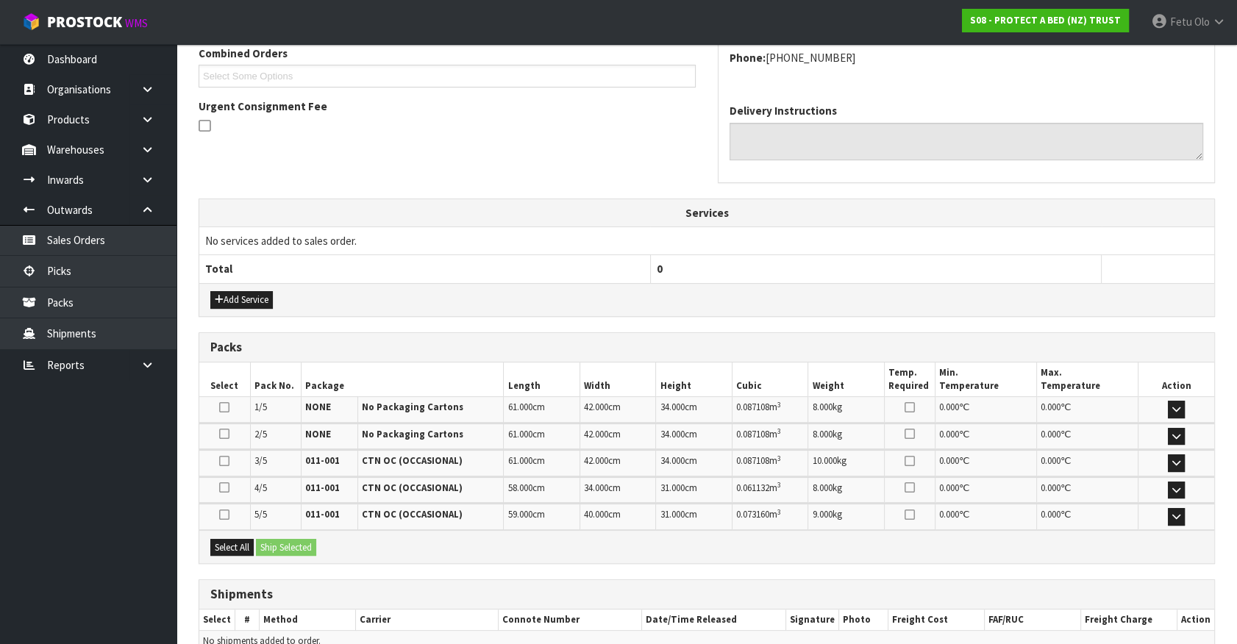
scroll to position [401, 0]
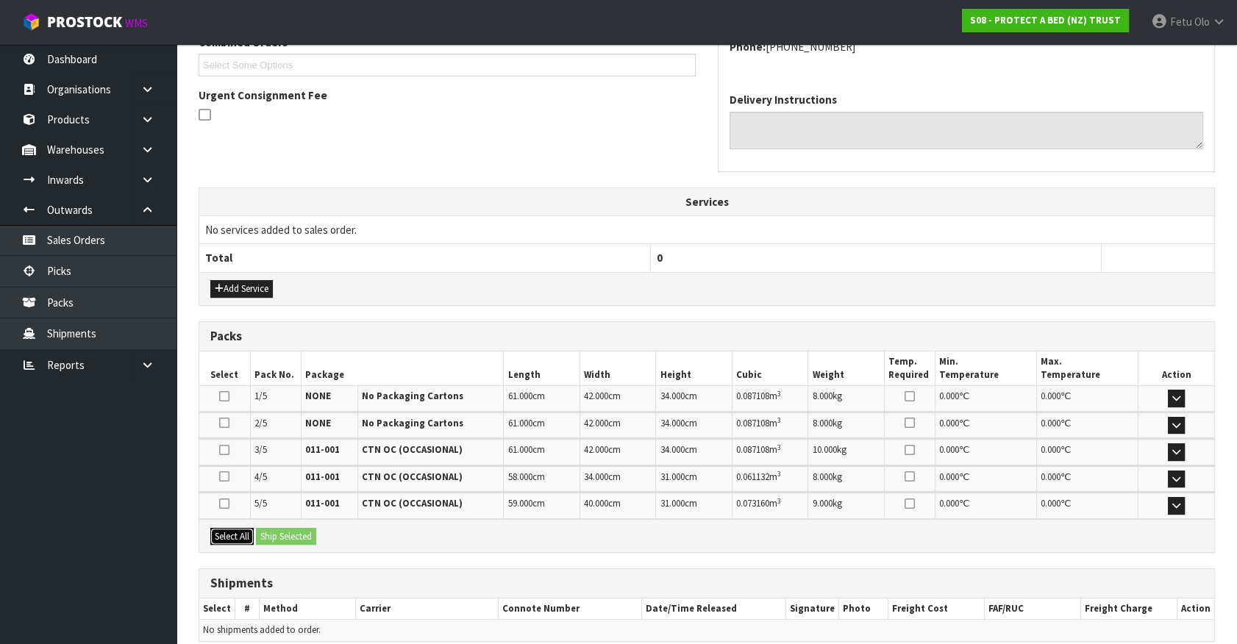
click at [251, 528] on button "Select All" at bounding box center [231, 537] width 43 height 18
click at [285, 528] on button "Ship Selected" at bounding box center [286, 537] width 60 height 18
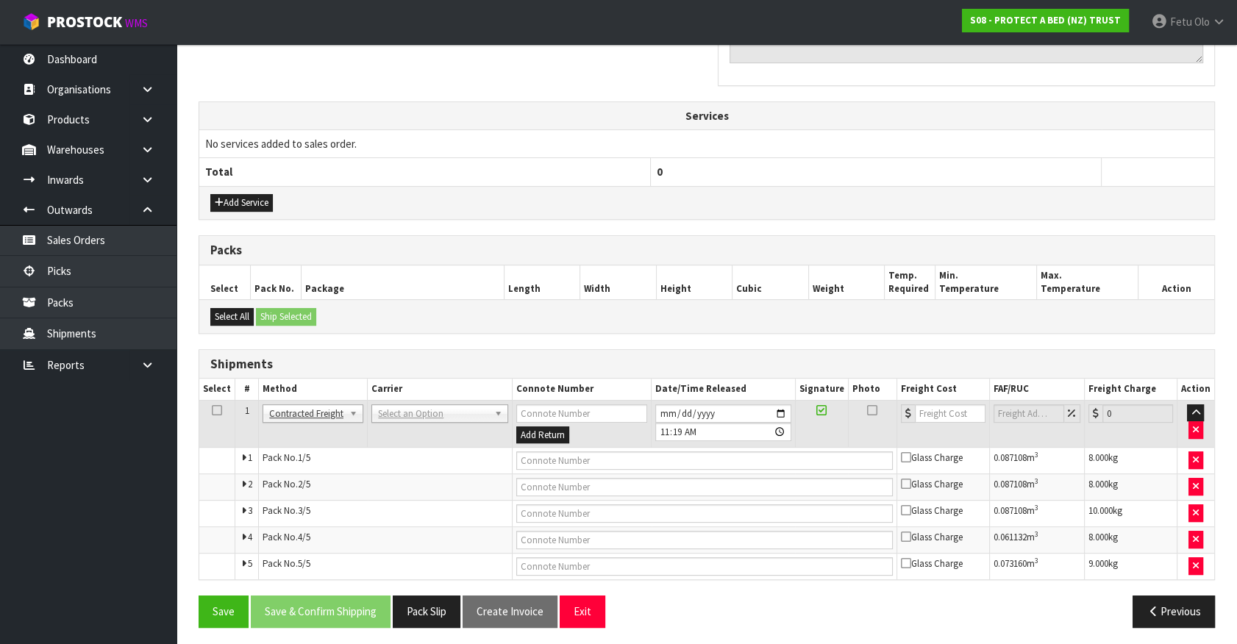
scroll to position [489, 0]
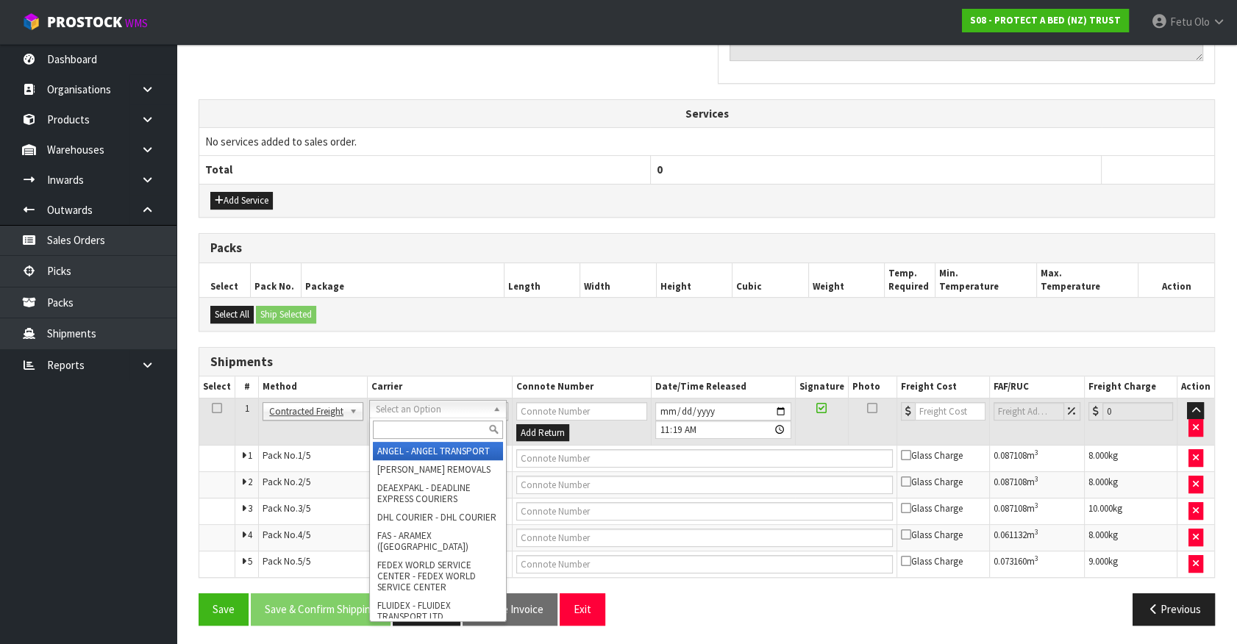
click at [426, 418] on div at bounding box center [438, 430] width 136 height 24
click at [426, 429] on input "text" at bounding box center [438, 430] width 130 height 18
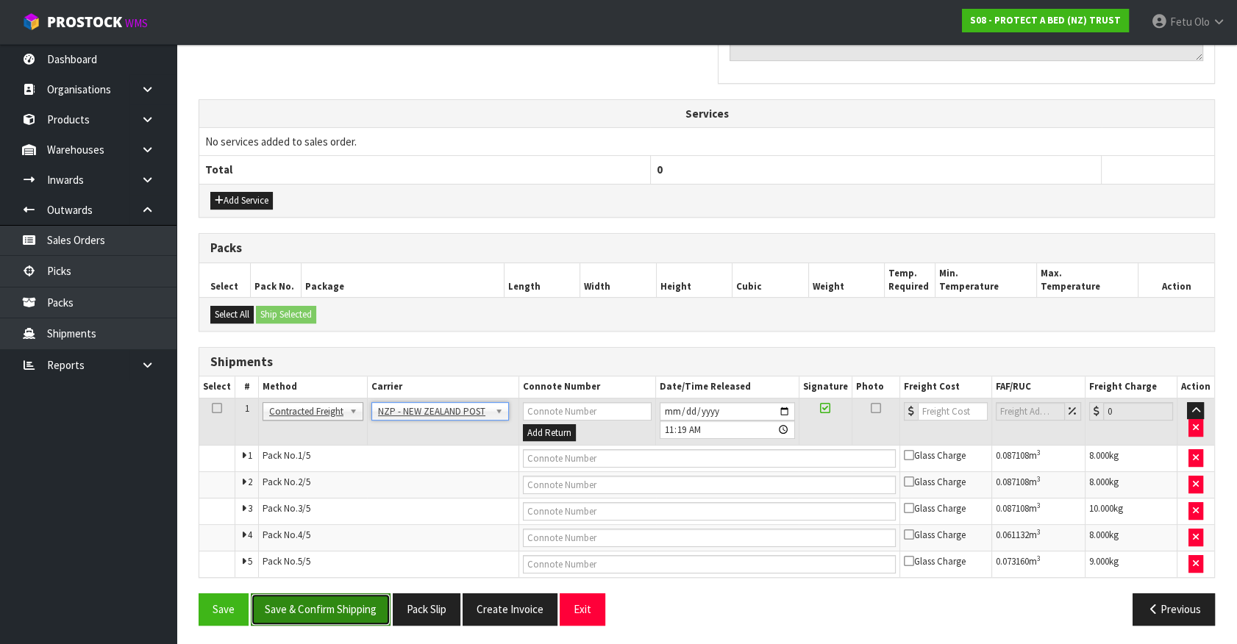
click at [348, 606] on button "Save & Confirm Shipping" at bounding box center [321, 610] width 140 height 32
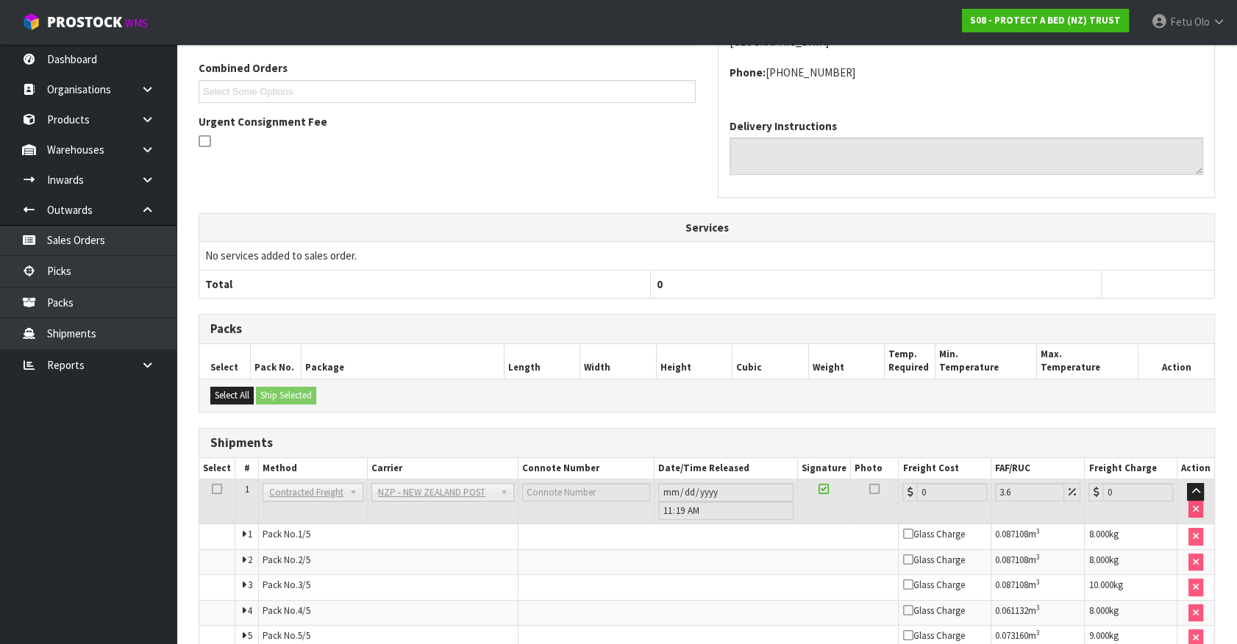
scroll to position [463, 0]
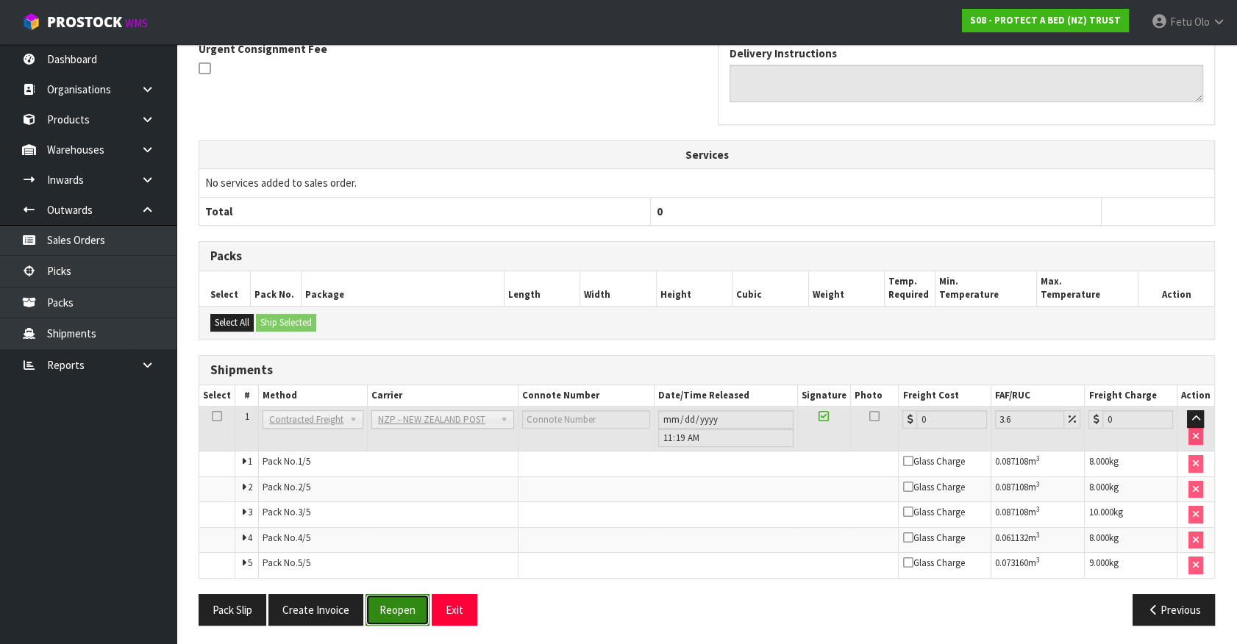
drag, startPoint x: 403, startPoint y: 610, endPoint x: 395, endPoint y: 610, distance: 8.1
click at [403, 610] on button "Reopen" at bounding box center [398, 610] width 64 height 32
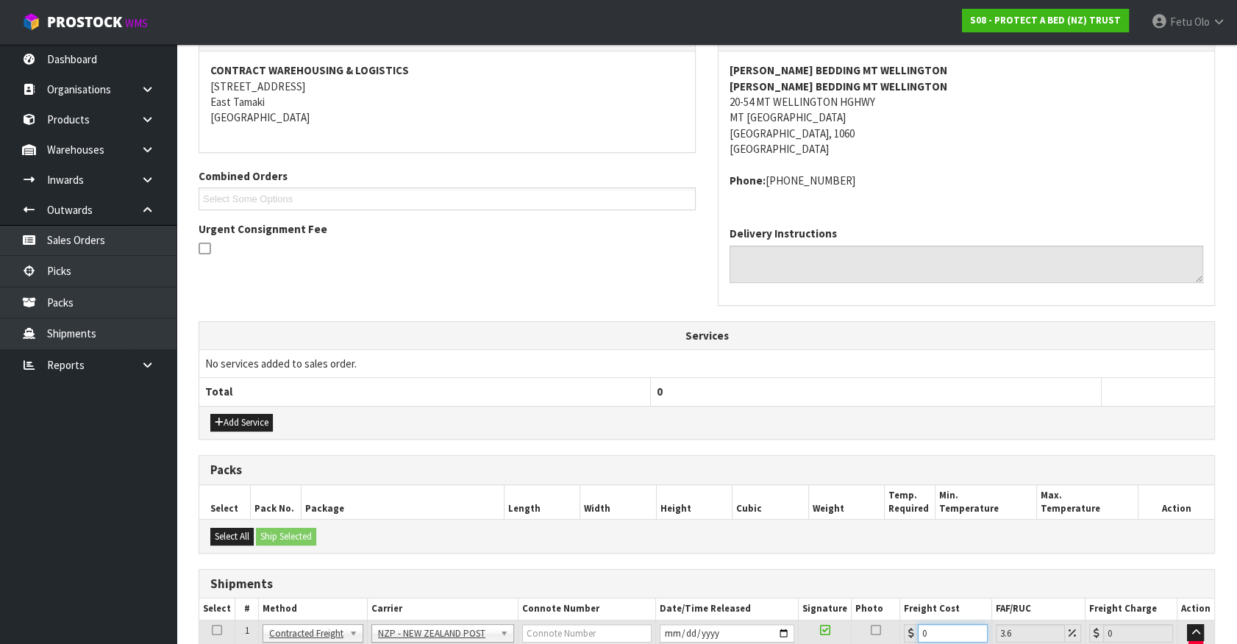
scroll to position [318, 0]
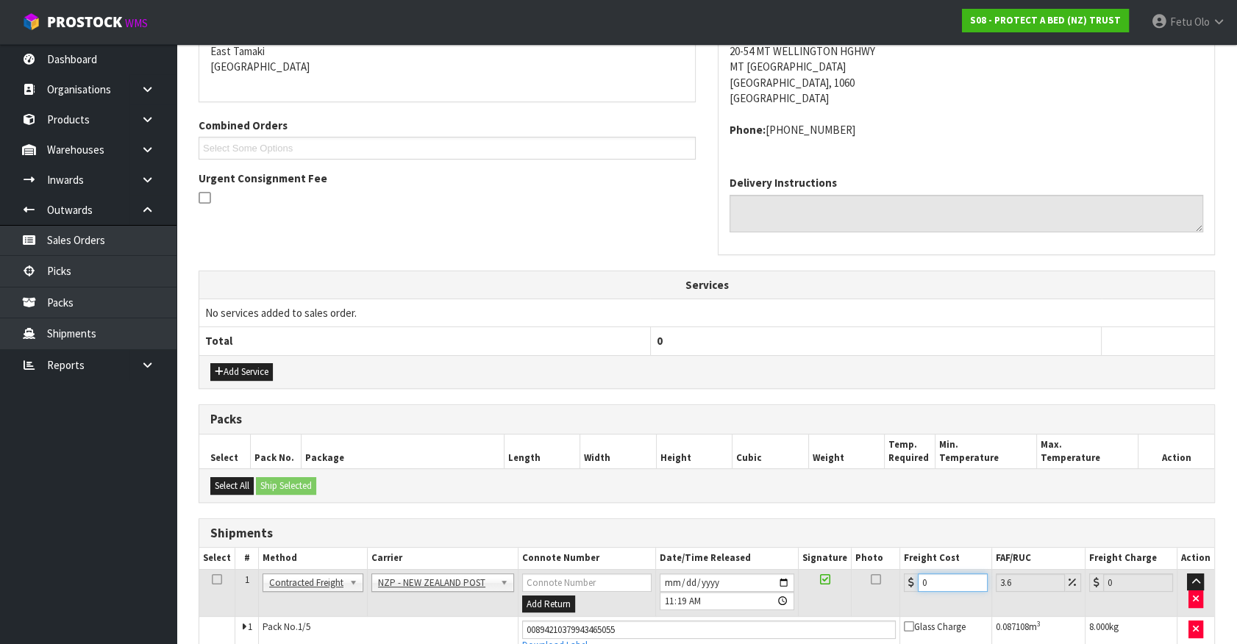
drag, startPoint x: 940, startPoint y: 627, endPoint x: 852, endPoint y: 638, distance: 88.1
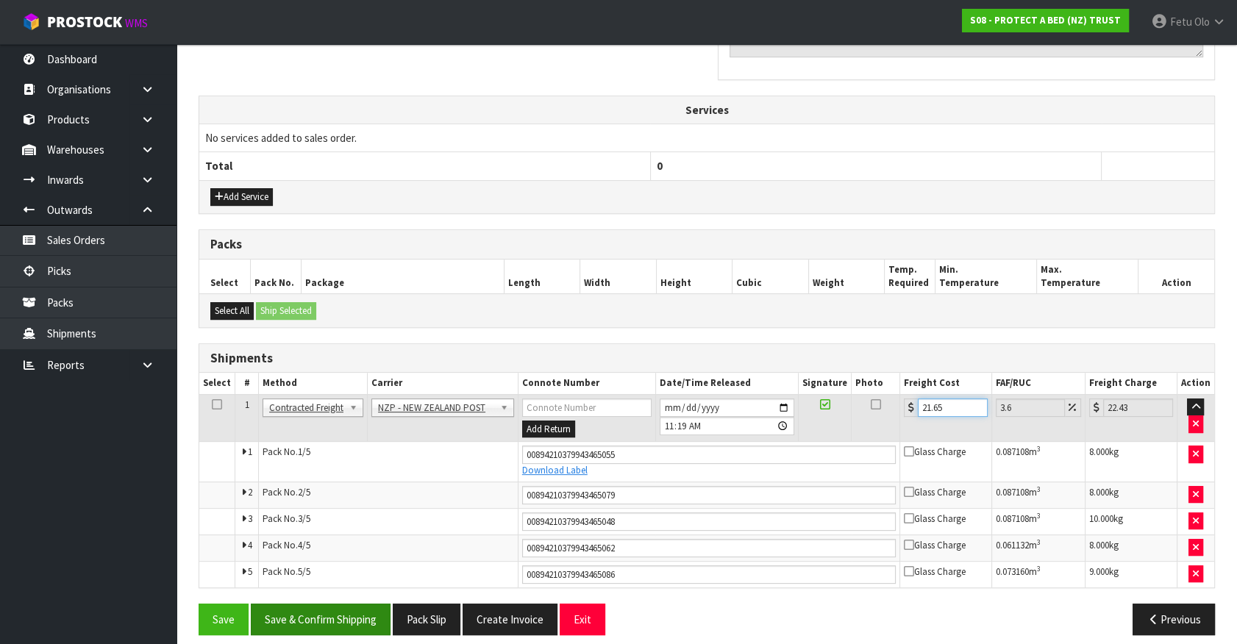
scroll to position [502, 0]
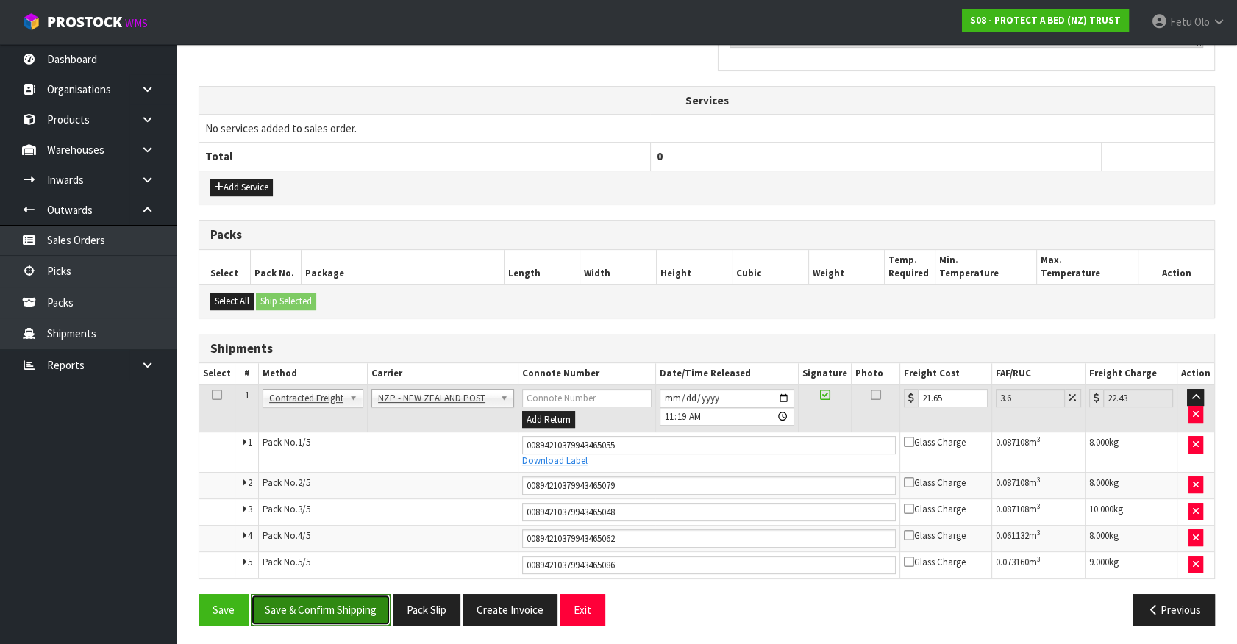
click at [318, 610] on button "Save & Confirm Shipping" at bounding box center [321, 610] width 140 height 32
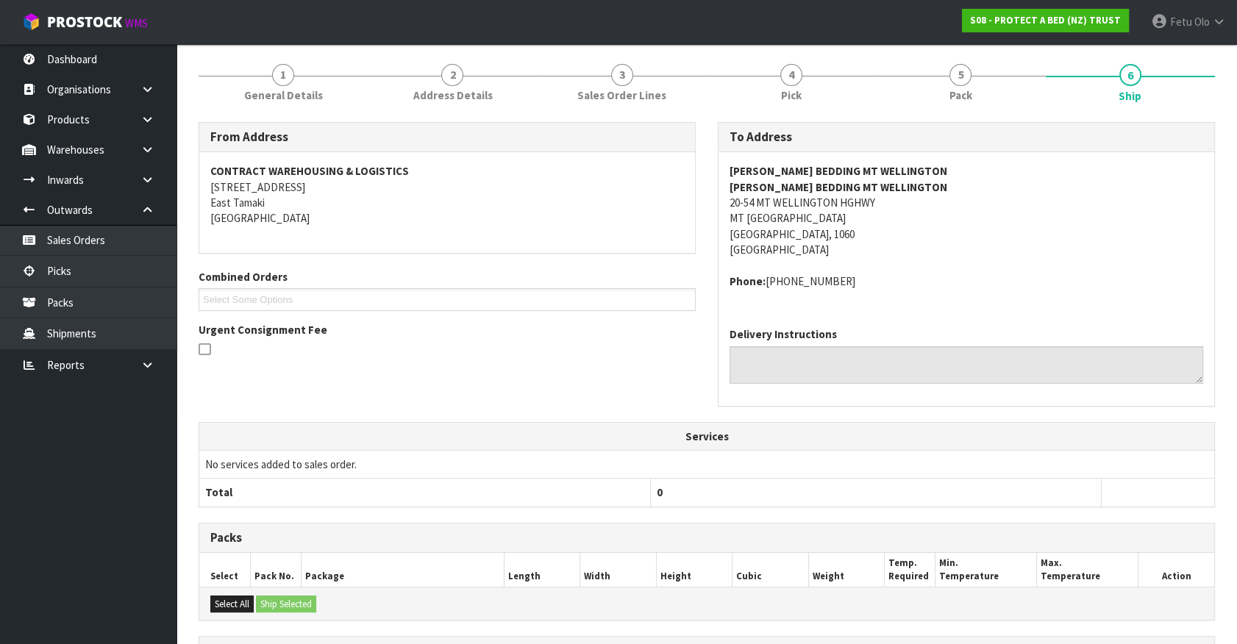
scroll to position [0, 0]
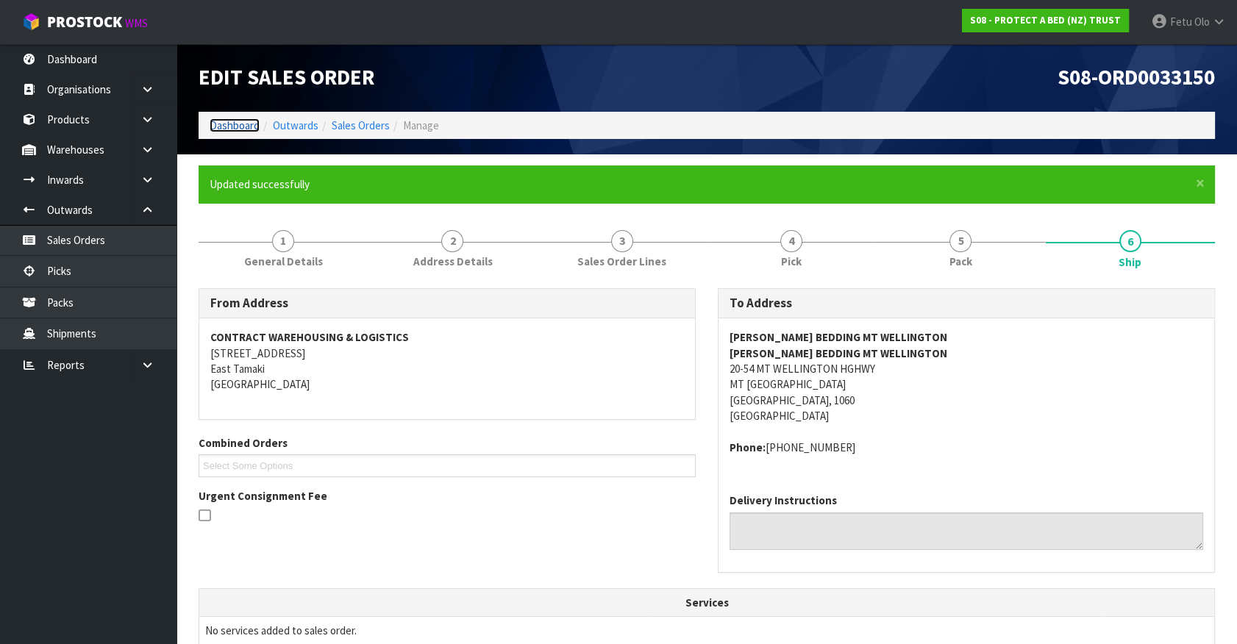
click at [226, 120] on link "Dashboard" at bounding box center [235, 125] width 50 height 14
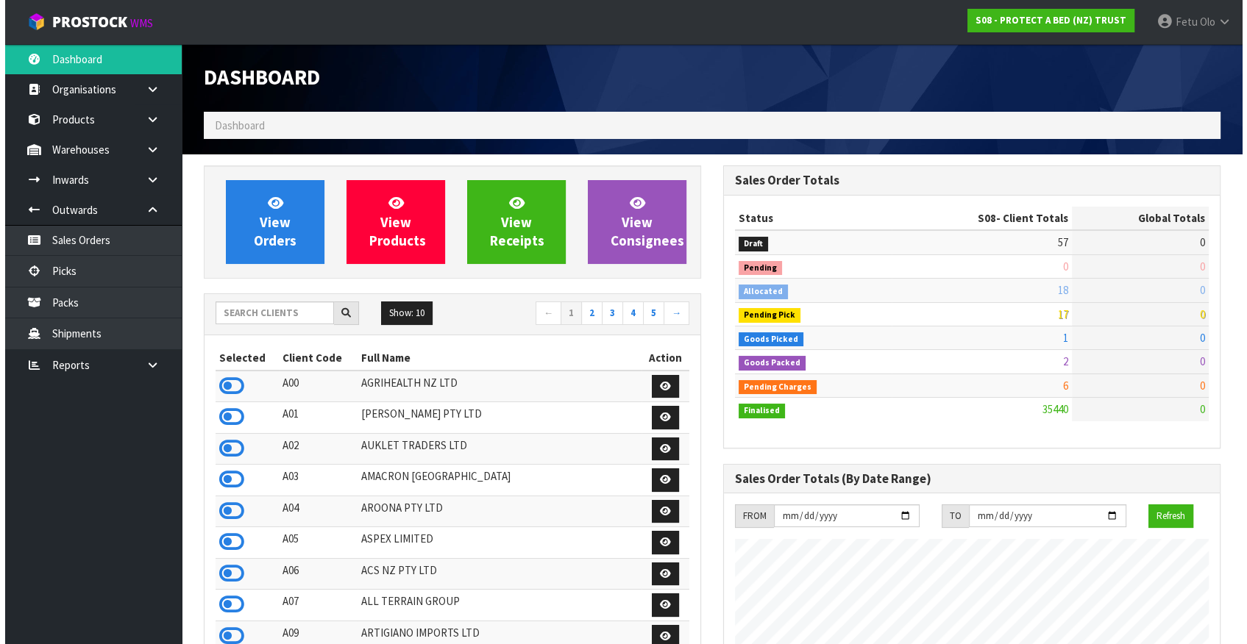
scroll to position [1112, 519]
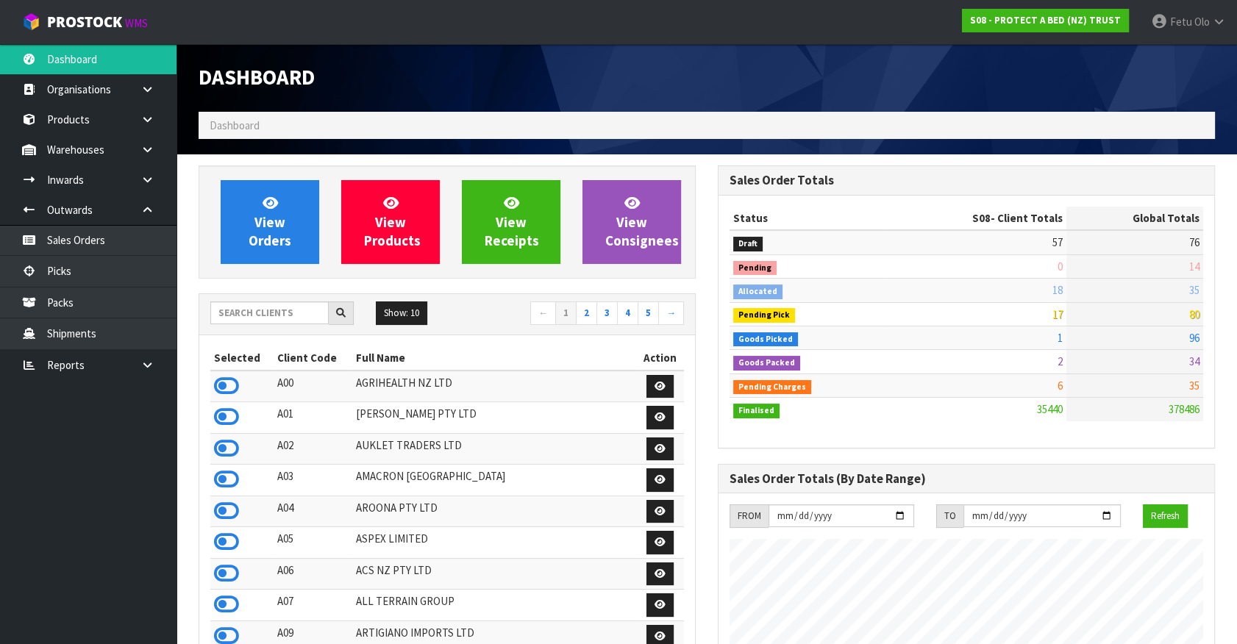
click at [493, 68] on h1 "Dashboard" at bounding box center [447, 78] width 497 height 24
click at [153, 153] on icon at bounding box center [147, 149] width 14 height 11
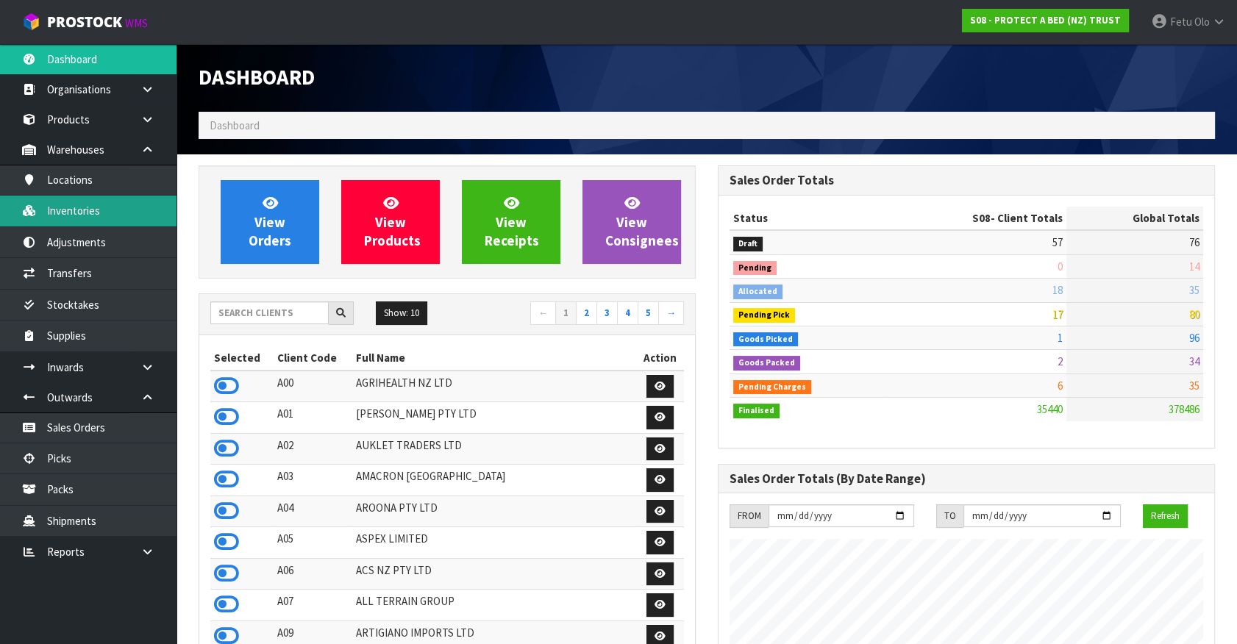
click at [94, 221] on link "Inventories" at bounding box center [88, 211] width 177 height 30
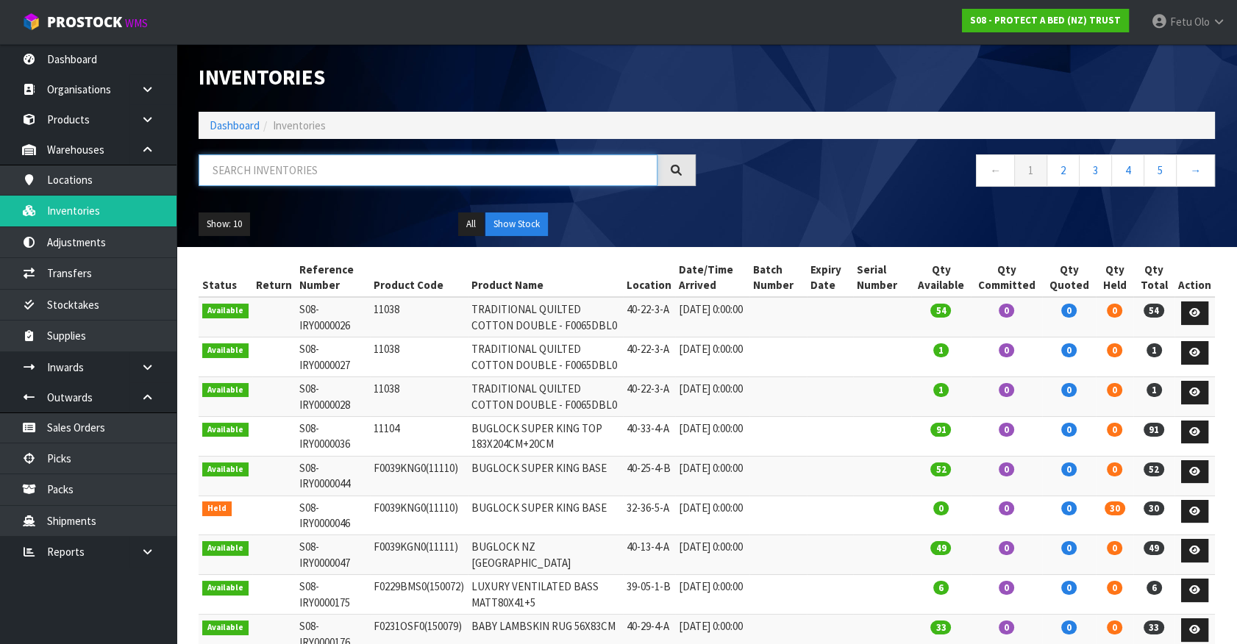
click at [268, 171] on input "text" at bounding box center [428, 170] width 459 height 32
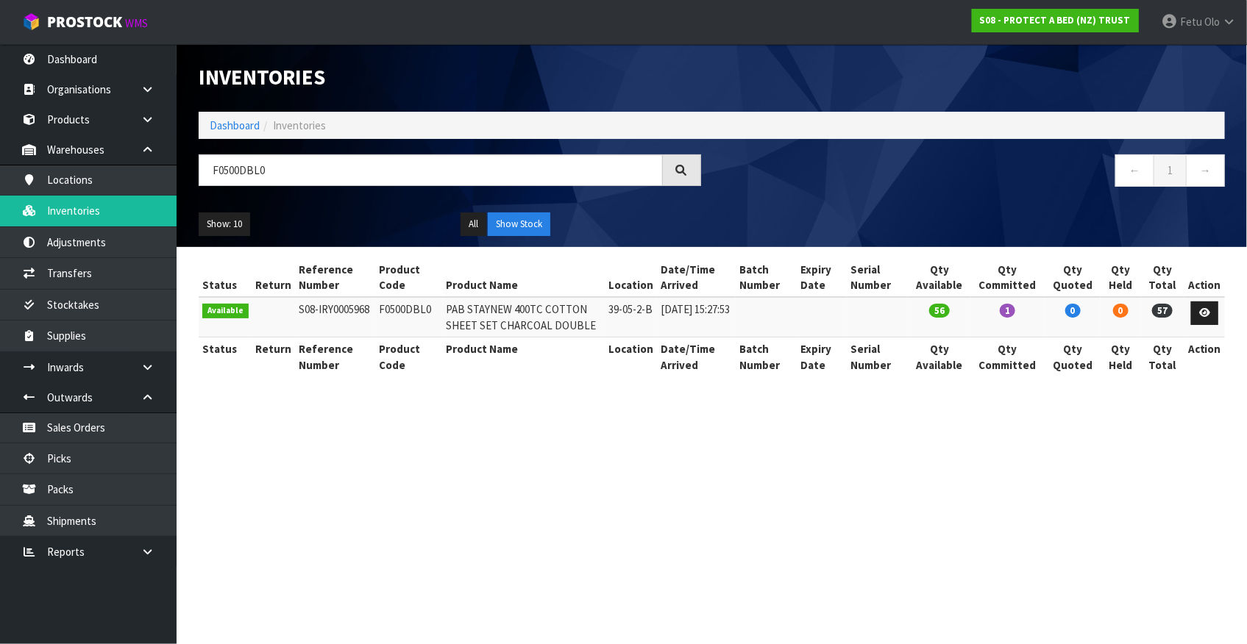
click at [909, 541] on section "Inventories Dashboard Inventories F0500DBL0 ← 1 → Show: 10 5 10 25 50 All Show …" at bounding box center [623, 322] width 1247 height 644
